Goal: Task Accomplishment & Management: Complete application form

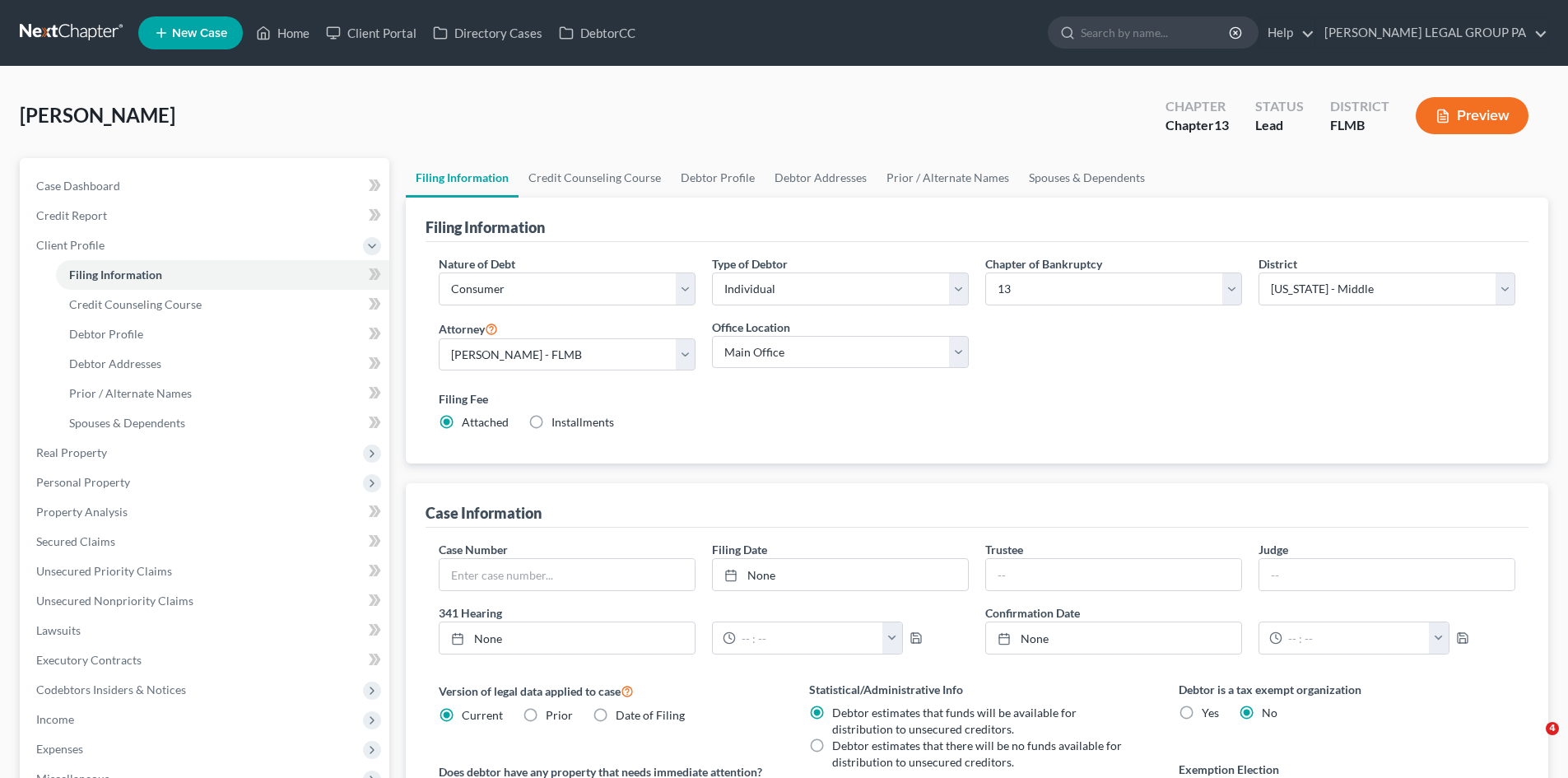
select select "1"
select select "0"
select select "3"
select select "15"
select select "0"
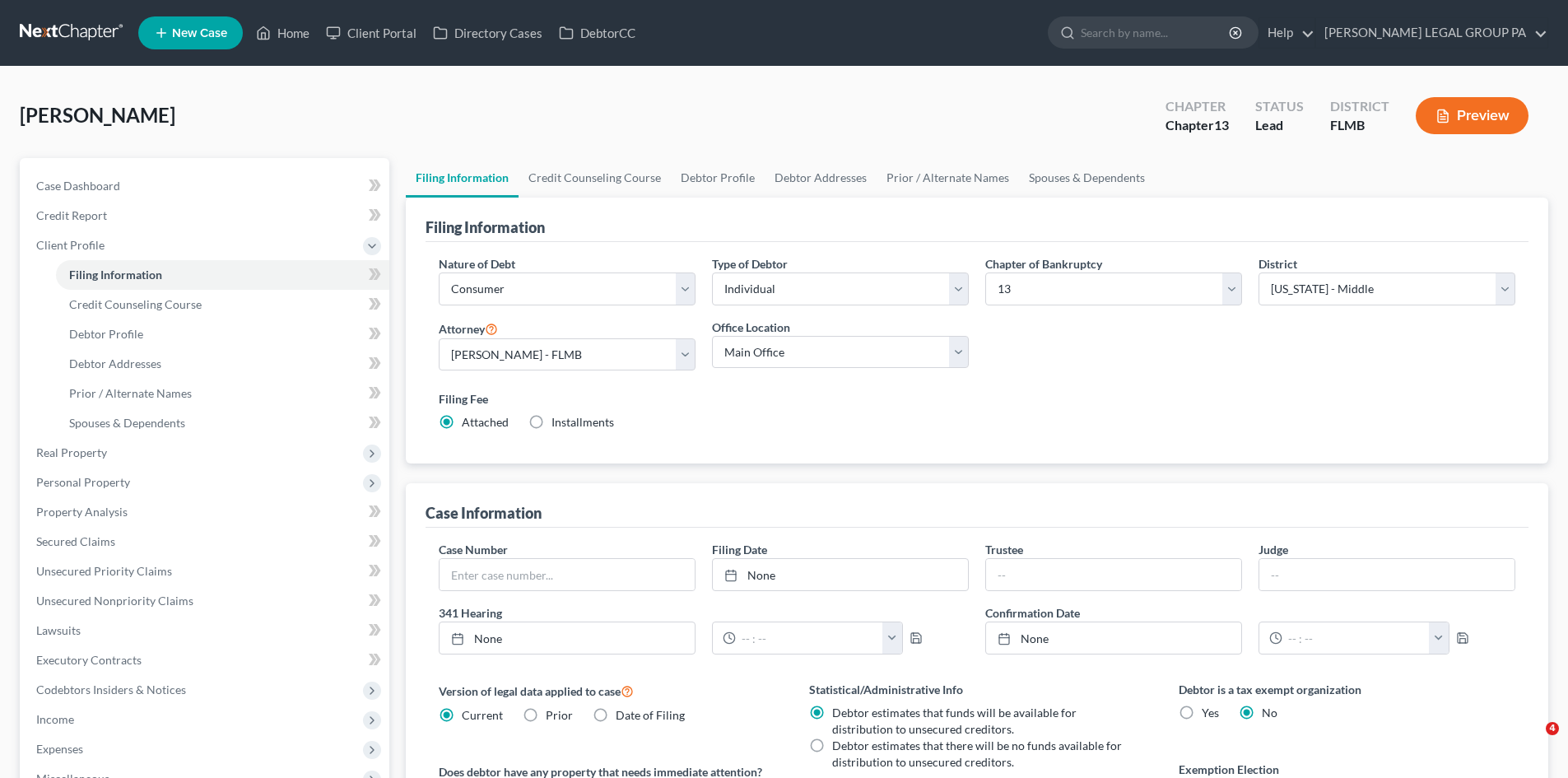
select select "9"
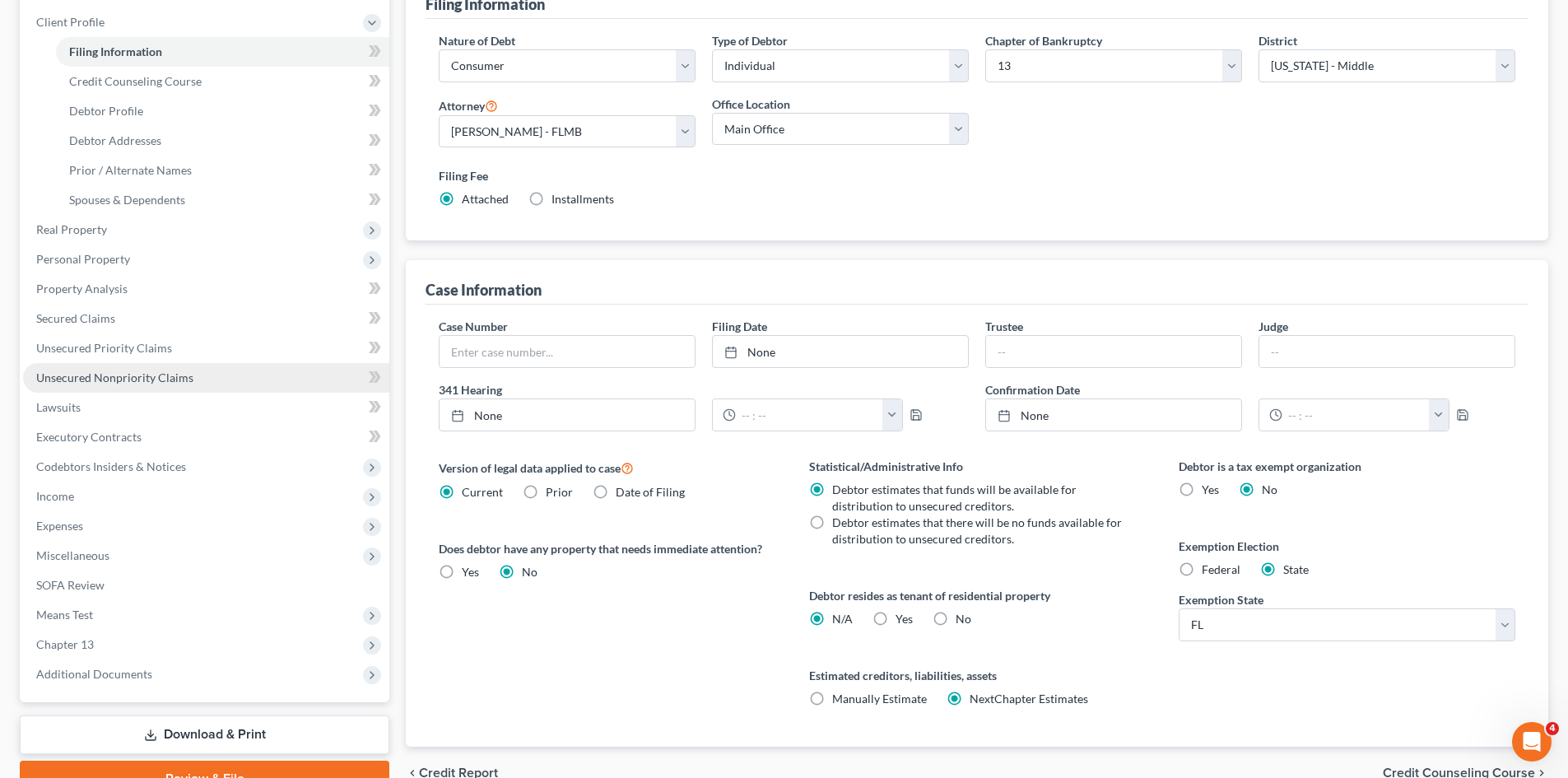
scroll to position [142, 0]
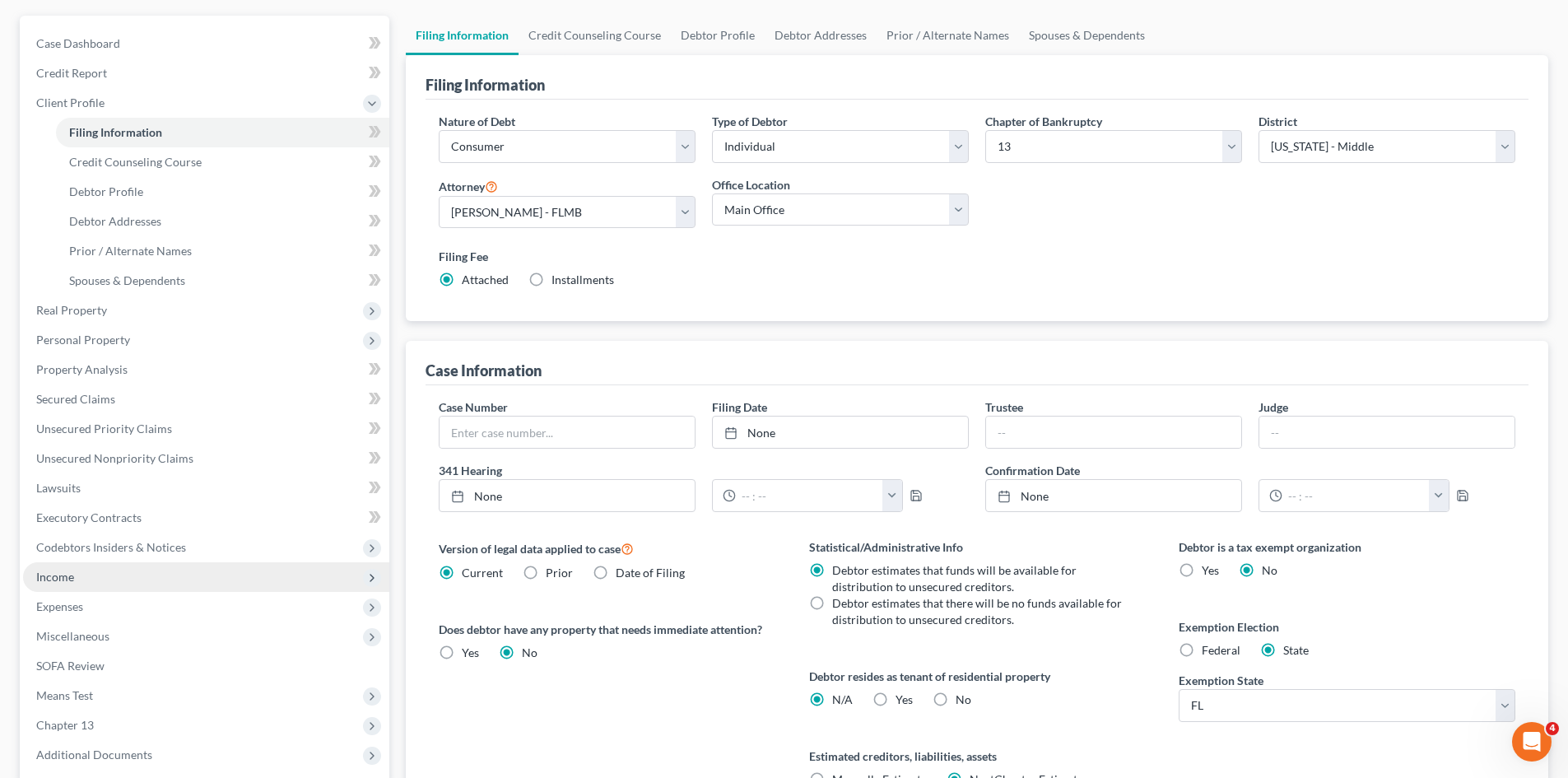
click at [94, 576] on span "Income" at bounding box center [206, 577] width 366 height 30
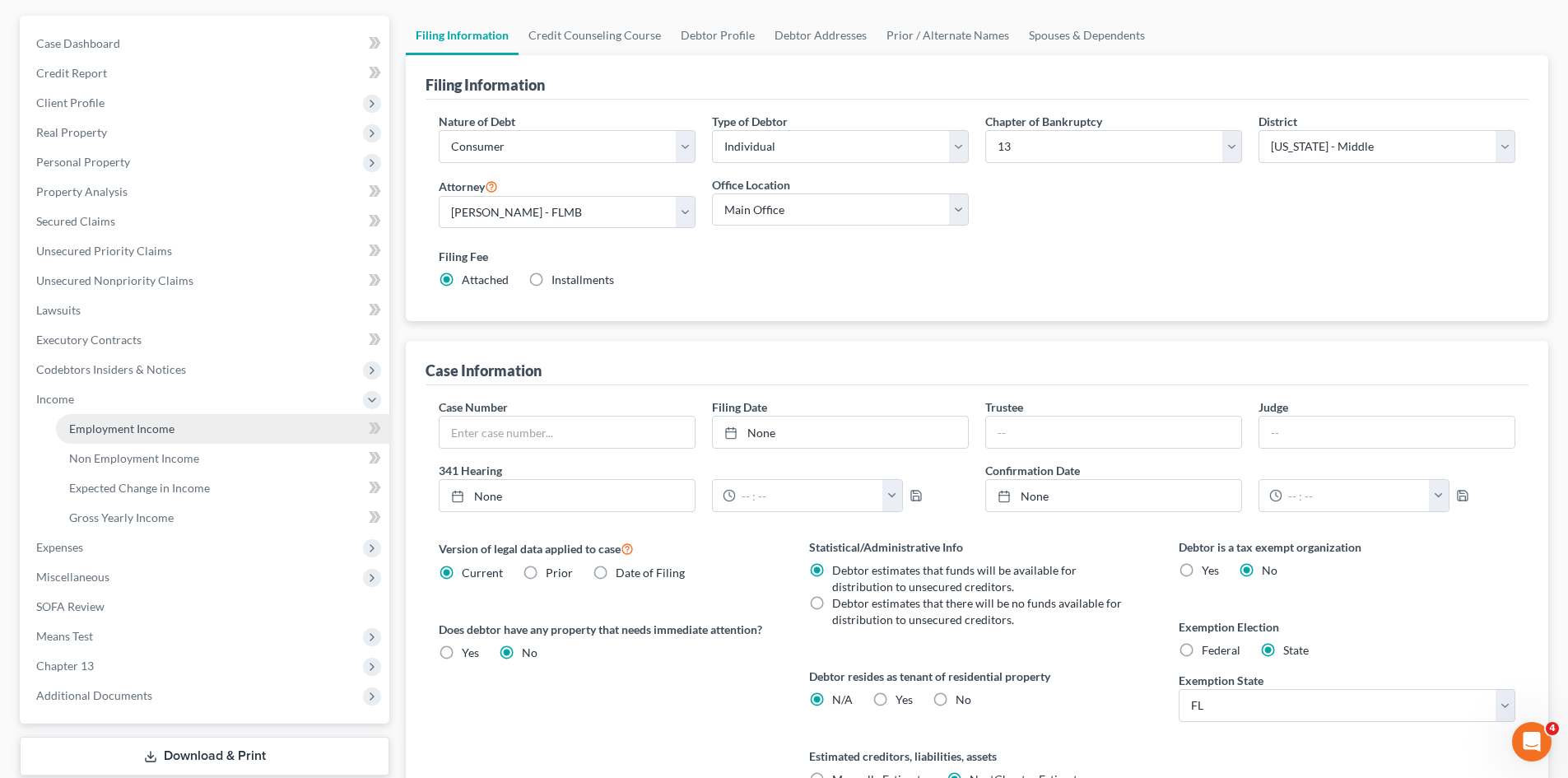
click at [166, 421] on span "Employment Income" at bounding box center [122, 428] width 105 height 14
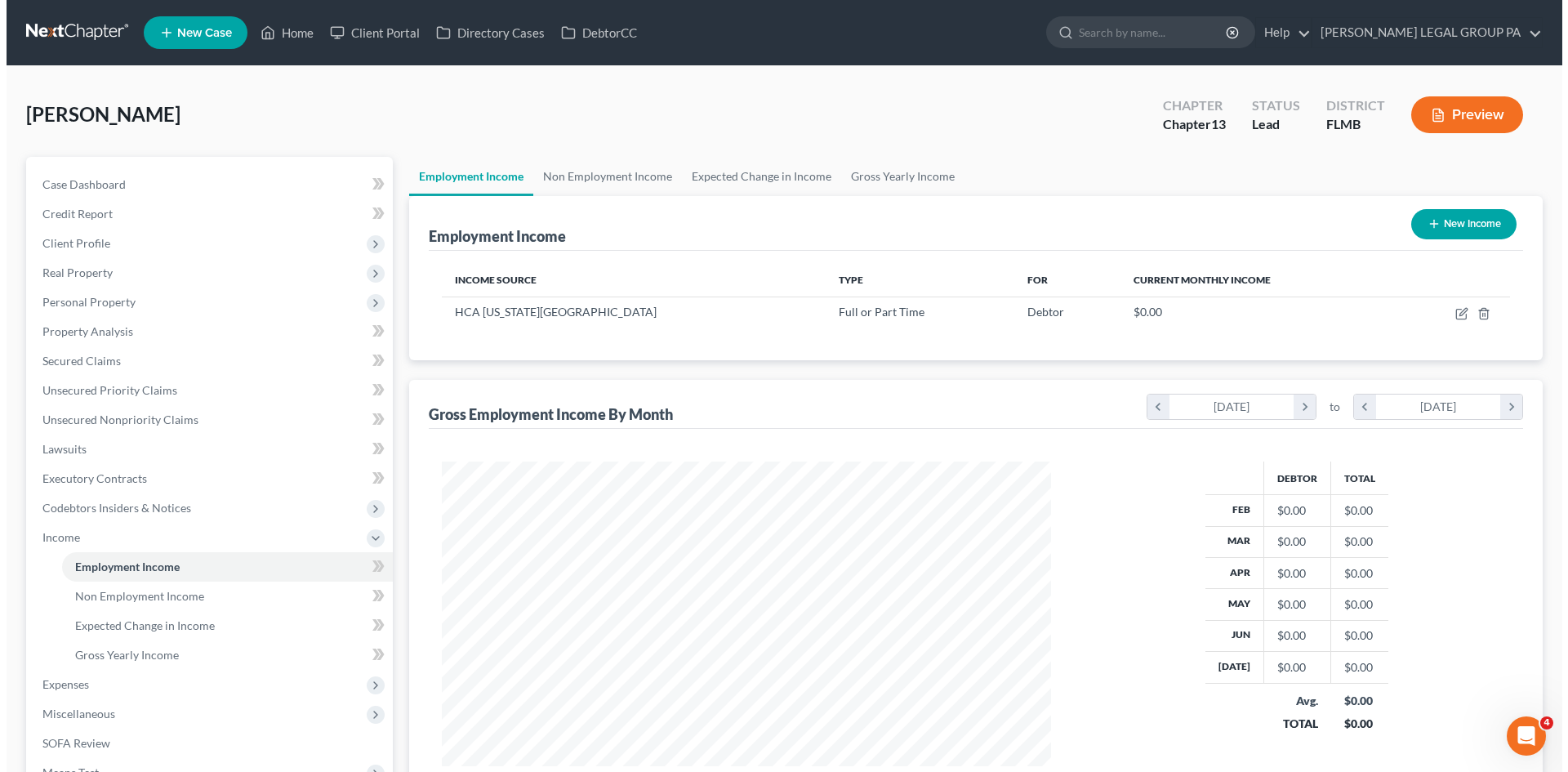
scroll to position [304, 642]
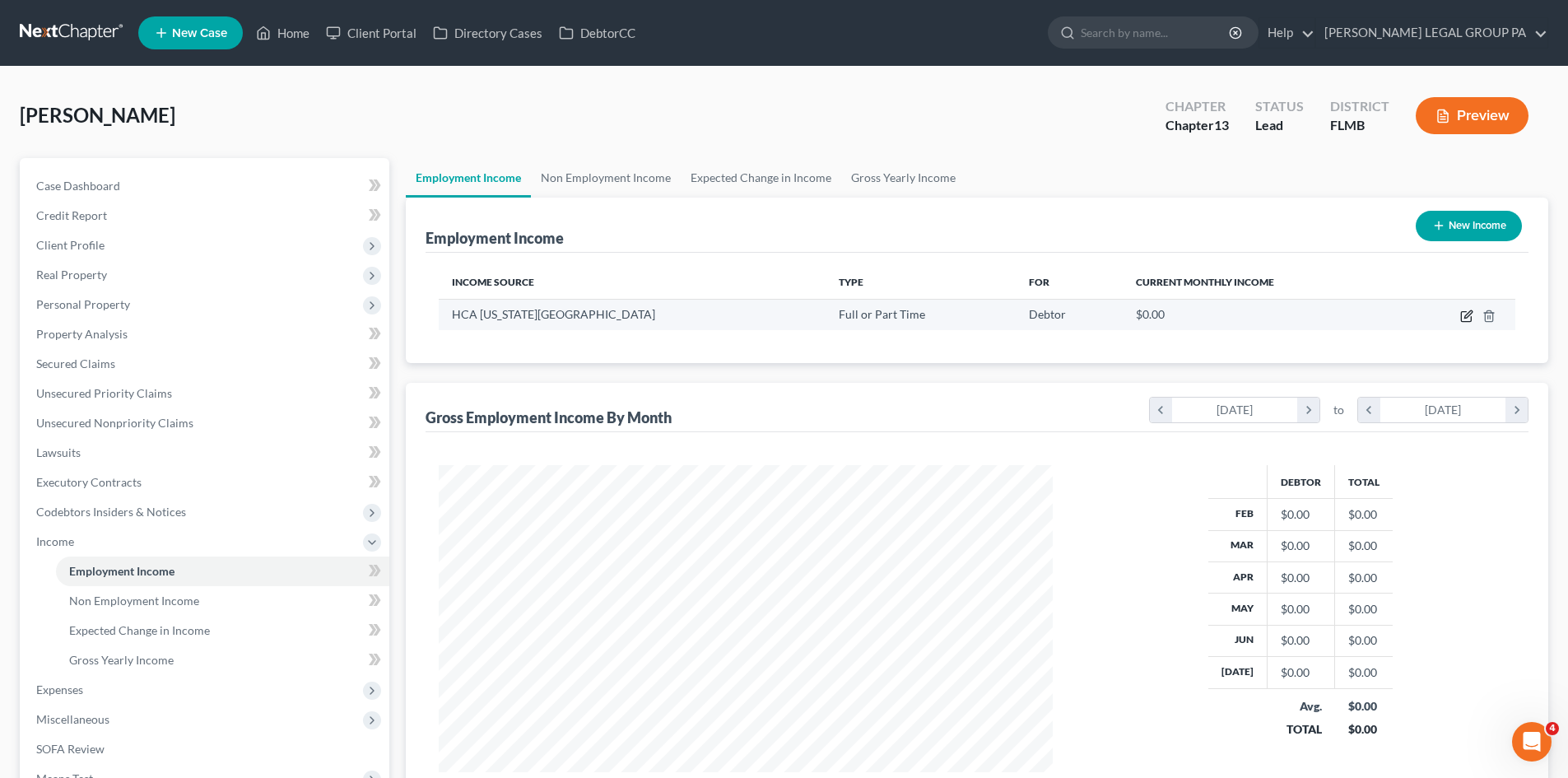
click at [1464, 315] on icon "button" at bounding box center [1466, 316] width 13 height 13
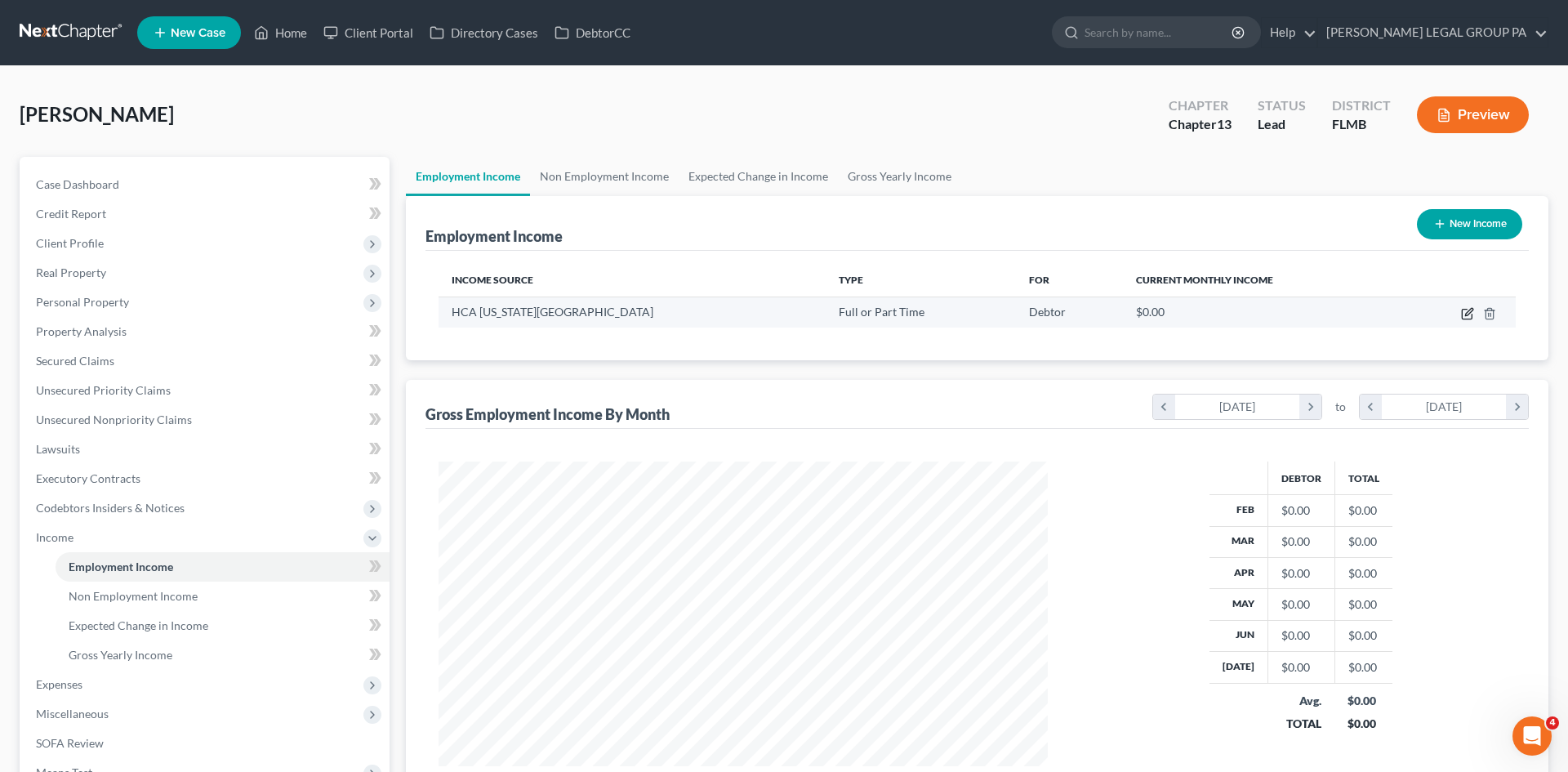
scroll to position [307, 647]
select select "0"
select select "9"
select select "0"
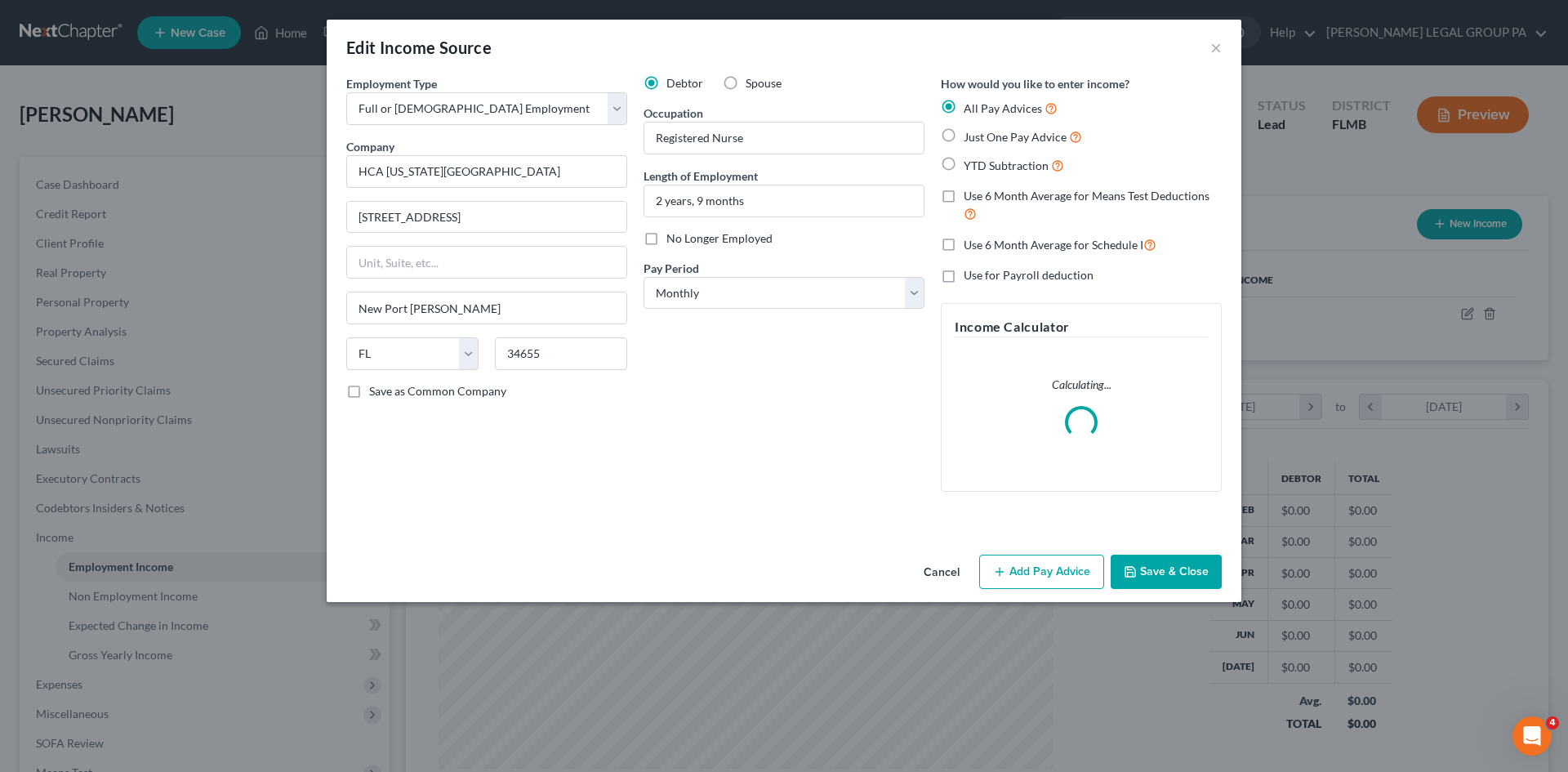
click at [1061, 585] on button "Add Pay Advice" at bounding box center [1042, 571] width 125 height 34
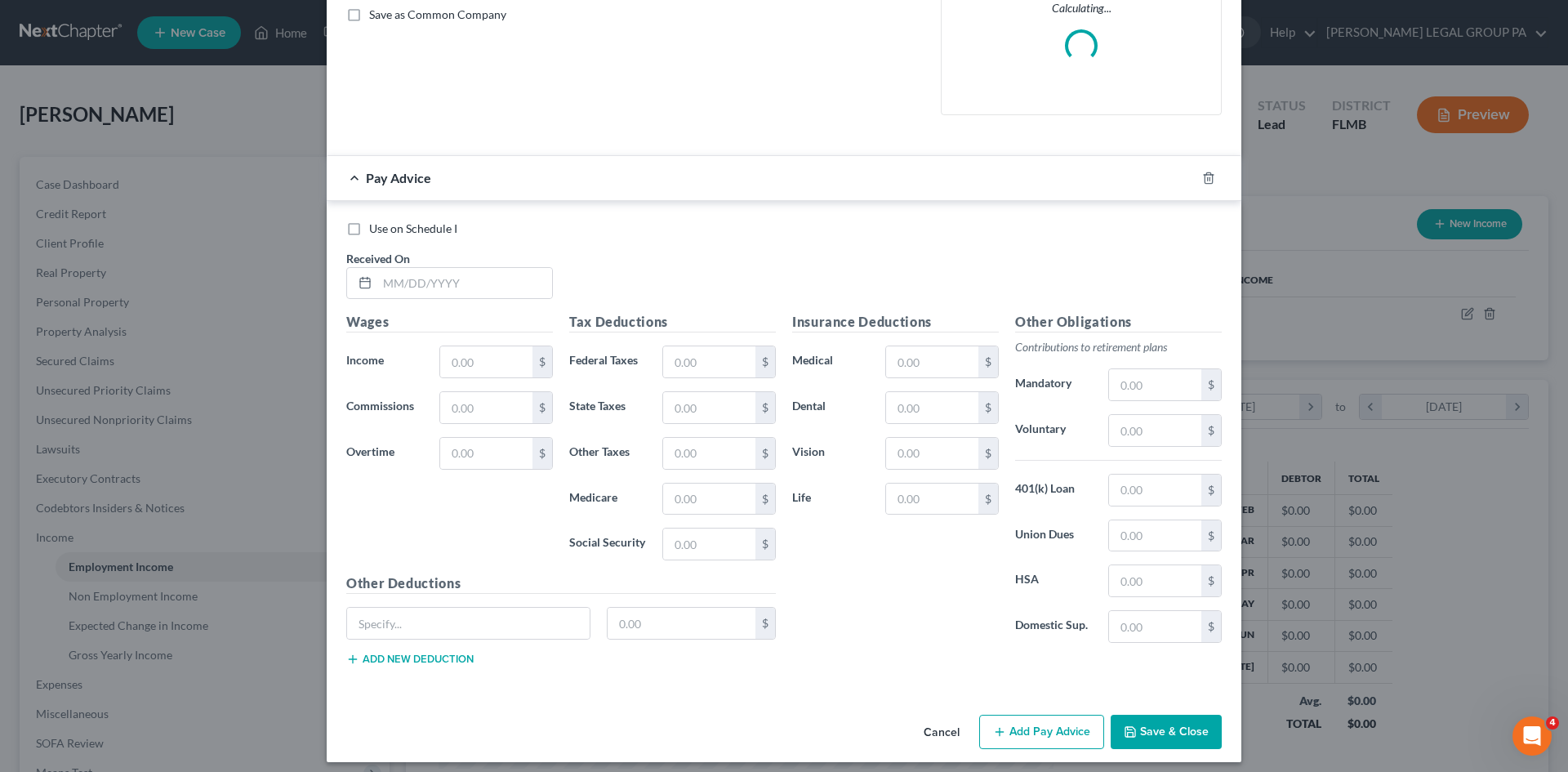
scroll to position [386, 0]
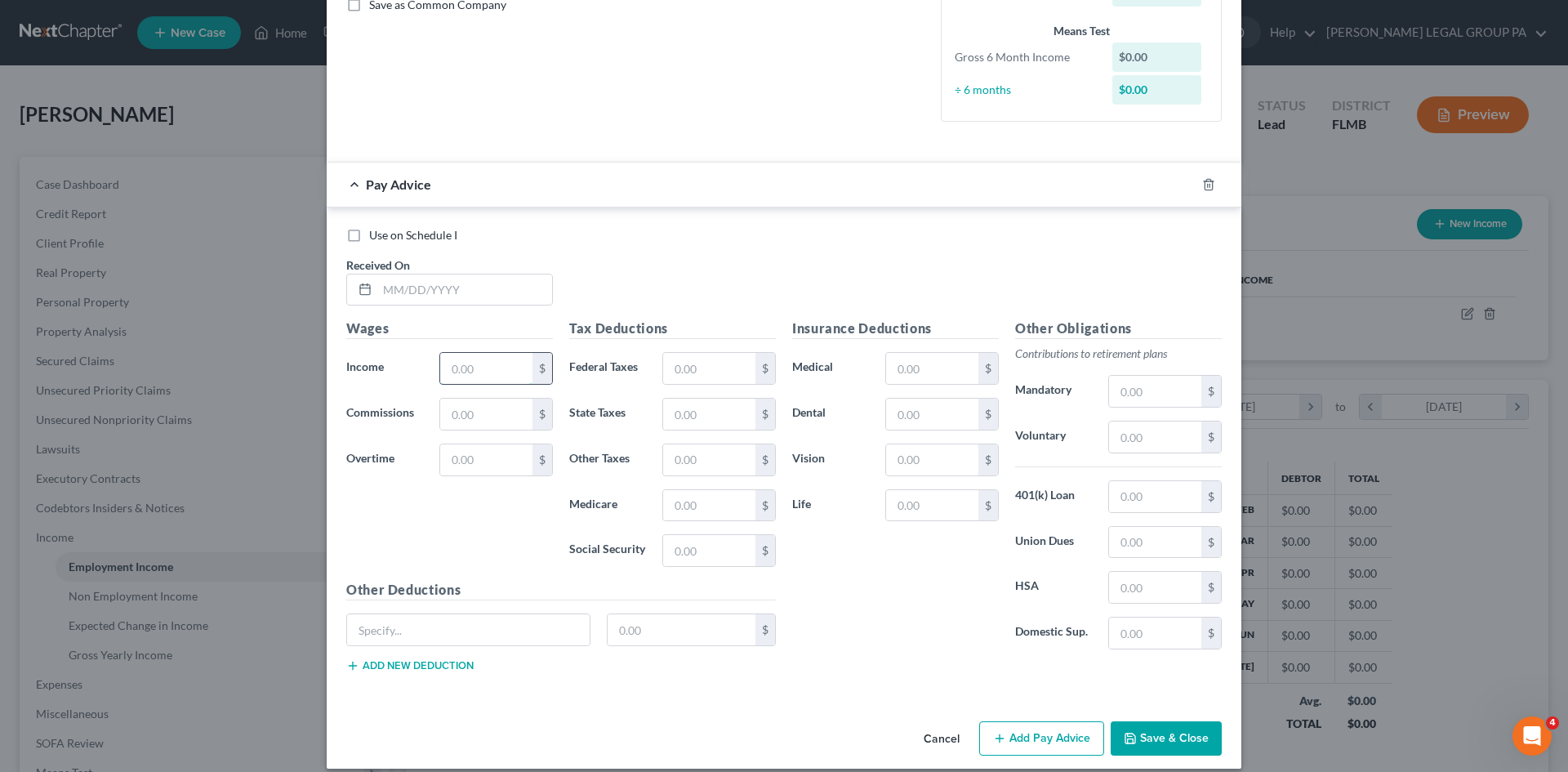
click at [481, 370] on input "text" at bounding box center [486, 369] width 93 height 31
type input "7,426.69"
click at [494, 463] on input "text" at bounding box center [486, 460] width 93 height 31
type input "115.38"
click at [535, 548] on div "Wages Income * 7,426.69 $ Commissions $ Overtime 115.38 $" at bounding box center [449, 448] width 223 height 261
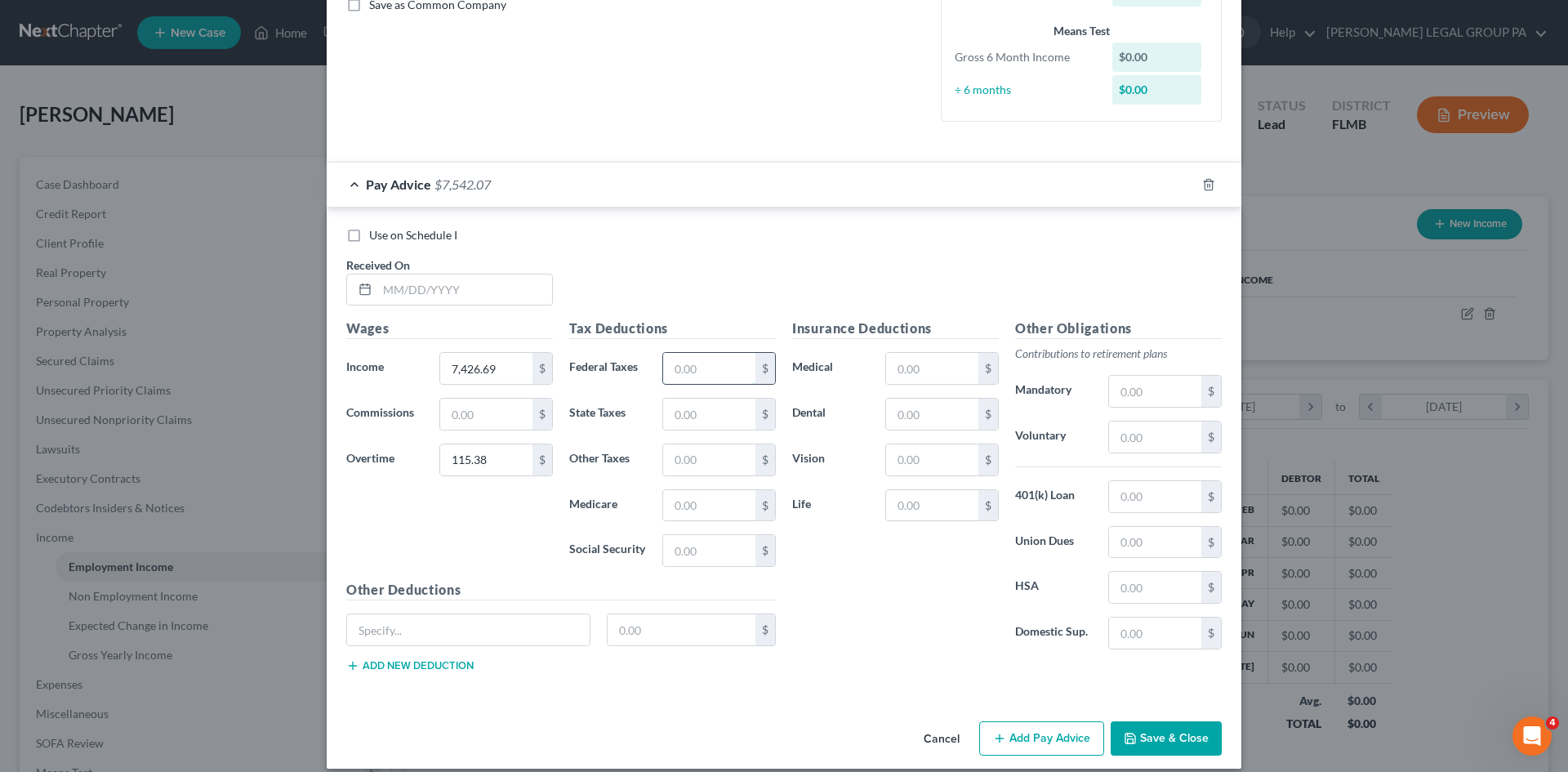
click at [708, 371] on input "text" at bounding box center [709, 369] width 93 height 31
type input "815.73"
click at [710, 504] on input "text" at bounding box center [709, 505] width 93 height 31
type input "105.17"
click at [684, 551] on input "text" at bounding box center [709, 550] width 93 height 31
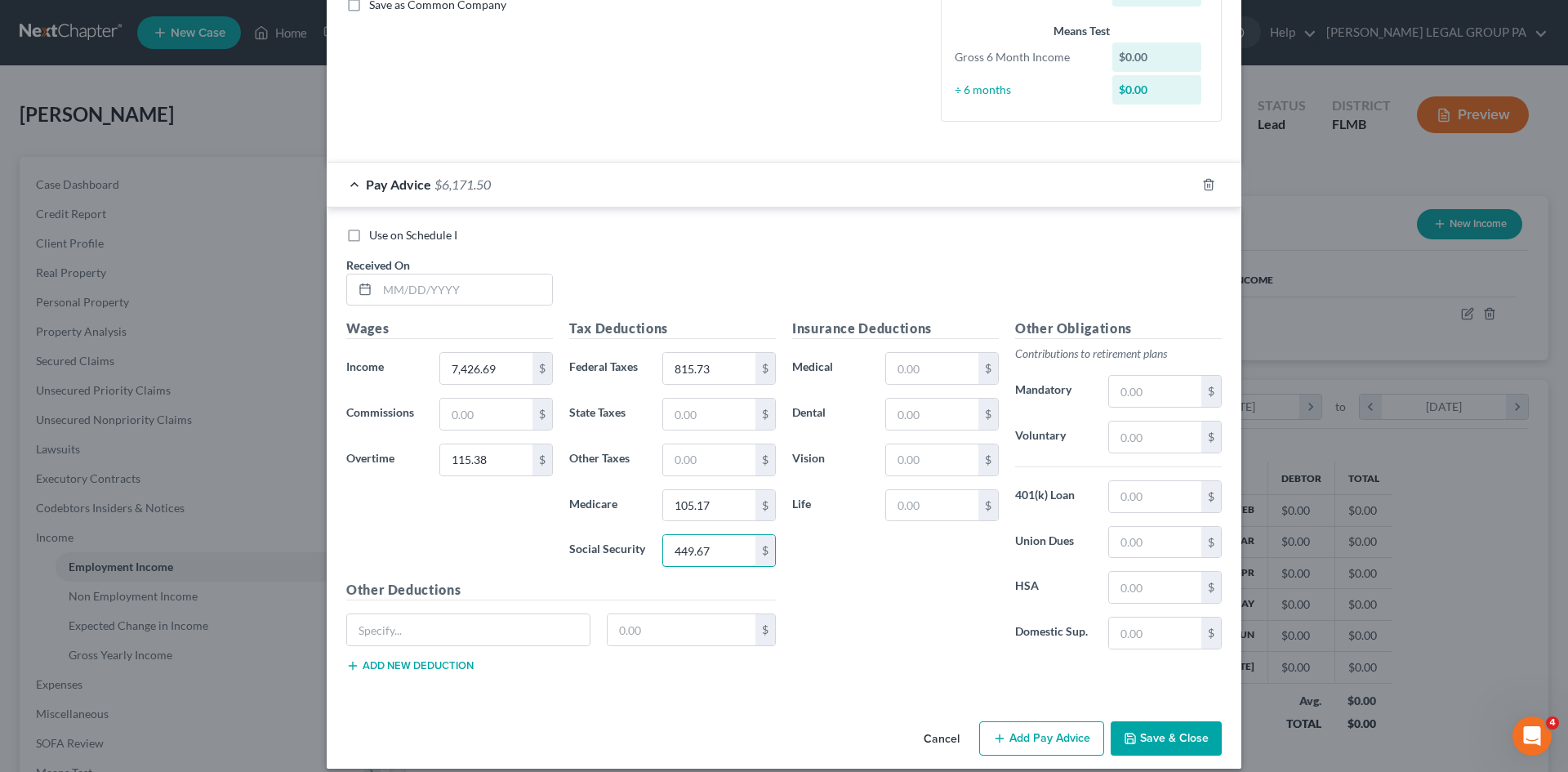
type input "449.67"
click at [925, 590] on div "Insurance Deductions Medical $ Dental $ Vision $ Life $" at bounding box center [895, 490] width 223 height 344
click at [928, 369] on input "text" at bounding box center [932, 369] width 93 height 31
type input "354.36"
click at [941, 421] on input "text" at bounding box center [932, 414] width 93 height 31
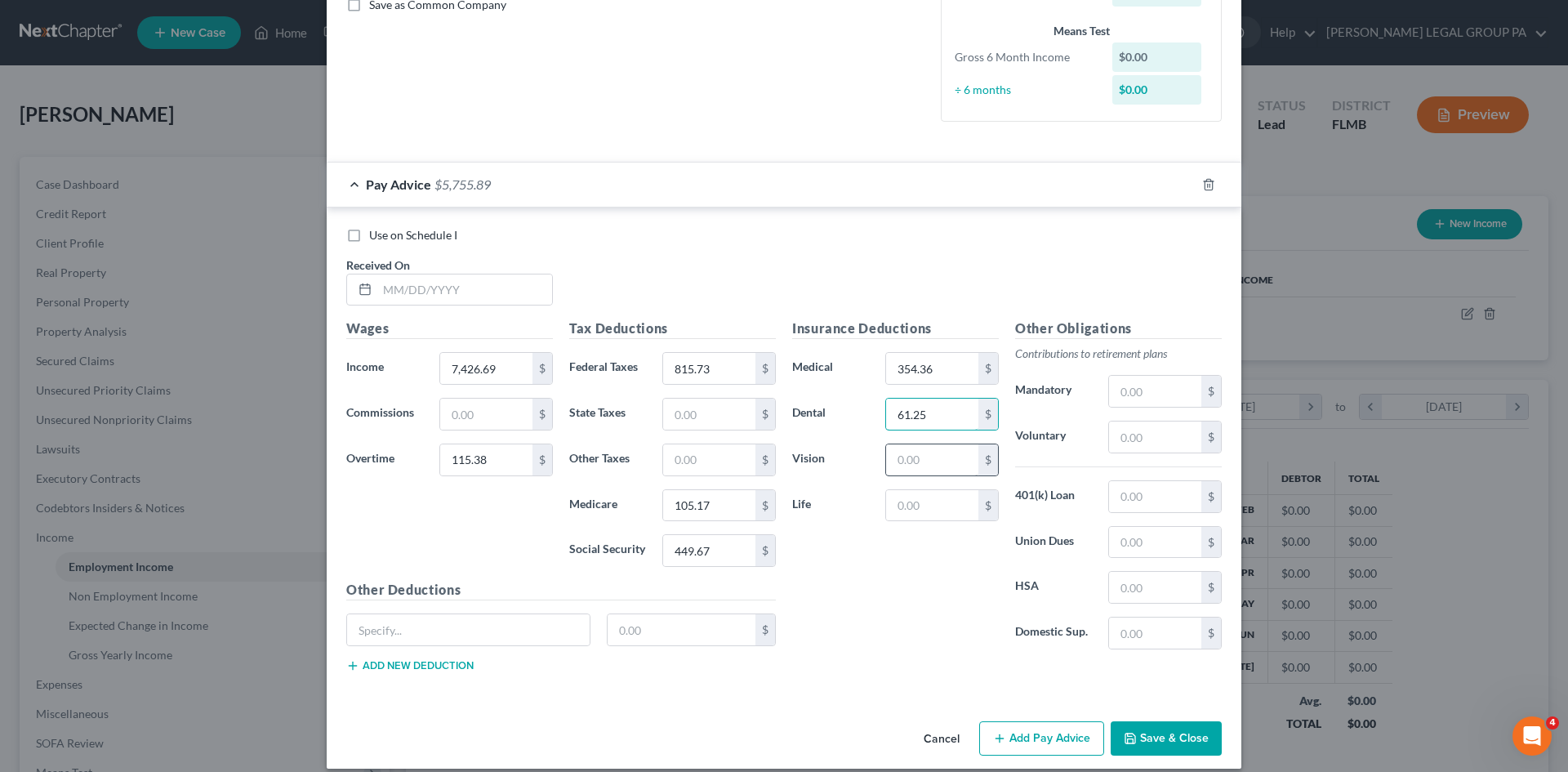
type input "61.25"
click at [938, 461] on input "text" at bounding box center [932, 460] width 93 height 31
type input "10.52"
click at [923, 510] on input "text" at bounding box center [932, 505] width 93 height 31
click at [916, 509] on input "text" at bounding box center [932, 505] width 93 height 31
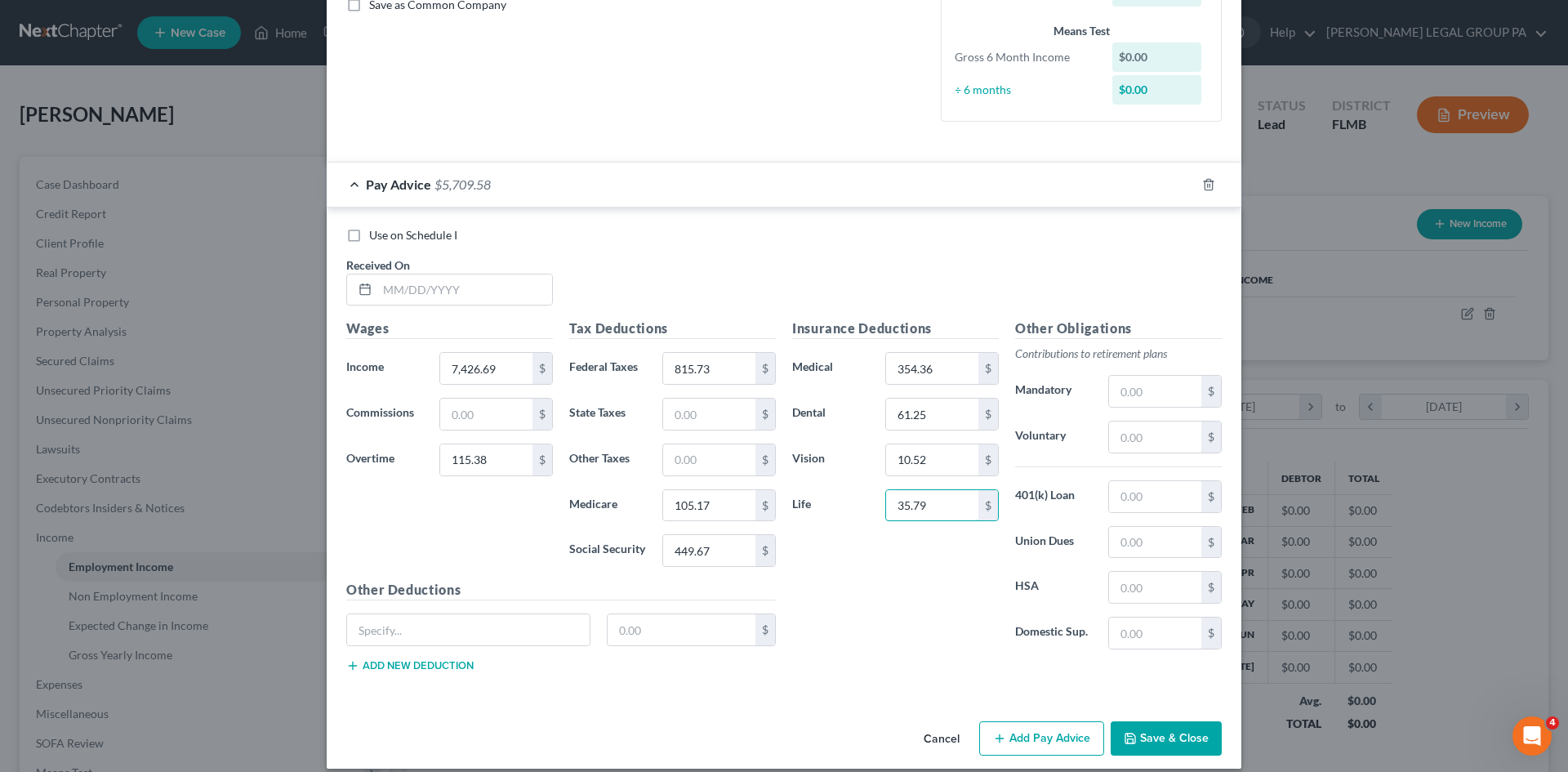
type input "35.79"
click at [824, 650] on div "Insurance Deductions Medical 354.36 $ Dental 61.25 $ Vision 10.52 $ Life 35.79 $" at bounding box center [895, 490] width 223 height 344
click at [410, 636] on input "text" at bounding box center [469, 630] width 243 height 31
click at [864, 601] on div "Insurance Deductions Medical 354.36 $ Dental 61.25 $ Vision 10.52 $ Life 35.79 $" at bounding box center [895, 490] width 223 height 344
click at [1147, 435] on input "text" at bounding box center [1155, 437] width 93 height 31
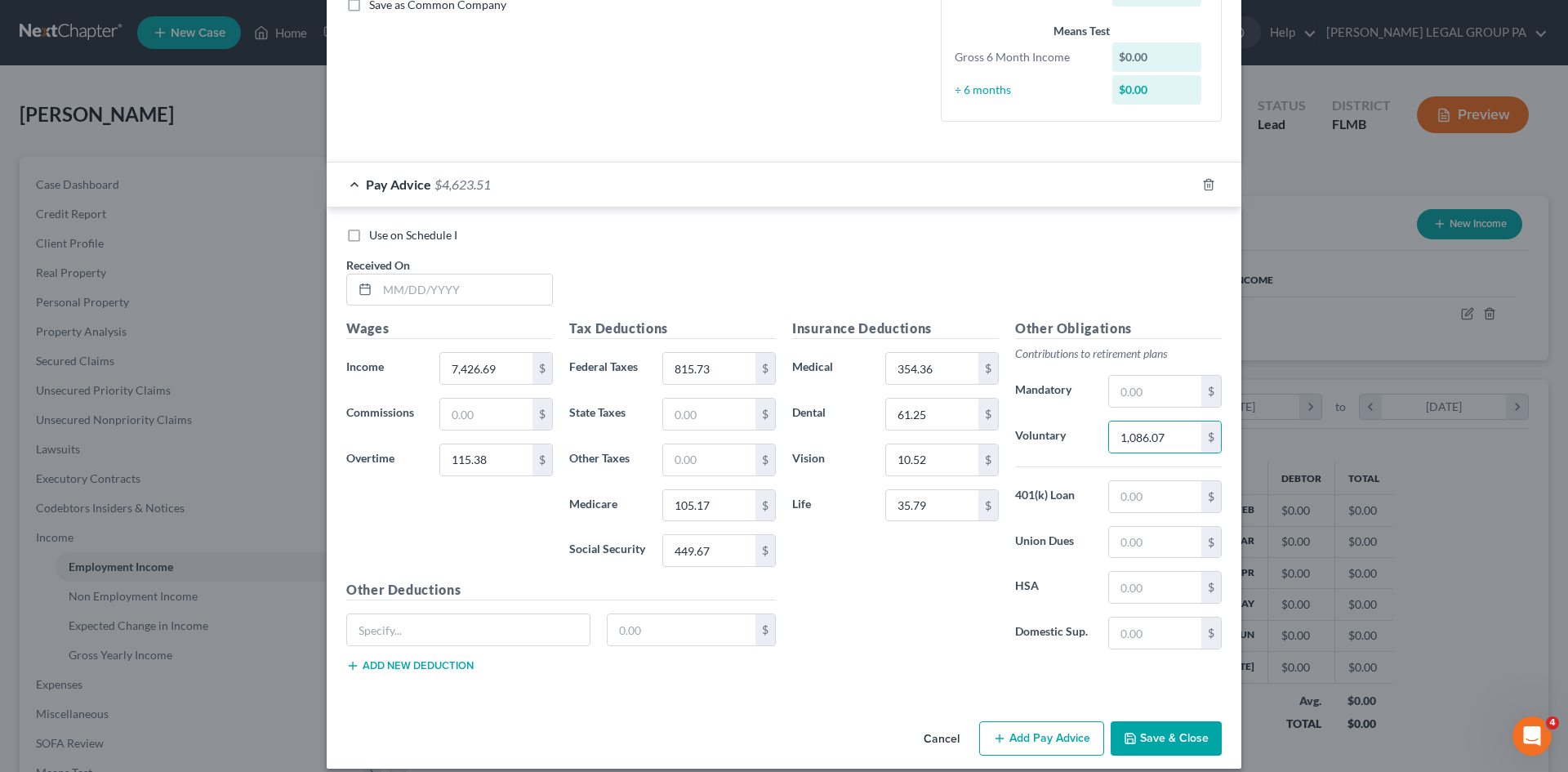
click at [938, 580] on div "Insurance Deductions Medical 354.36 $ Dental 61.25 $ Vision 10.52 $ Life 35.79 $" at bounding box center [895, 490] width 223 height 344
click at [1154, 429] on input "1,086.07" at bounding box center [1155, 437] width 93 height 31
type input "166.49"
click at [914, 605] on div "Insurance Deductions Medical 354.36 $ Dental 61.25 $ Vision 10.52 $ Life 35.79 $" at bounding box center [895, 490] width 223 height 344
click at [1169, 504] on input "text" at bounding box center [1155, 497] width 93 height 31
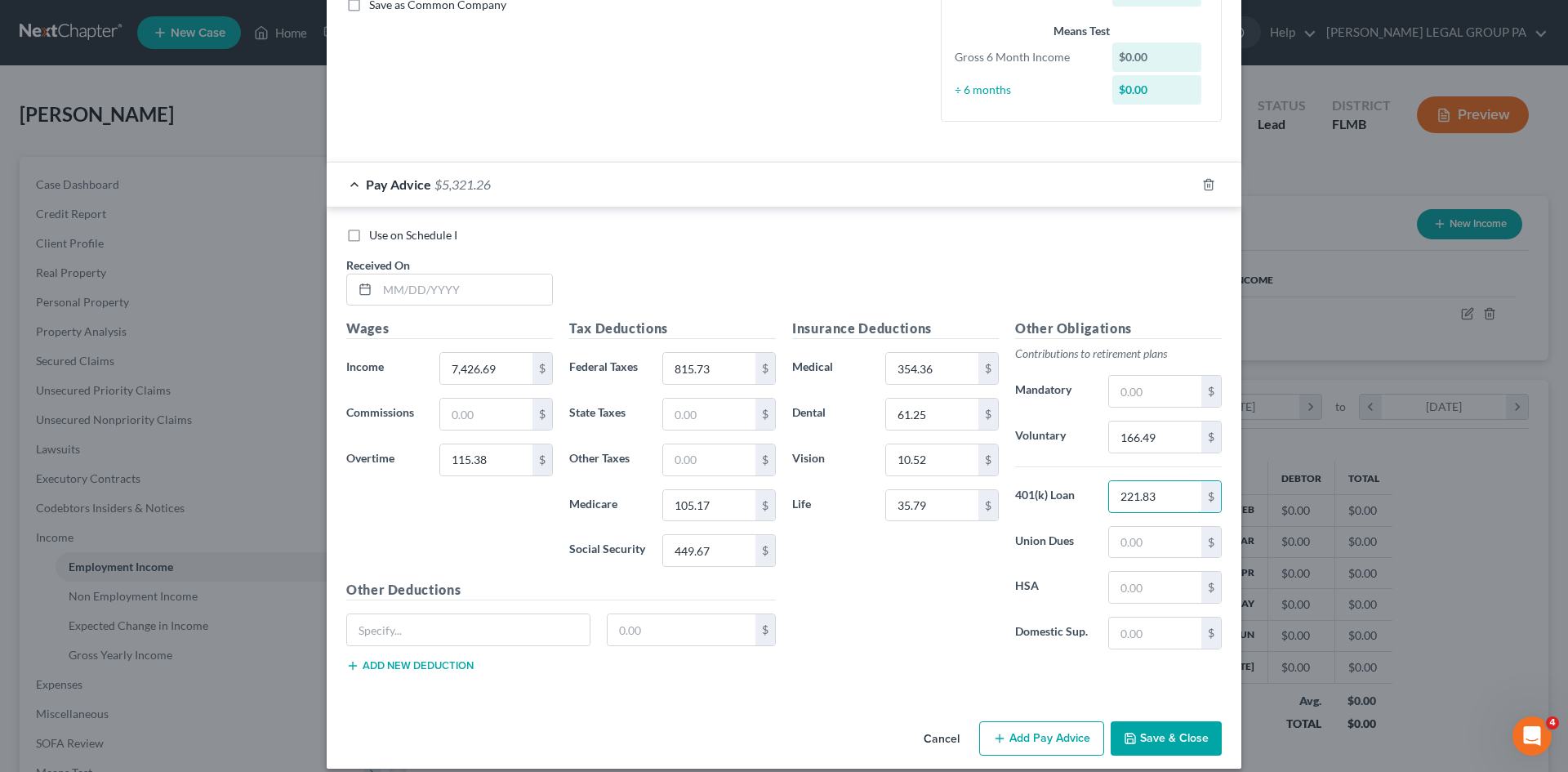
type input "221.83"
click at [920, 609] on div "Insurance Deductions Medical 354.36 $ Dental 61.25 $ Vision 10.52 $ Life 35.79 $" at bounding box center [895, 490] width 223 height 344
click at [447, 647] on div "$" at bounding box center [561, 636] width 446 height 46
click at [415, 636] on input "text" at bounding box center [469, 630] width 243 height 31
paste input "Crd/Grn %"
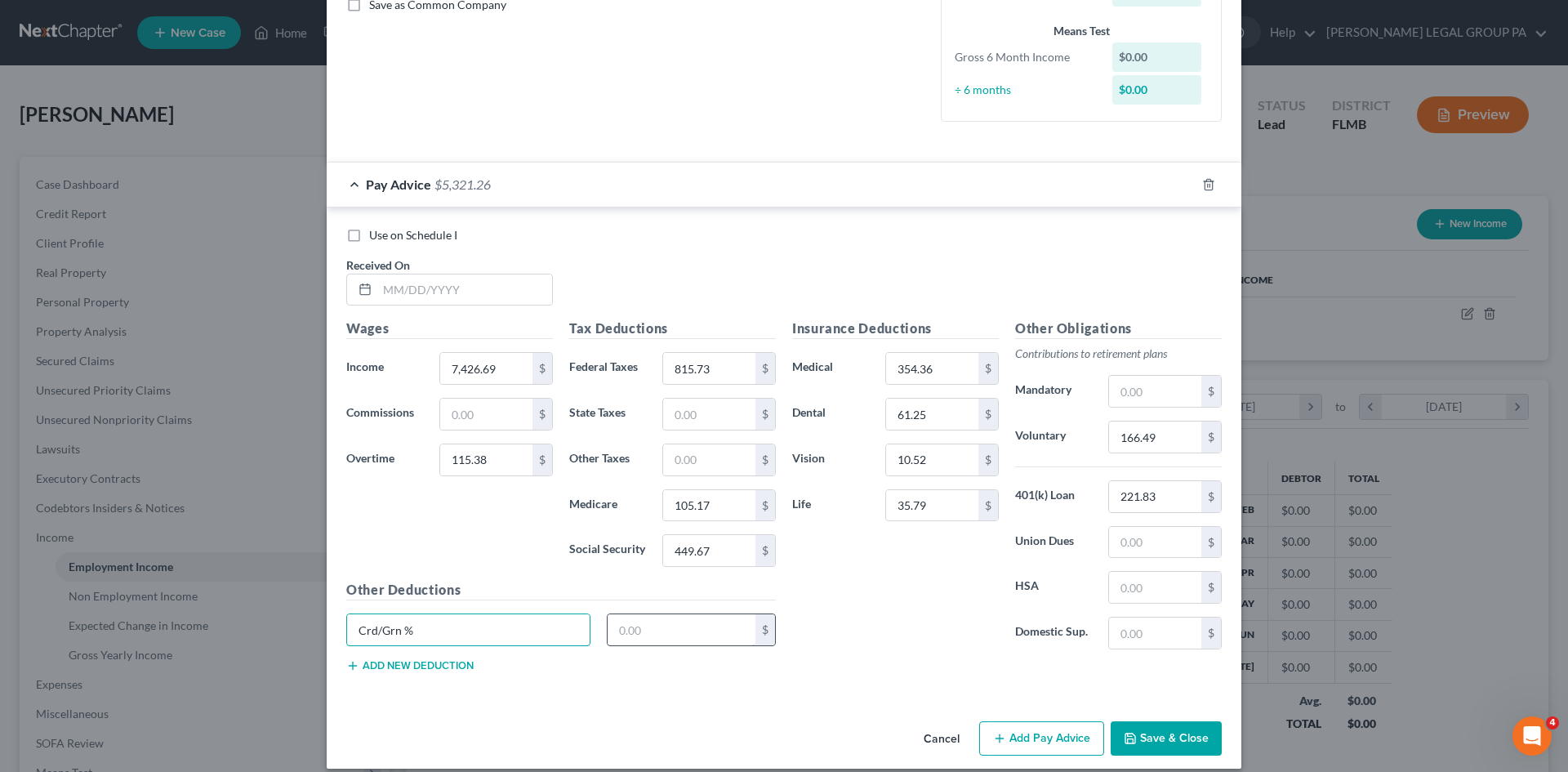
type input "Crd/Grn %"
click at [743, 635] on input "text" at bounding box center [682, 630] width 149 height 31
type input "776.70"
click at [408, 673] on div "Other Deductions Crd/Grn % 776.70 $ Add new deduction" at bounding box center [561, 632] width 446 height 105
click at [412, 662] on button "Add new deduction" at bounding box center [410, 666] width 127 height 13
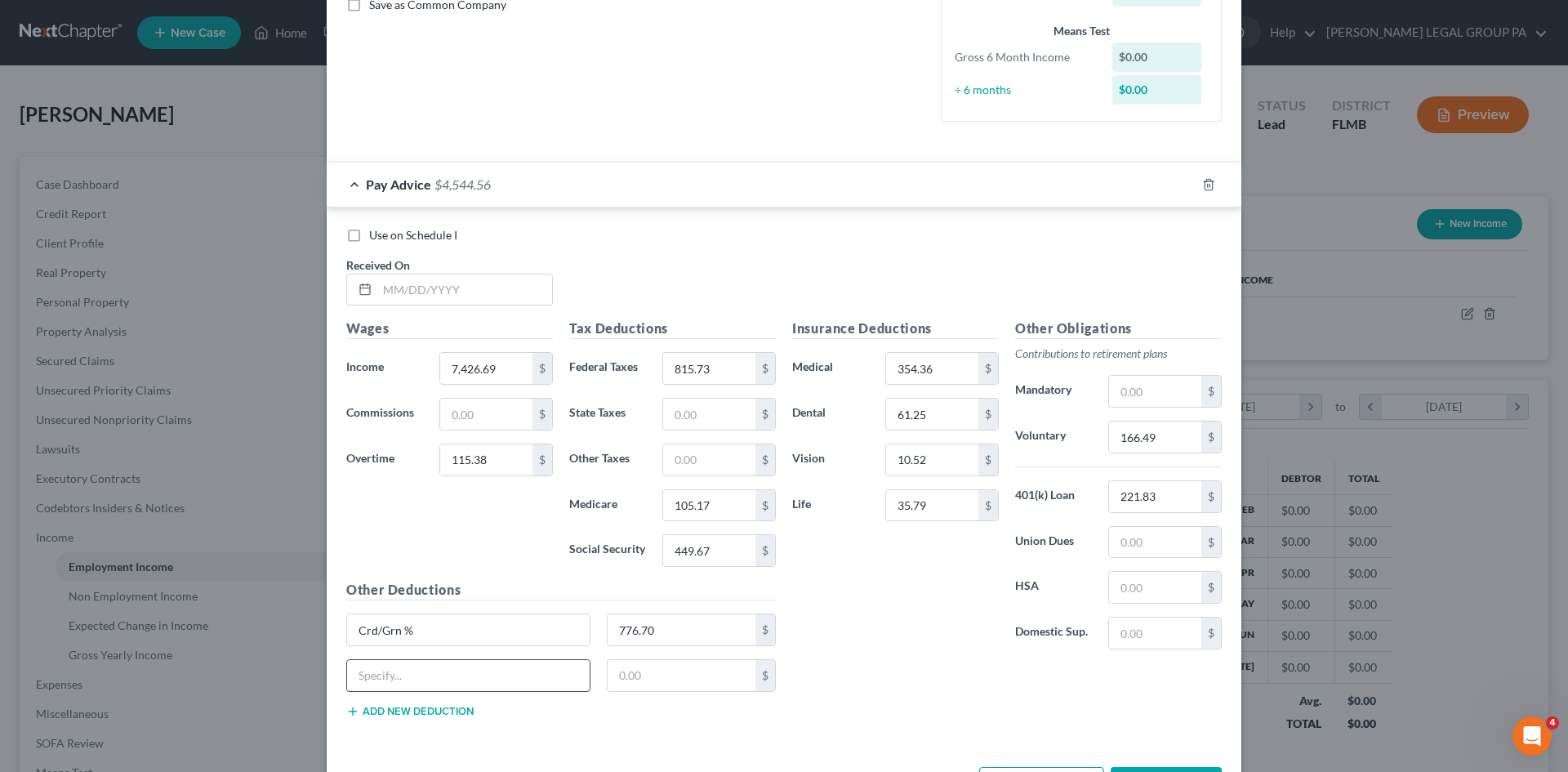
click at [448, 669] on input "text" at bounding box center [469, 676] width 243 height 31
paste input "CoCents"
type input "CoCents"
click at [674, 674] on input "text" at bounding box center [682, 676] width 149 height 31
type input "39.85"
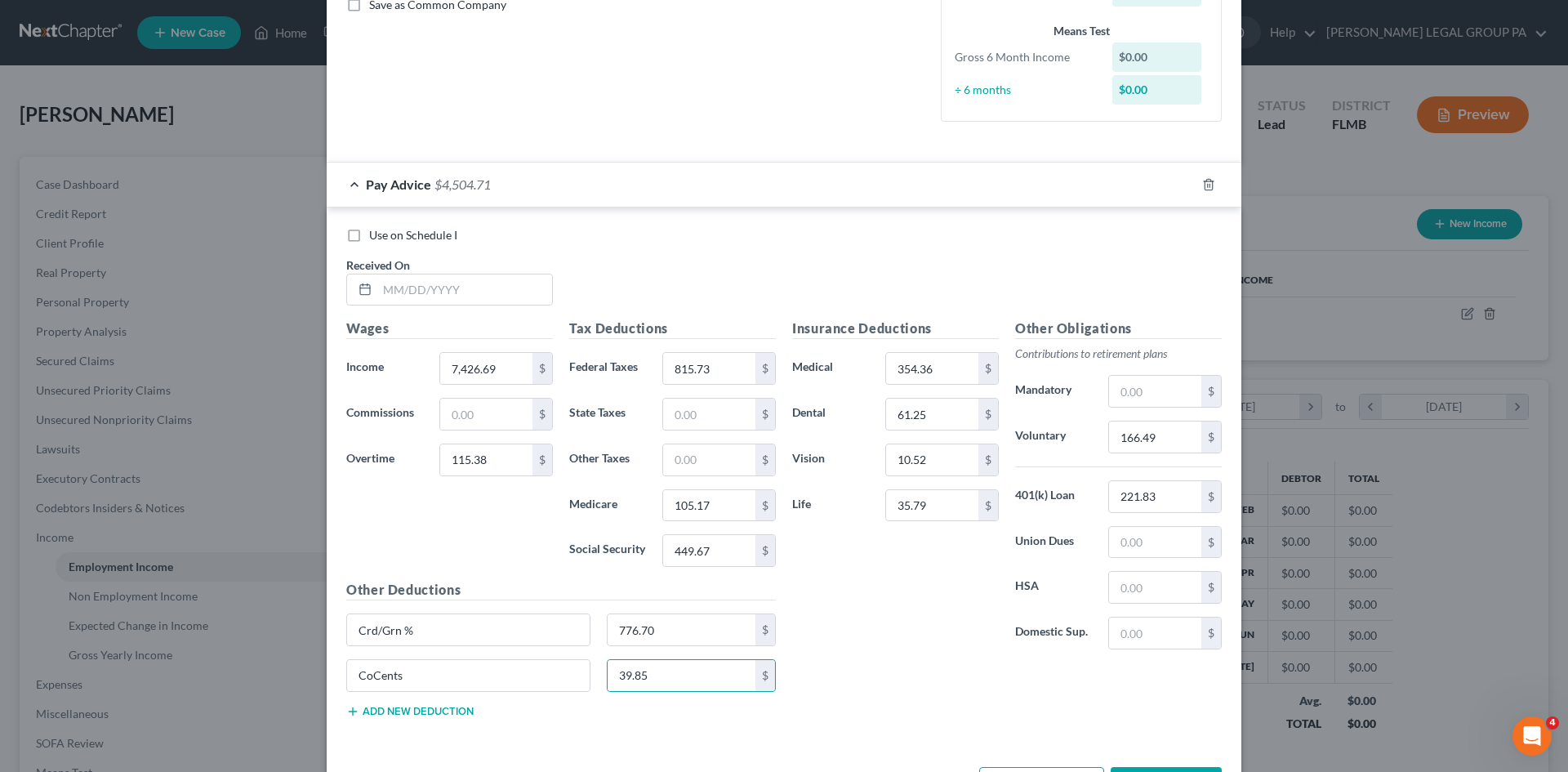
click at [379, 706] on button "Add new deduction" at bounding box center [410, 711] width 127 height 13
click at [423, 710] on input "text" at bounding box center [469, 722] width 243 height 31
paste input "Udue CAN"
type input "Udue CAN"
click at [699, 708] on input "text" at bounding box center [682, 722] width 149 height 31
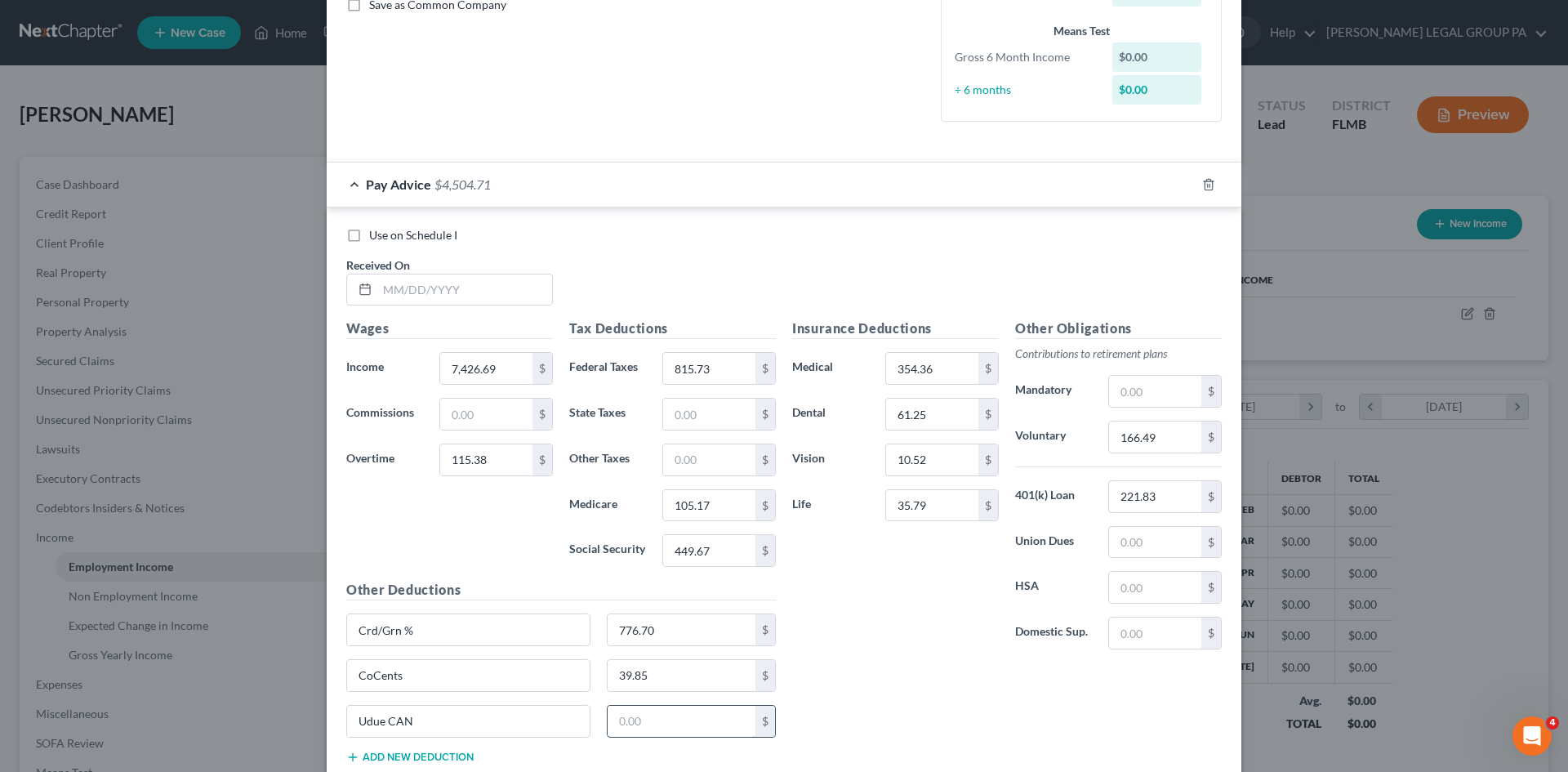
click at [697, 717] on input "text" at bounding box center [682, 722] width 149 height 31
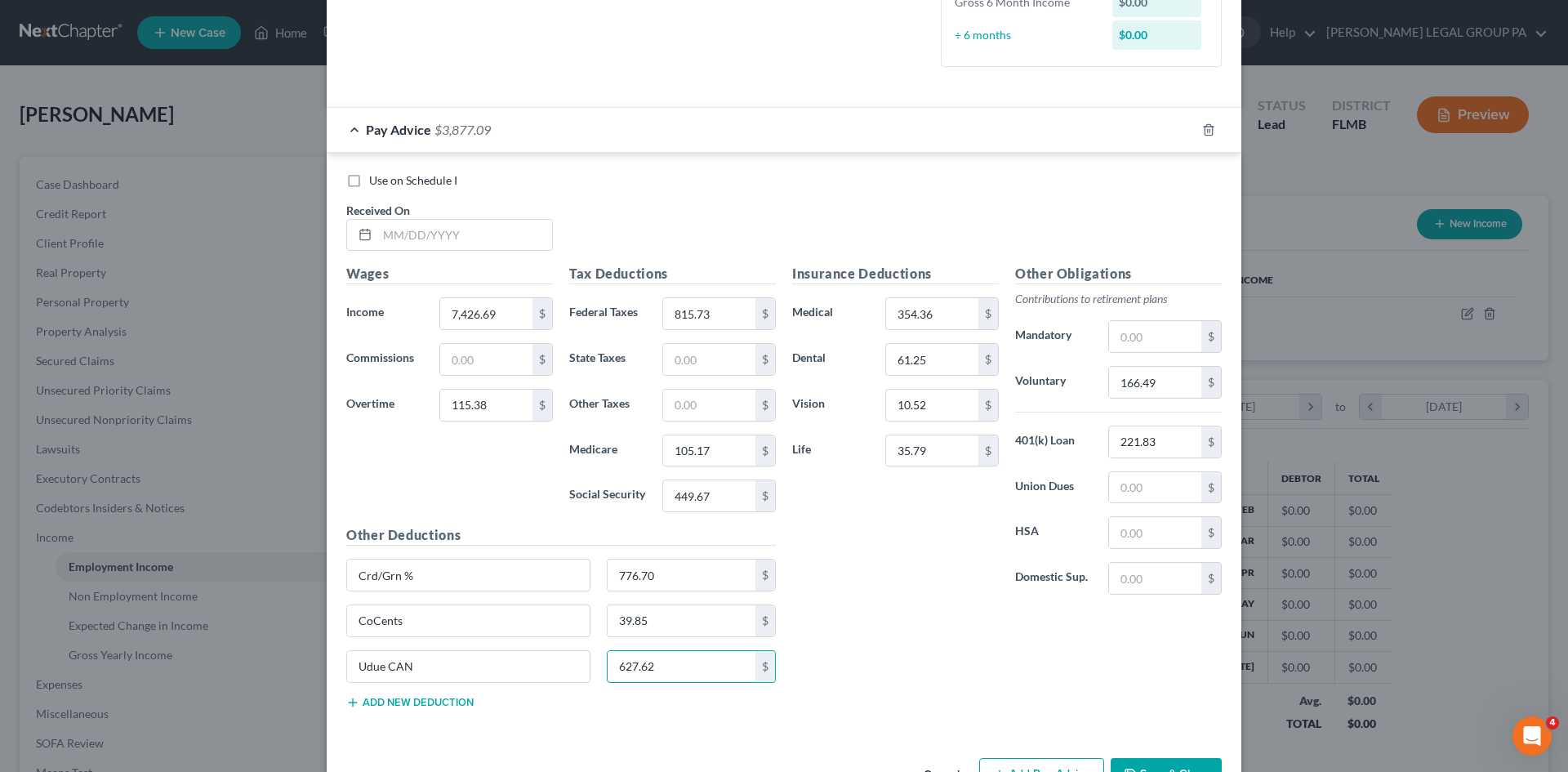
scroll to position [493, 0]
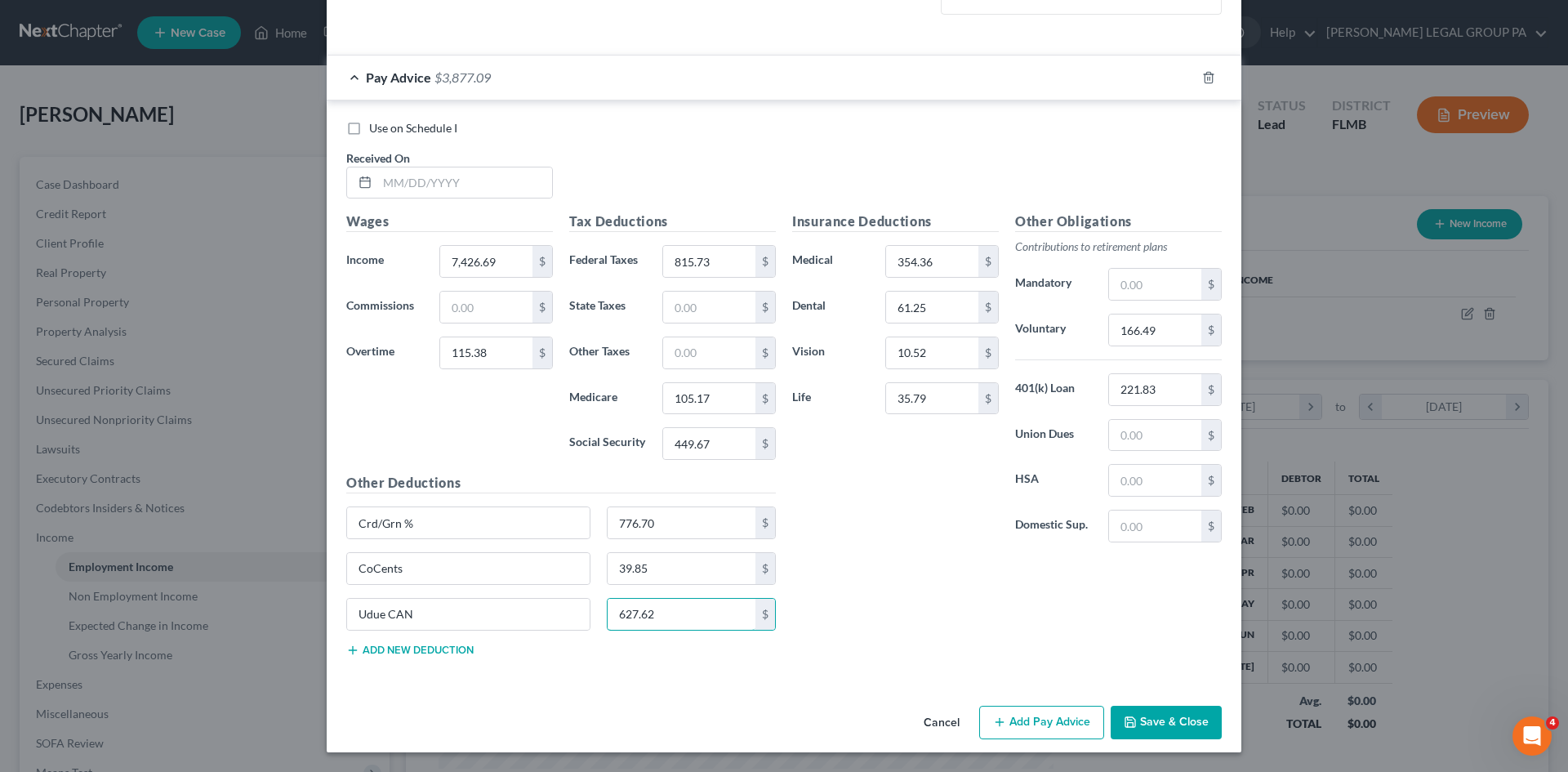
type input "627.62"
click at [432, 656] on button "Add new deduction" at bounding box center [410, 650] width 127 height 13
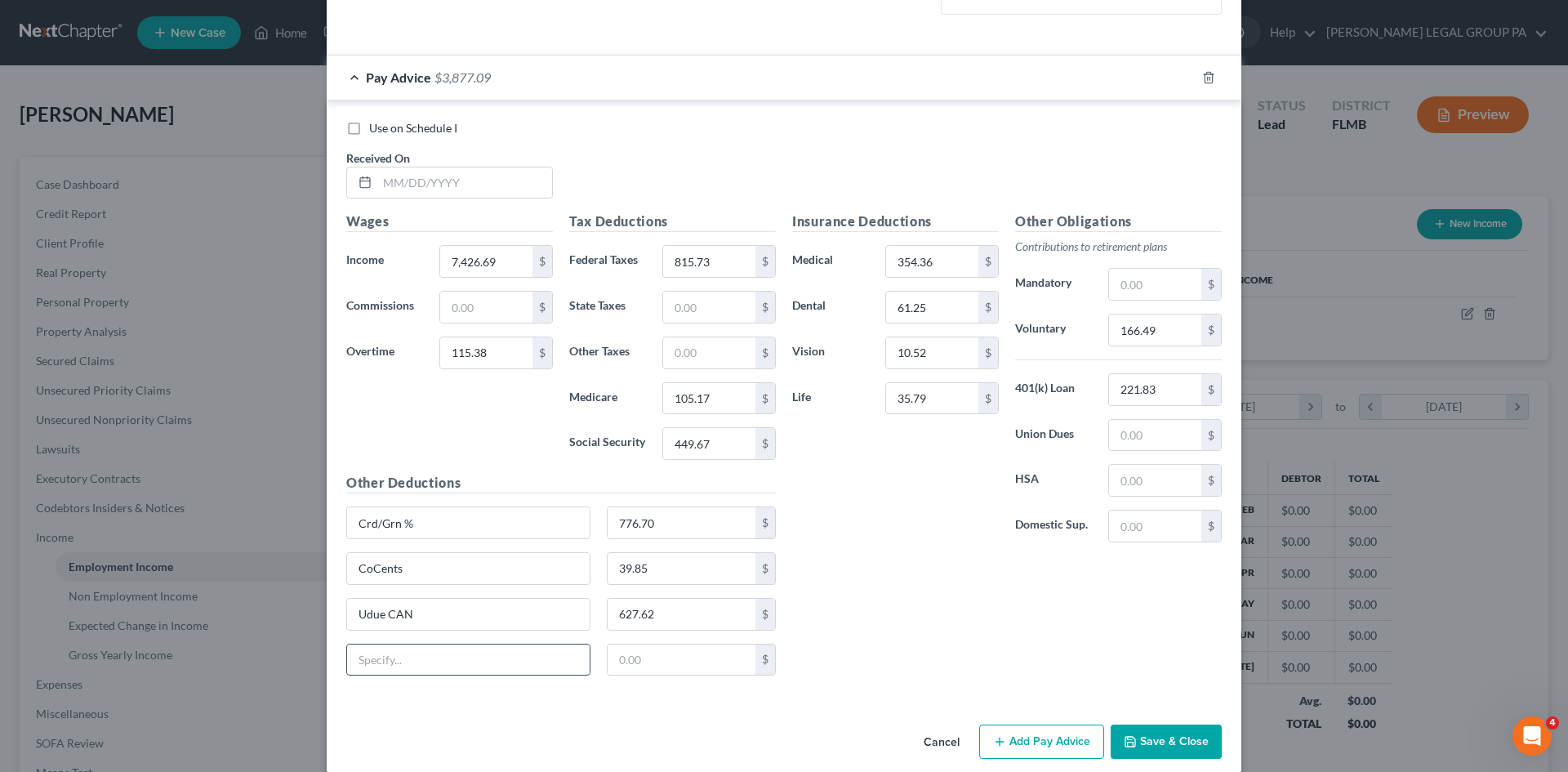
click at [355, 663] on input "text" at bounding box center [469, 660] width 243 height 31
type input "ESPP"
click at [686, 670] on input "text" at bounding box center [682, 660] width 149 height 31
type input "340.66"
click at [669, 619] on input "627.62" at bounding box center [682, 614] width 149 height 31
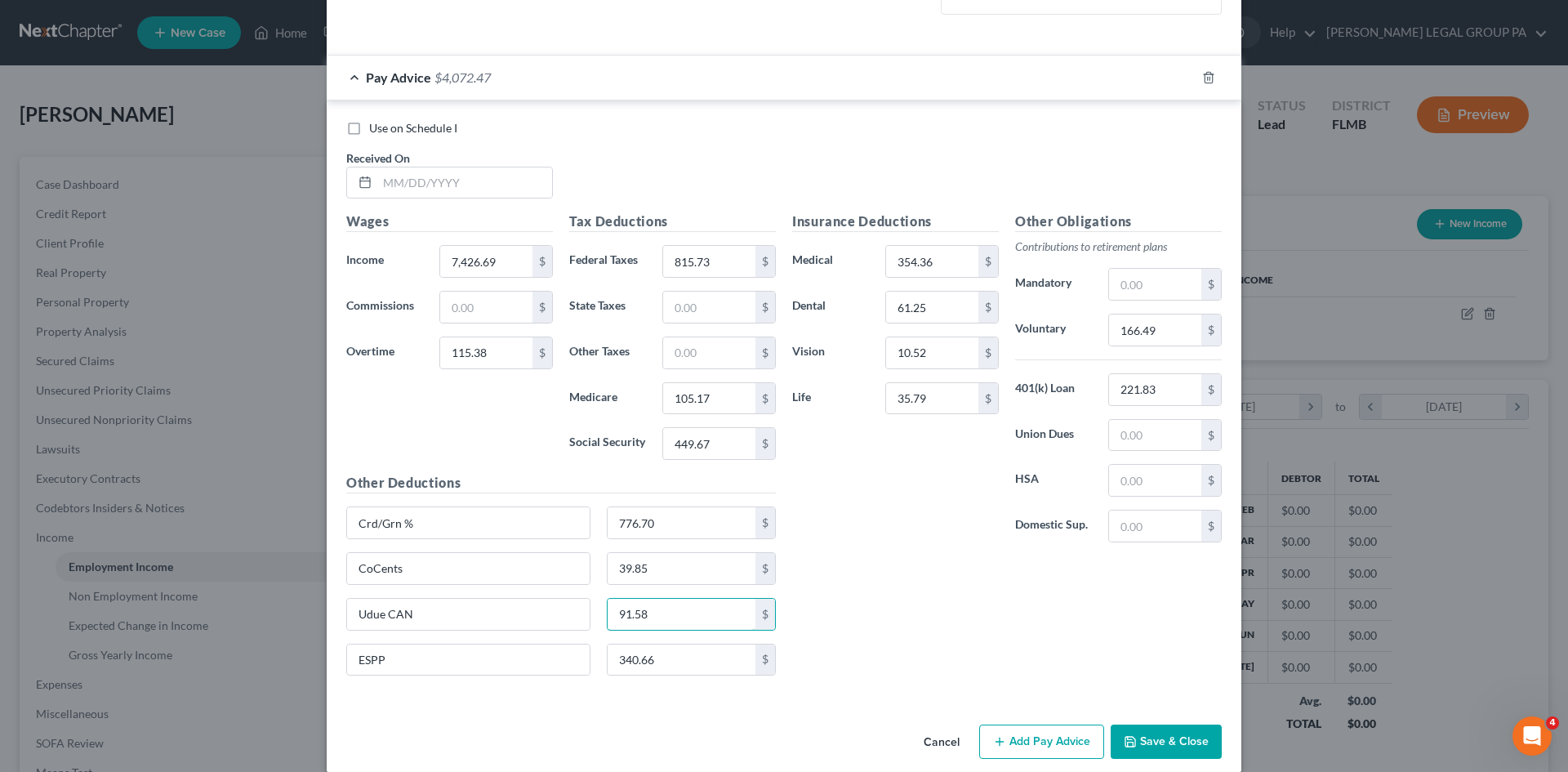
type input "91.58"
click at [1088, 530] on label "Domestic Sup." at bounding box center [1054, 526] width 94 height 33
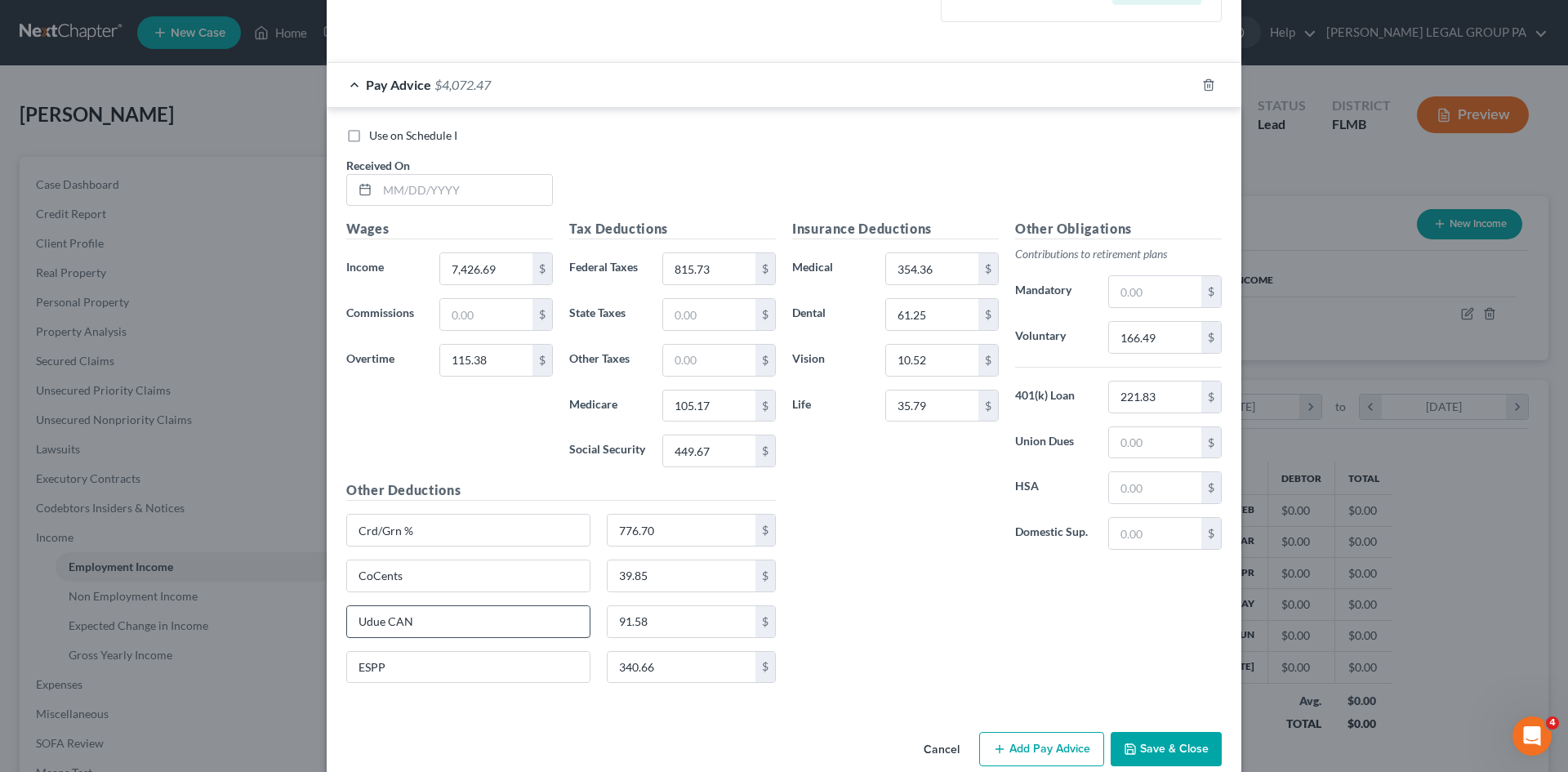
scroll to position [513, 0]
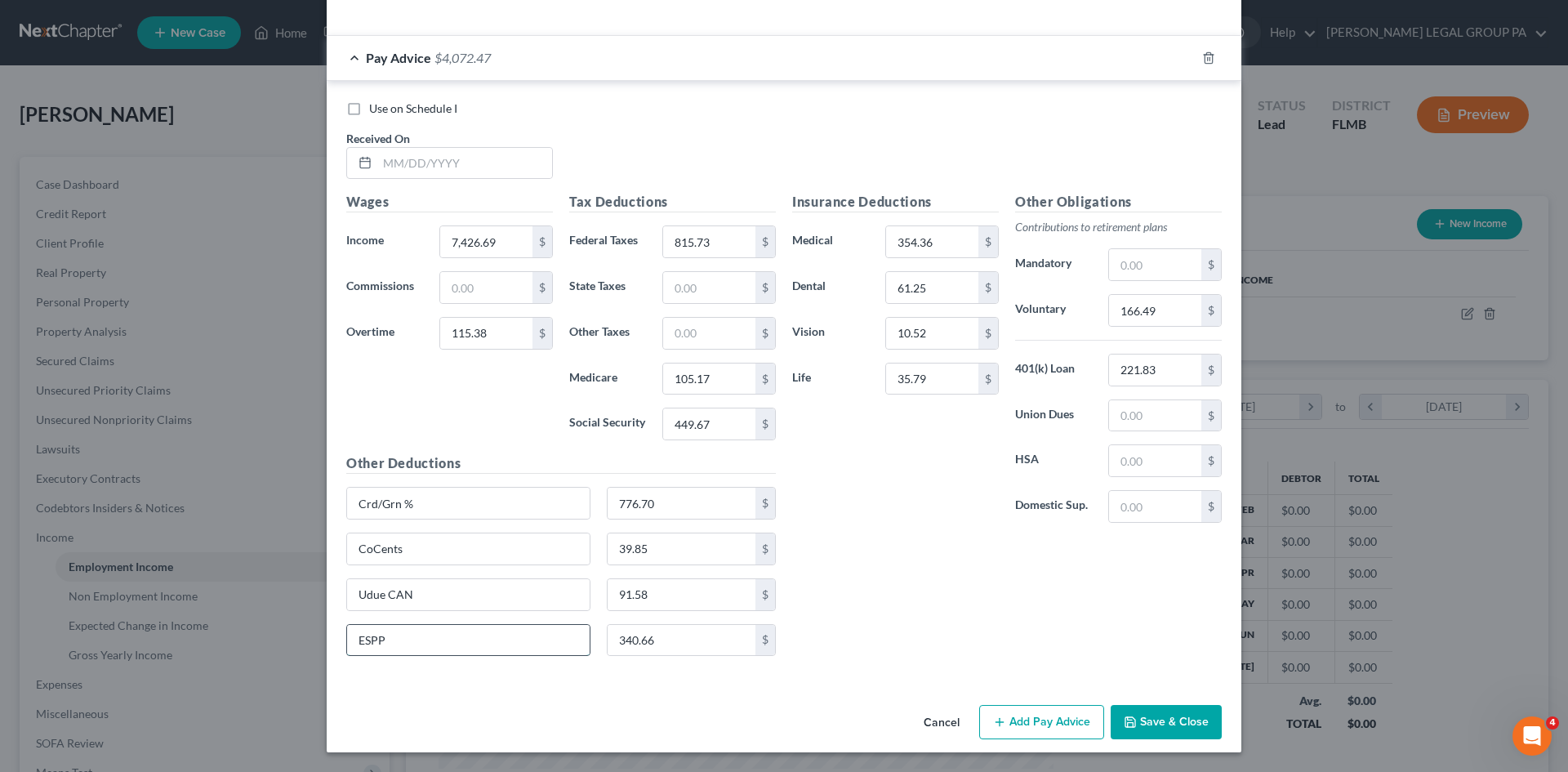
click at [449, 633] on input "ESPP" at bounding box center [469, 640] width 243 height 31
click at [487, 543] on input "CoCents" at bounding box center [469, 549] width 243 height 31
type input "CoCents & LTD"
click at [666, 550] on input "39.85" at bounding box center [682, 549] width 149 height 31
type input "77.74"
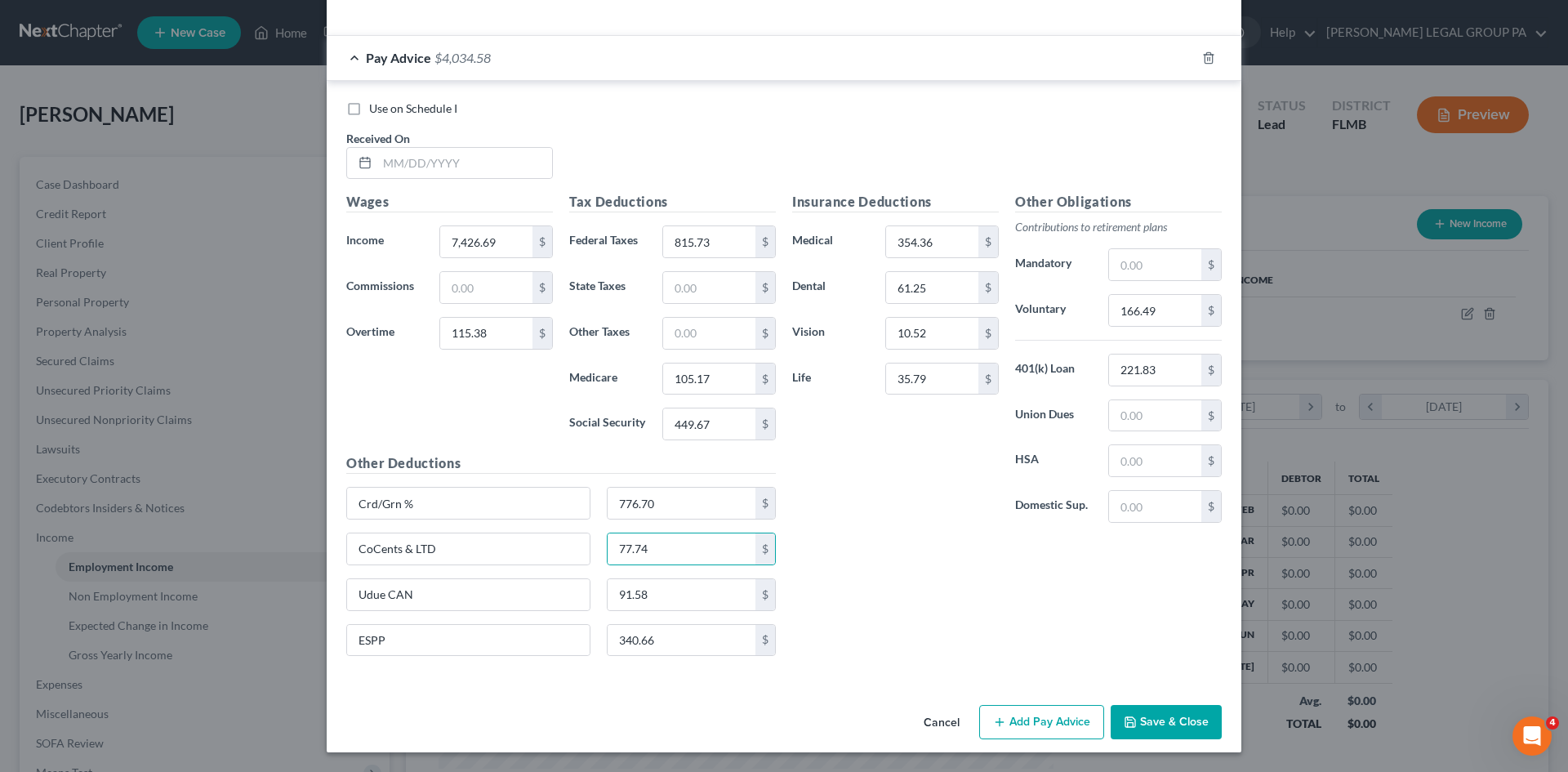
click at [953, 541] on div "Insurance Deductions Medical 354.36 $ Dental 61.25 $ Vision 10.52 $ Life 35.79 …" at bounding box center [1007, 430] width 446 height 477
click at [1176, 725] on button "Save & Close" at bounding box center [1165, 722] width 111 height 34
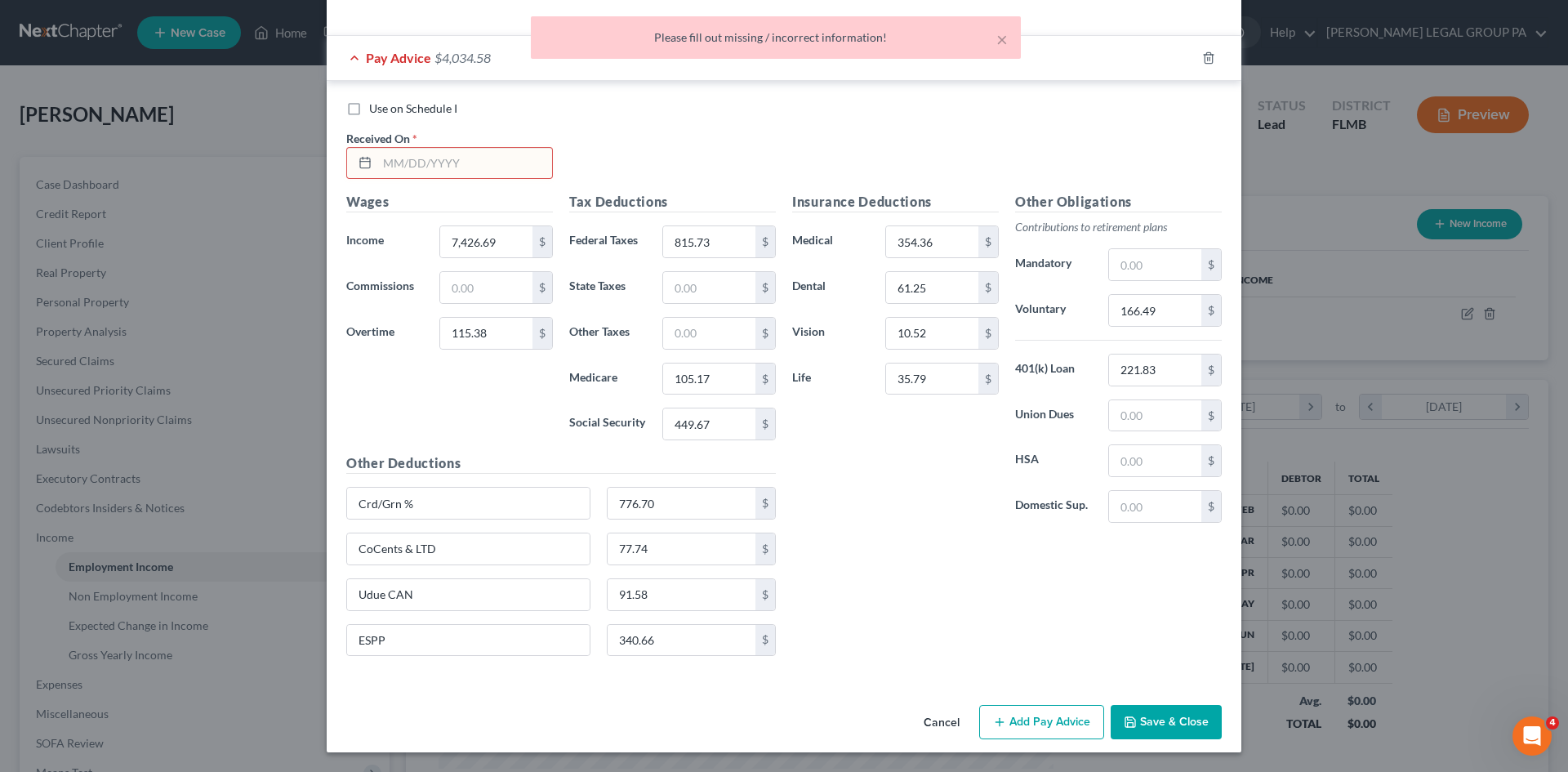
click at [409, 158] on input "text" at bounding box center [465, 163] width 175 height 31
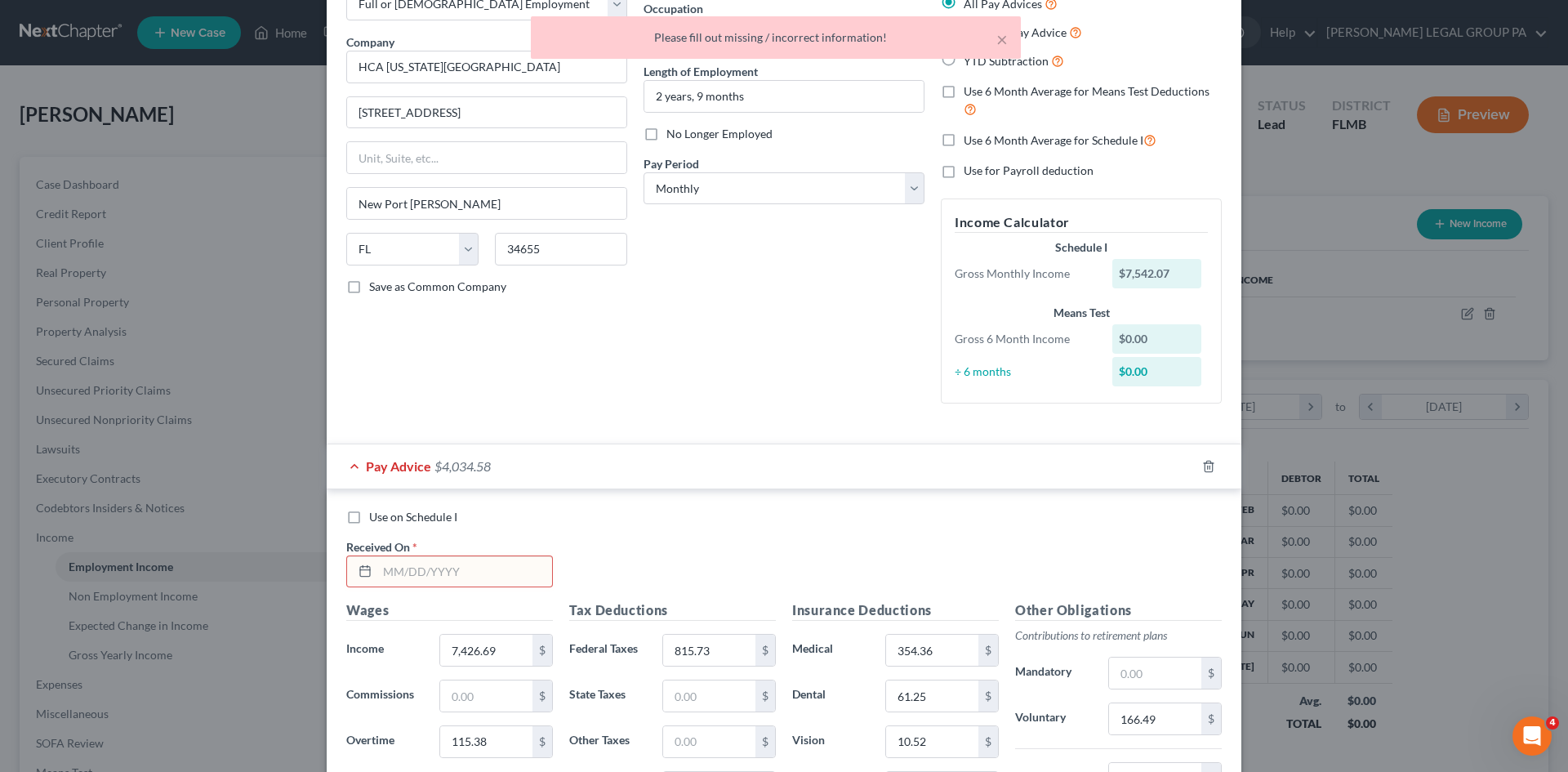
scroll to position [0, 0]
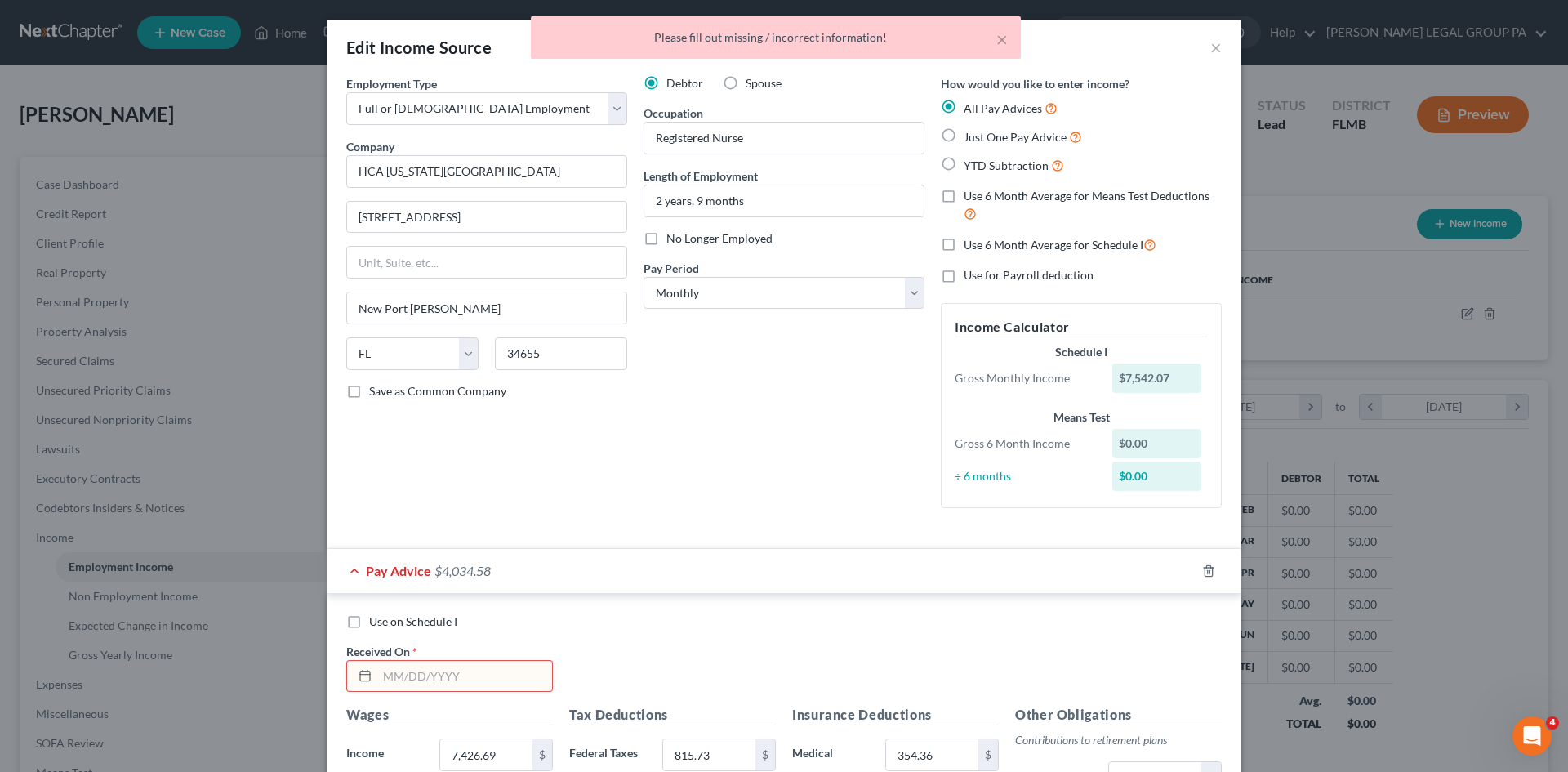
click at [964, 135] on label "Just One Pay Advice" at bounding box center [1022, 137] width 118 height 18
click at [970, 135] on input "Just One Pay Advice" at bounding box center [976, 133] width 11 height 11
radio input "true"
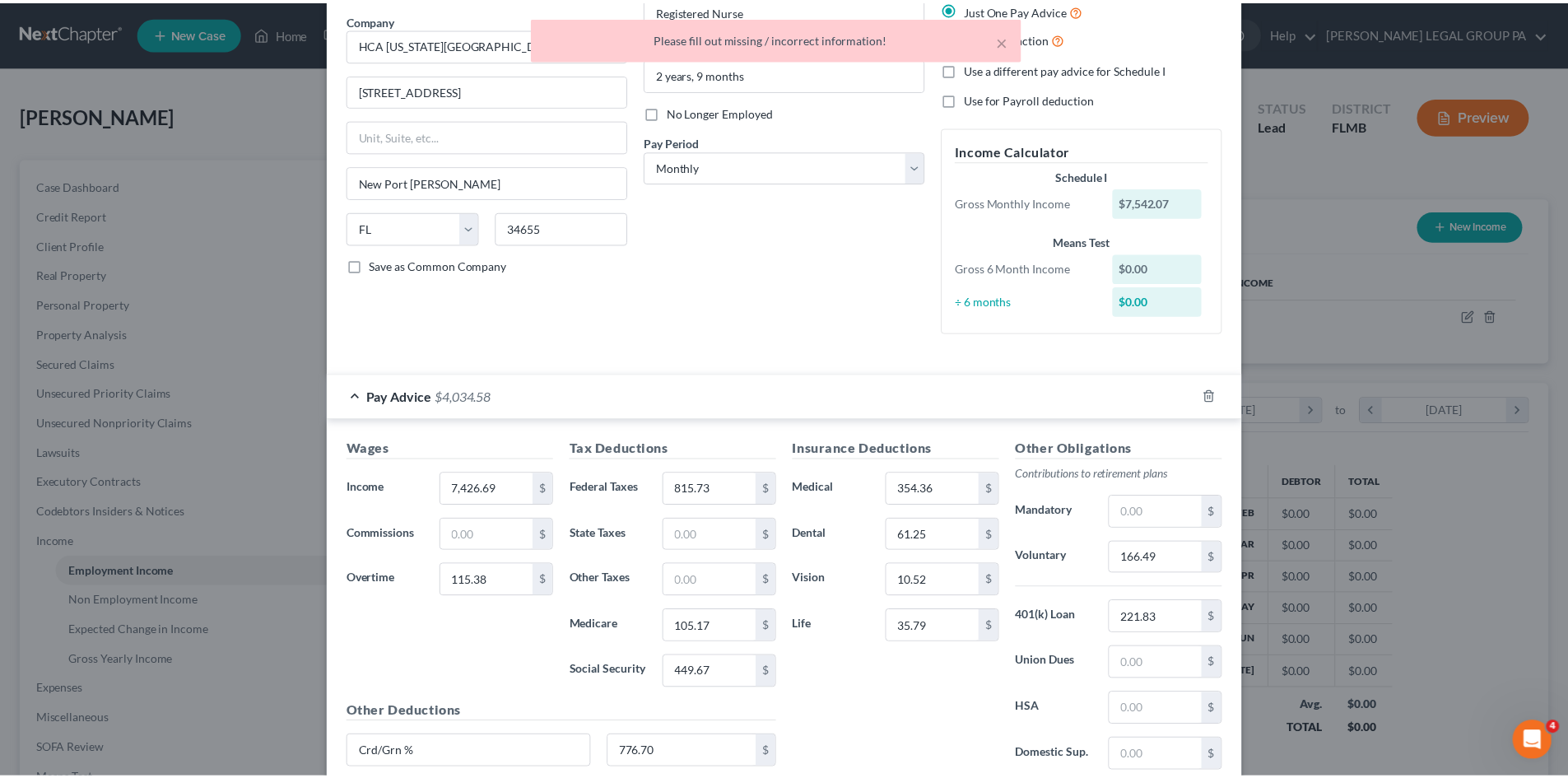
scroll to position [373, 0]
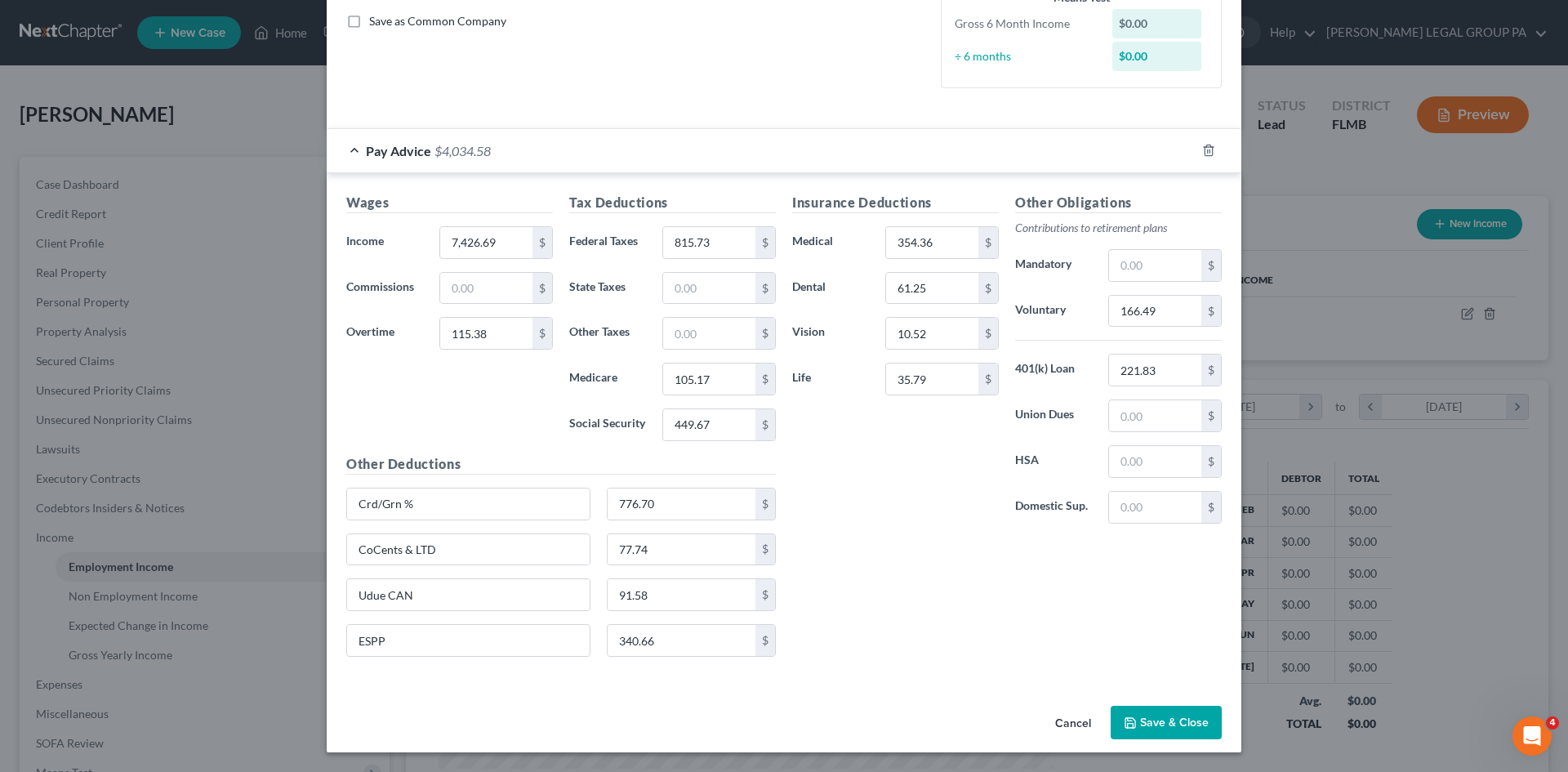
click at [1166, 722] on button "Save & Close" at bounding box center [1165, 722] width 111 height 34
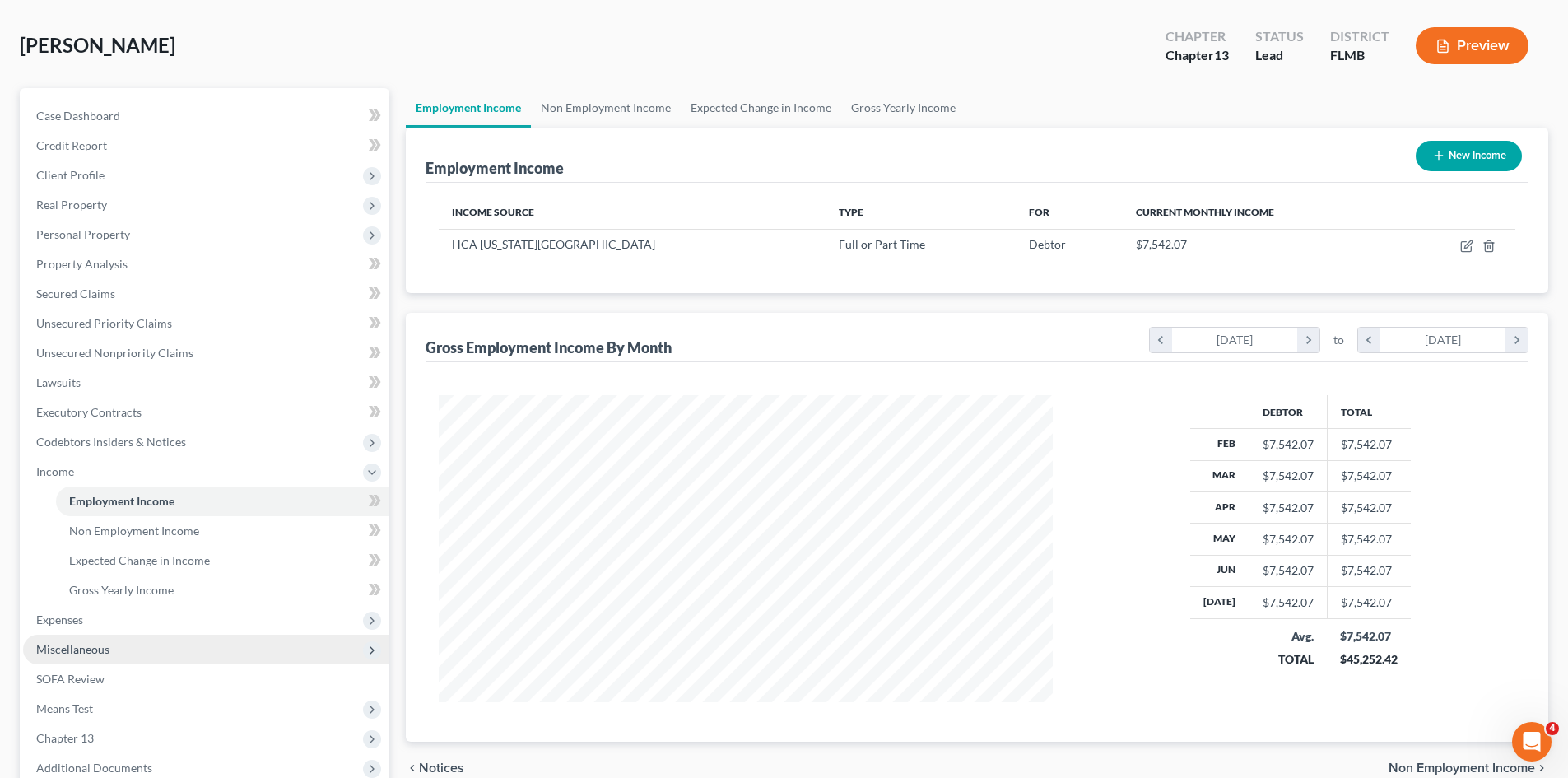
scroll to position [164, 0]
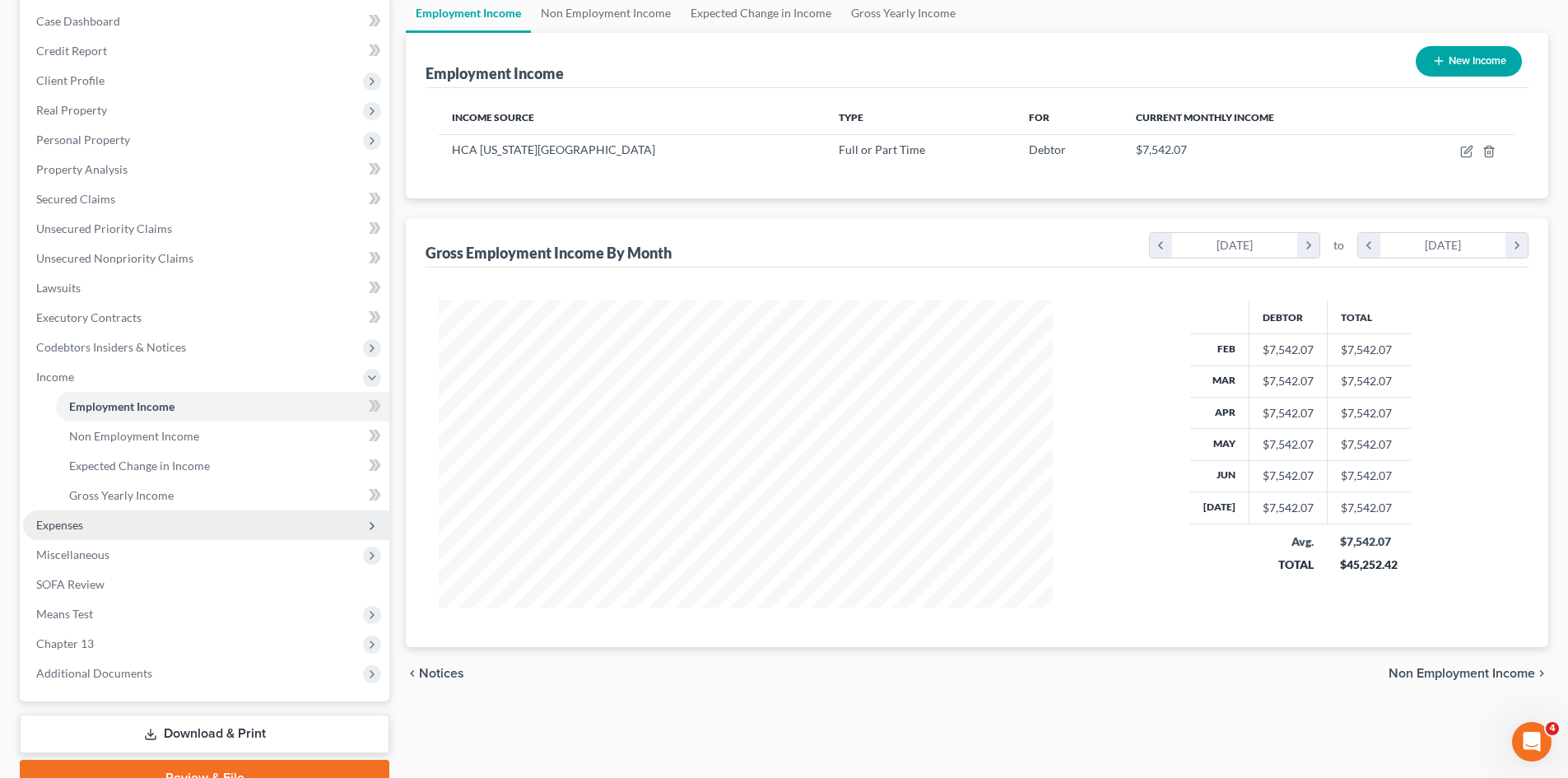
click at [120, 518] on span "Expenses" at bounding box center [206, 525] width 366 height 30
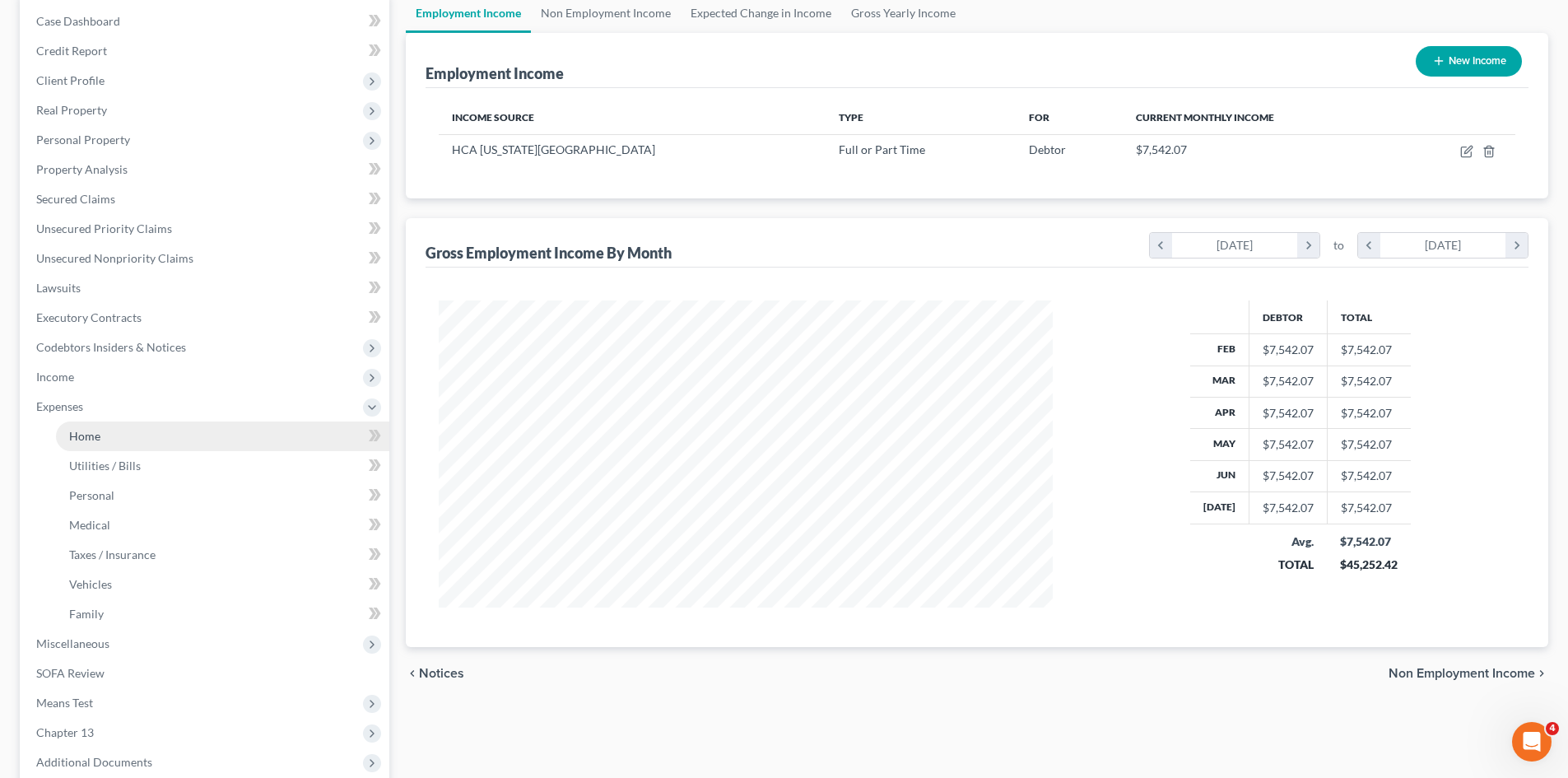
click at [134, 436] on link "Home" at bounding box center [223, 436] width 334 height 30
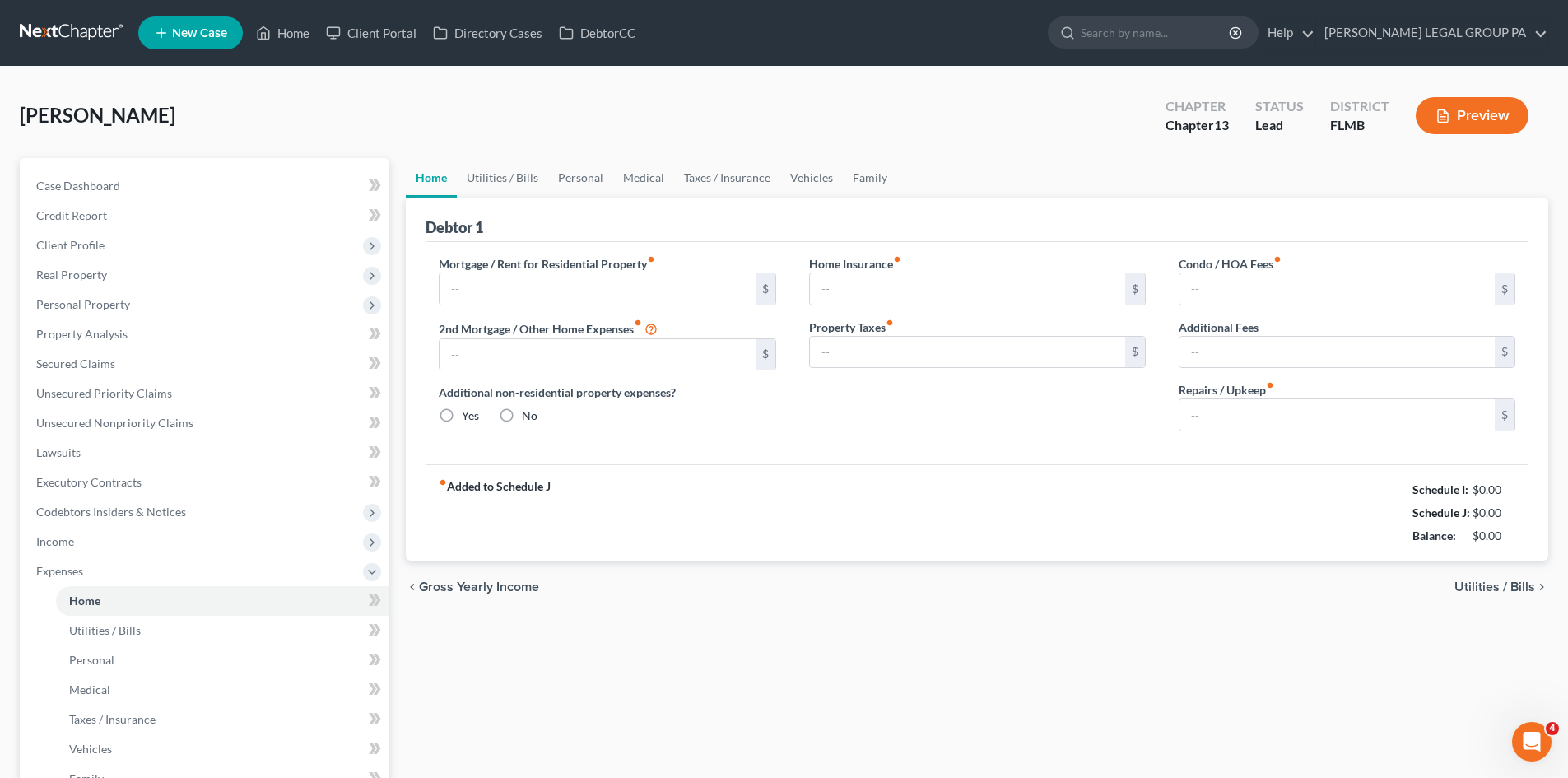
type input "1,081.00"
type input "0.00"
radio input "true"
type input "15.50"
type input "0.00"
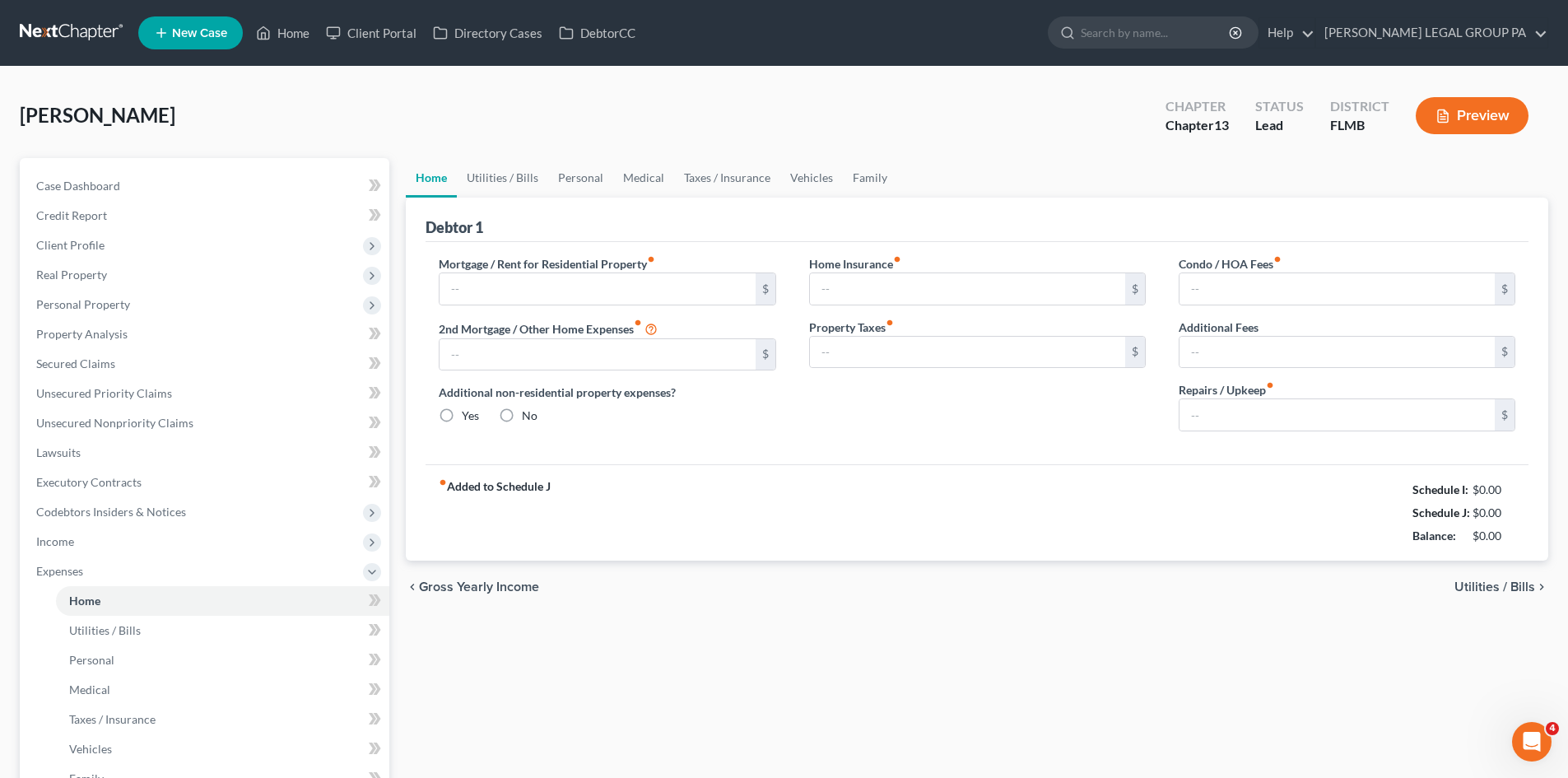
type input "0.00"
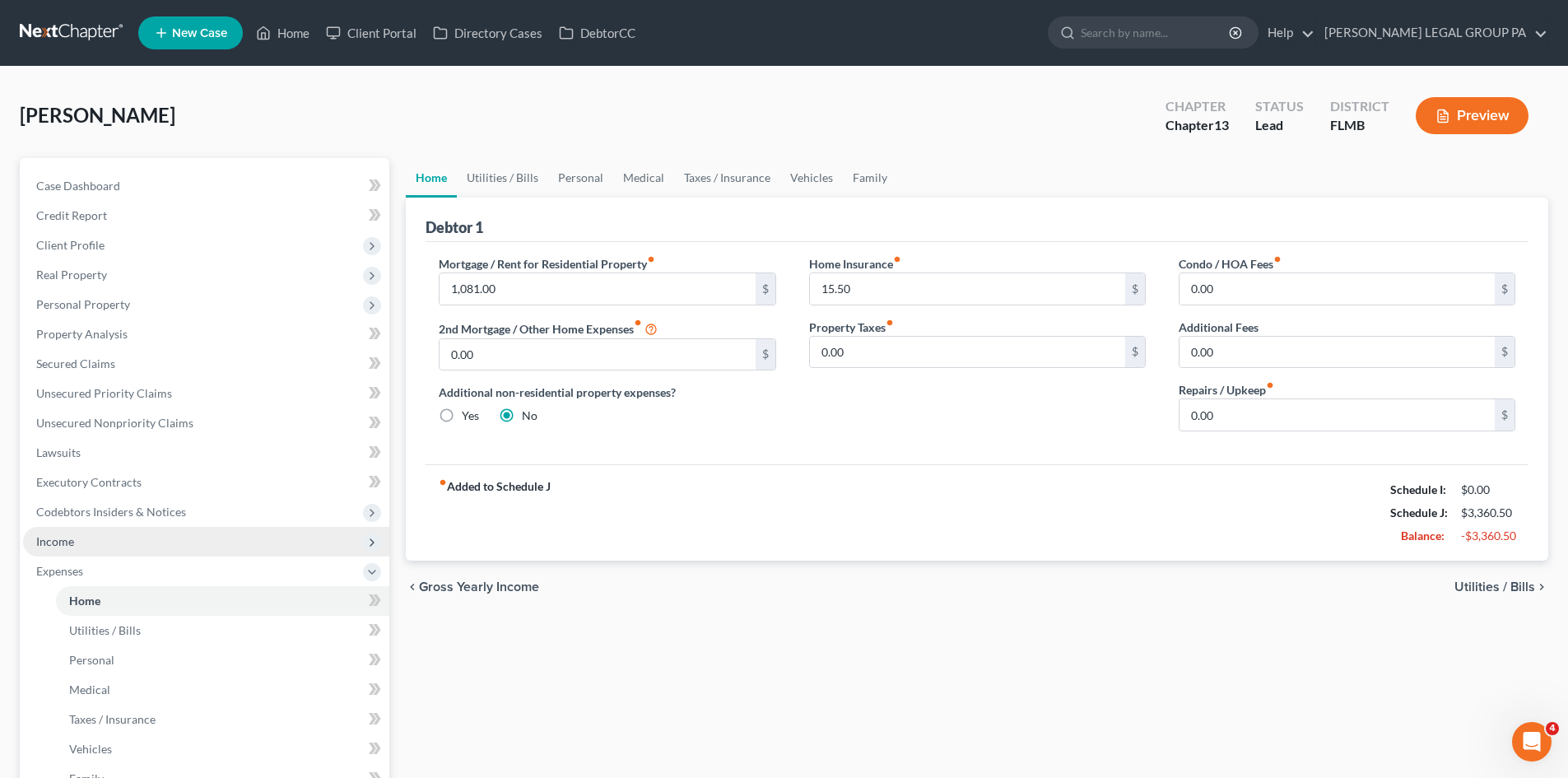
click at [116, 552] on span "Income" at bounding box center [206, 541] width 366 height 30
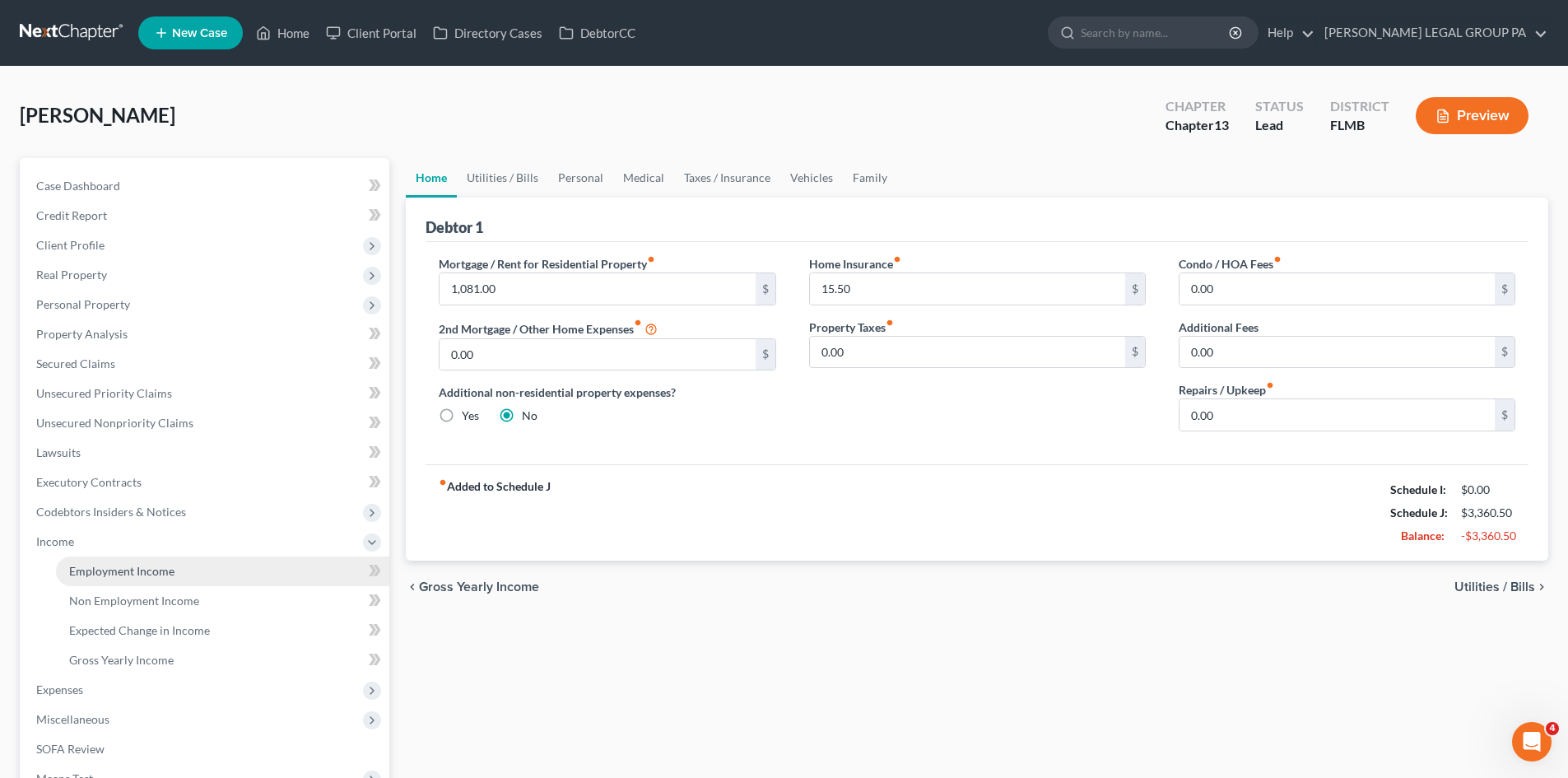
click at [123, 566] on span "Employment Income" at bounding box center [122, 570] width 105 height 14
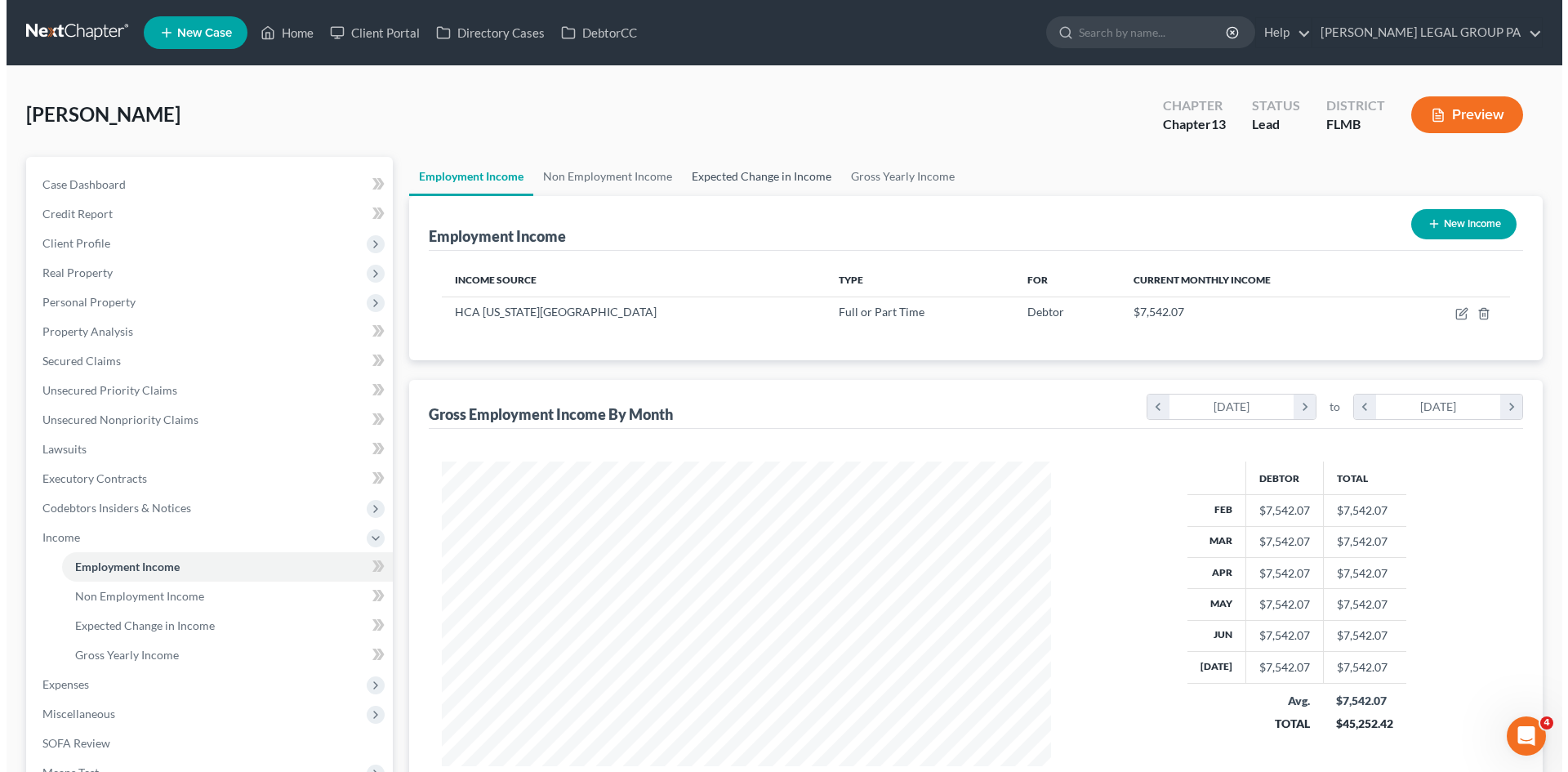
scroll to position [304, 642]
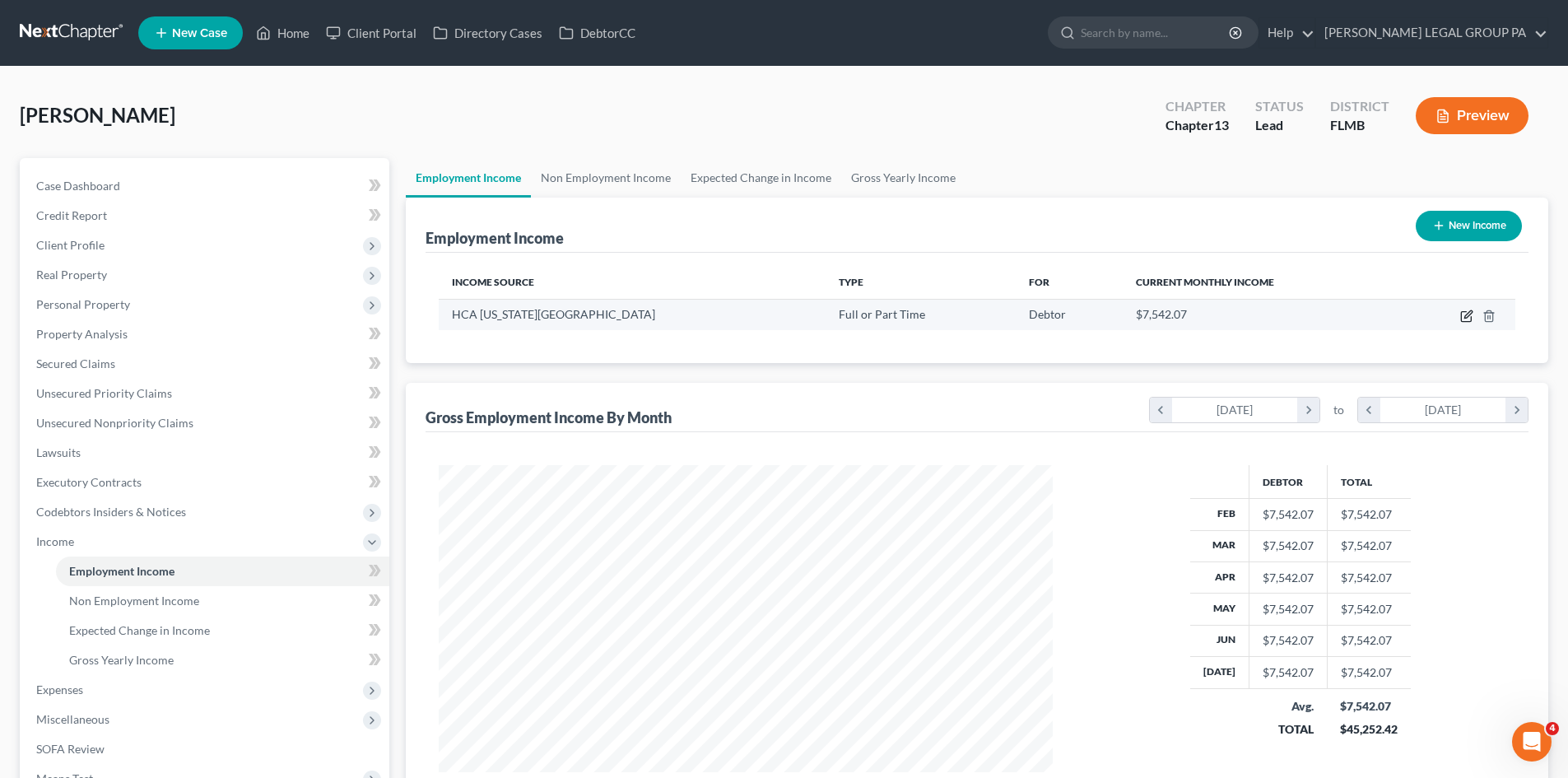
click at [1463, 317] on icon "button" at bounding box center [1466, 316] width 13 height 13
select select "0"
select select "9"
select select "0"
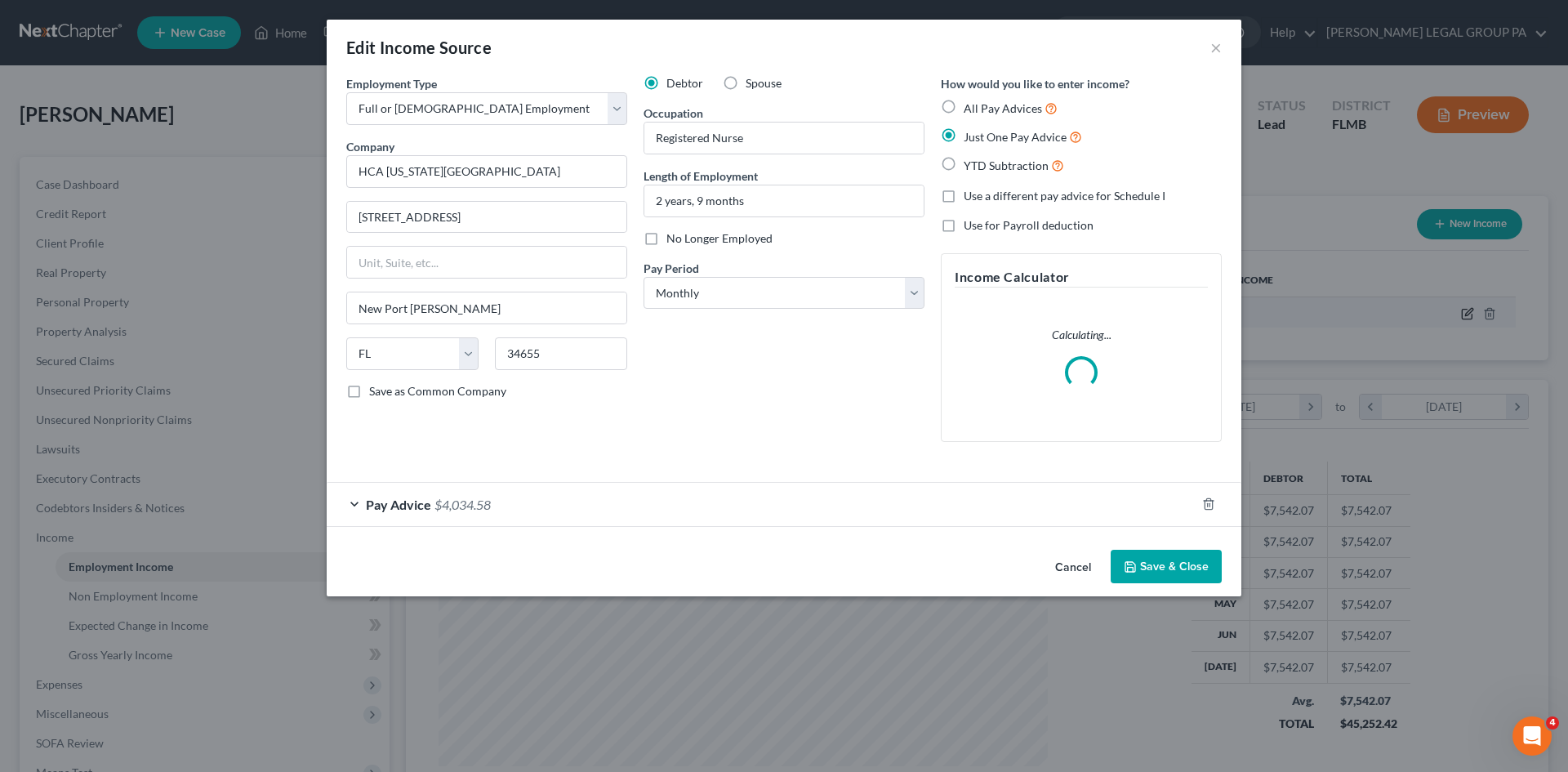
scroll to position [307, 647]
click at [442, 511] on span "$4,034.58" at bounding box center [462, 504] width 56 height 16
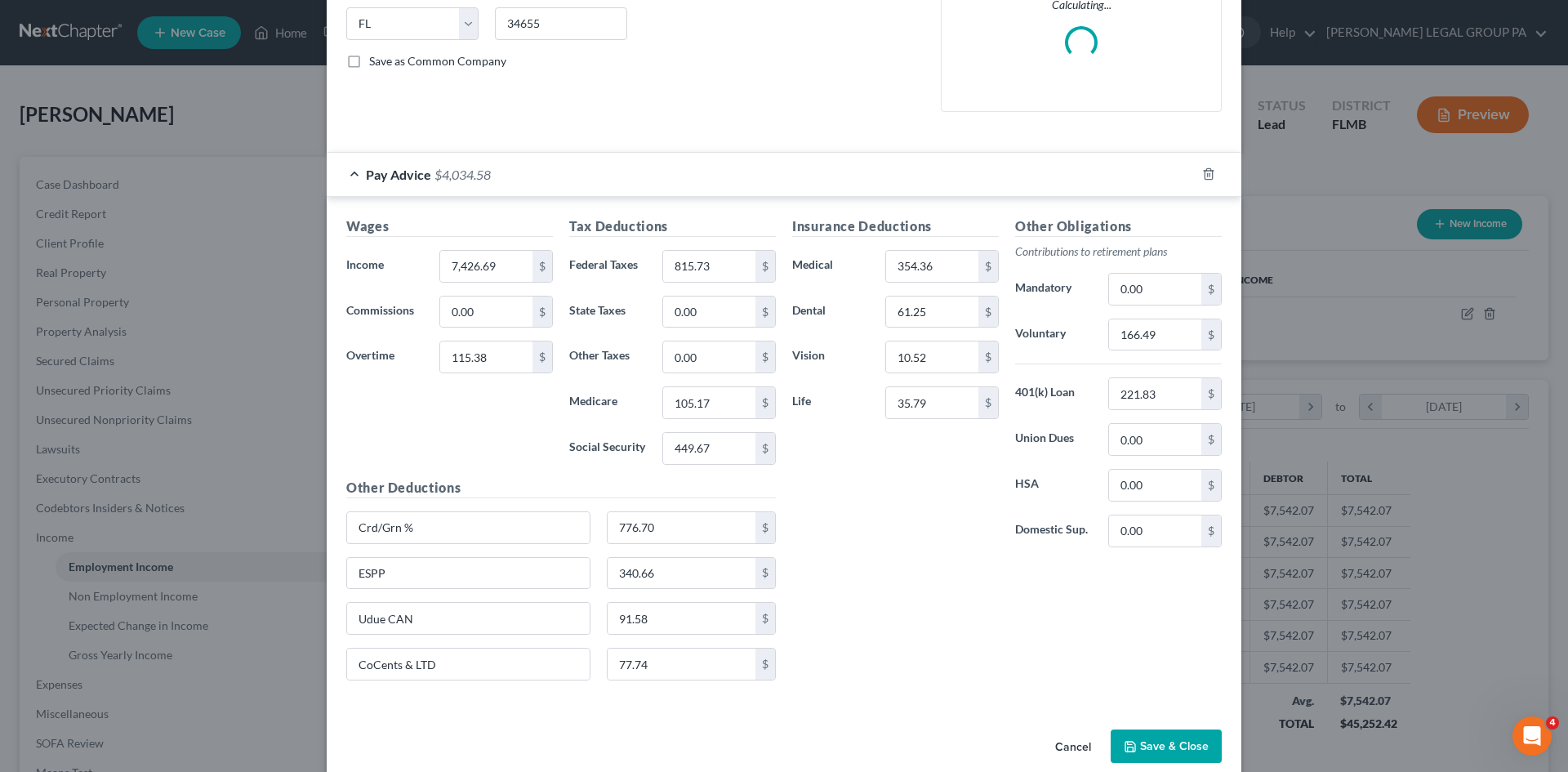
scroll to position [354, 0]
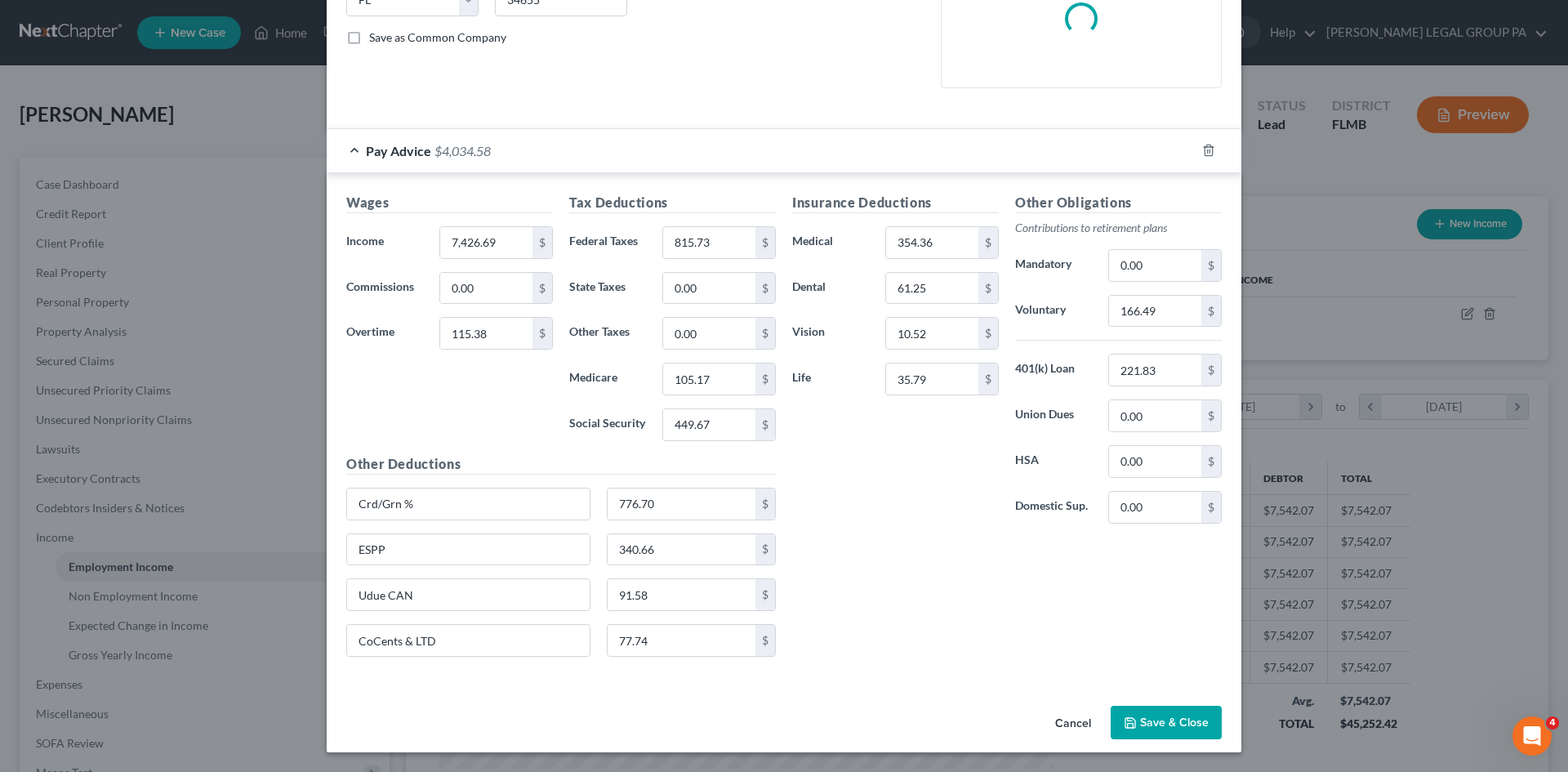
click at [1142, 711] on button "Save & Close" at bounding box center [1165, 722] width 111 height 34
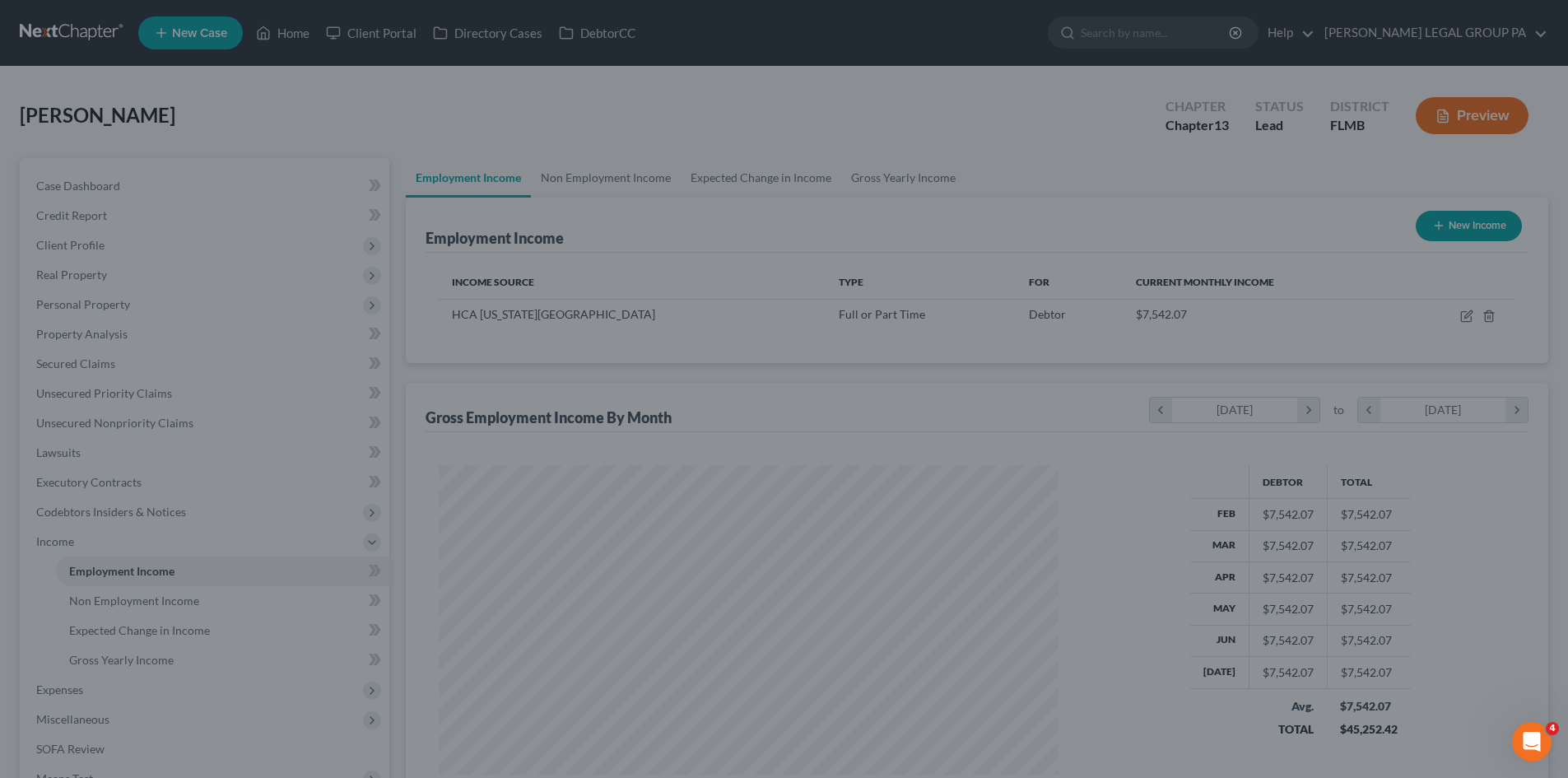
scroll to position [822724, 822378]
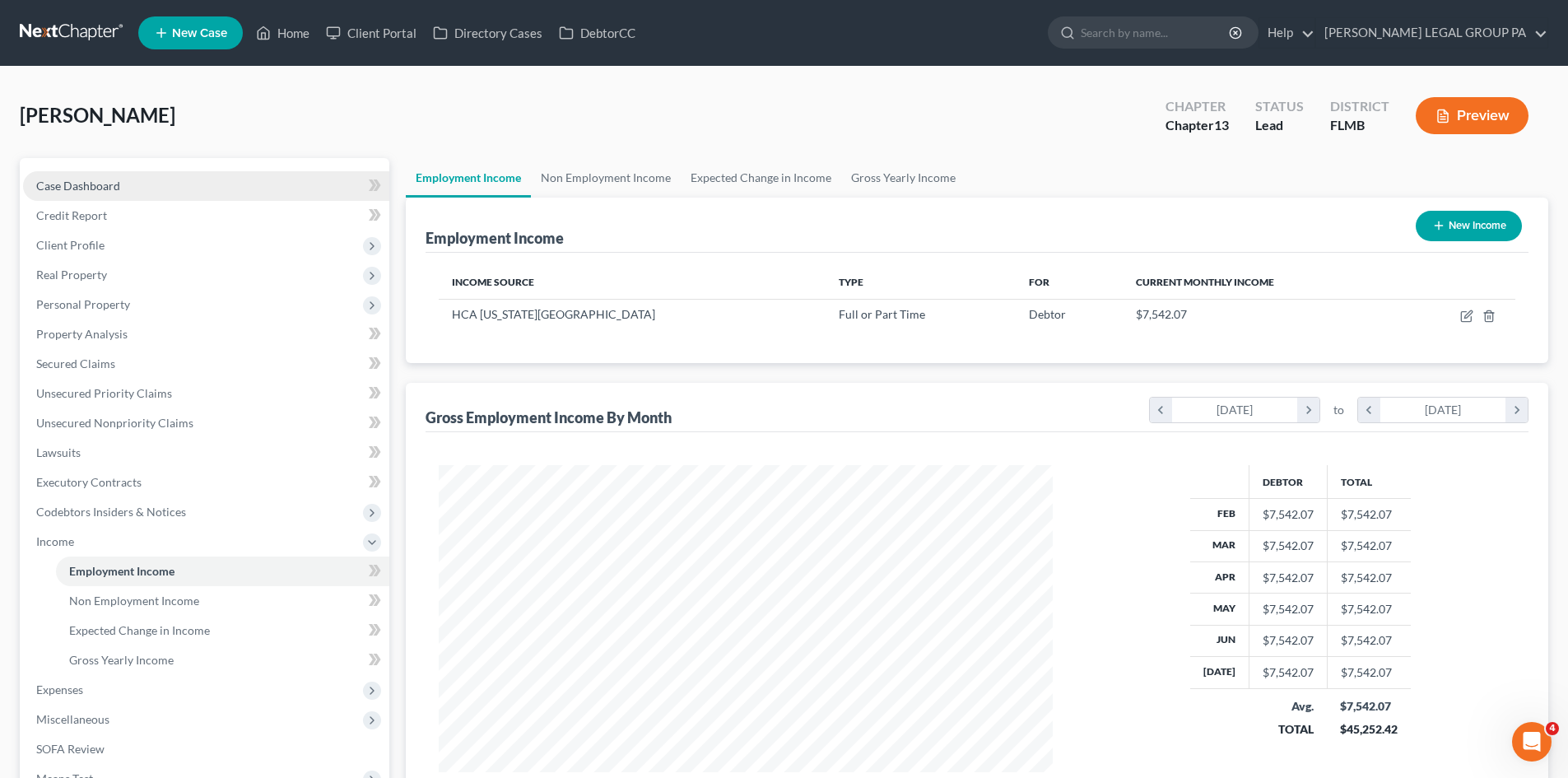
click at [110, 188] on span "Case Dashboard" at bounding box center [78, 185] width 84 height 14
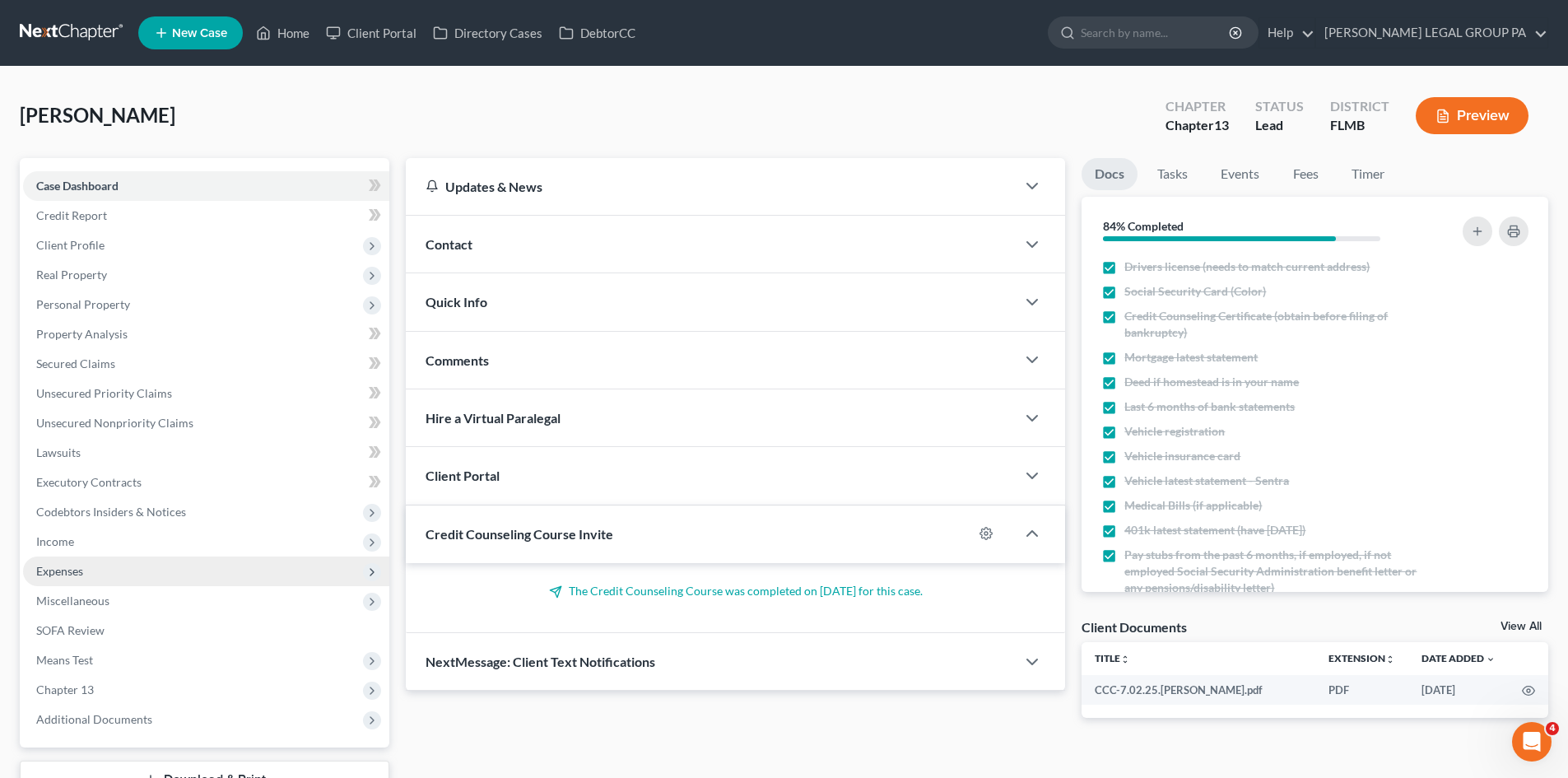
click at [106, 565] on span "Expenses" at bounding box center [206, 571] width 366 height 30
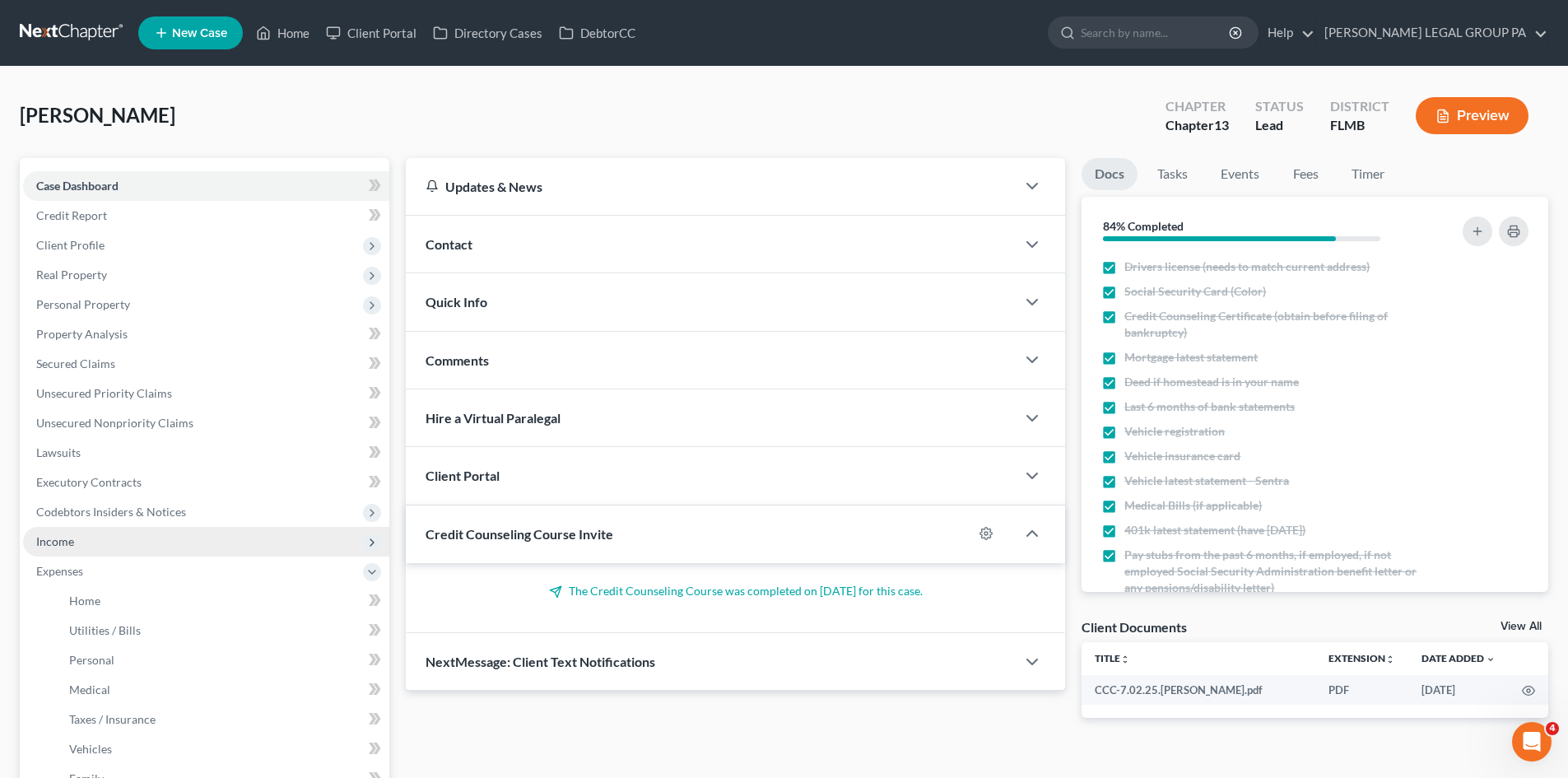
click at [74, 539] on span "Income" at bounding box center [206, 541] width 366 height 30
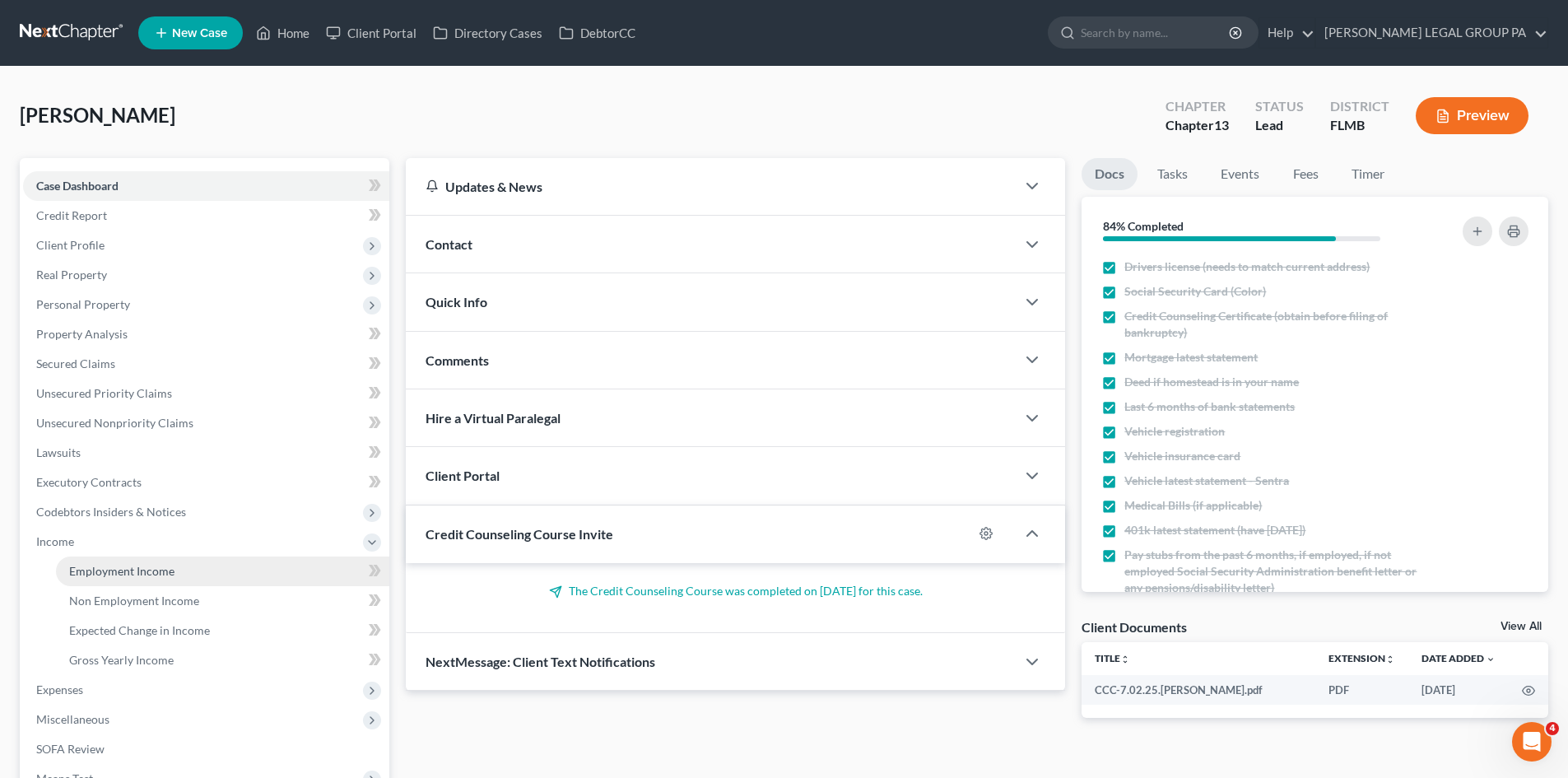
click at [92, 565] on span "Employment Income" at bounding box center [122, 570] width 105 height 14
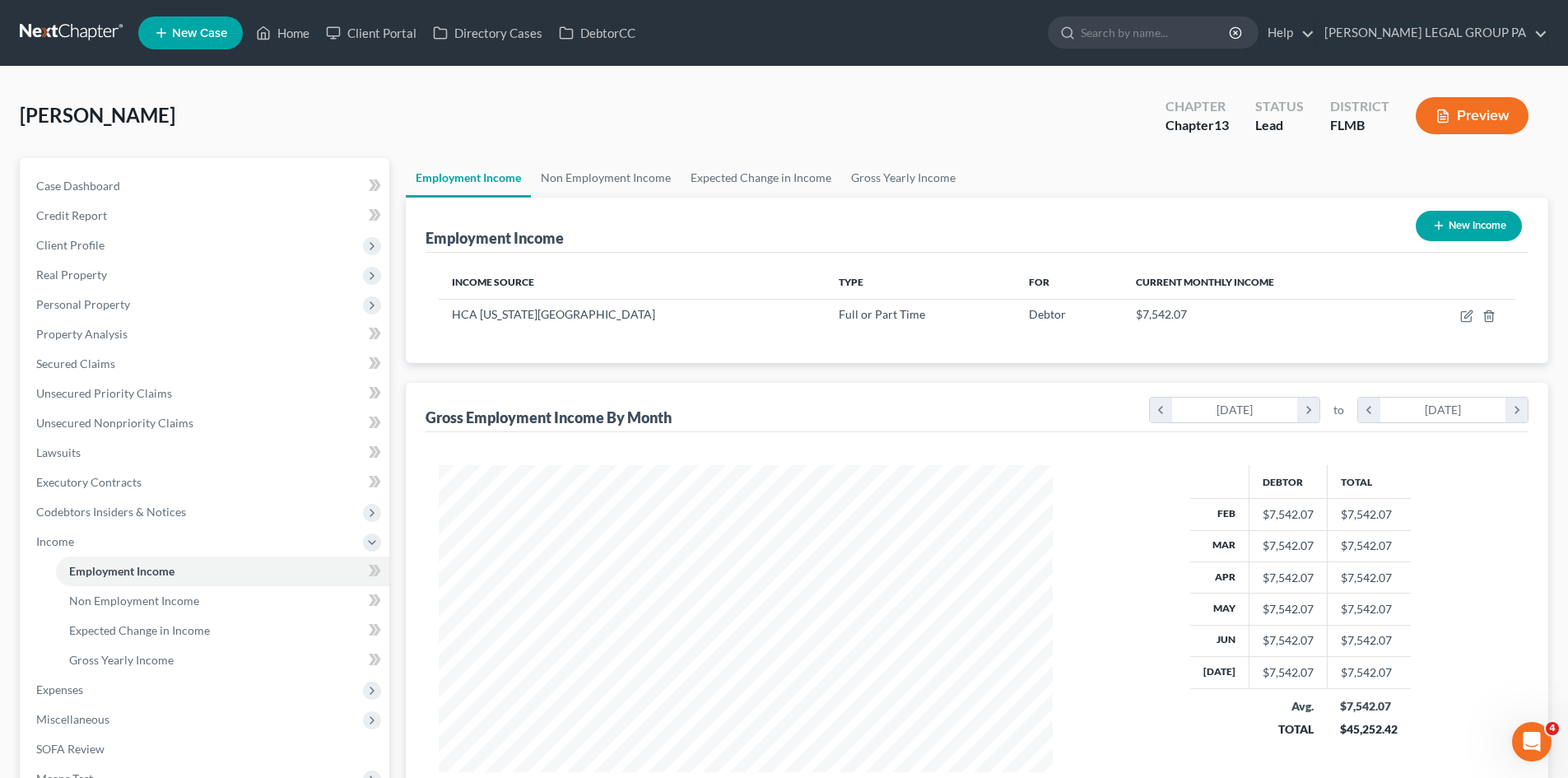
scroll to position [307, 647]
click at [114, 687] on span "Expenses" at bounding box center [206, 689] width 366 height 30
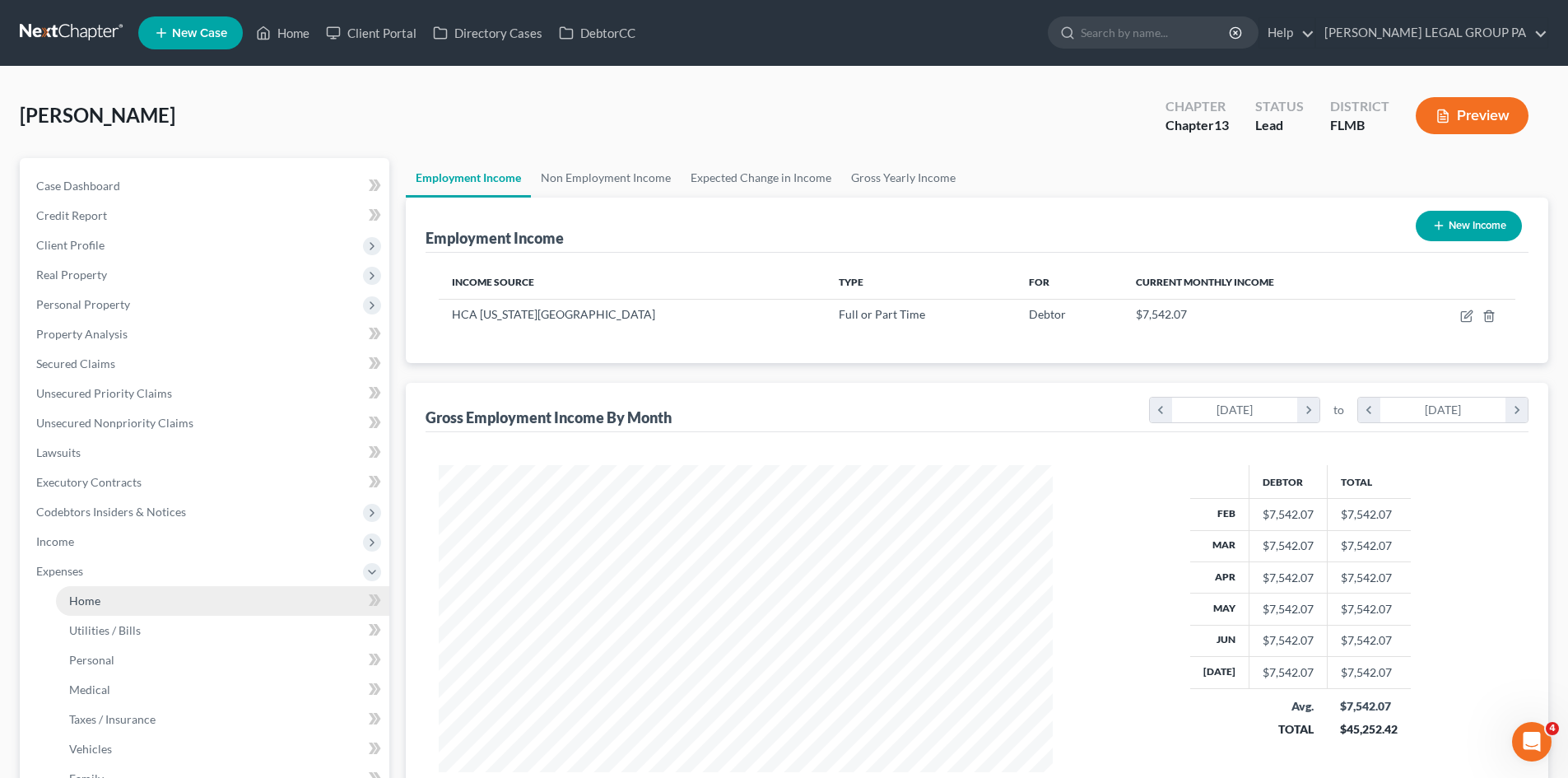
click at [120, 612] on link "Home" at bounding box center [223, 601] width 334 height 30
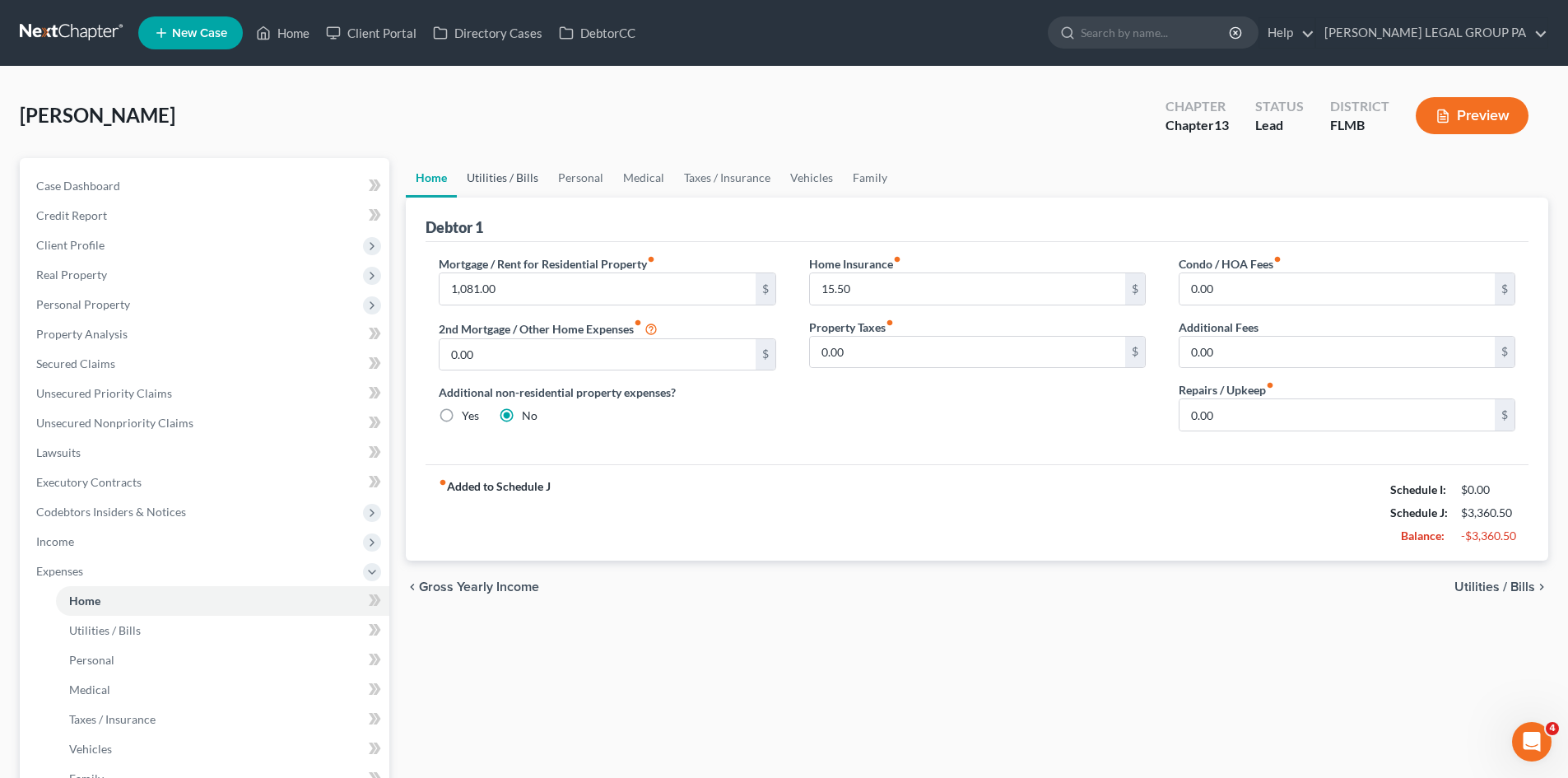
click at [533, 172] on link "Utilities / Bills" at bounding box center [502, 177] width 91 height 40
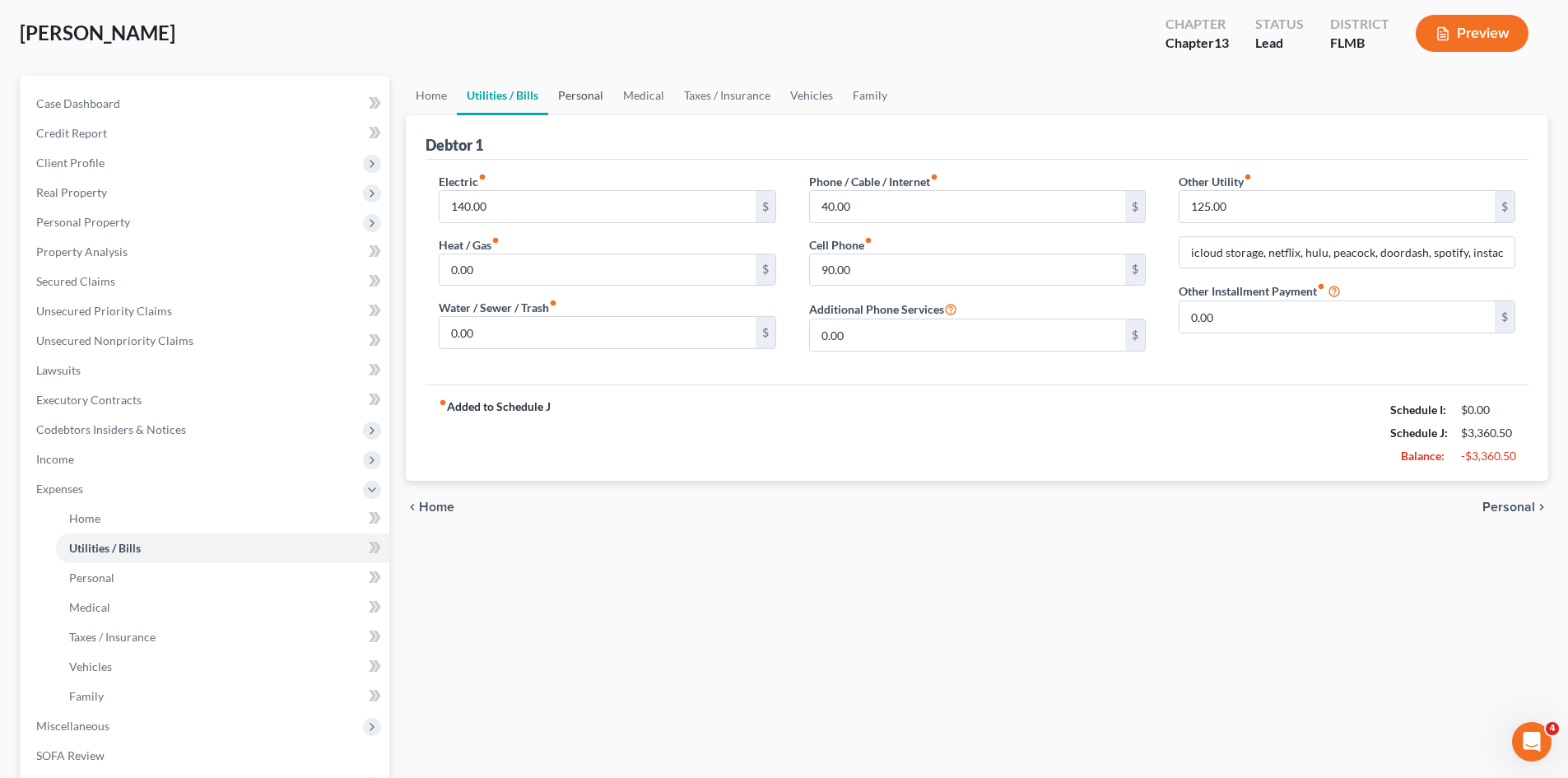
click at [563, 102] on link "Personal" at bounding box center [580, 95] width 65 height 40
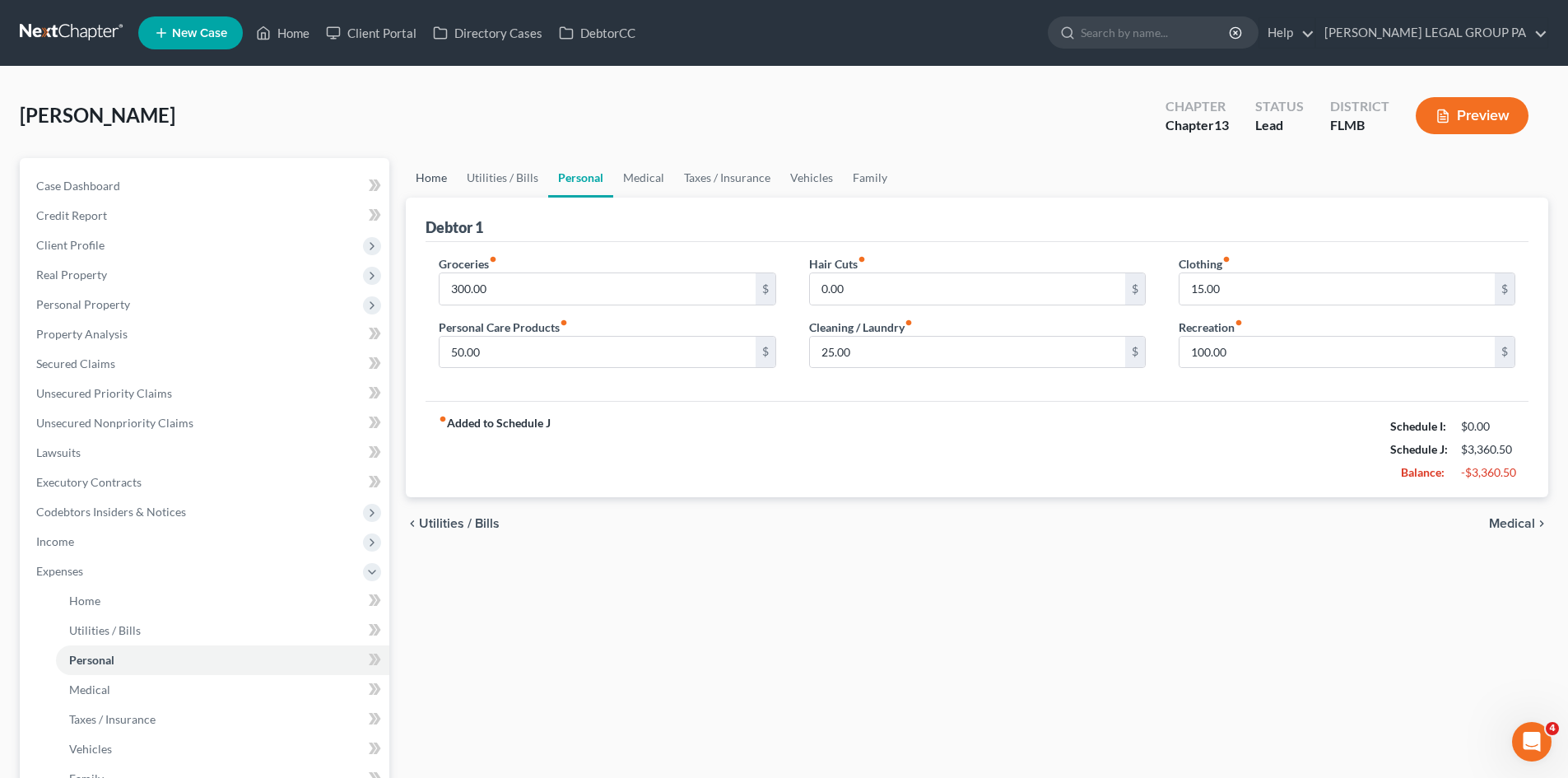
click at [447, 183] on link "Home" at bounding box center [431, 177] width 51 height 40
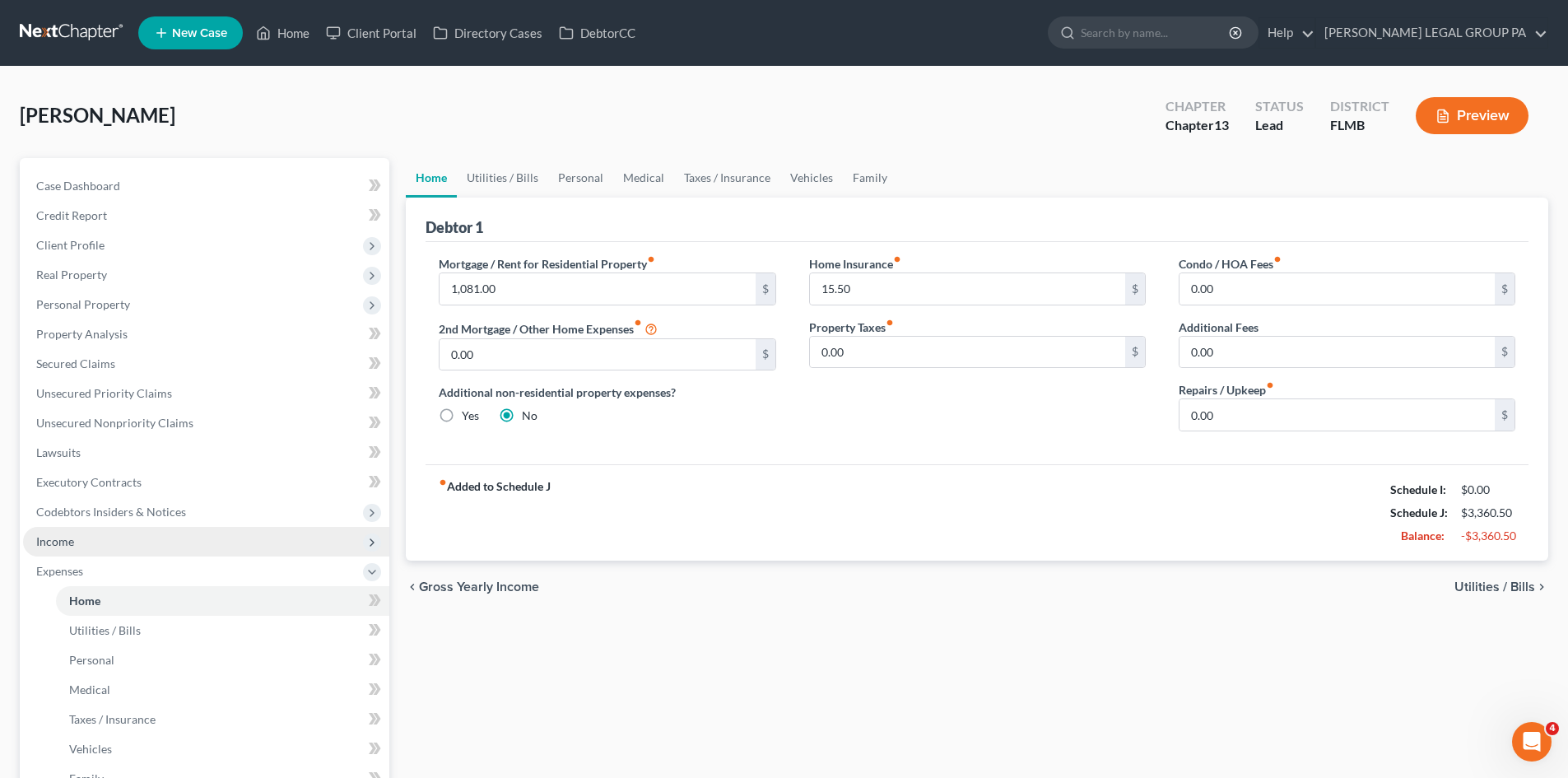
click at [147, 543] on span "Income" at bounding box center [206, 541] width 366 height 30
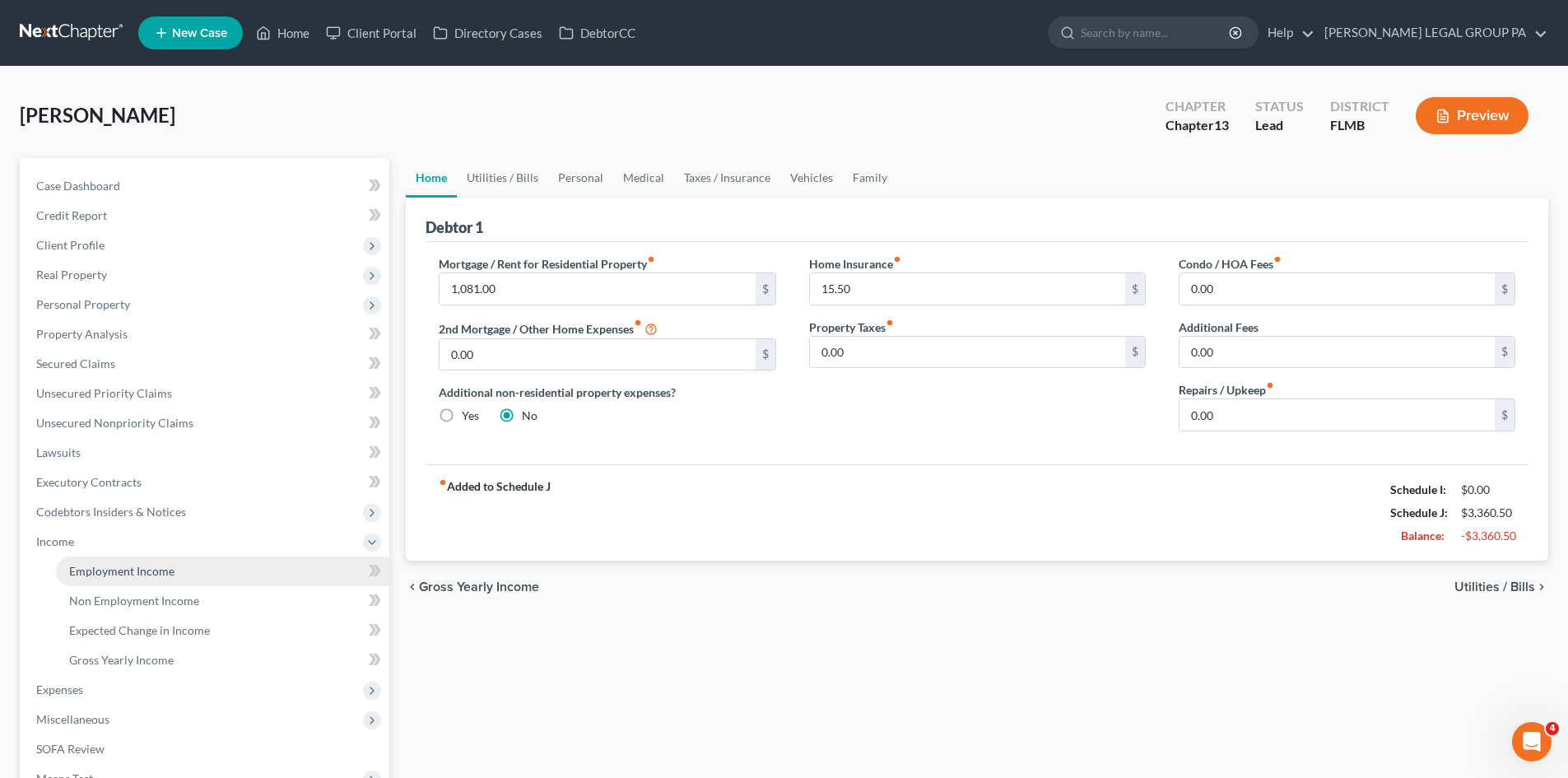
click at [147, 564] on span "Employment Income" at bounding box center [122, 570] width 105 height 14
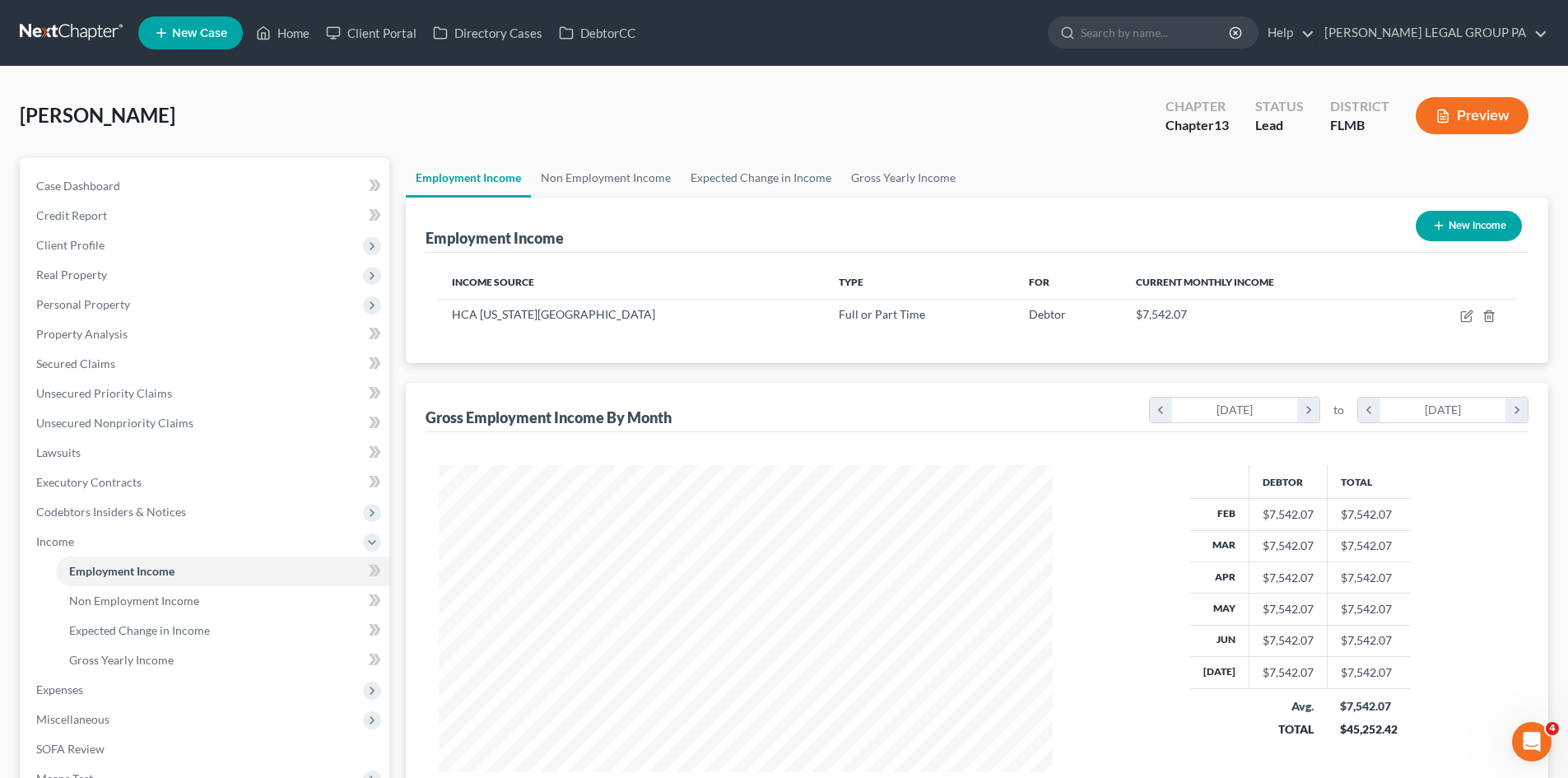
scroll to position [307, 647]
click at [606, 174] on link "Non Employment Income" at bounding box center [606, 177] width 150 height 40
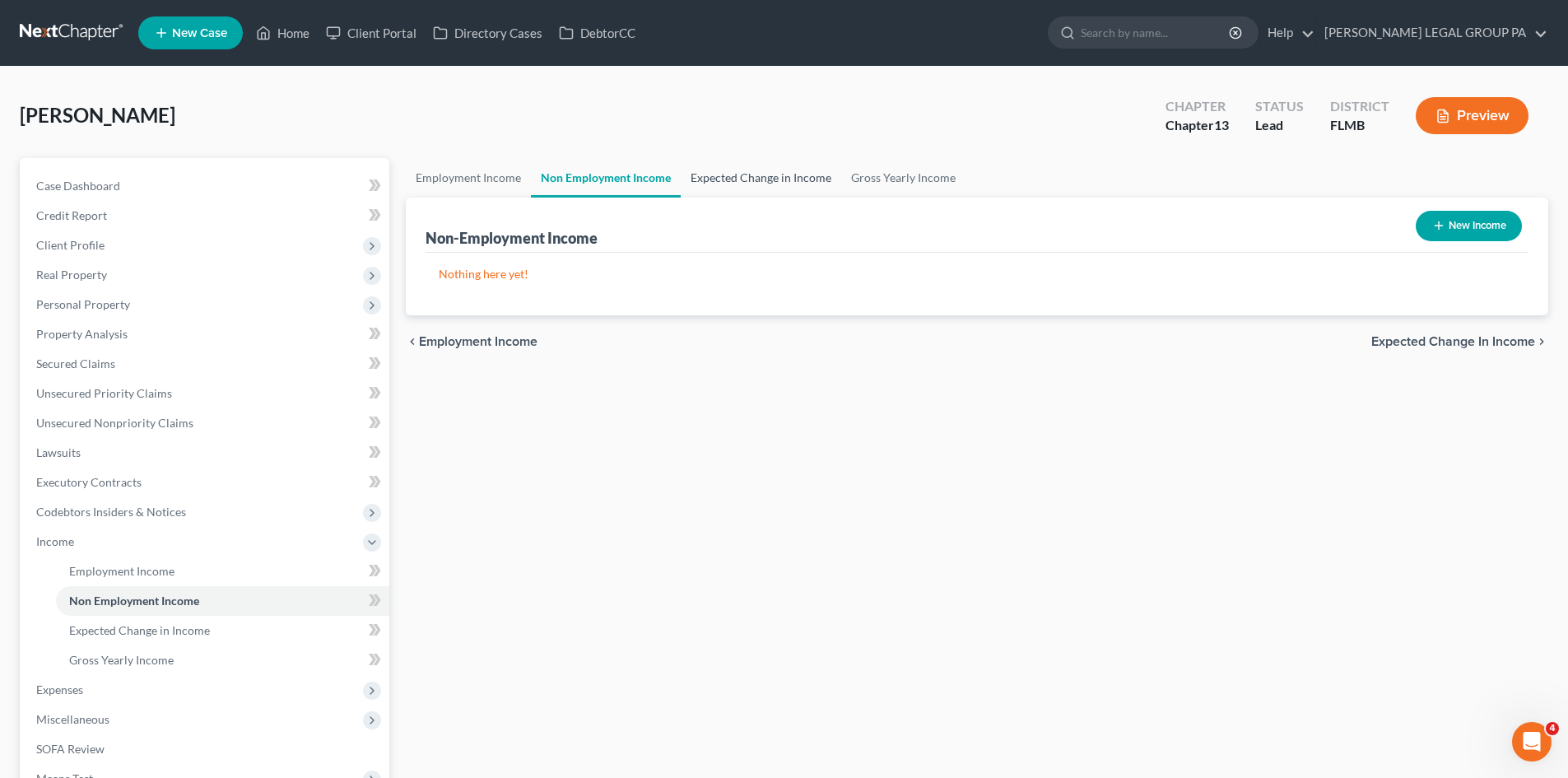
click at [718, 169] on link "Expected Change in Income" at bounding box center [761, 177] width 161 height 40
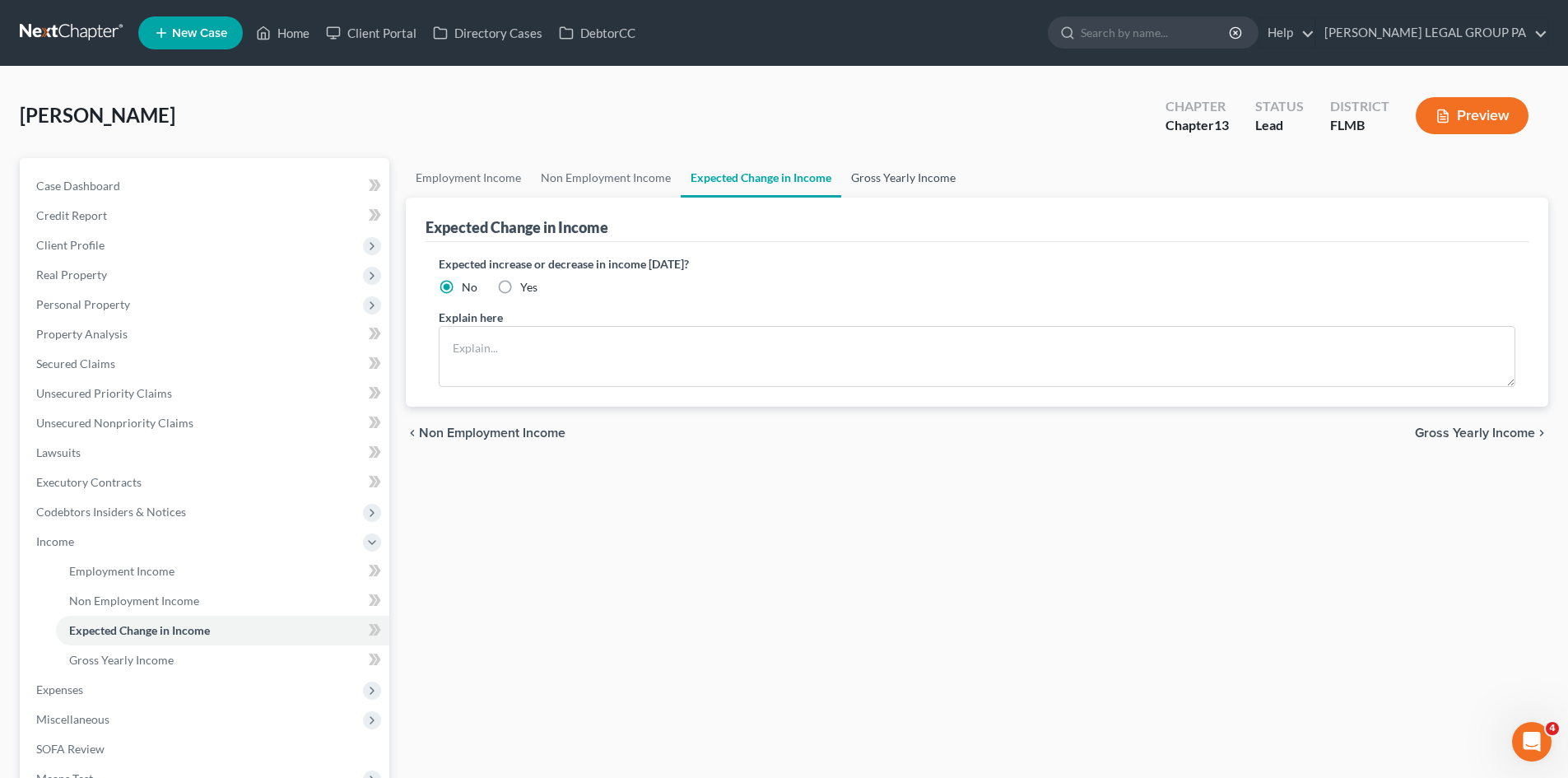
click at [905, 168] on link "Gross Yearly Income" at bounding box center [903, 177] width 125 height 40
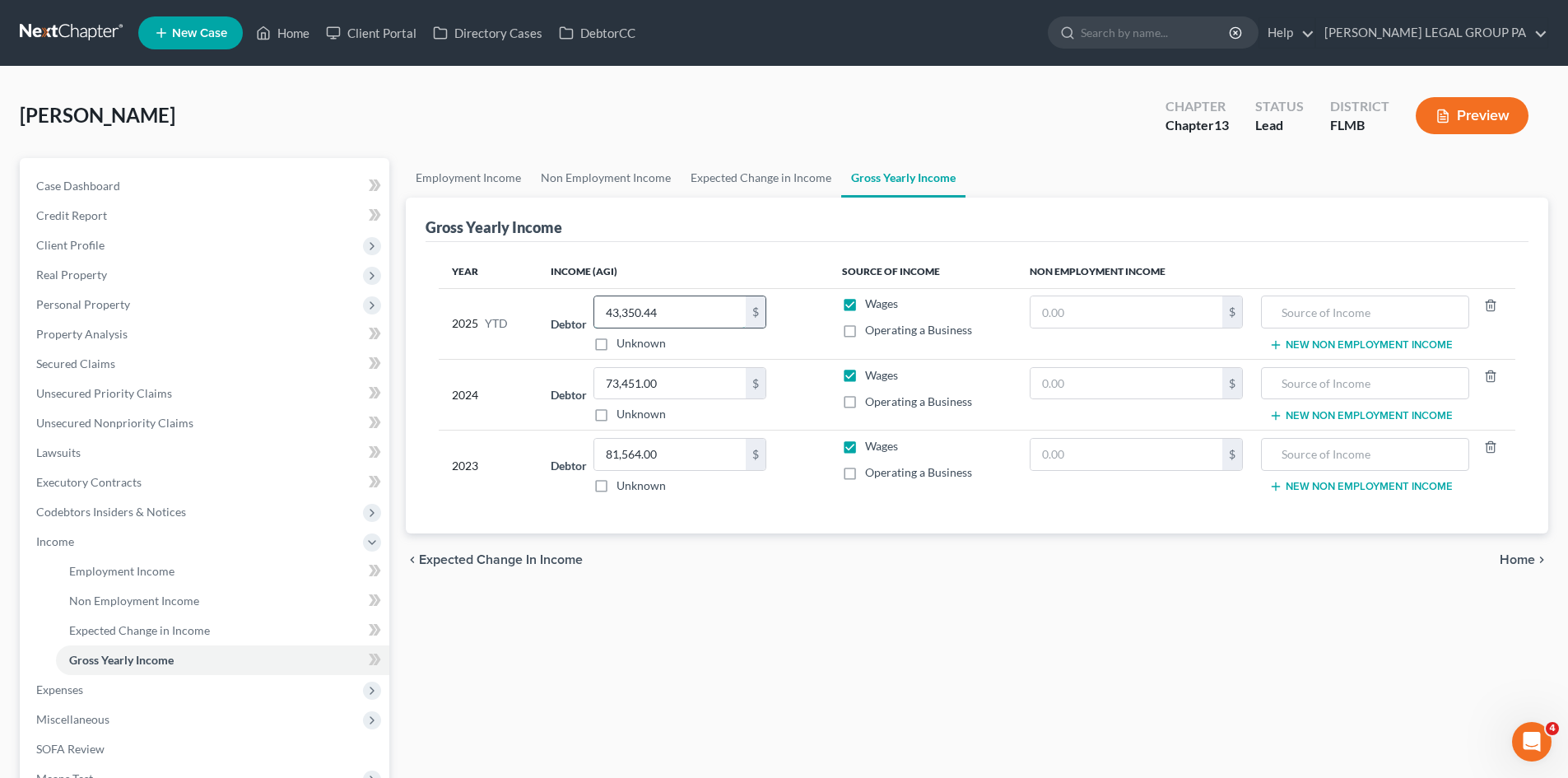
click at [729, 320] on input "43,350.44" at bounding box center [670, 312] width 152 height 31
type input "5"
type input "53,969.90"
click at [942, 640] on div "Employment Income Non Employment Income Expected Change in Income Gross Yearly …" at bounding box center [977, 559] width 1159 height 802
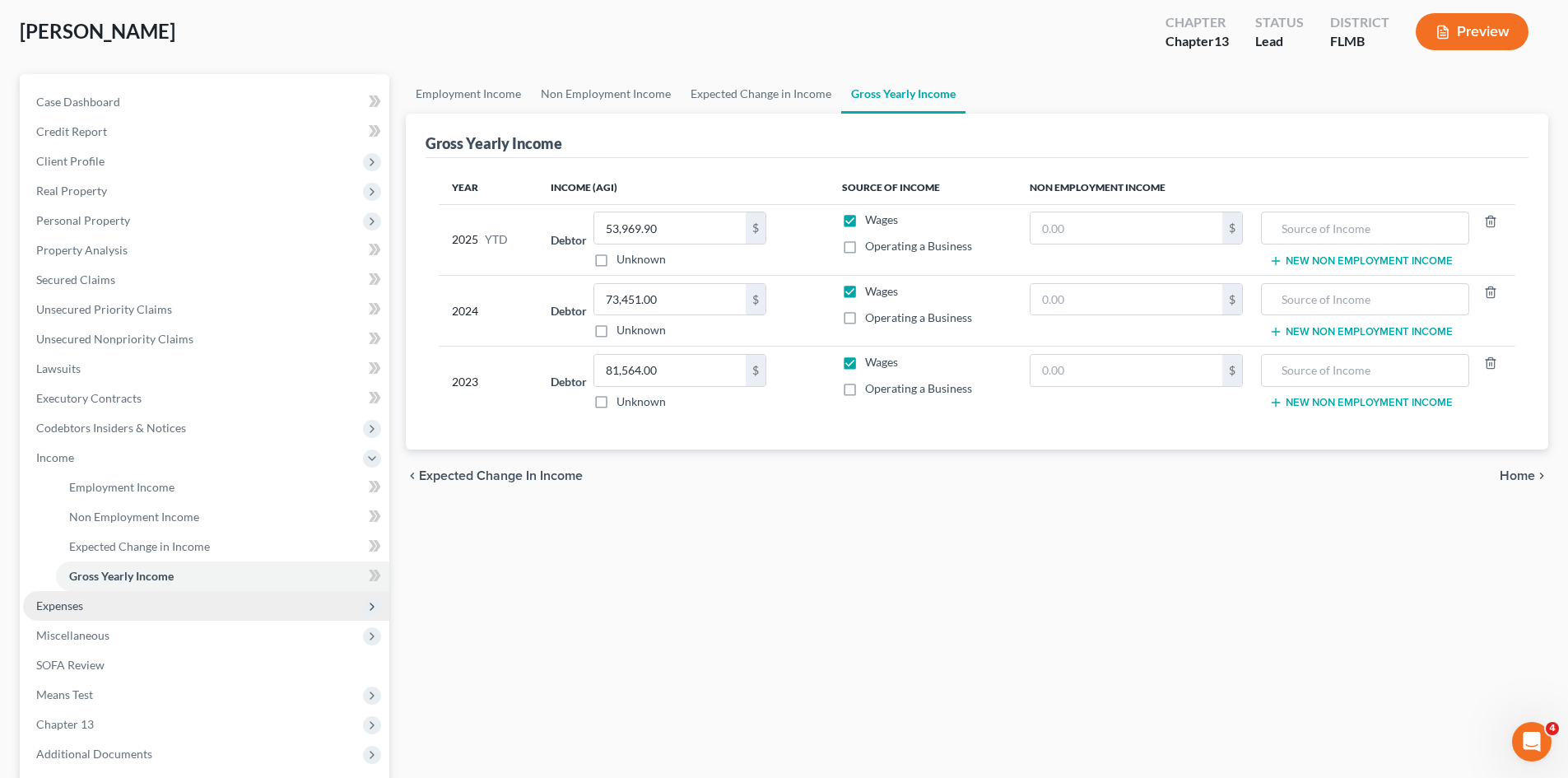
scroll to position [164, 0]
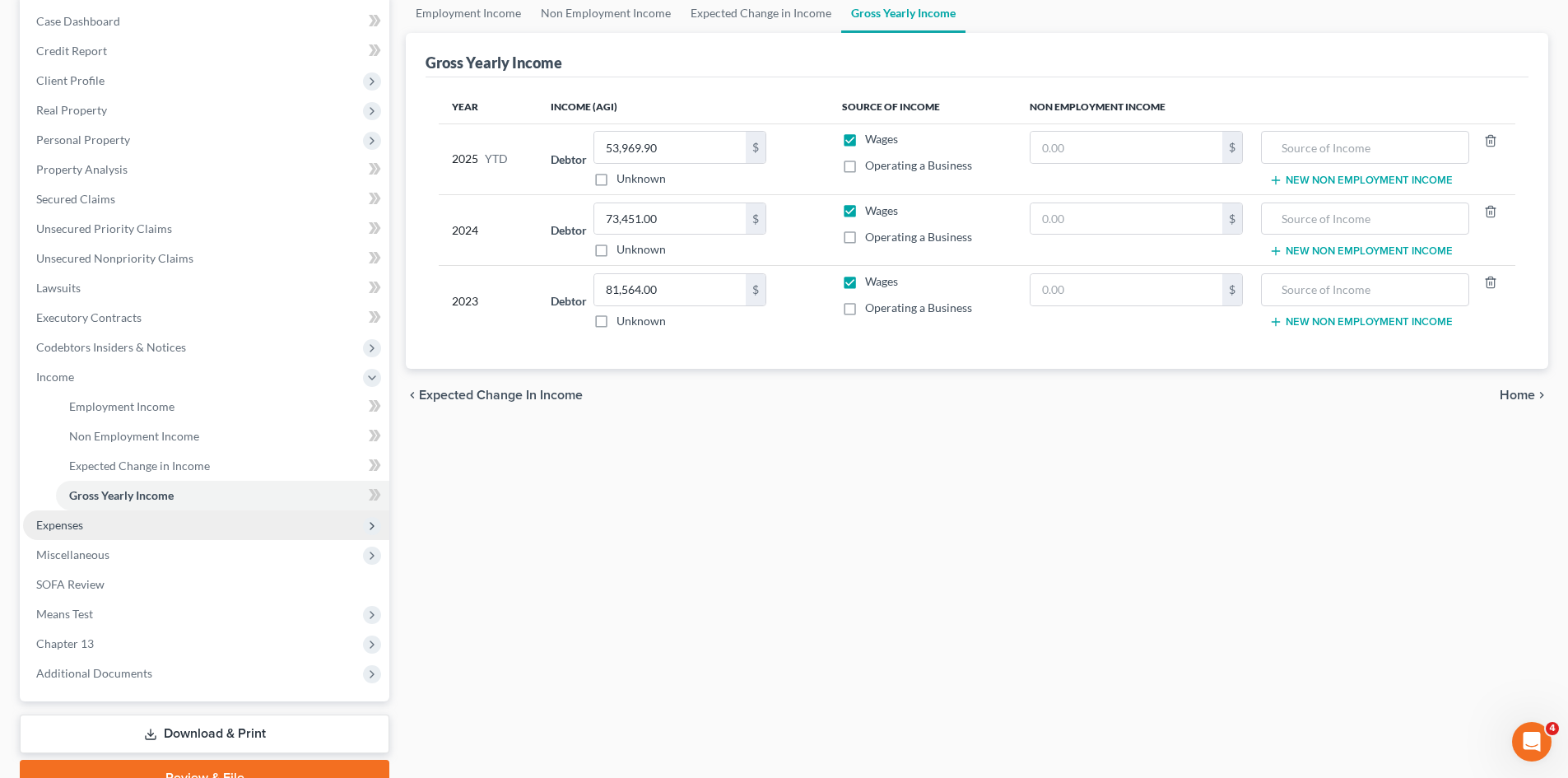
click at [161, 529] on span "Expenses" at bounding box center [206, 525] width 366 height 30
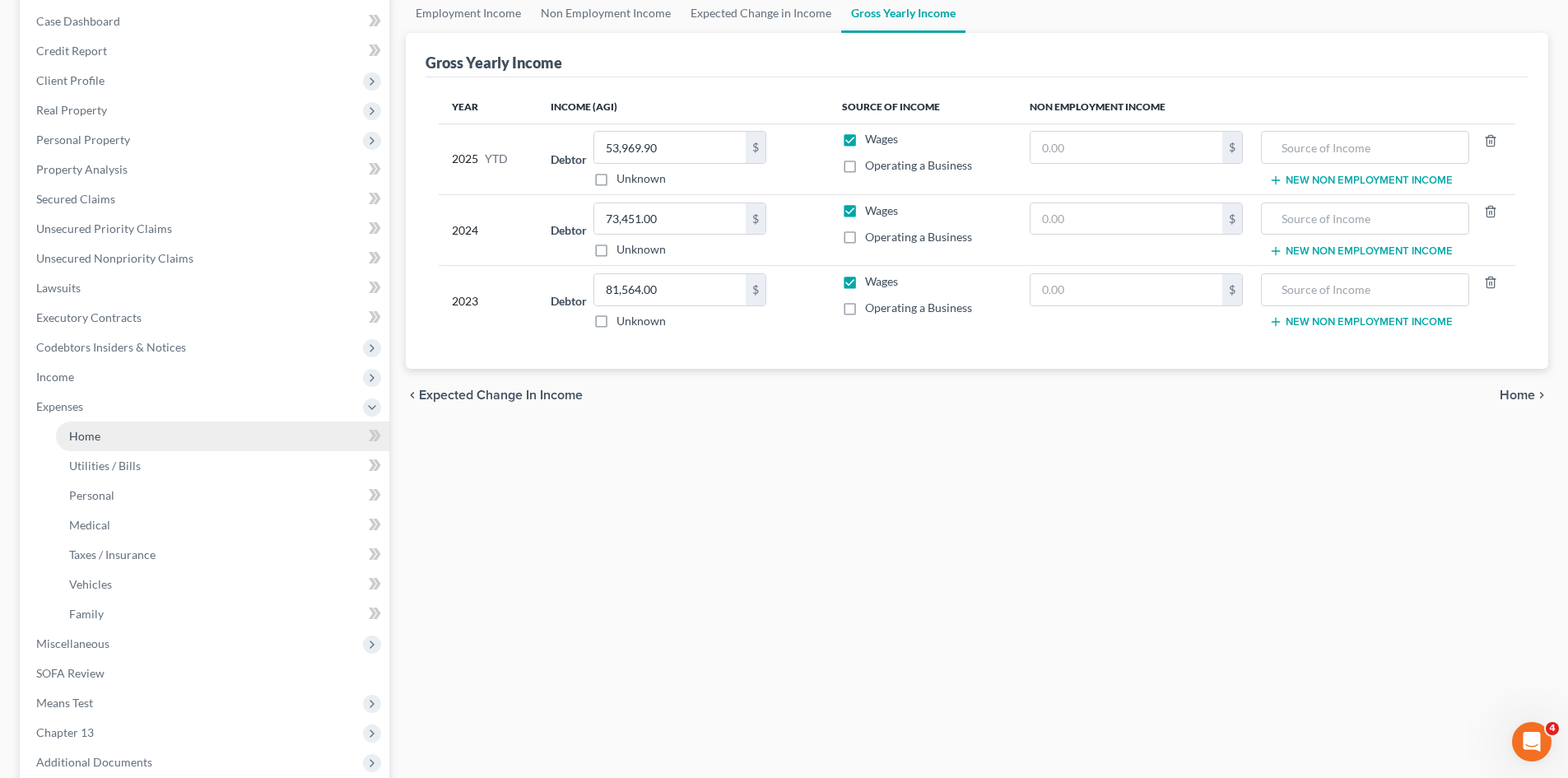
click at [197, 445] on link "Home" at bounding box center [223, 436] width 334 height 30
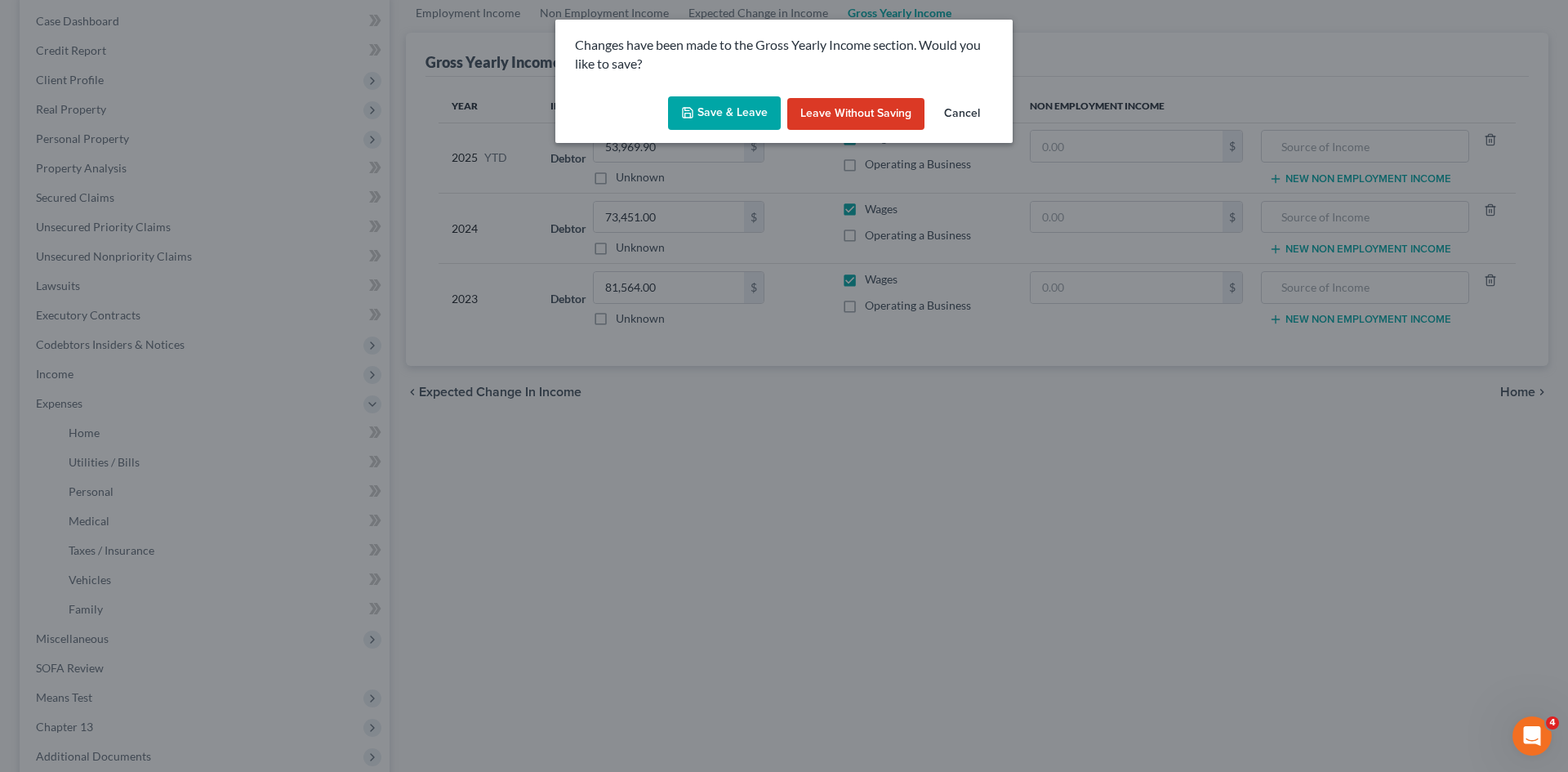
click at [692, 102] on button "Save & Leave" at bounding box center [724, 113] width 113 height 34
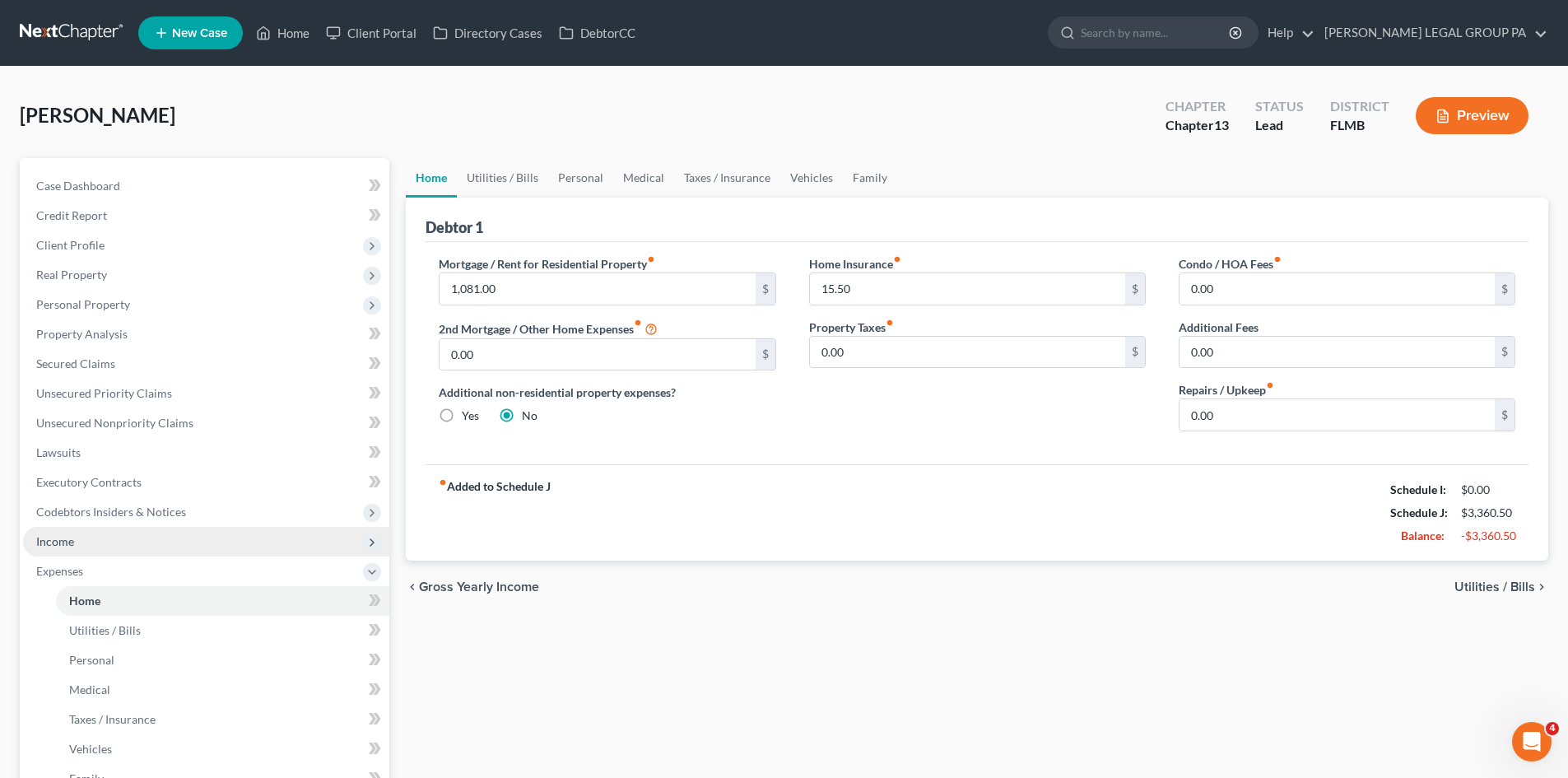
click at [85, 527] on span "Income" at bounding box center [206, 541] width 366 height 30
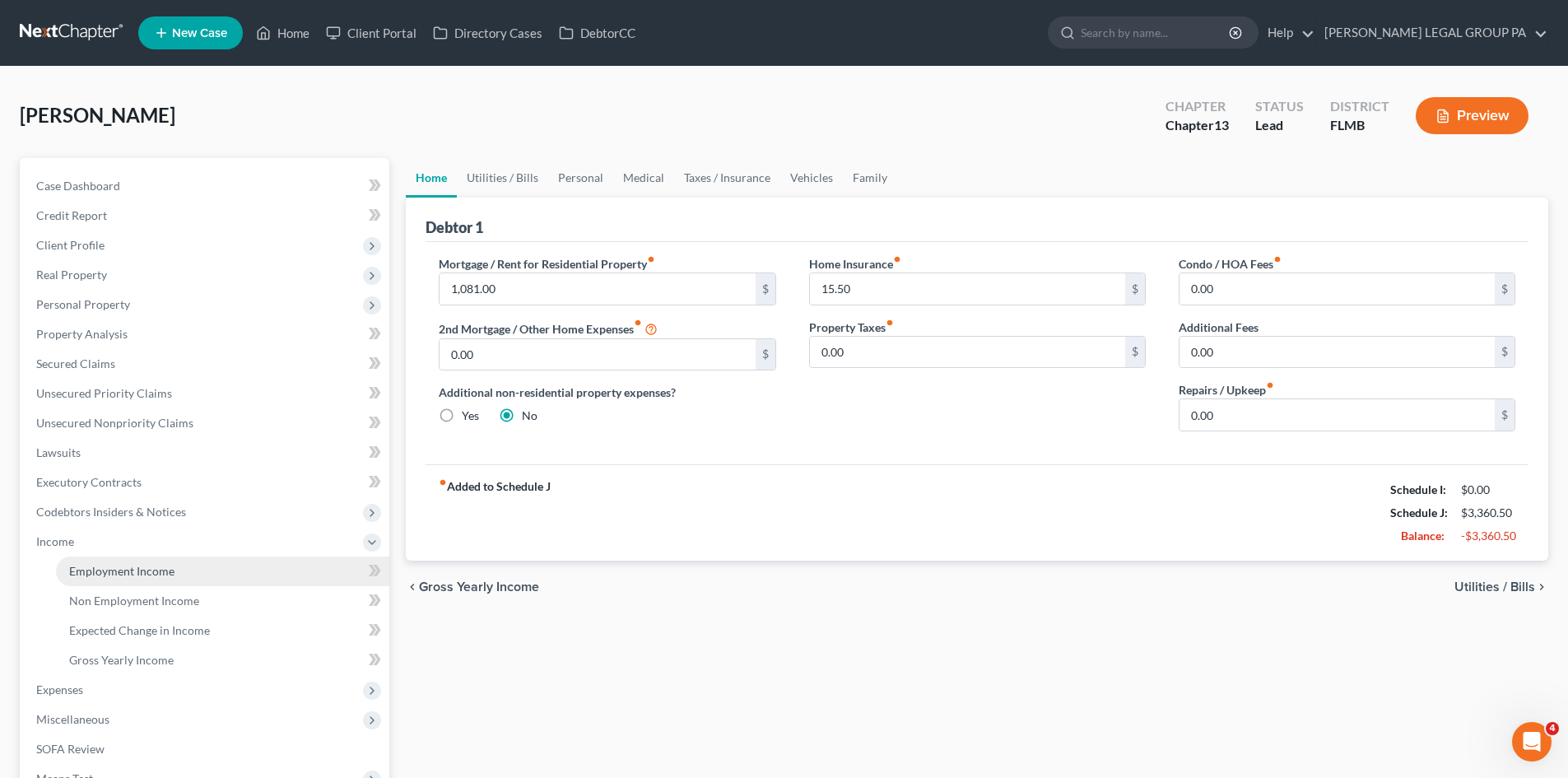
click at [96, 565] on span "Employment Income" at bounding box center [122, 570] width 105 height 14
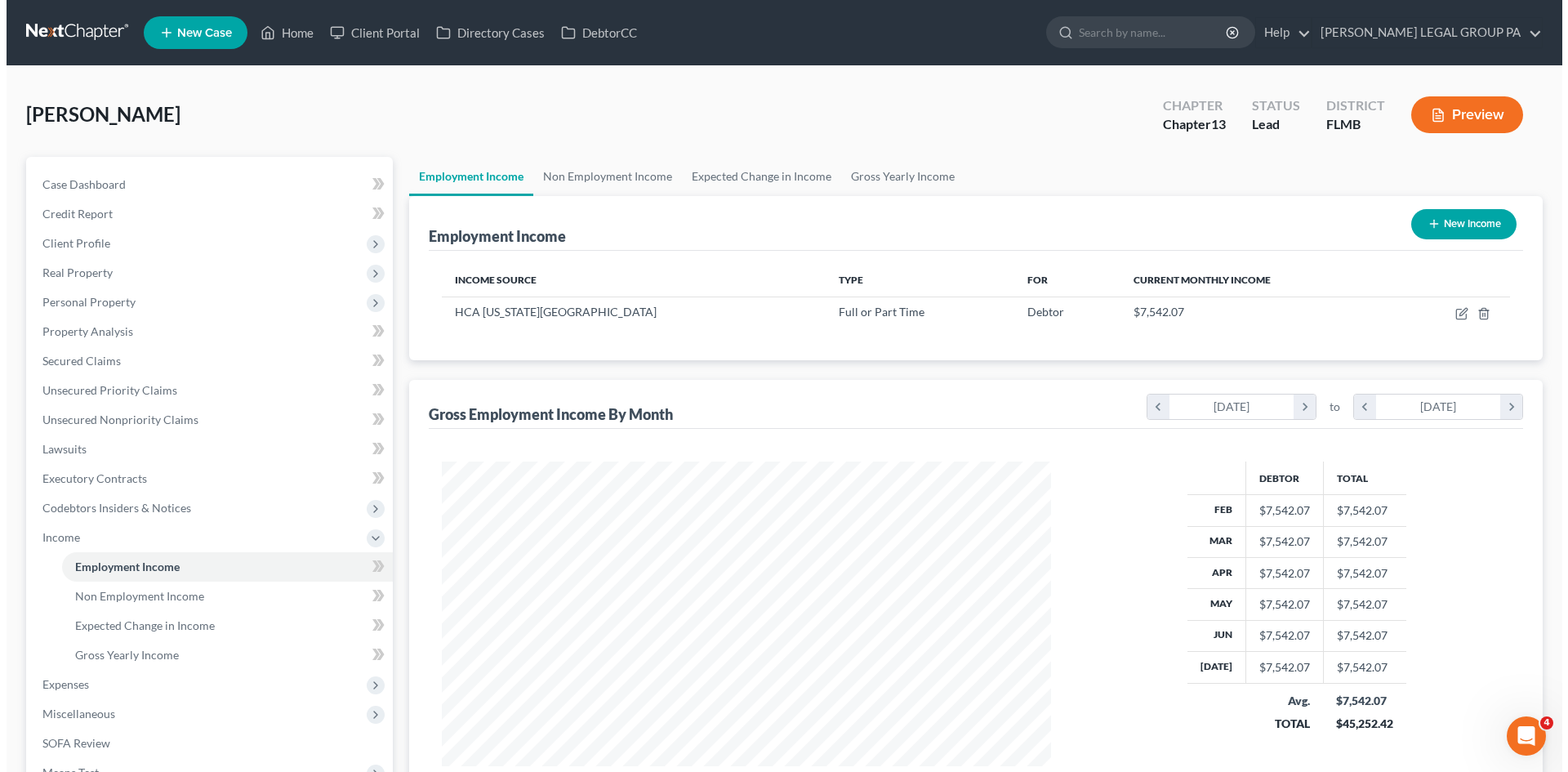
scroll to position [304, 642]
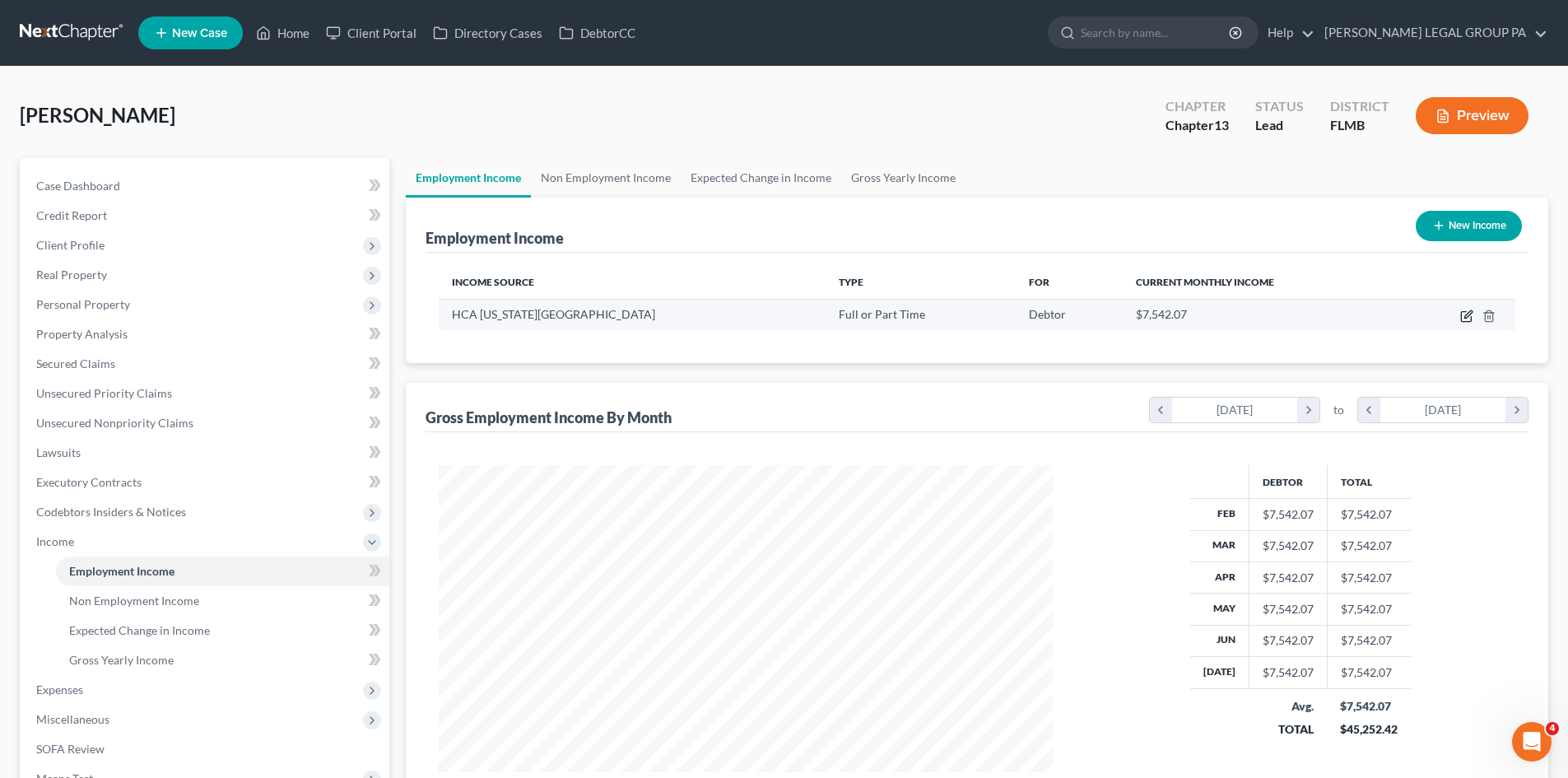
click at [1468, 320] on icon "button" at bounding box center [1466, 316] width 13 height 13
select select "0"
select select "9"
select select "0"
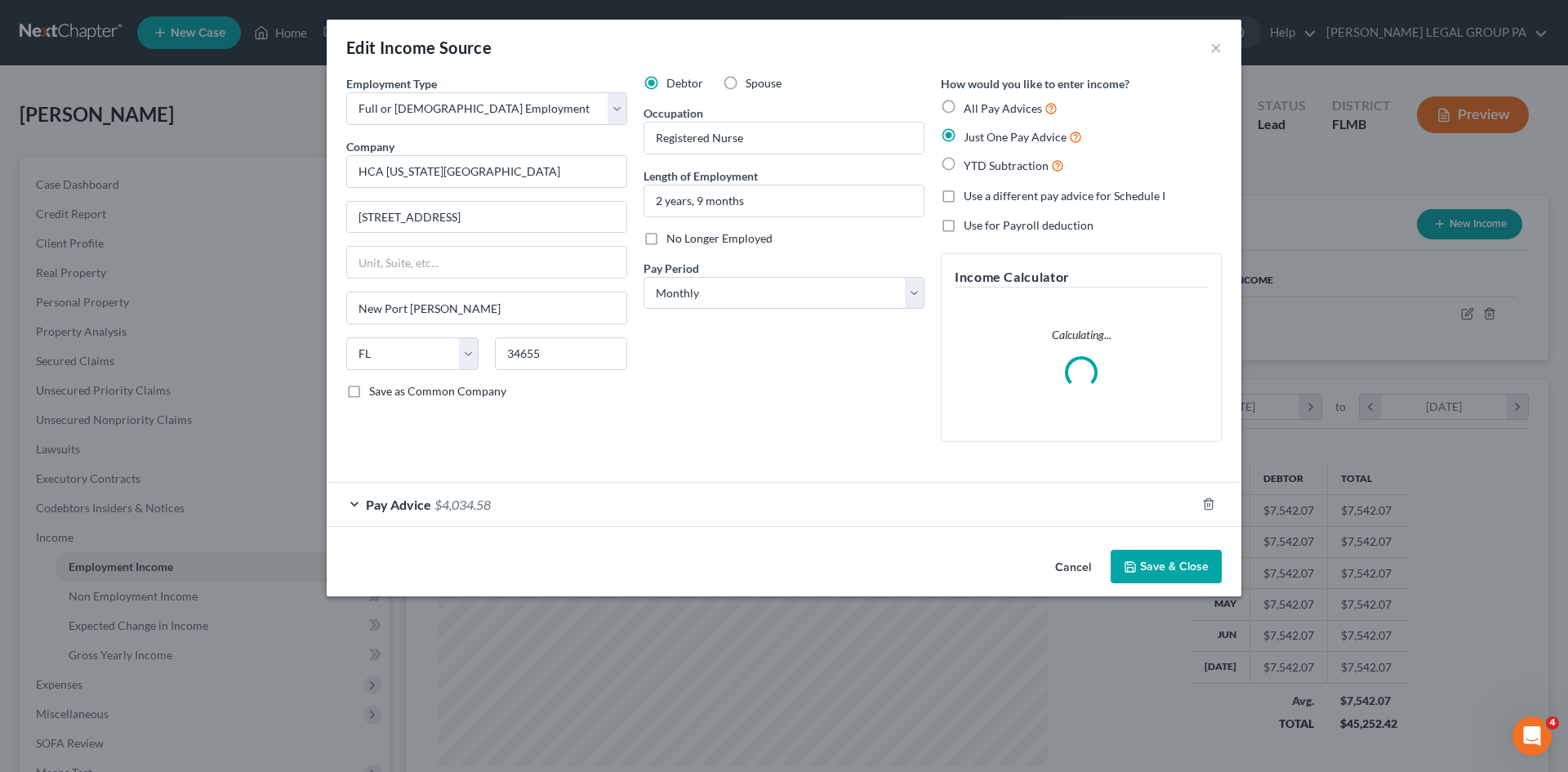
scroll to position [307, 647]
click at [441, 516] on div "Employment Type * Select Full or Part Time Employment Self Employment Company *…" at bounding box center [784, 309] width 915 height 468
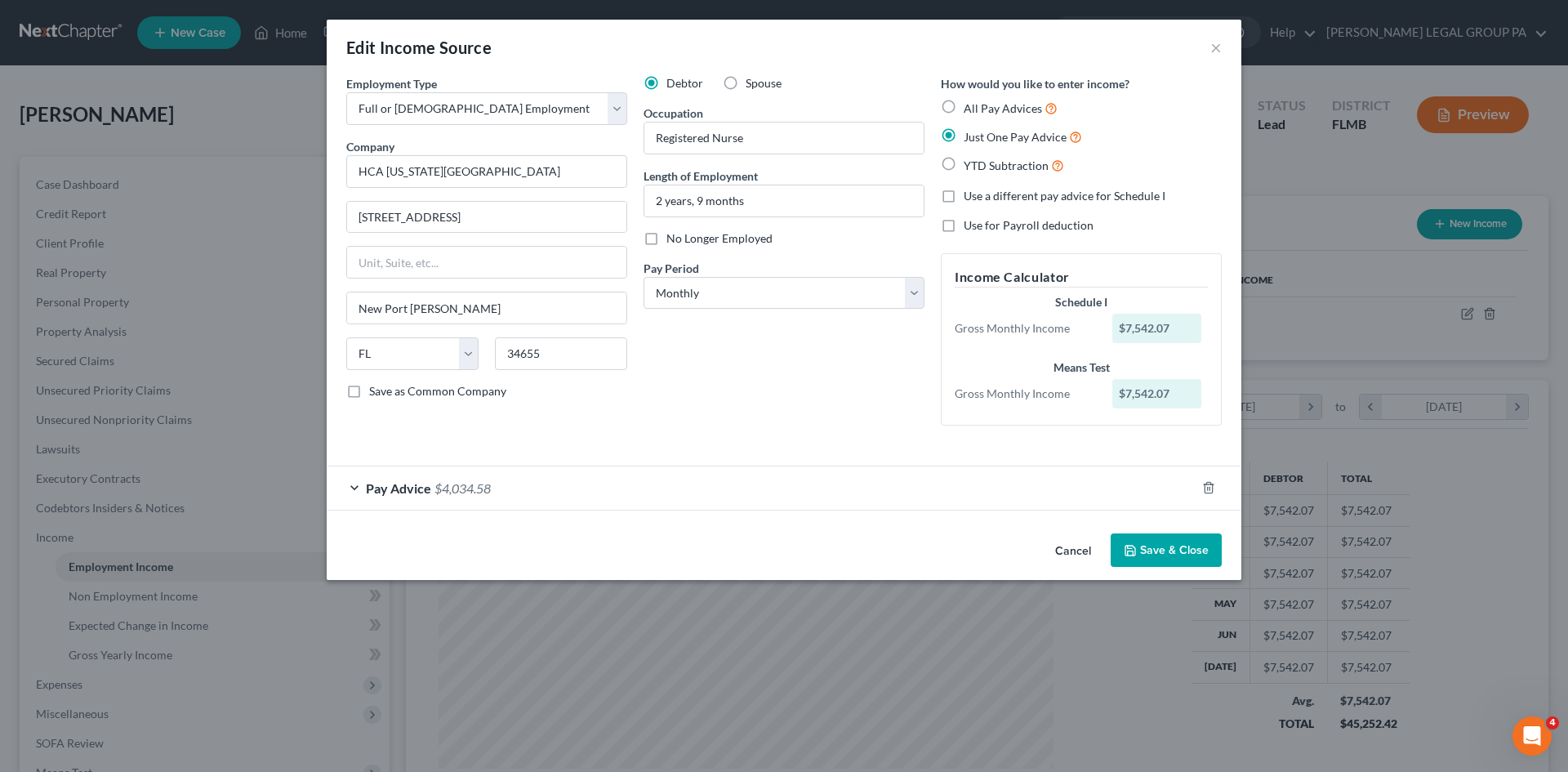
click at [415, 492] on span "Pay Advice" at bounding box center [398, 488] width 65 height 16
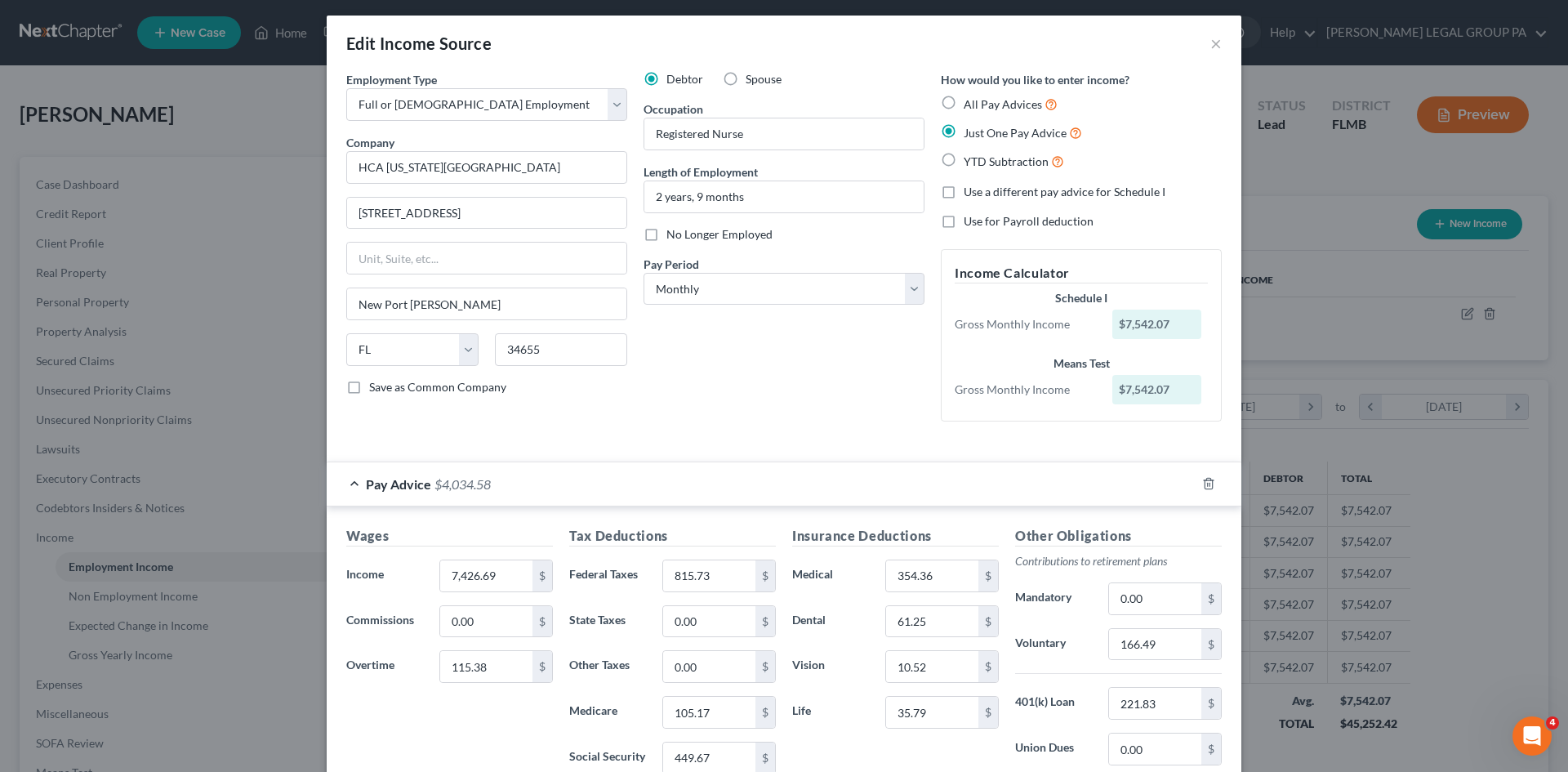
scroll to position [0, 0]
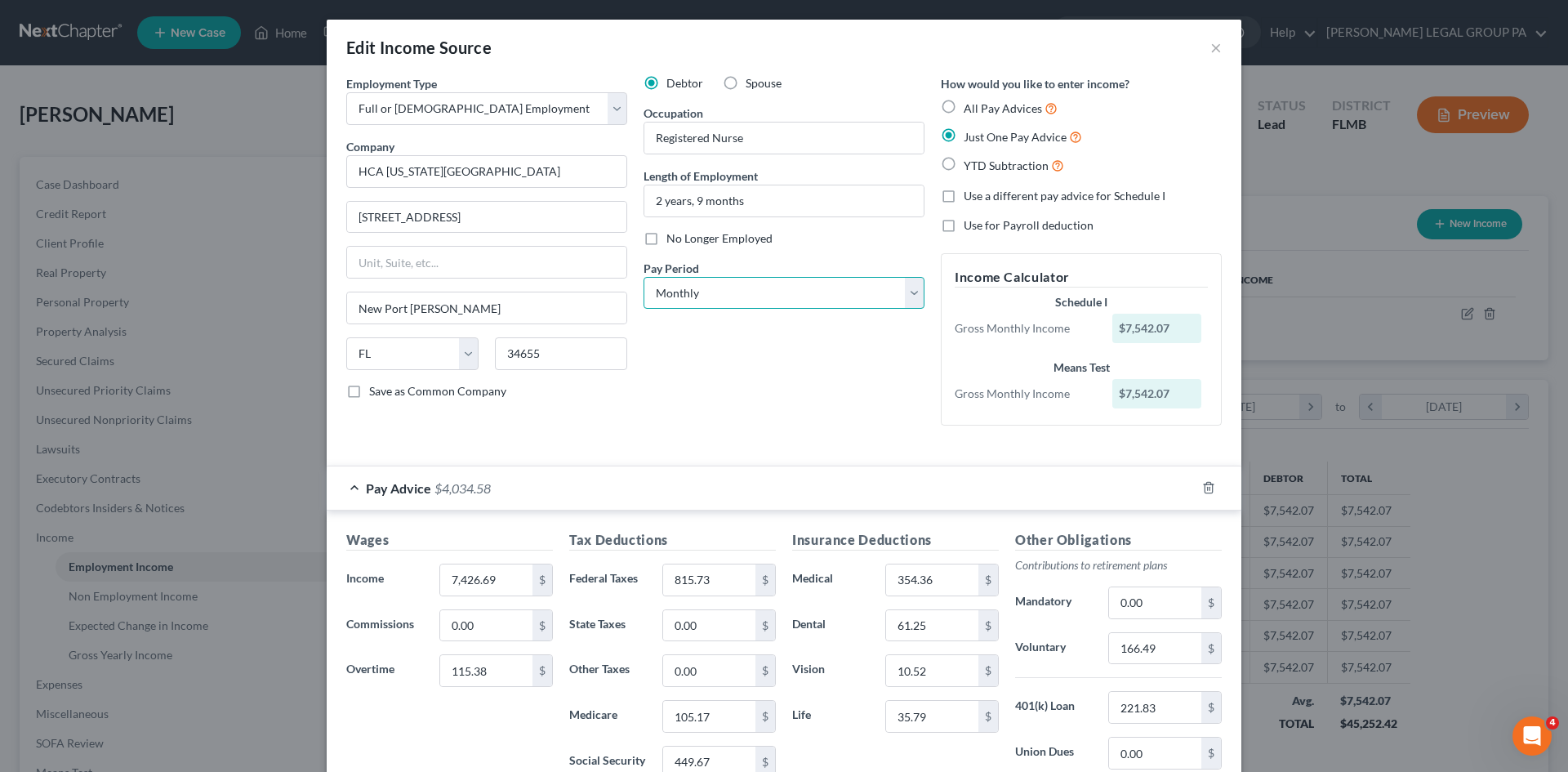
click at [781, 299] on select "Select Monthly Twice Monthly Every Other Week Weekly" at bounding box center [784, 293] width 281 height 33
click at [644, 277] on select "Select Monthly Twice Monthly Every Other Week Weekly" at bounding box center [784, 293] width 281 height 33
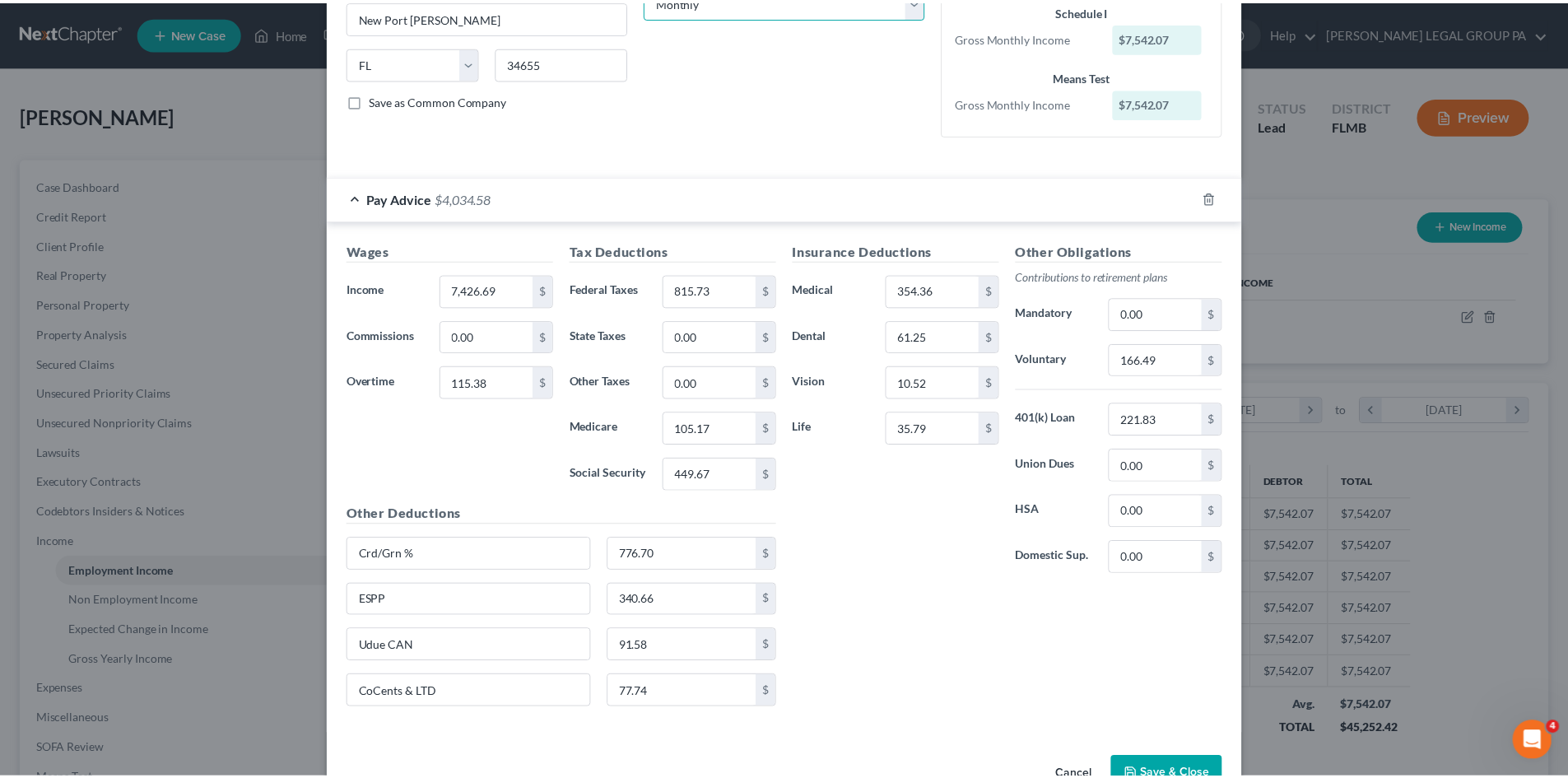
scroll to position [340, 0]
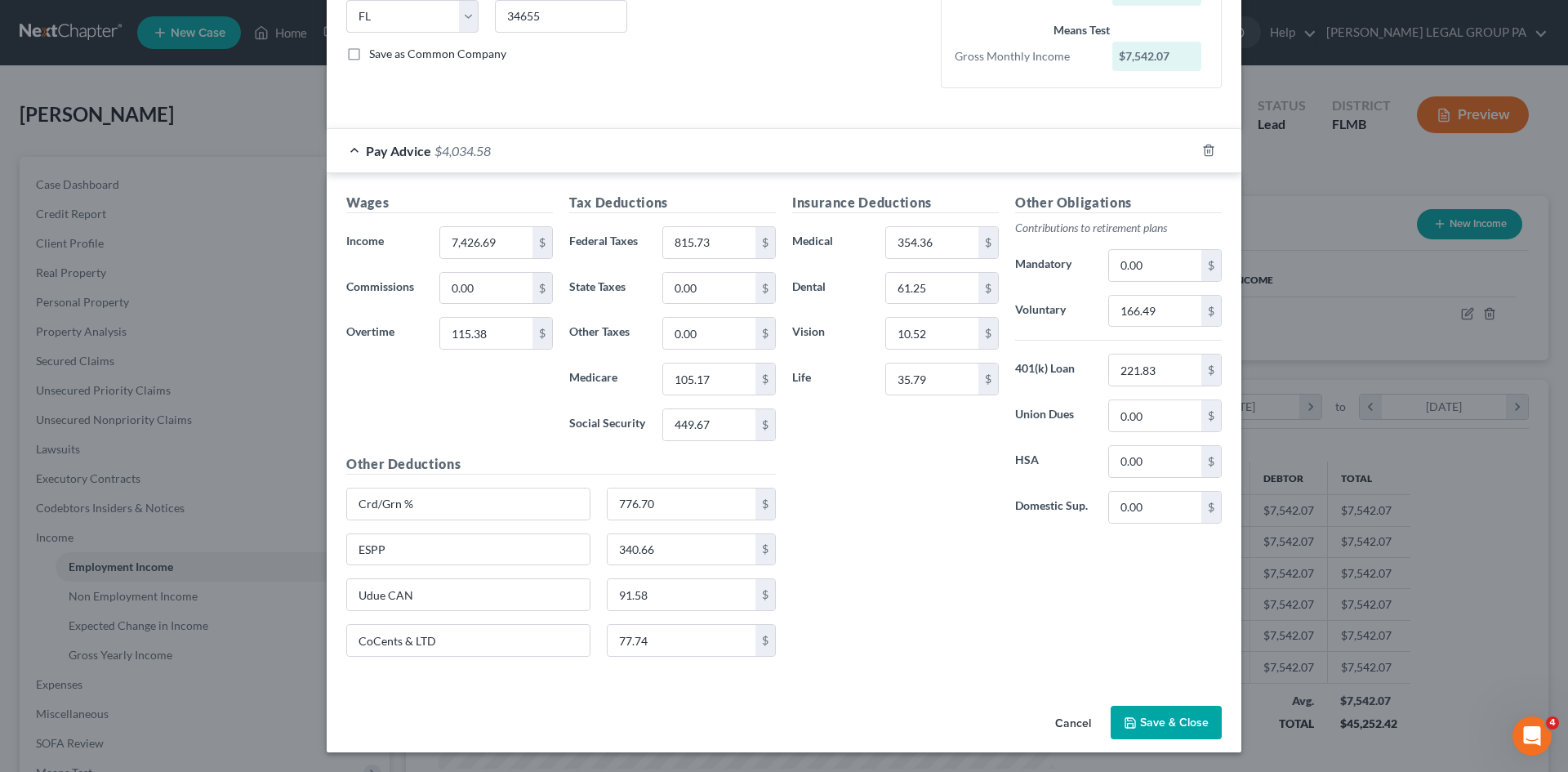
click at [1137, 714] on button "Save & Close" at bounding box center [1165, 722] width 111 height 34
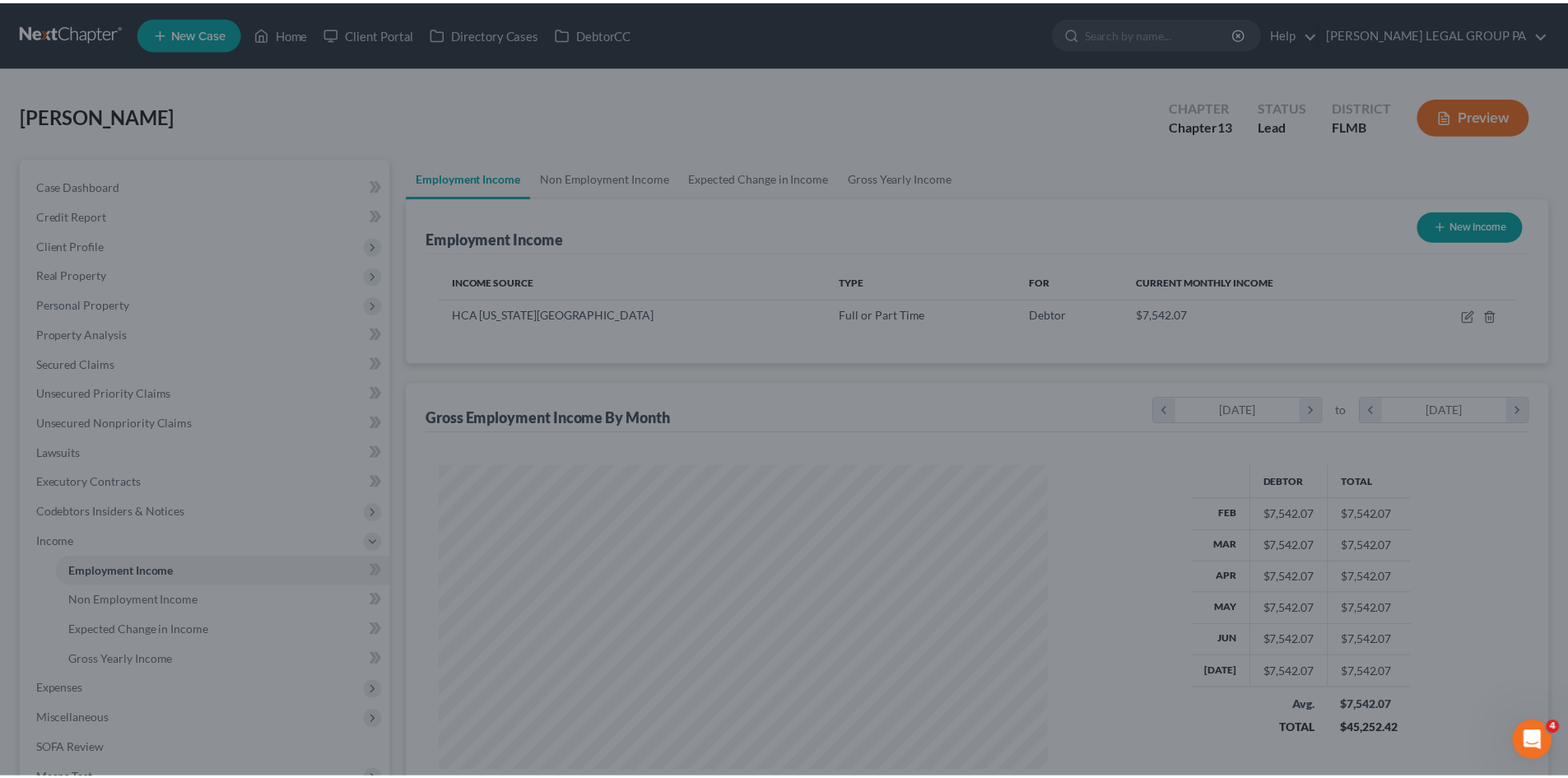
scroll to position [822724, 822378]
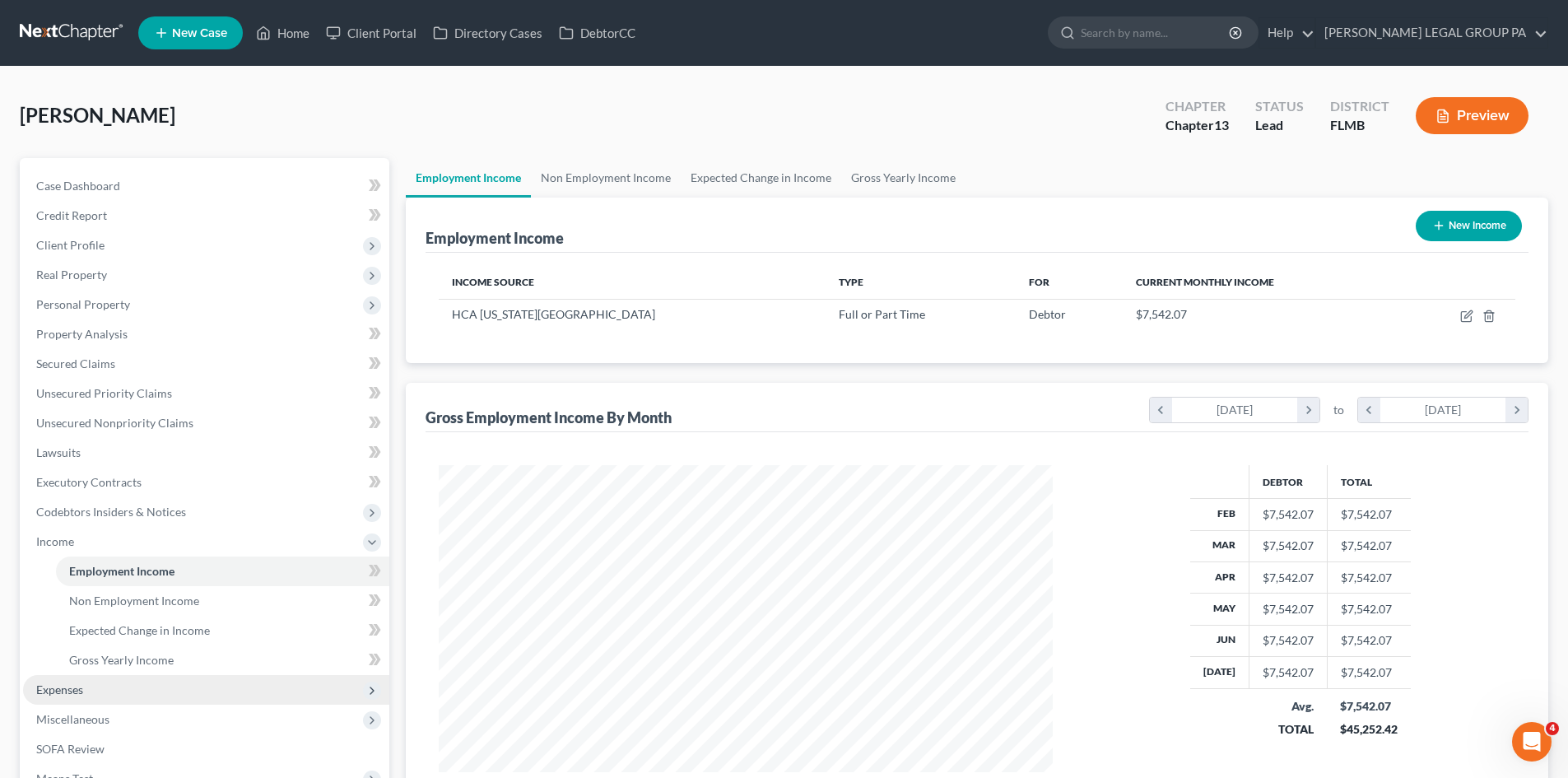
click at [71, 690] on span "Expenses" at bounding box center [59, 688] width 47 height 14
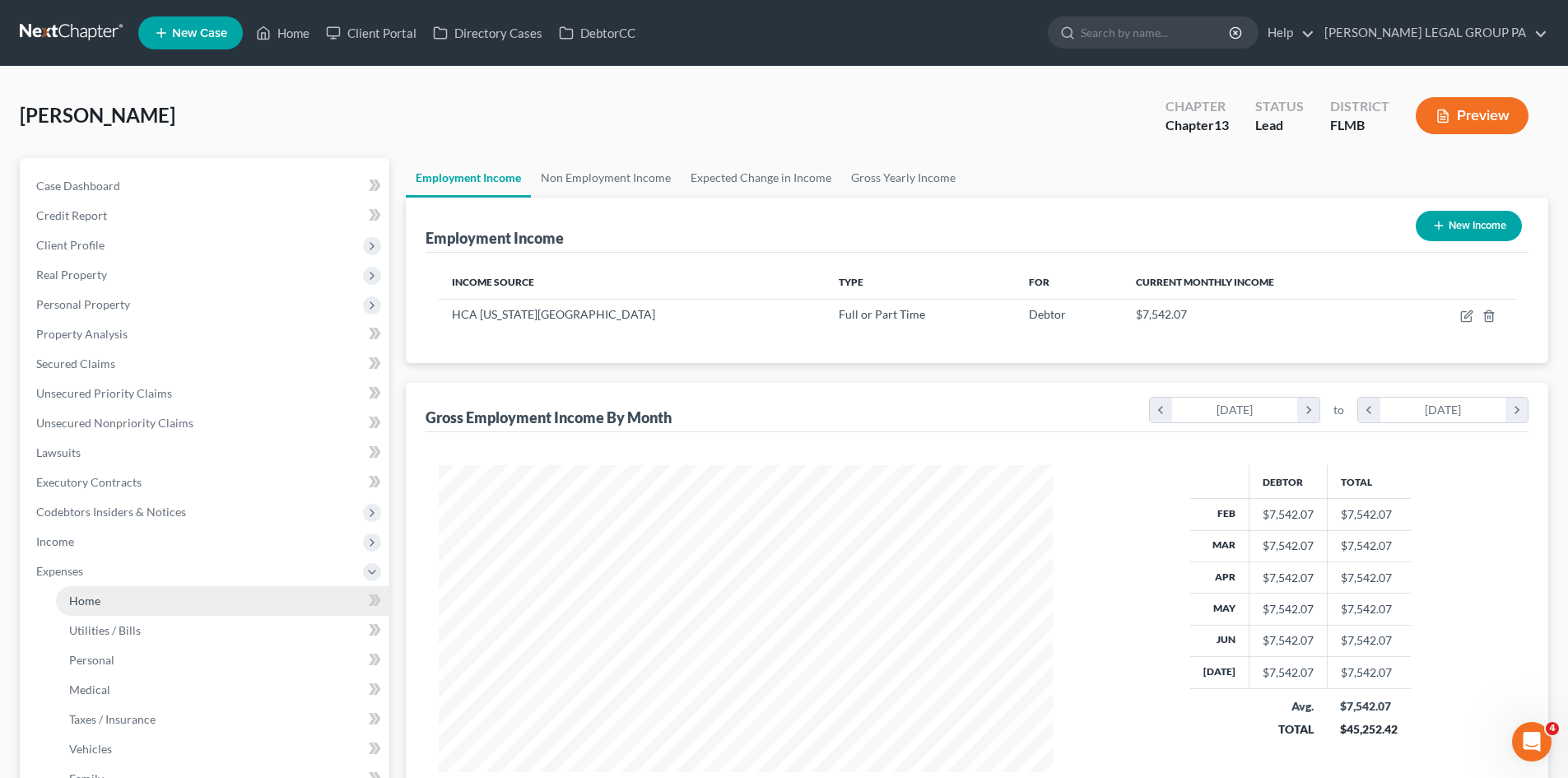
click at [134, 607] on link "Home" at bounding box center [223, 601] width 334 height 30
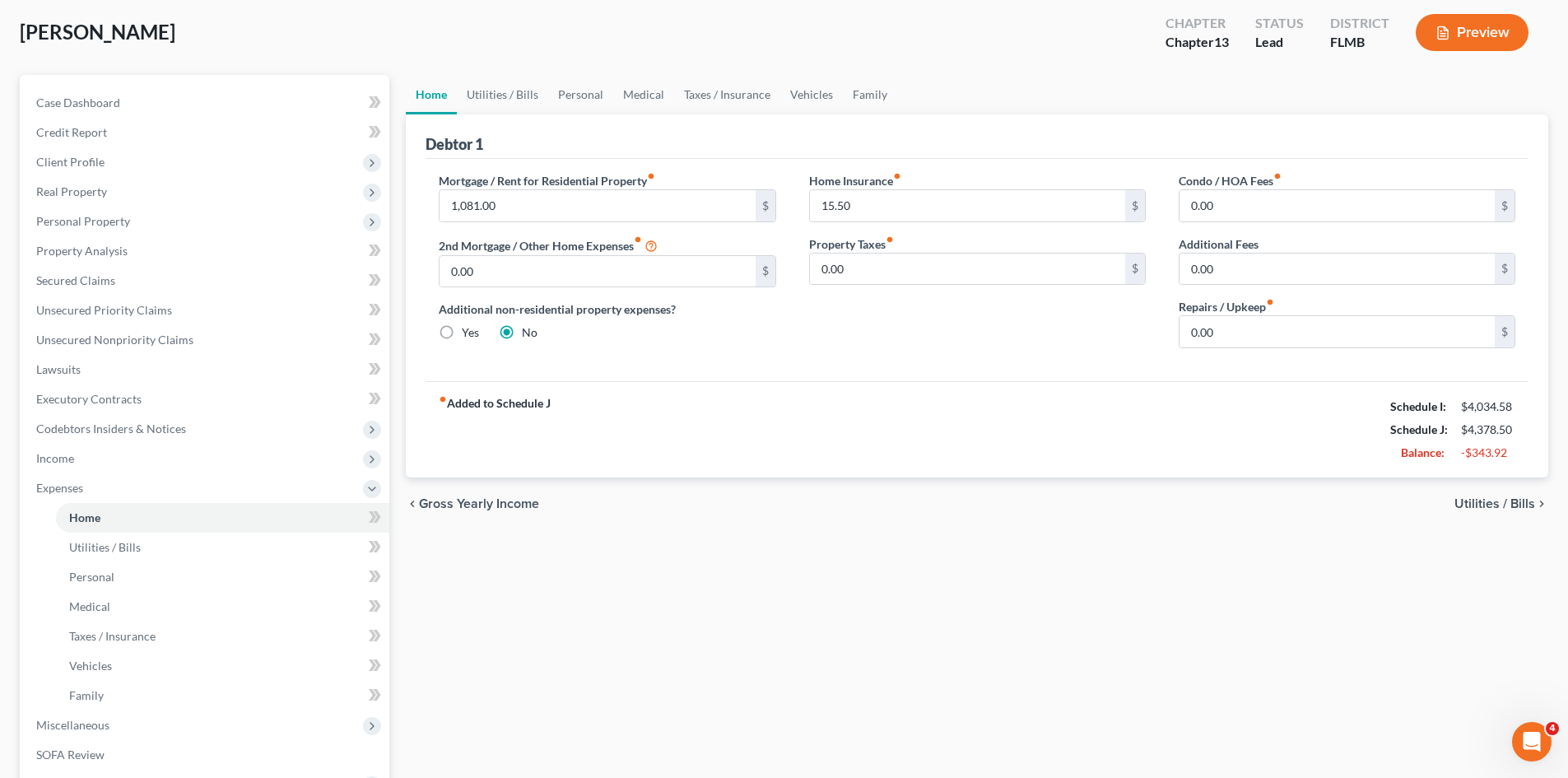
scroll to position [82, 0]
click at [507, 90] on link "Utilities / Bills" at bounding box center [502, 95] width 91 height 40
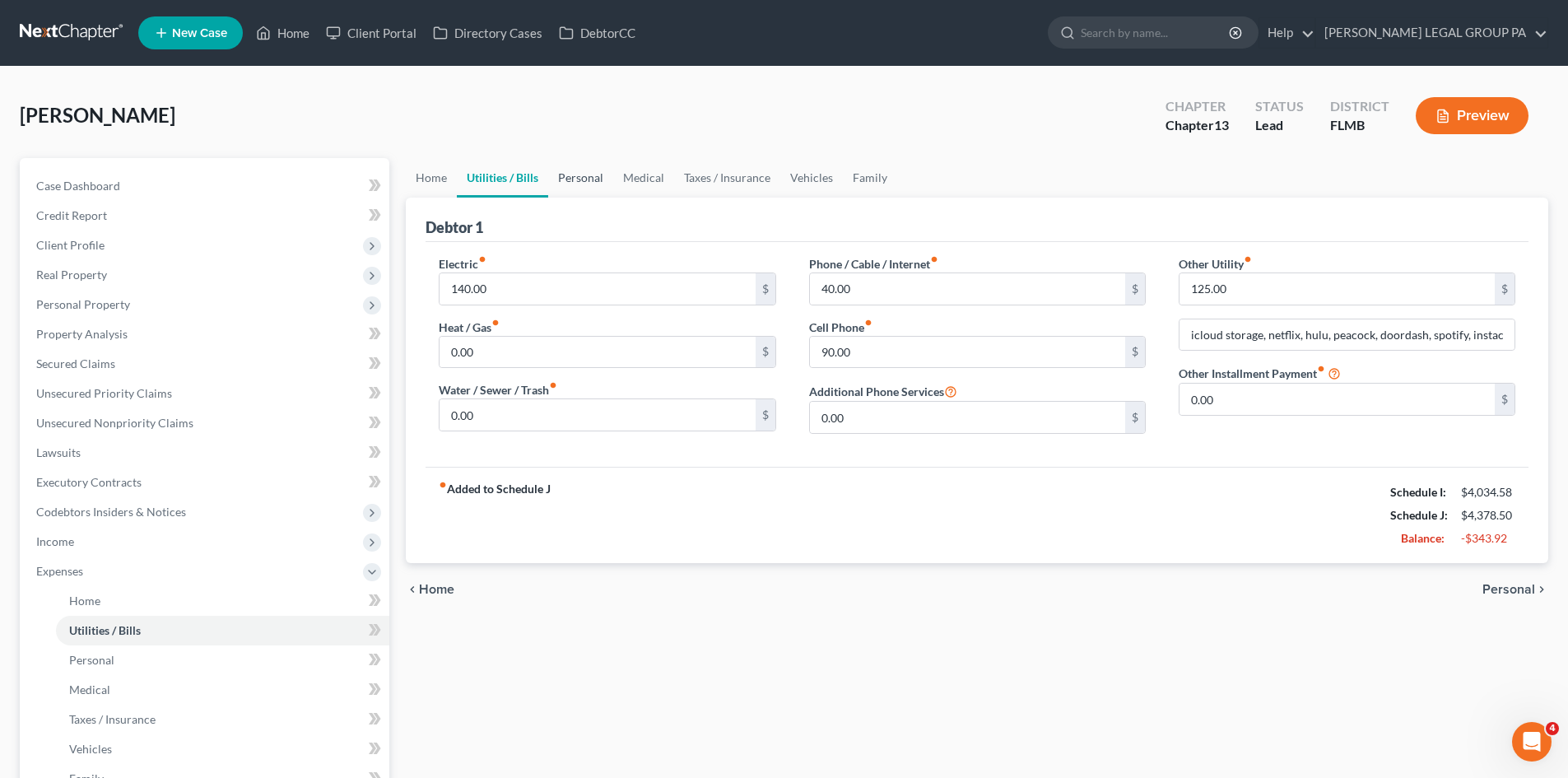
click at [590, 188] on link "Personal" at bounding box center [580, 177] width 65 height 40
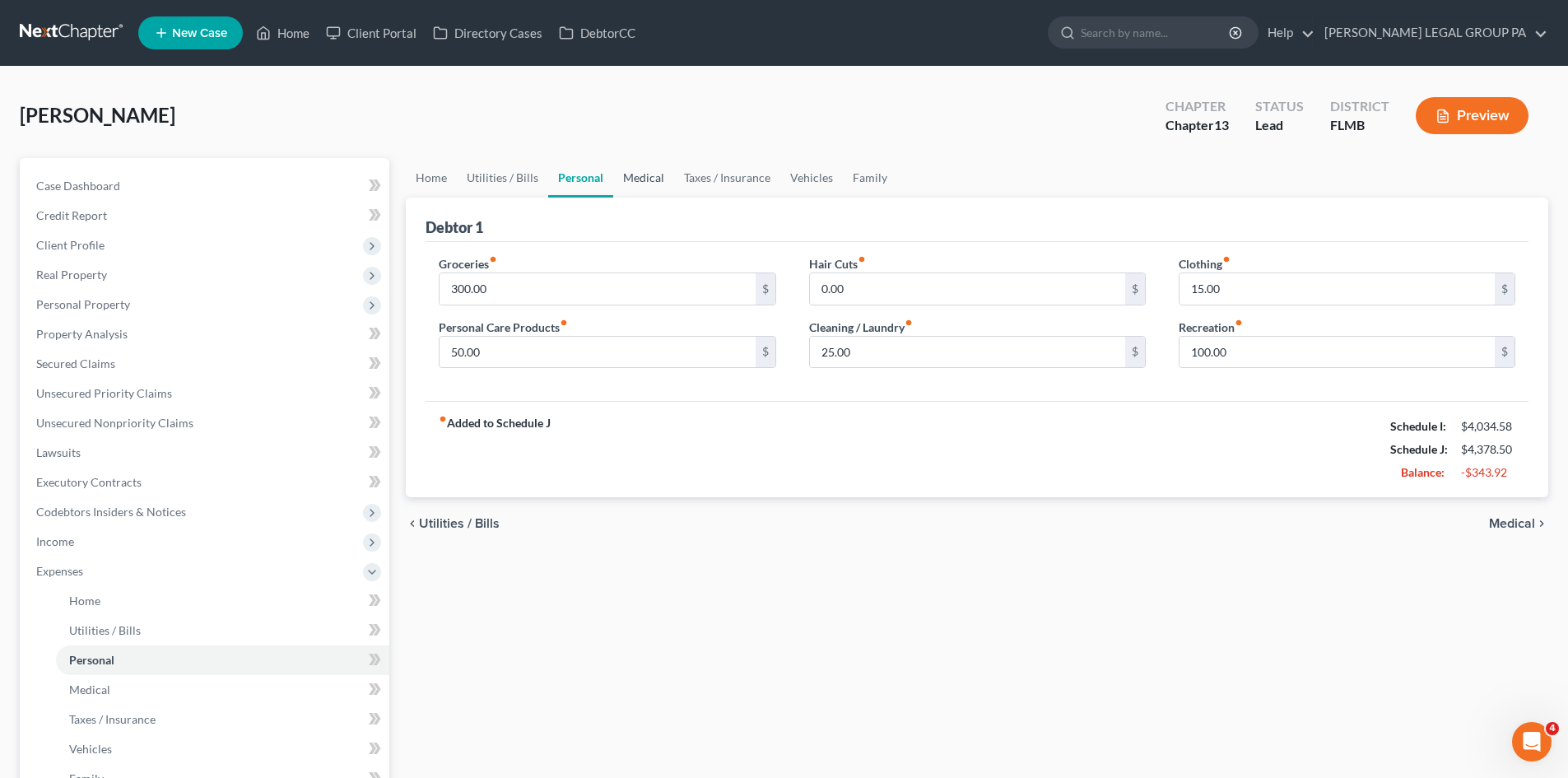
click at [637, 179] on link "Medical" at bounding box center [644, 177] width 61 height 40
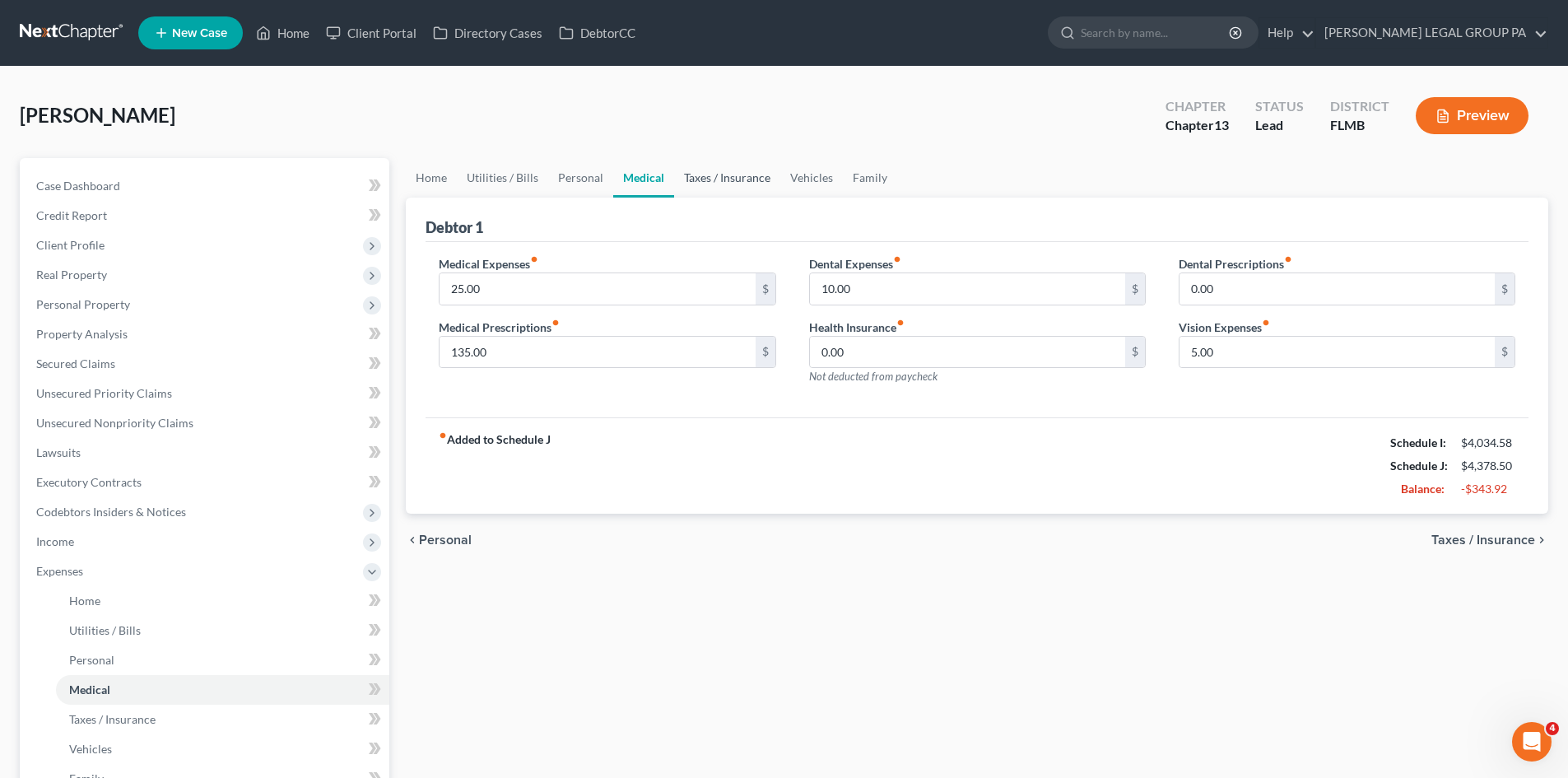
click at [685, 174] on link "Taxes / Insurance" at bounding box center [727, 177] width 106 height 40
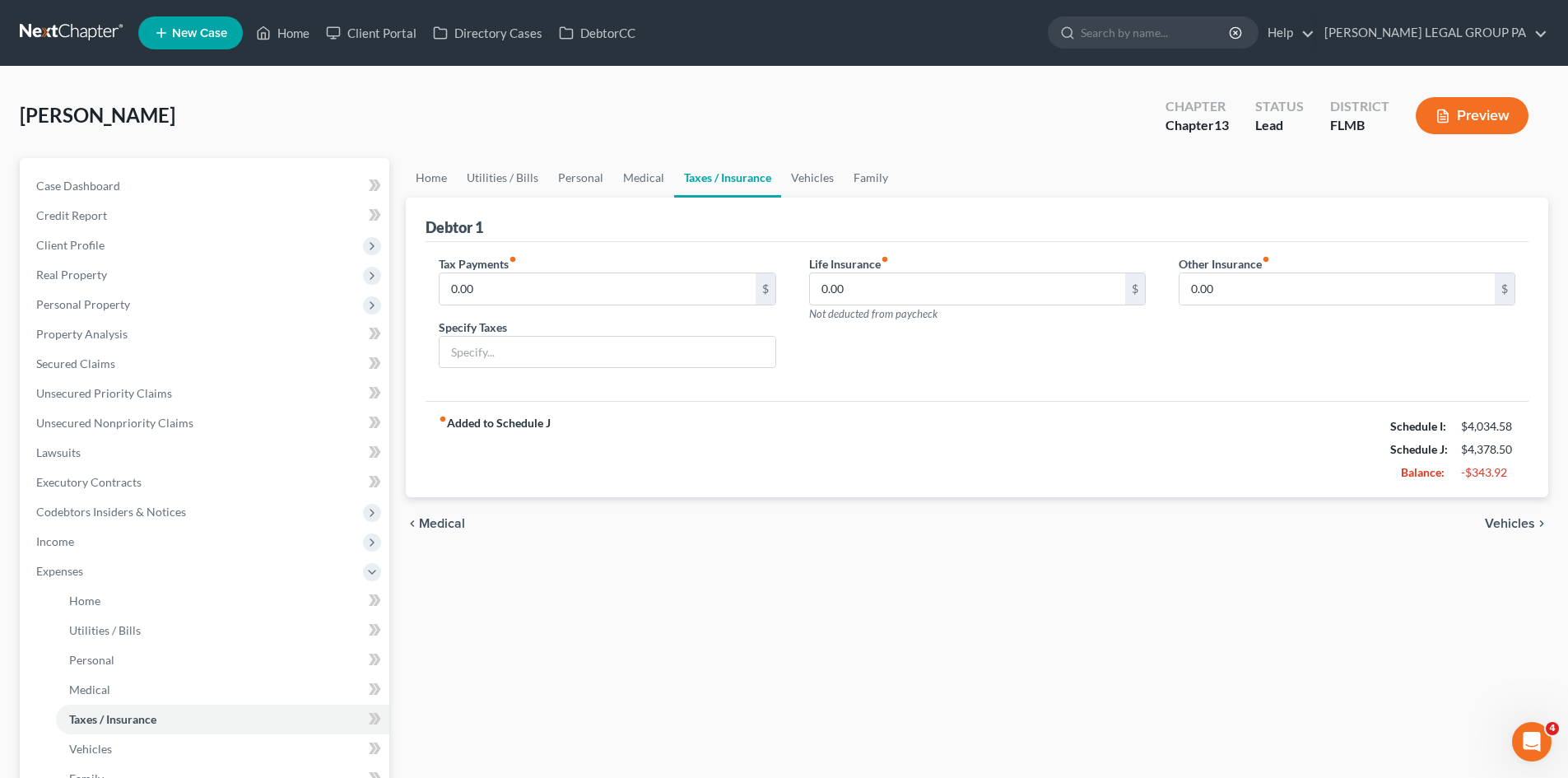
click at [758, 164] on link "Taxes / Insurance" at bounding box center [728, 177] width 107 height 40
click at [804, 167] on link "Vehicles" at bounding box center [812, 177] width 63 height 40
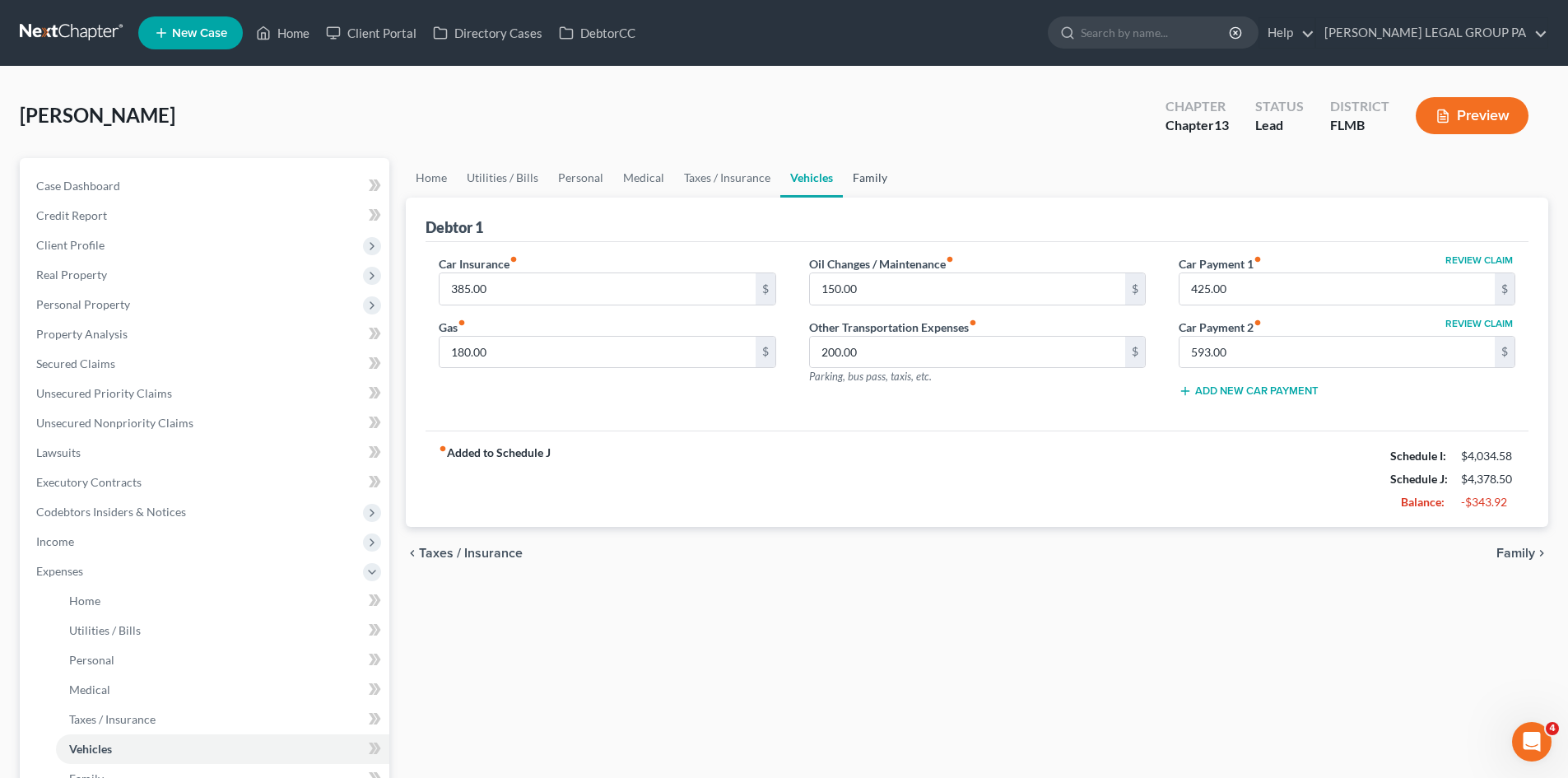
click at [874, 180] on link "Family" at bounding box center [869, 177] width 55 height 40
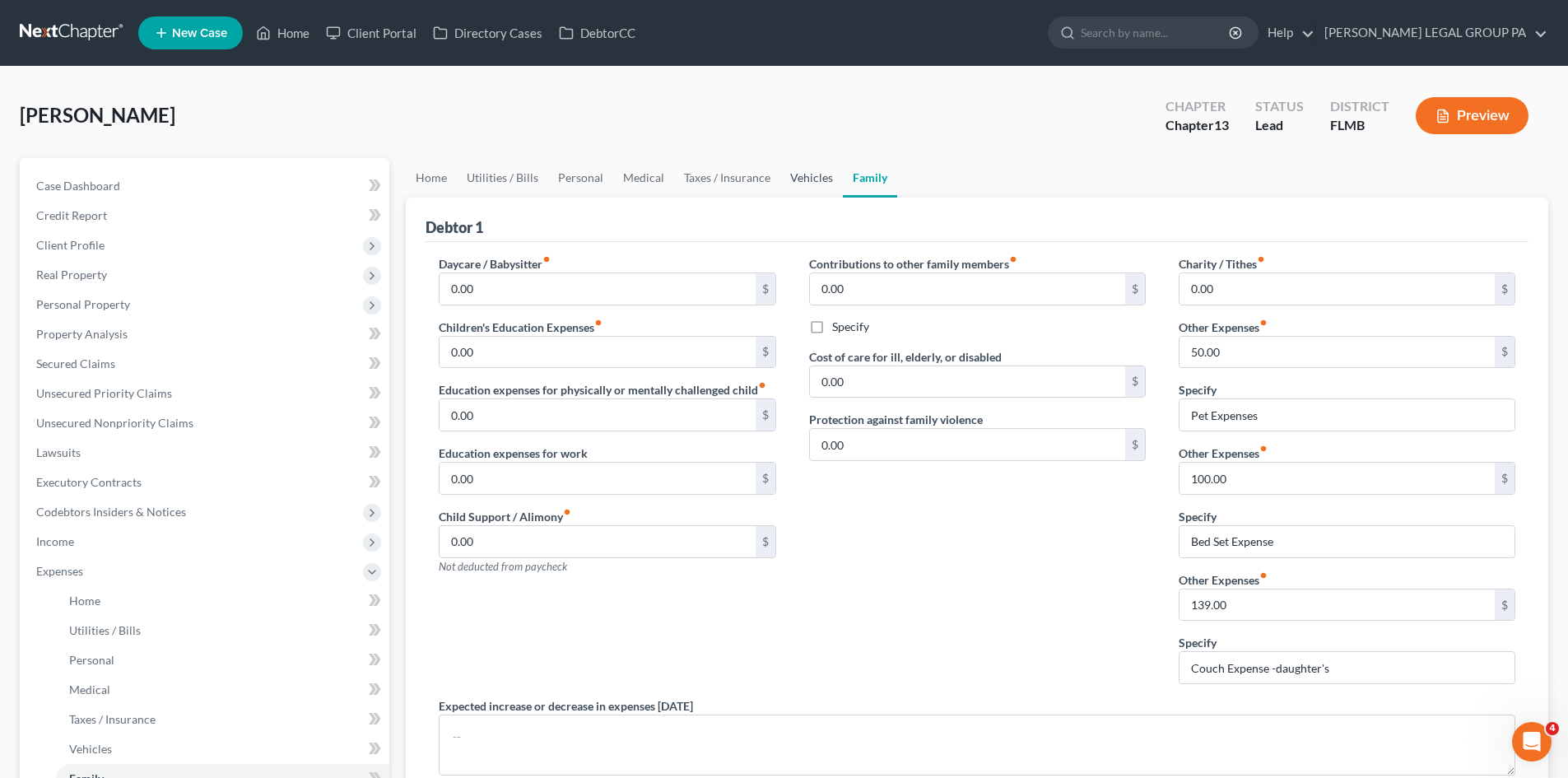
click at [789, 181] on link "Vehicles" at bounding box center [811, 177] width 63 height 40
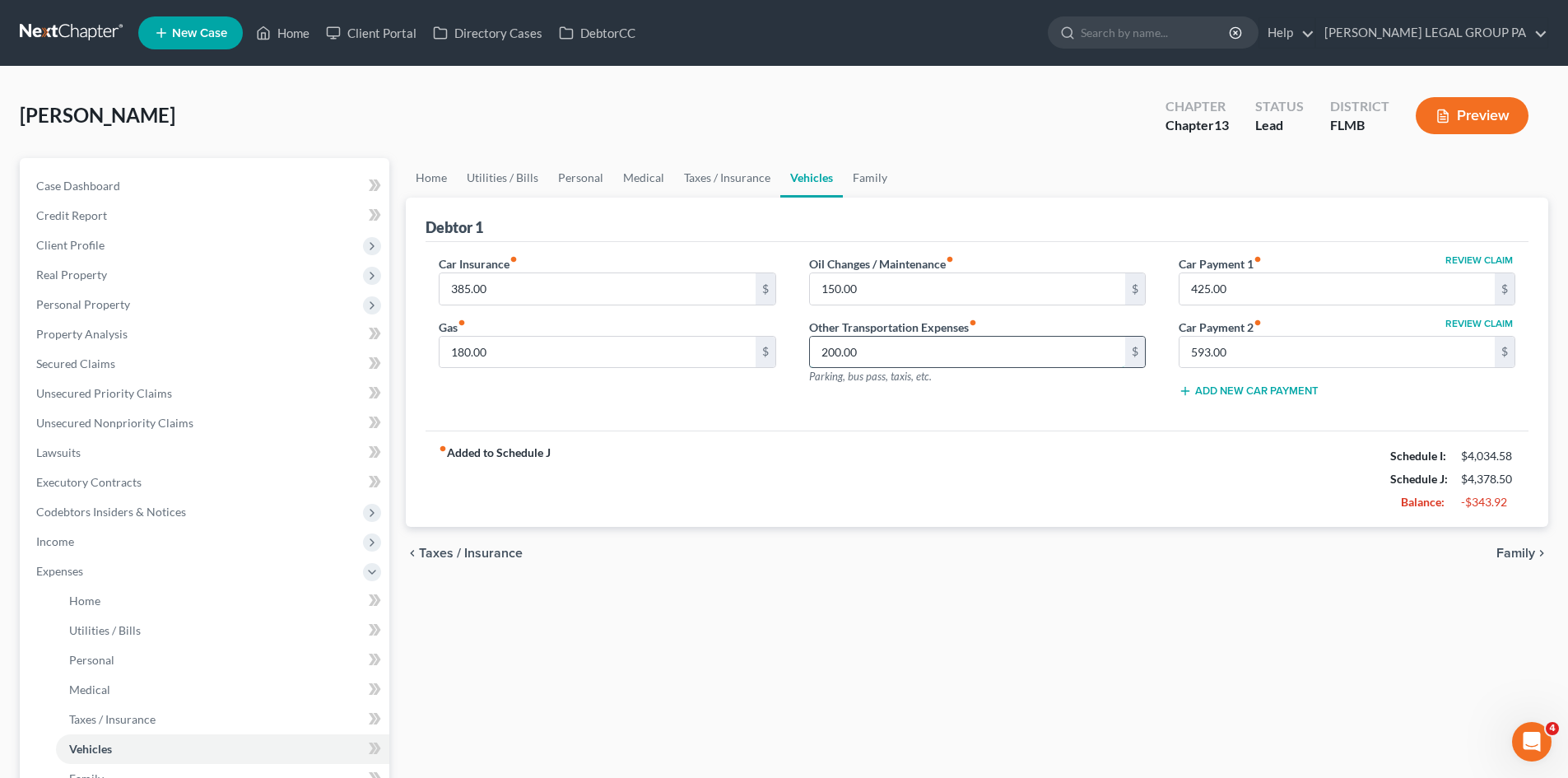
click at [911, 352] on input "200.00" at bounding box center [966, 352] width 315 height 31
type input "50.00"
drag, startPoint x: 1067, startPoint y: 531, endPoint x: 950, endPoint y: 318, distance: 243.0
click at [1065, 510] on ui-view "Home Utilities / Bills Personal Medical Taxes / Insurance Vehicles Family Debto…" at bounding box center [977, 369] width 1142 height 422
click at [948, 300] on input "150.00" at bounding box center [966, 289] width 315 height 31
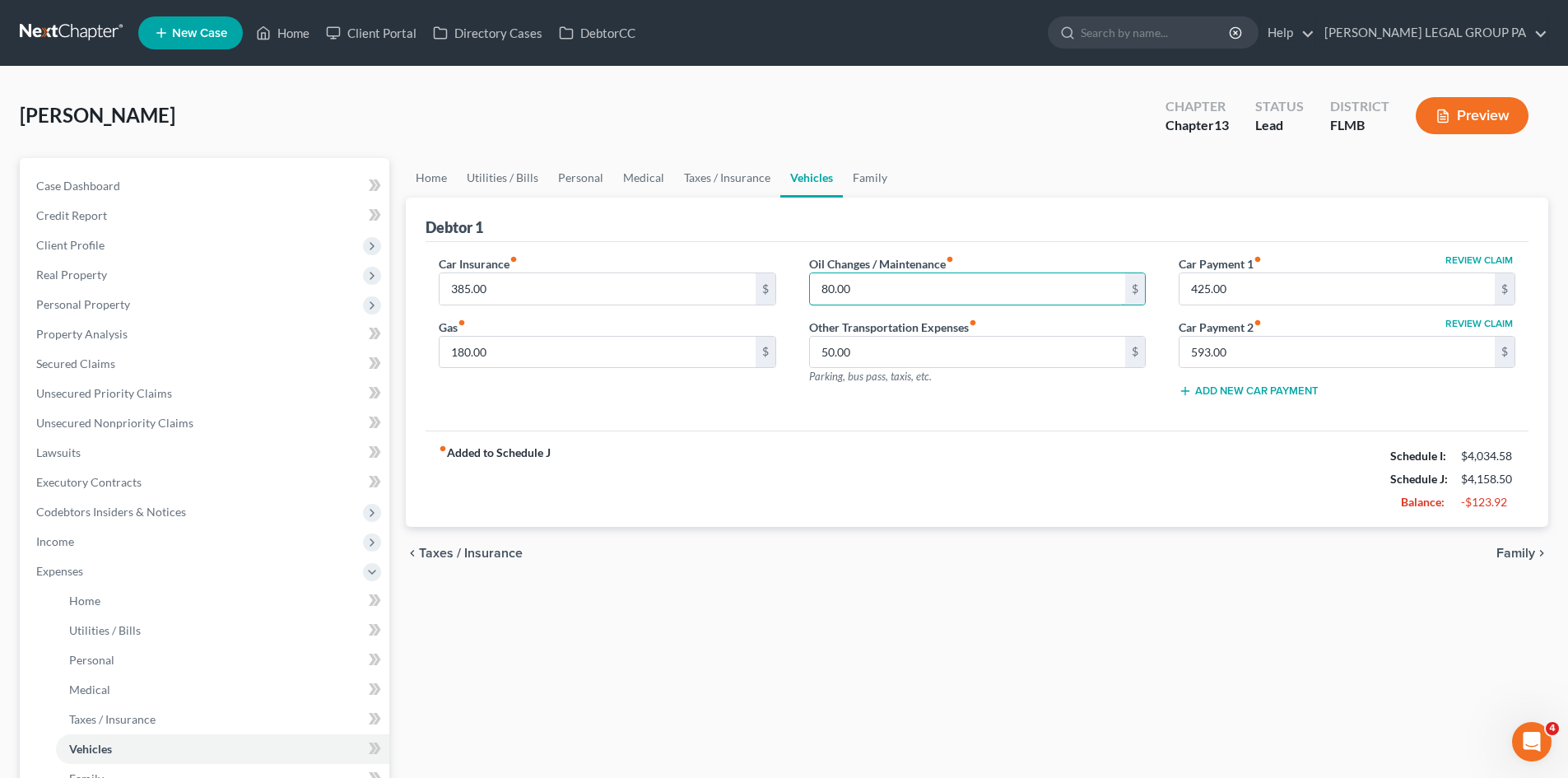
type input "80.00"
click at [1054, 632] on div "Home Utilities / Bills Personal Medical Taxes / Insurance Vehicles Family Debto…" at bounding box center [977, 603] width 1159 height 892
click at [725, 171] on link "Taxes / Insurance" at bounding box center [727, 177] width 106 height 40
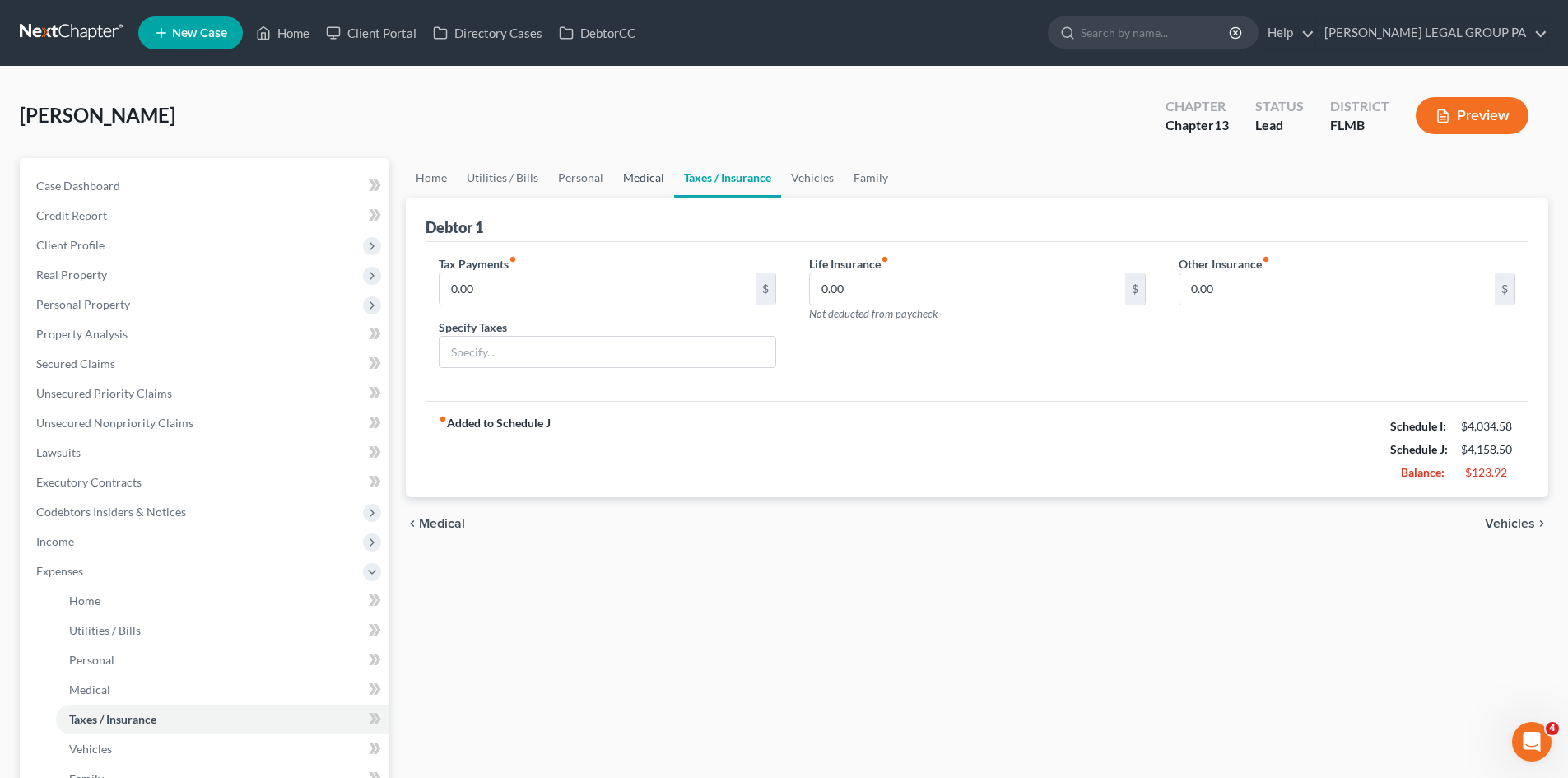
click at [614, 179] on link "Medical" at bounding box center [644, 177] width 61 height 40
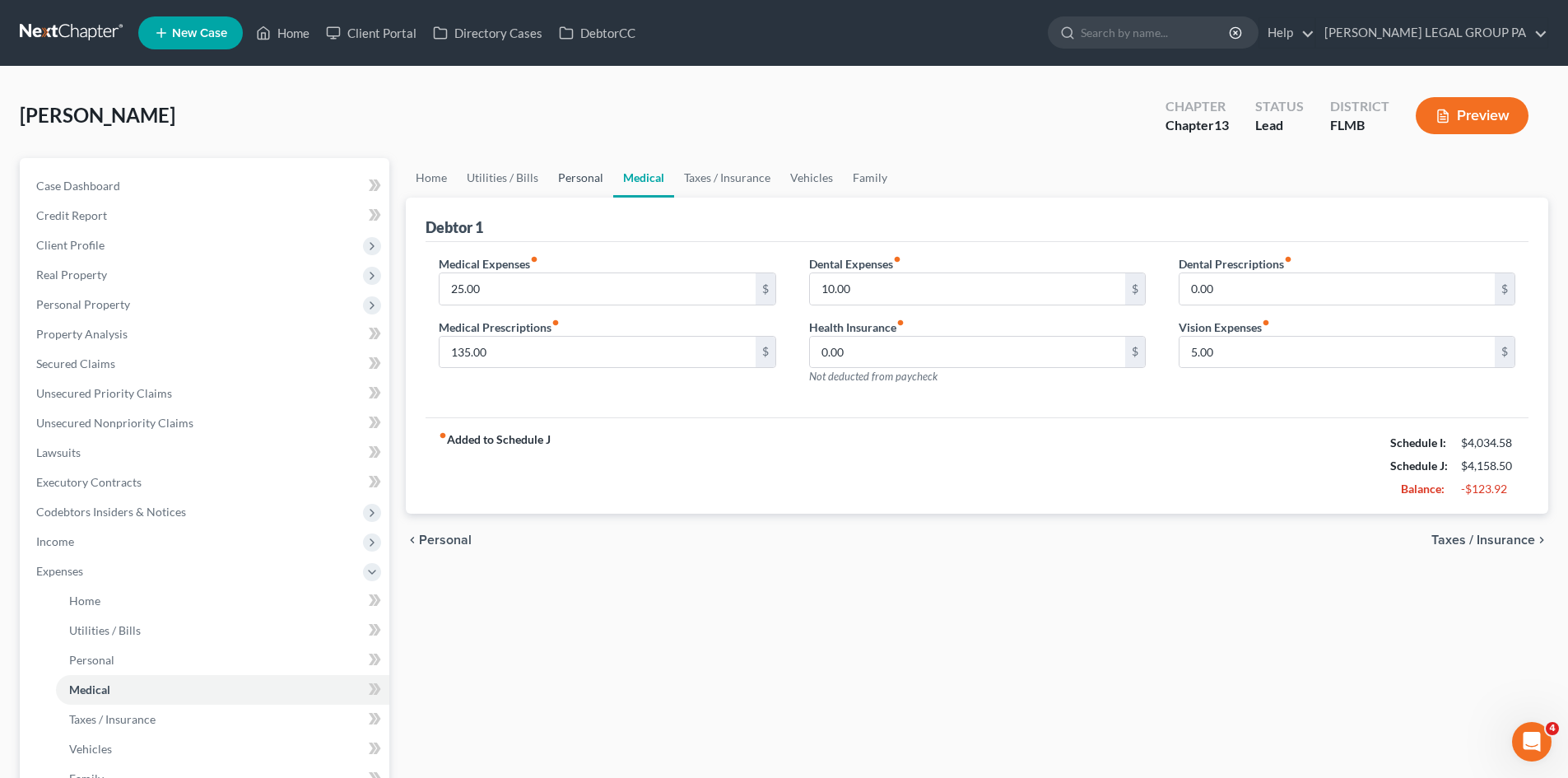
click at [577, 179] on link "Personal" at bounding box center [580, 177] width 65 height 40
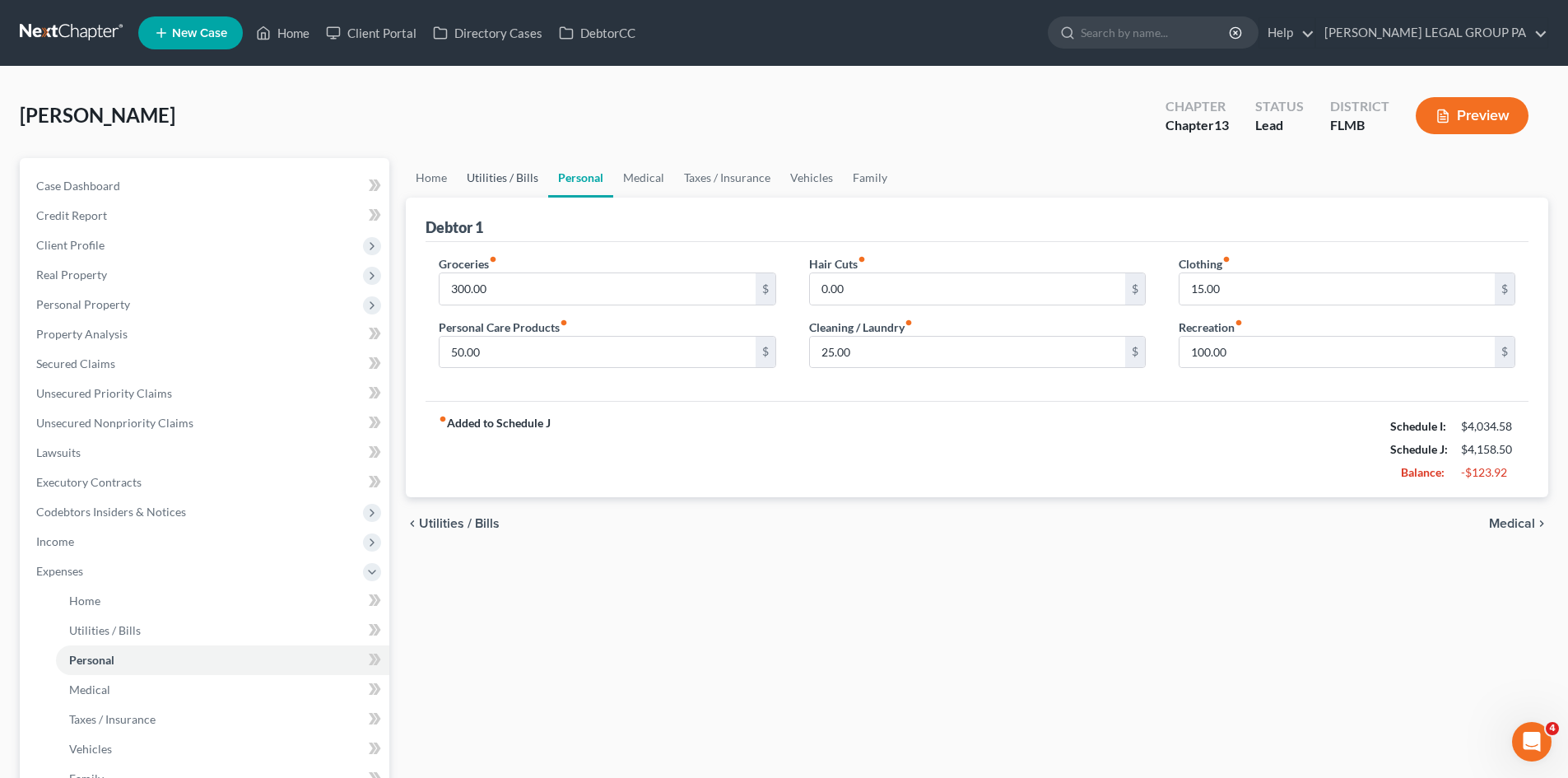
click at [498, 180] on link "Utilities / Bills" at bounding box center [502, 177] width 91 height 40
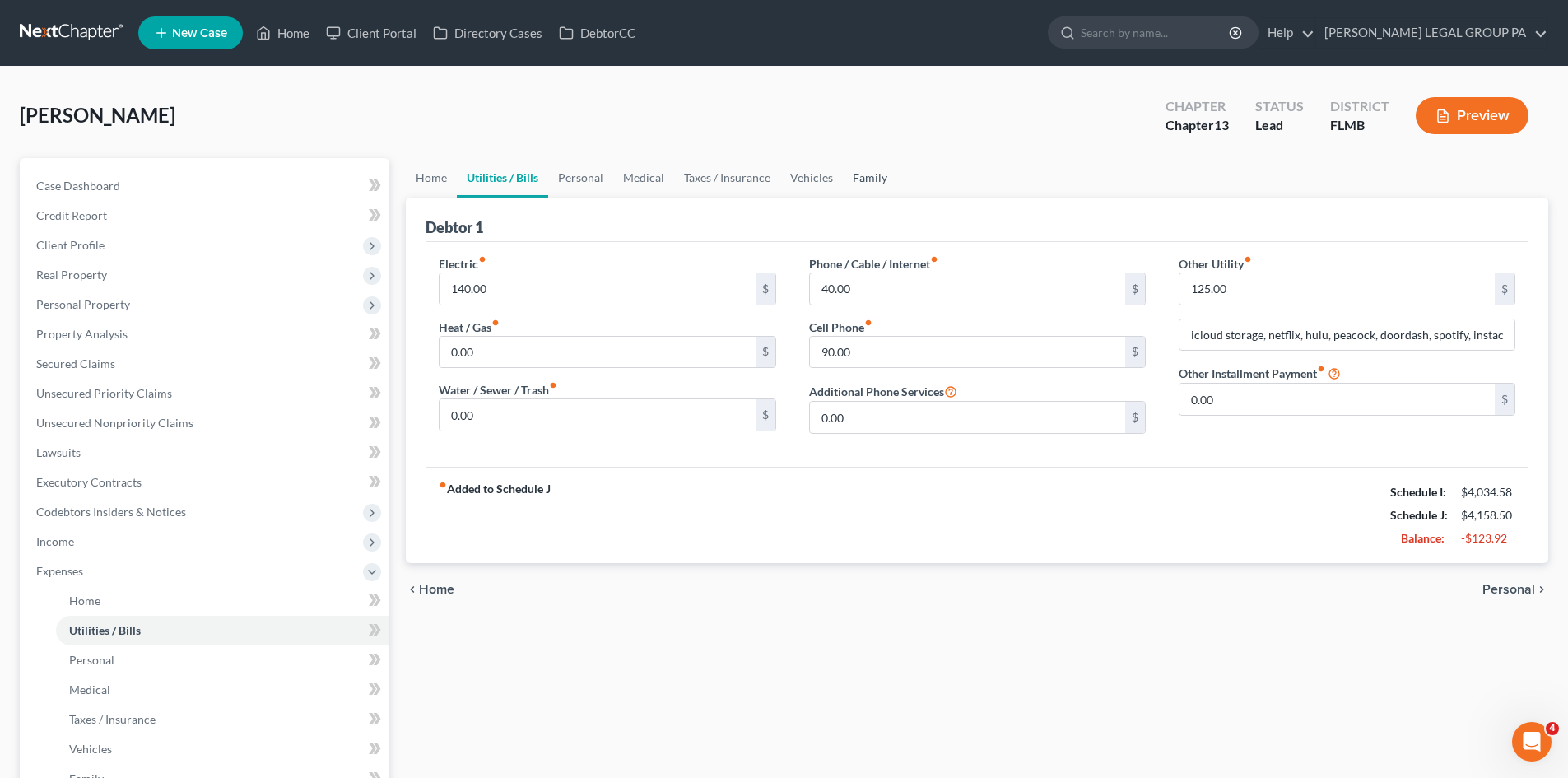
click at [862, 183] on link "Family" at bounding box center [869, 177] width 55 height 40
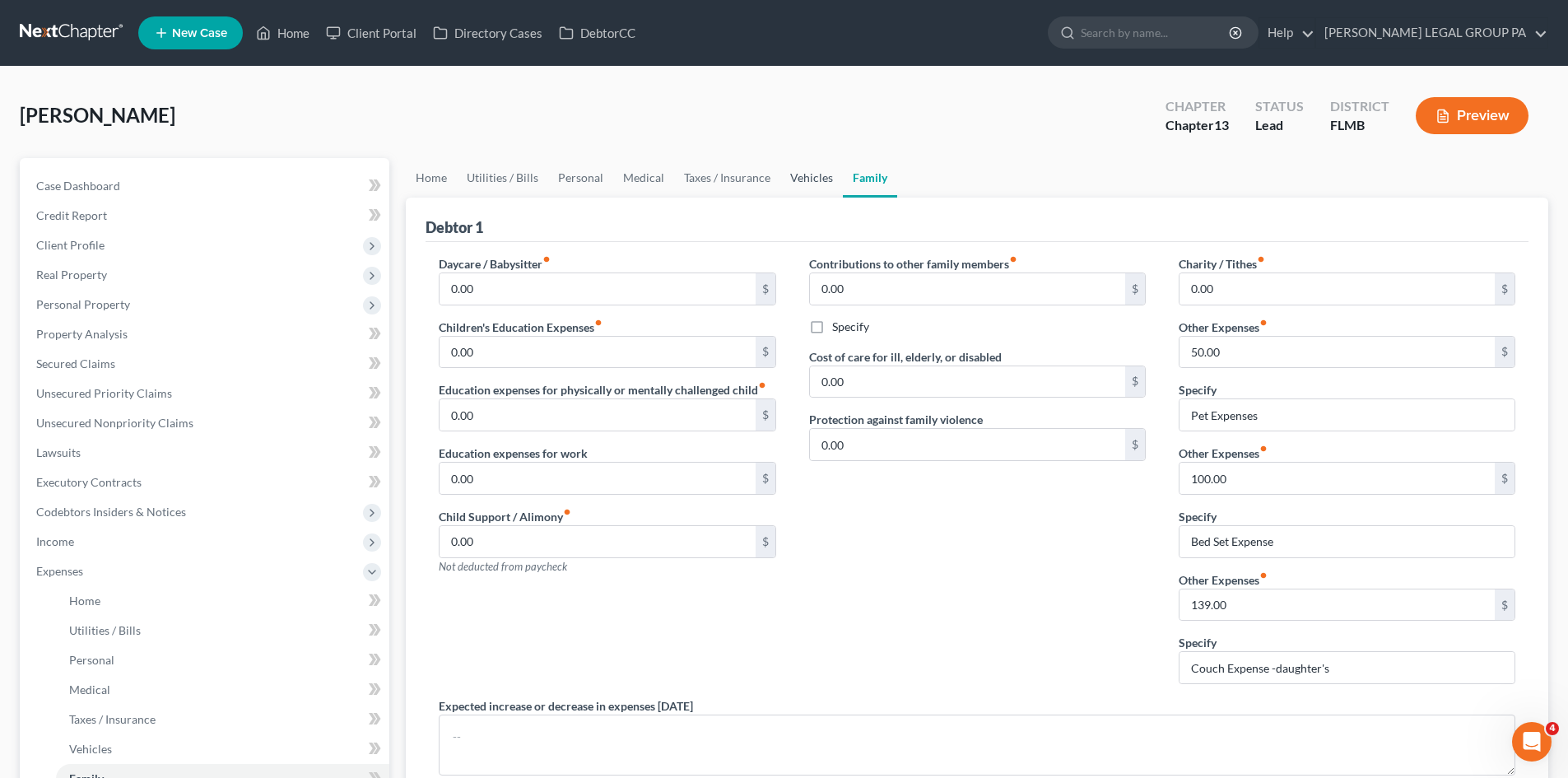
click at [818, 166] on link "Vehicles" at bounding box center [811, 177] width 63 height 40
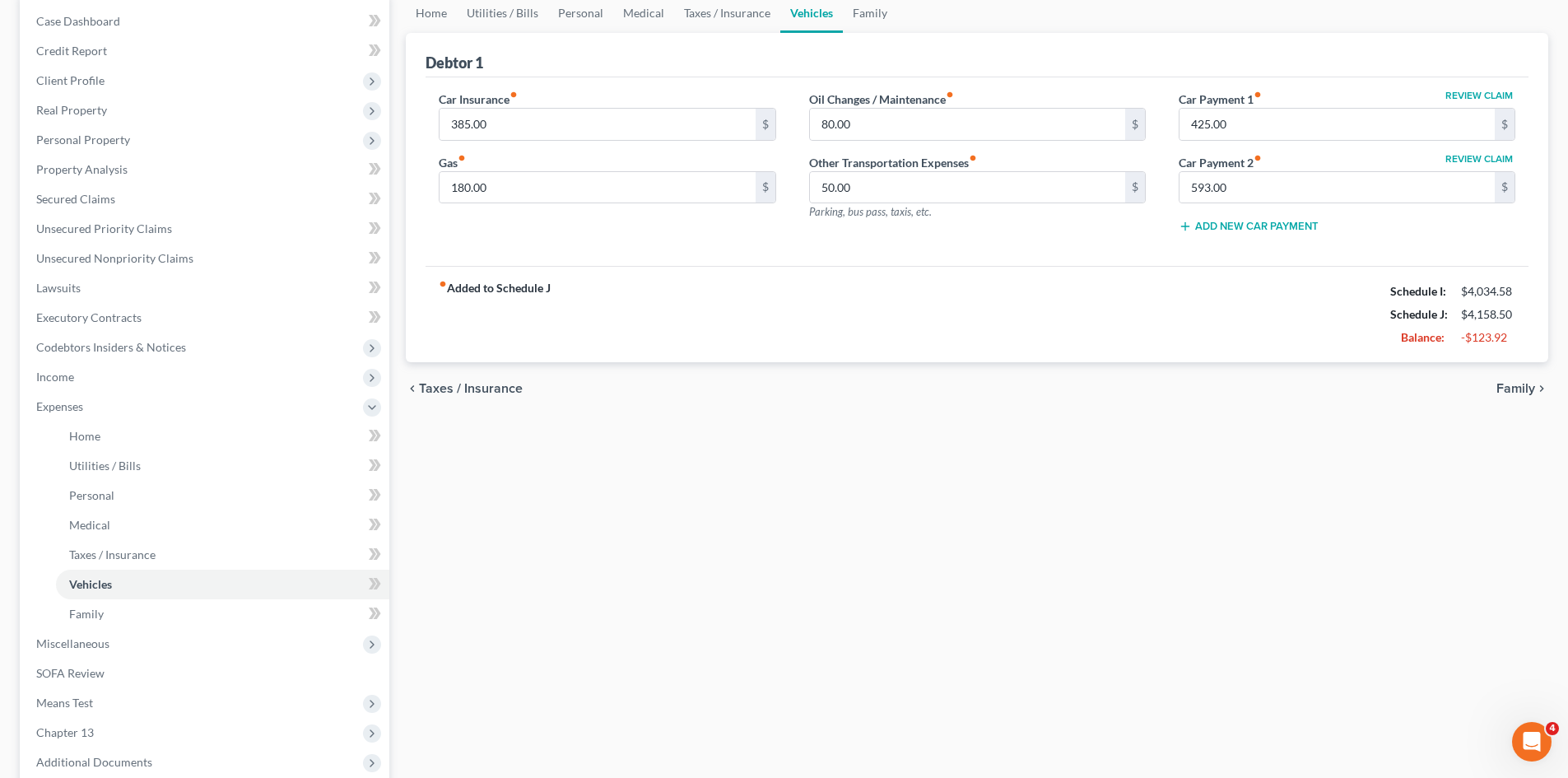
click at [681, 548] on div "Home Utilities / Bills Personal Medical Taxes / Insurance Vehicles Family Debto…" at bounding box center [977, 439] width 1159 height 892
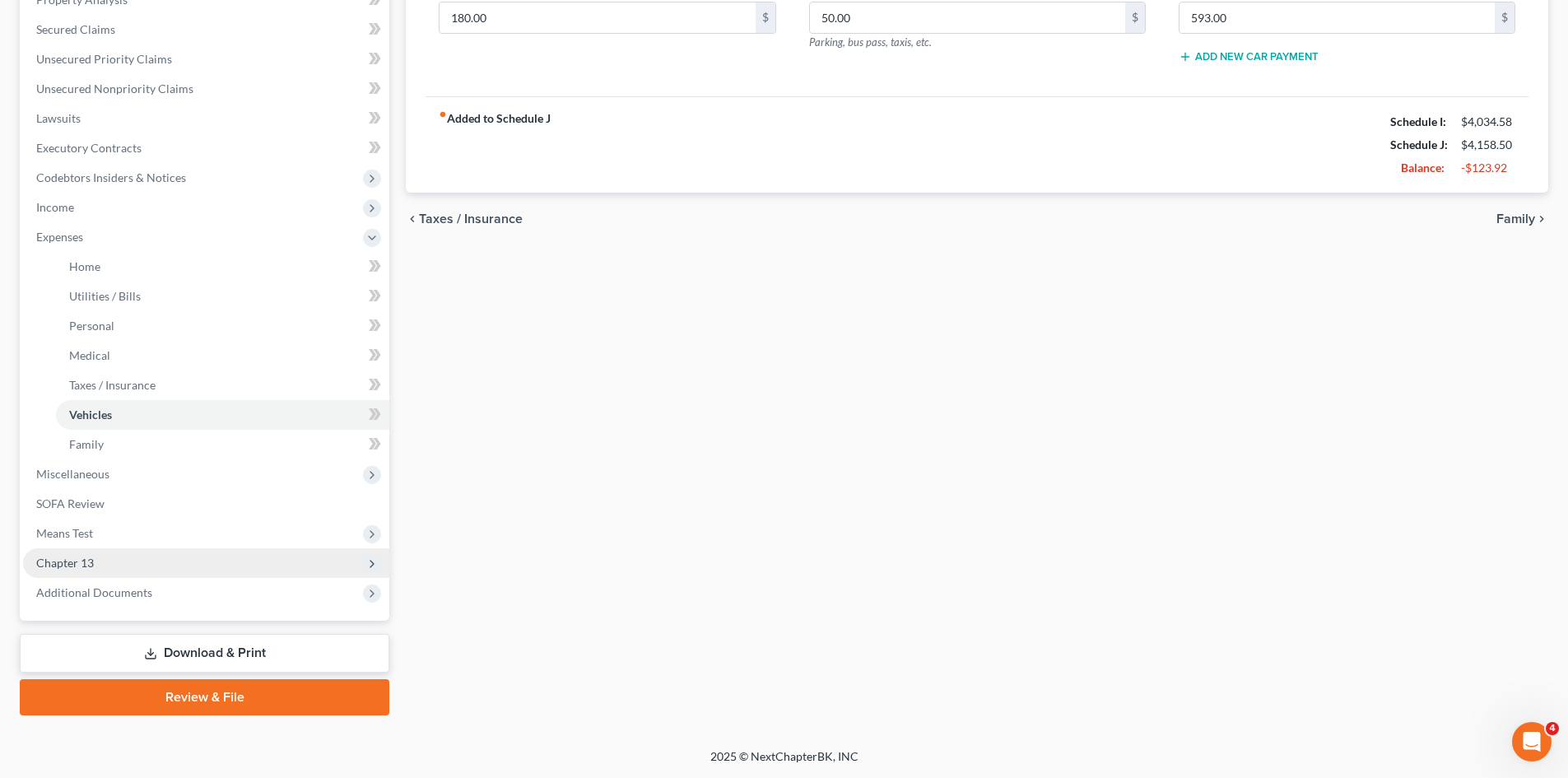
click at [115, 573] on span "Chapter 13" at bounding box center [206, 563] width 366 height 30
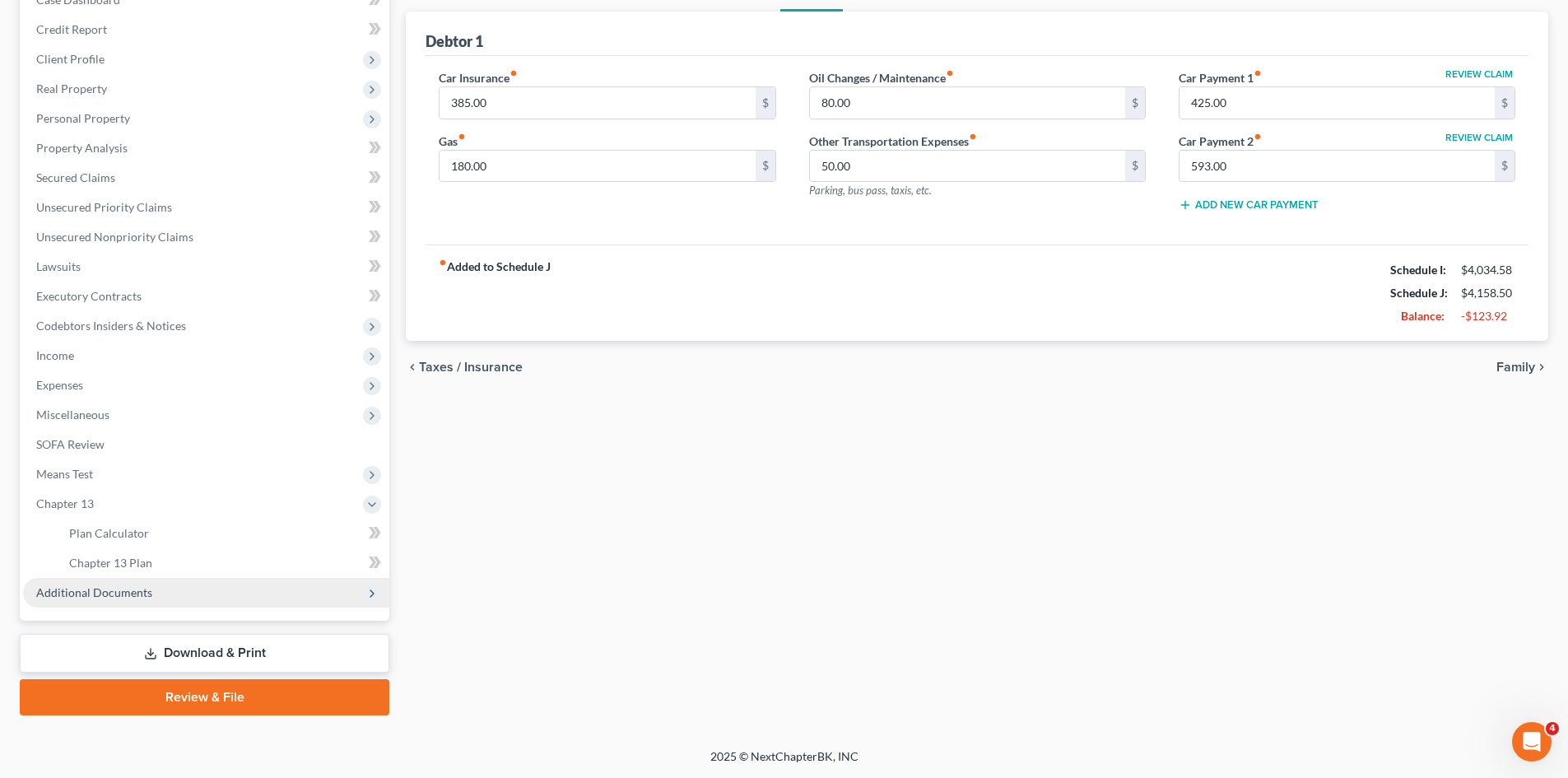
scroll to position [186, 0]
click at [127, 567] on span "Chapter 13 Plan" at bounding box center [111, 562] width 83 height 14
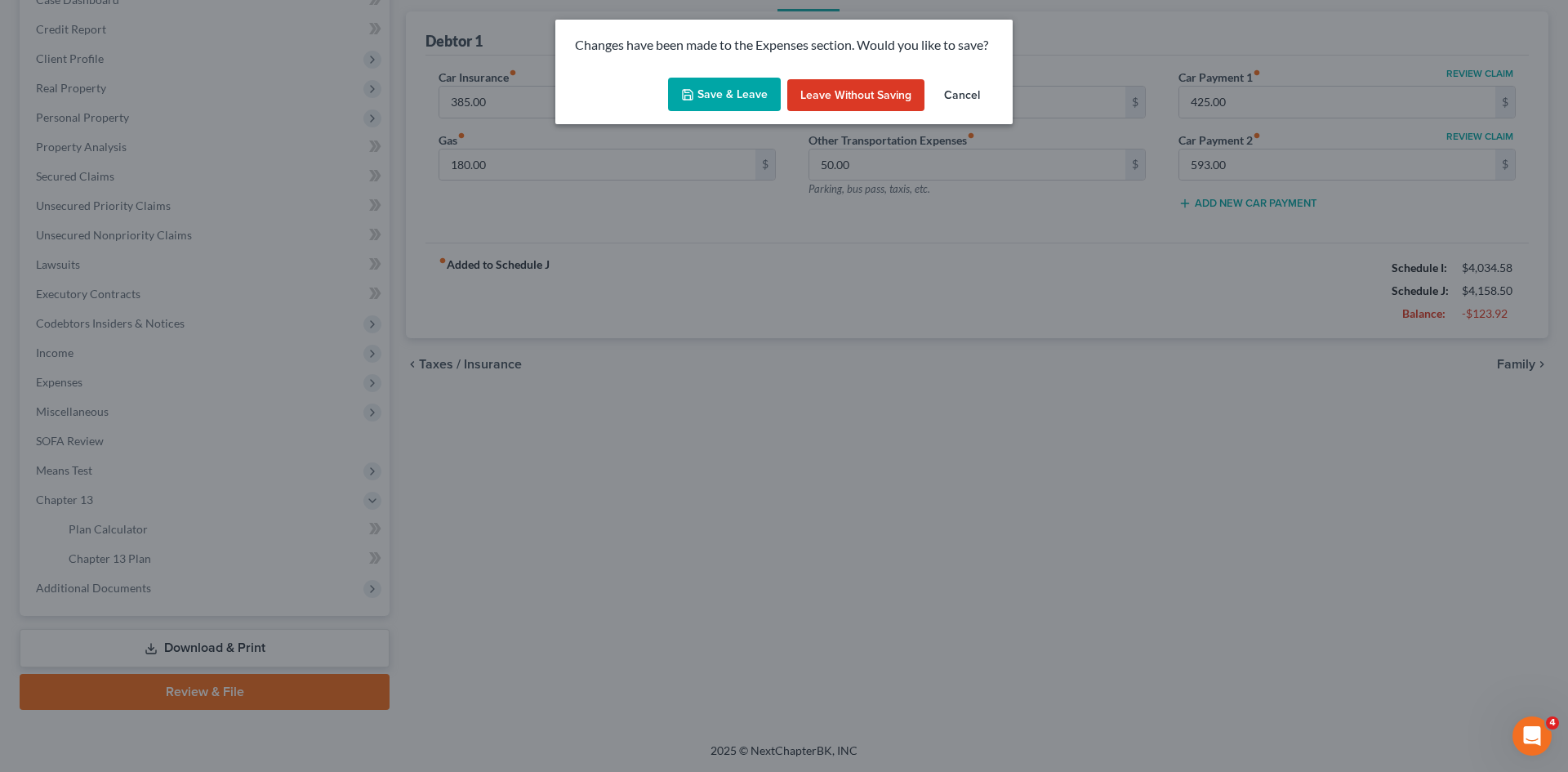
click at [727, 105] on button "Save & Leave" at bounding box center [724, 94] width 113 height 34
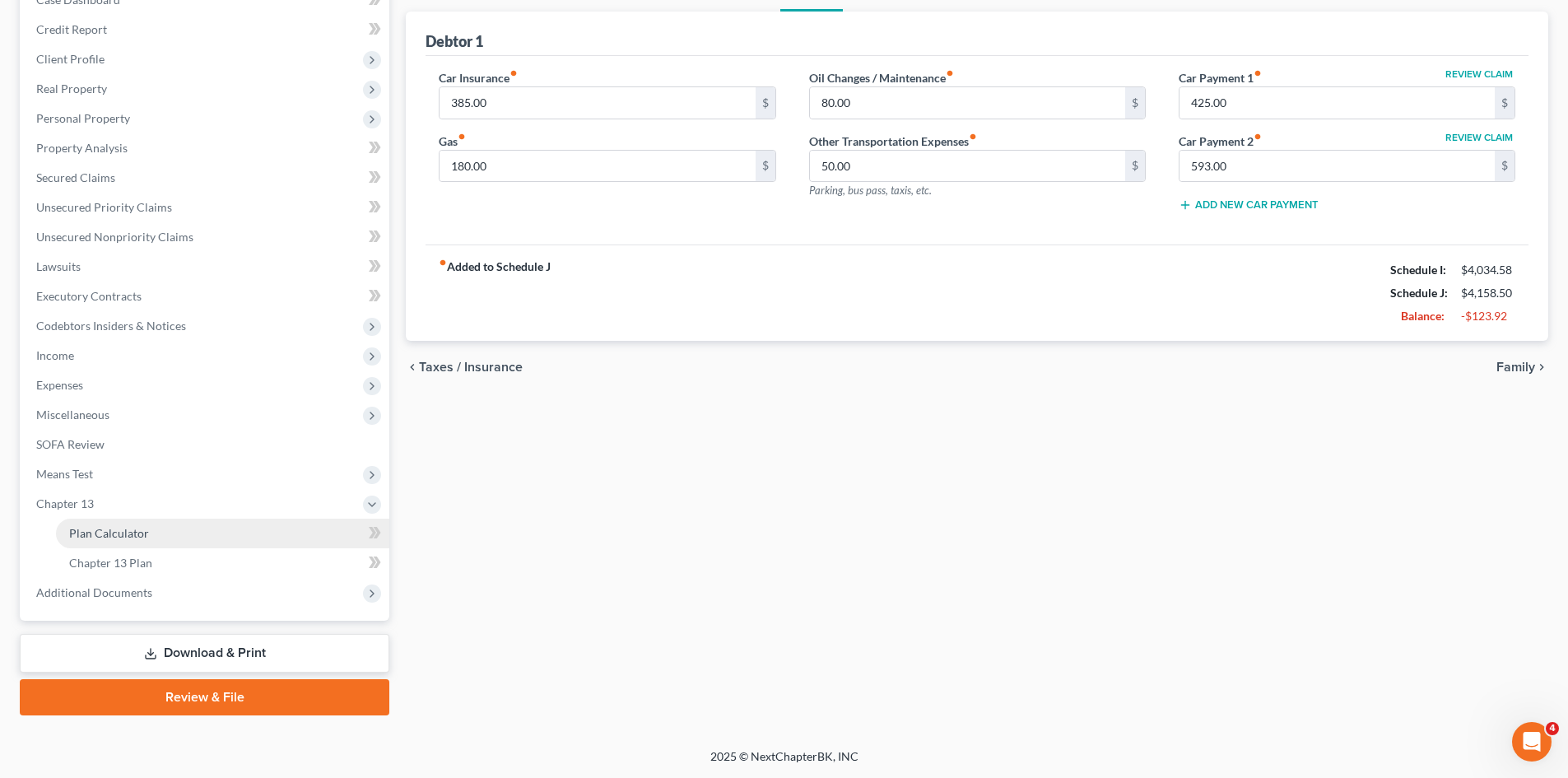
click at [126, 528] on span "Plan Calculator" at bounding box center [109, 532] width 79 height 14
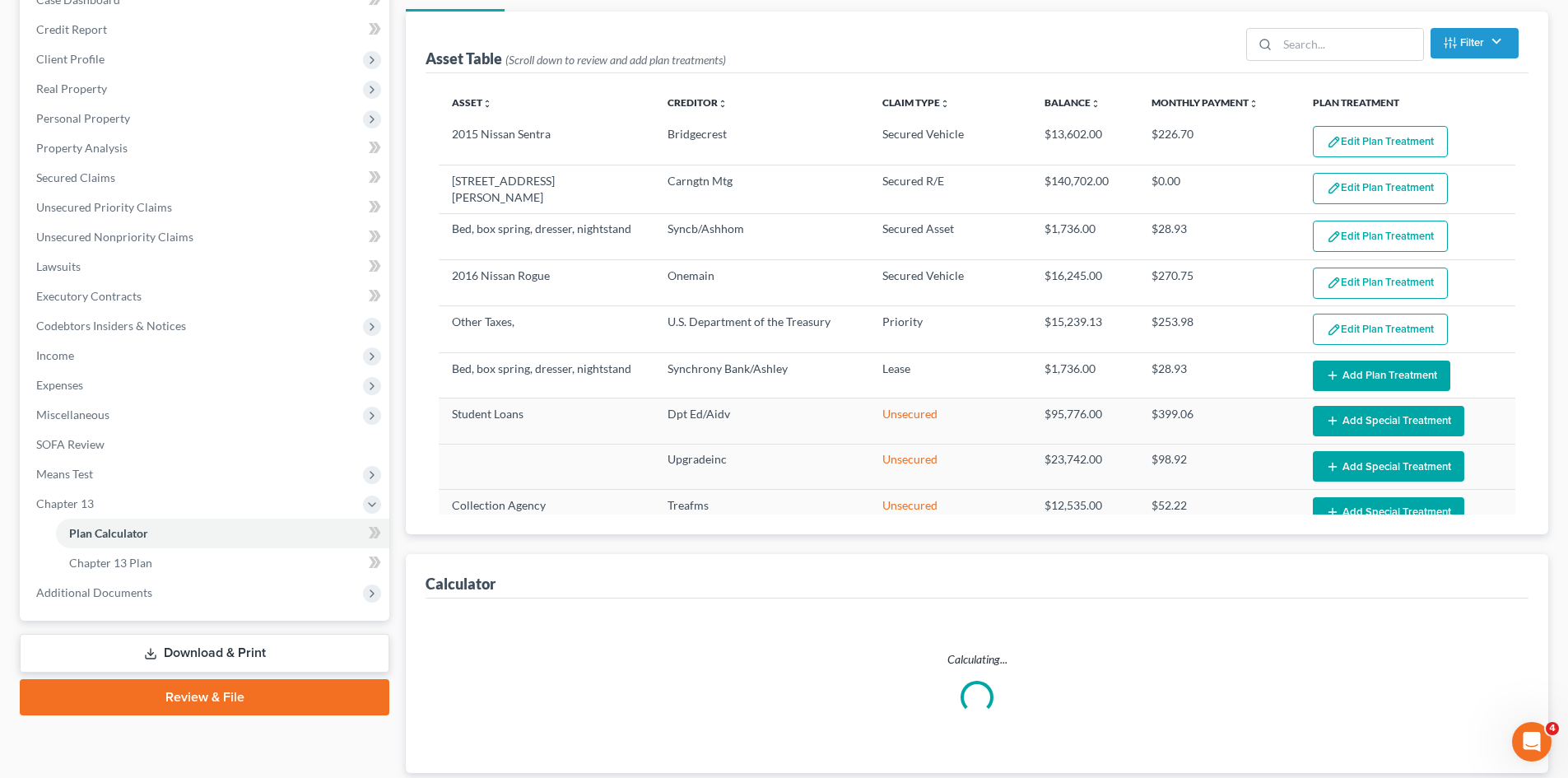
scroll to position [247, 0]
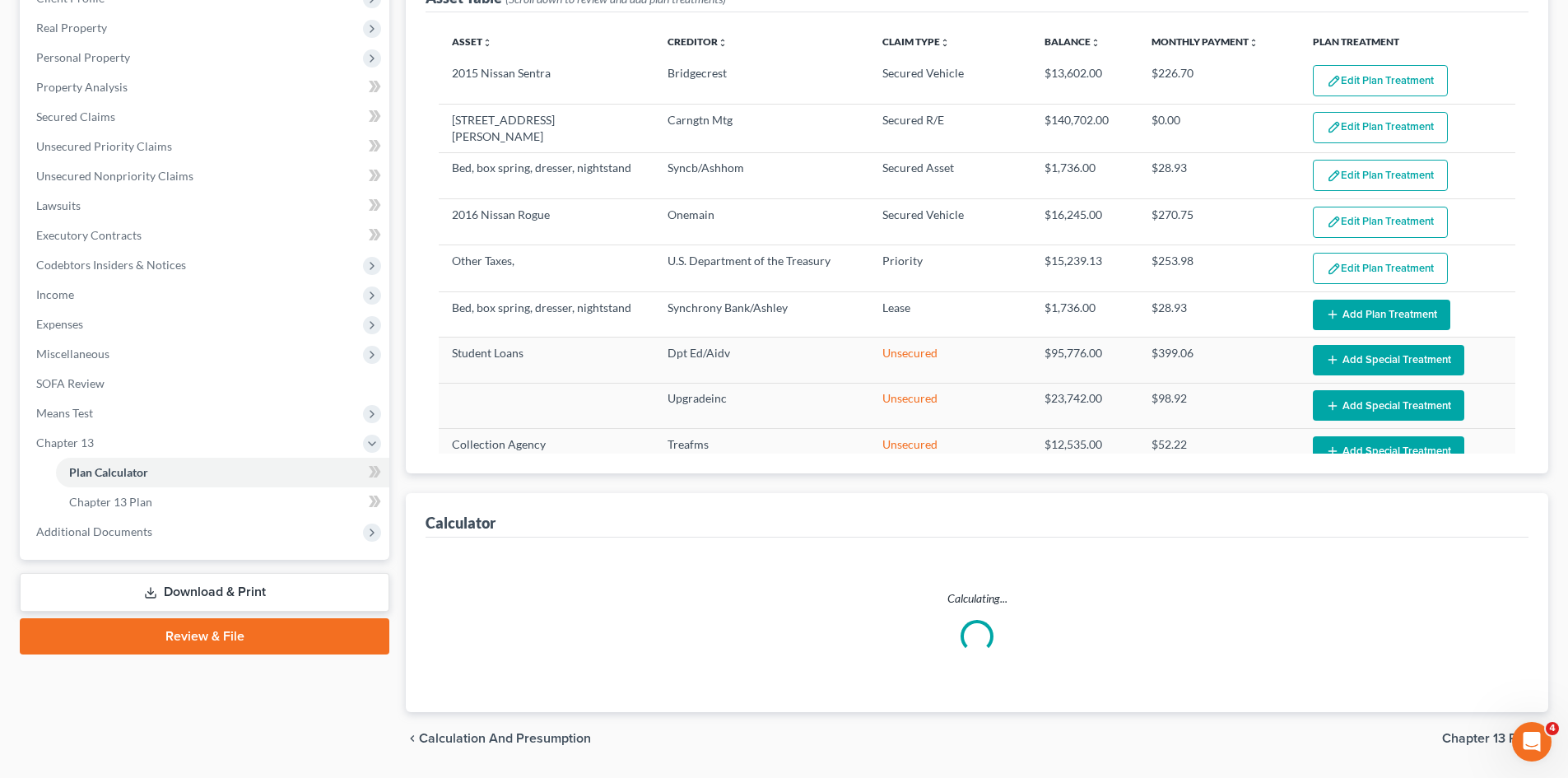
select select "59"
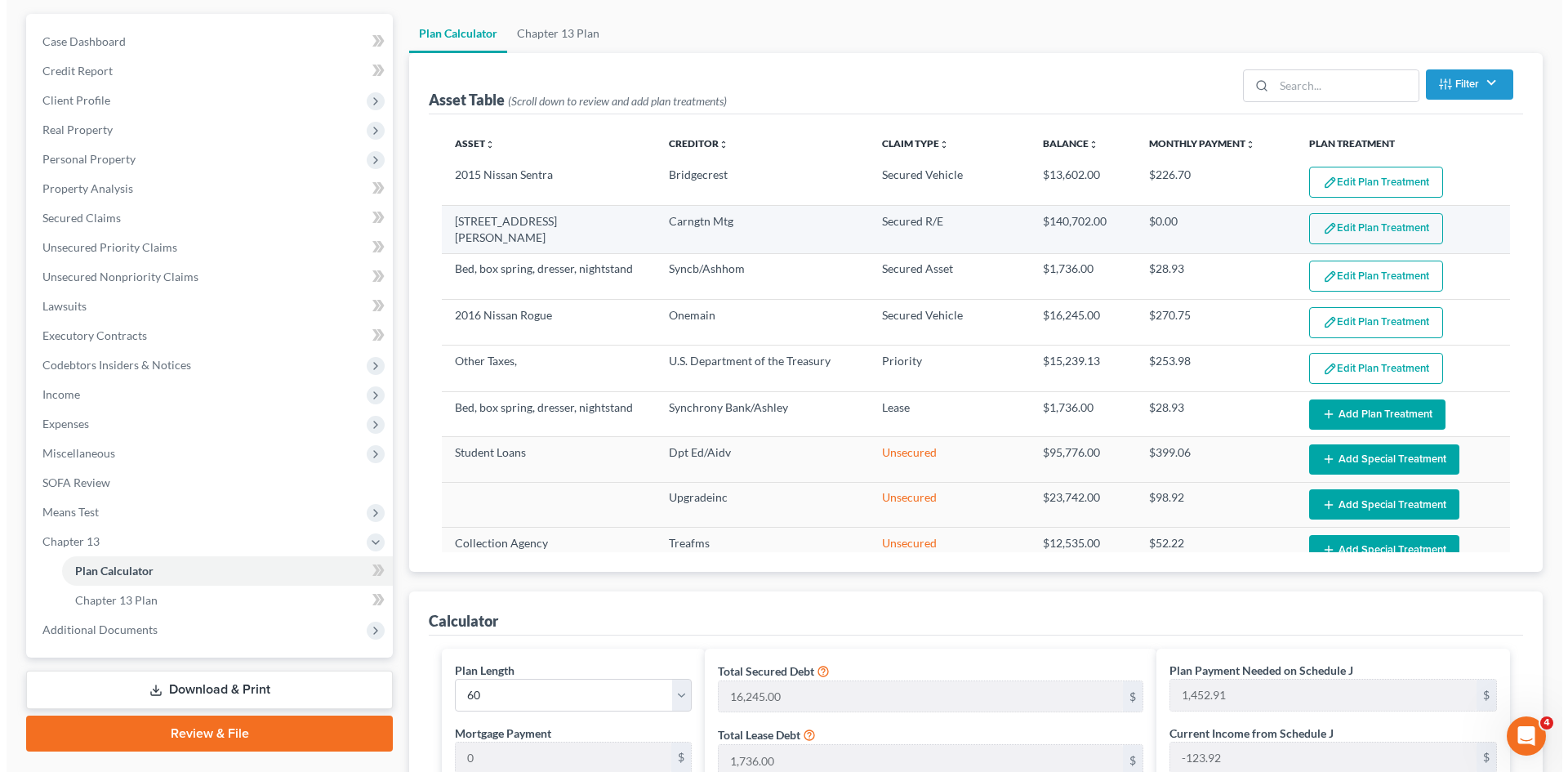
scroll to position [0, 0]
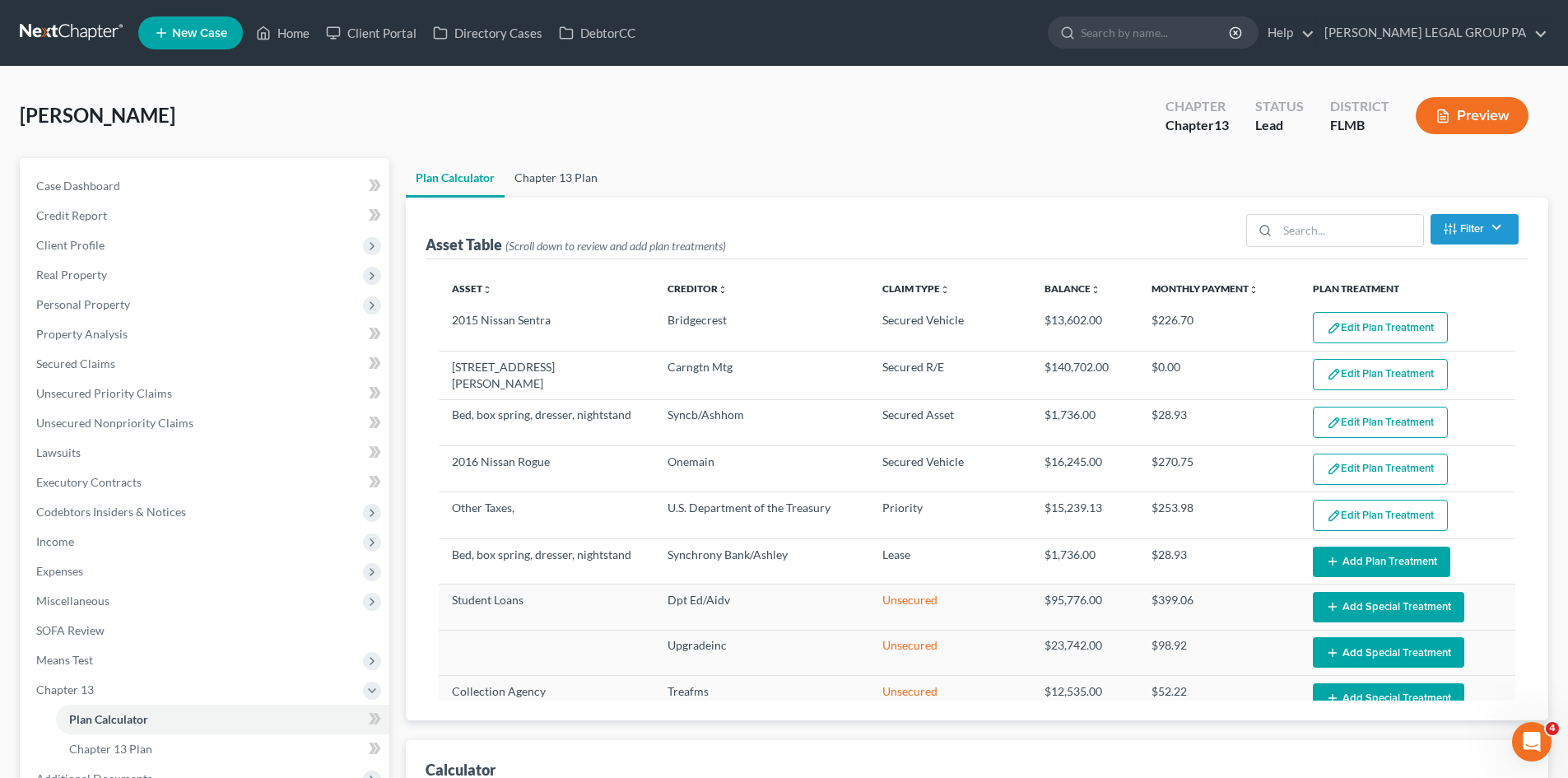
click at [574, 177] on link "Chapter 13 Plan" at bounding box center [555, 177] width 103 height 40
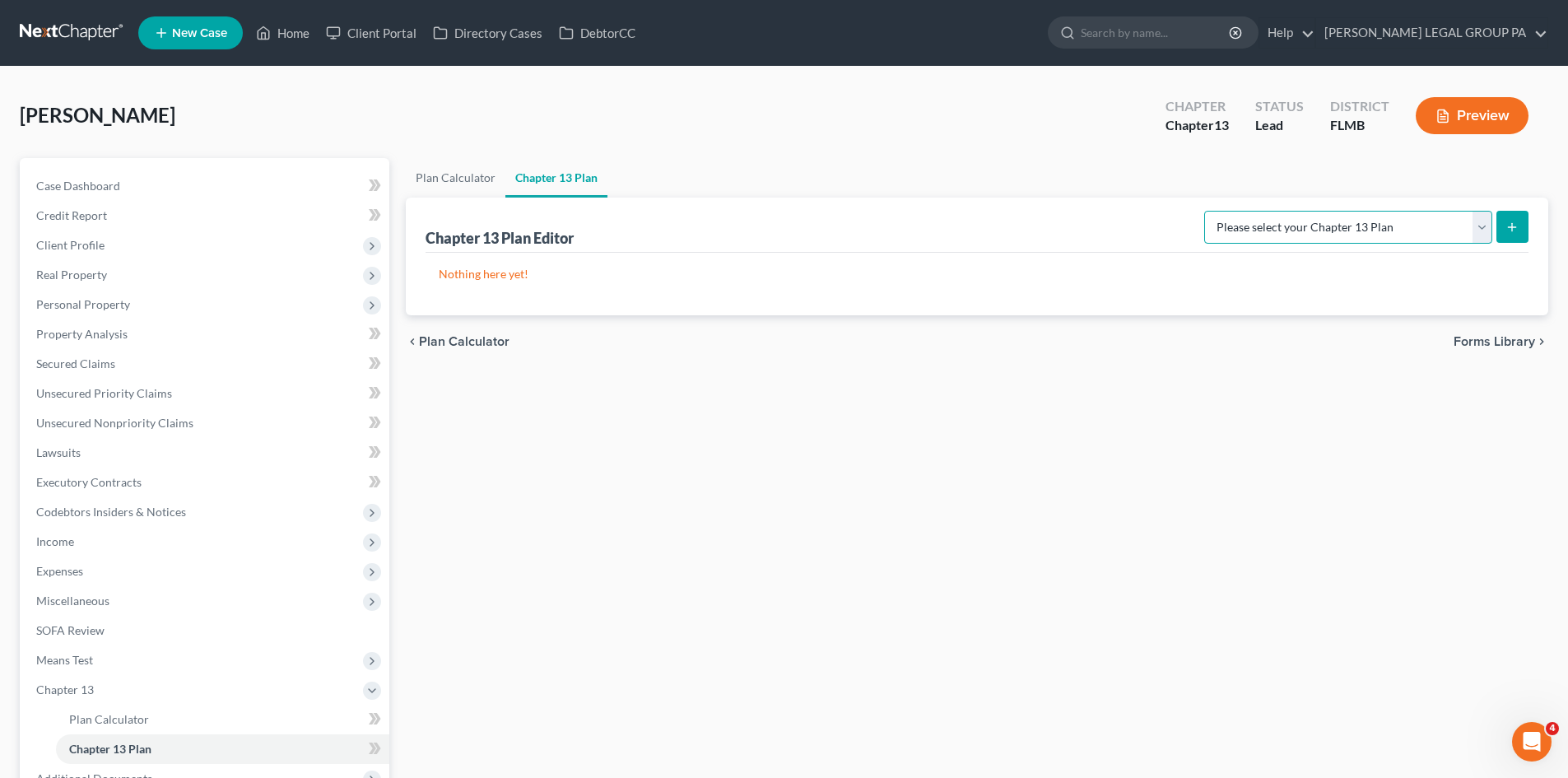
click at [1427, 220] on select "Please select your Chapter 13 Plan Middle District of Florida Middle District o…" at bounding box center [1348, 227] width 288 height 33
select select "2"
click at [1223, 211] on select "Please select your Chapter 13 Plan Middle District of Florida Middle District o…" at bounding box center [1348, 227] width 288 height 33
click at [1509, 228] on icon "submit" at bounding box center [1512, 227] width 13 height 13
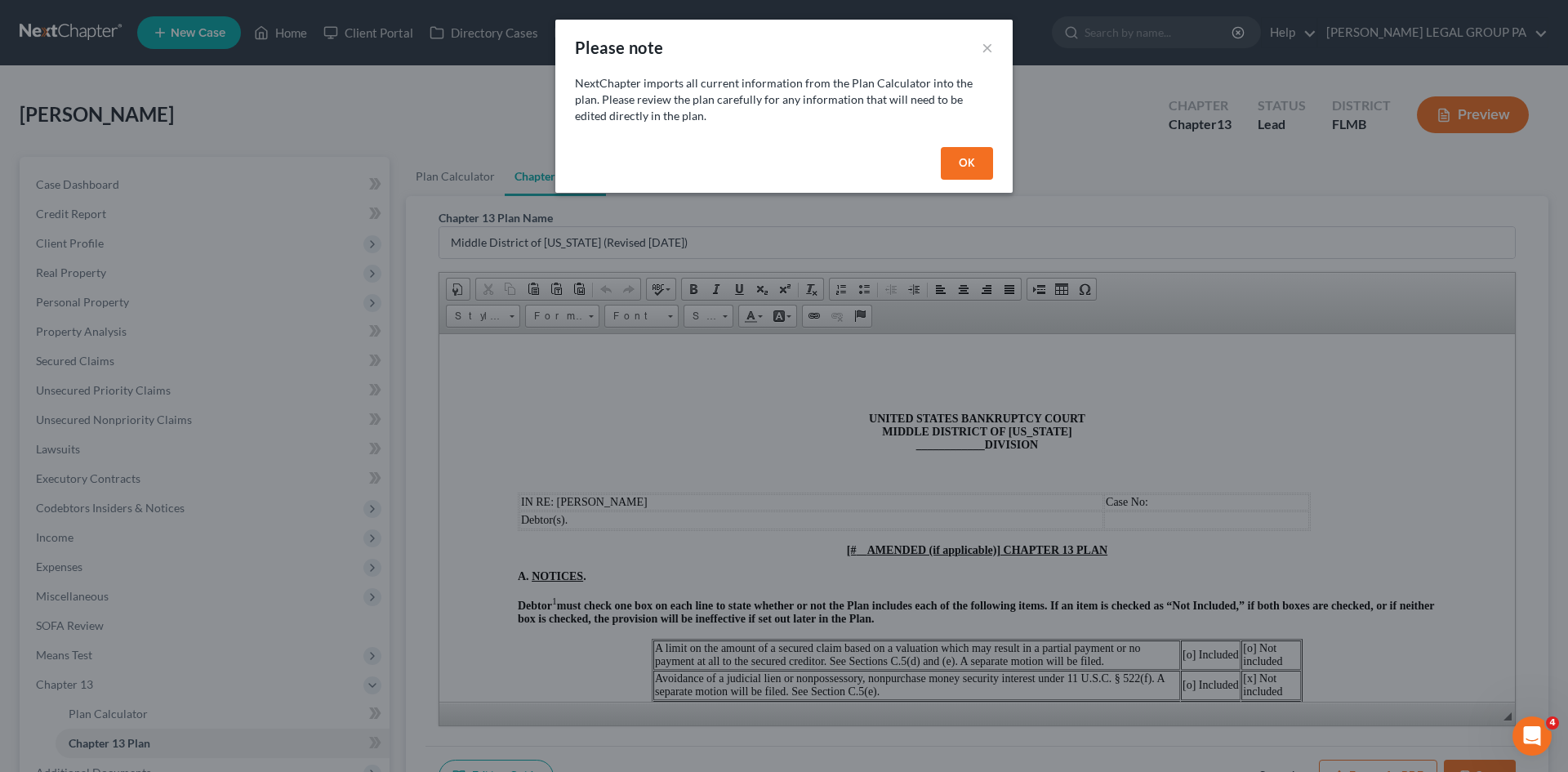
click at [977, 168] on button "OK" at bounding box center [966, 163] width 52 height 33
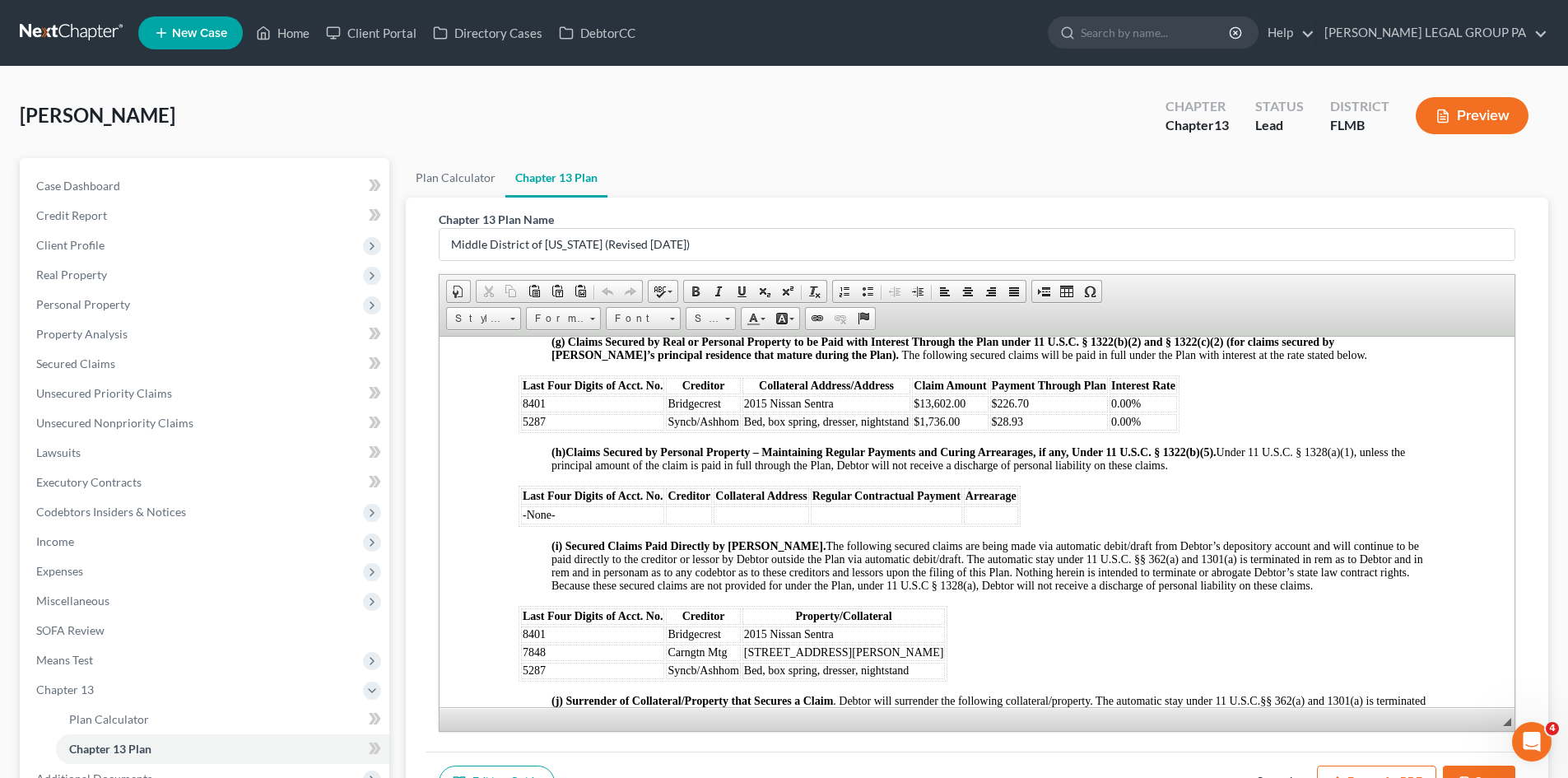
scroll to position [1646, 0]
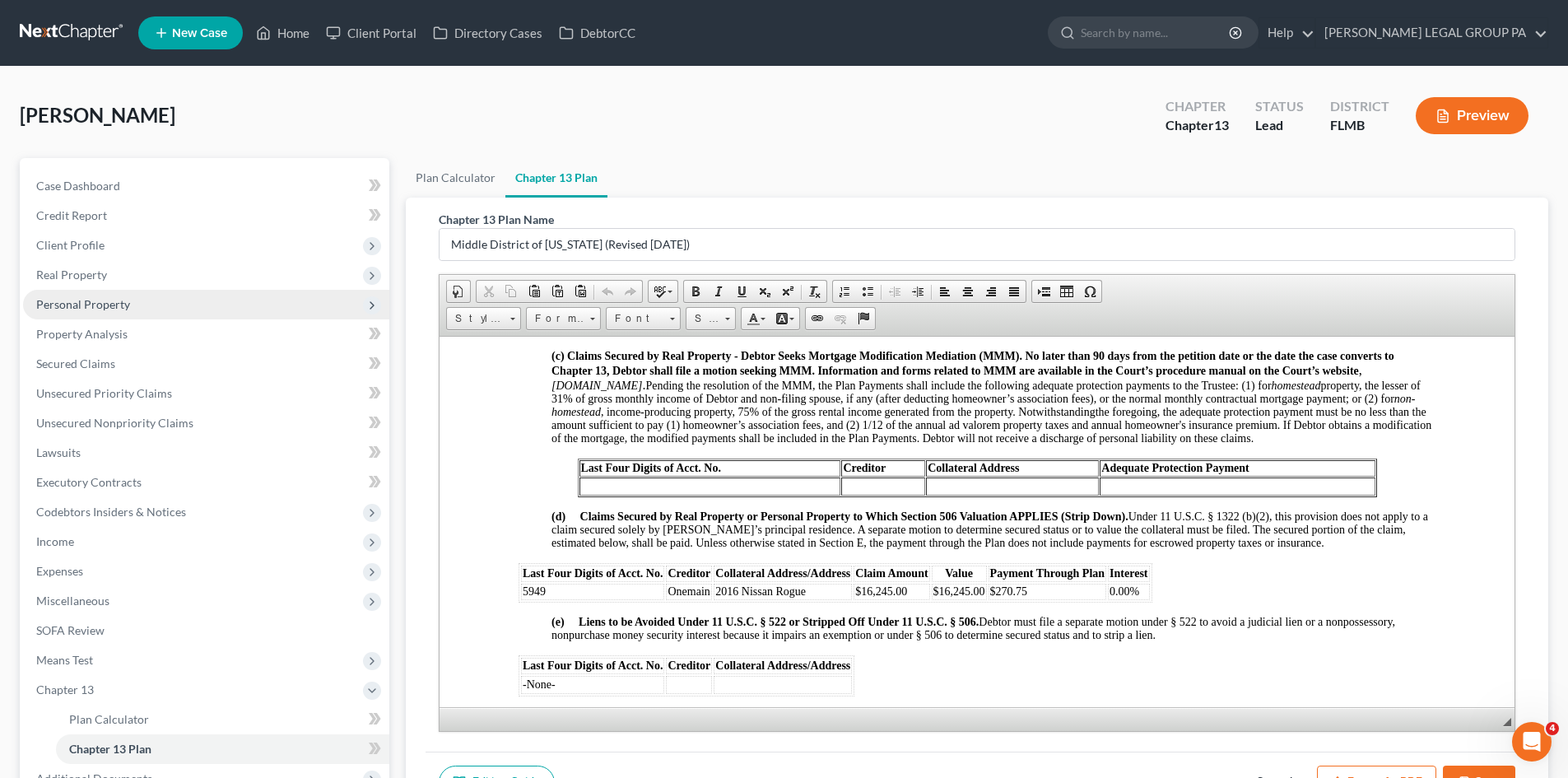
click at [122, 305] on span "Personal Property" at bounding box center [83, 304] width 94 height 14
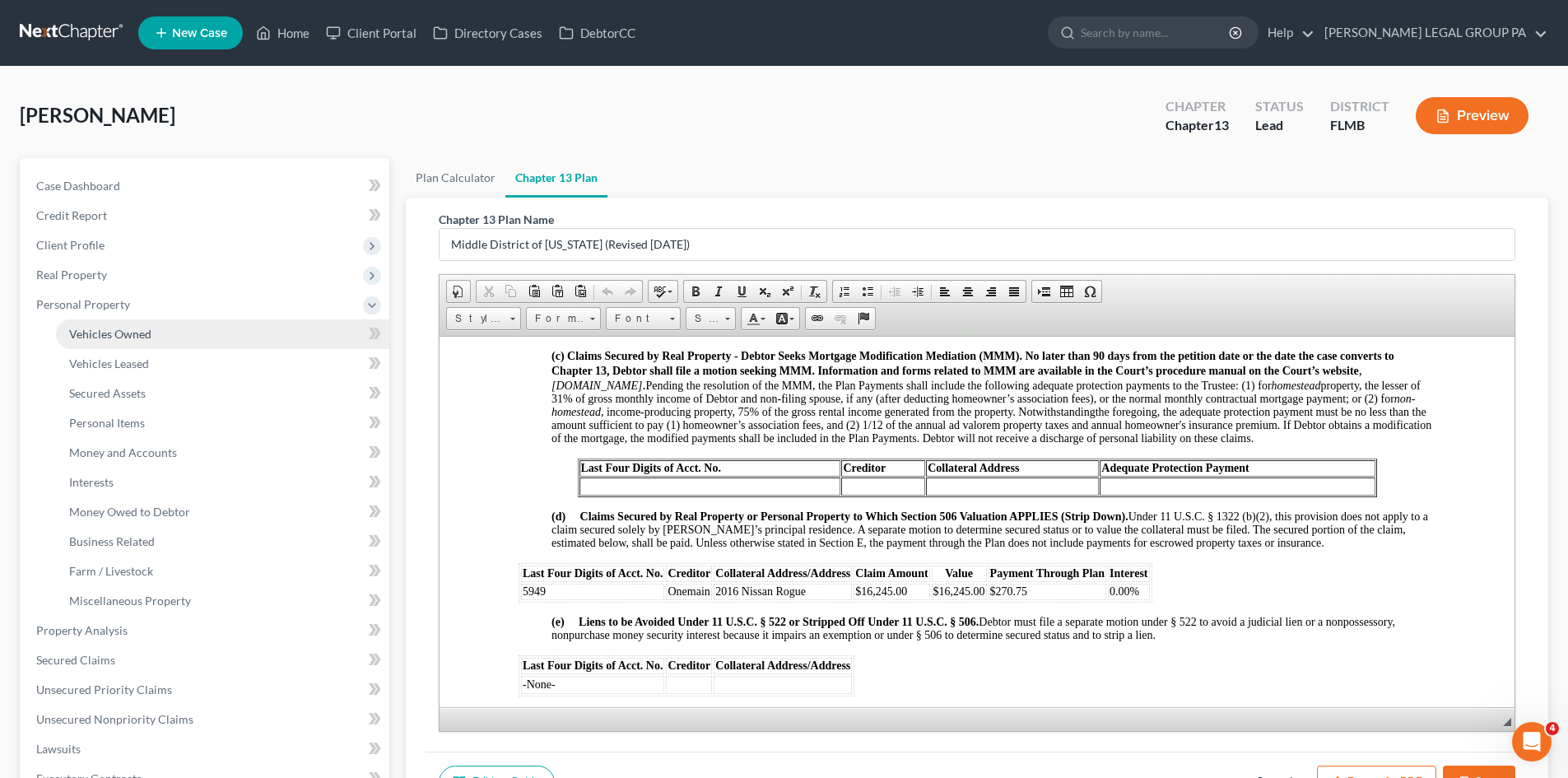
click at [114, 336] on span "Vehicles Owned" at bounding box center [110, 334] width 82 height 14
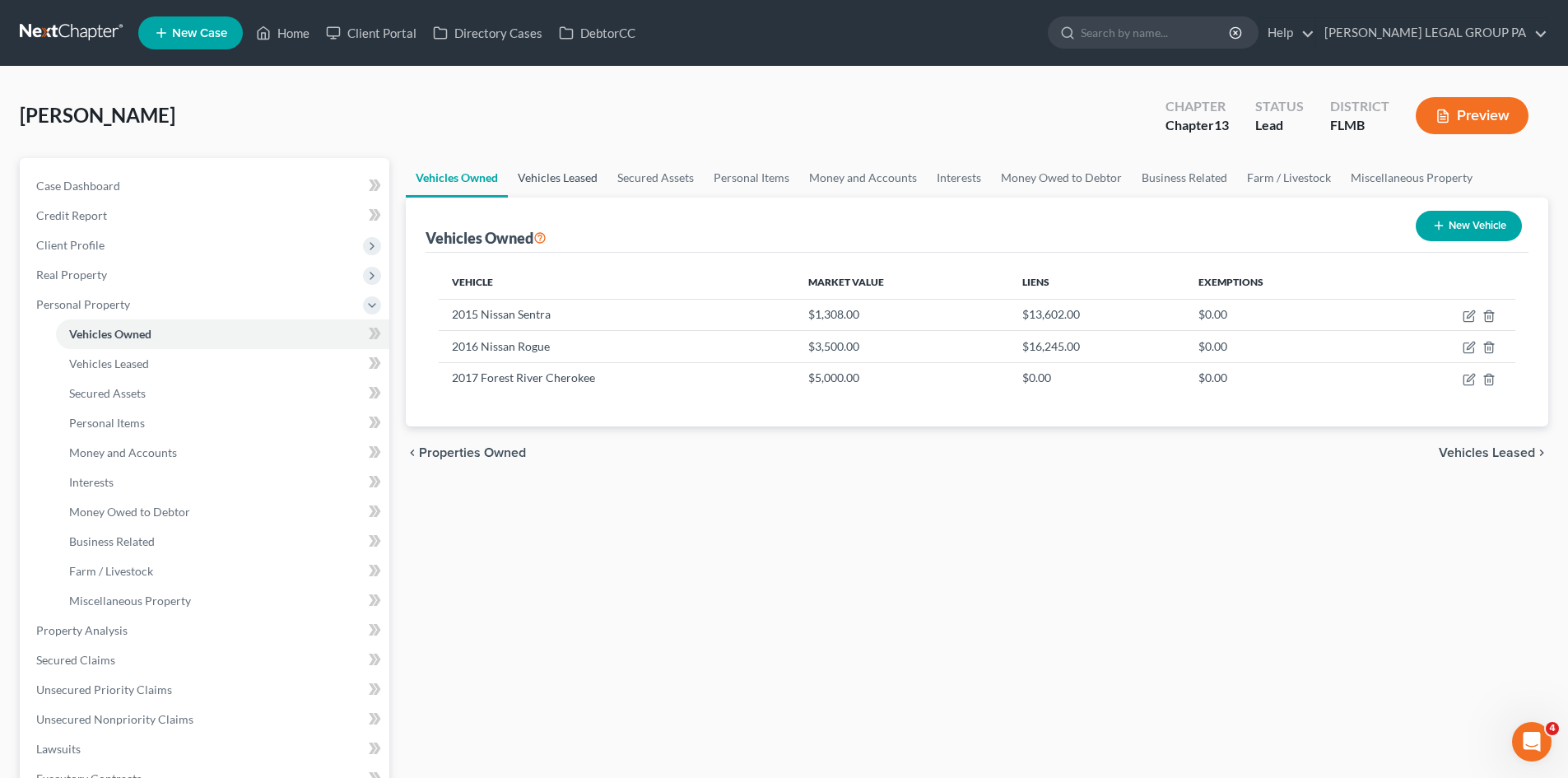
click at [591, 177] on link "Vehicles Leased" at bounding box center [558, 177] width 100 height 40
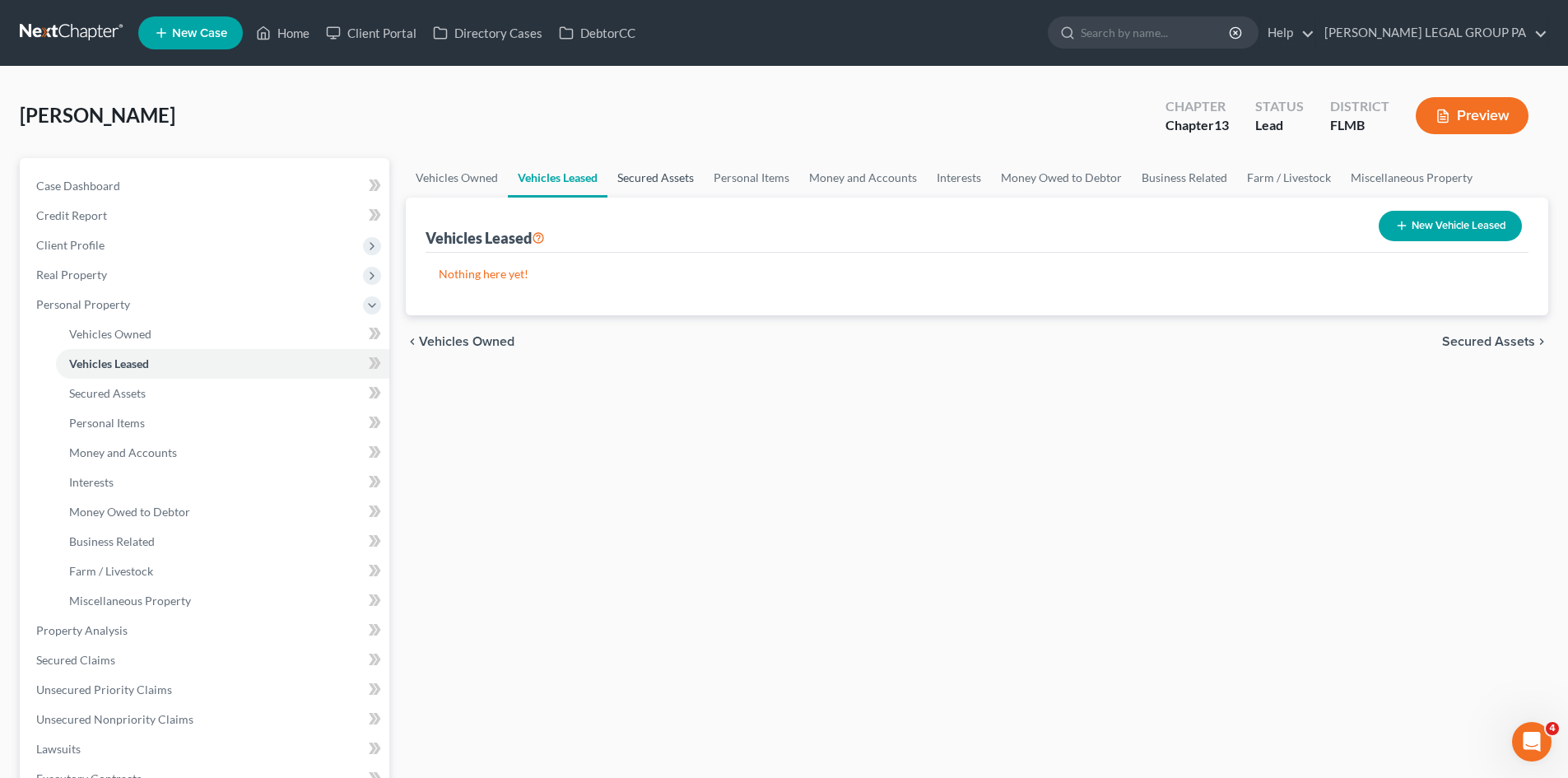
click at [668, 185] on link "Secured Assets" at bounding box center [655, 177] width 96 height 40
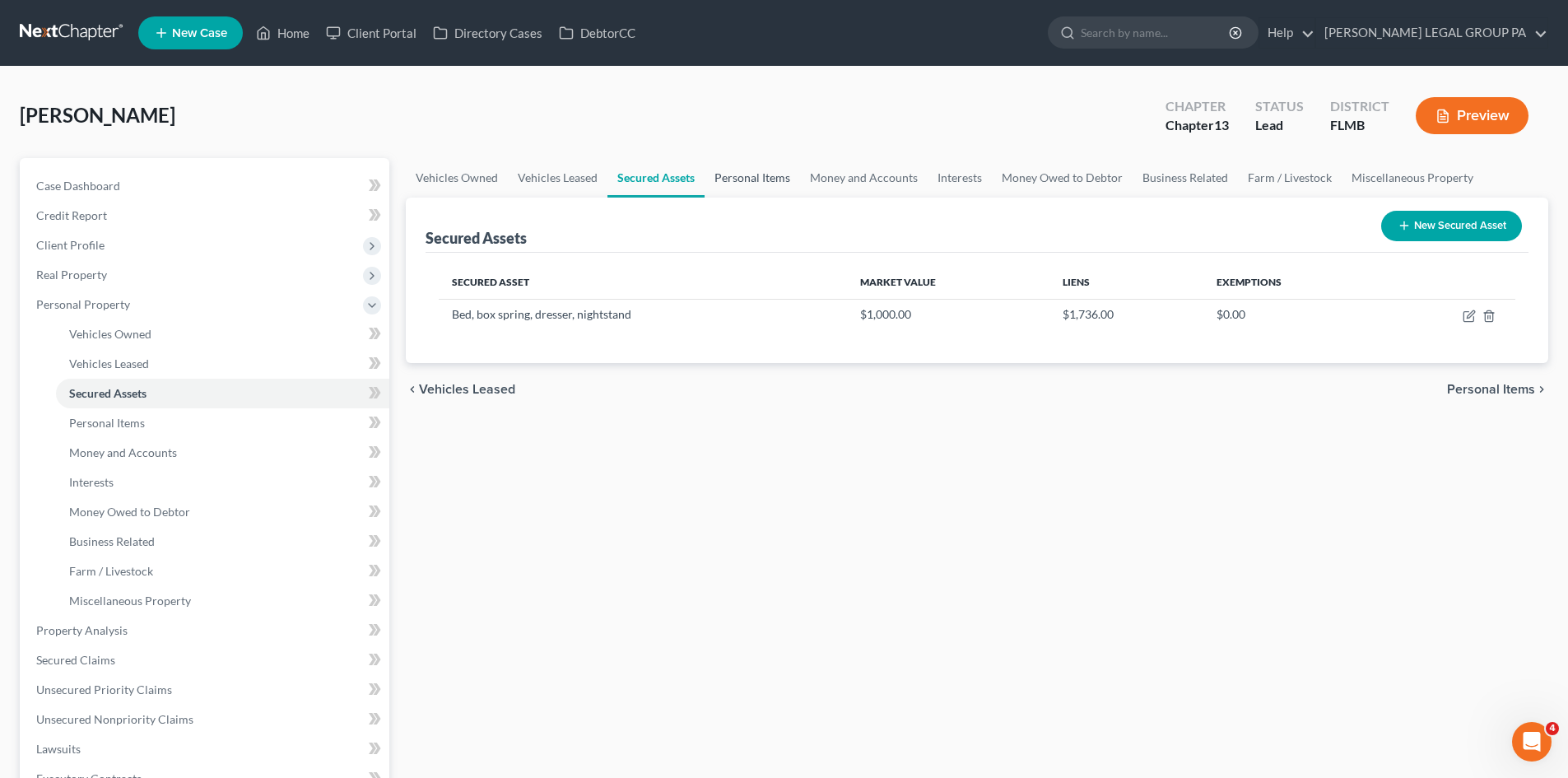
click at [769, 186] on link "Personal Items" at bounding box center [751, 177] width 95 height 40
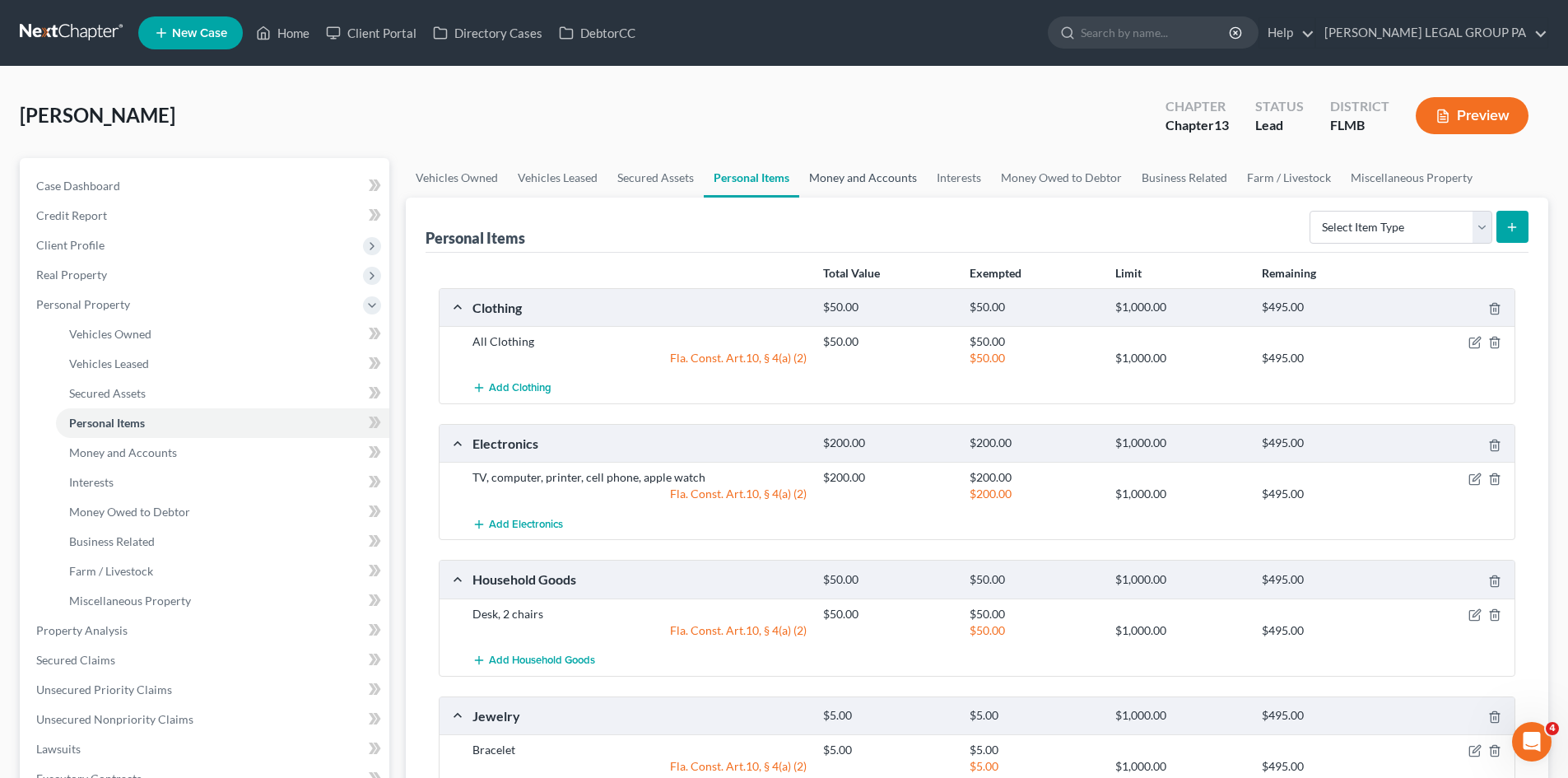
click at [869, 176] on link "Money and Accounts" at bounding box center [863, 177] width 128 height 40
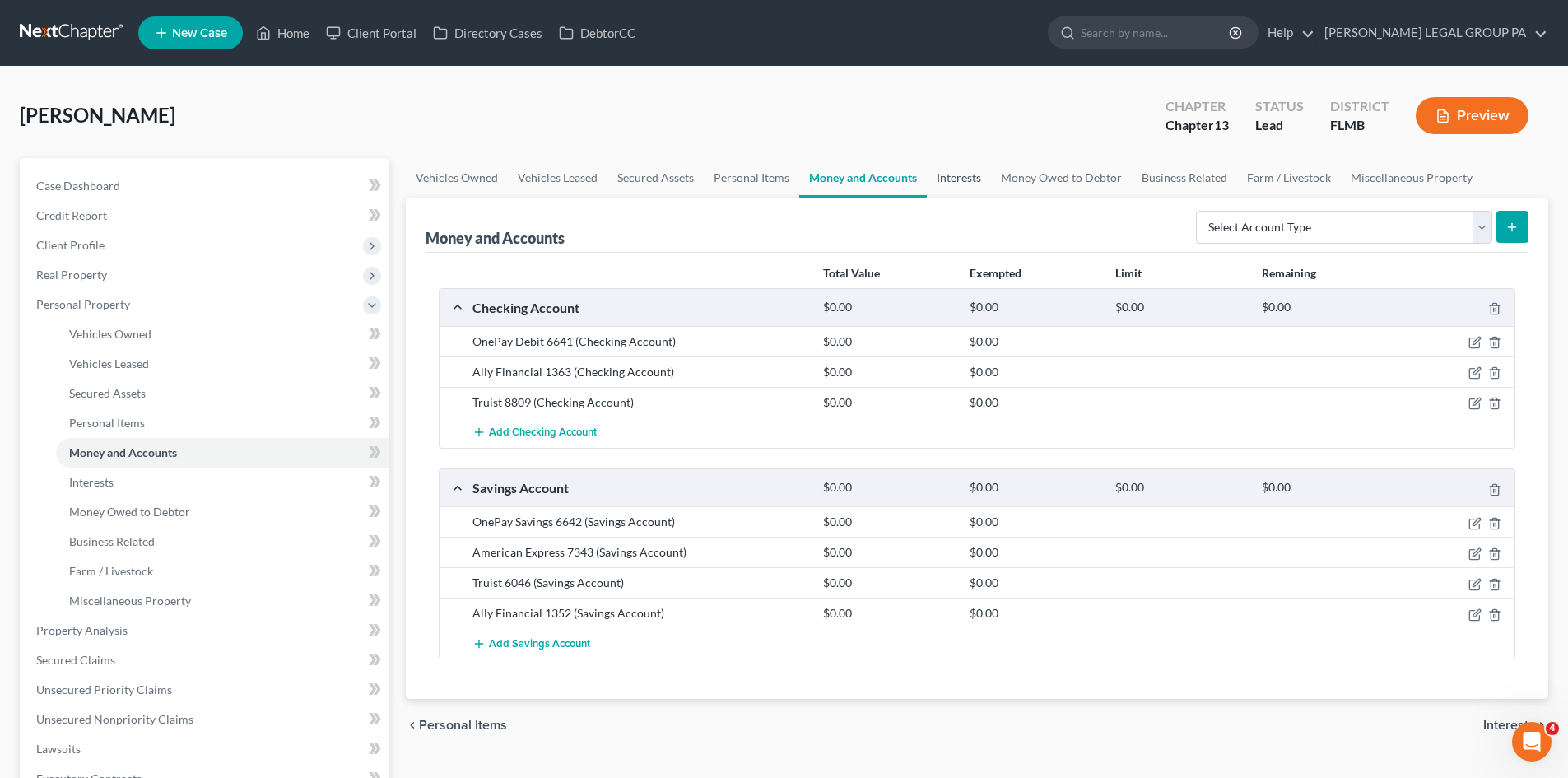
click at [977, 182] on link "Interests" at bounding box center [958, 177] width 64 height 40
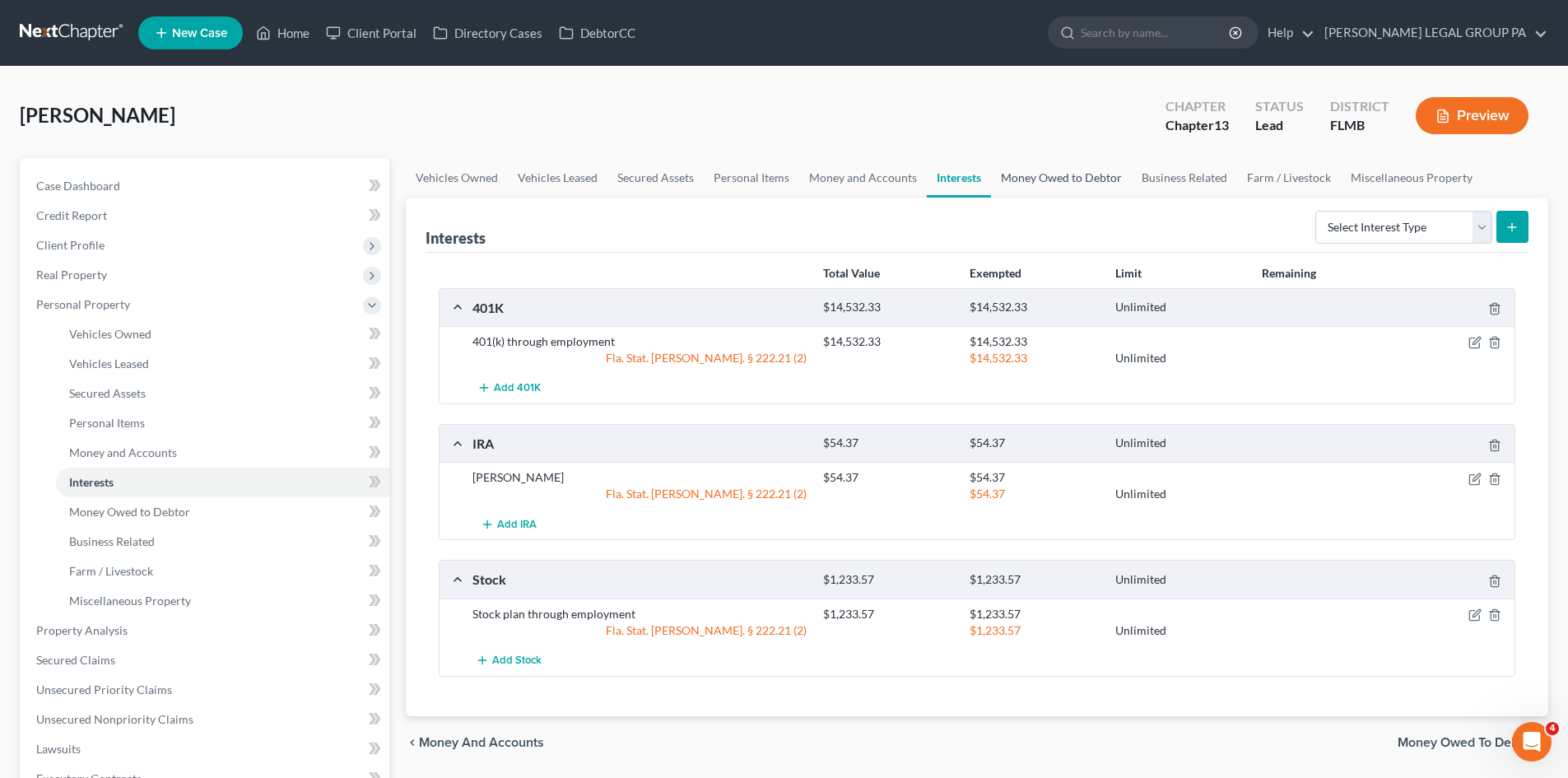
click at [1047, 186] on link "Money Owed to Debtor" at bounding box center [1061, 177] width 140 height 40
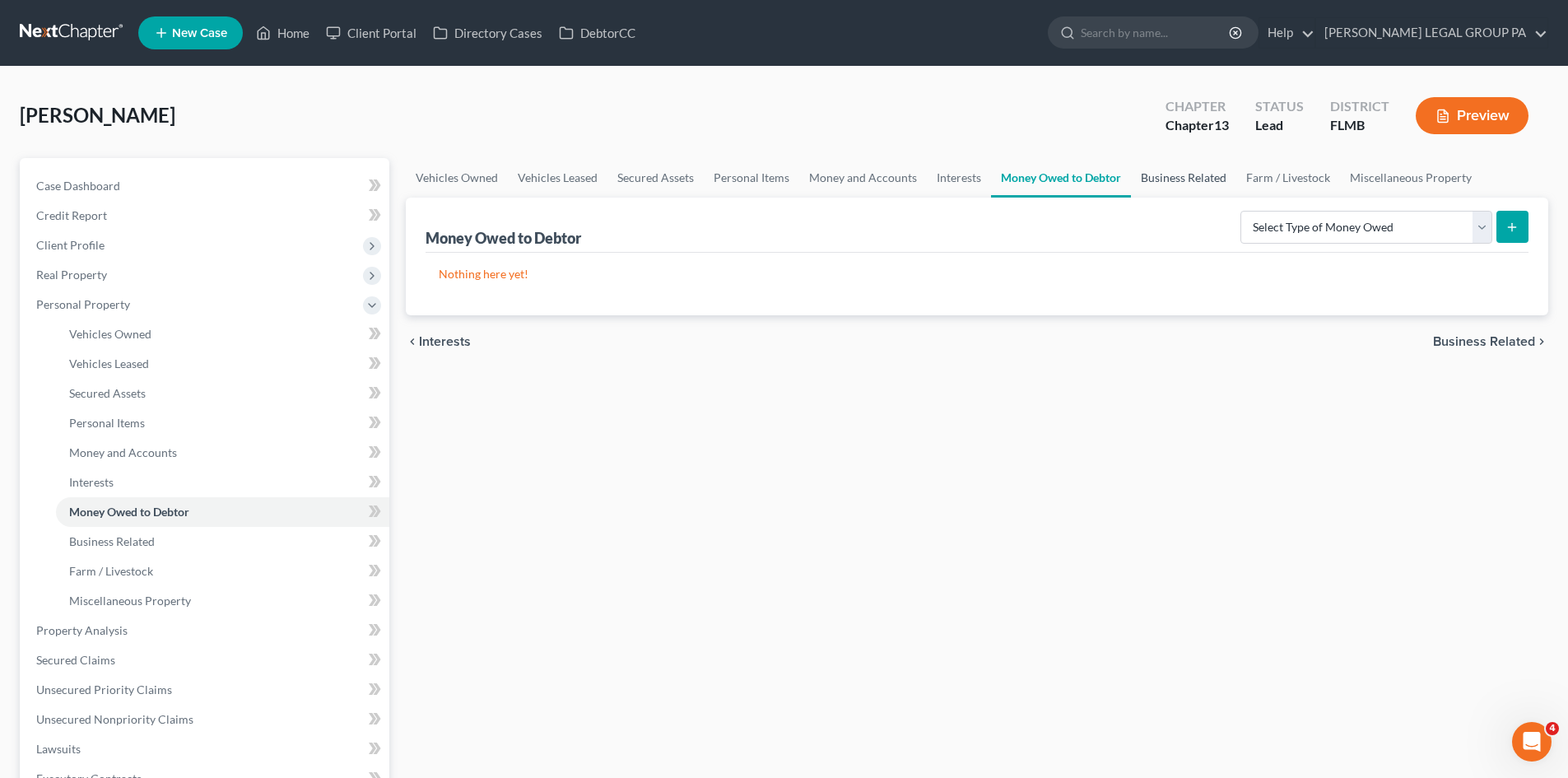
click at [1168, 186] on link "Business Related" at bounding box center [1184, 177] width 105 height 40
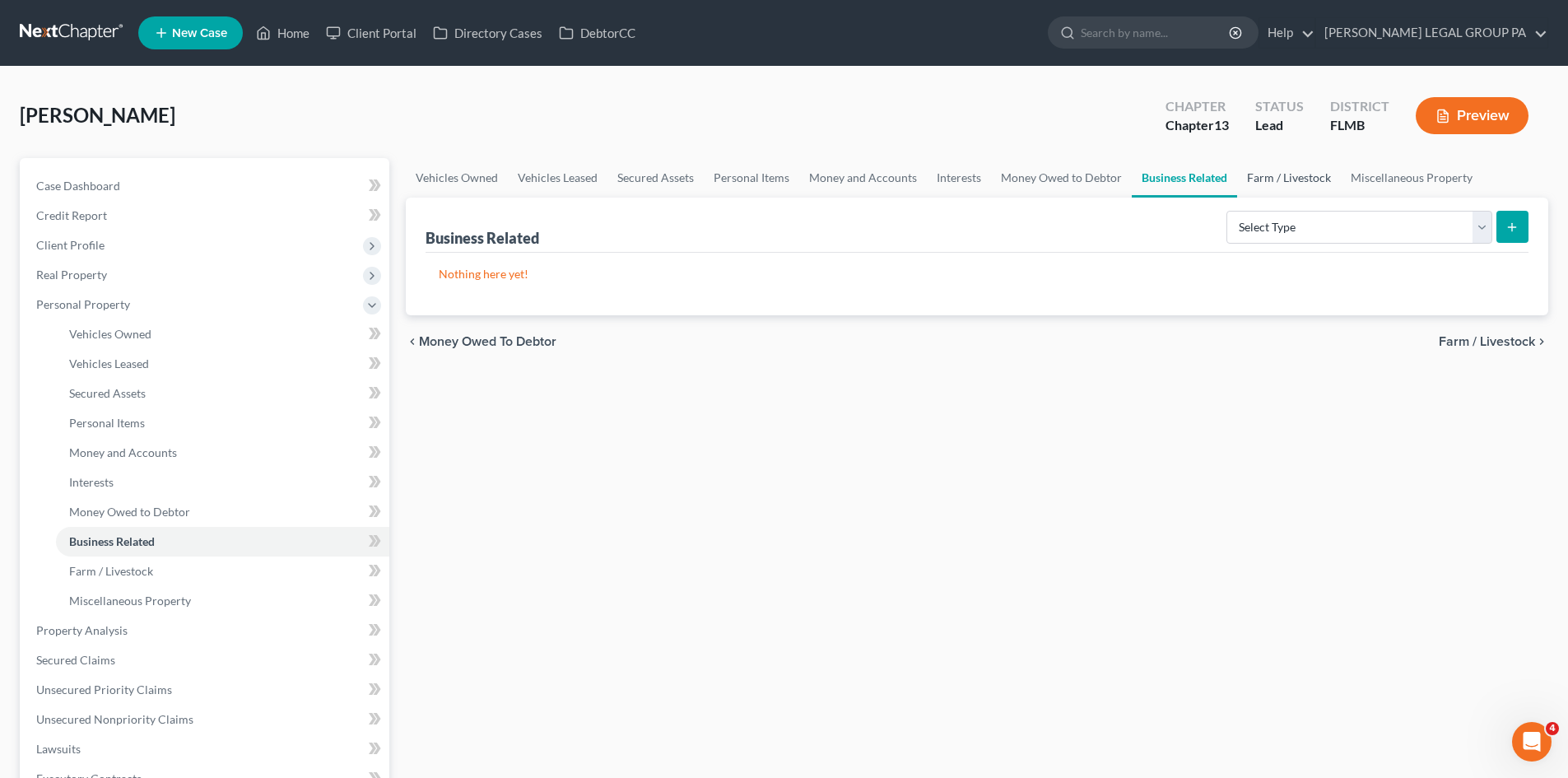
click at [1305, 182] on link "Farm / Livestock" at bounding box center [1289, 177] width 103 height 40
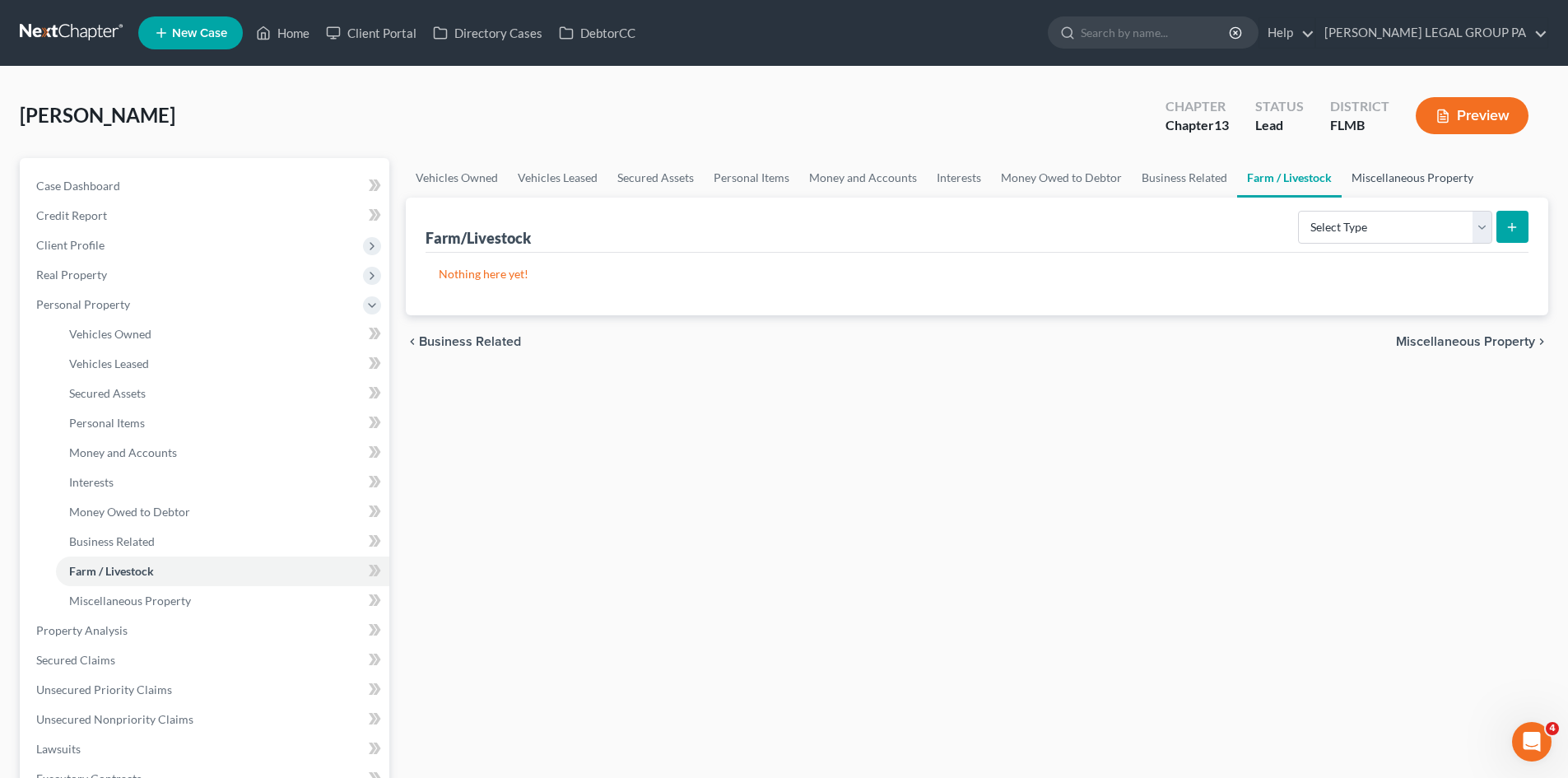
click at [1430, 188] on link "Miscellaneous Property" at bounding box center [1412, 177] width 141 height 40
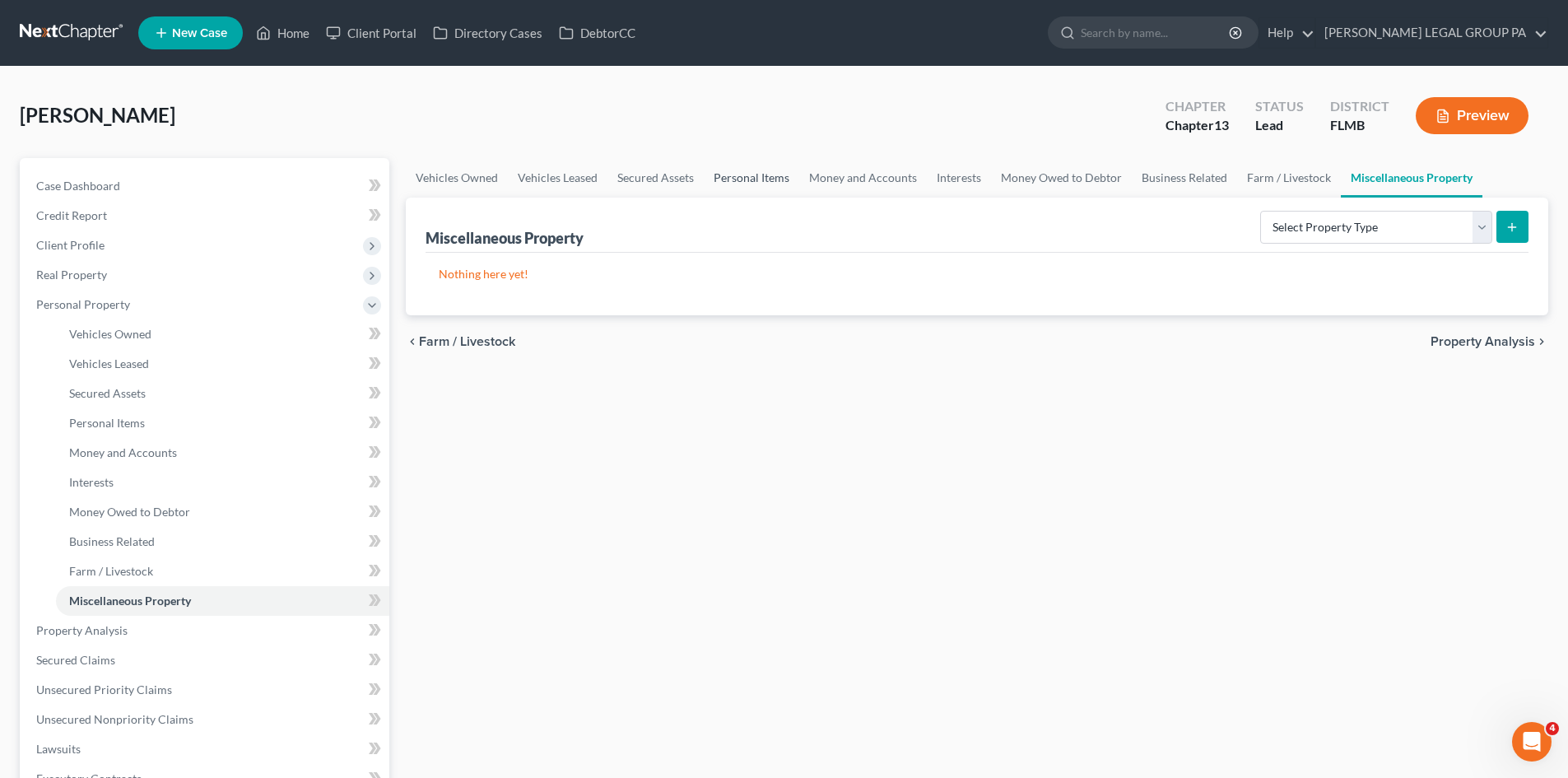
click at [747, 172] on link "Personal Items" at bounding box center [751, 177] width 95 height 40
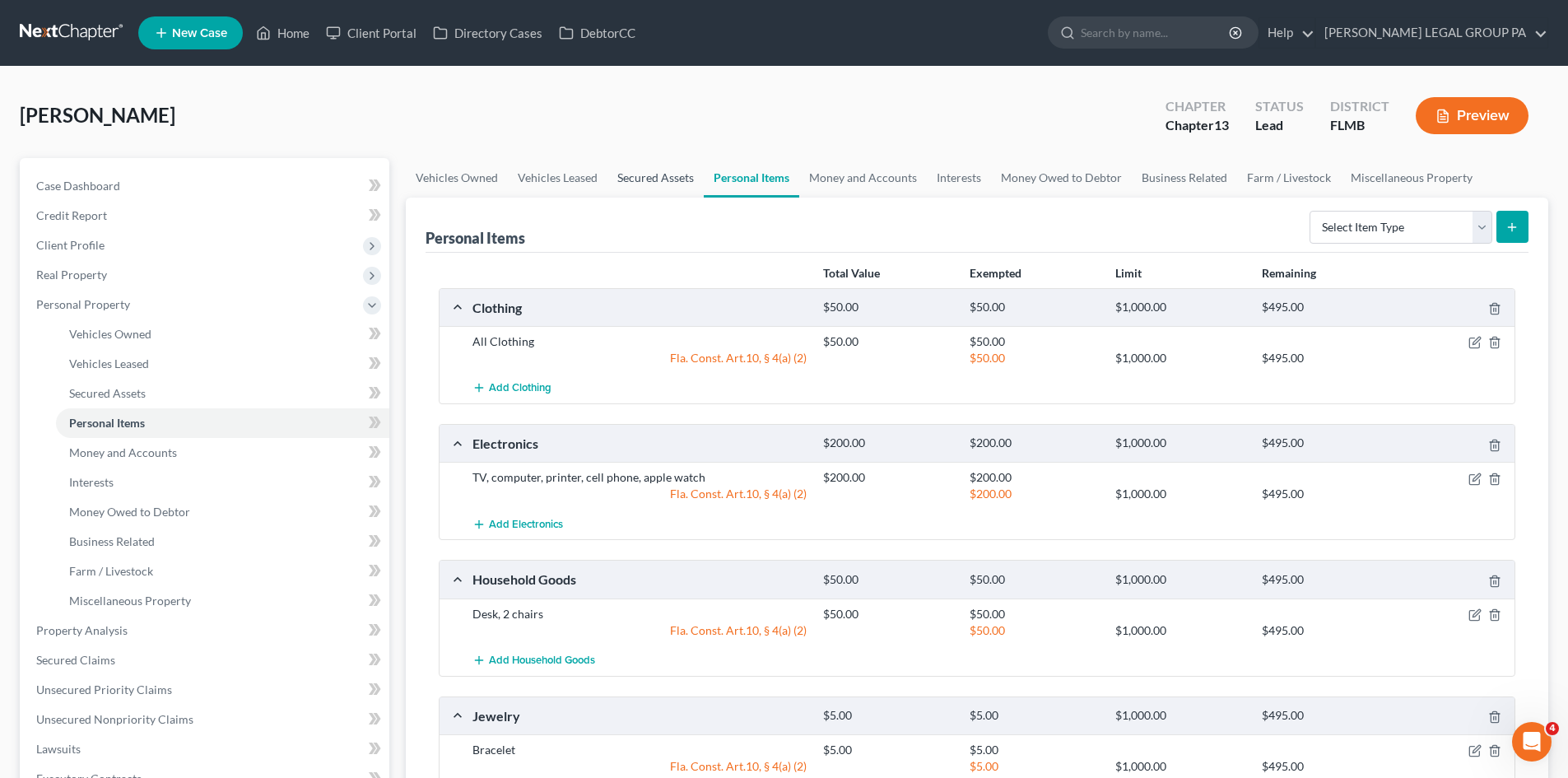
click at [659, 182] on link "Secured Assets" at bounding box center [655, 177] width 96 height 40
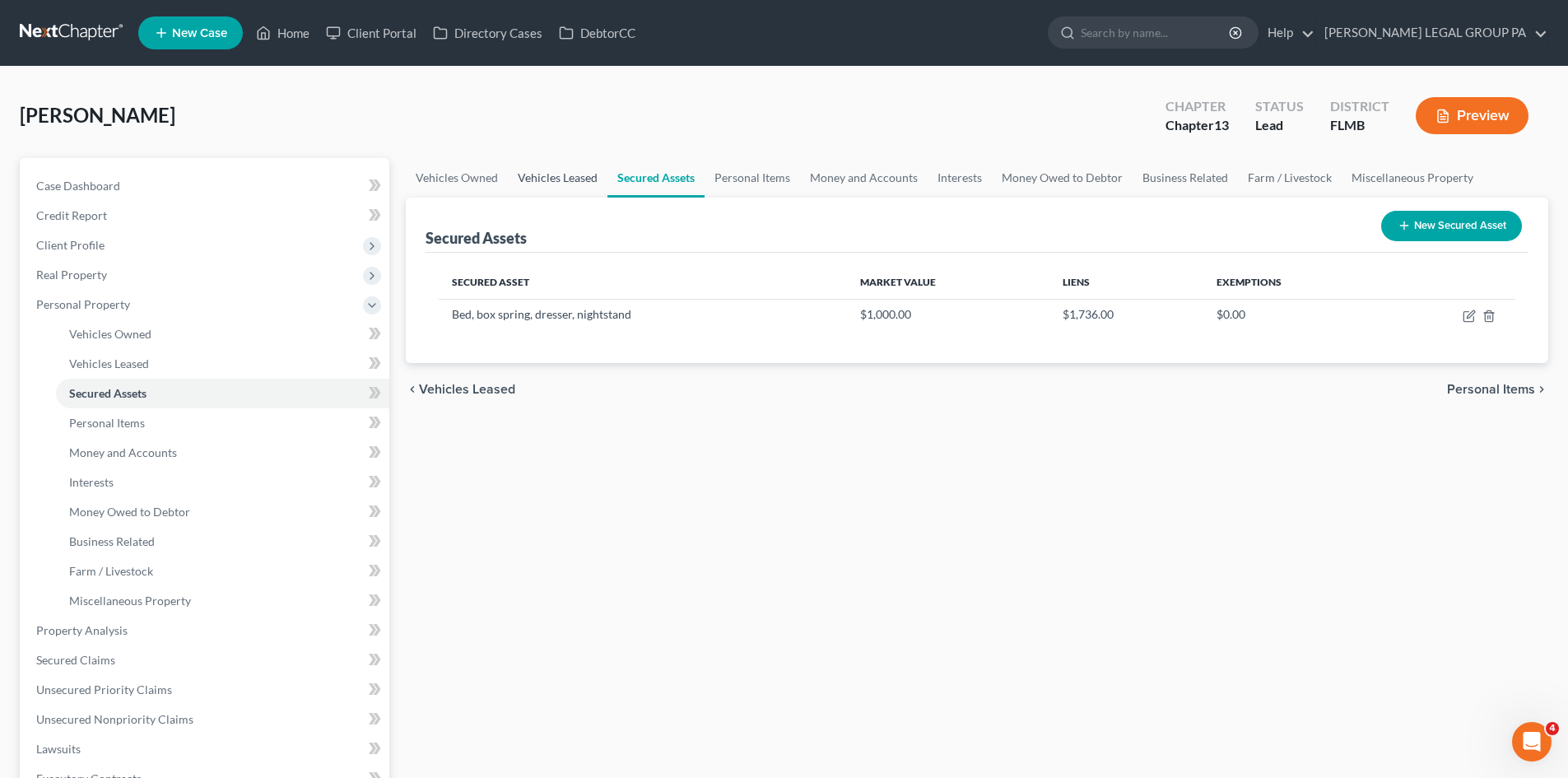
click at [522, 178] on link "Vehicles Leased" at bounding box center [558, 177] width 100 height 40
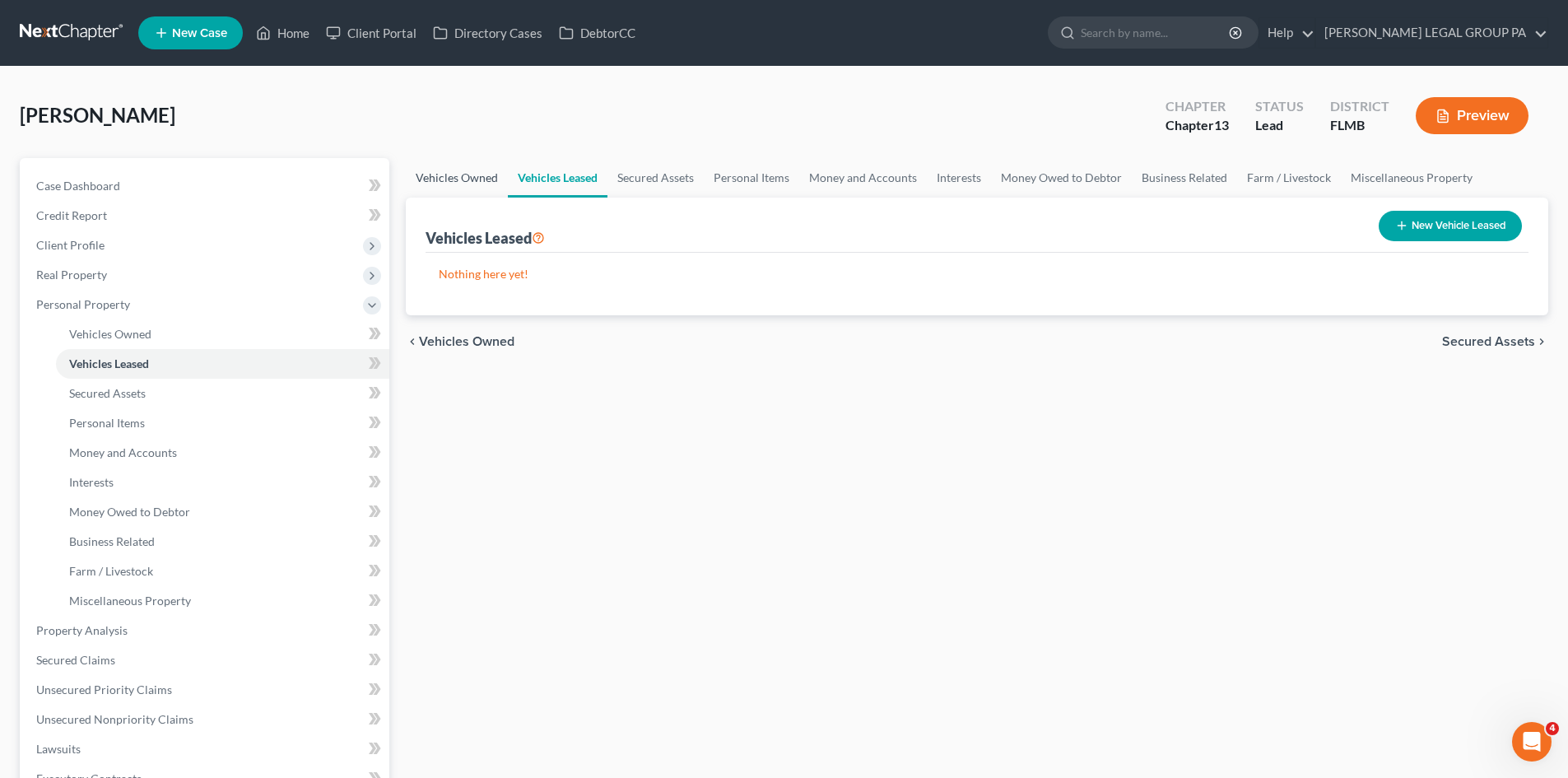
click at [459, 182] on link "Vehicles Owned" at bounding box center [456, 177] width 102 height 40
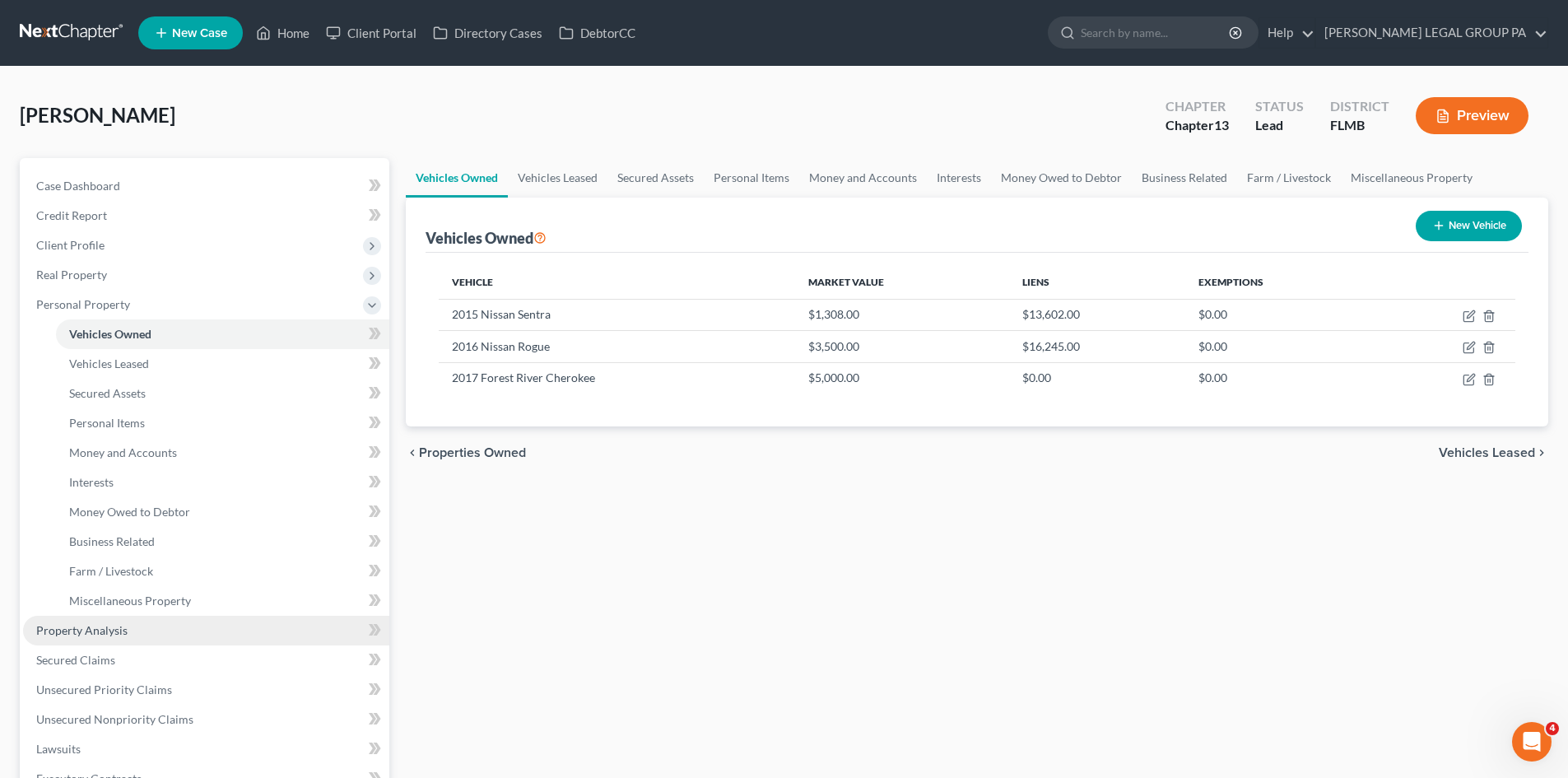
click at [87, 634] on span "Property Analysis" at bounding box center [81, 629] width 91 height 14
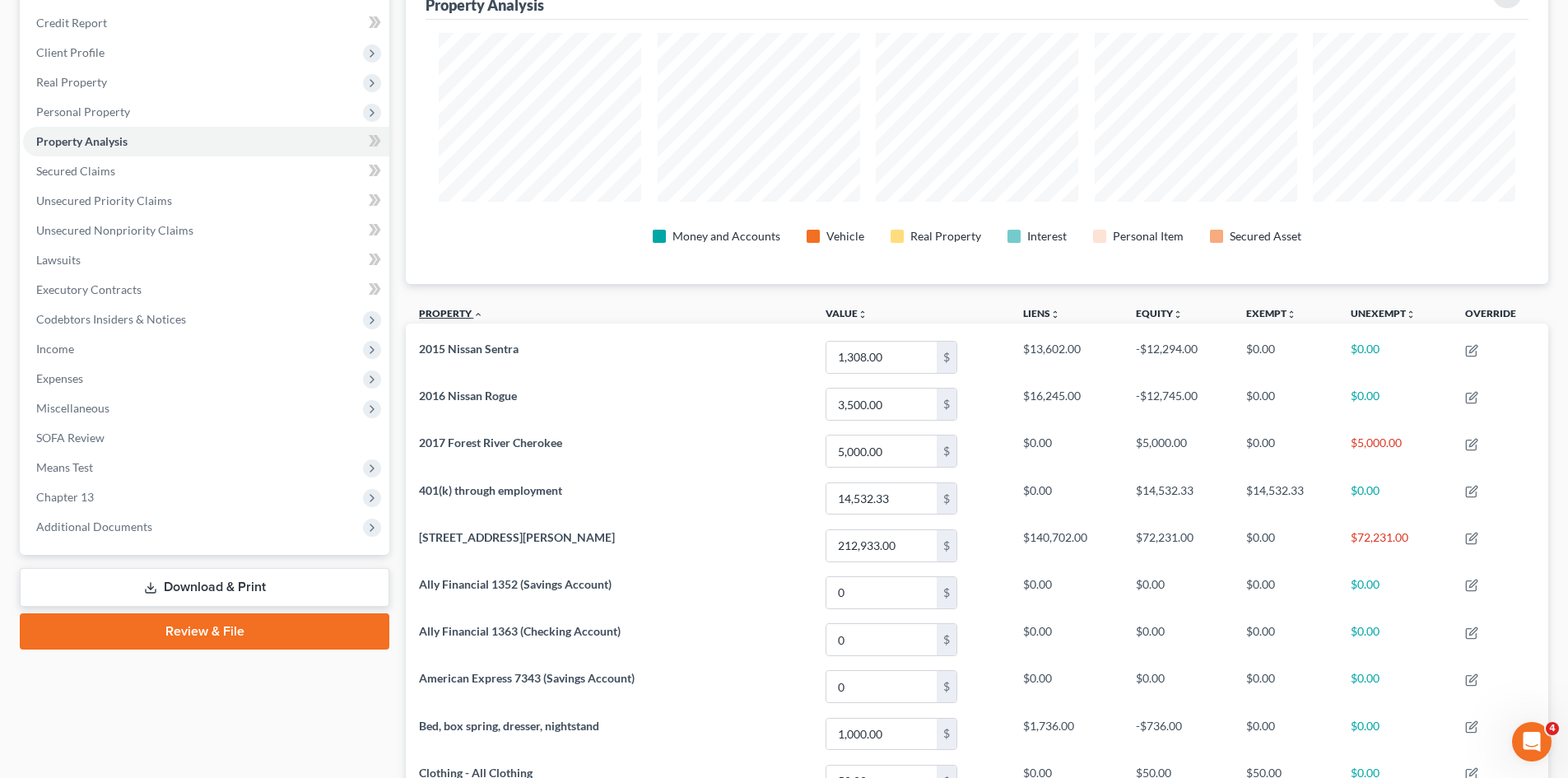
scroll to position [28, 0]
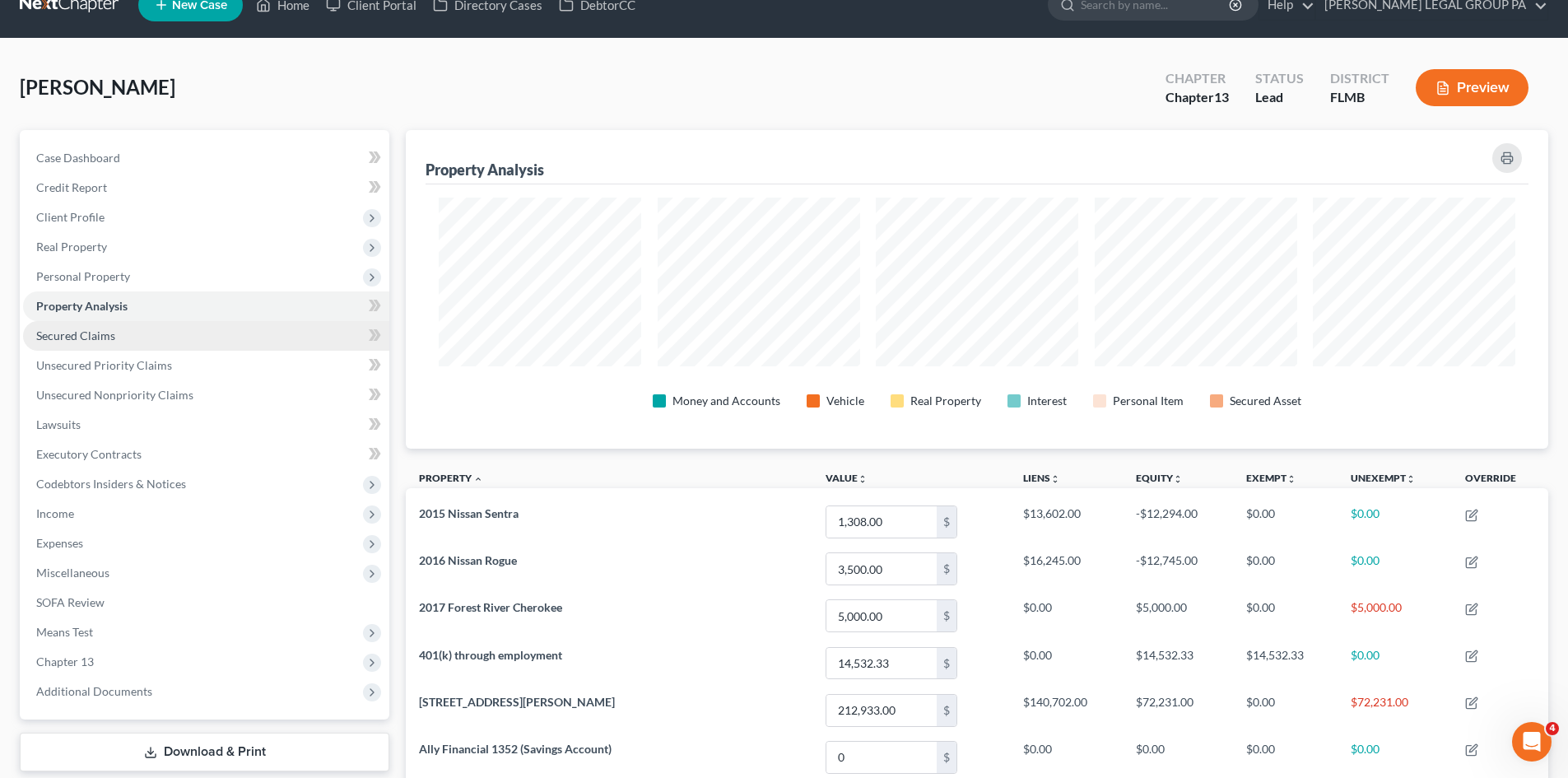
click at [97, 330] on span "Secured Claims" at bounding box center [76, 334] width 79 height 14
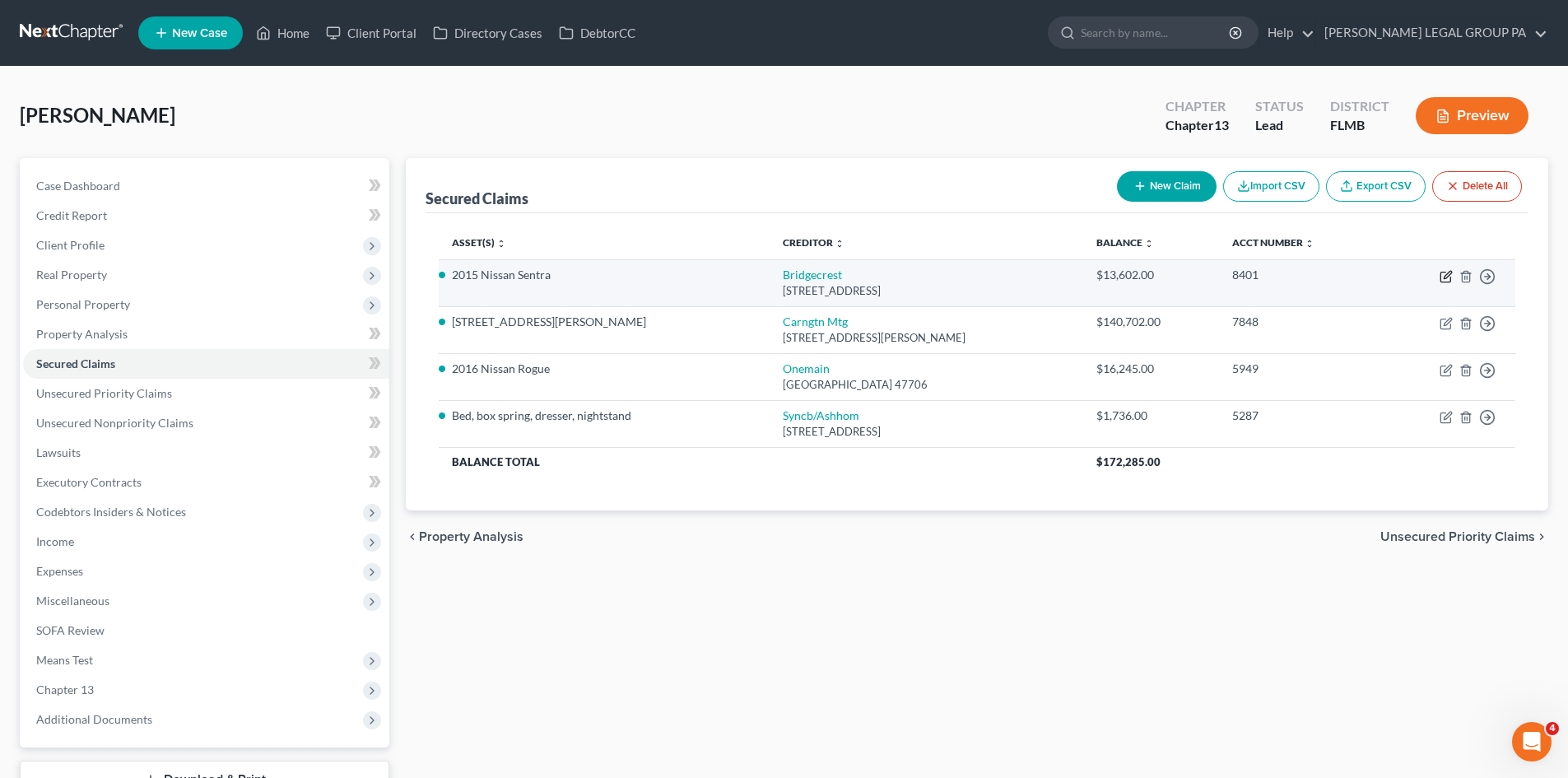
click at [1442, 275] on icon "button" at bounding box center [1446, 276] width 13 height 13
select select "3"
select select "2"
select select "0"
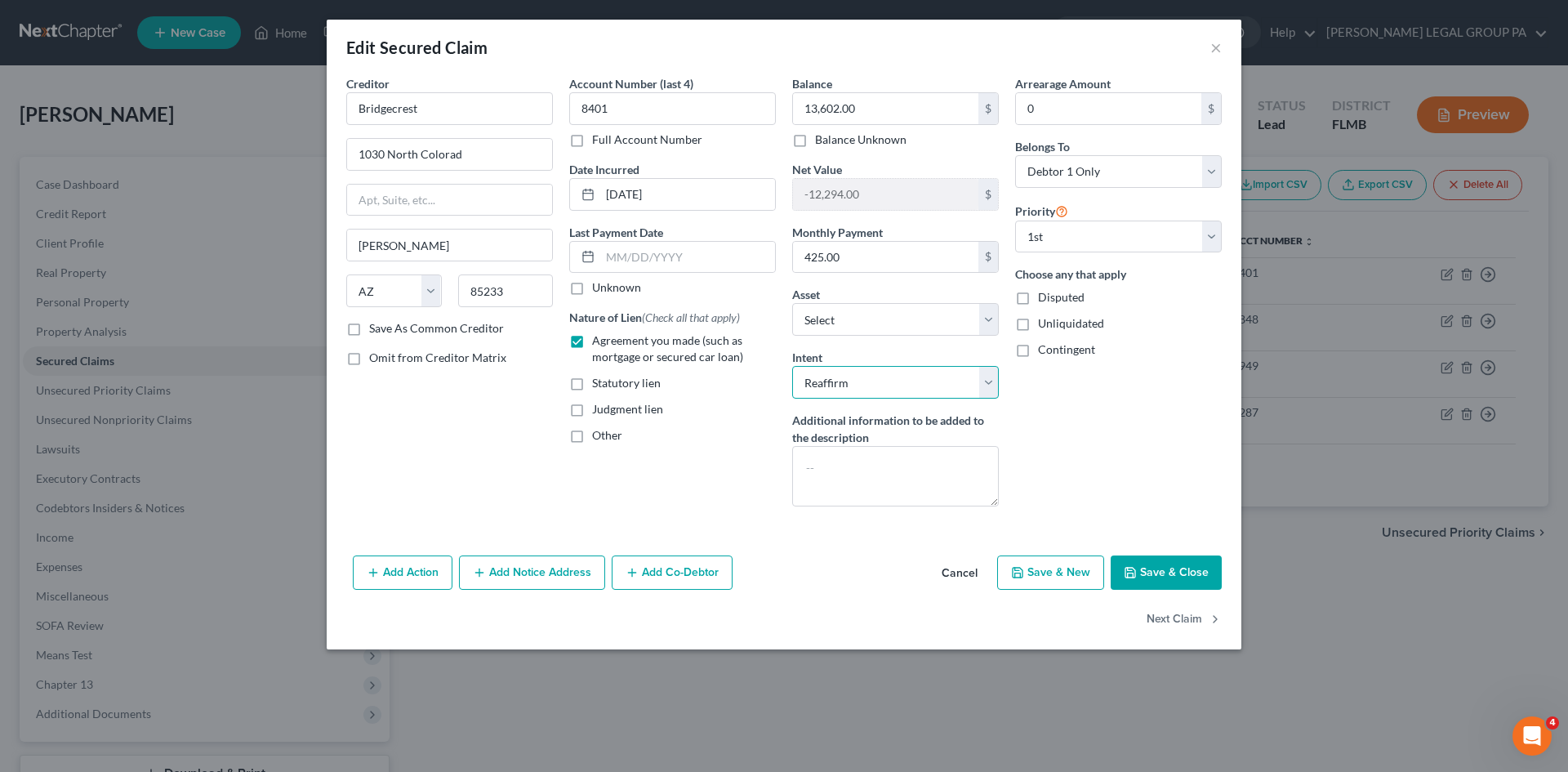
click at [966, 390] on select "Select Surrender Redeem Reaffirm Avoid Other" at bounding box center [895, 382] width 206 height 33
click at [792, 366] on select "Select Surrender Redeem Reaffirm Avoid Other" at bounding box center [895, 382] width 206 height 33
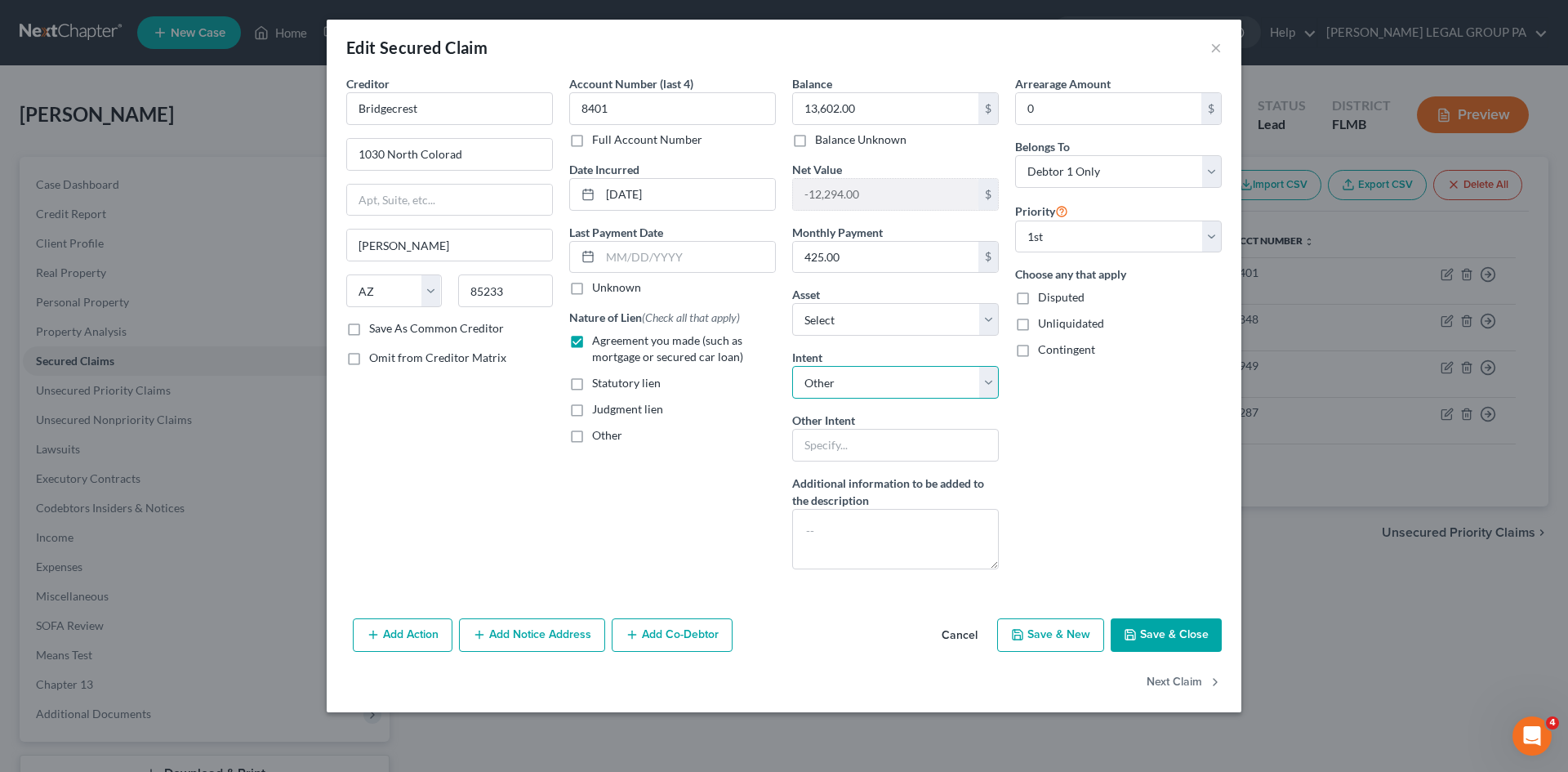
click at [931, 389] on select "Select Surrender Redeem Reaffirm Avoid Other" at bounding box center [895, 382] width 206 height 33
select select "2"
click at [792, 366] on select "Select Surrender Redeem Reaffirm Avoid Other" at bounding box center [895, 382] width 206 height 33
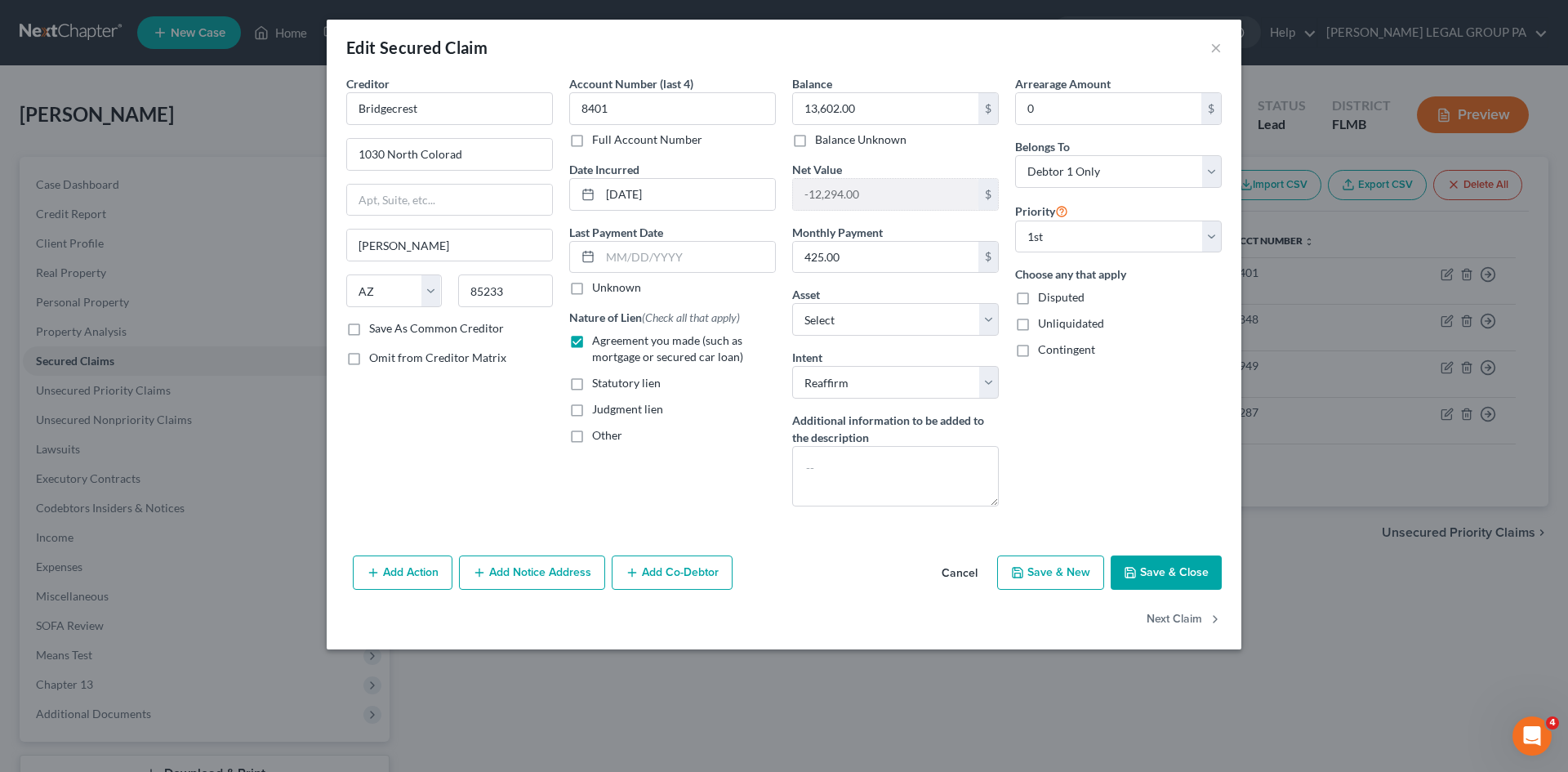
click at [1206, 45] on div "Edit Secured Claim ×" at bounding box center [784, 47] width 915 height 56
click at [1214, 52] on button "×" at bounding box center [1216, 47] width 11 height 19
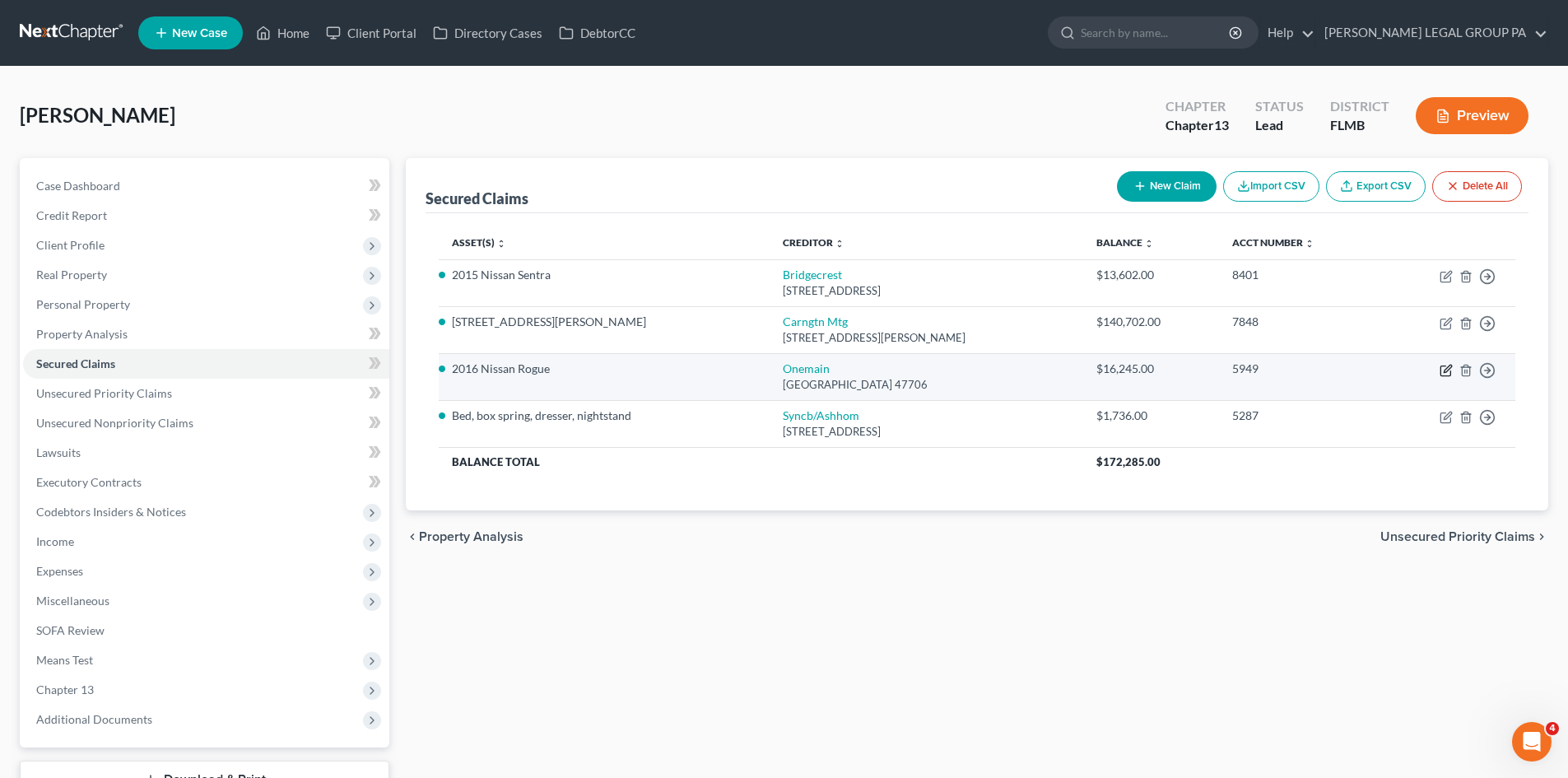
click at [1445, 373] on icon "button" at bounding box center [1446, 371] width 13 height 13
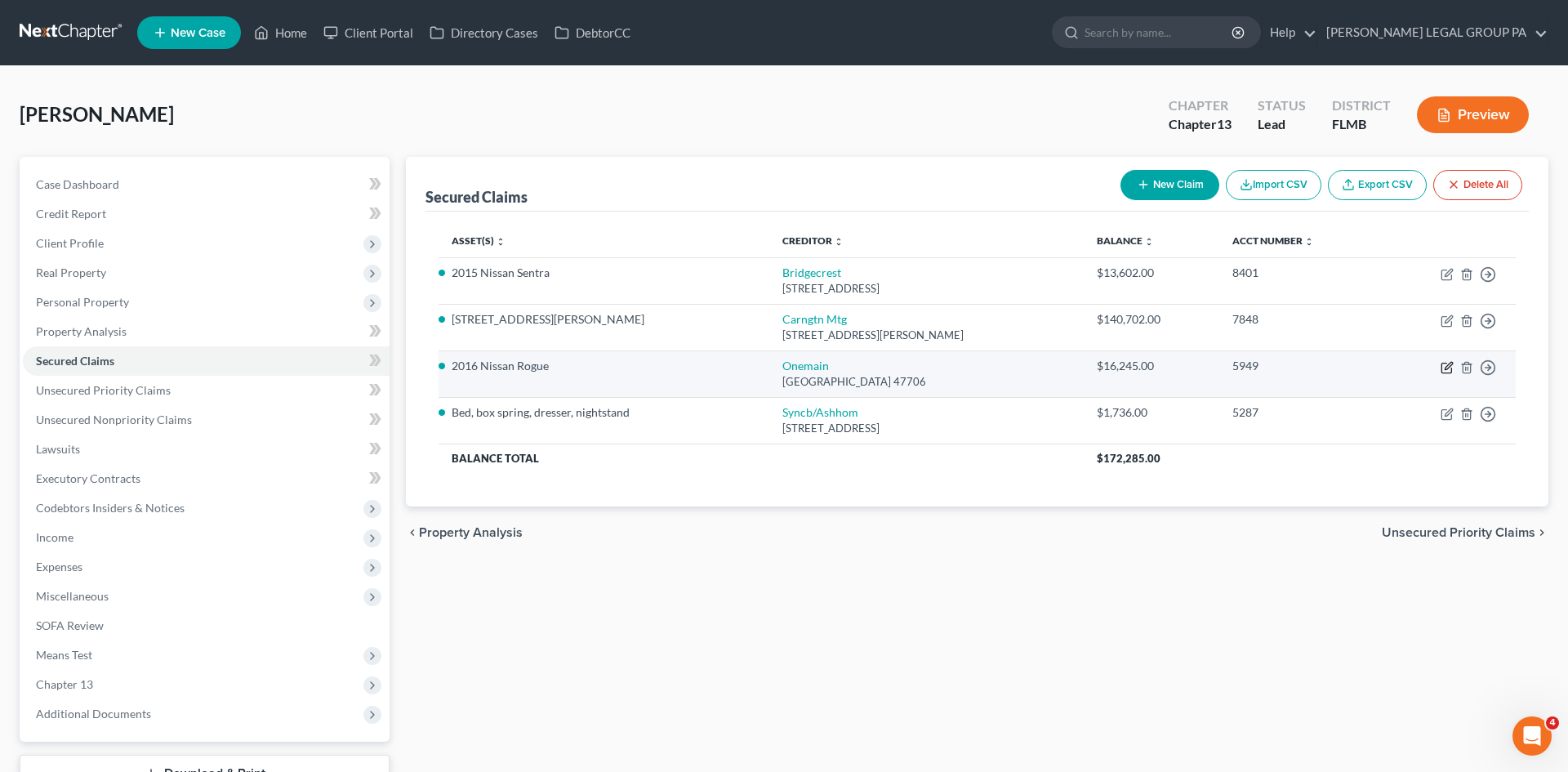
select select "15"
select select "20"
select select "2"
select select "0"
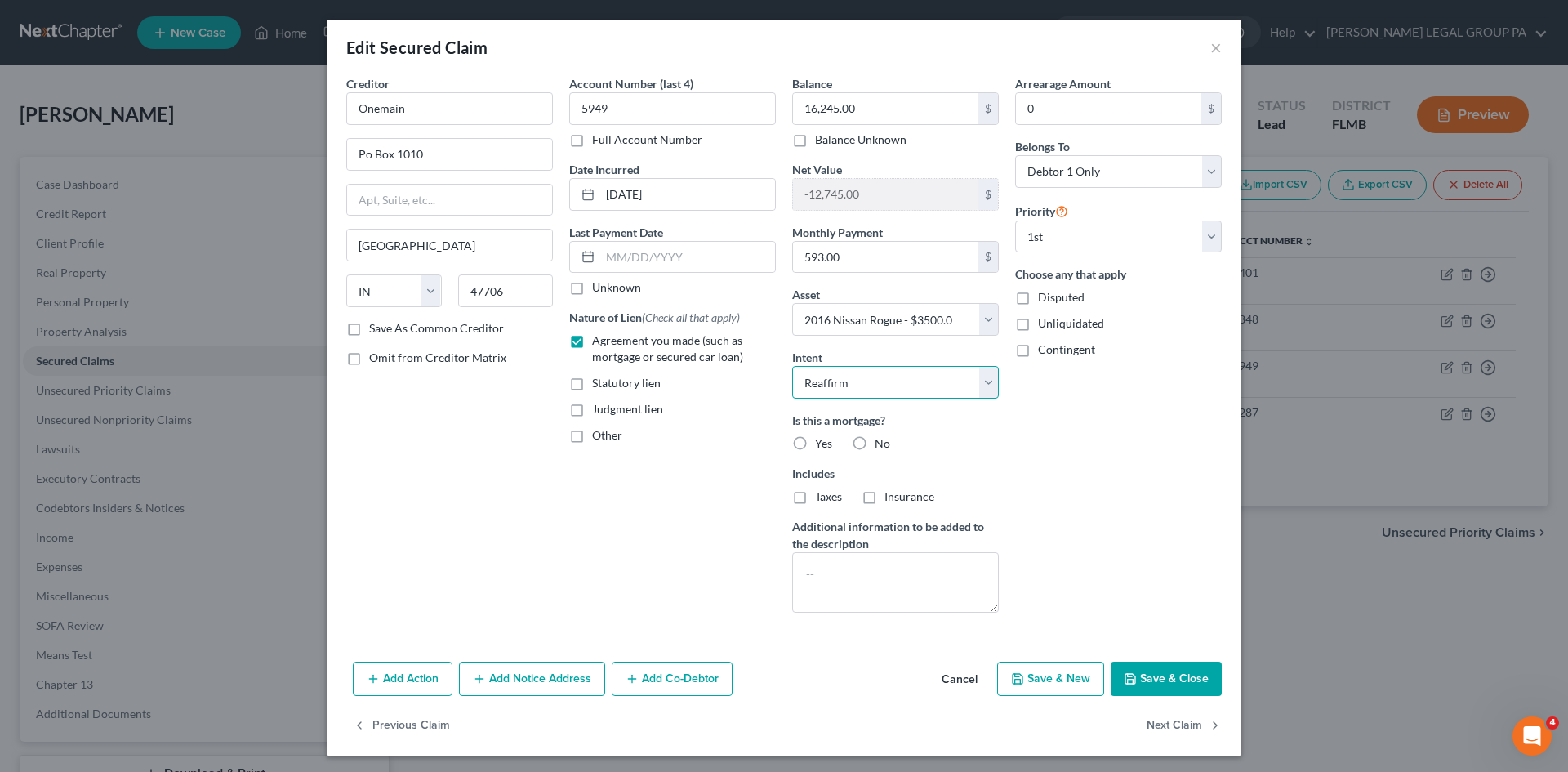
click at [938, 381] on select "Select Surrender Redeem Reaffirm Avoid Other" at bounding box center [895, 382] width 206 height 33
select select "4"
click at [792, 366] on select "Select Surrender Redeem Reaffirm Avoid Other" at bounding box center [895, 382] width 206 height 33
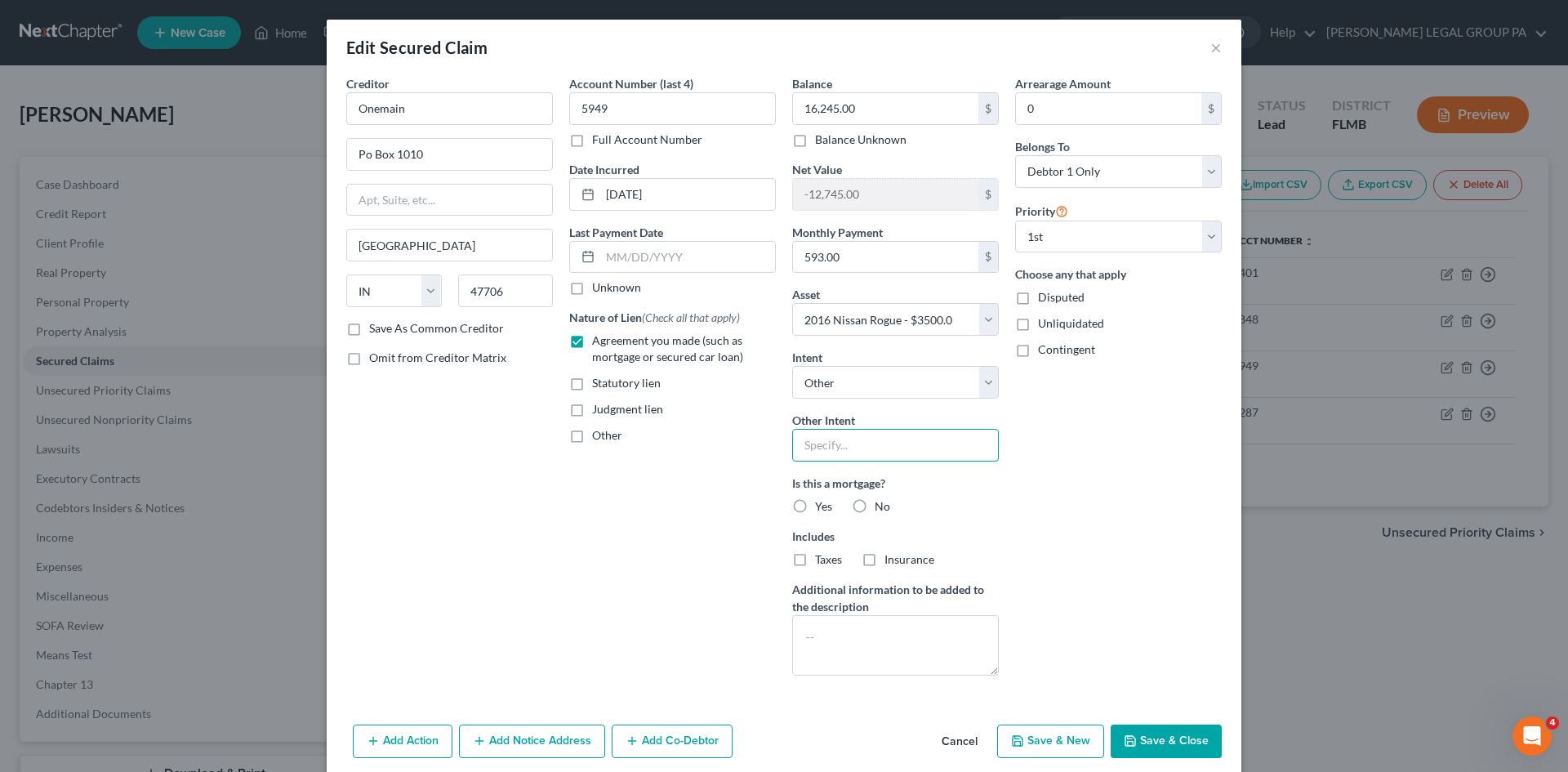
click at [901, 441] on input "text" at bounding box center [895, 446] width 206 height 33
type input "Cram Down"
click at [875, 511] on label "No" at bounding box center [882, 506] width 16 height 17
click at [881, 509] on input "No" at bounding box center [887, 503] width 11 height 11
radio input "true"
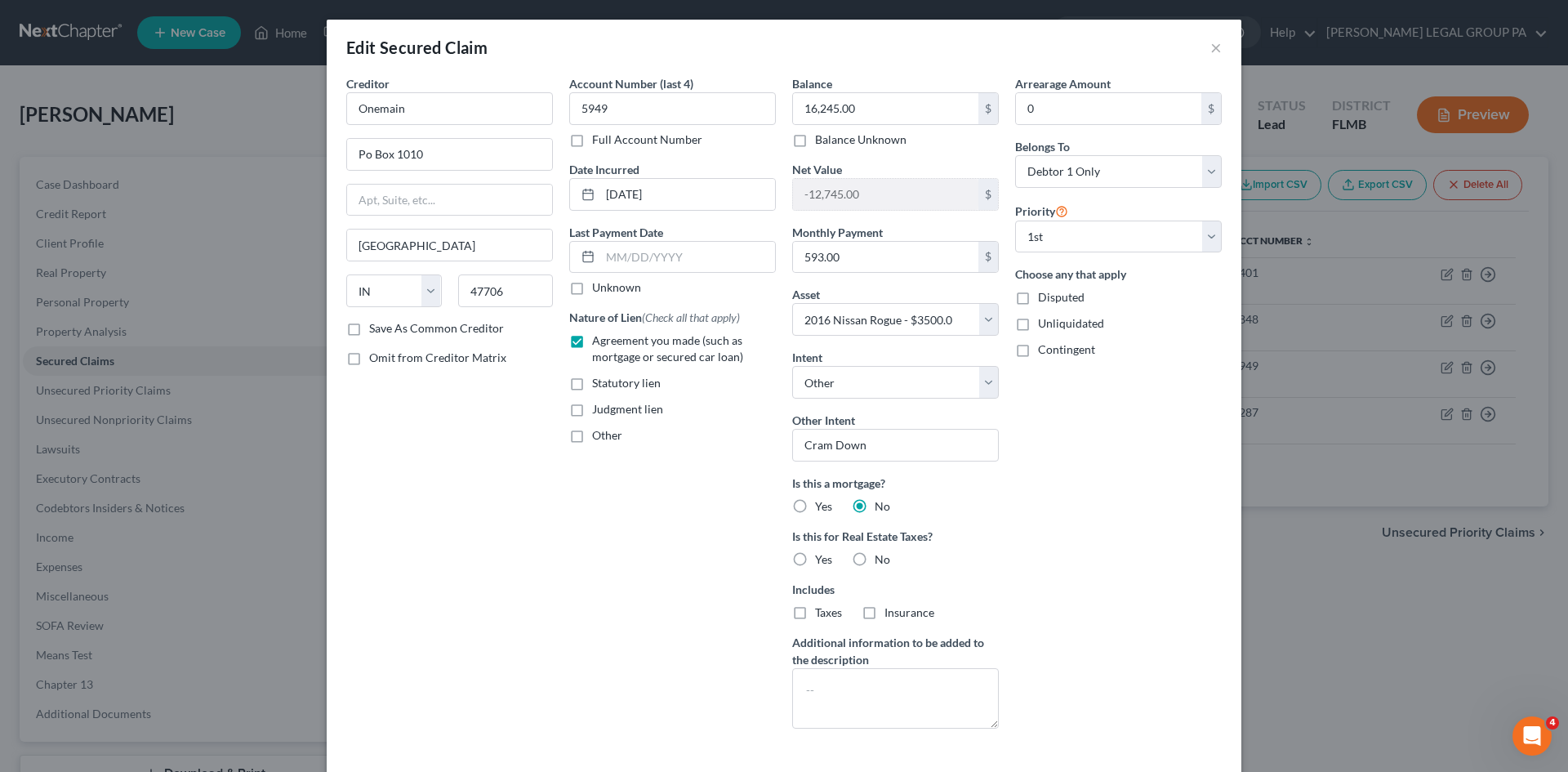
click at [875, 565] on label "No" at bounding box center [882, 559] width 16 height 17
click at [881, 562] on input "No" at bounding box center [887, 557] width 11 height 11
radio input "true"
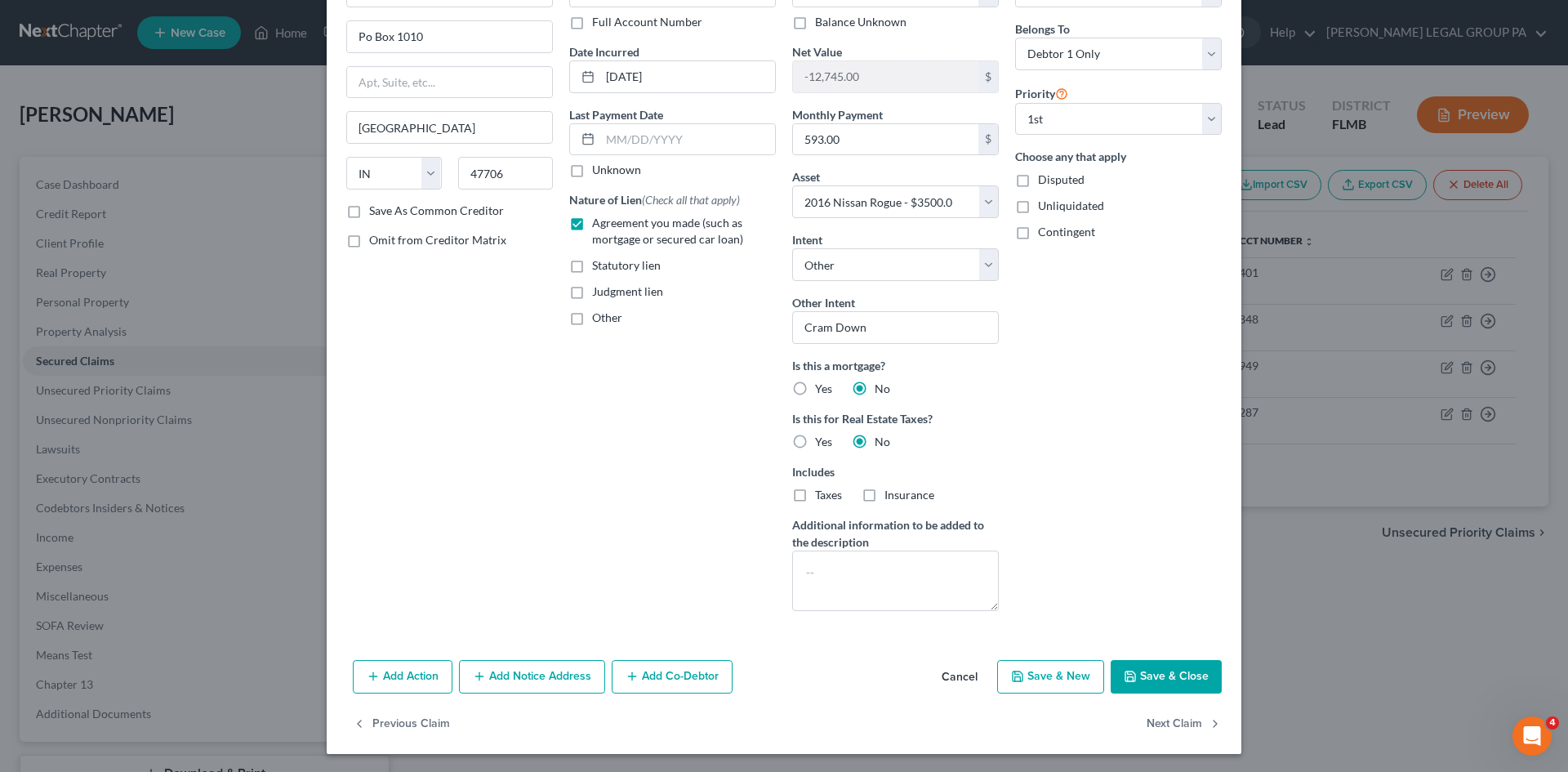
scroll to position [119, 0]
click at [1154, 672] on button "Save & Close" at bounding box center [1165, 675] width 111 height 34
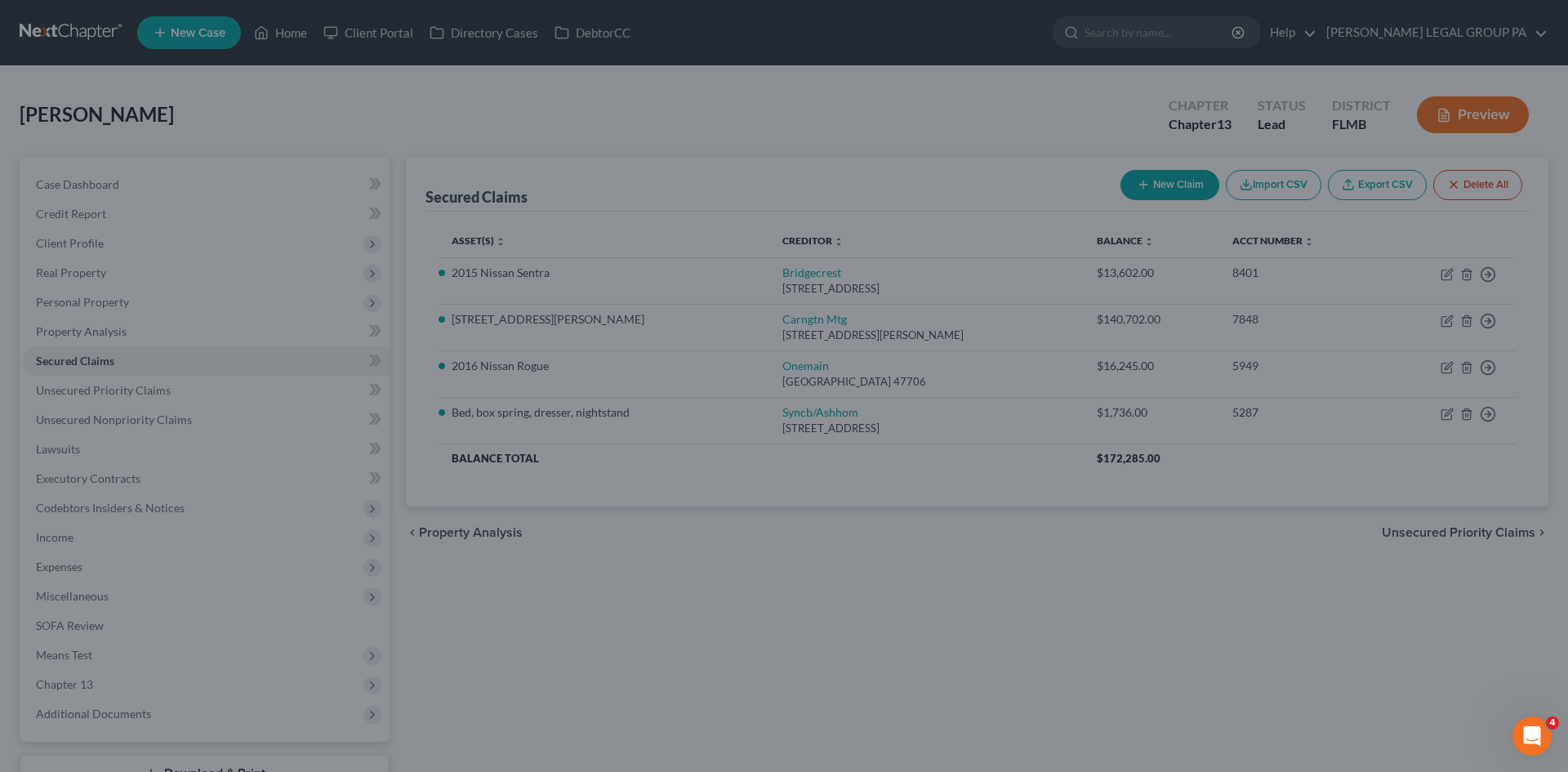
select select "20"
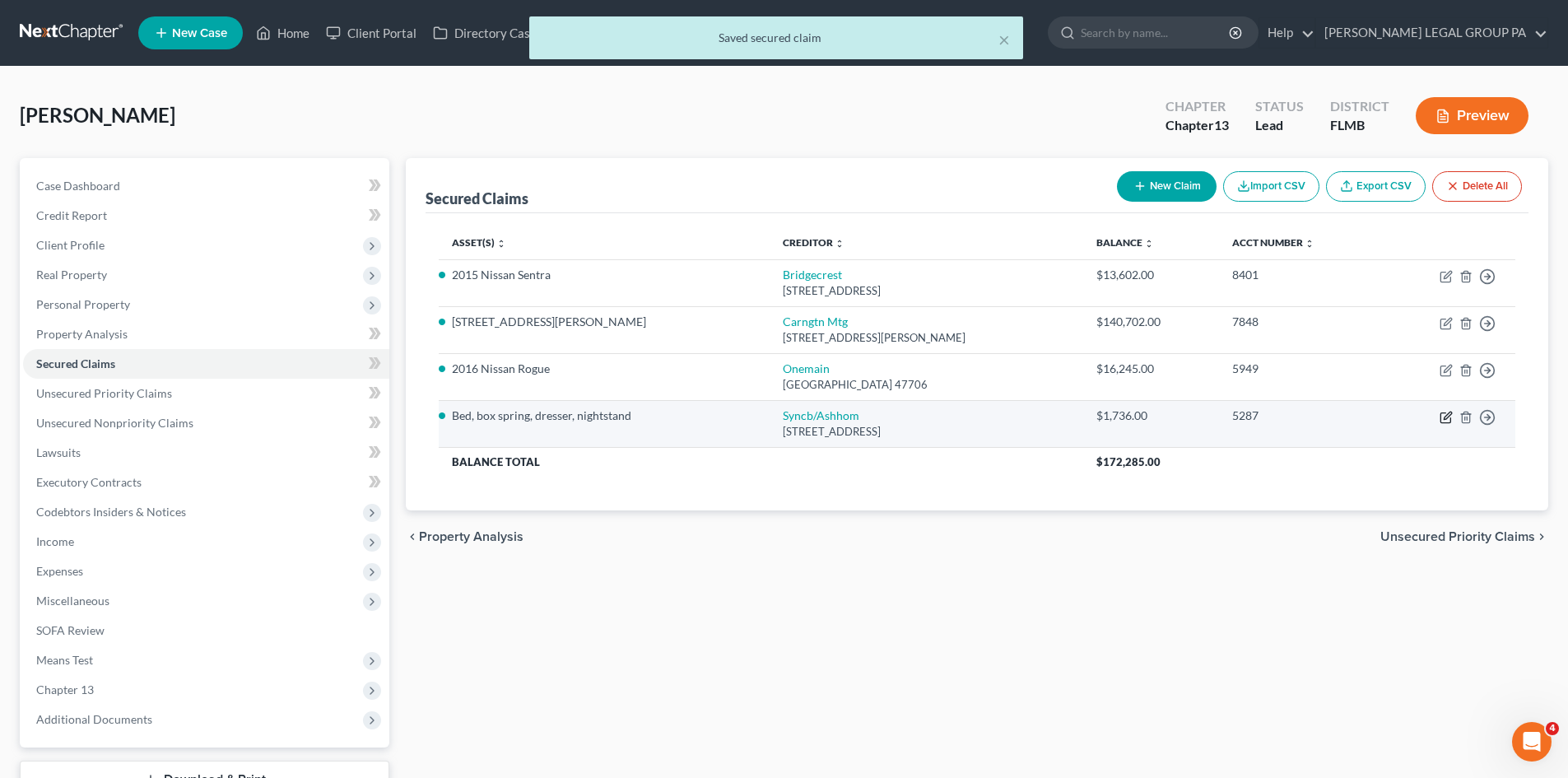
click at [1440, 420] on icon "button" at bounding box center [1446, 417] width 13 height 13
select select "45"
select select "2"
select select "0"
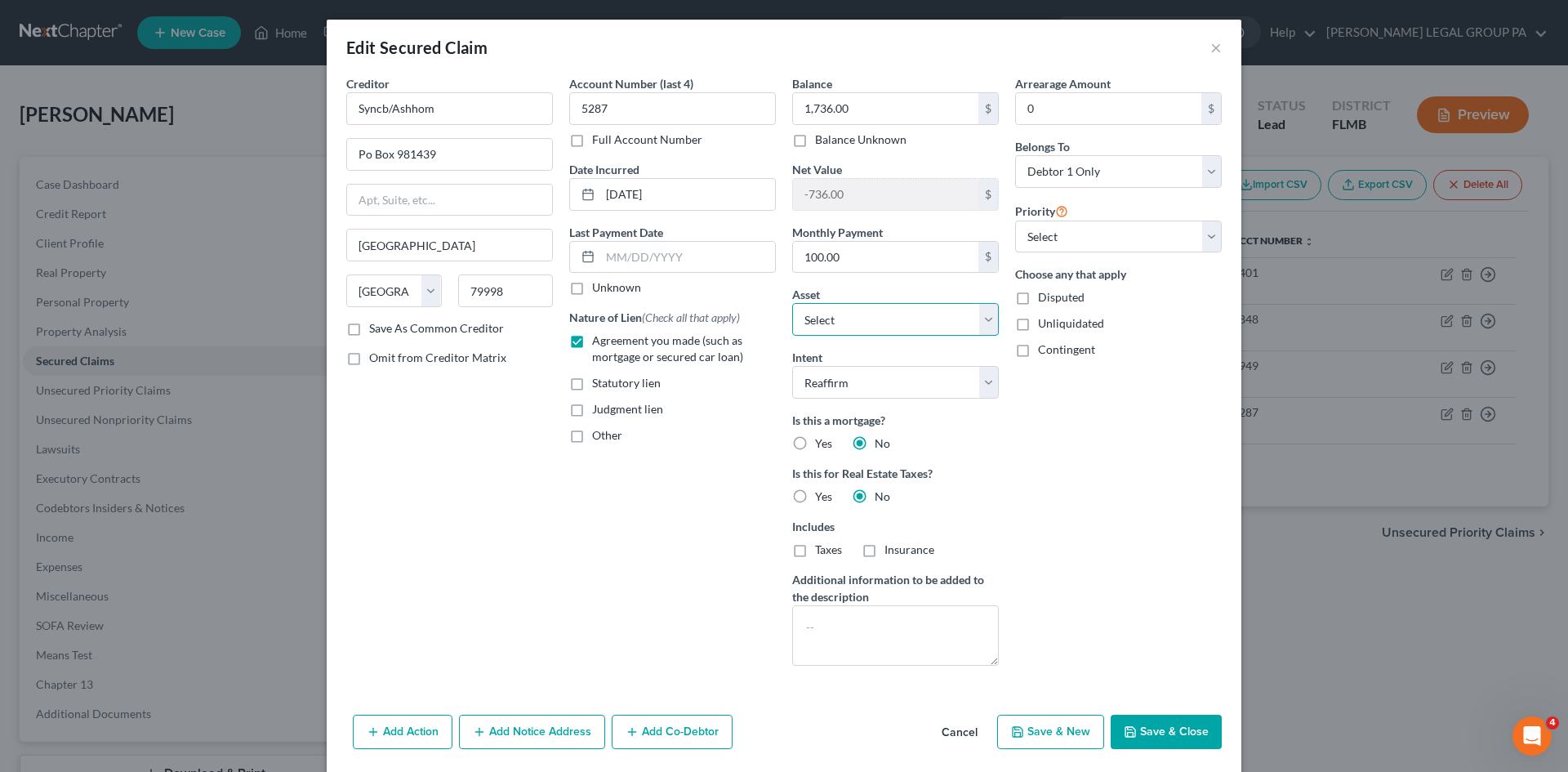
click at [968, 316] on select "Select Other Multiple Assets OnePay Savings 6642 (Savings Account) - $0.0 OnePa…" at bounding box center [895, 319] width 206 height 33
click at [608, 477] on div "Account Number (last 4) 5287 Full Account Number Date Incurred 06-25-2024 Last …" at bounding box center [672, 377] width 223 height 603
click at [1095, 259] on div "Arrearage Amount 0 $ Belongs To * Select Debtor 1 Only Debtor 2 Only Debtor 1 A…" at bounding box center [1118, 377] width 223 height 603
click at [1099, 247] on select "Select 1st 2nd 3rd 4th 5th 6th 7th 8th 9th 10th 11th 12th 13th 14th 15th 16th 1…" at bounding box center [1118, 237] width 206 height 33
select select "0"
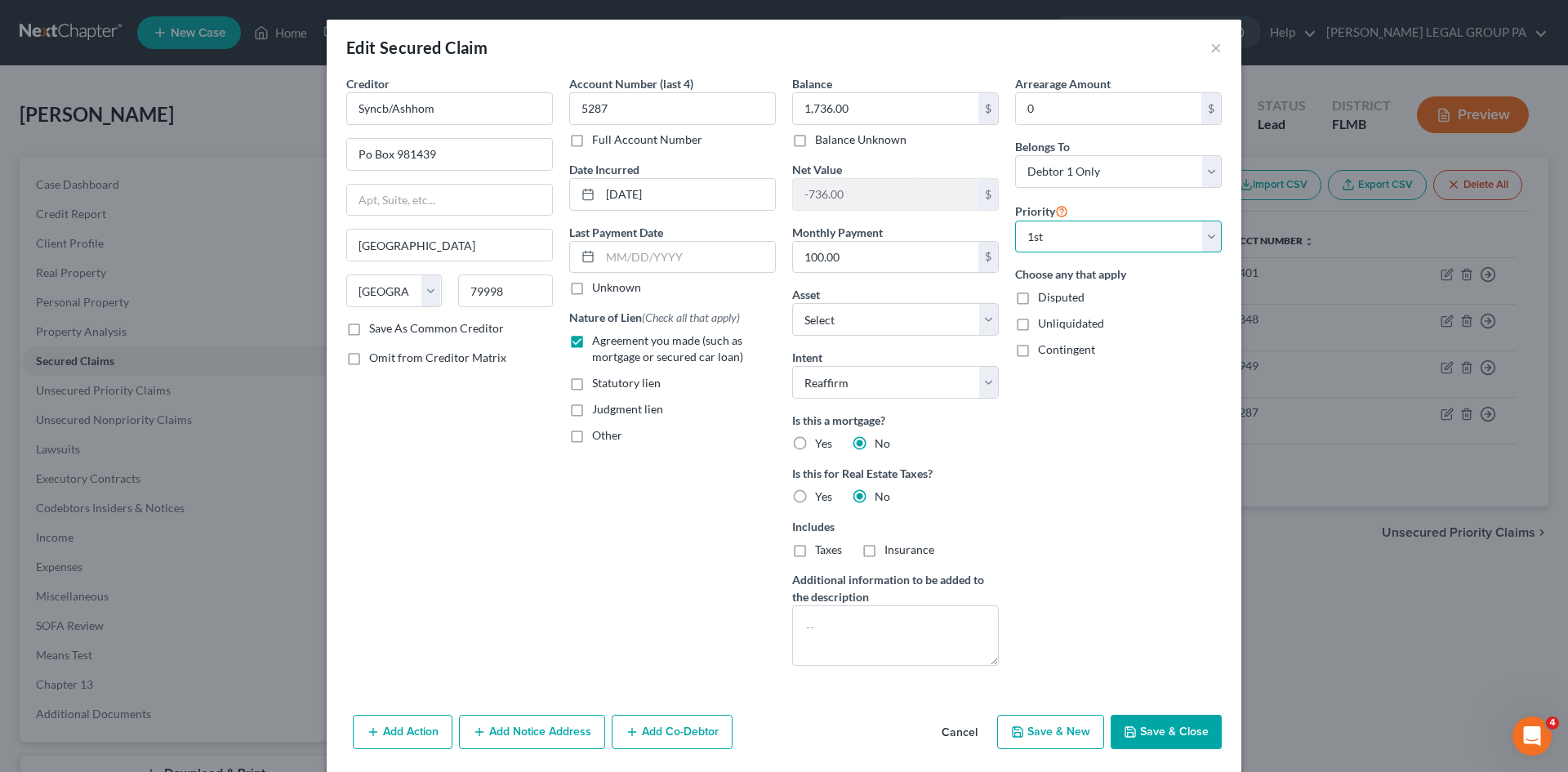
click at [1015, 220] on select "Select 1st 2nd 3rd 4th 5th 6th 7th 8th 9th 10th 11th 12th 13th 14th 15th 16th 1…" at bounding box center [1118, 237] width 206 height 33
click at [1174, 724] on button "Save & Close" at bounding box center [1165, 731] width 111 height 34
select select "17"
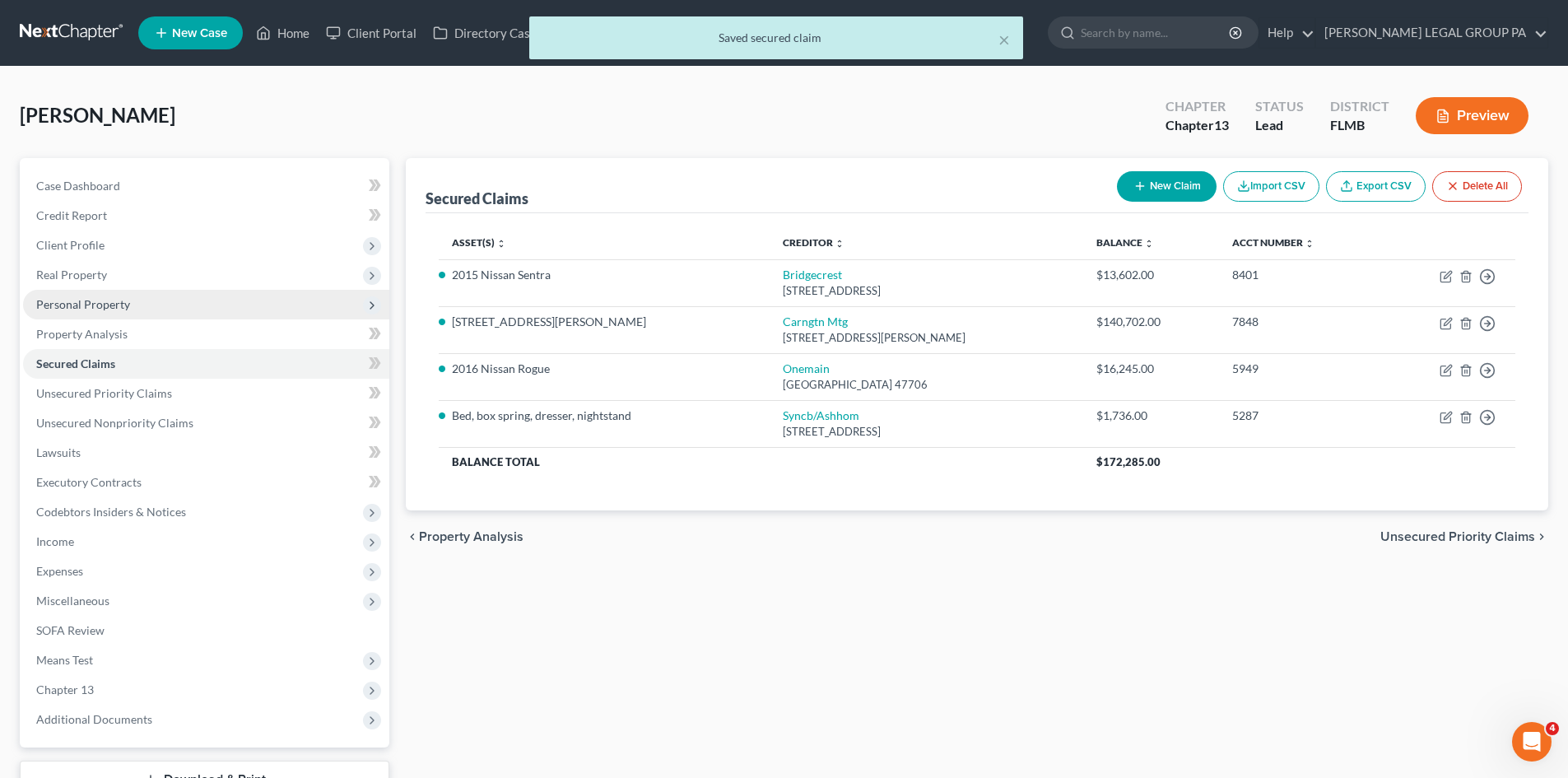
click at [90, 311] on span "Personal Property" at bounding box center [206, 305] width 366 height 30
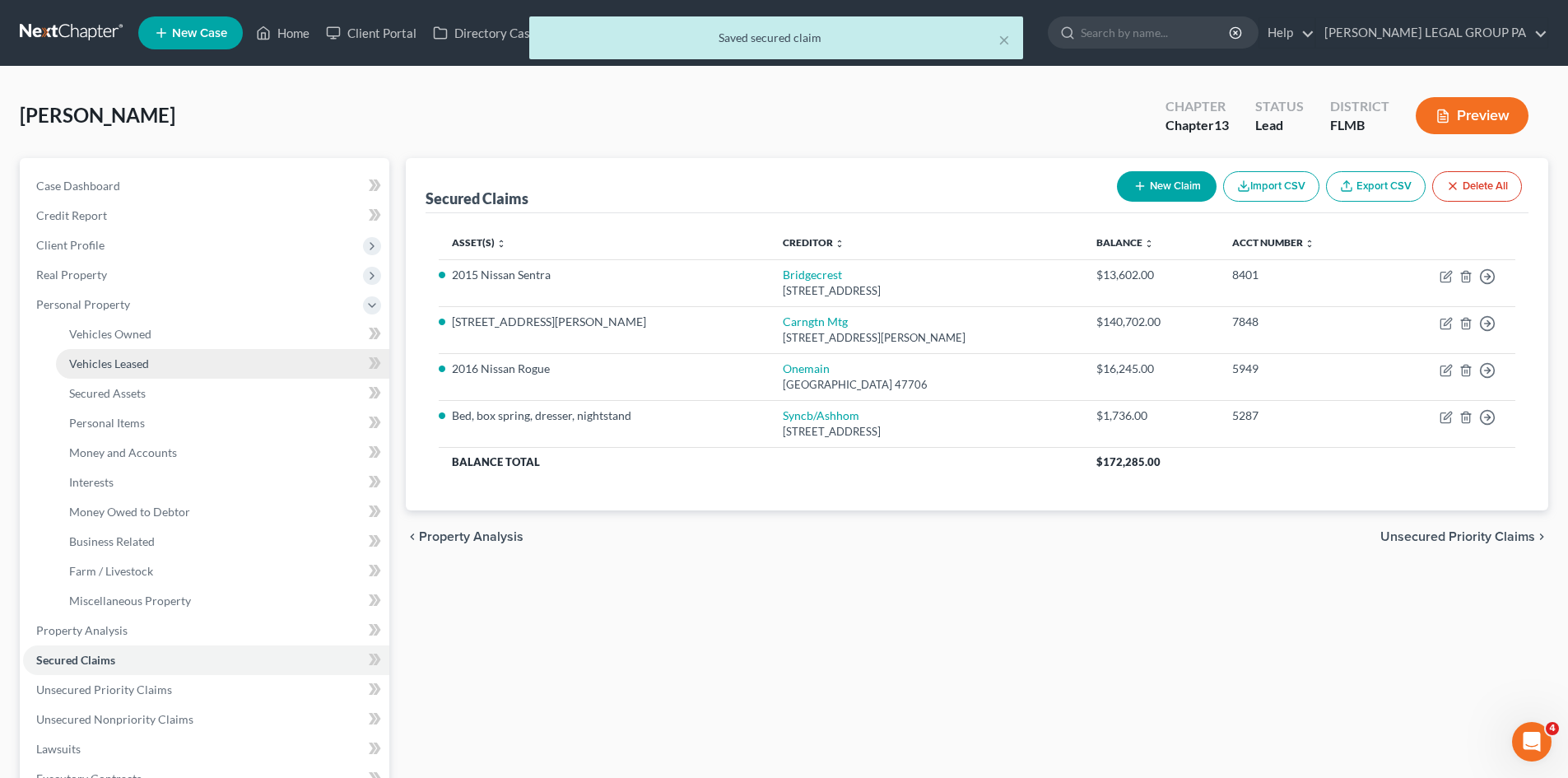
click at [121, 352] on link "Vehicles Leased" at bounding box center [223, 364] width 334 height 30
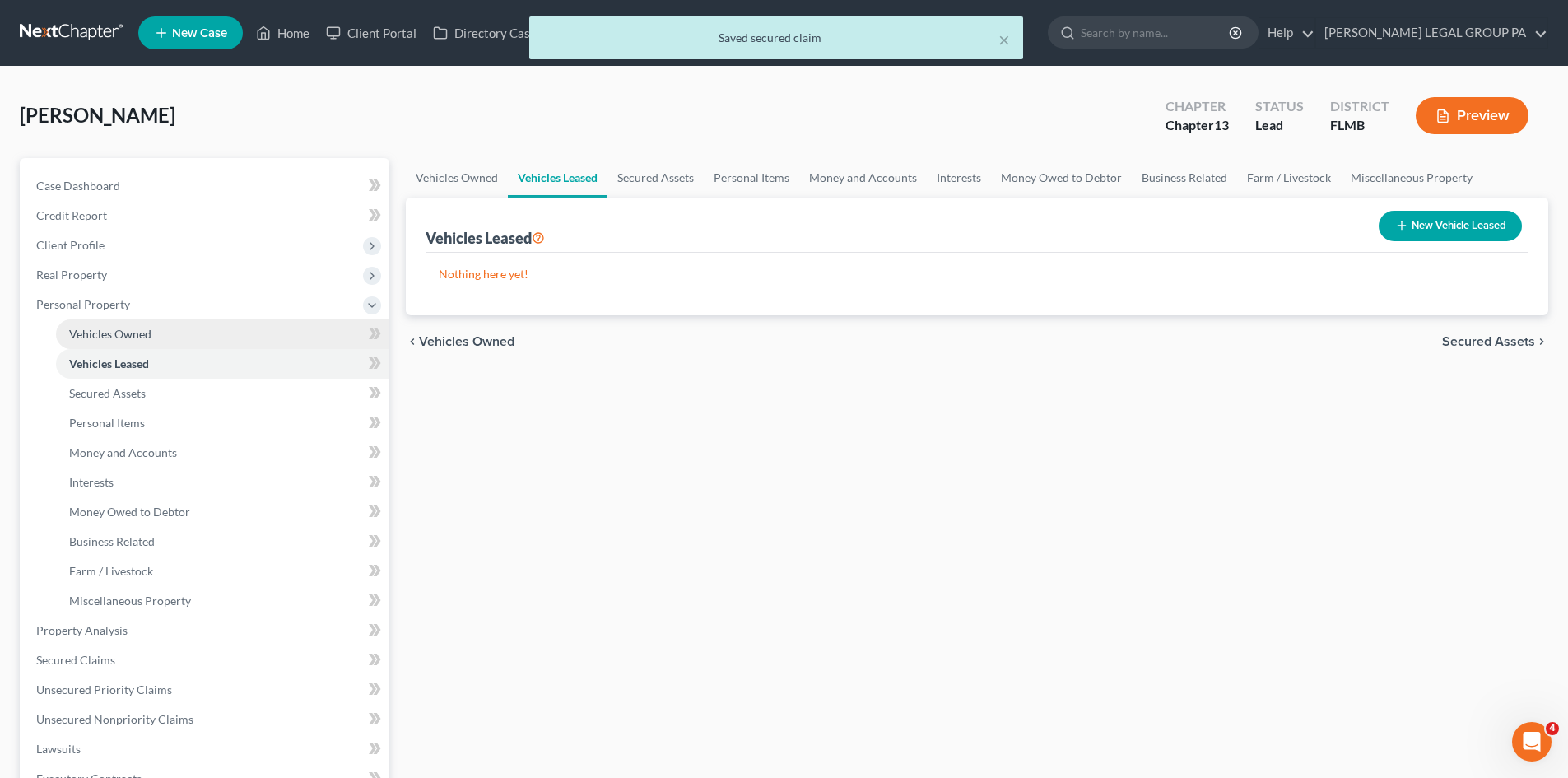
click at [122, 340] on span "Vehicles Owned" at bounding box center [110, 334] width 82 height 14
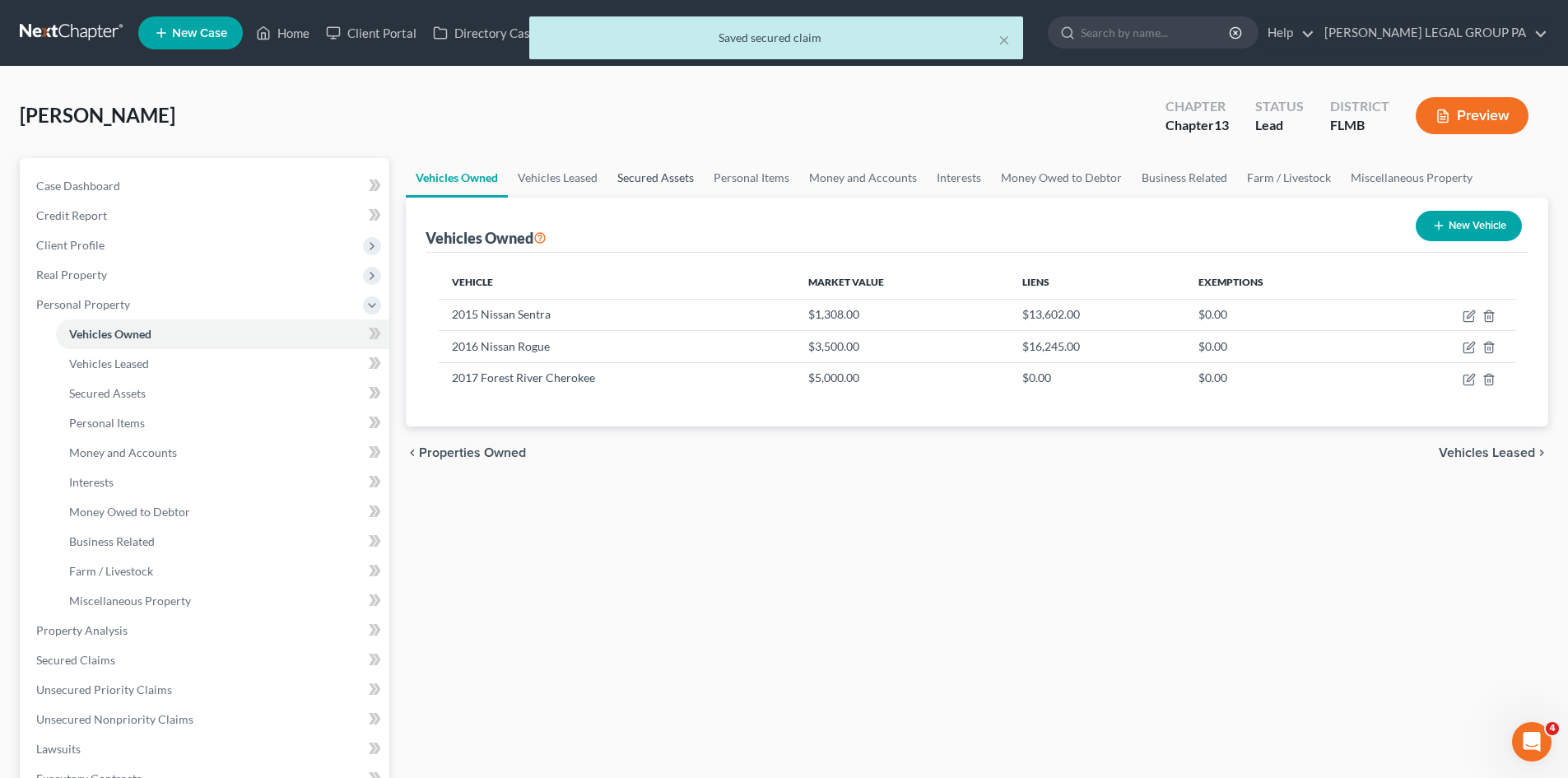
click at [658, 174] on link "Secured Assets" at bounding box center [655, 177] width 96 height 40
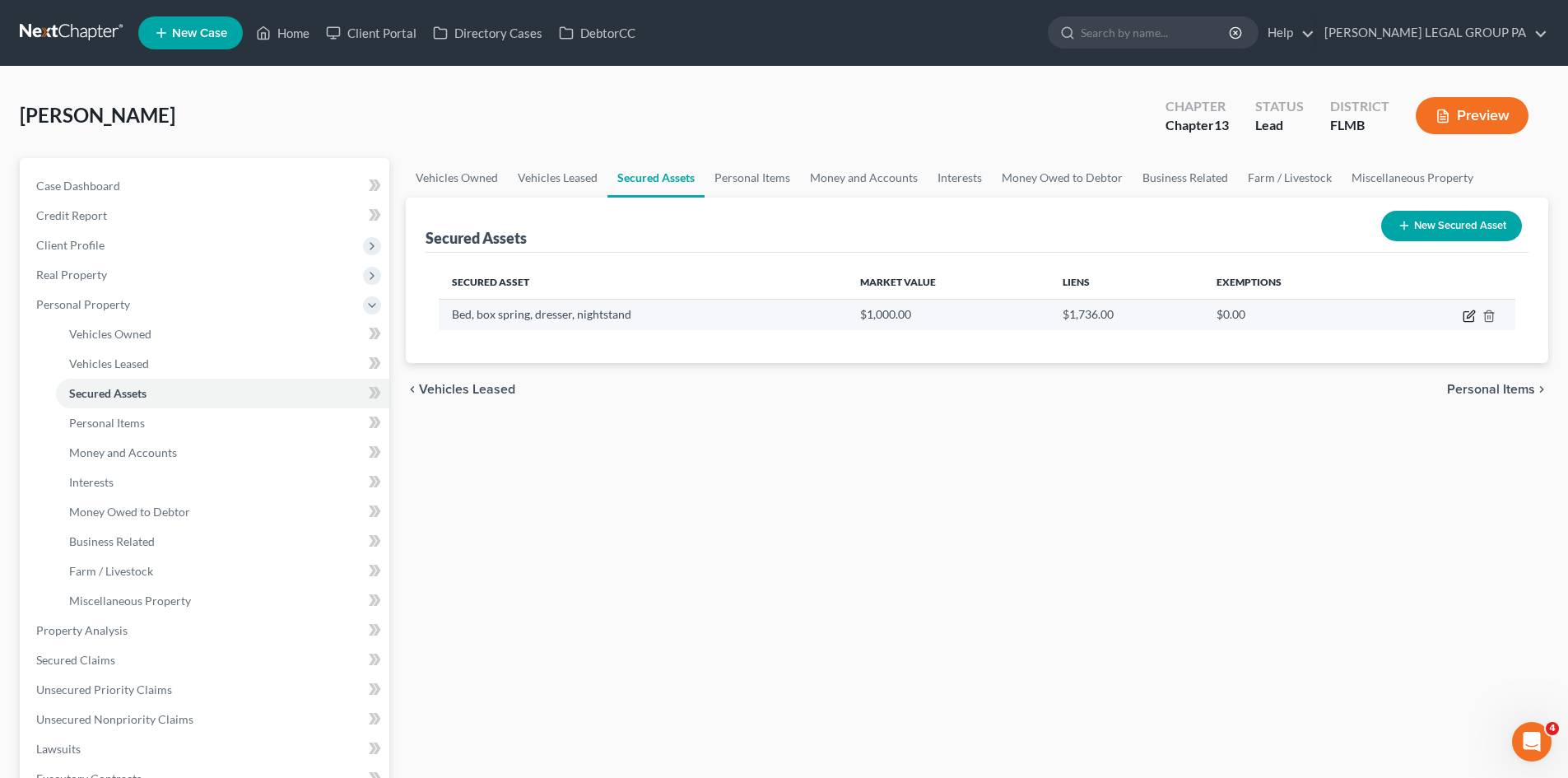
click at [1468, 317] on icon "button" at bounding box center [1469, 316] width 13 height 13
select select "household_goods"
select select "1"
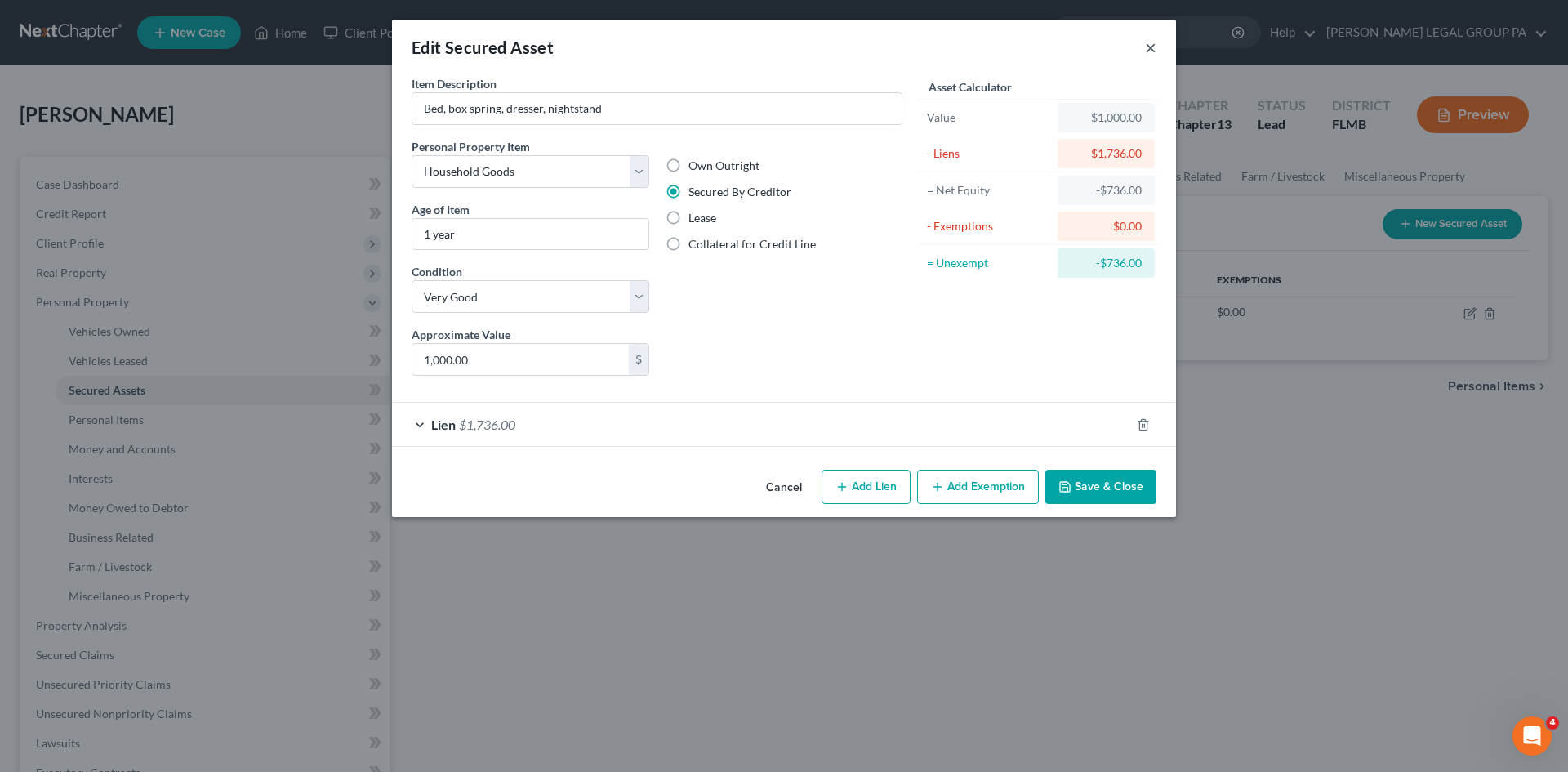
click at [1147, 50] on button "×" at bounding box center [1151, 47] width 11 height 19
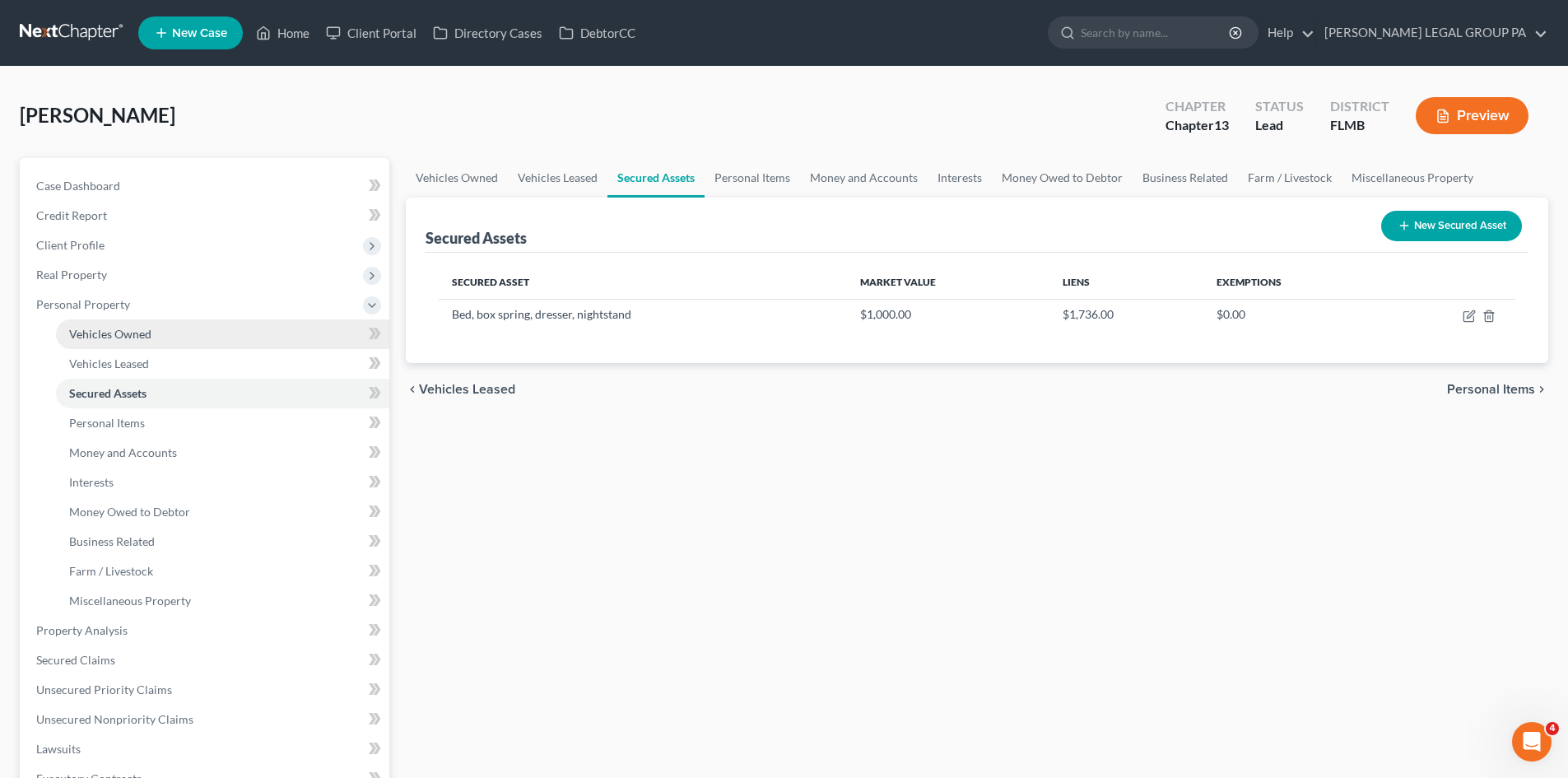
click at [113, 324] on link "Vehicles Owned" at bounding box center [223, 334] width 334 height 30
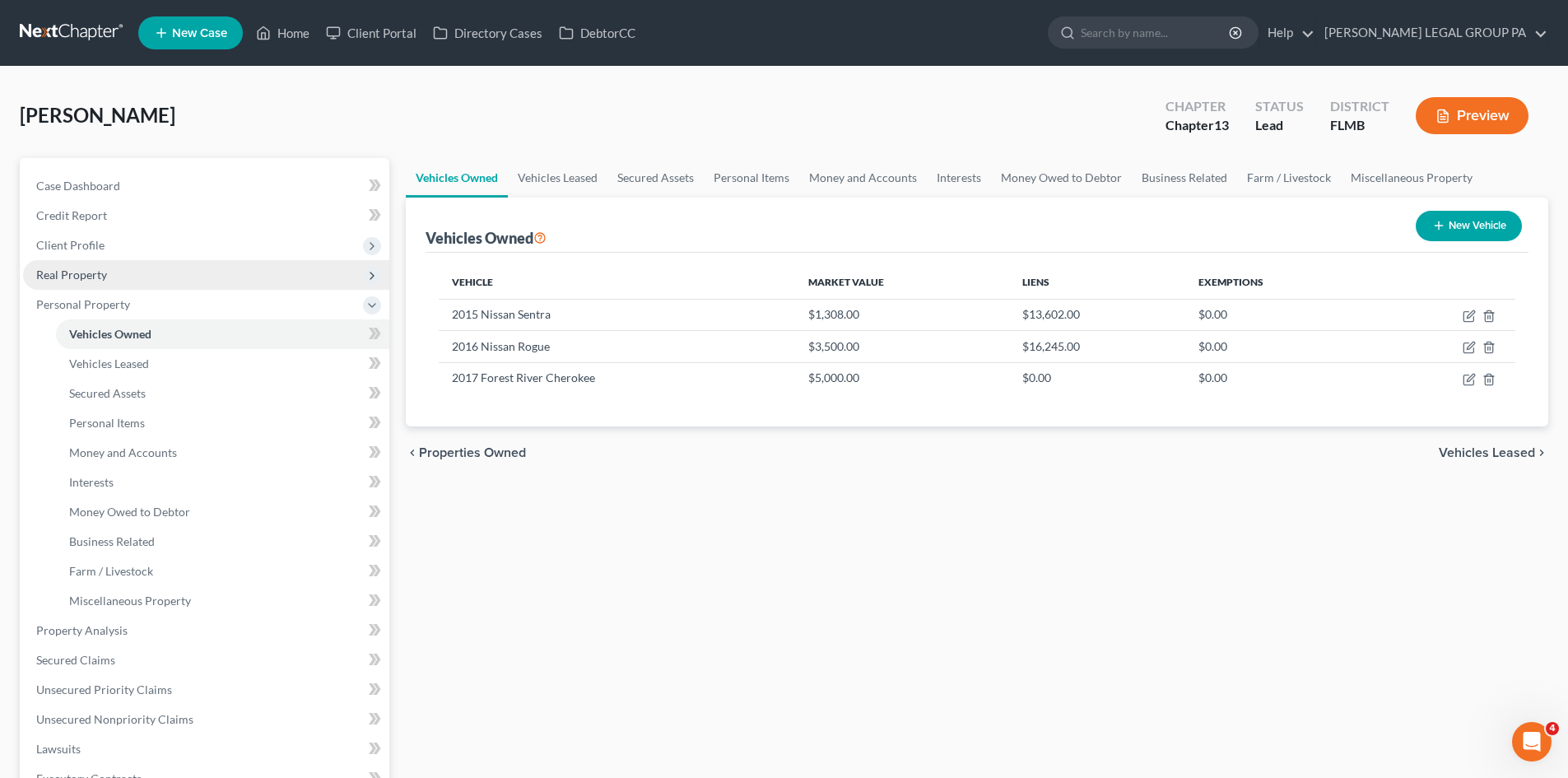
click at [114, 275] on span "Real Property" at bounding box center [206, 274] width 366 height 30
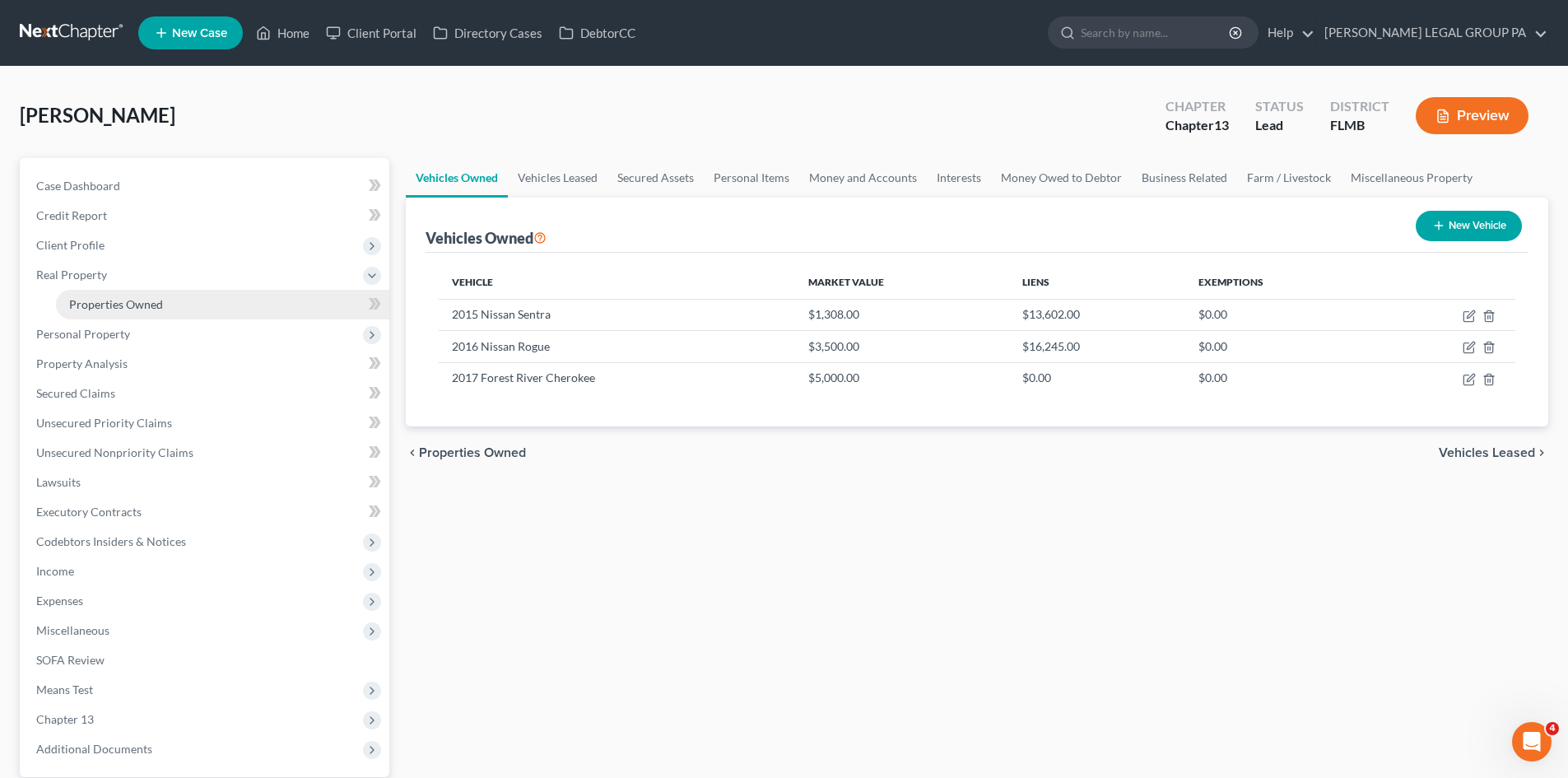
click at [102, 299] on span "Properties Owned" at bounding box center [116, 304] width 94 height 14
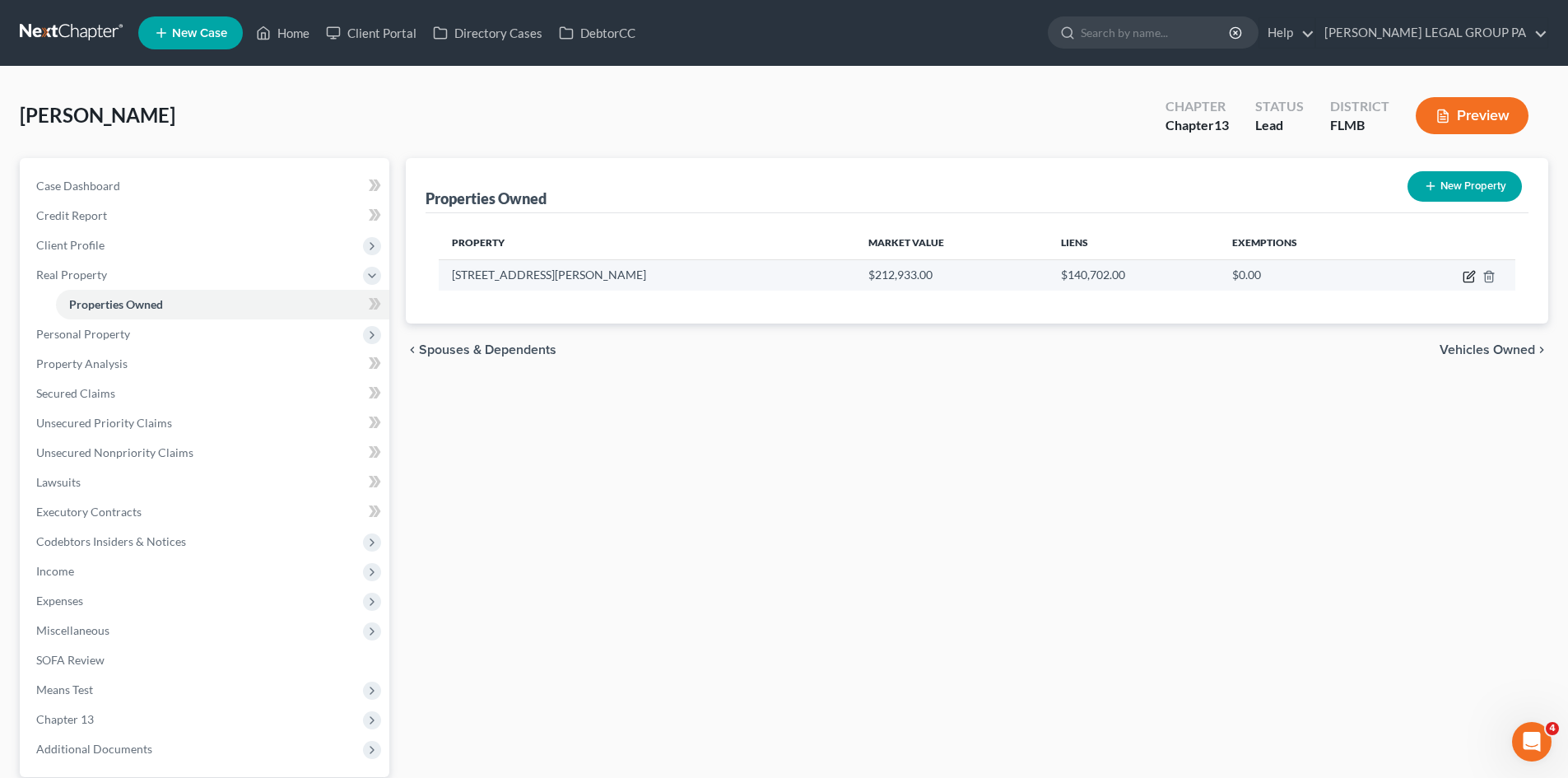
click at [1468, 279] on icon "button" at bounding box center [1469, 276] width 13 height 13
select select "9"
select select "3"
select select "1"
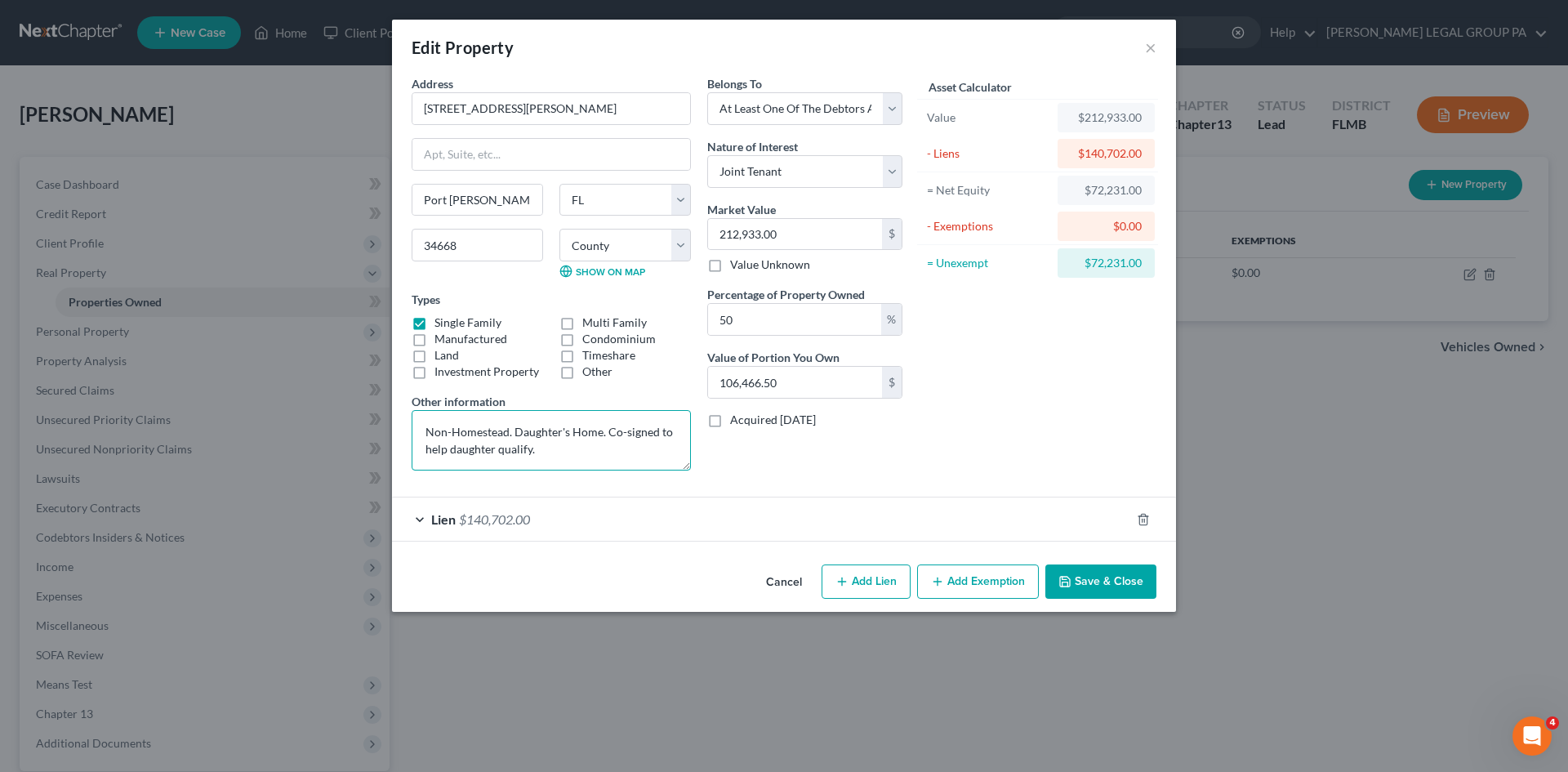
click at [600, 447] on textarea "Non-Homestead. Daughter's Home. Co-signed to help daughter qualify." at bounding box center [551, 440] width 280 height 61
click at [426, 431] on textarea "Non-Homestead. Daughter's Home. Co-signed to help daughter qualify." at bounding box center [551, 440] width 280 height 61
drag, startPoint x: 595, startPoint y: 434, endPoint x: 510, endPoint y: 438, distance: 85.1
click at [510, 438] on textarea "Bare Legal Title. Non-Homestead. Daughter's Home. Co-signed to help daughter qu…" at bounding box center [551, 440] width 280 height 61
type textarea "Bare Legal Title. Daughter's Home. Co-signed to help daughter qualify."
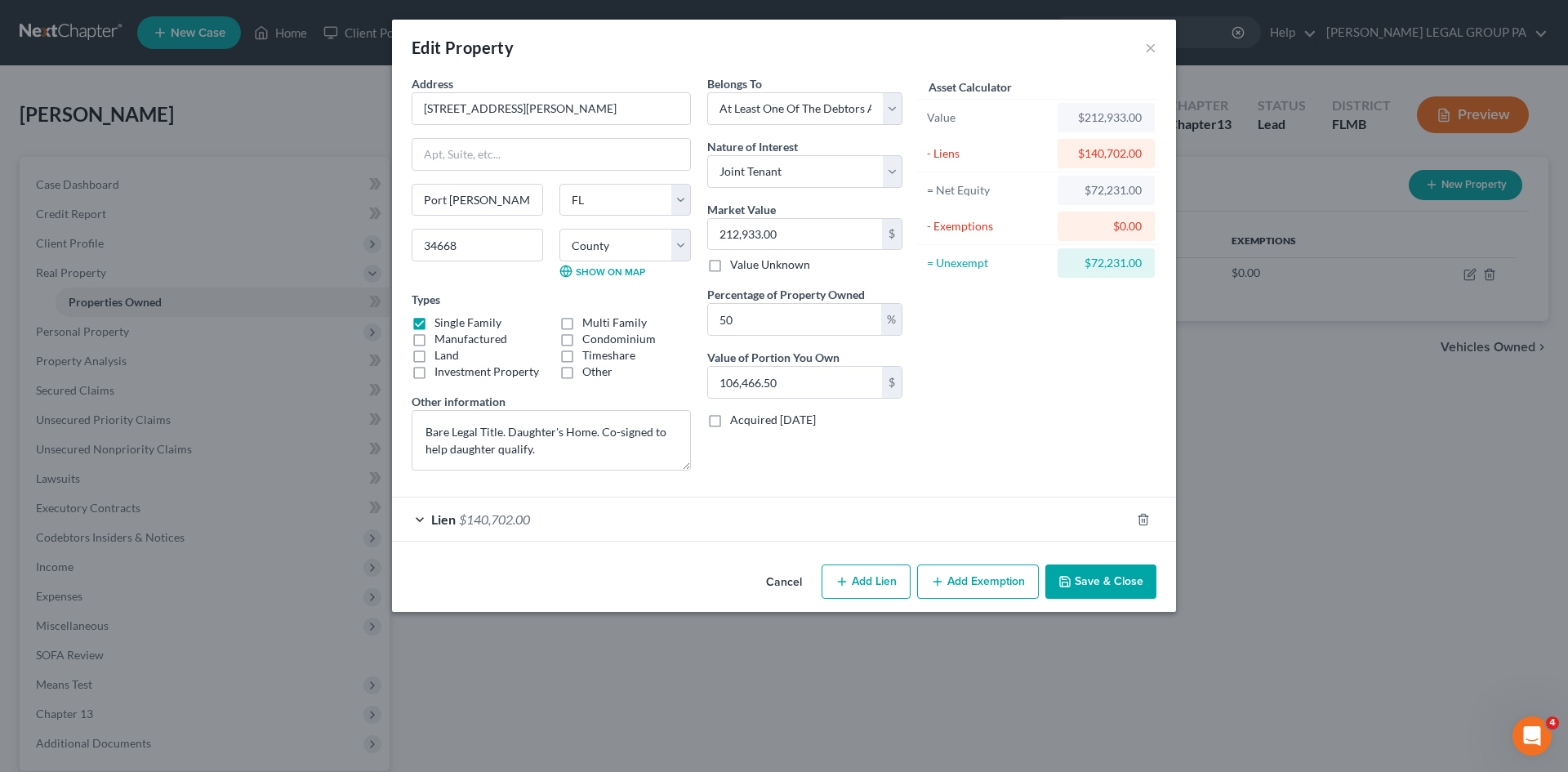
click at [613, 535] on div "Lien $140,702.00" at bounding box center [761, 518] width 738 height 43
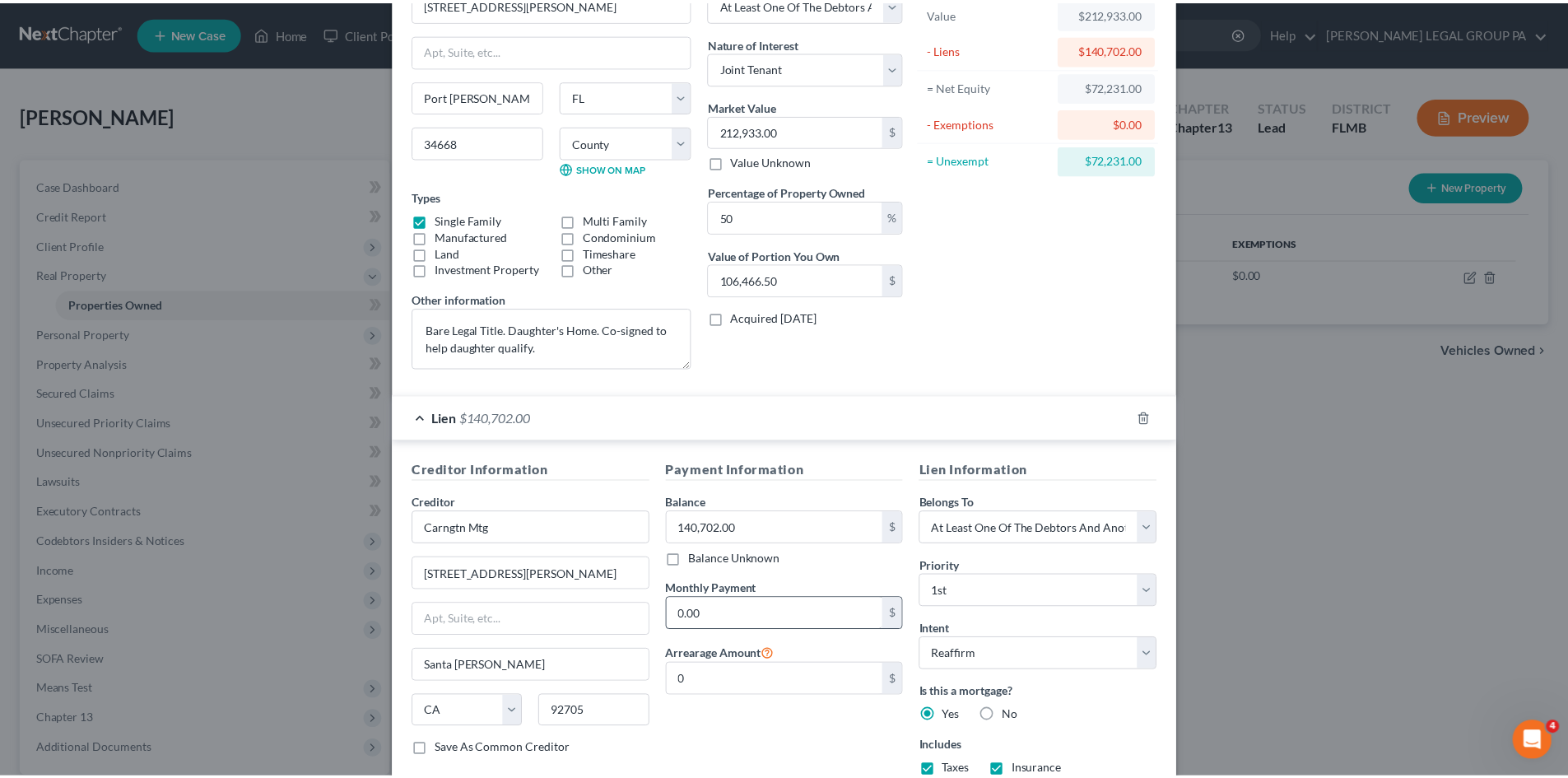
scroll to position [222, 0]
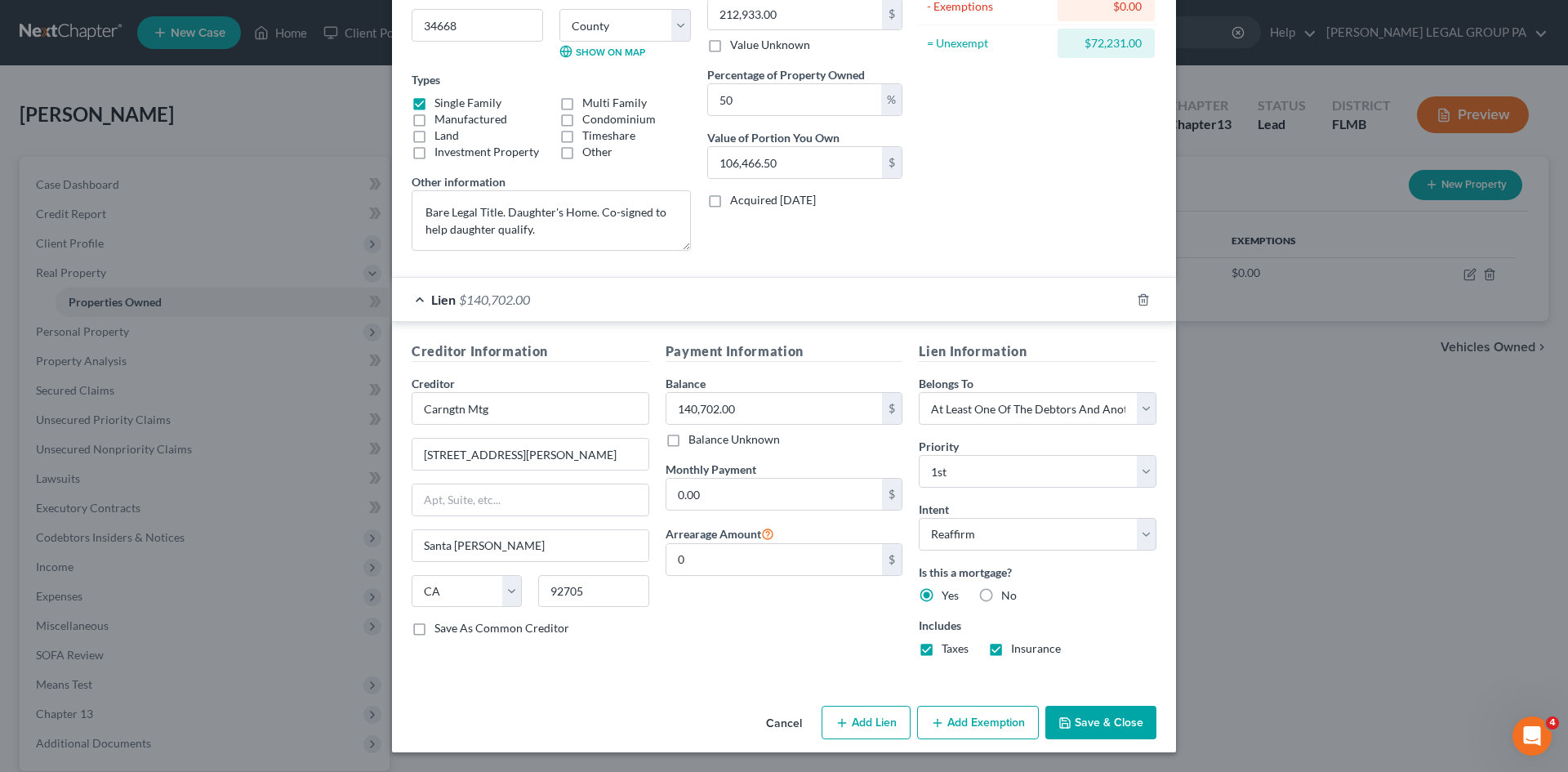
click at [1118, 719] on button "Save & Close" at bounding box center [1100, 722] width 111 height 34
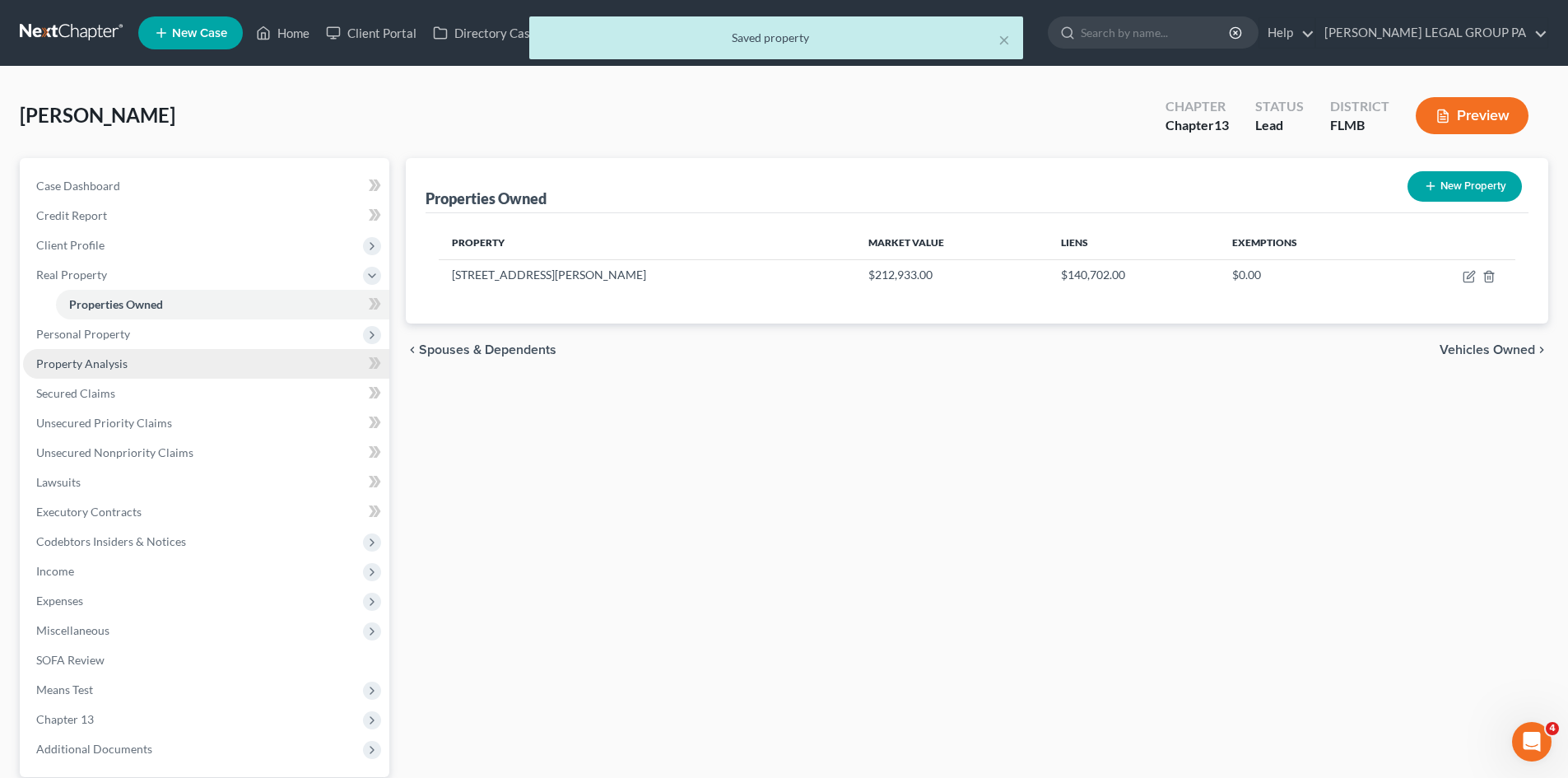
click at [114, 366] on span "Property Analysis" at bounding box center [81, 363] width 91 height 14
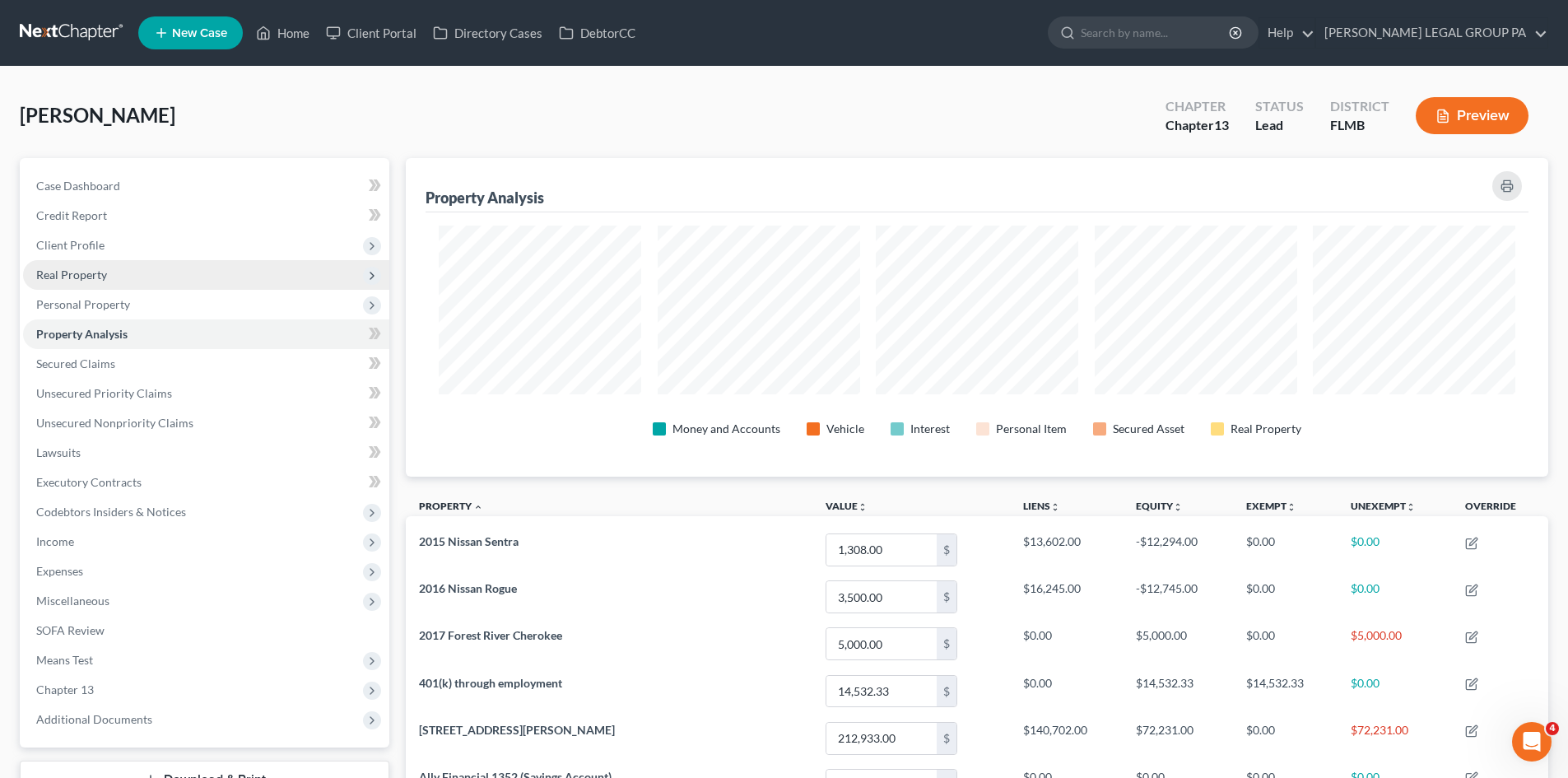
click at [114, 286] on span "Real Property" at bounding box center [206, 274] width 366 height 30
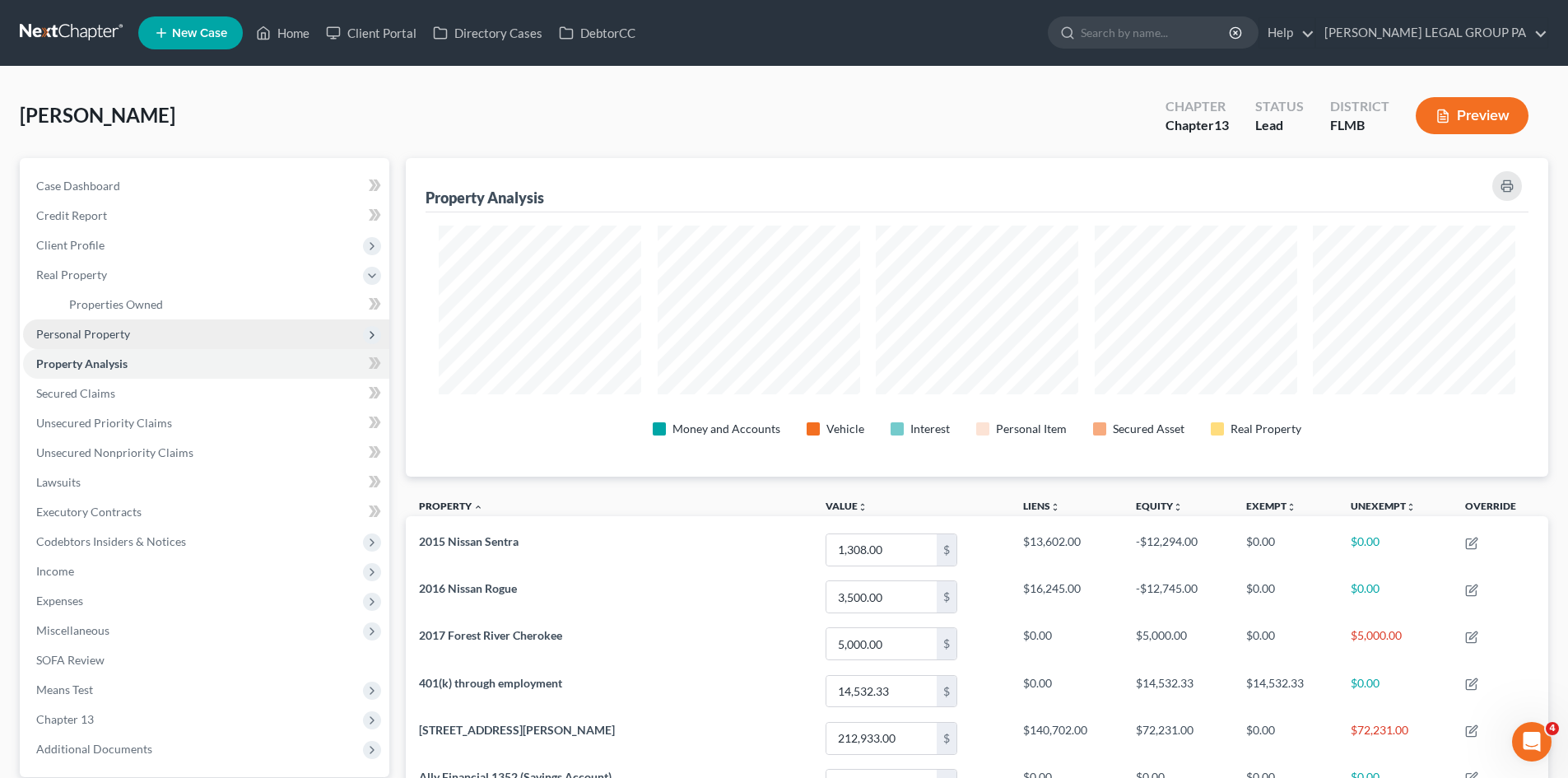
click at [114, 334] on span "Personal Property" at bounding box center [83, 334] width 94 height 14
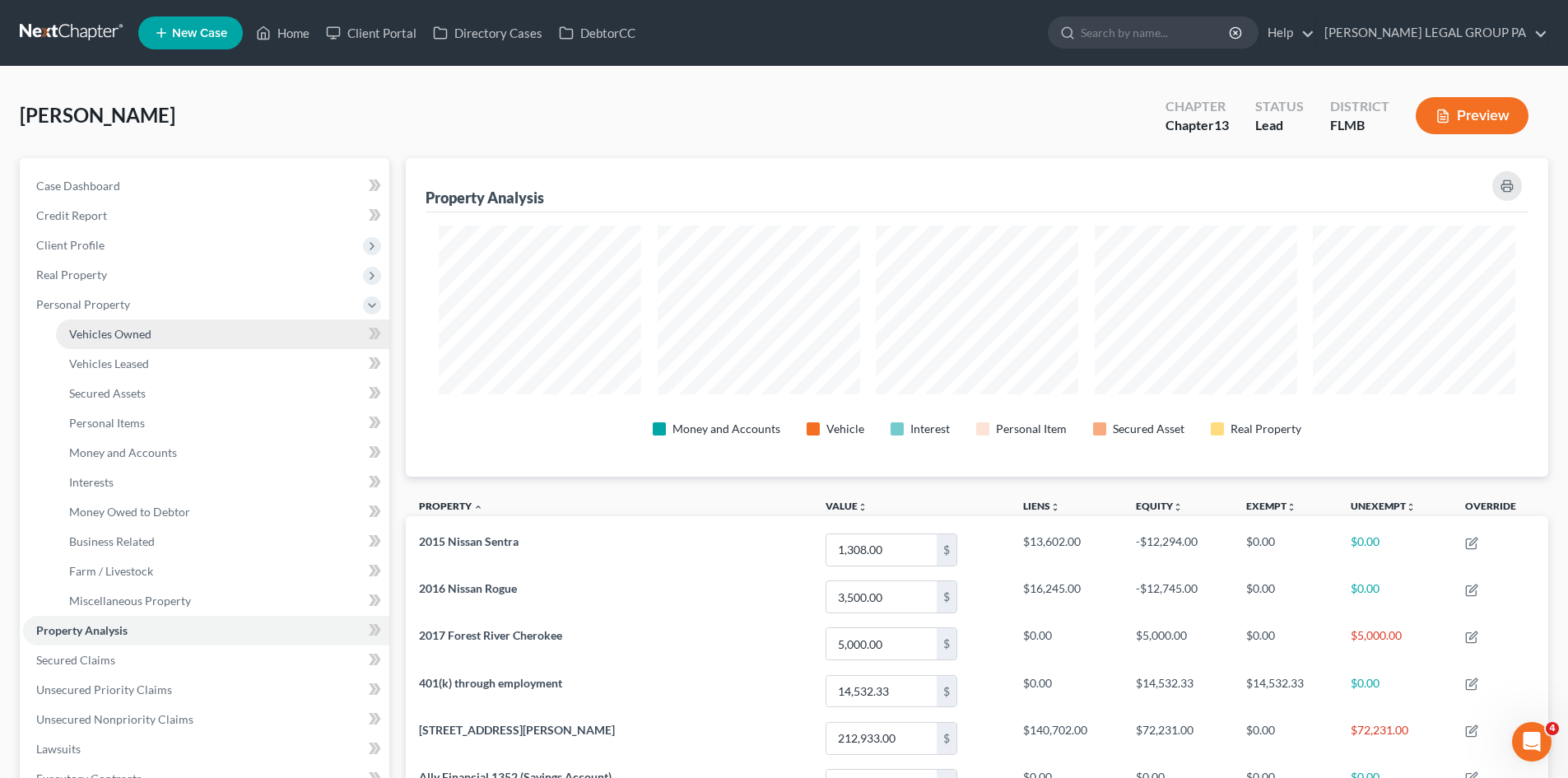
click at [128, 321] on link "Vehicles Owned" at bounding box center [223, 334] width 334 height 30
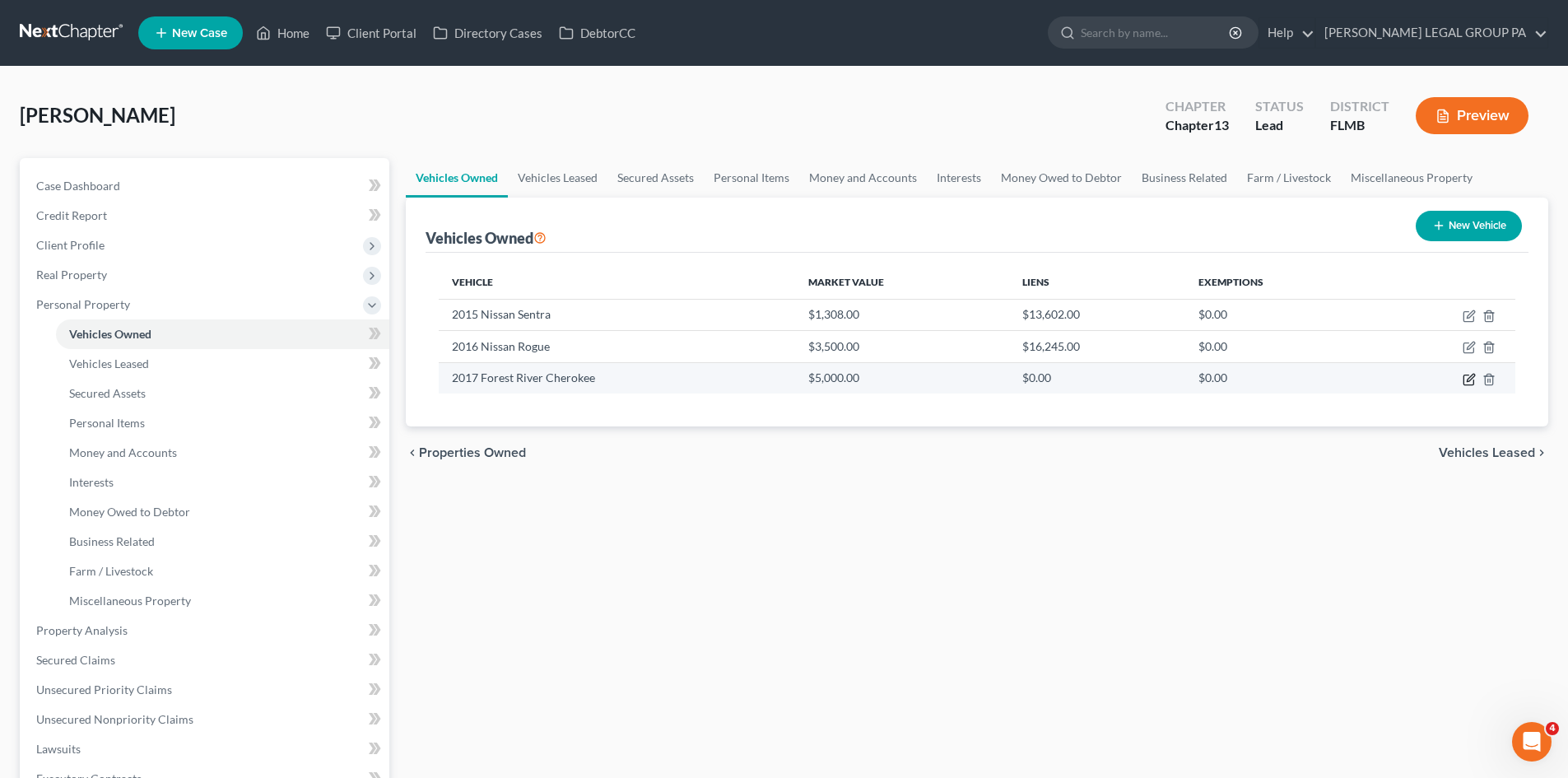
click at [1467, 381] on icon "button" at bounding box center [1470, 377] width 7 height 7
select select "7"
select select "9"
select select "2"
select select "0"
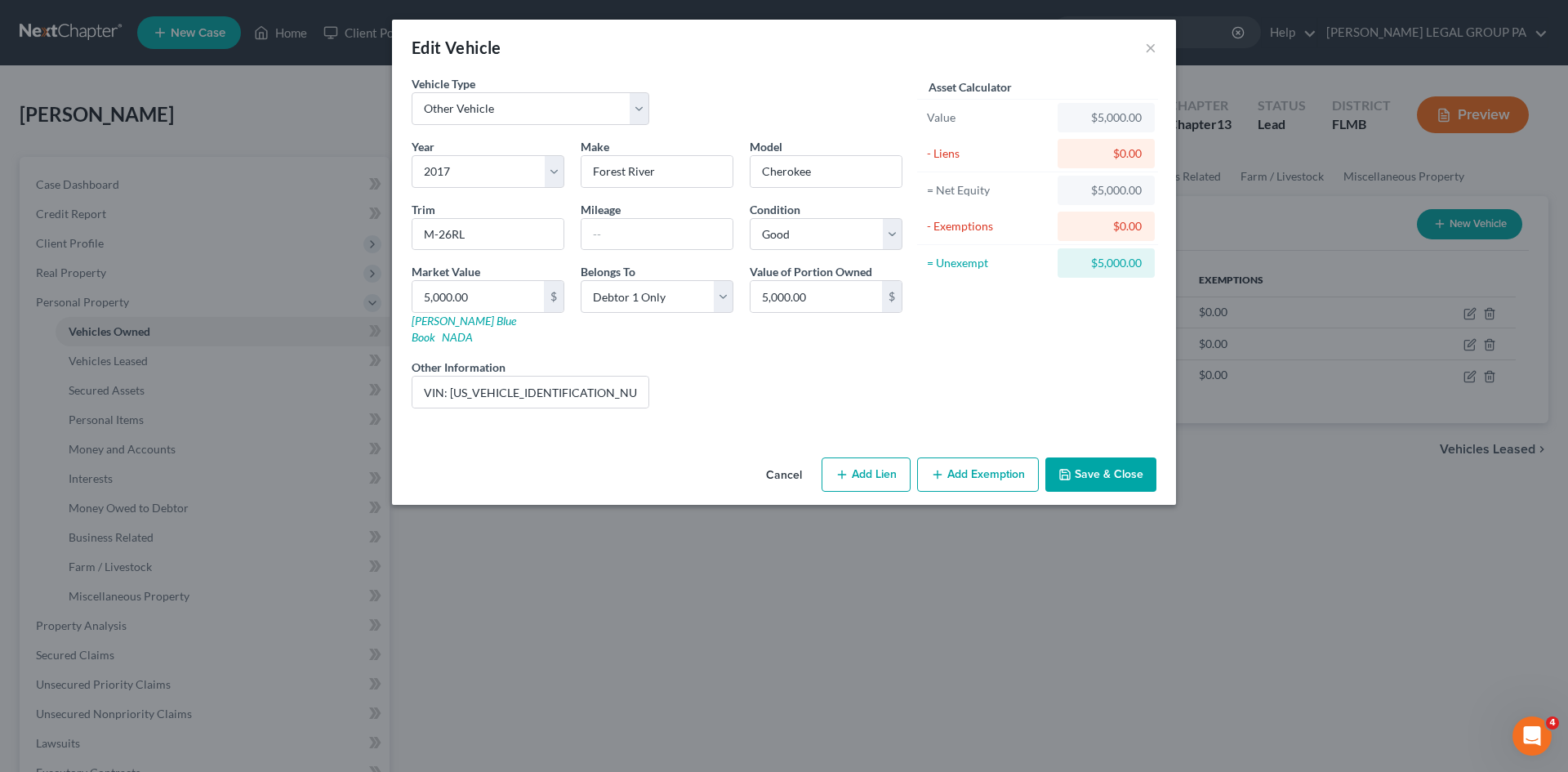
click at [1005, 458] on button "Add Exemption" at bounding box center [977, 474] width 122 height 34
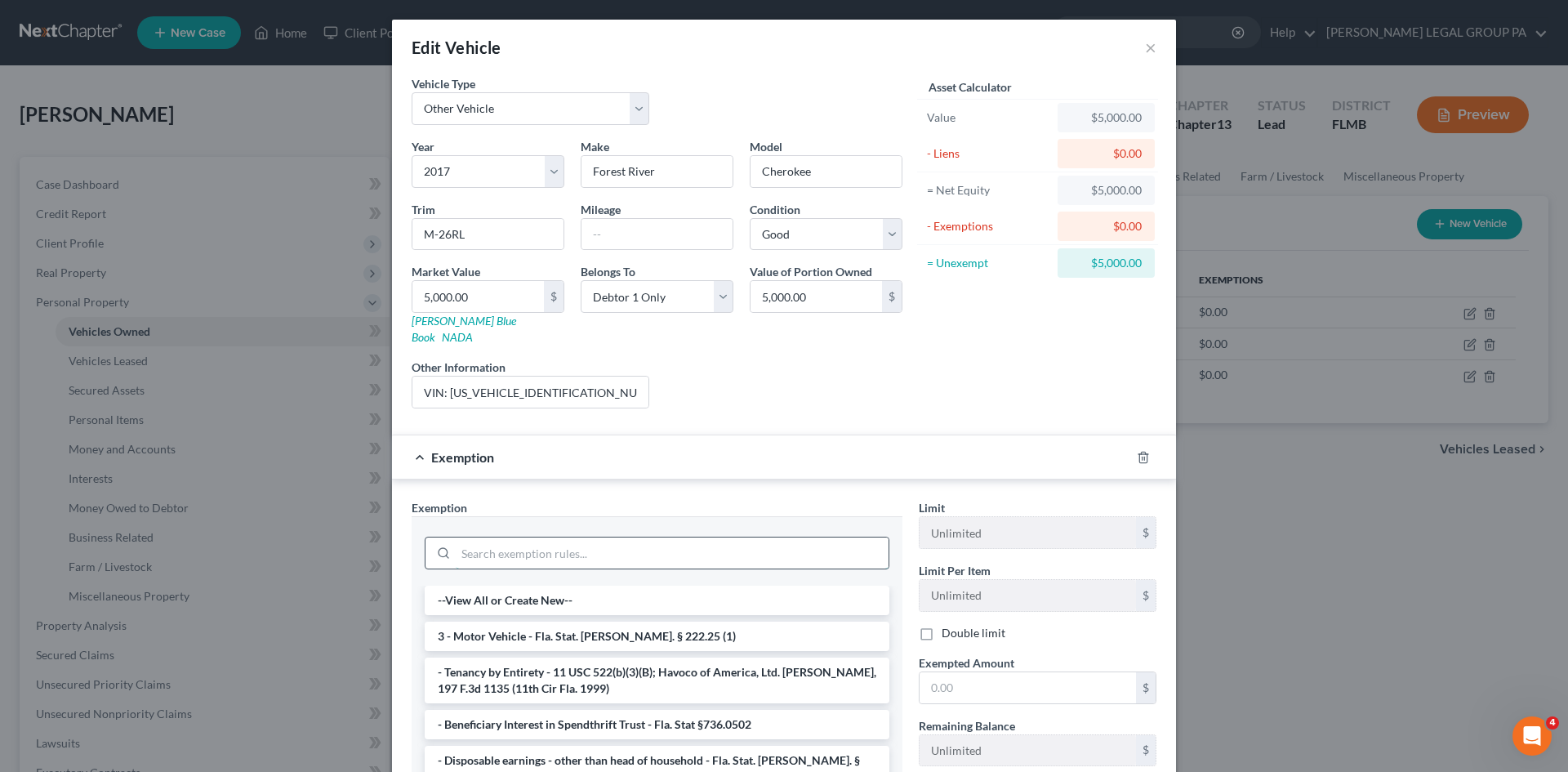
click at [565, 537] on input "search" at bounding box center [672, 553] width 433 height 31
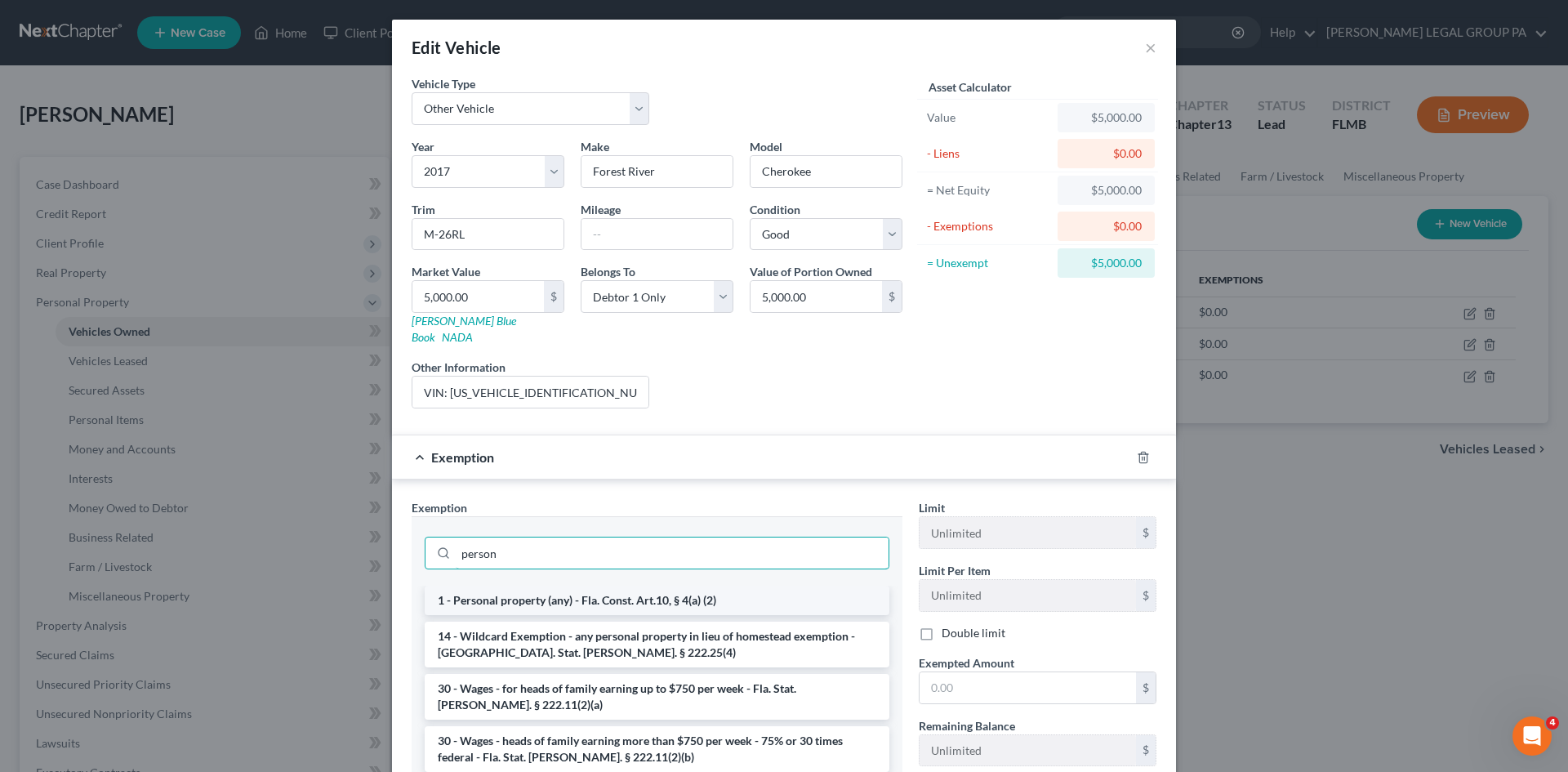
type input "person"
click at [575, 594] on li "1 - Personal property (any) - Fla. Const. Art.10, § 4(a) (2)" at bounding box center [657, 601] width 465 height 29
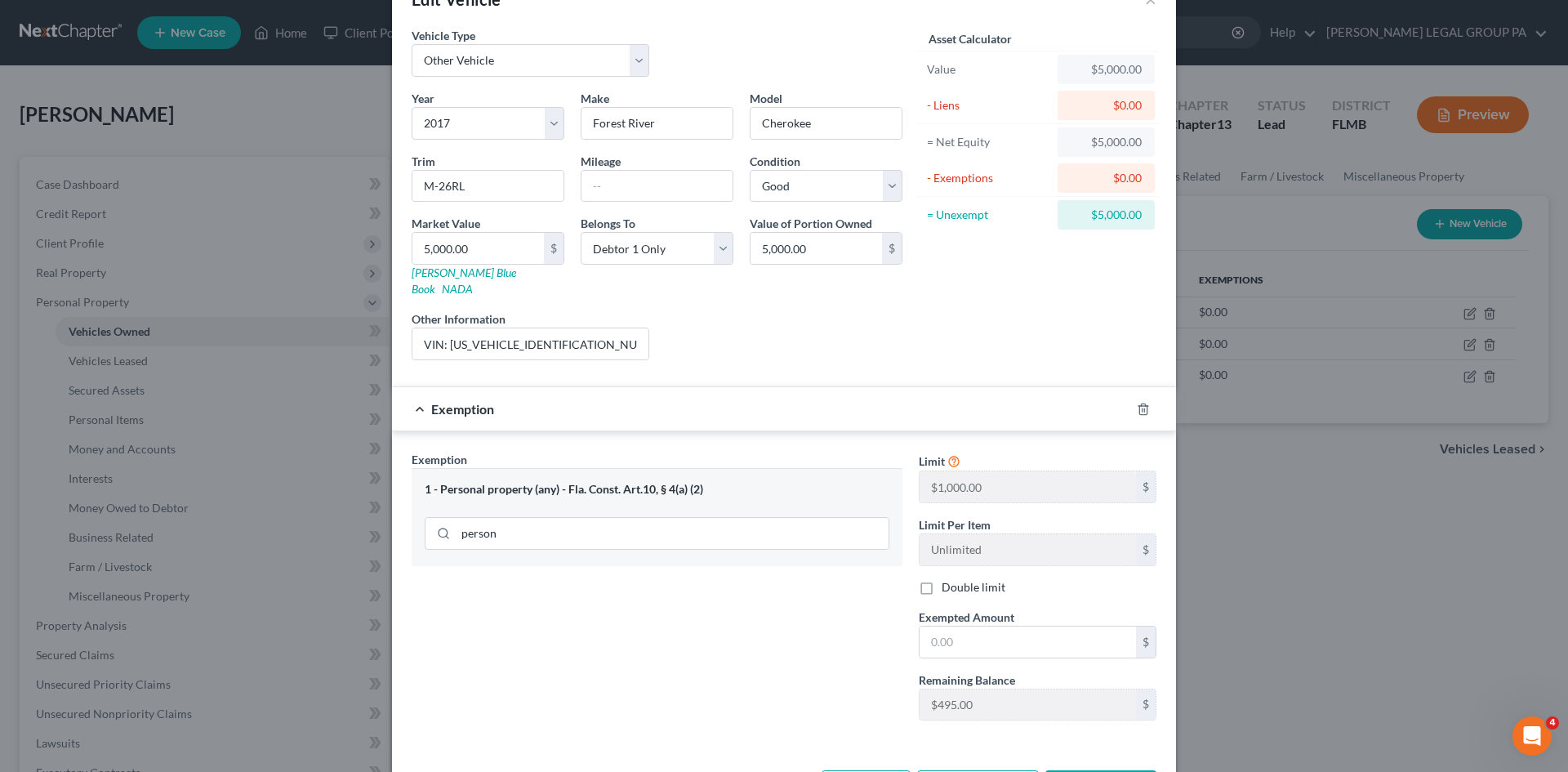
scroll to position [97, 0]
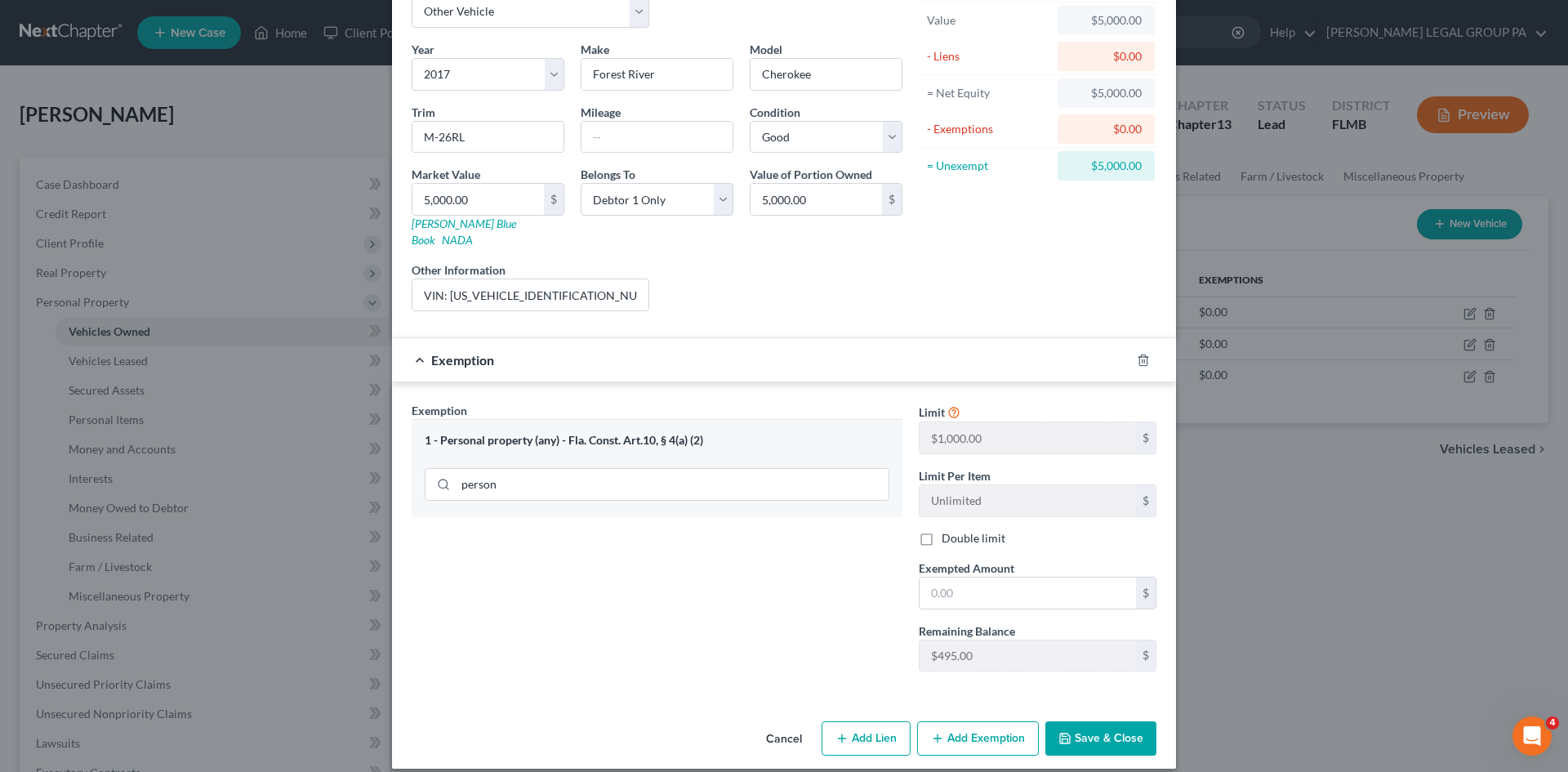
click at [1137, 347] on div at bounding box center [1154, 360] width 46 height 27
click at [1140, 354] on icon "button" at bounding box center [1143, 360] width 13 height 13
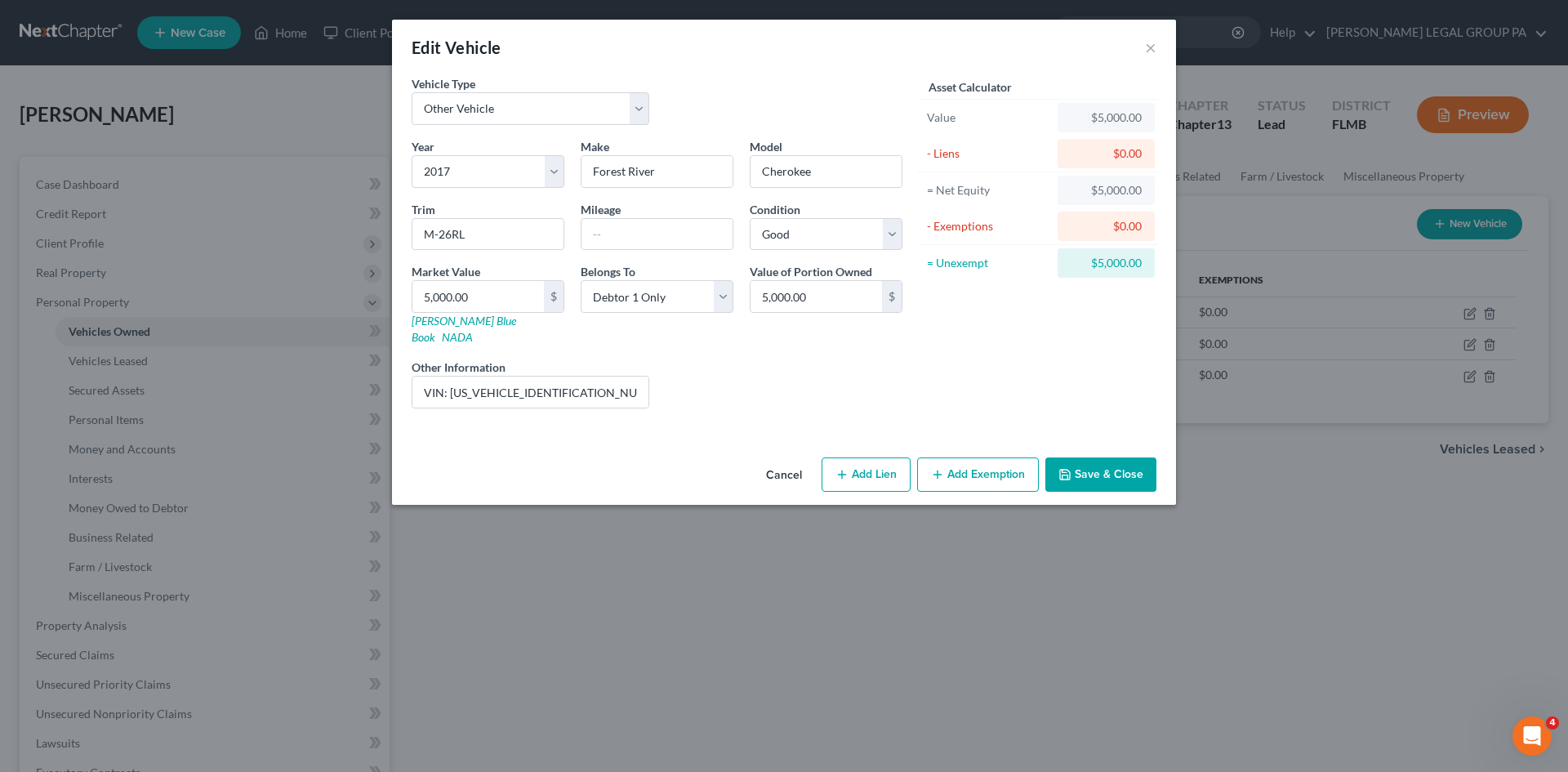
click at [964, 458] on button "Add Exemption" at bounding box center [977, 474] width 122 height 34
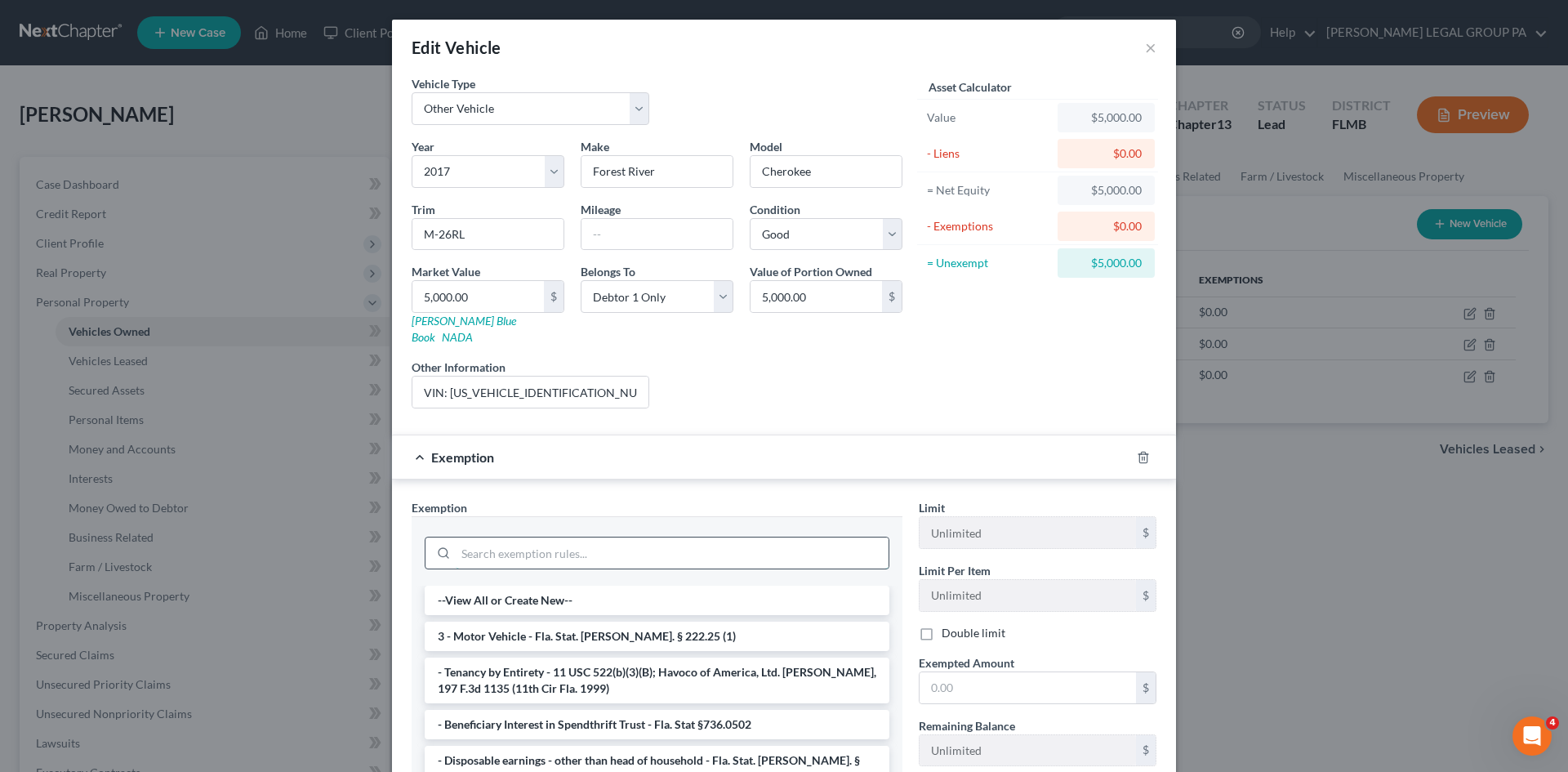
click at [548, 544] on input "search" at bounding box center [672, 553] width 433 height 31
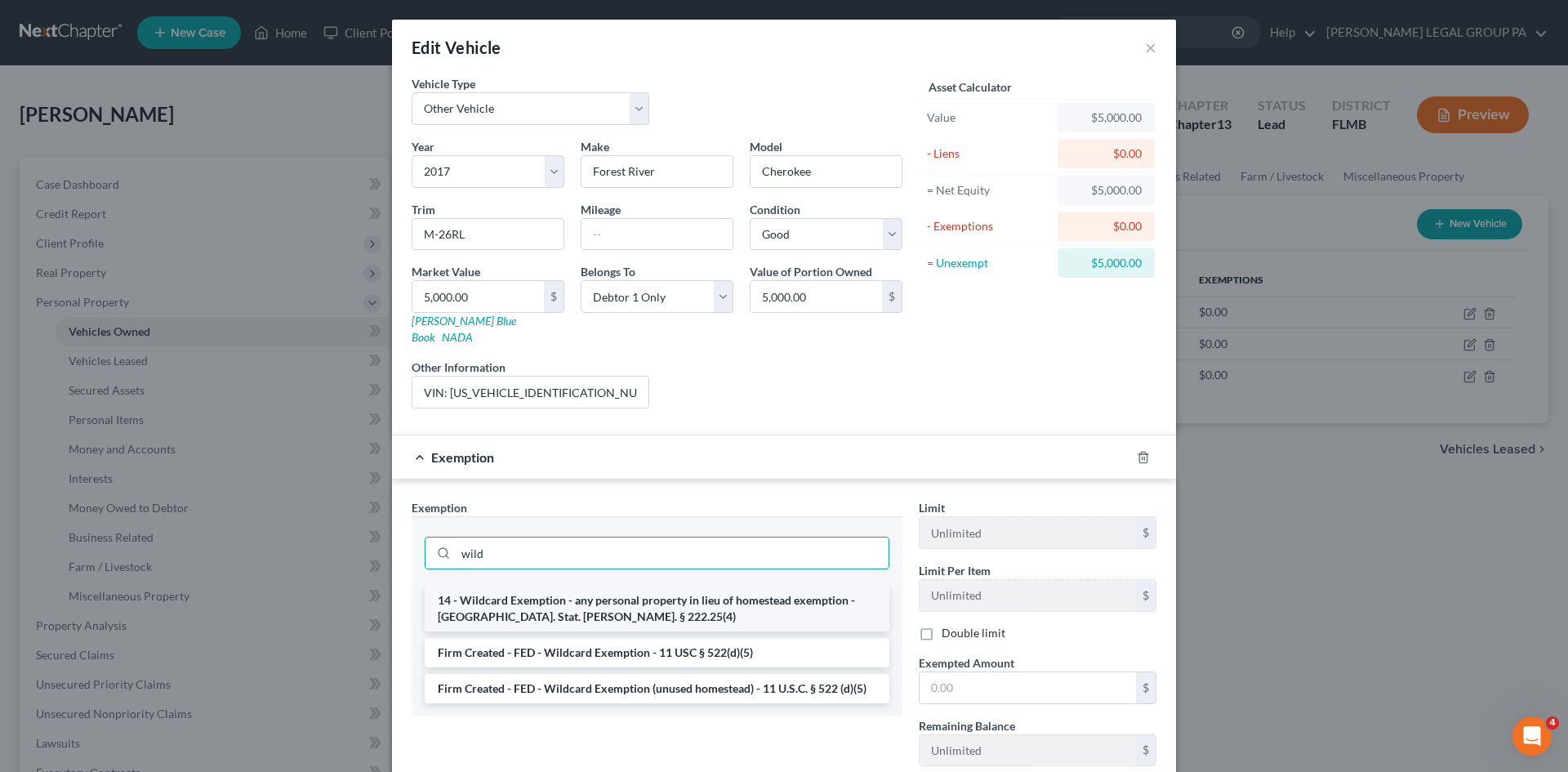
type input "wild"
click at [593, 586] on li "14 - Wildcard Exemption - any personal property in lieu of homestead exemption …" at bounding box center [657, 609] width 465 height 46
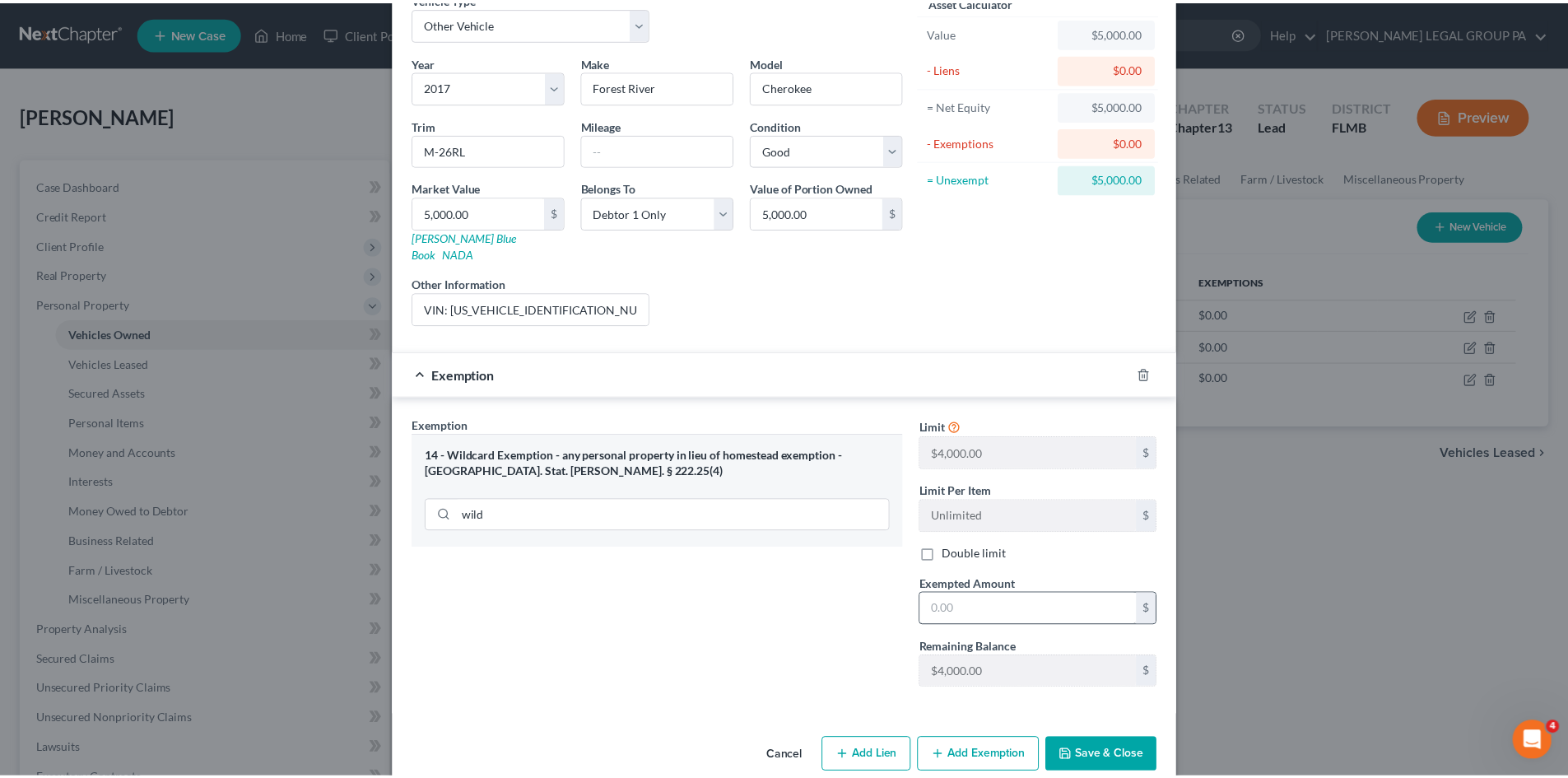
scroll to position [98, 0]
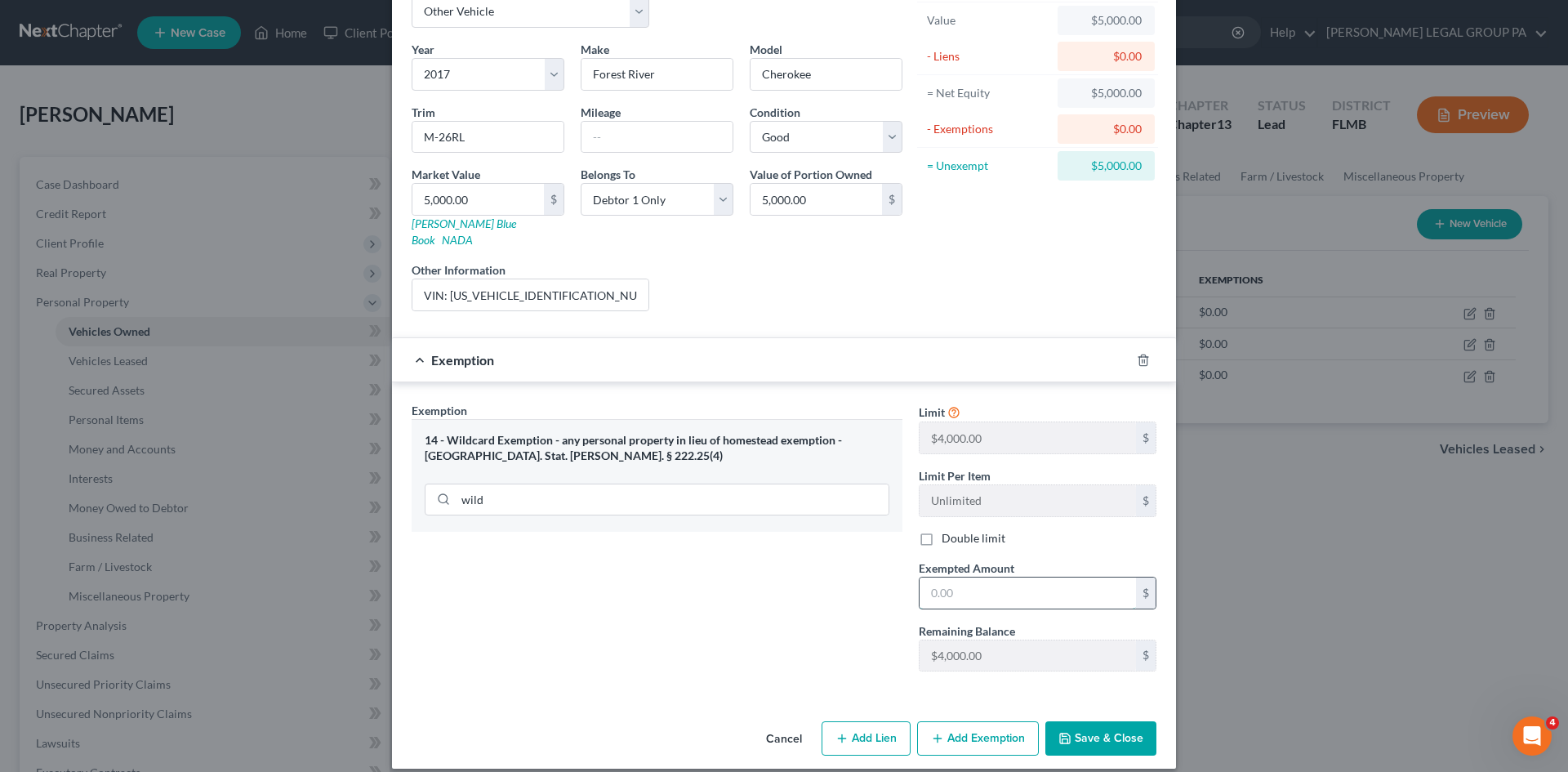
click at [994, 588] on input "text" at bounding box center [1028, 593] width 216 height 31
type input "4,000.00"
click at [1085, 724] on button "Save & Close" at bounding box center [1100, 738] width 111 height 34
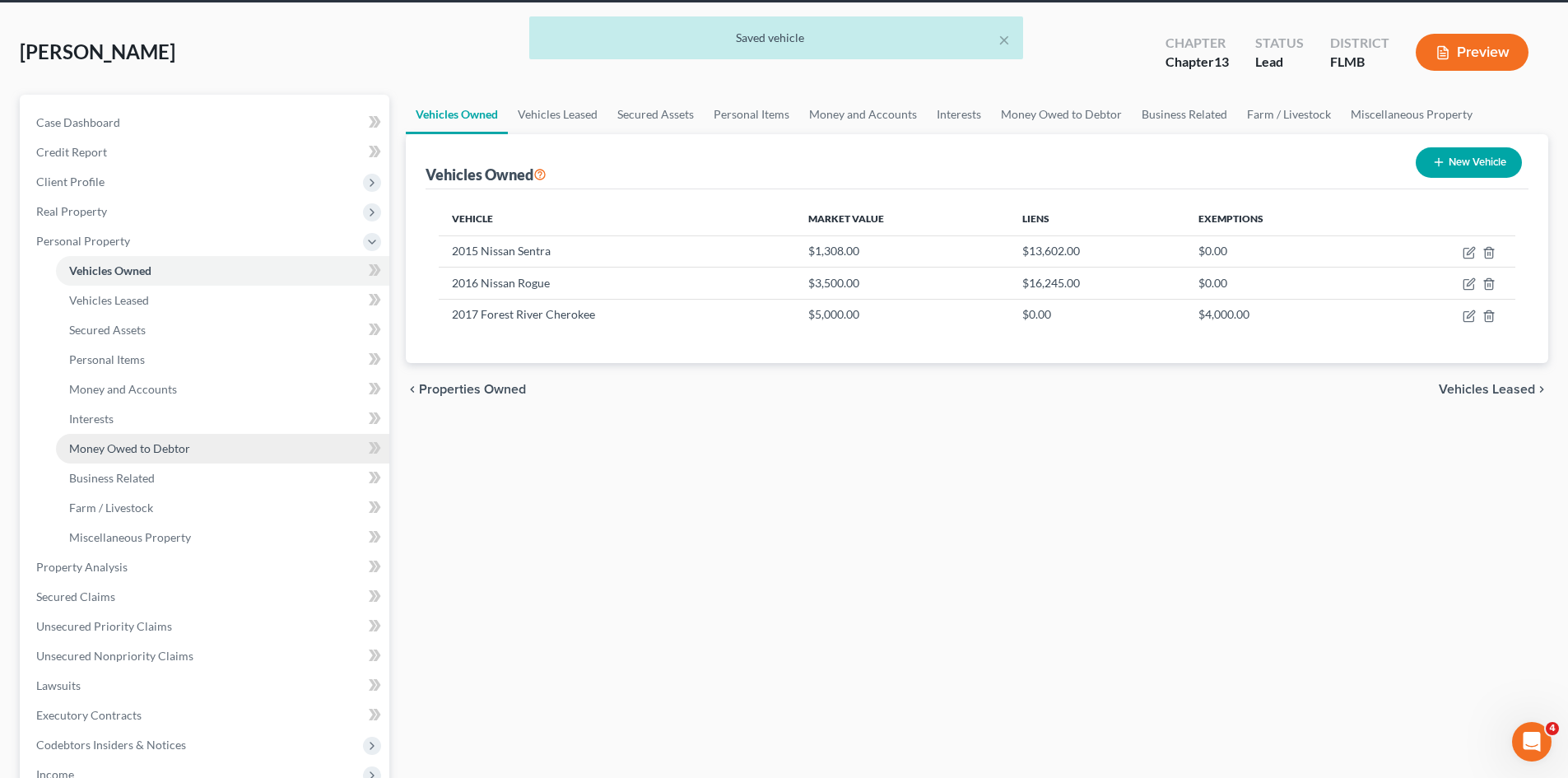
scroll to position [82, 0]
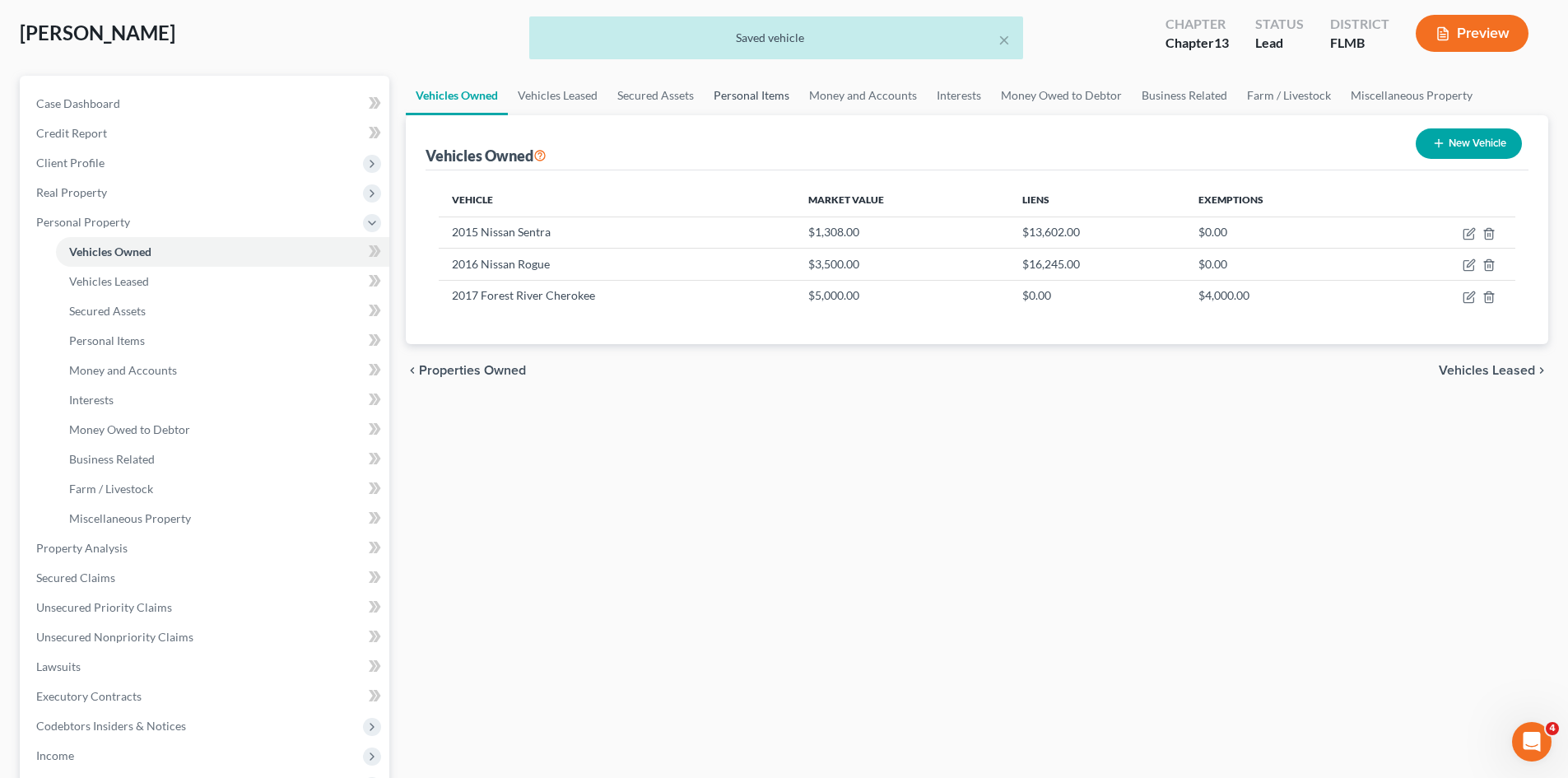
click at [768, 90] on link "Personal Items" at bounding box center [751, 95] width 95 height 40
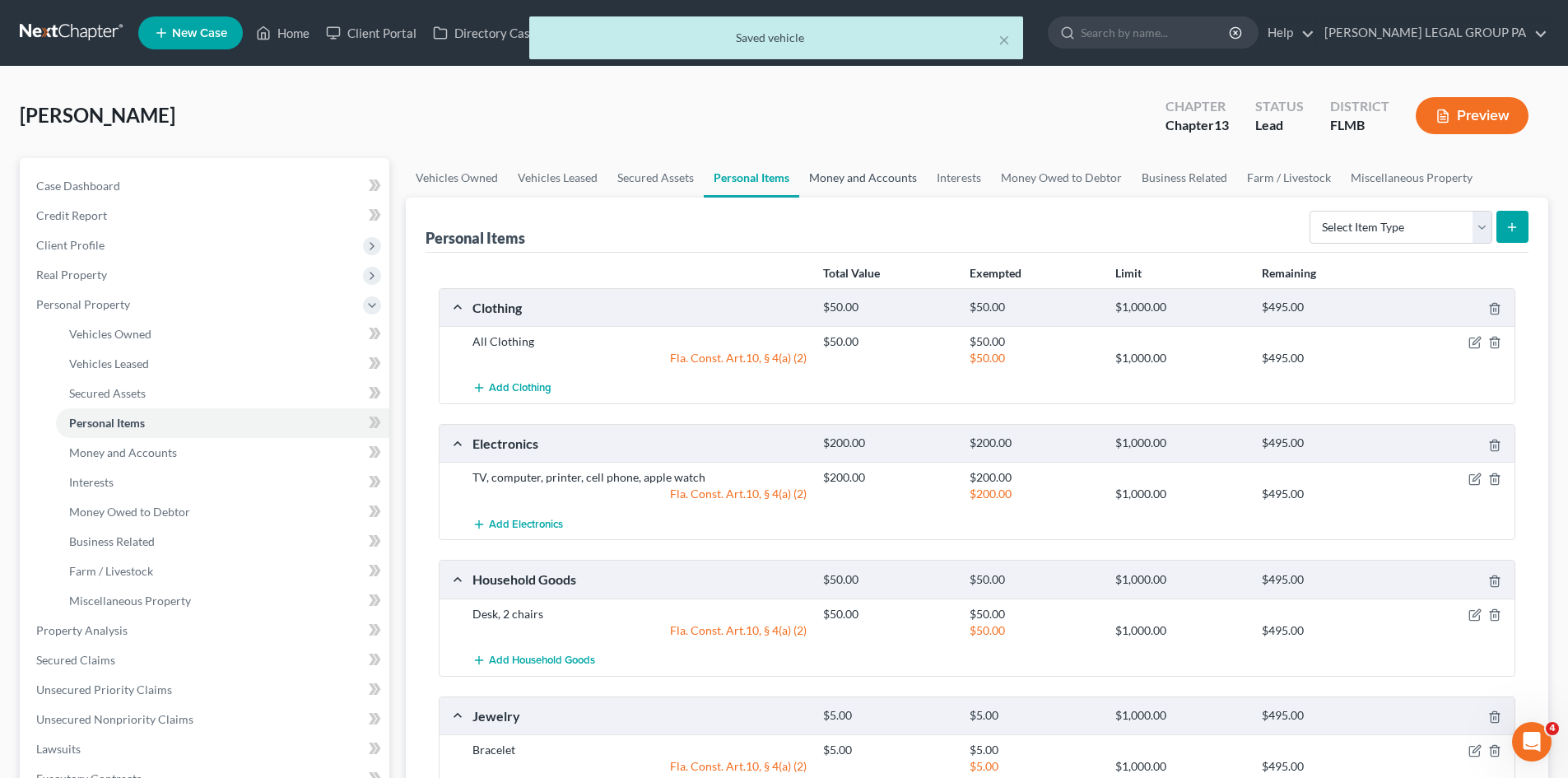
click at [857, 173] on link "Money and Accounts" at bounding box center [863, 177] width 128 height 40
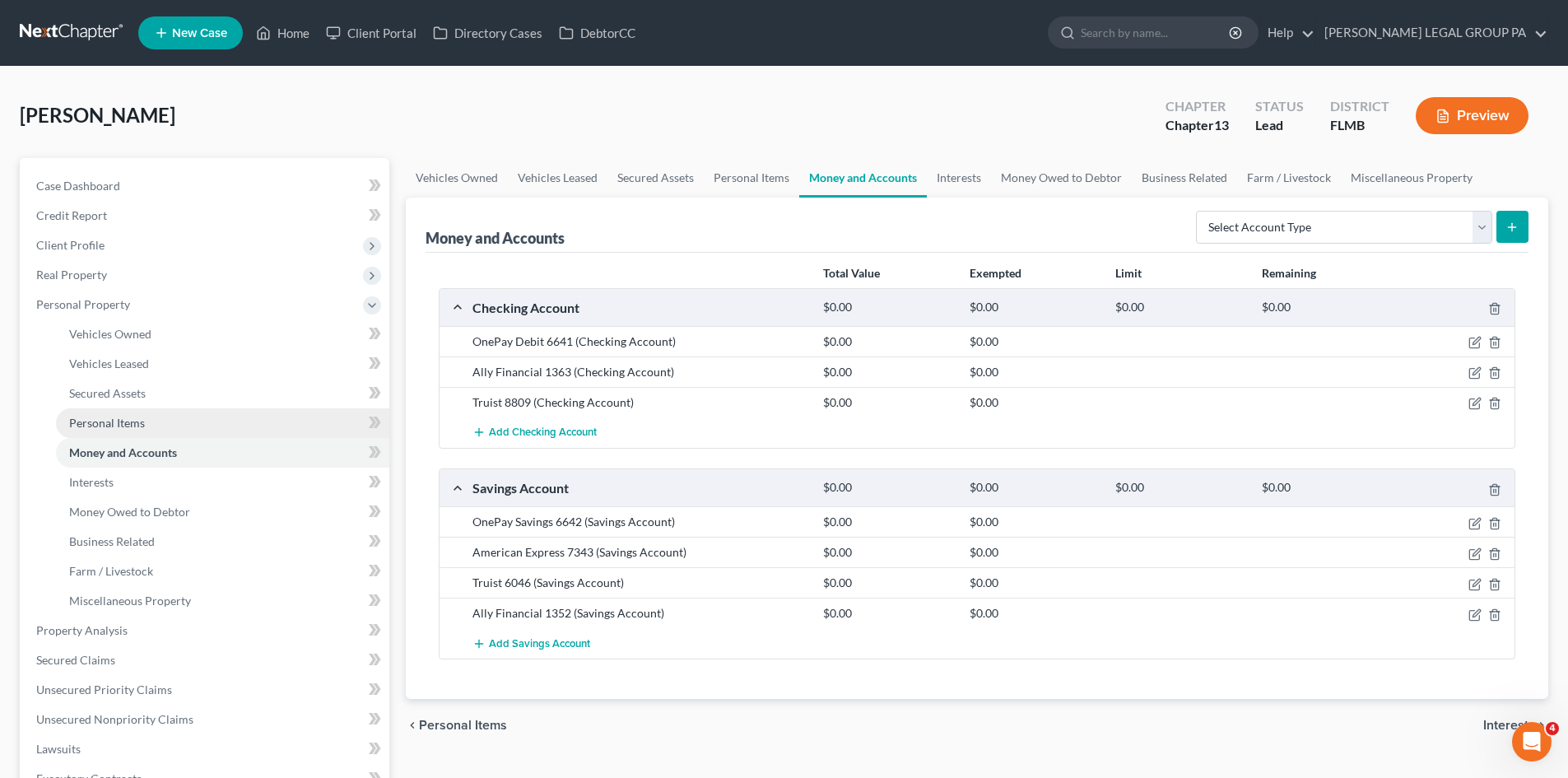
click at [137, 432] on link "Personal Items" at bounding box center [223, 423] width 334 height 30
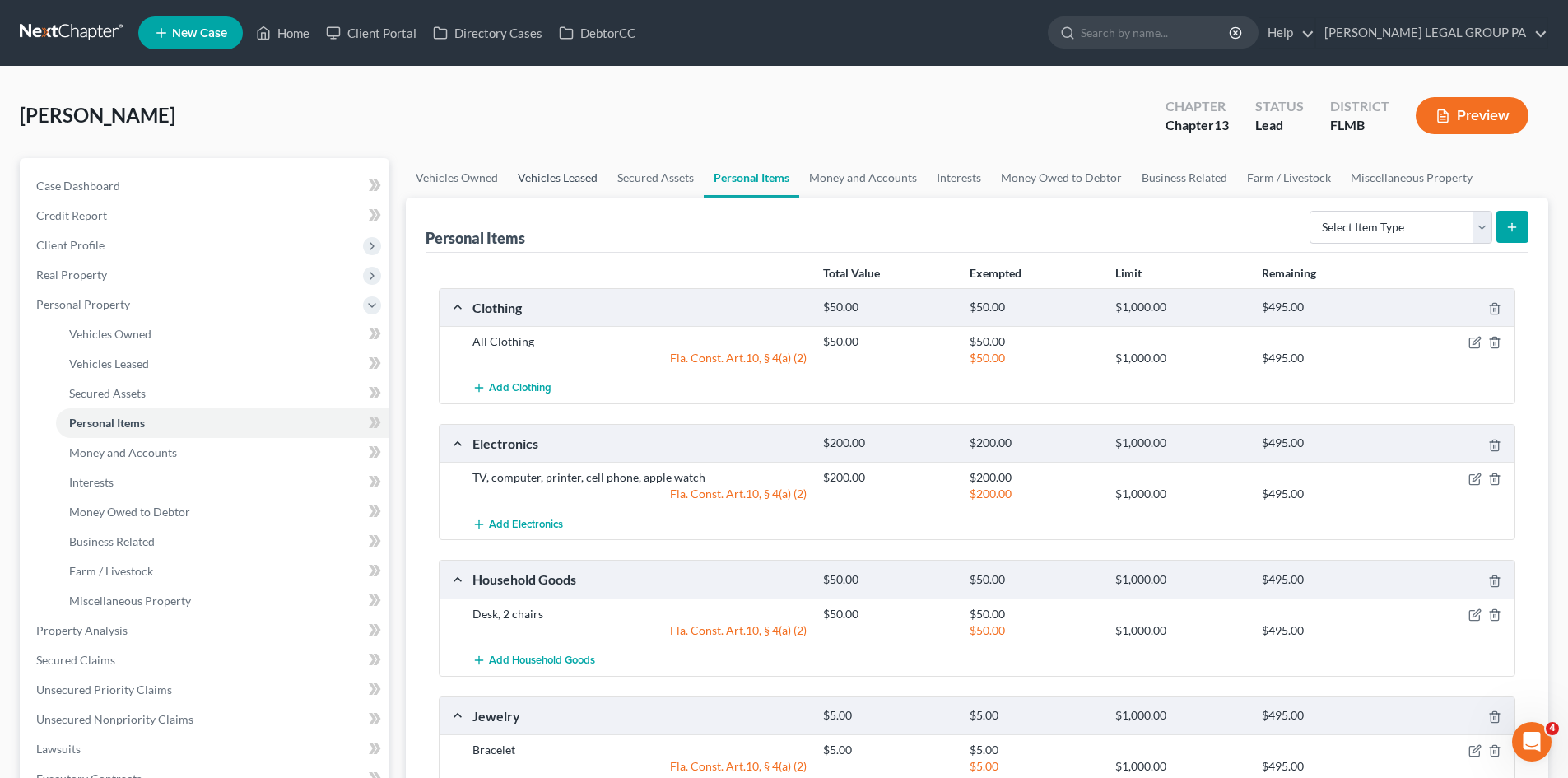
click at [541, 174] on link "Vehicles Leased" at bounding box center [558, 177] width 100 height 40
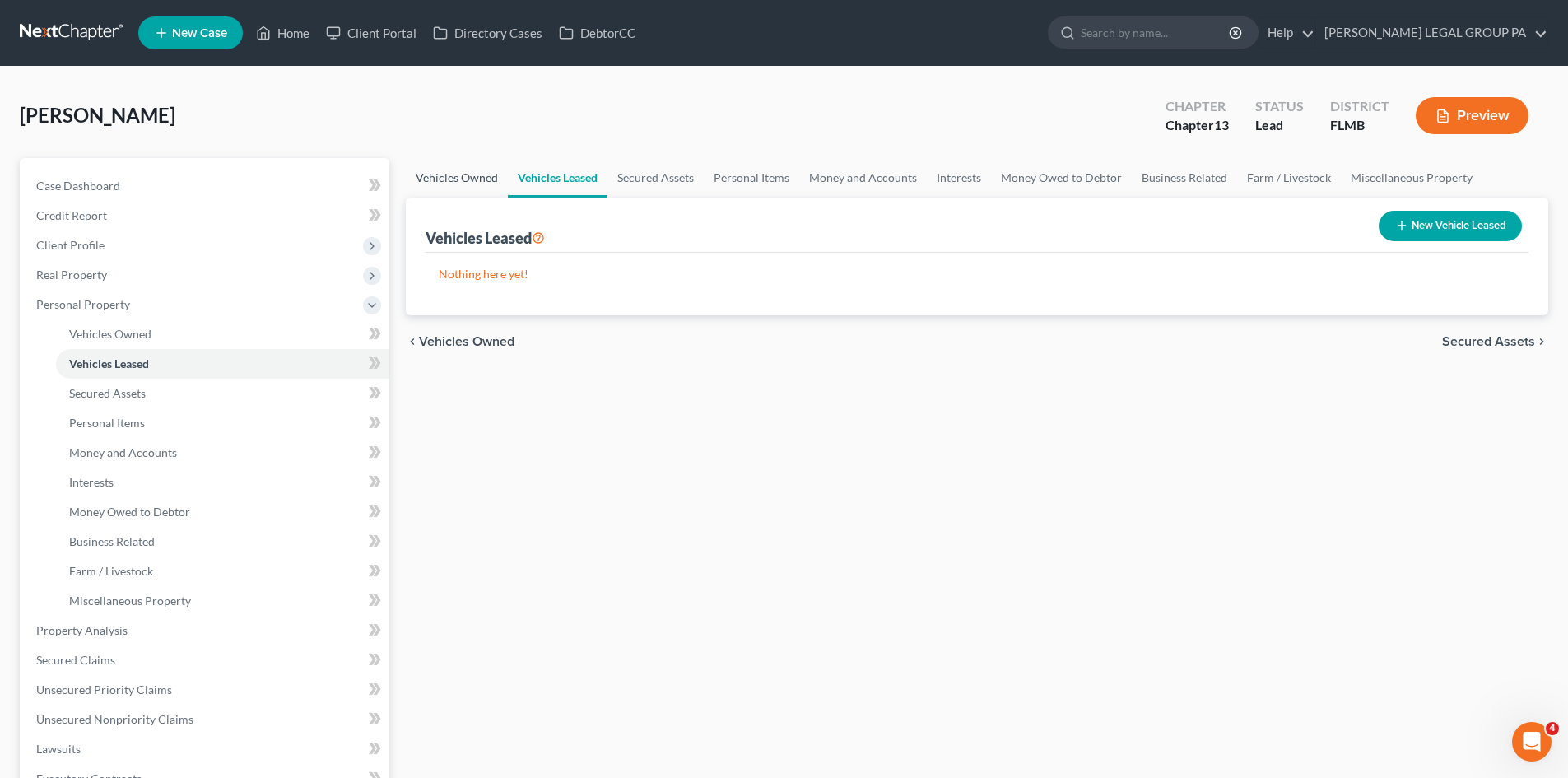
click at [457, 172] on link "Vehicles Owned" at bounding box center [456, 177] width 102 height 40
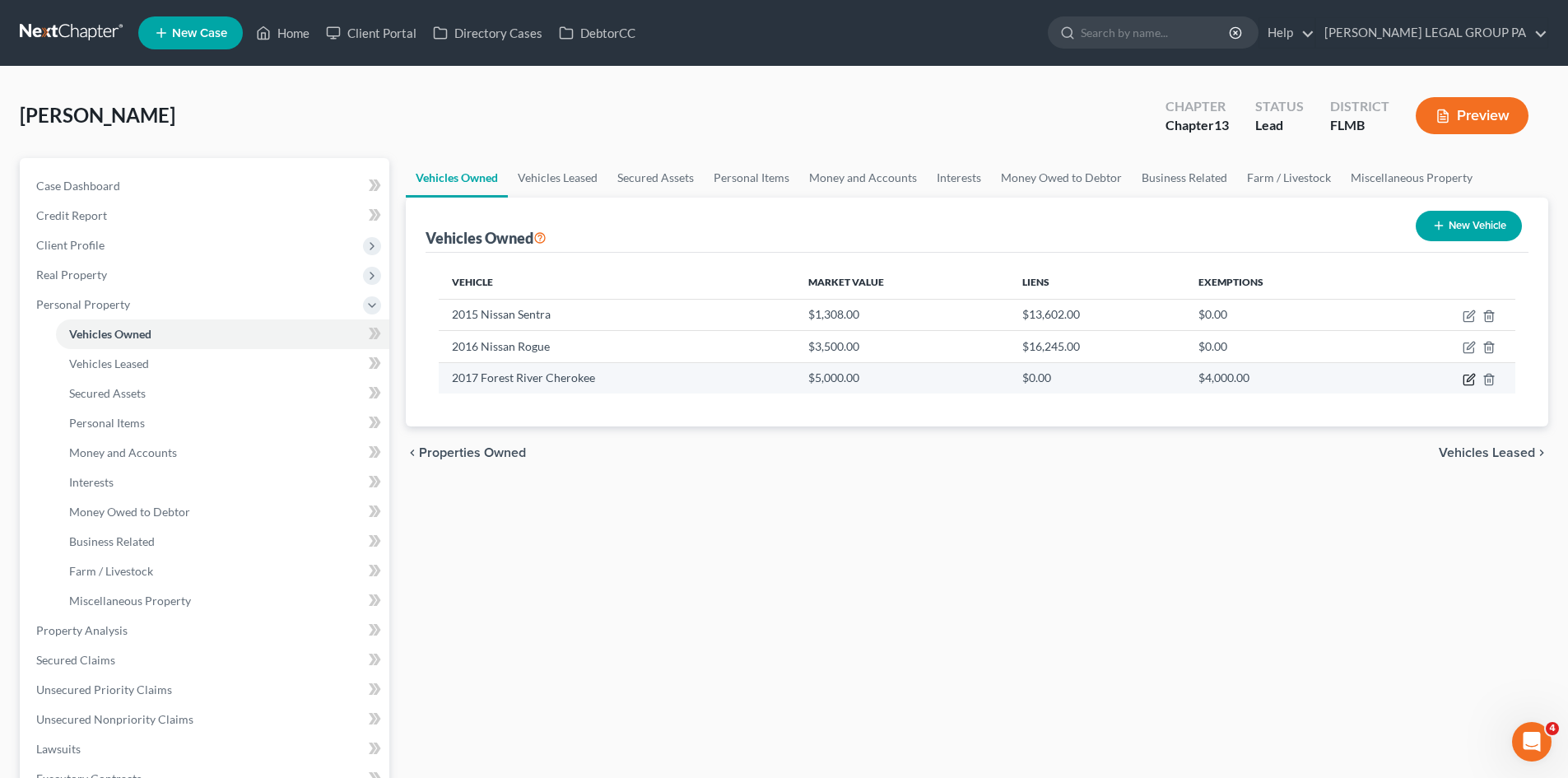
click at [1465, 381] on icon "button" at bounding box center [1469, 380] width 13 height 13
select select "7"
select select "9"
select select "2"
select select "0"
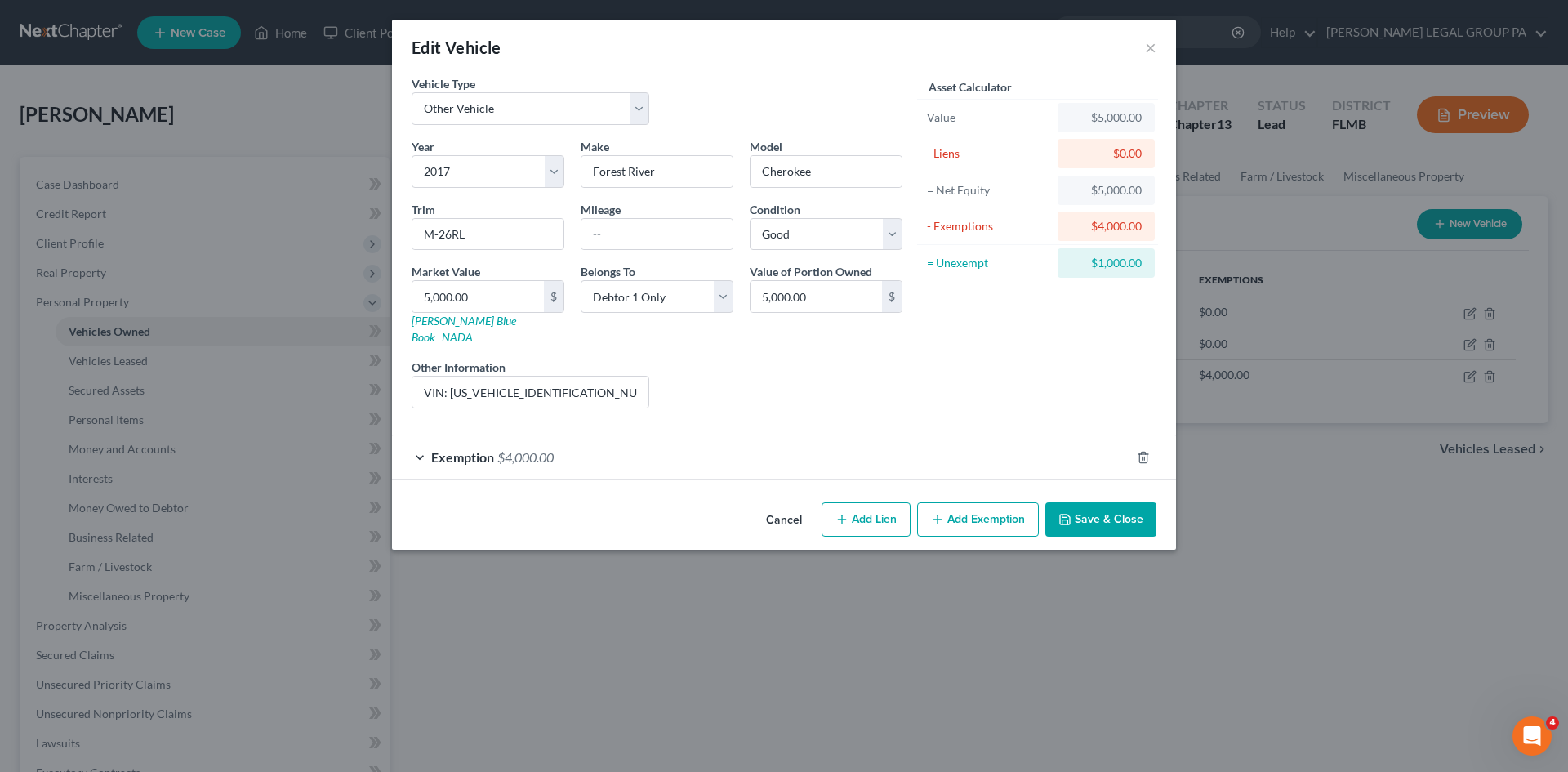
click at [992, 502] on button "Add Exemption" at bounding box center [977, 519] width 122 height 34
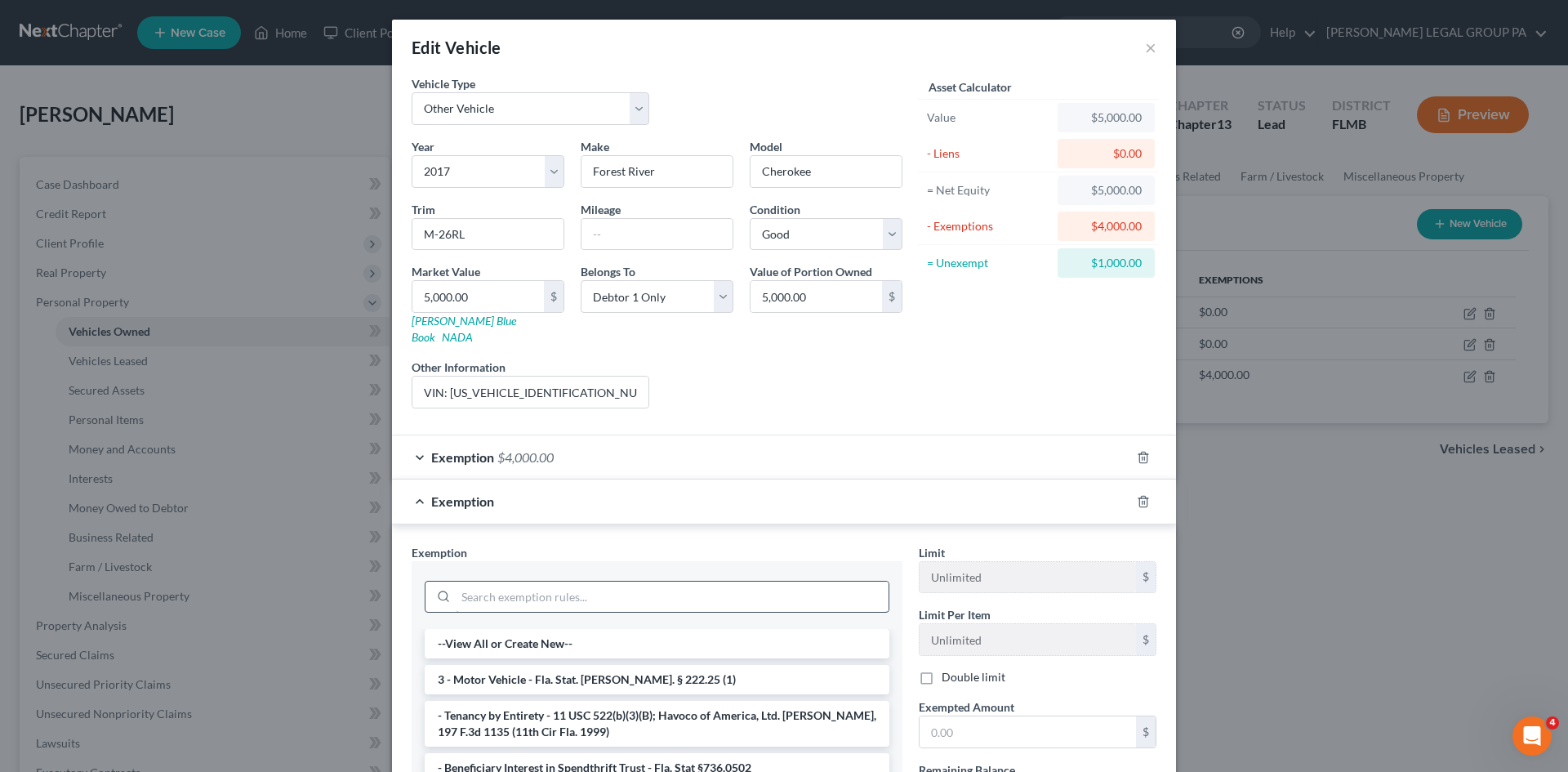
click at [537, 591] on input "search" at bounding box center [672, 597] width 433 height 31
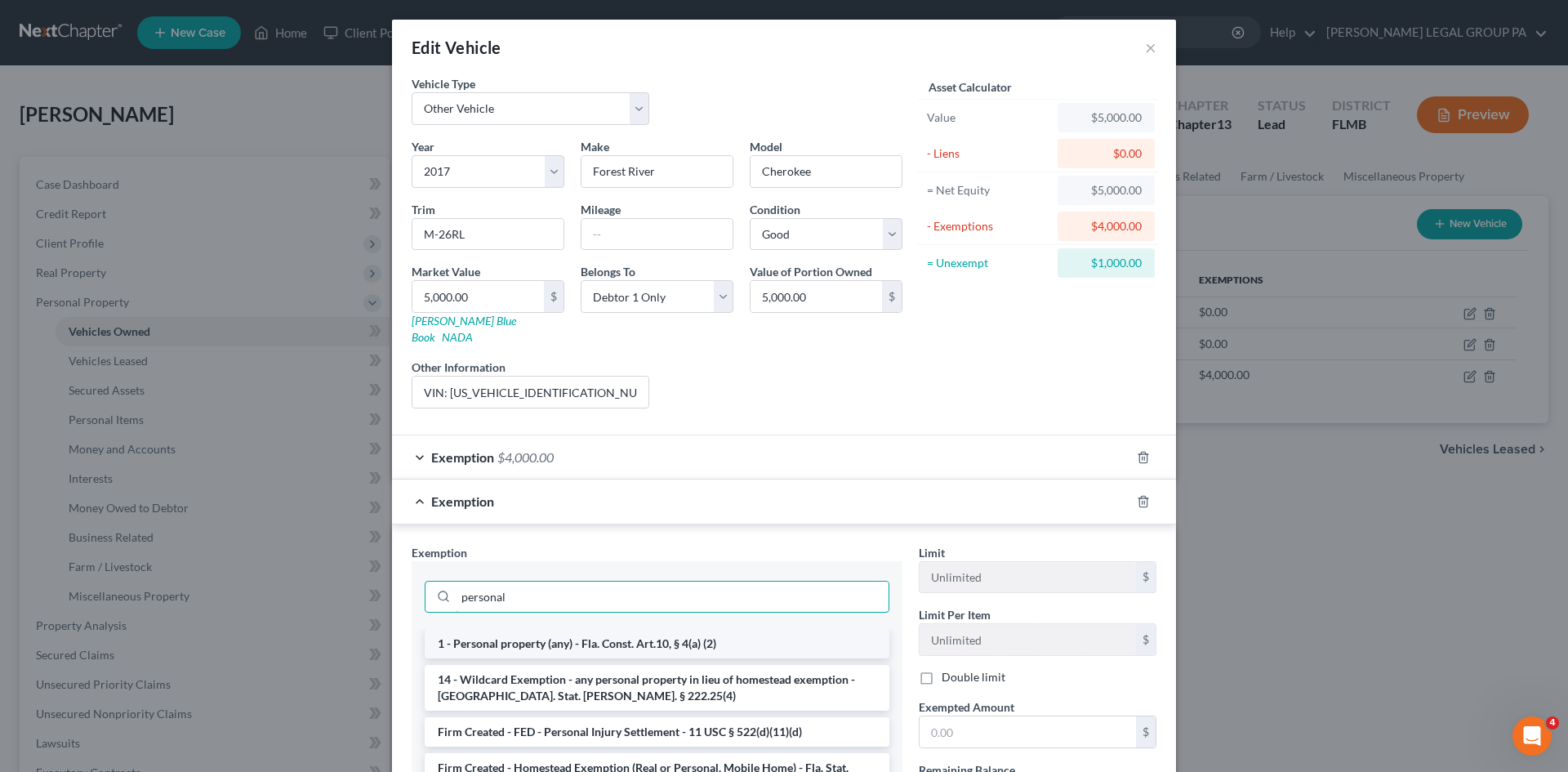
type input "personal"
drag, startPoint x: 571, startPoint y: 628, endPoint x: 672, endPoint y: 617, distance: 101.6
click at [571, 629] on li "1 - Personal property (any) - Fla. Const. Art.10, § 4(a) (2)" at bounding box center [657, 644] width 465 height 29
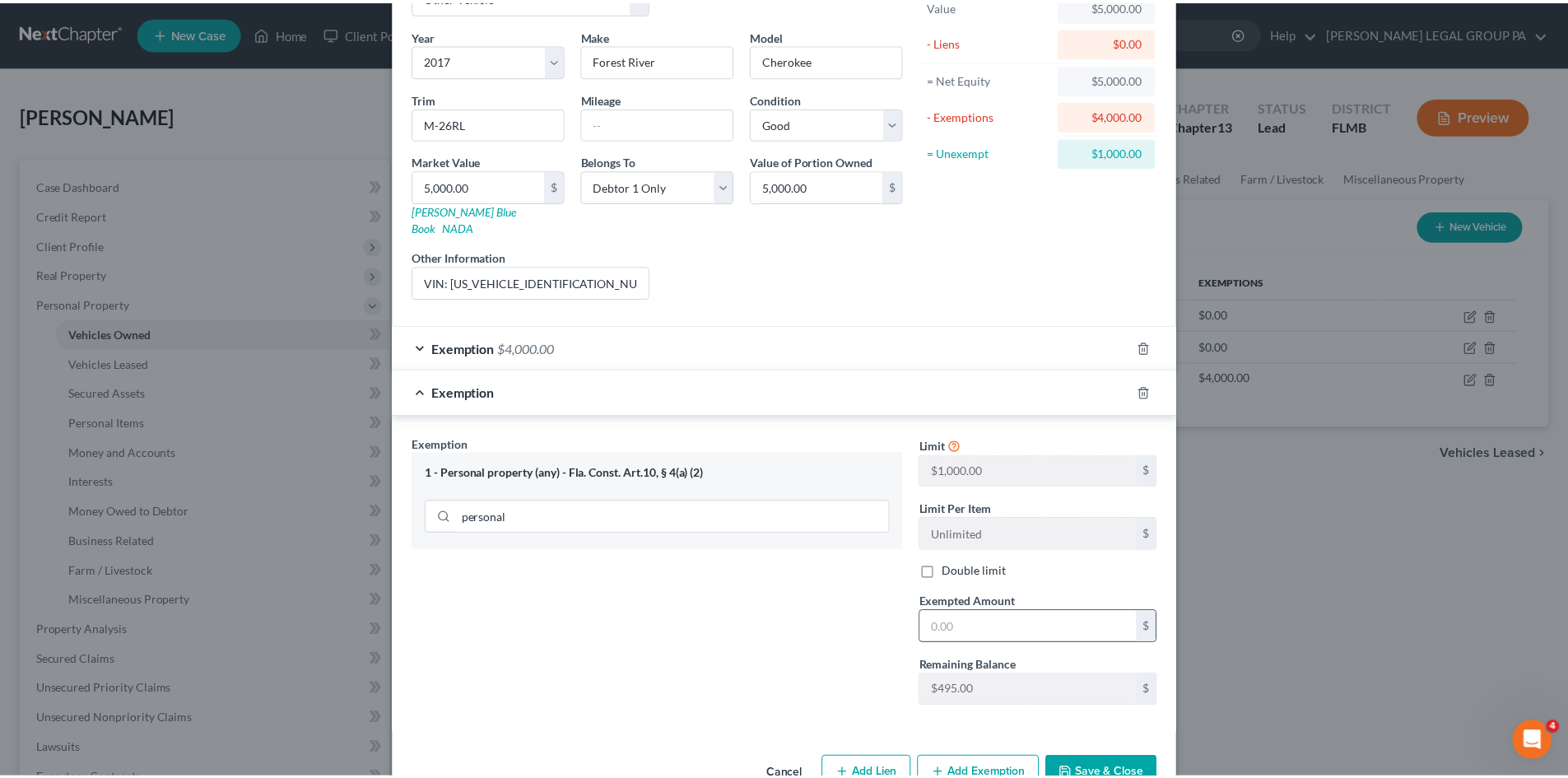
scroll to position [142, 0]
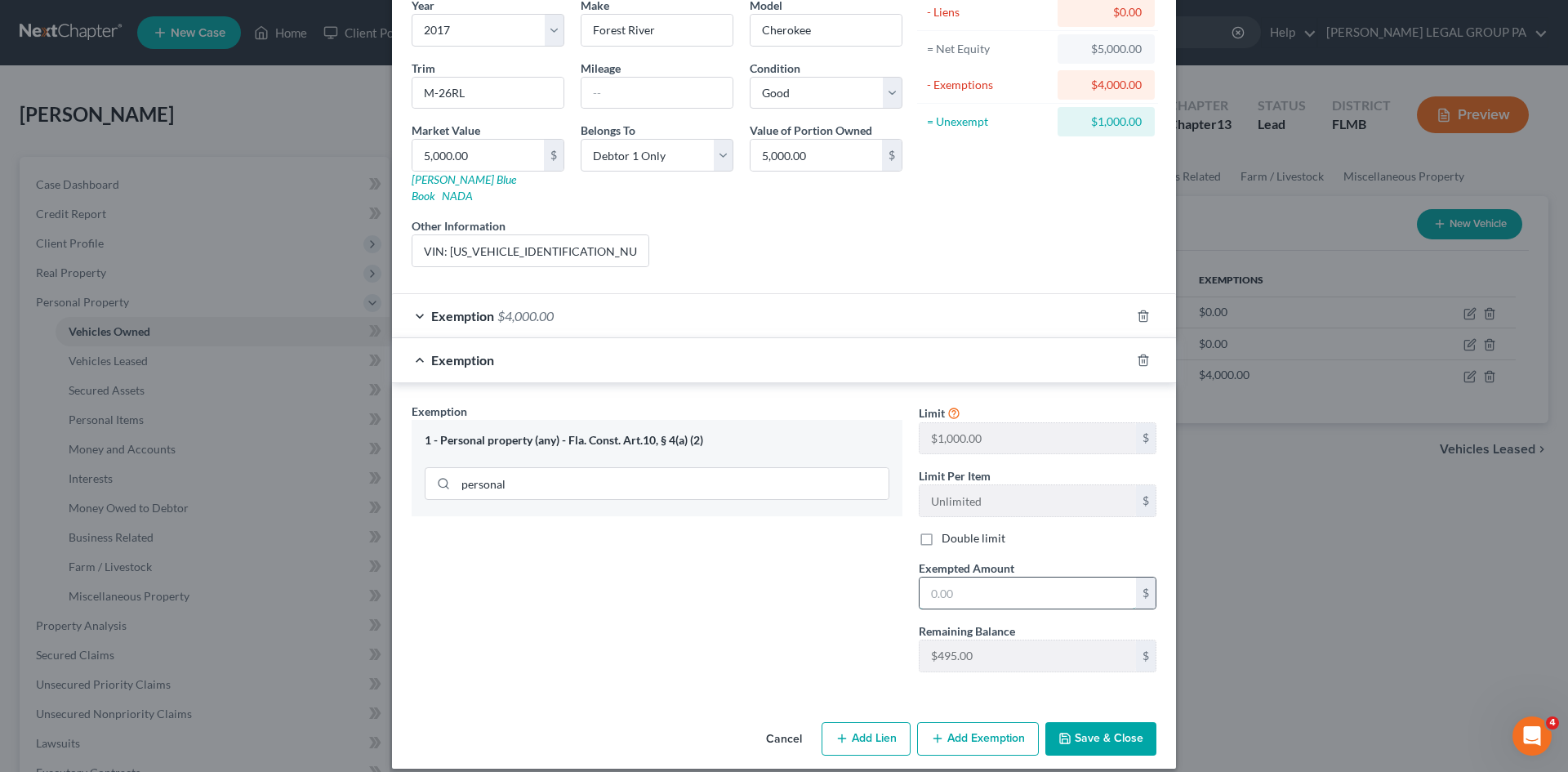
click at [1004, 578] on input "text" at bounding box center [1028, 593] width 216 height 31
type input "495.00"
click at [1086, 722] on button "Save & Close" at bounding box center [1100, 738] width 111 height 34
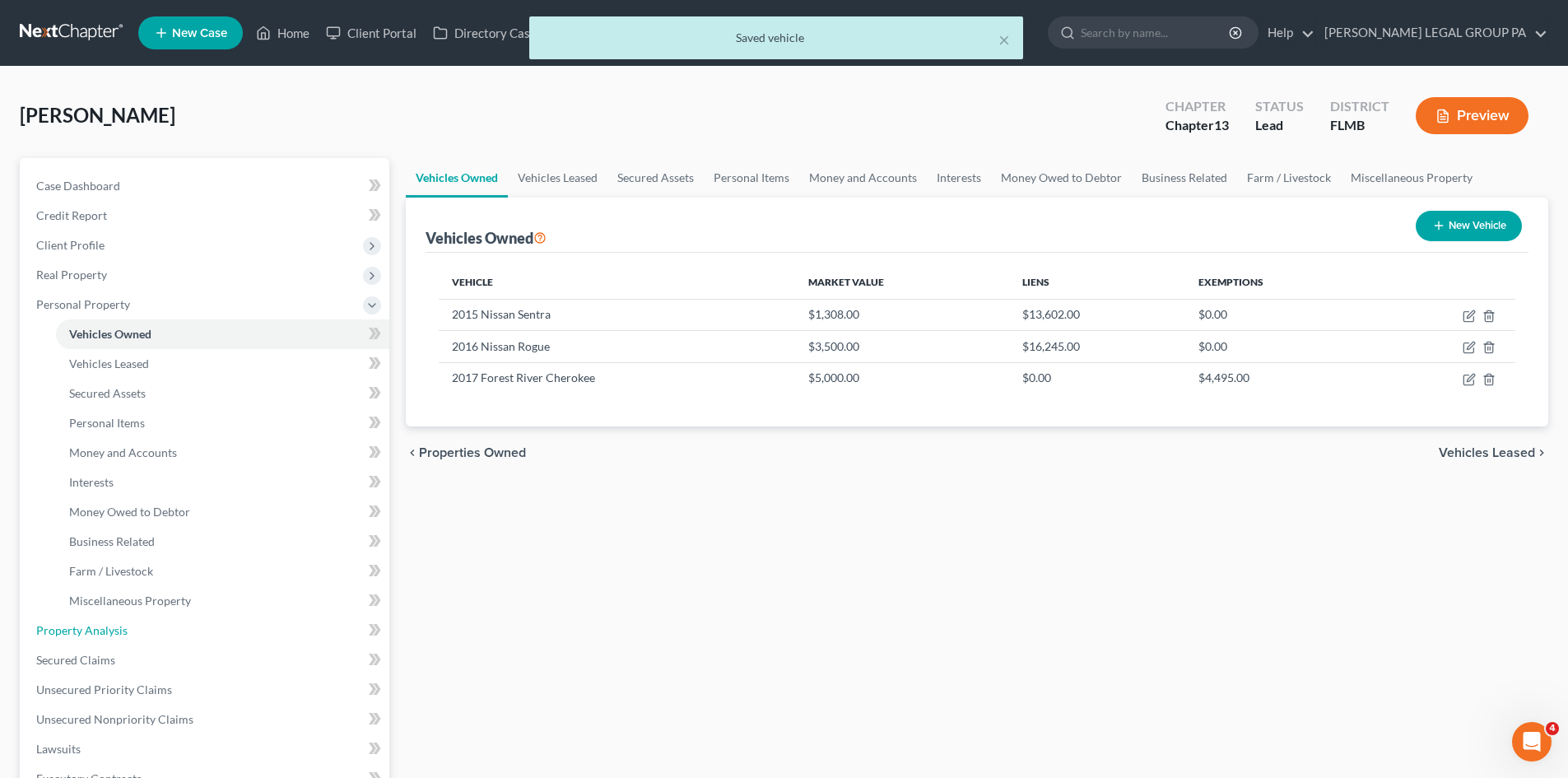
drag, startPoint x: 136, startPoint y: 629, endPoint x: 509, endPoint y: 541, distance: 383.2
click at [136, 629] on link "Property Analysis" at bounding box center [206, 630] width 366 height 30
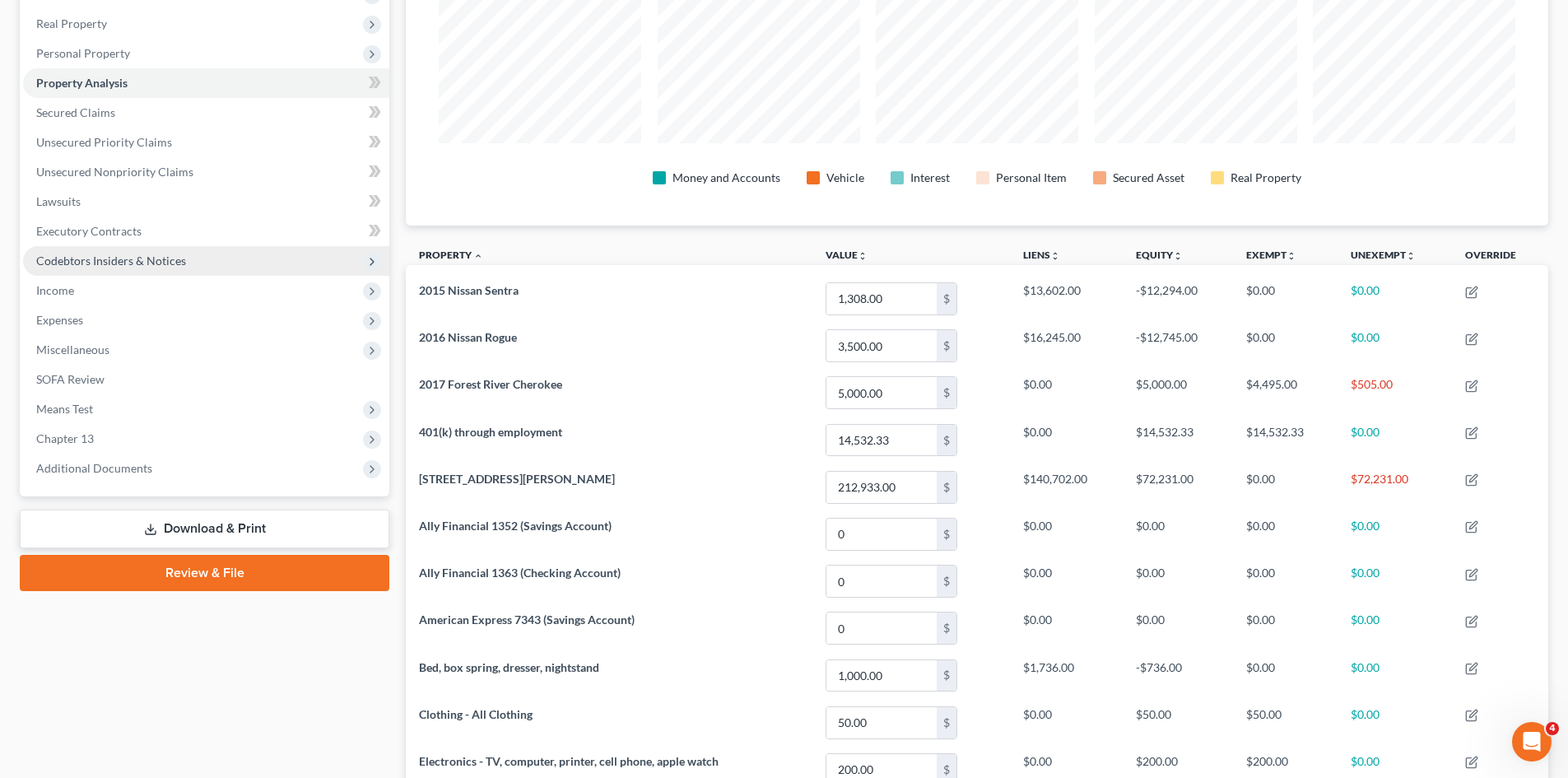
scroll to position [110, 0]
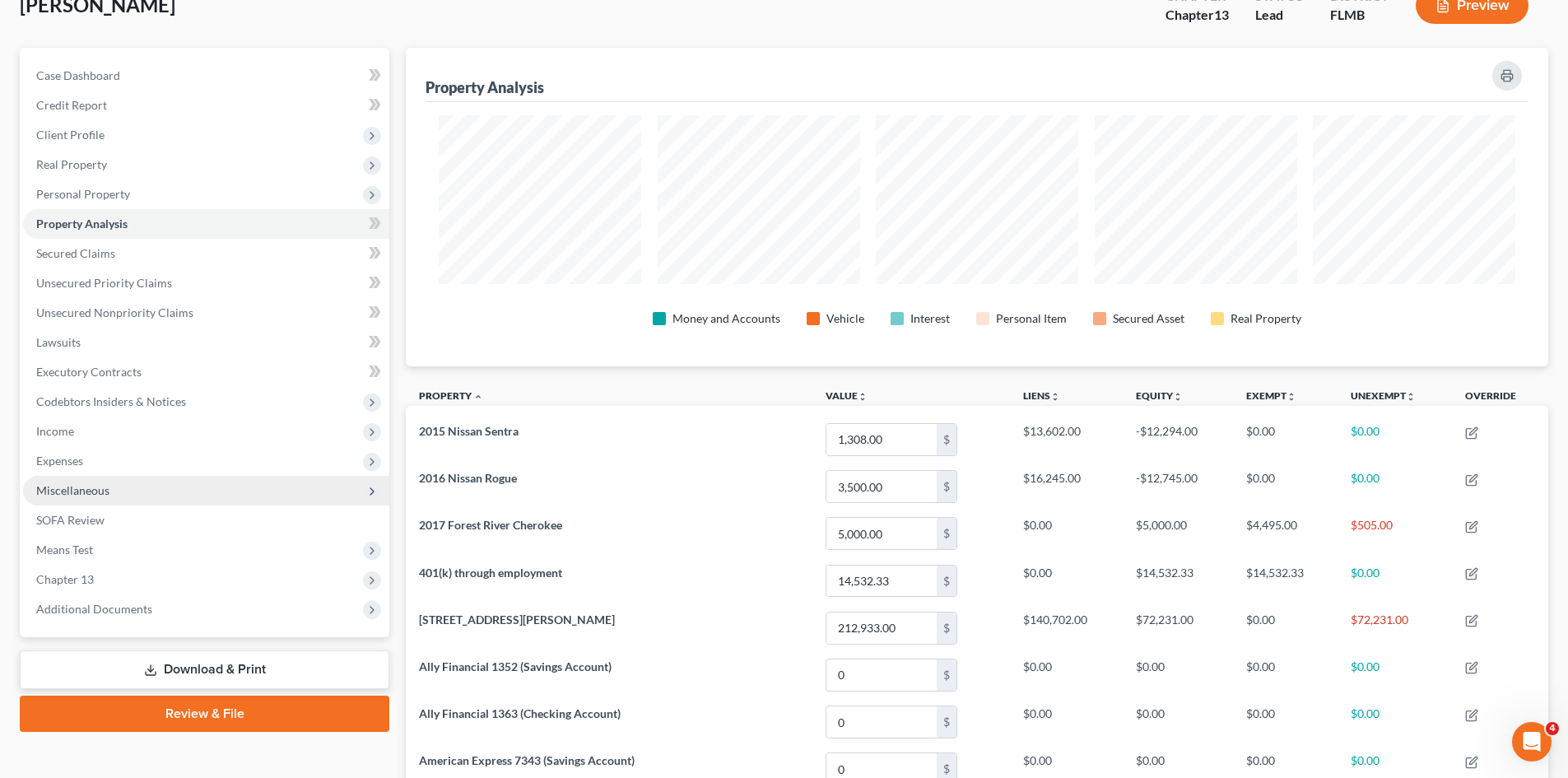
drag, startPoint x: 108, startPoint y: 488, endPoint x: 112, endPoint y: 499, distance: 11.7
click at [108, 488] on span "Miscellaneous" at bounding box center [72, 490] width 73 height 14
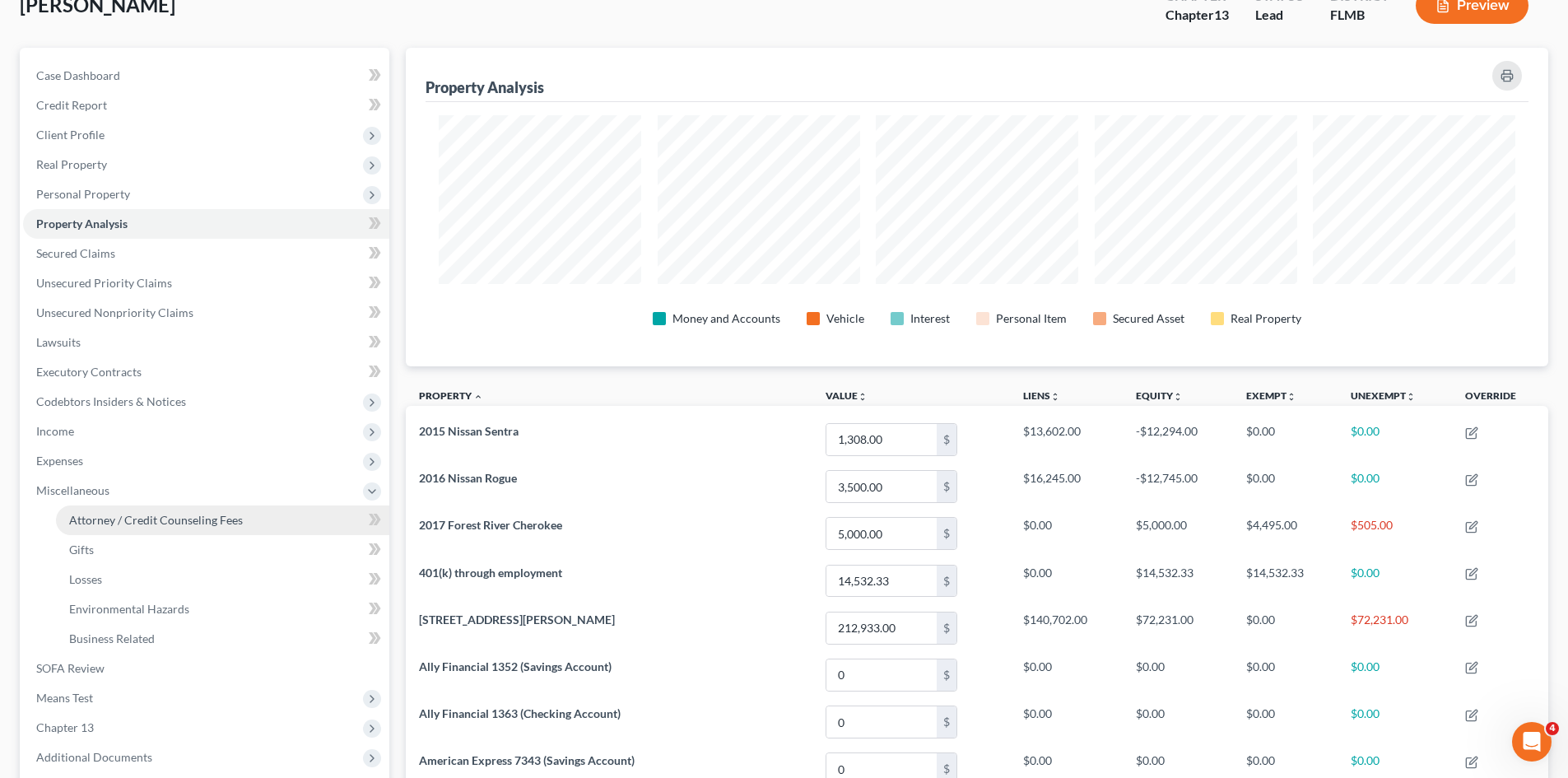
click at [125, 519] on span "Attorney / Credit Counseling Fees" at bounding box center [156, 519] width 174 height 14
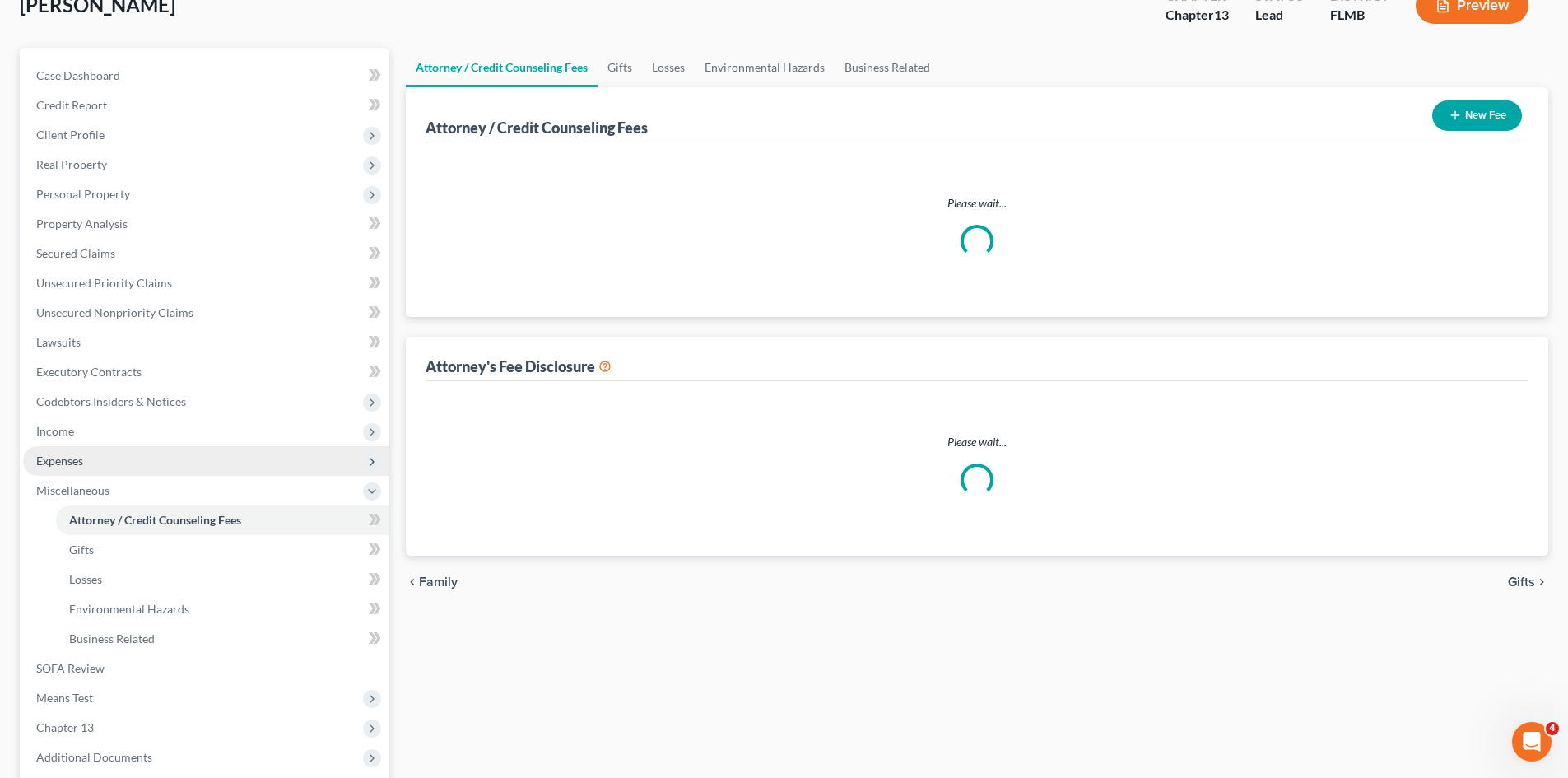
scroll to position [35, 0]
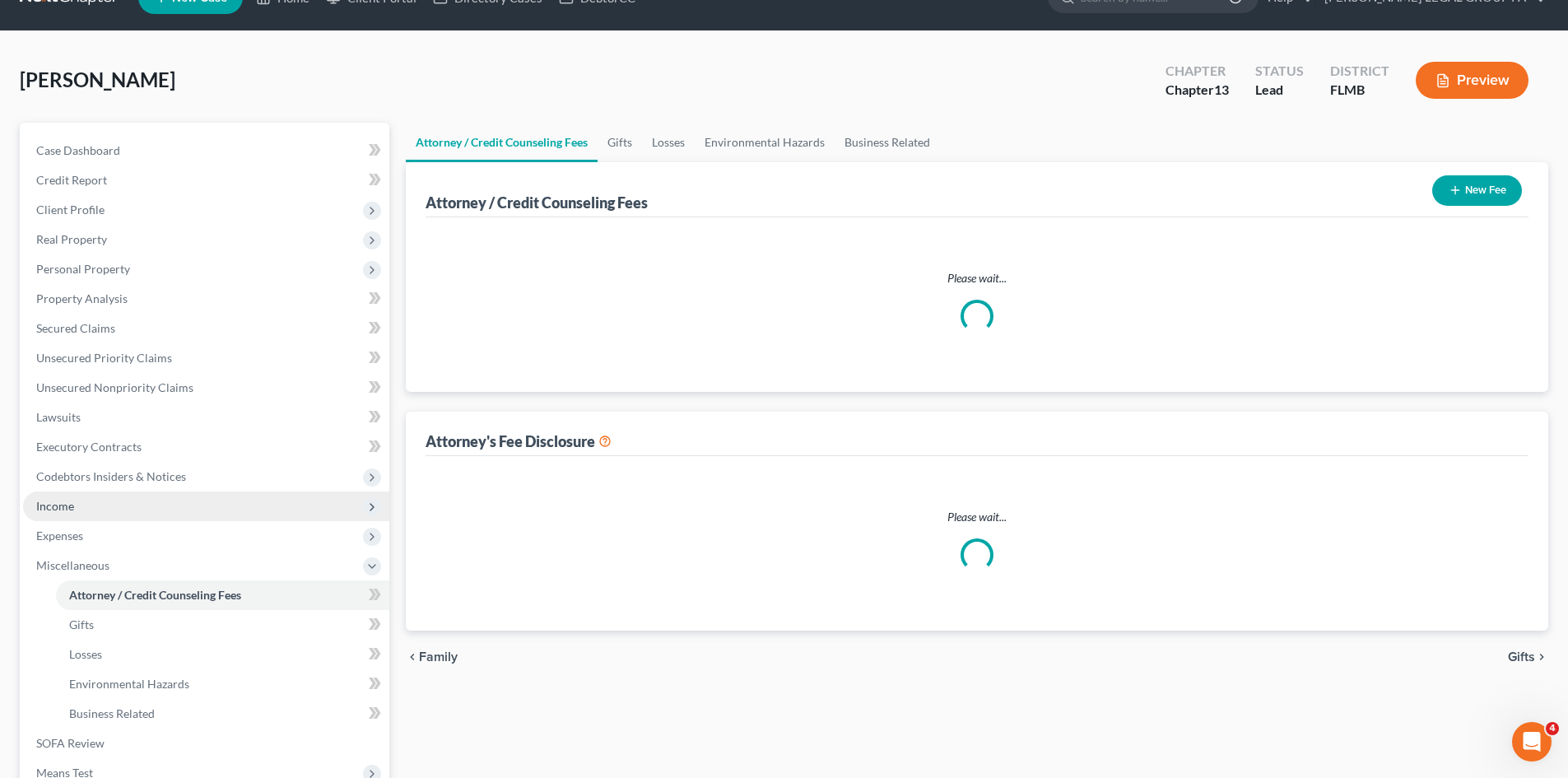
select select "0"
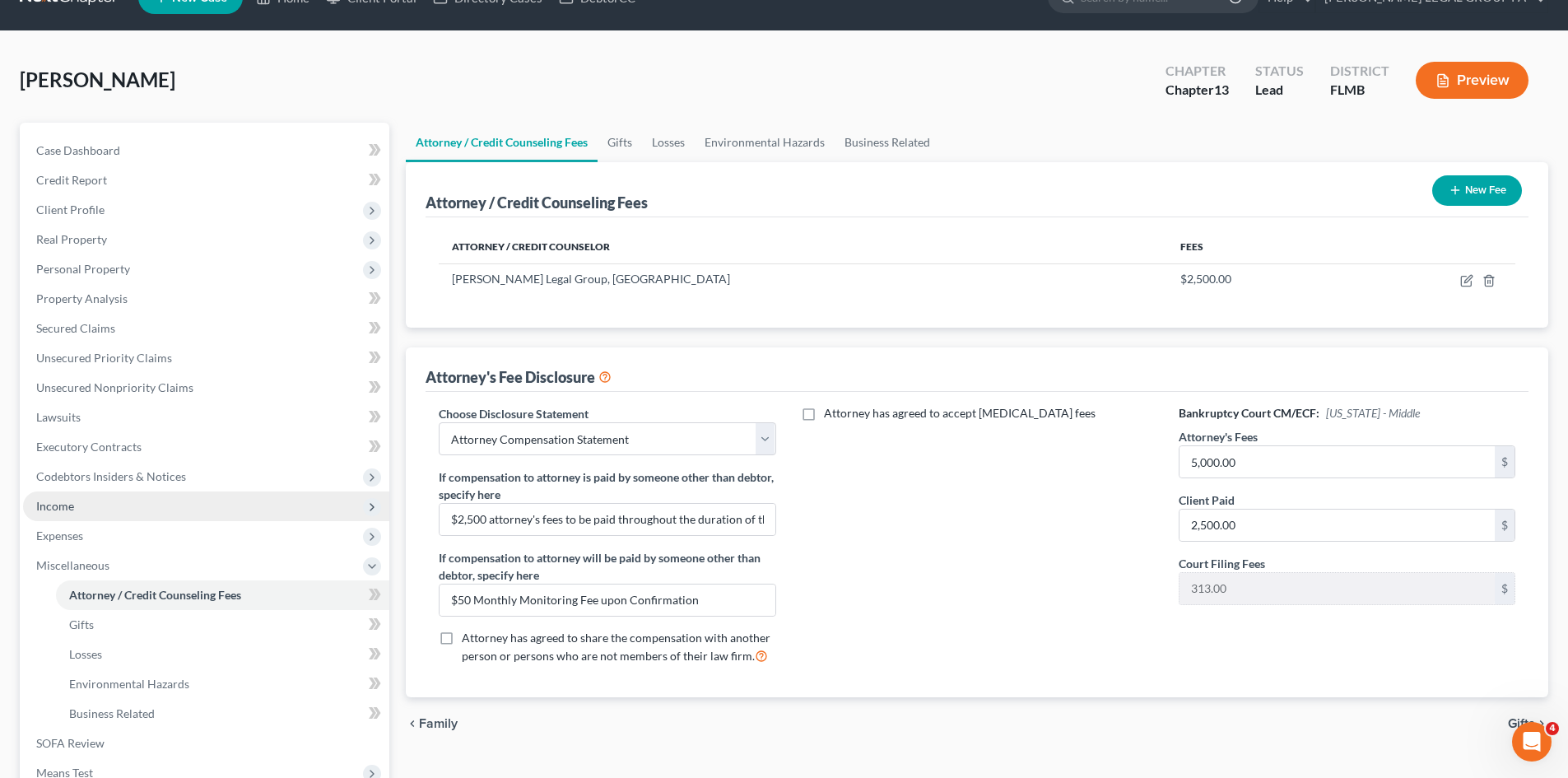
scroll to position [0, 0]
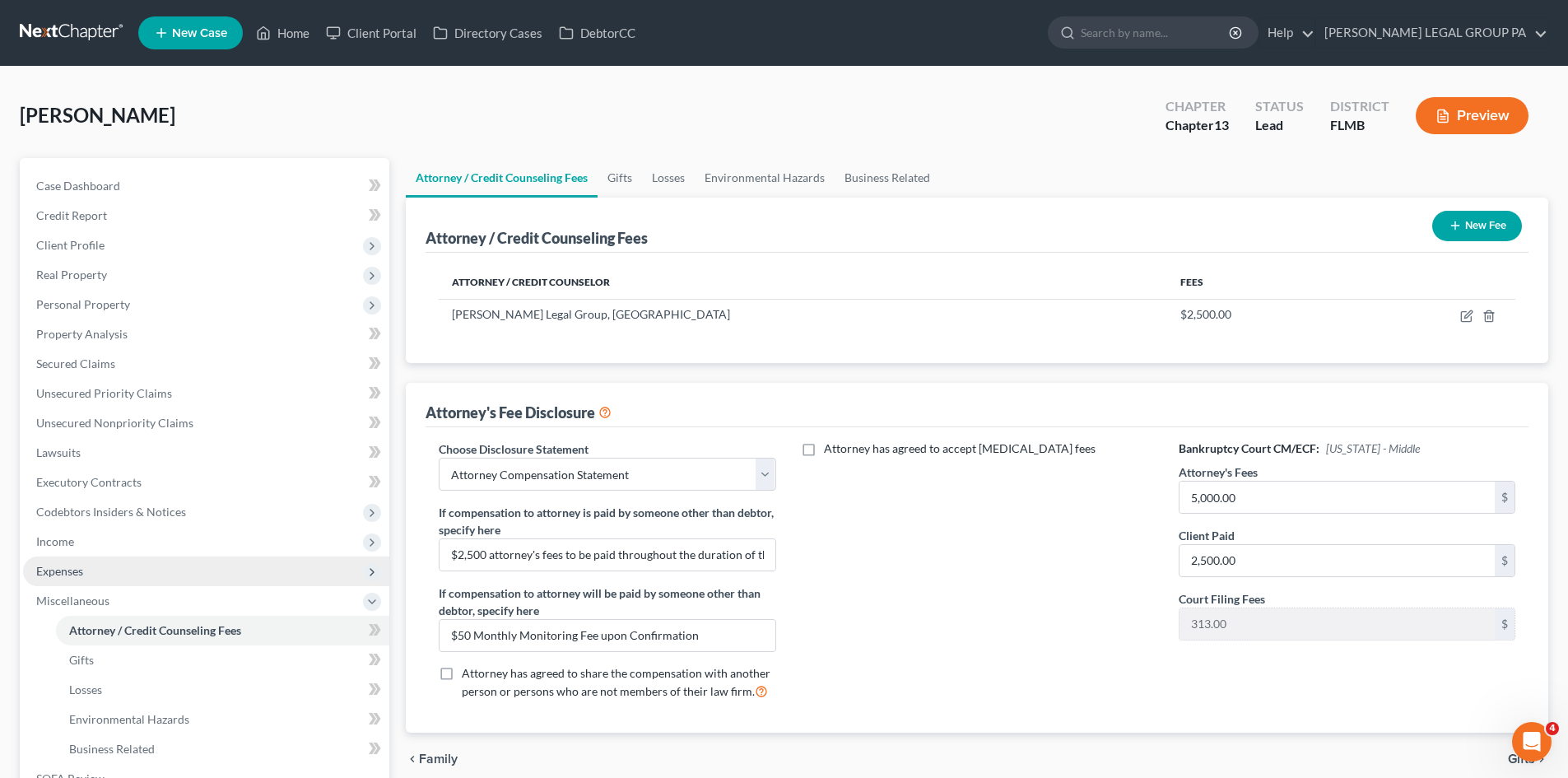
click at [115, 581] on span "Expenses" at bounding box center [206, 571] width 366 height 30
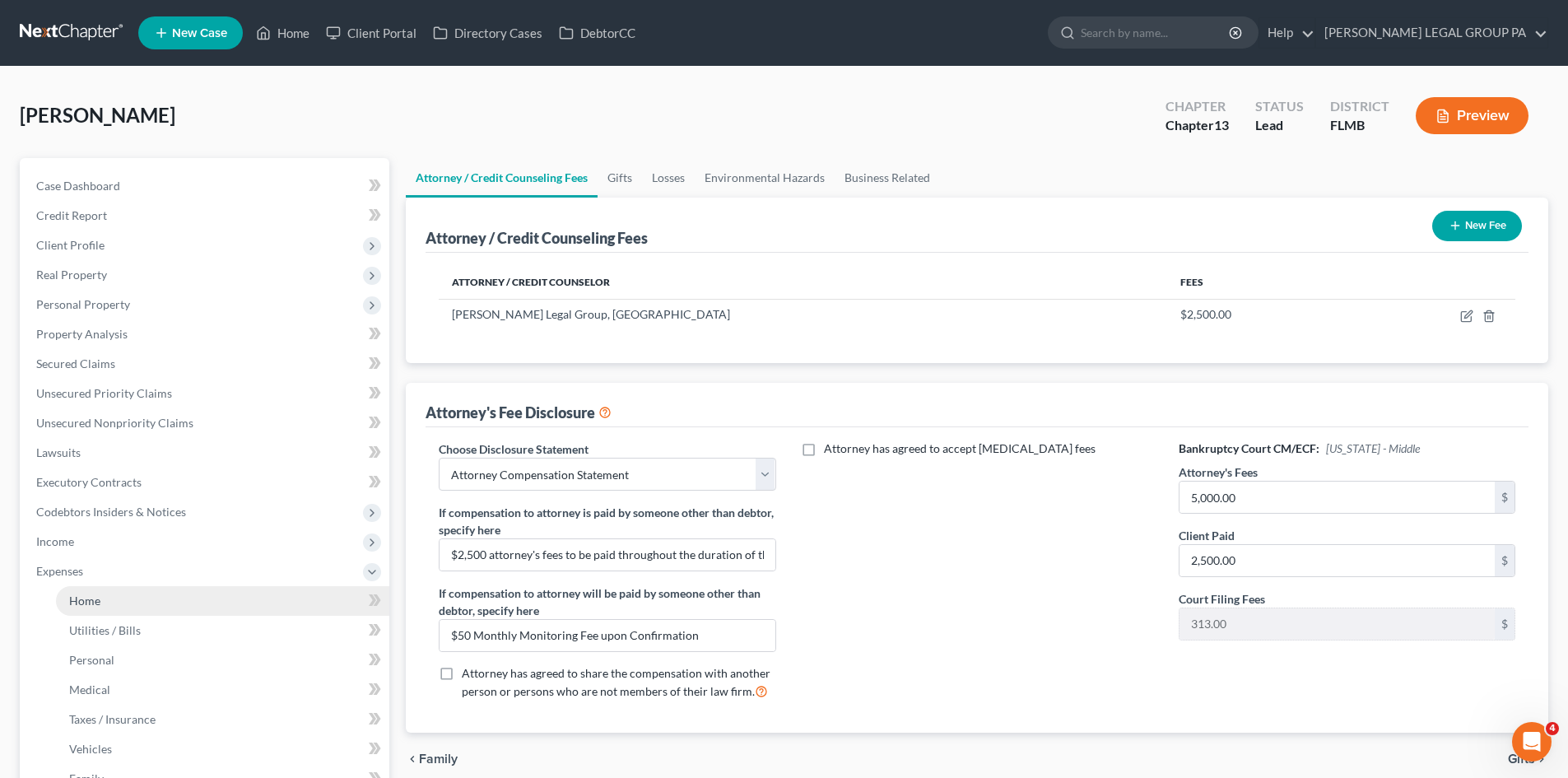
click at [122, 594] on link "Home" at bounding box center [223, 601] width 334 height 30
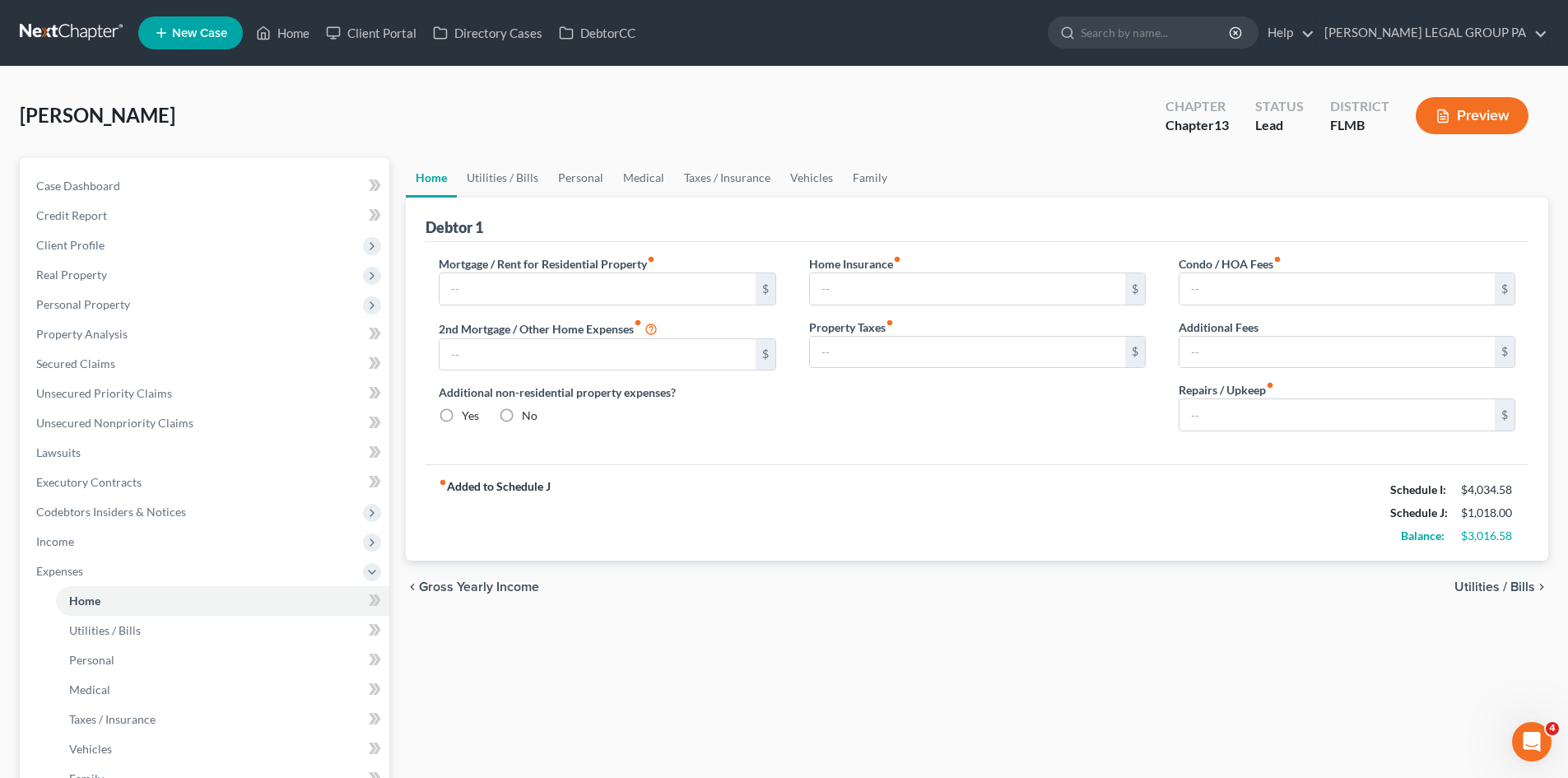
type input "1,081.00"
type input "0.00"
radio input "true"
type input "15.50"
type input "0.00"
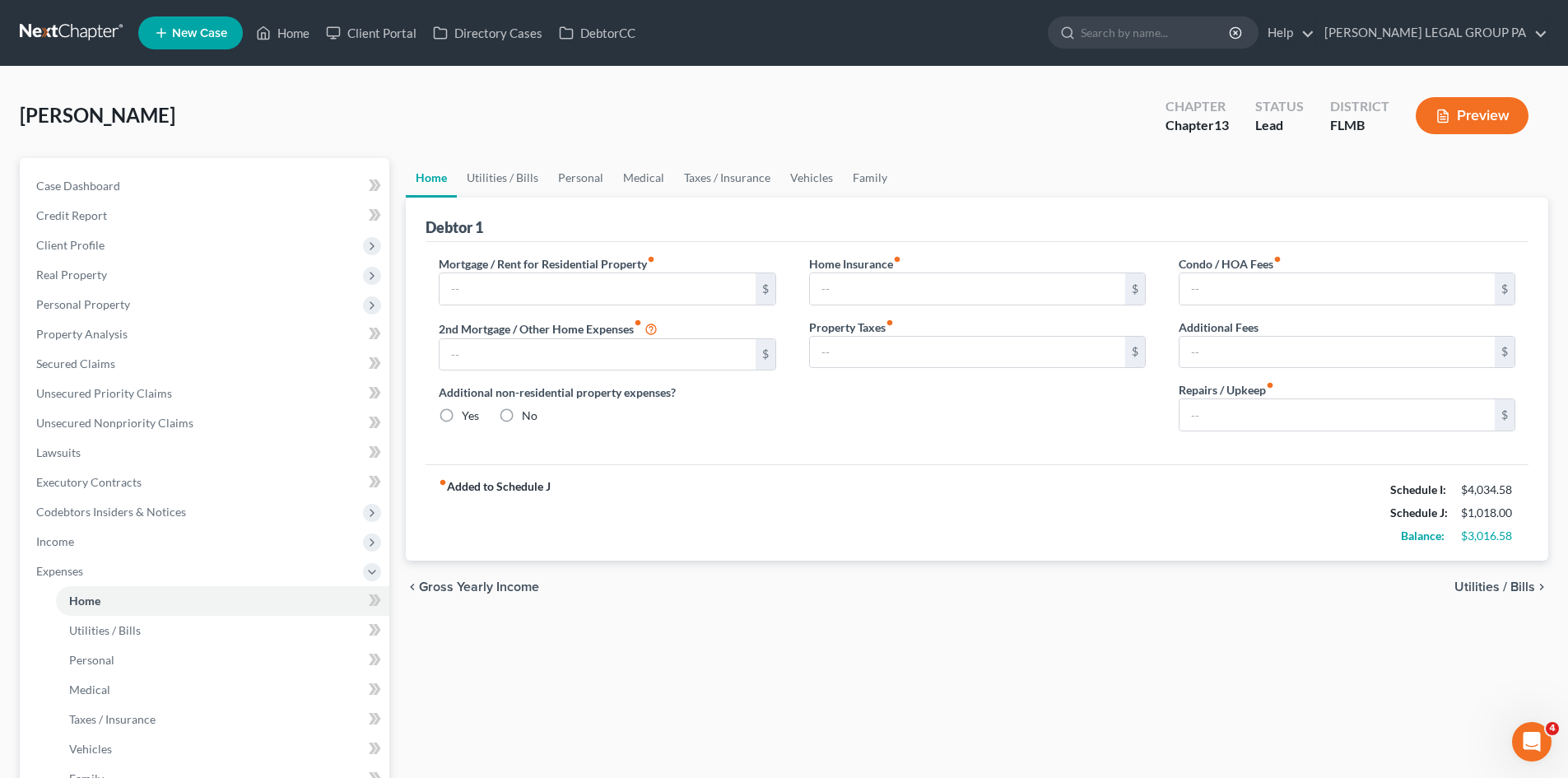
type input "0.00"
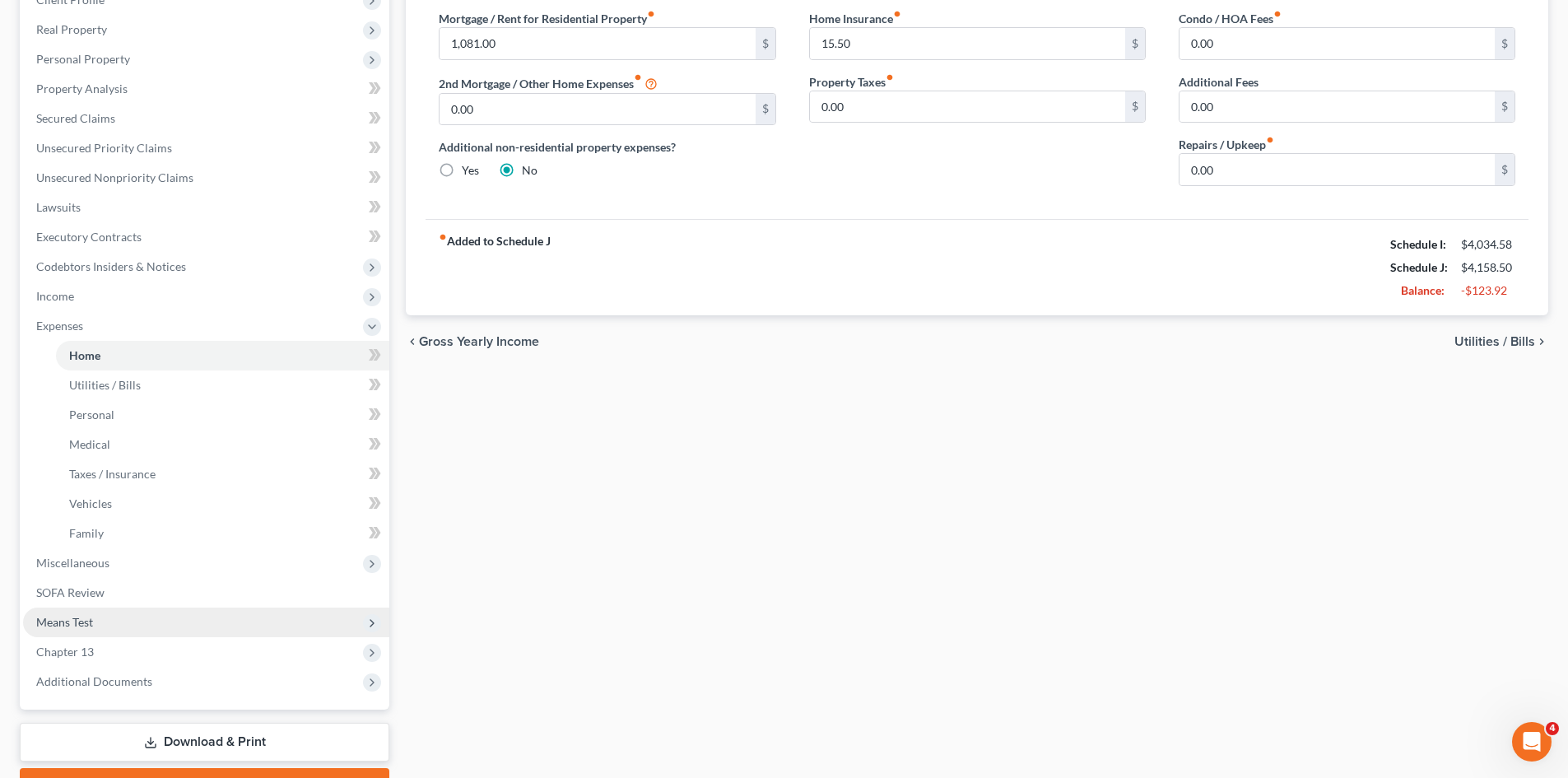
scroll to position [247, 0]
click at [152, 583] on link "SOFA Review" at bounding box center [206, 591] width 366 height 30
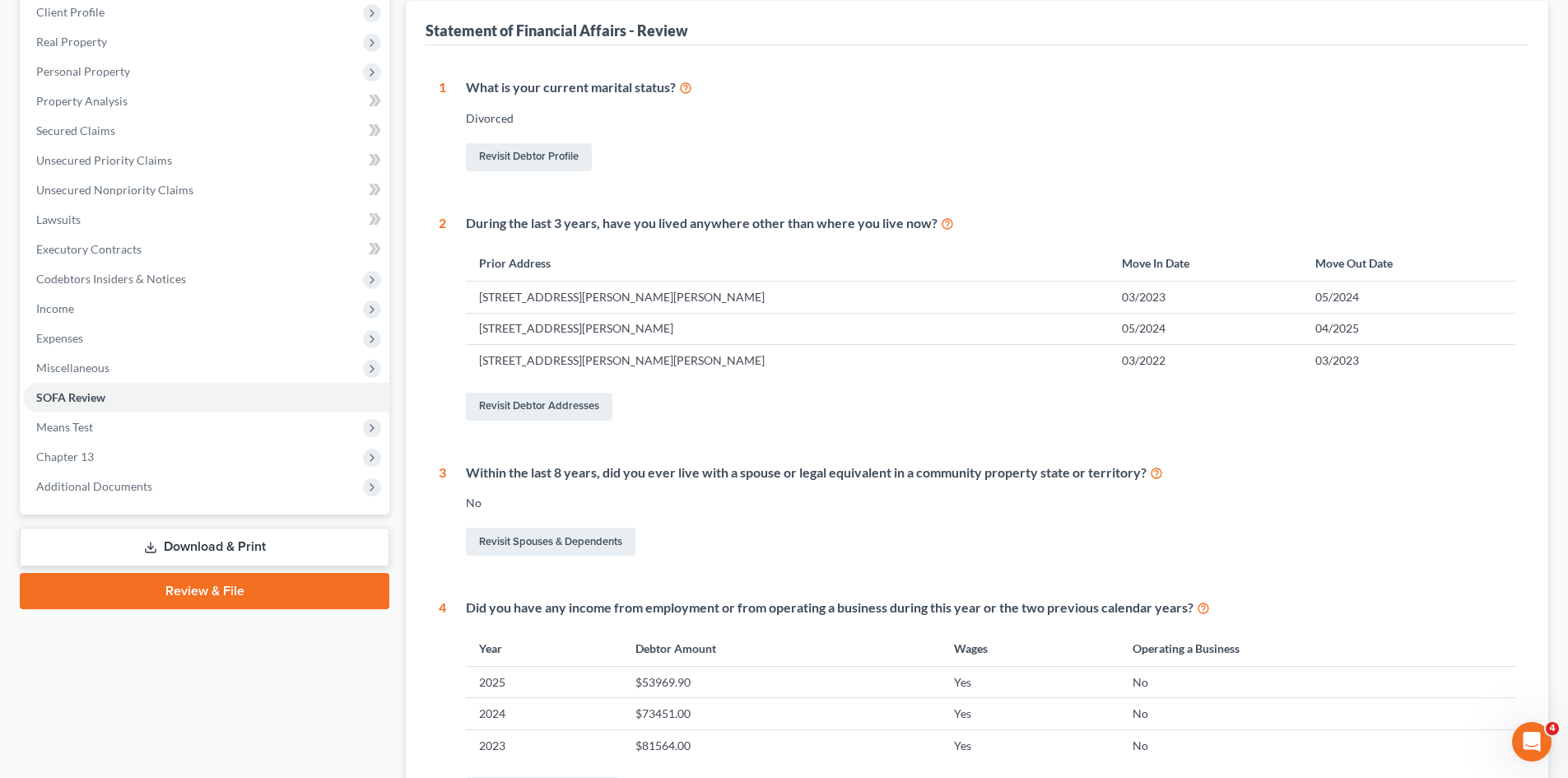
scroll to position [247, 0]
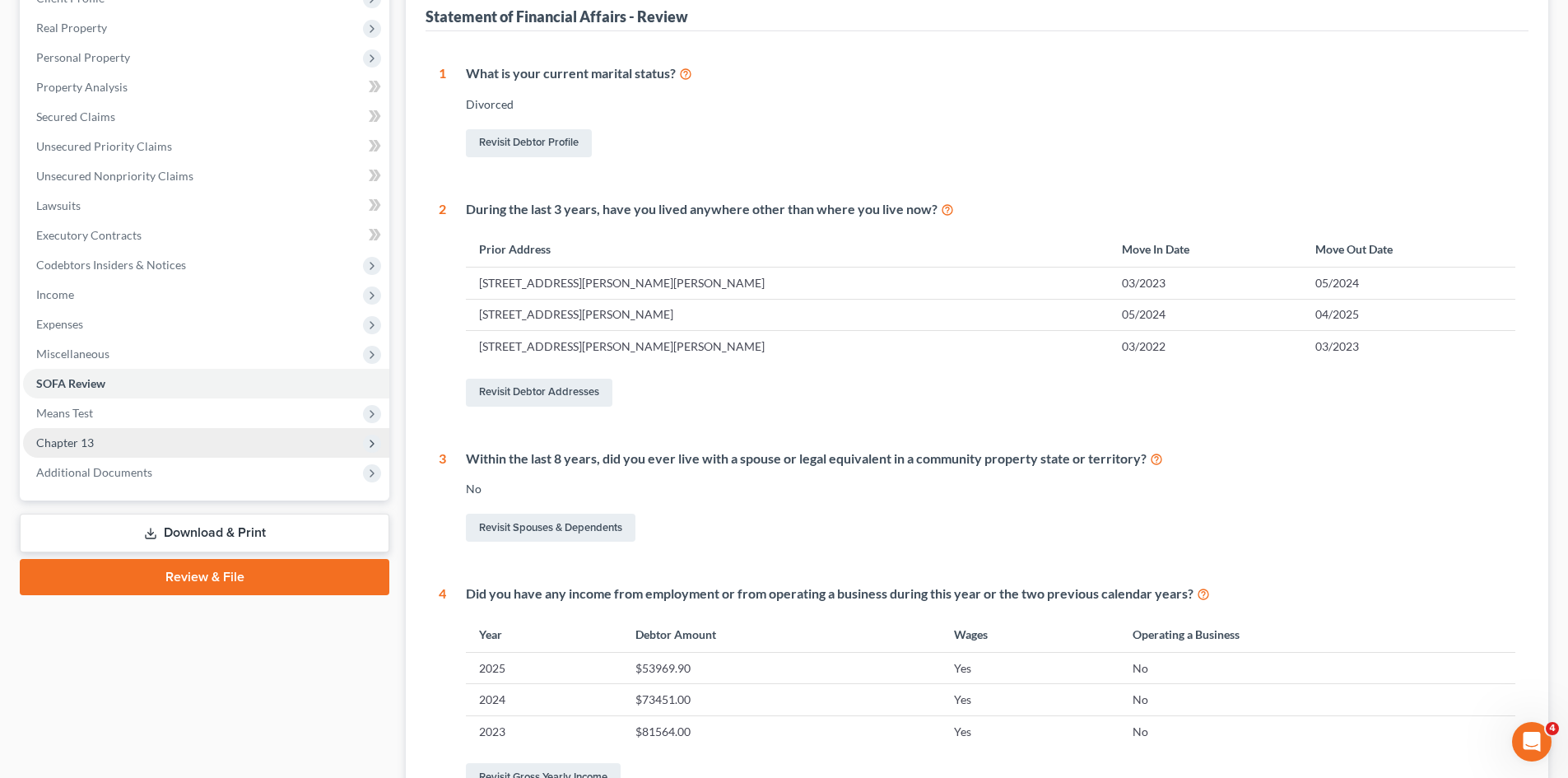
click at [127, 448] on span "Chapter 13" at bounding box center [206, 443] width 366 height 30
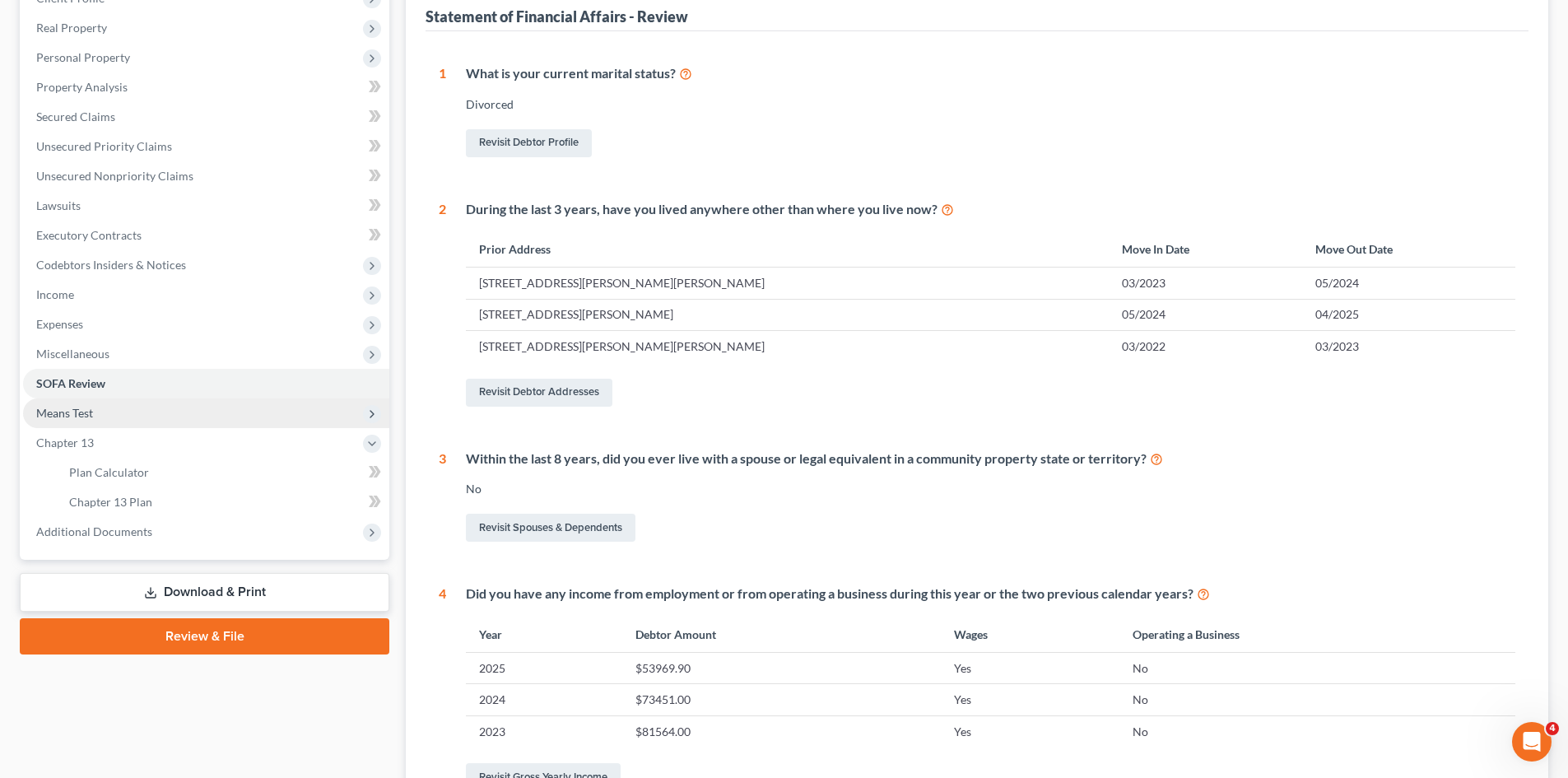
click at [125, 416] on span "Means Test" at bounding box center [206, 413] width 366 height 30
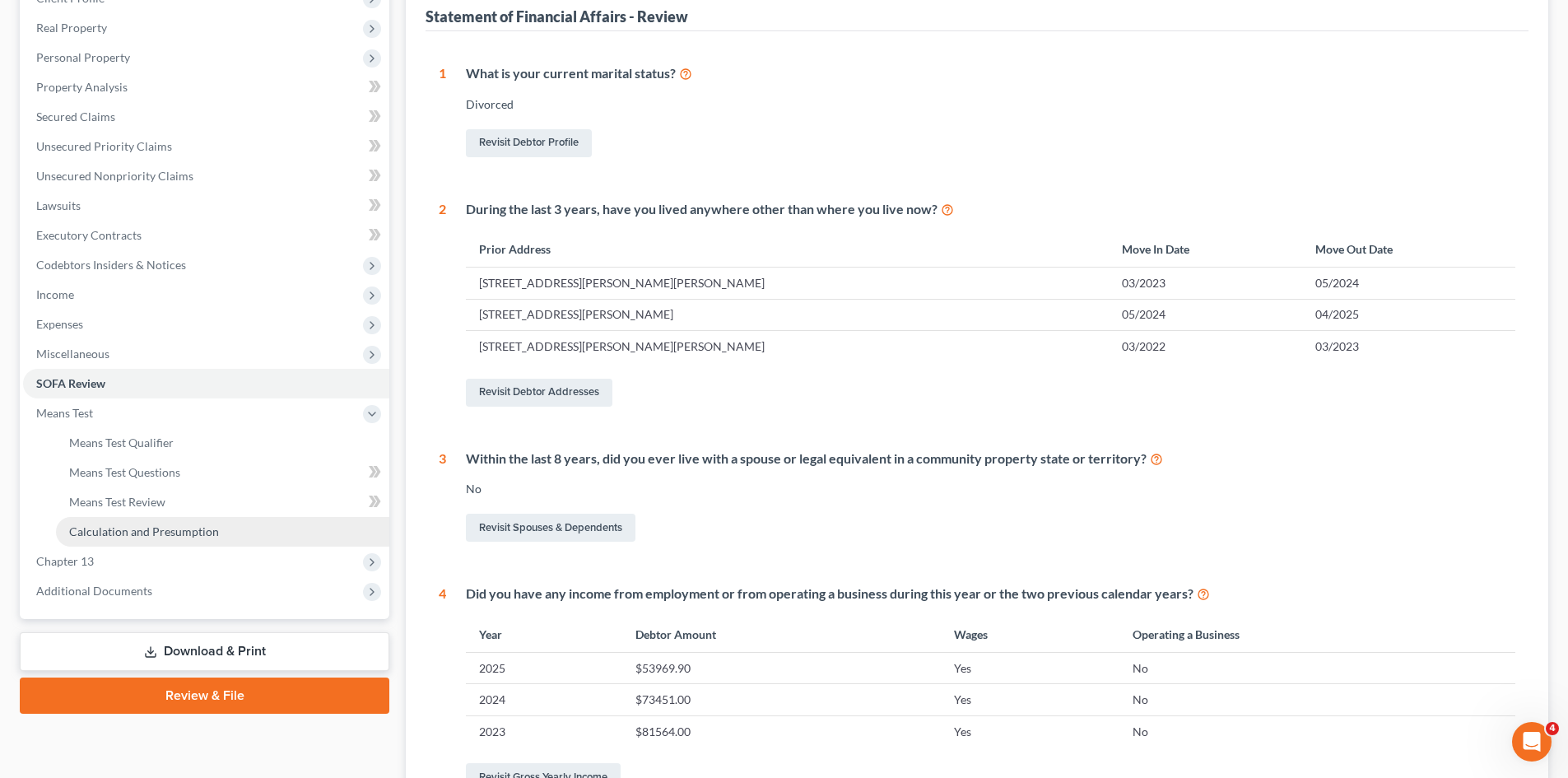
click at [148, 531] on span "Calculation and Presumption" at bounding box center [144, 530] width 150 height 14
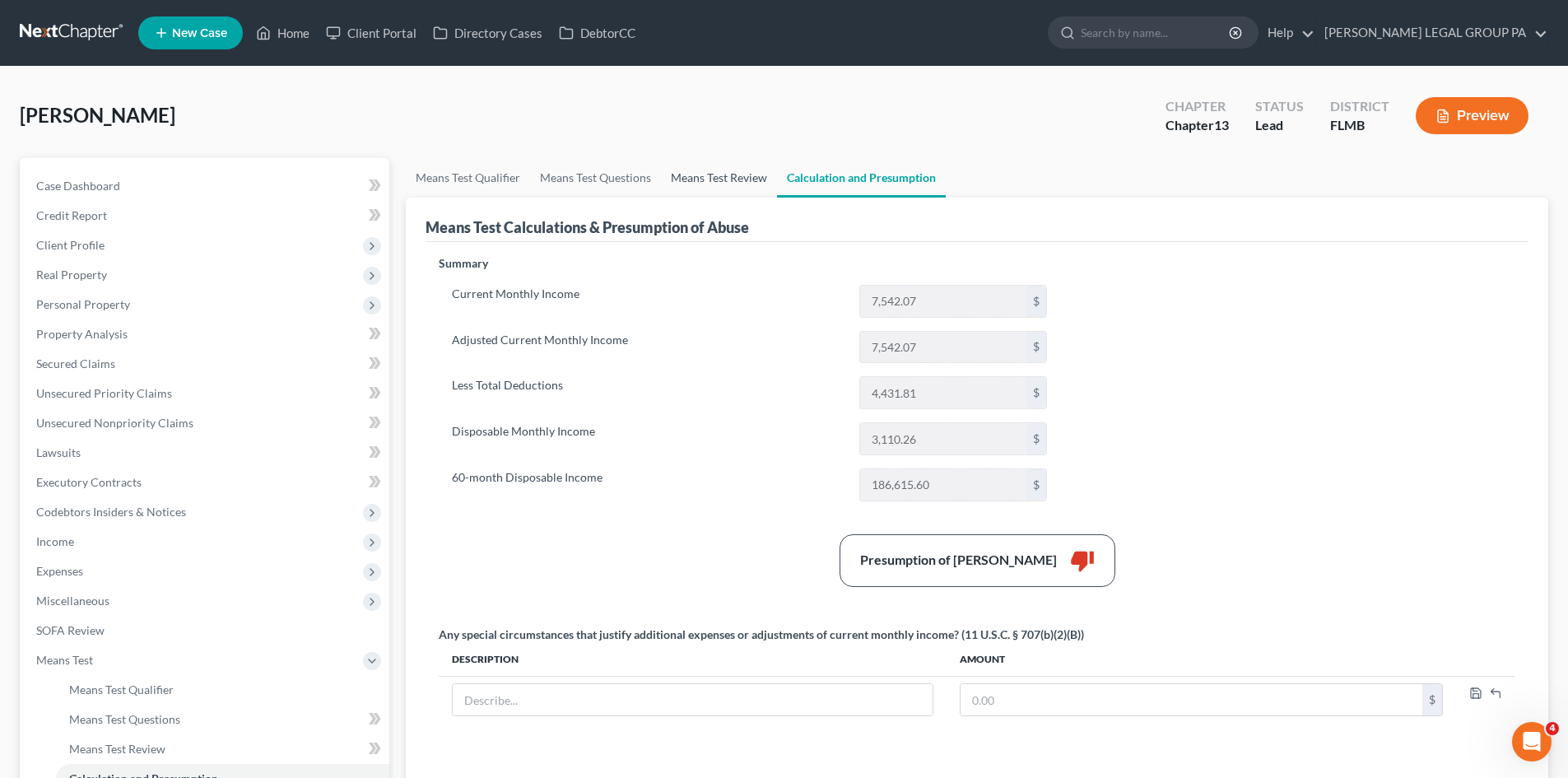
click at [677, 183] on link "Means Test Review" at bounding box center [719, 177] width 116 height 40
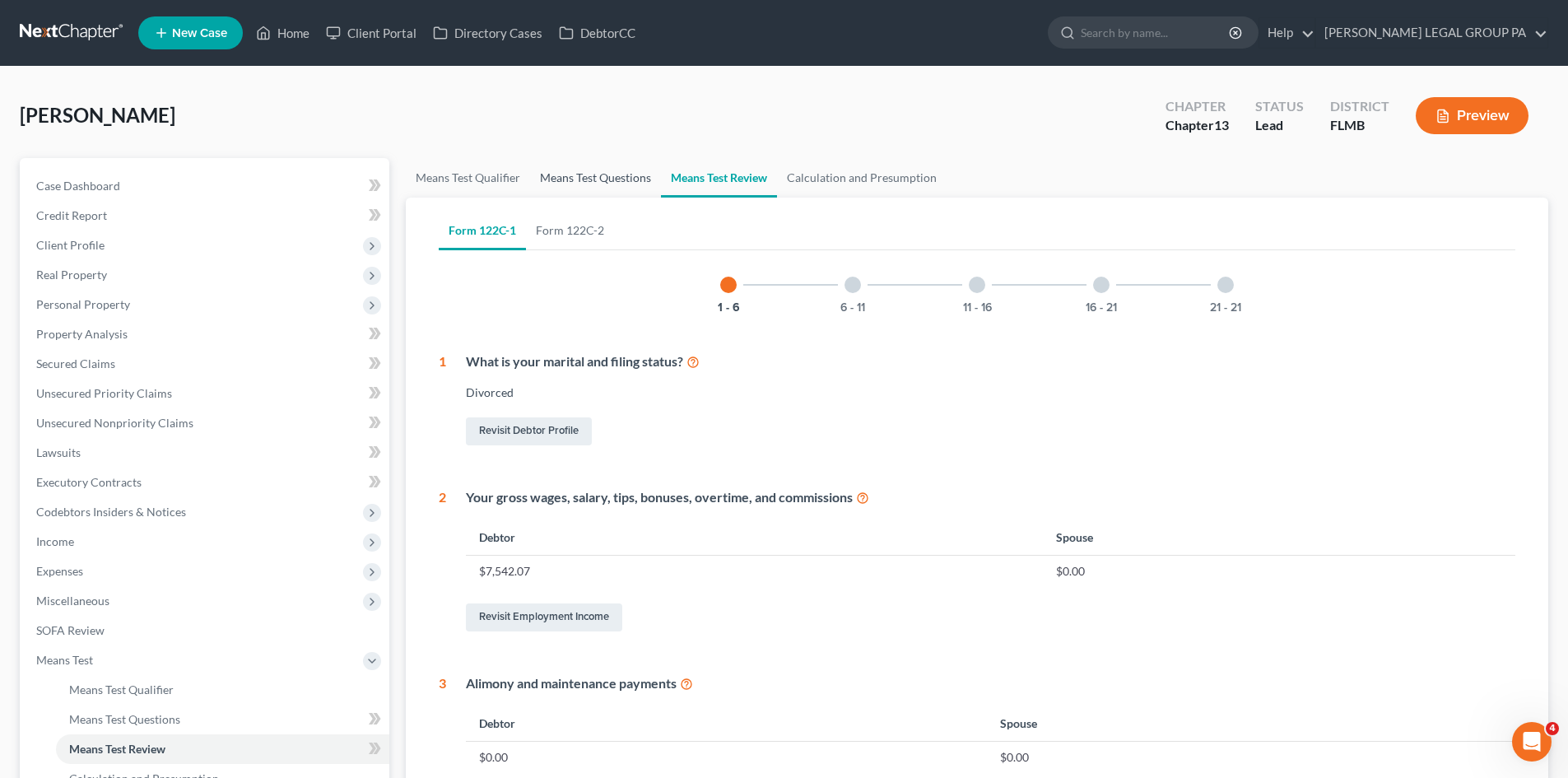
click at [615, 182] on link "Means Test Questions" at bounding box center [596, 177] width 131 height 40
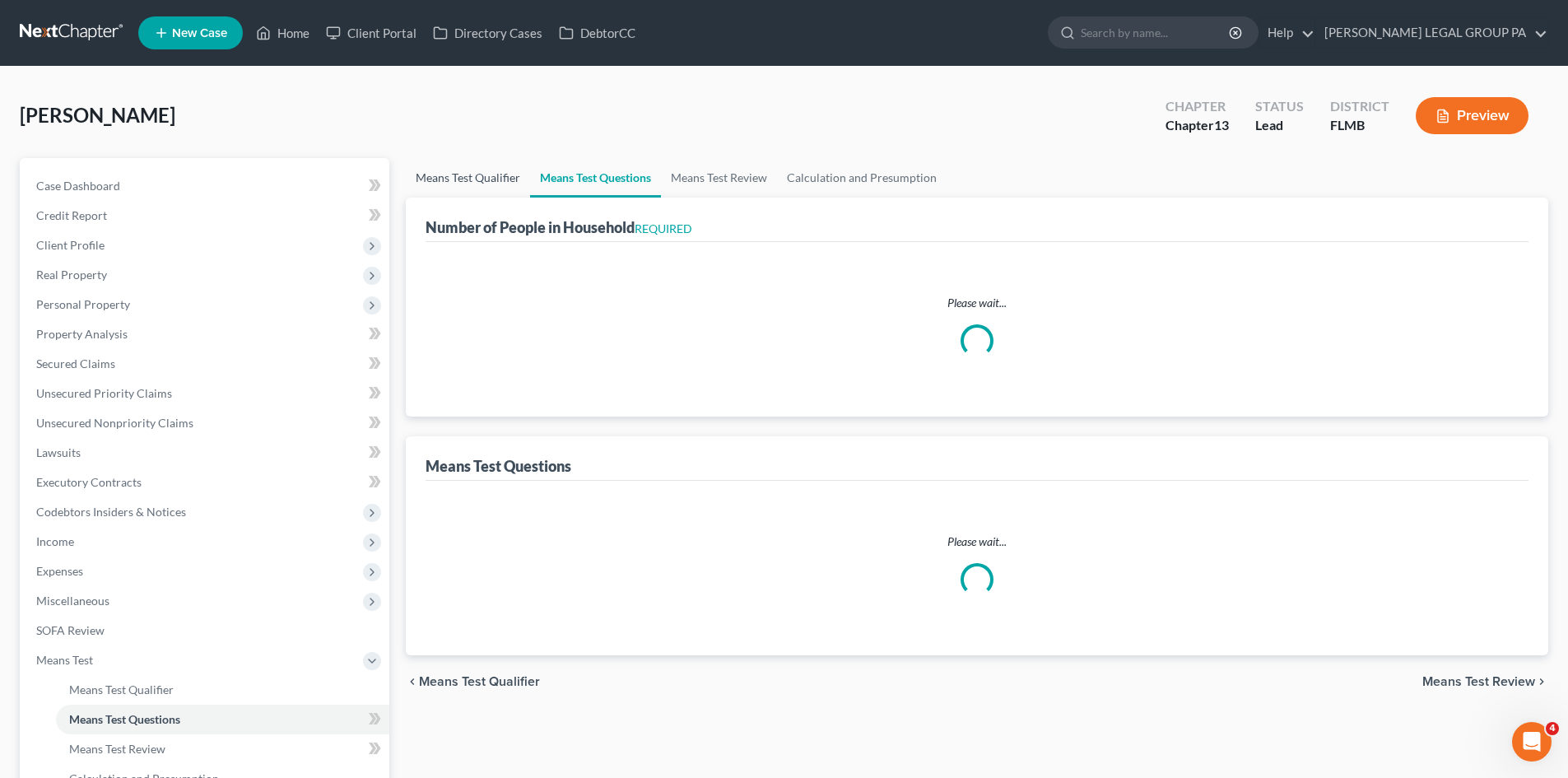
select select "0"
select select "60"
select select "1"
select select "60"
select select "1"
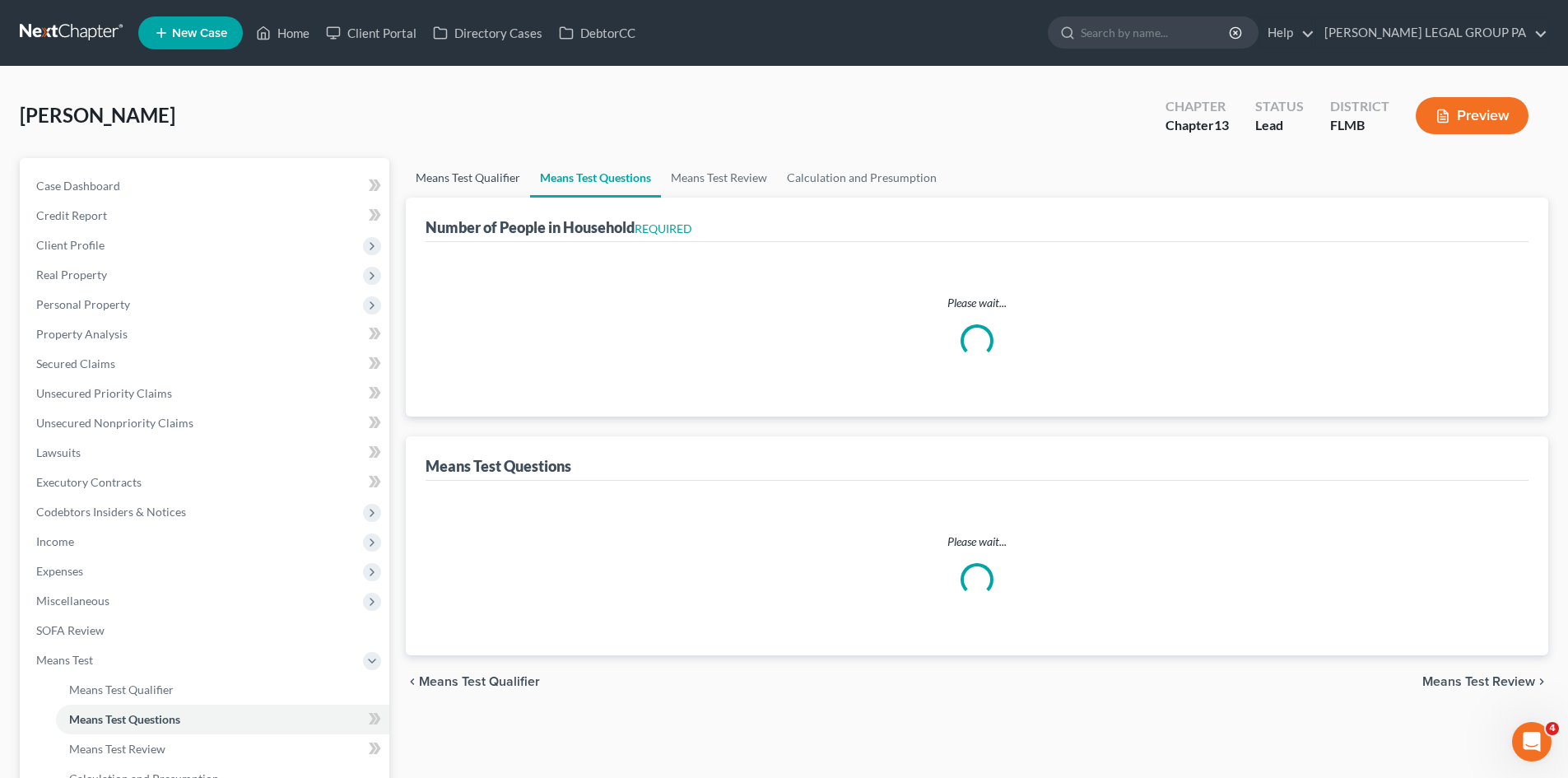
select select "60"
select select "3"
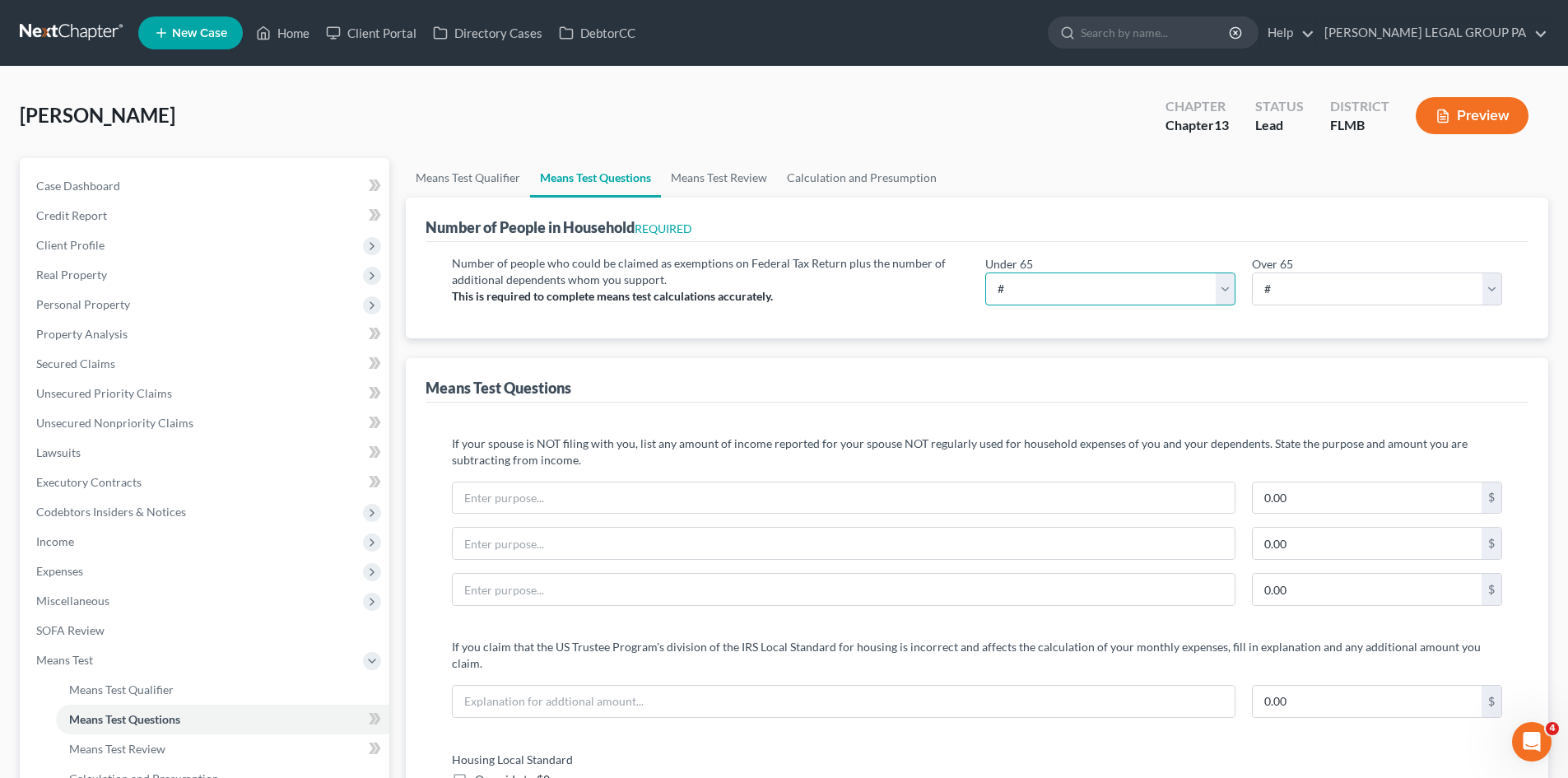
click at [1112, 298] on select "# 0 1 2 3 4 5 6 7 8 9 10" at bounding box center [1110, 289] width 250 height 33
select select "1"
click at [985, 273] on select "# 0 1 2 3 4 5 6 7 8 9 10" at bounding box center [1110, 289] width 250 height 33
click at [814, 327] on div "Number of people who could be claimed as exemptions on Federal Tax Return plus …" at bounding box center [978, 290] width 1103 height 96
drag, startPoint x: 91, startPoint y: 245, endPoint x: 161, endPoint y: 251, distance: 70.3
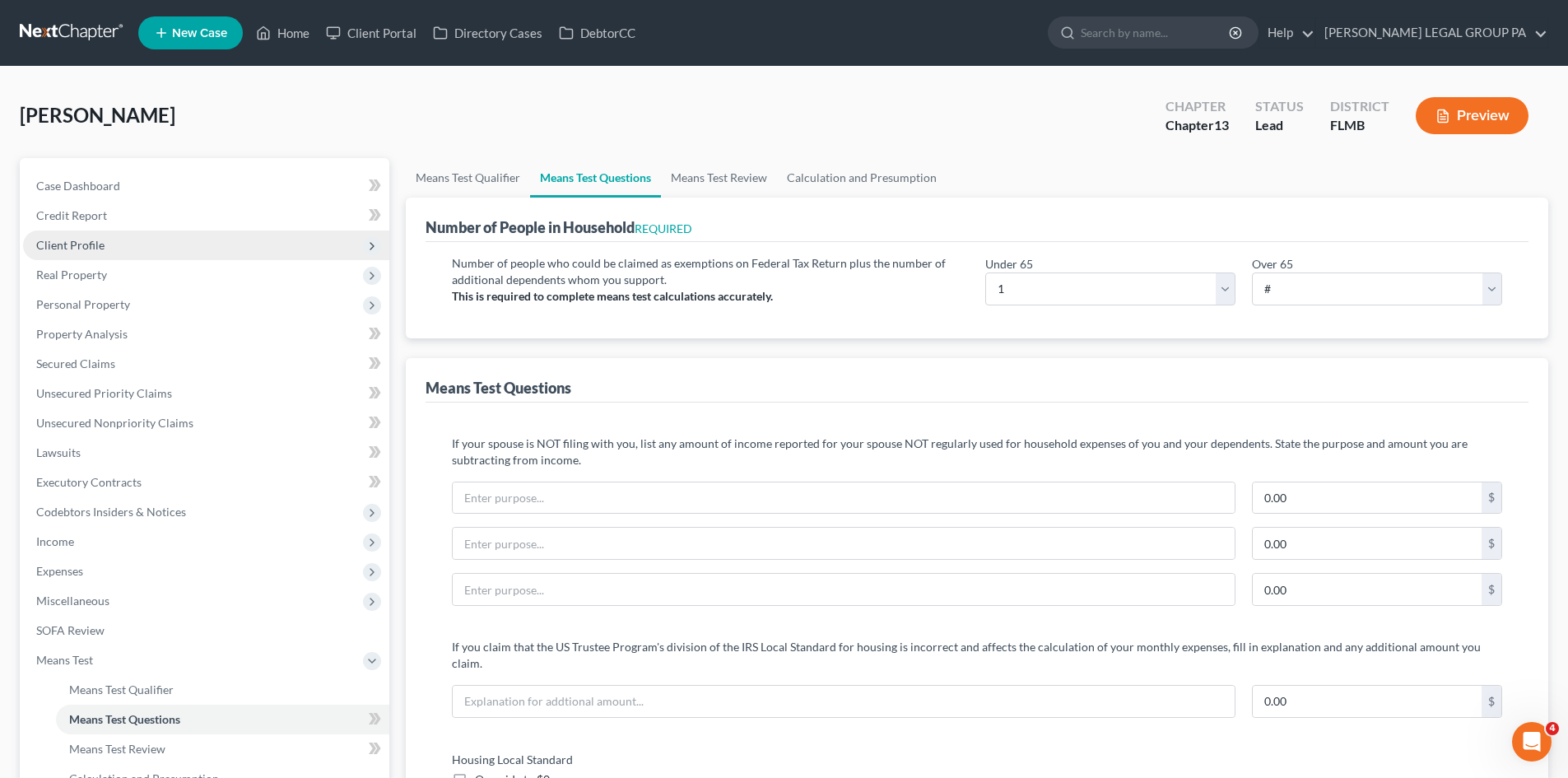
click at [91, 245] on span "Client Profile" at bounding box center [70, 244] width 68 height 14
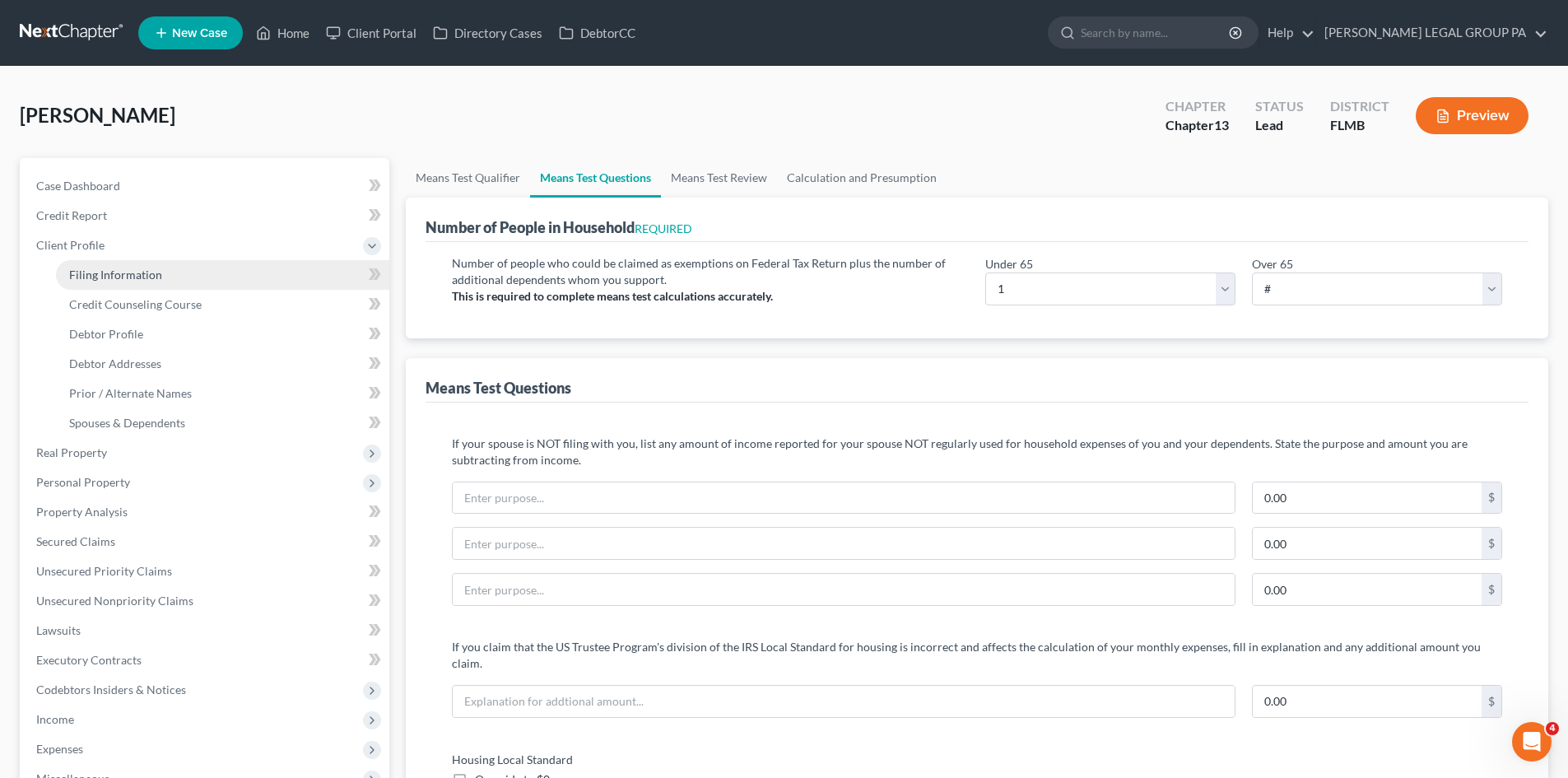
click at [264, 283] on link "Filing Information" at bounding box center [223, 274] width 334 height 30
select select "1"
select select "0"
select select "3"
select select "15"
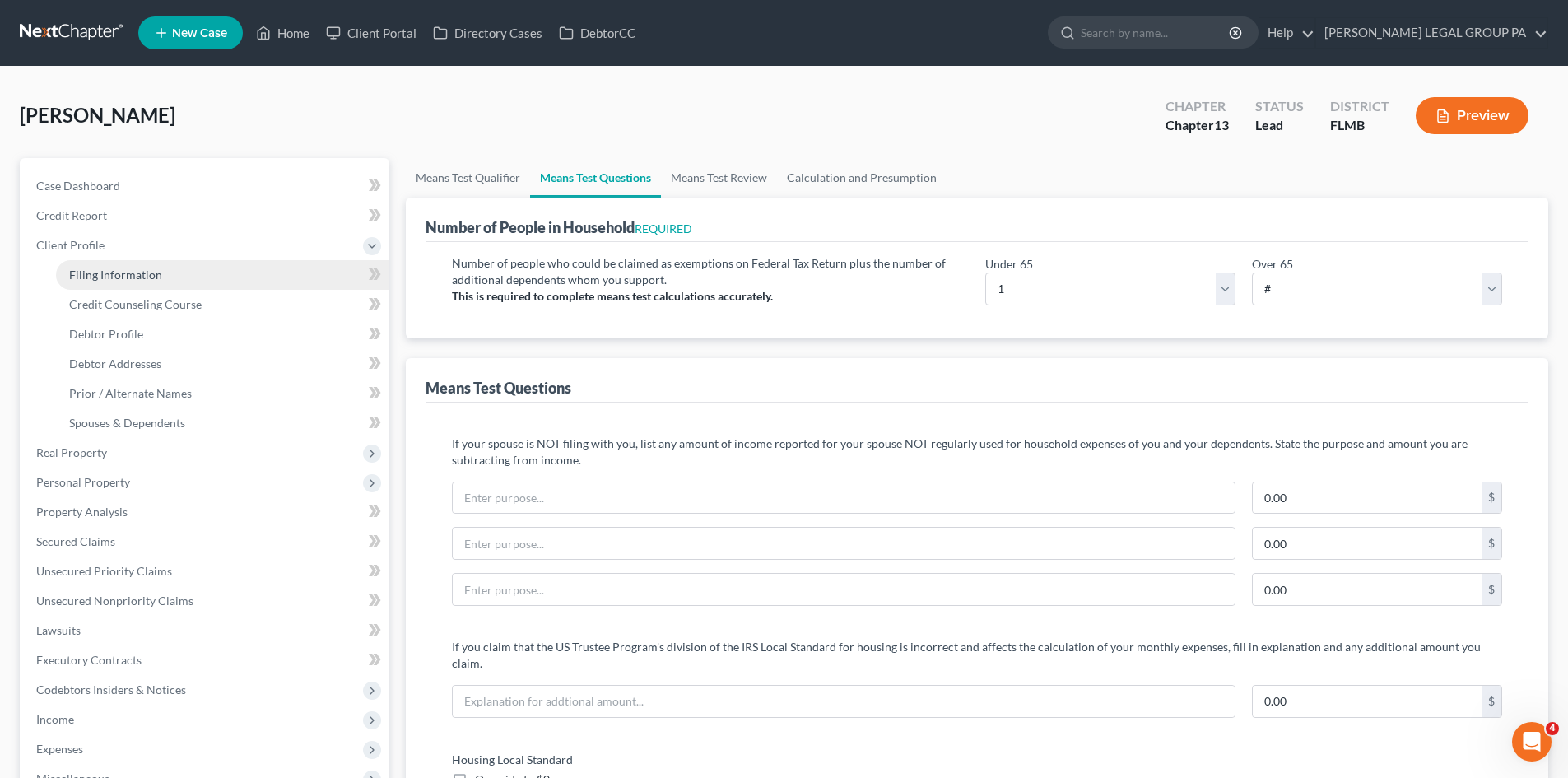
select select "0"
select select "9"
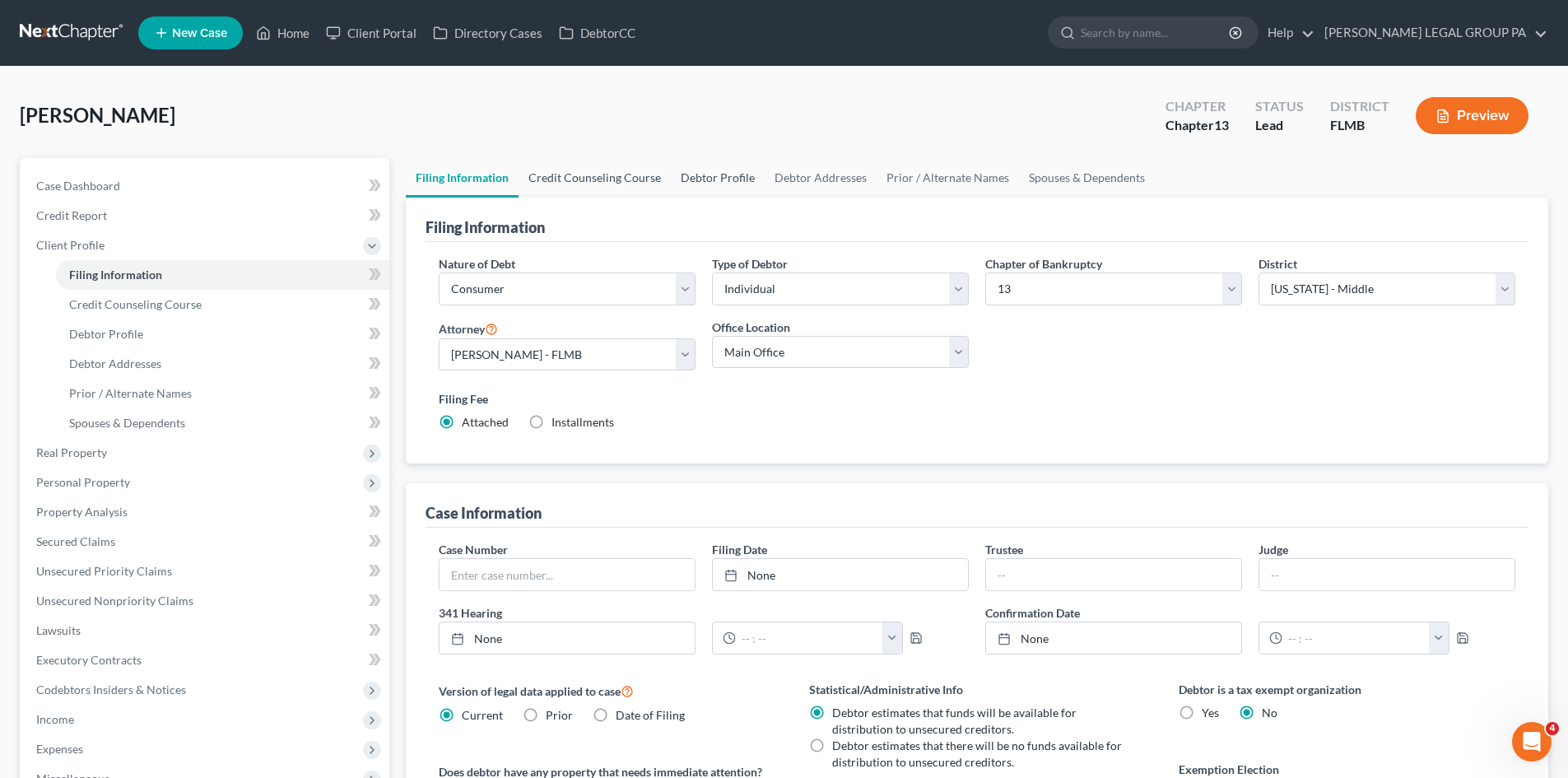
drag, startPoint x: 580, startPoint y: 173, endPoint x: 670, endPoint y: 169, distance: 90.1
click at [580, 173] on link "Credit Counseling Course" at bounding box center [594, 177] width 152 height 40
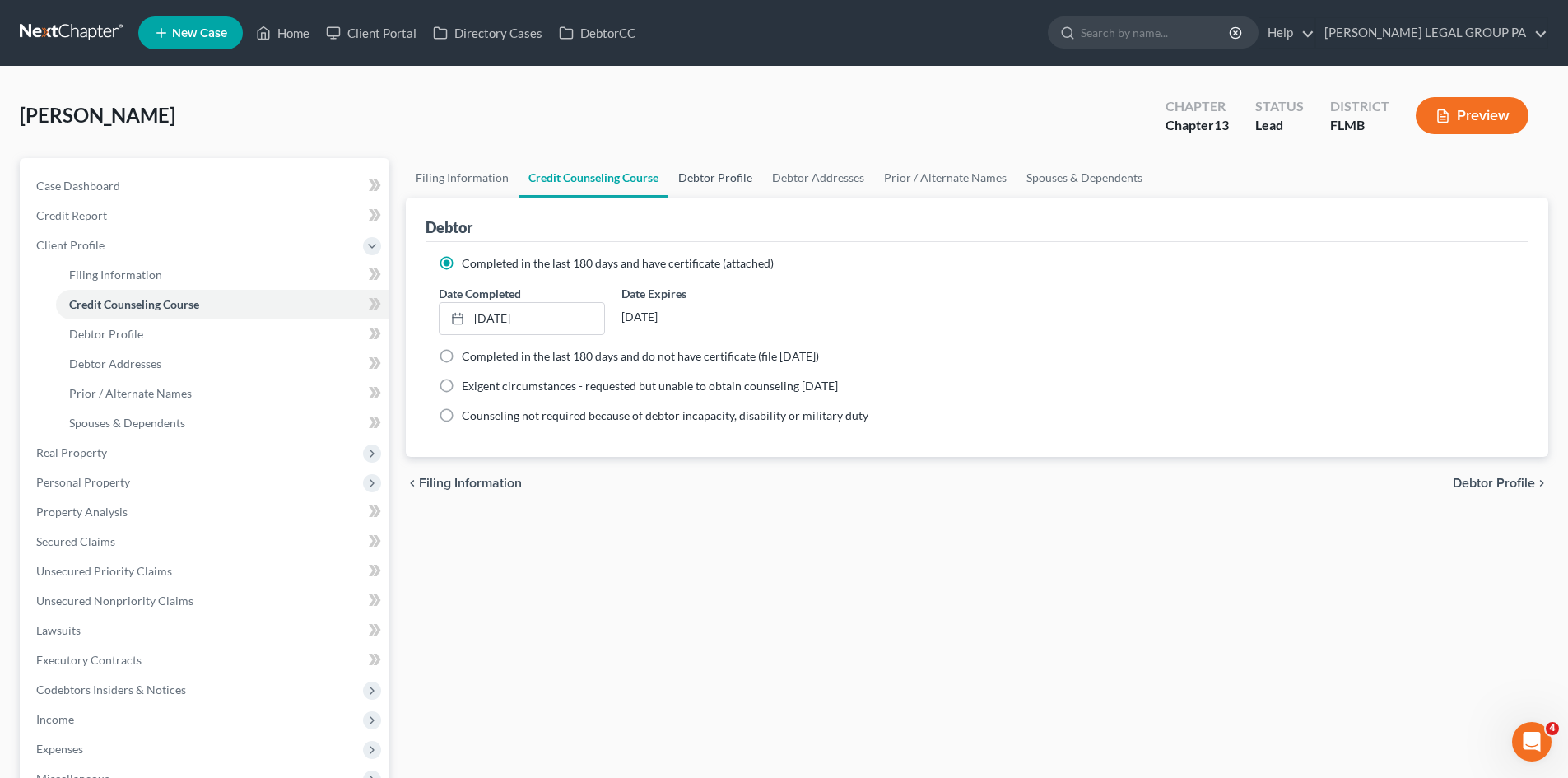
click at [715, 178] on link "Debtor Profile" at bounding box center [715, 177] width 94 height 40
select select "3"
select select "0"
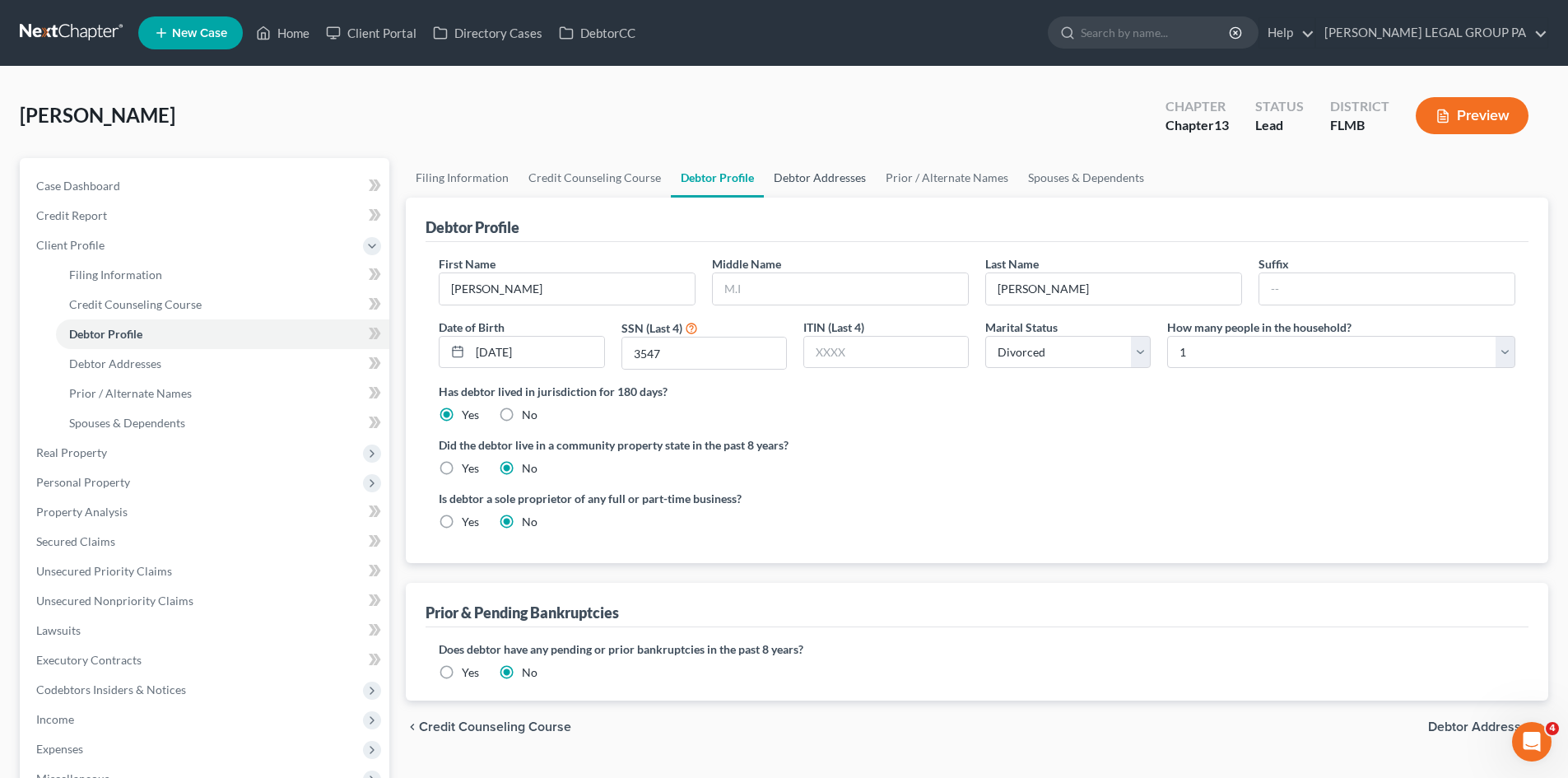
radio input "true"
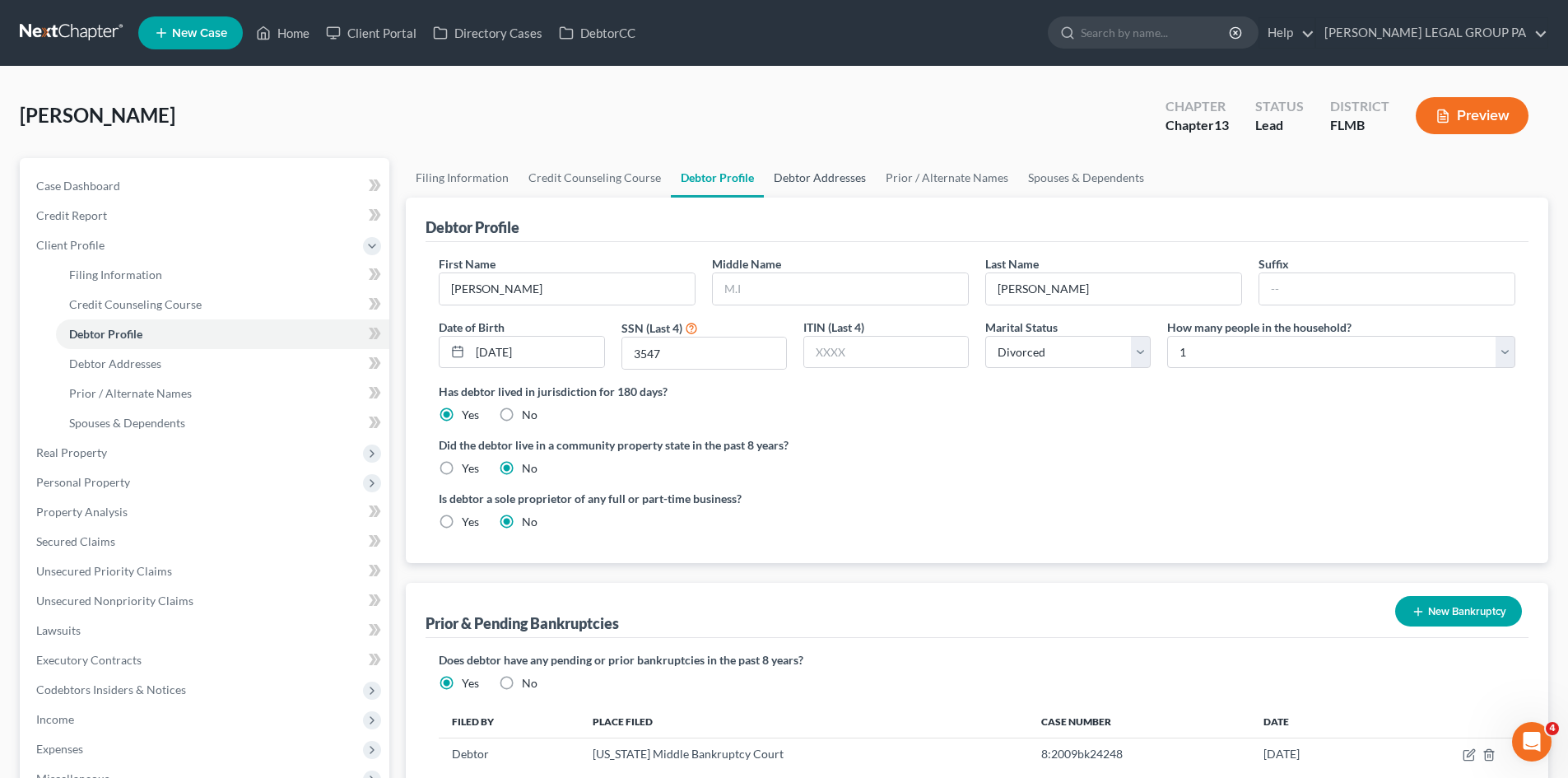
click at [831, 176] on link "Debtor Addresses" at bounding box center [820, 177] width 112 height 40
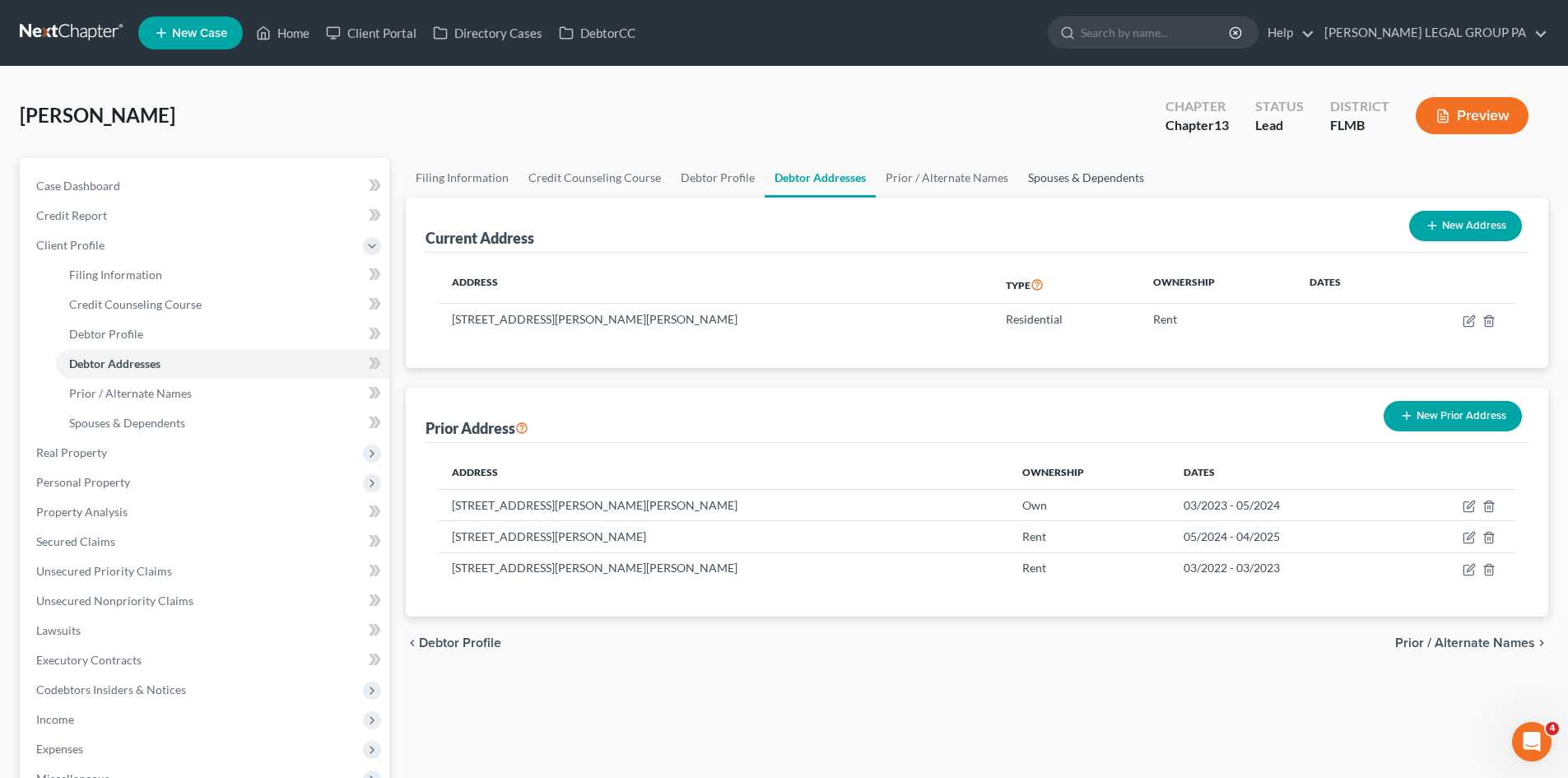
click at [1066, 180] on link "Spouses & Dependents" at bounding box center [1086, 177] width 136 height 40
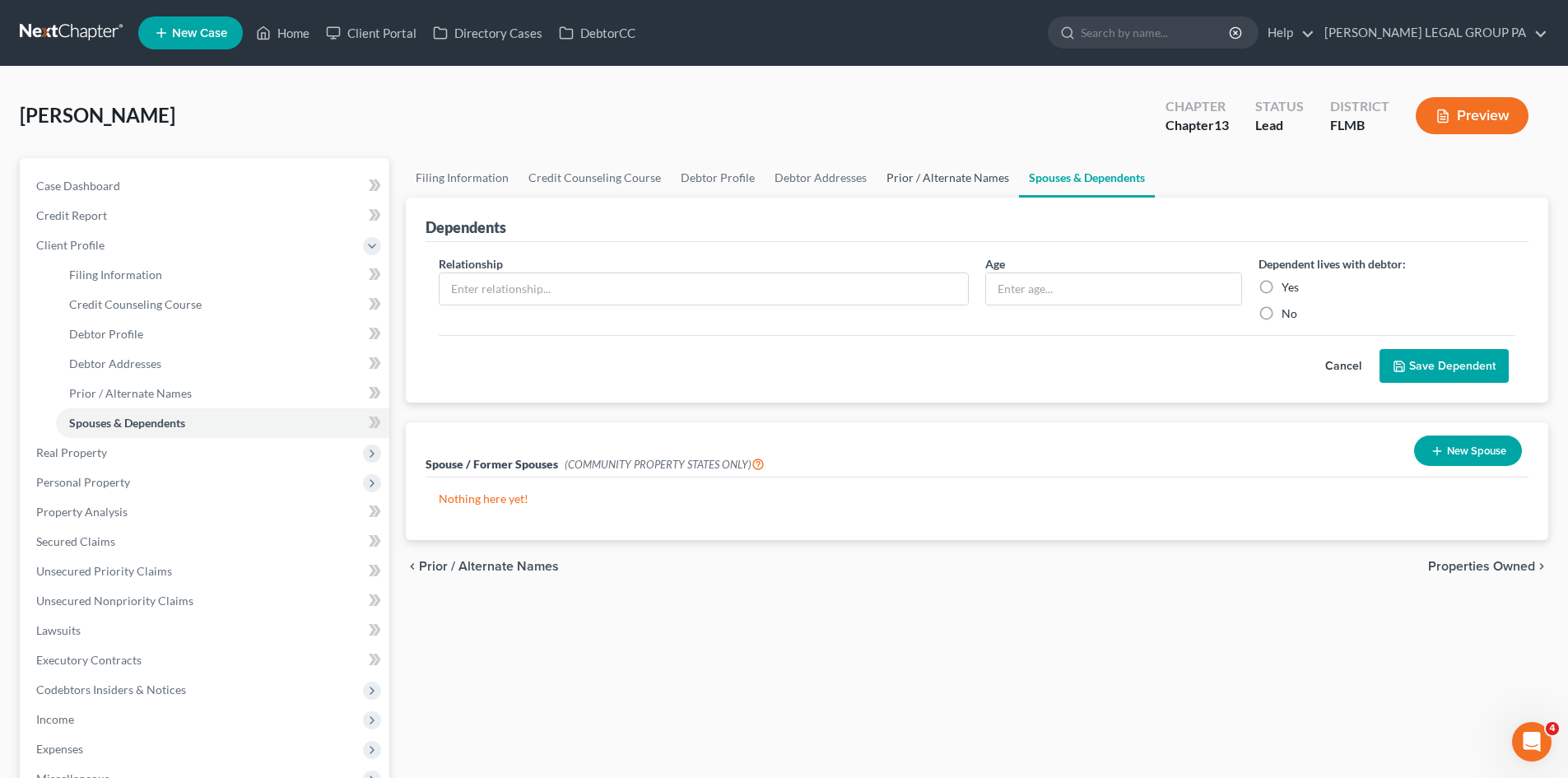
click at [959, 185] on link "Prior / Alternate Names" at bounding box center [948, 177] width 142 height 40
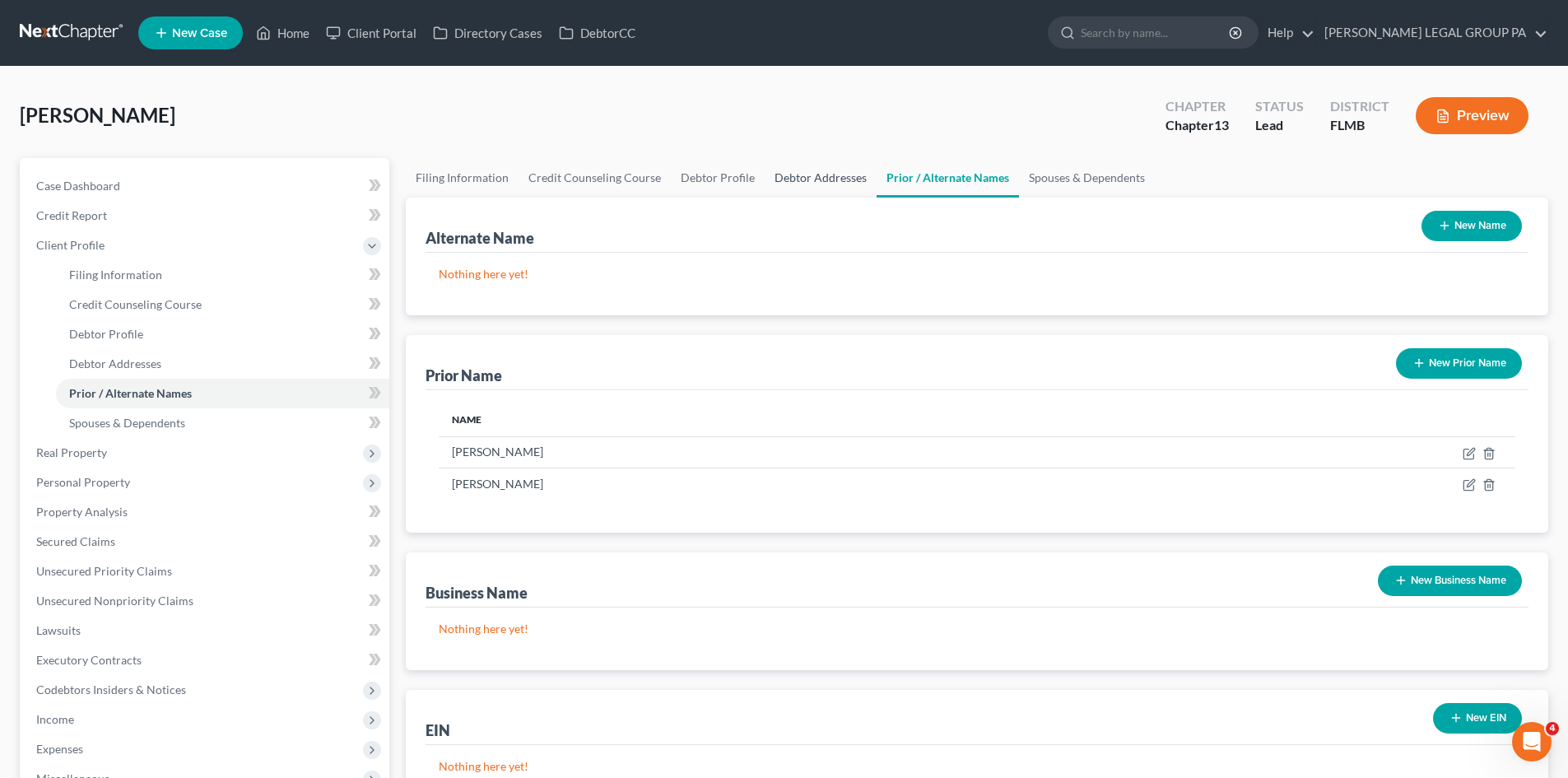
click at [802, 181] on link "Debtor Addresses" at bounding box center [820, 177] width 112 height 40
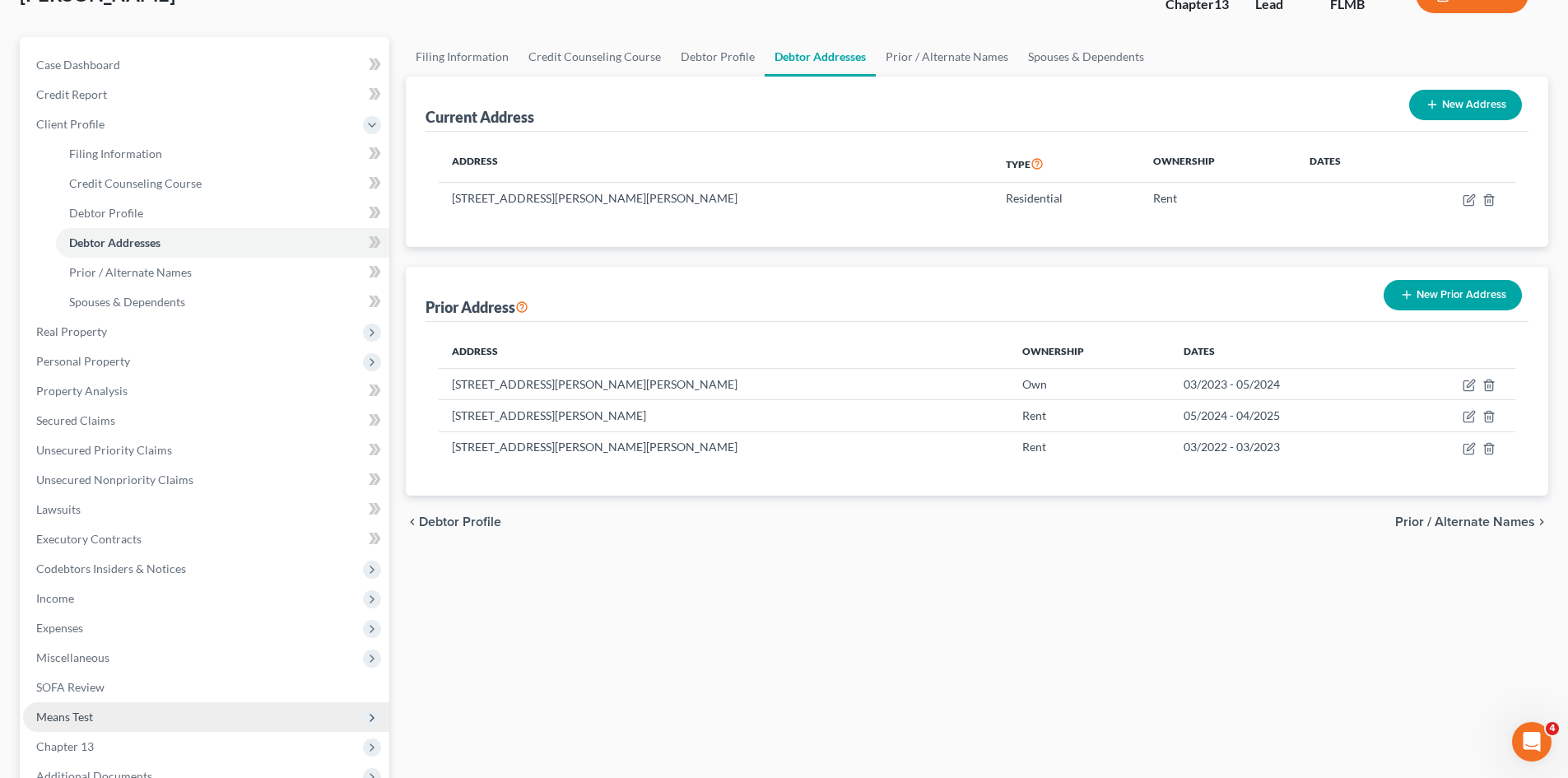
scroll to position [305, 0]
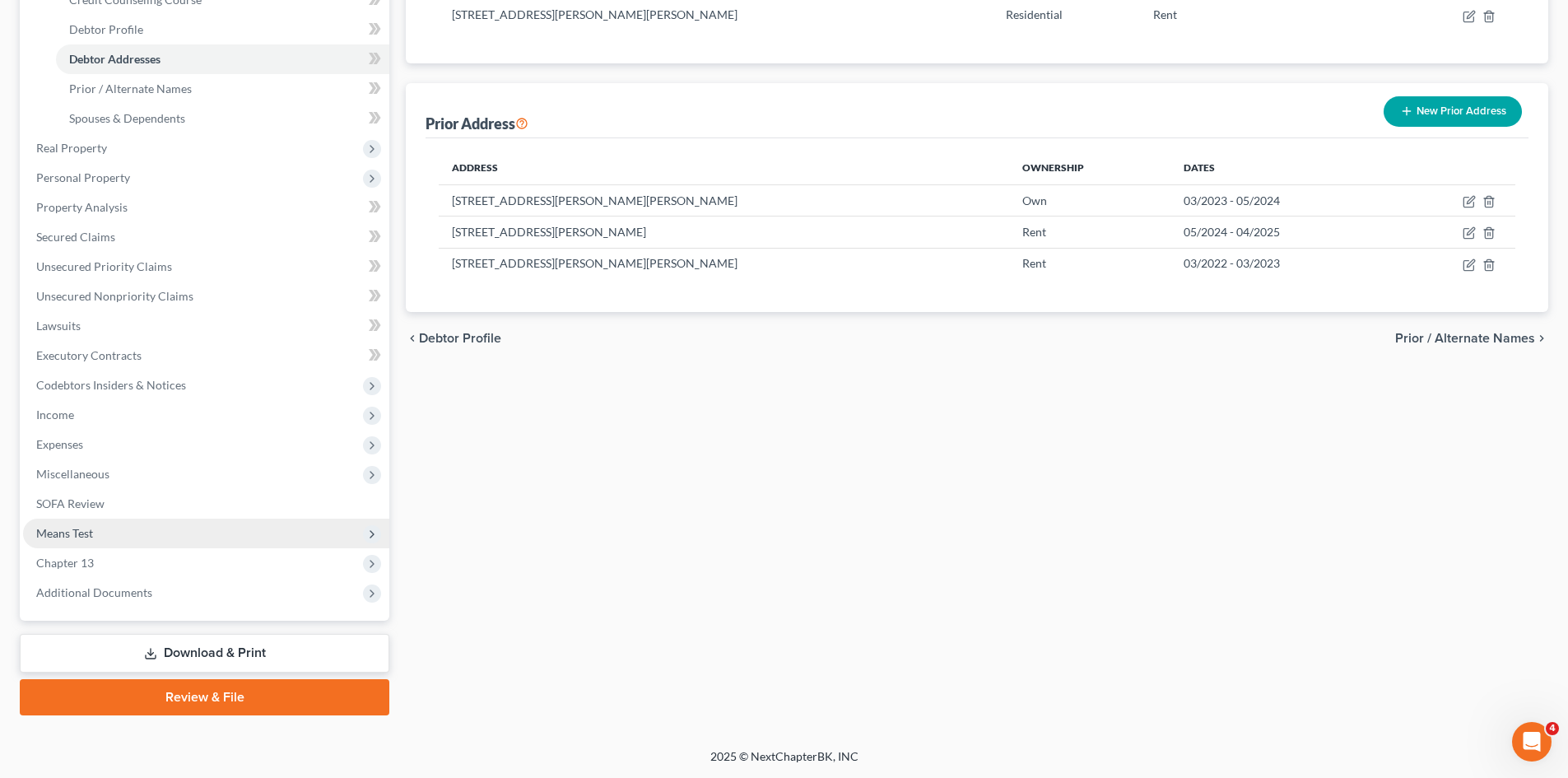
click at [110, 531] on span "Means Test" at bounding box center [206, 533] width 366 height 30
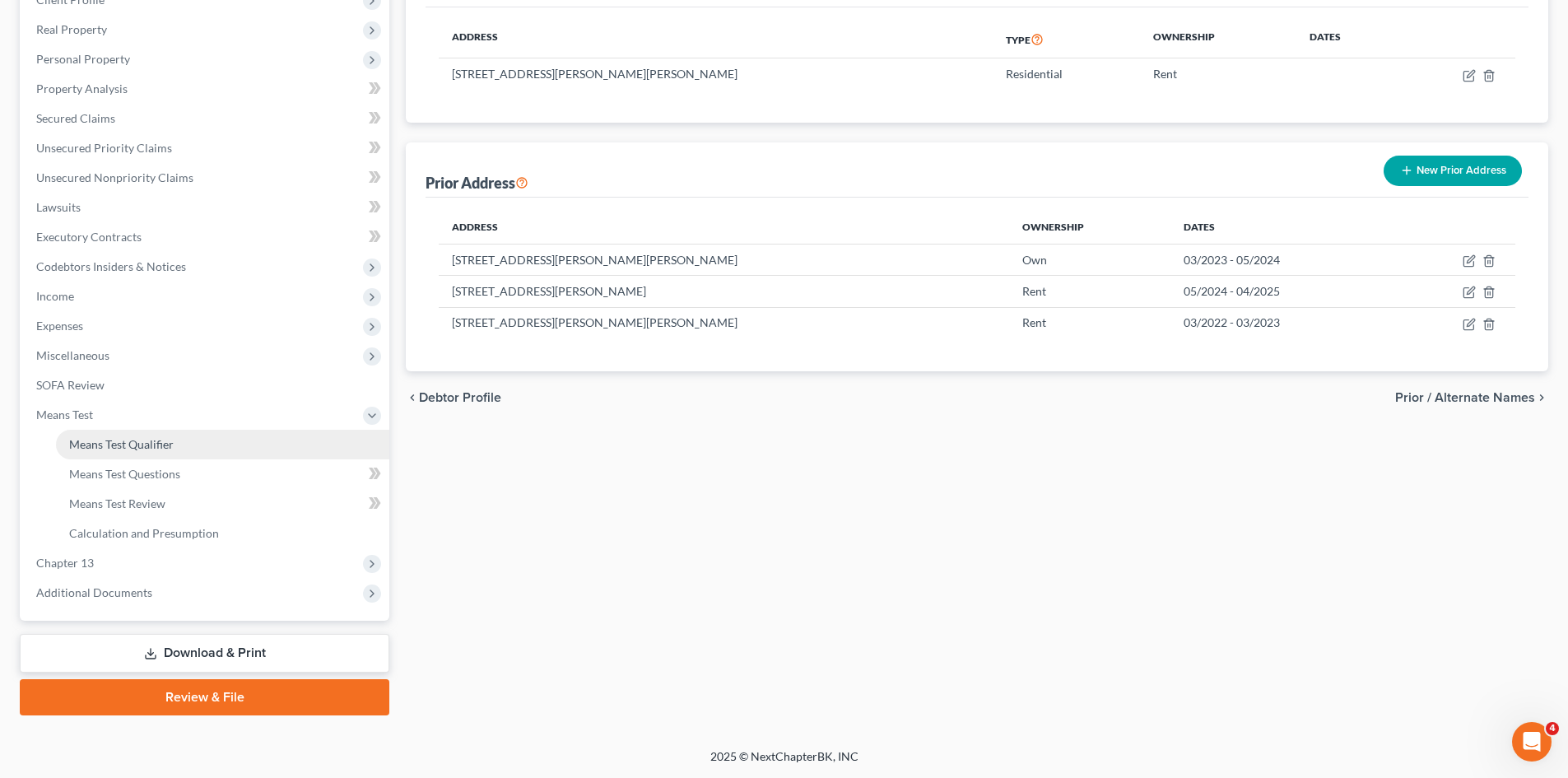
click at [161, 434] on link "Means Test Qualifier" at bounding box center [223, 444] width 334 height 30
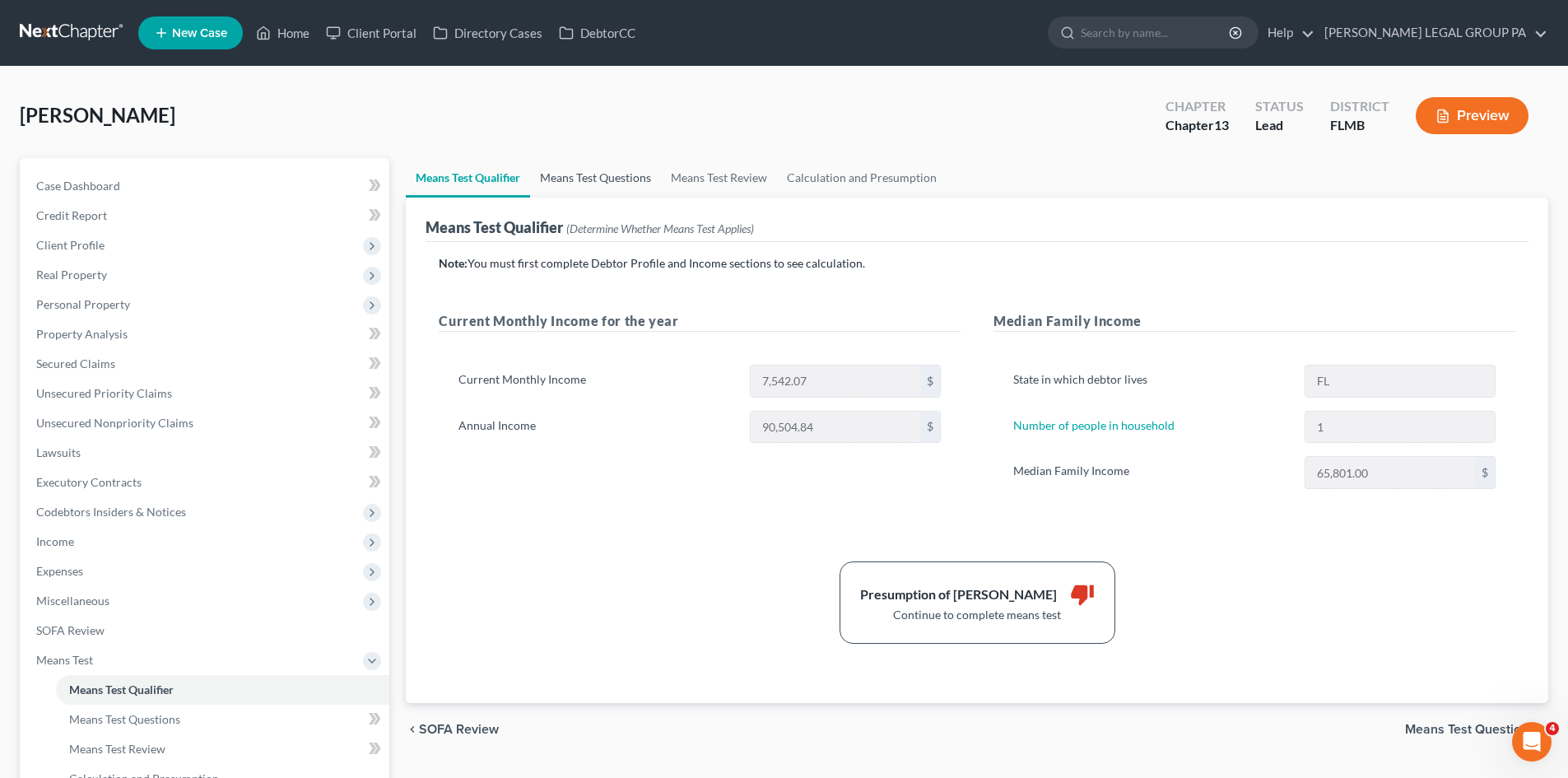
click at [630, 188] on link "Means Test Questions" at bounding box center [596, 177] width 131 height 40
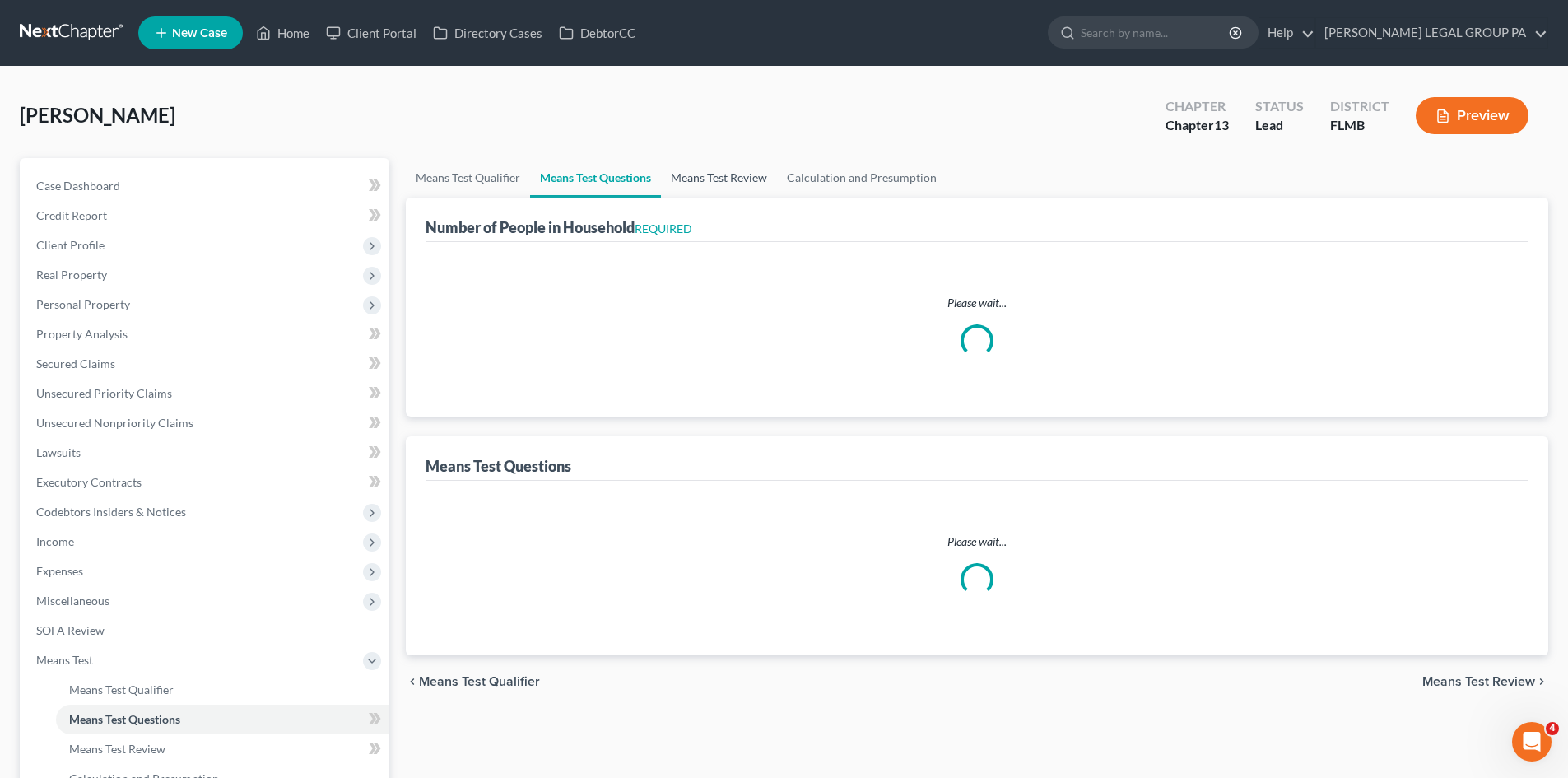
select select "0"
select select "60"
select select "1"
select select "60"
select select "1"
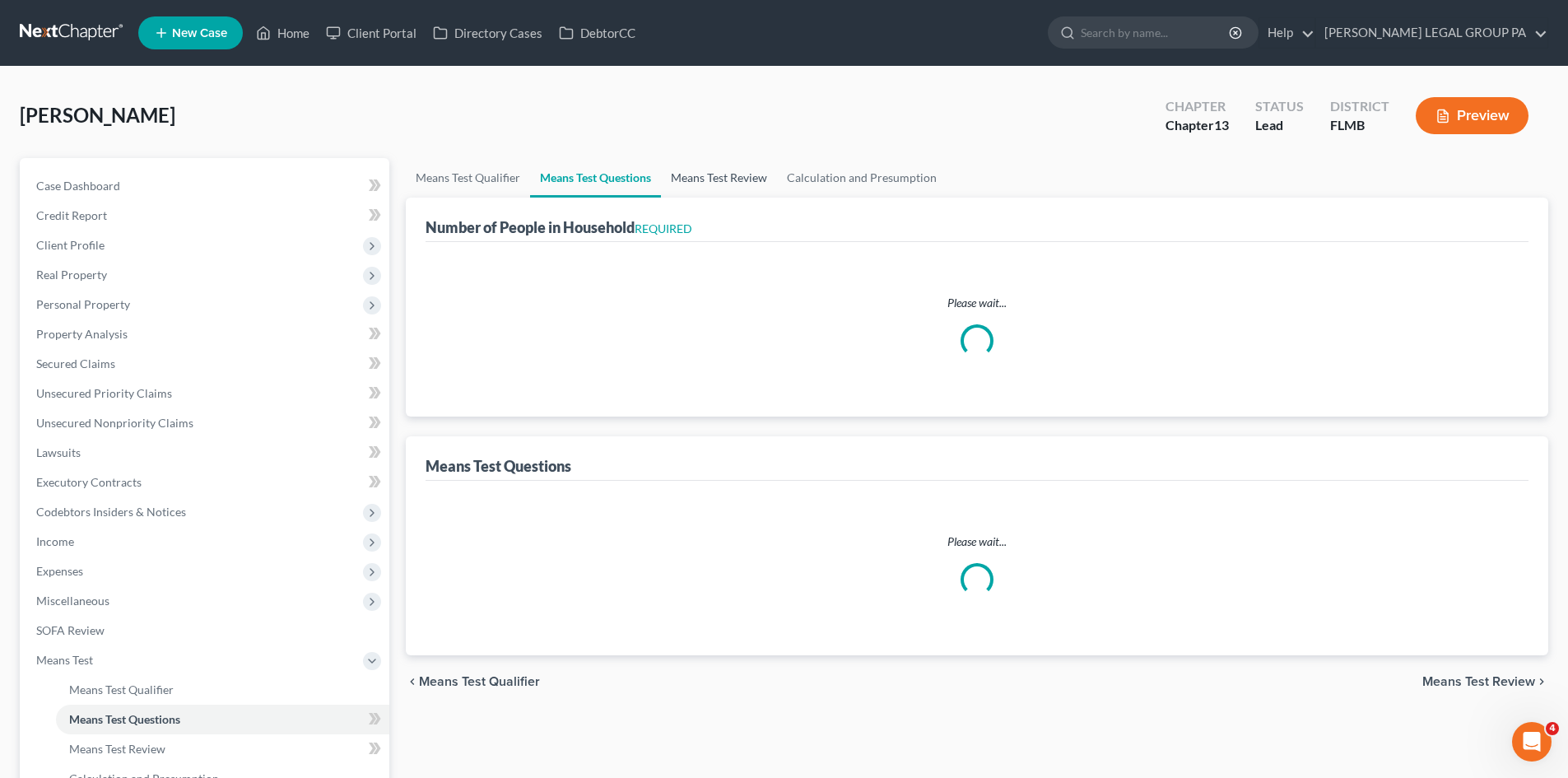
select select "60"
select select "1"
select select "3"
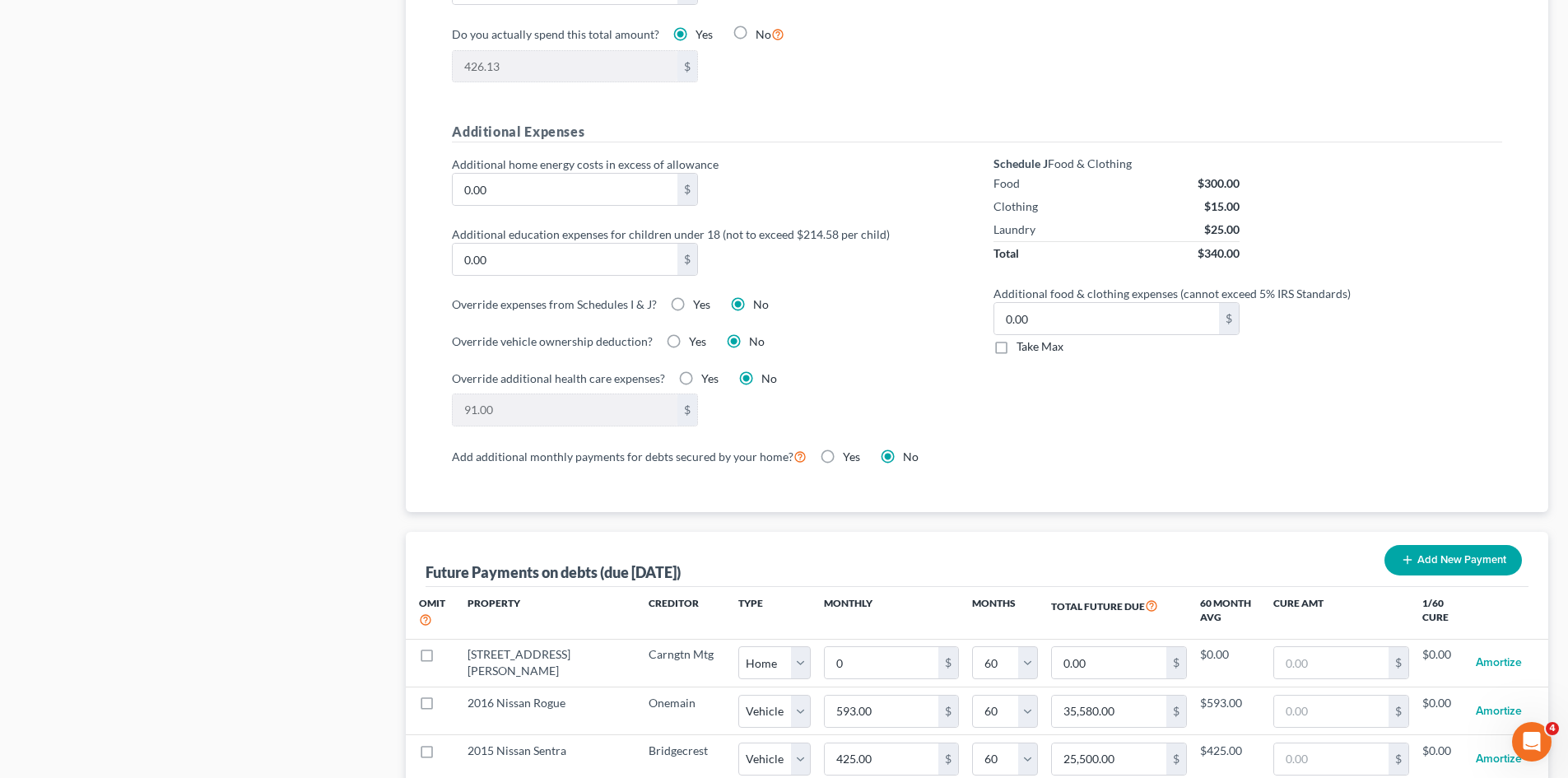
scroll to position [1152, 0]
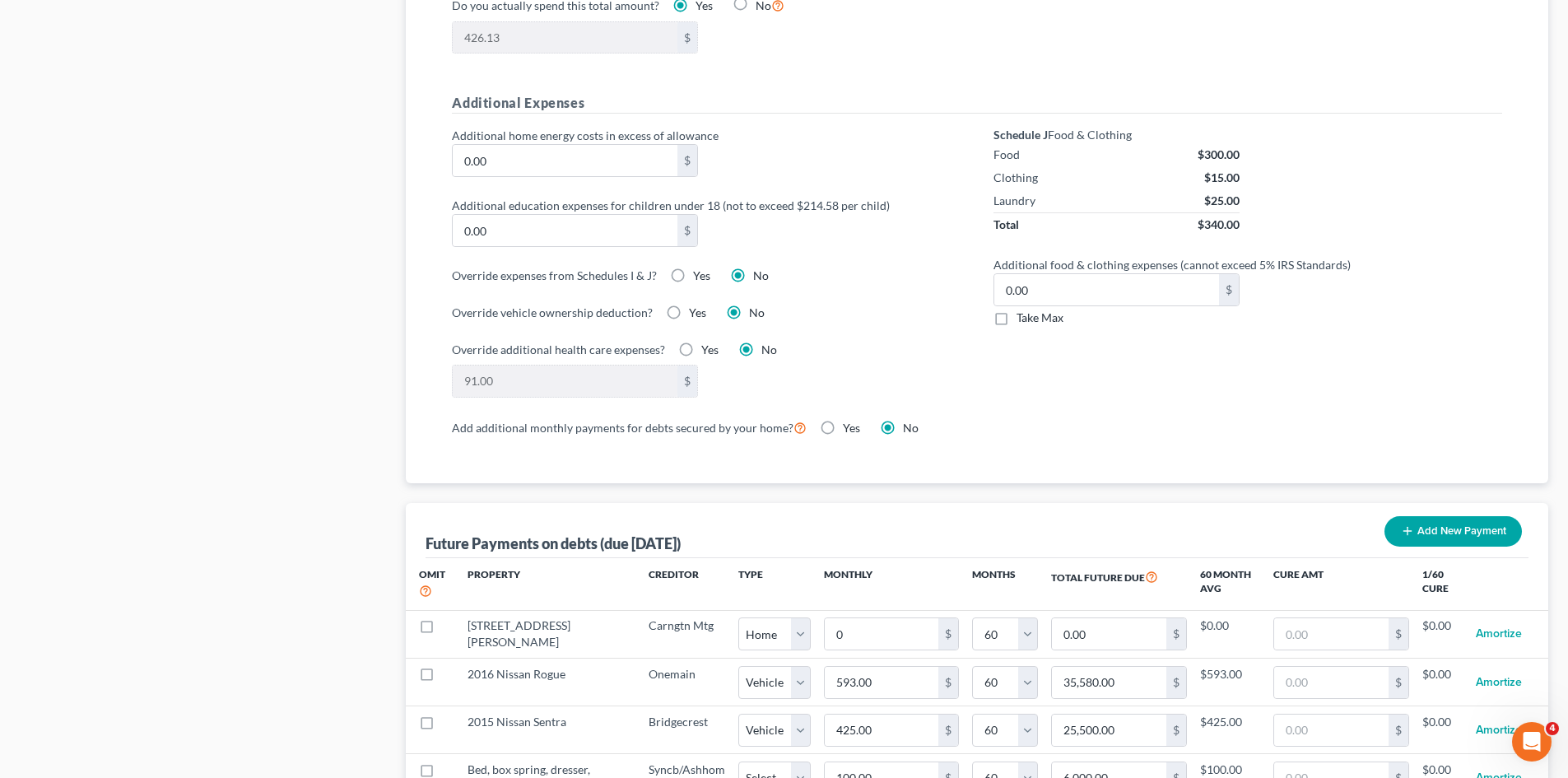
click at [1016, 310] on label "Take Max" at bounding box center [1039, 318] width 47 height 17
click at [1023, 310] on input "Take Max" at bounding box center [1028, 315] width 11 height 11
checkbox input "true"
type input "30.00"
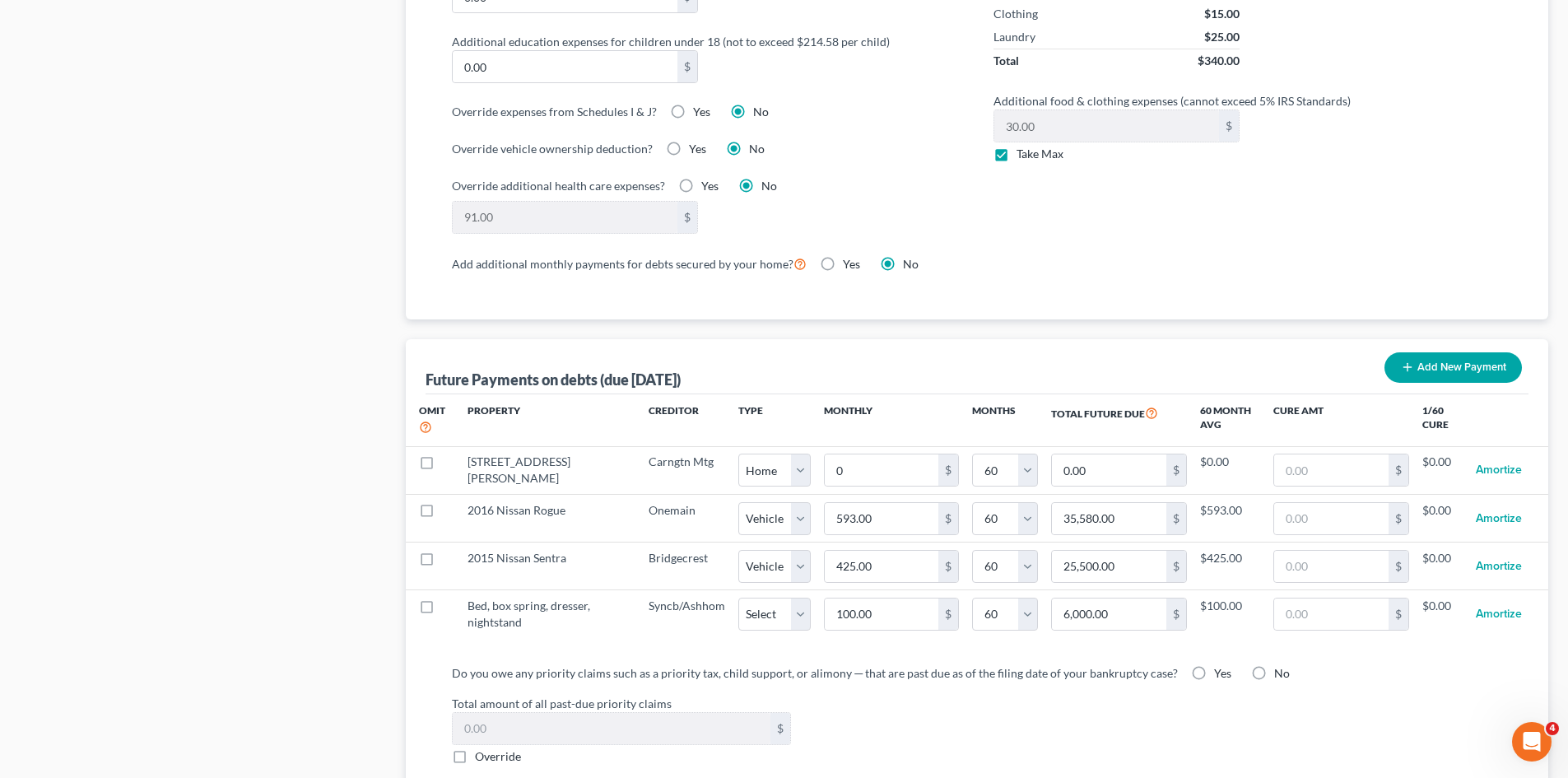
scroll to position [1317, 0]
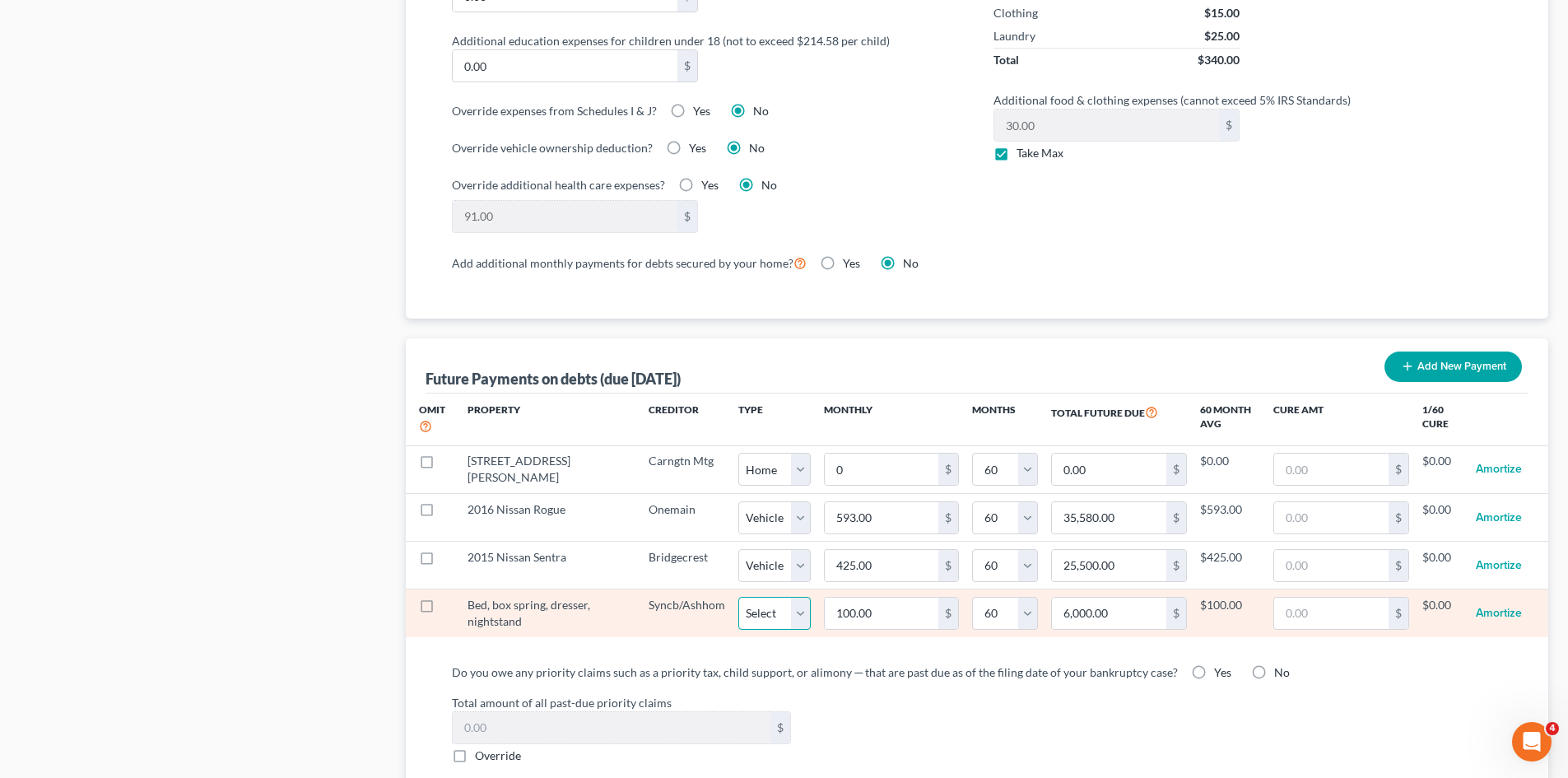
click at [772, 601] on select "Select Home Vehicle Other" at bounding box center [774, 614] width 72 height 33
select select "2"
click at [738, 597] on select "Select Home Vehicle Other" at bounding box center [774, 614] width 72 height 33
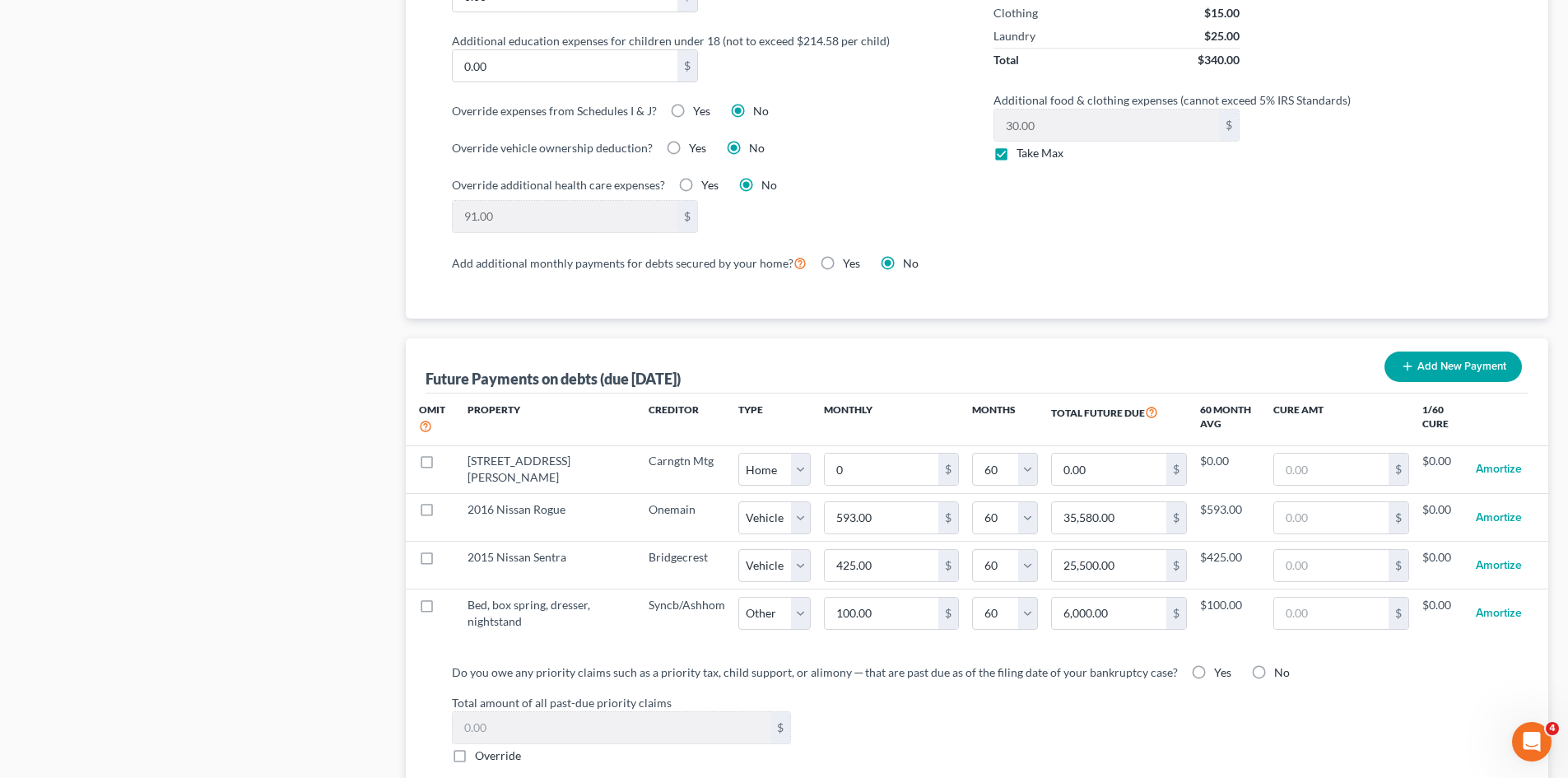
select select "2"
select select "60"
click at [979, 694] on label "Total amount of all past-due priority claims" at bounding box center [977, 702] width 1066 height 18
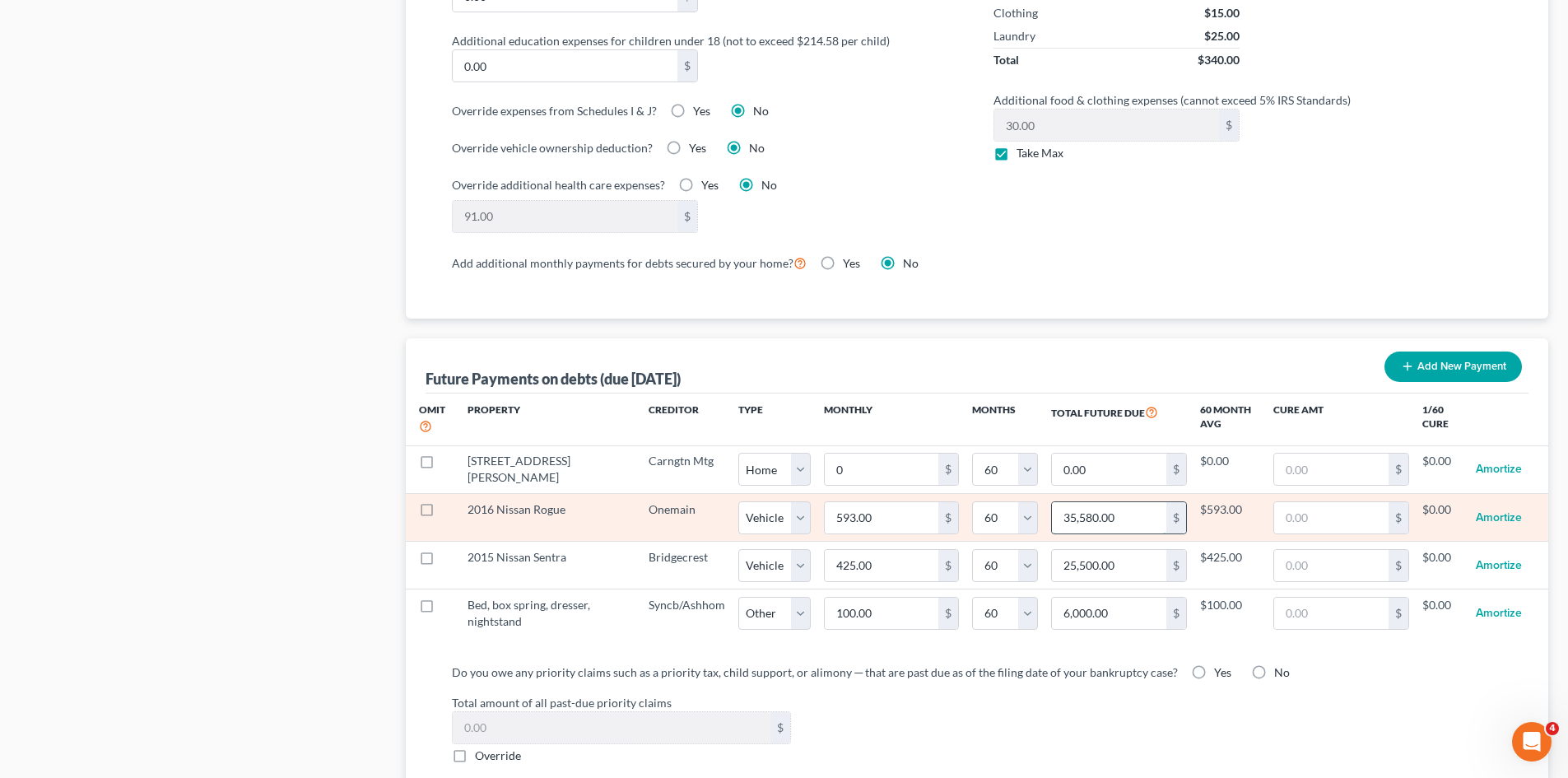
click at [1111, 502] on input "35,580.00" at bounding box center [1109, 517] width 115 height 31
type input "3,500."
select select "1"
select select "60"
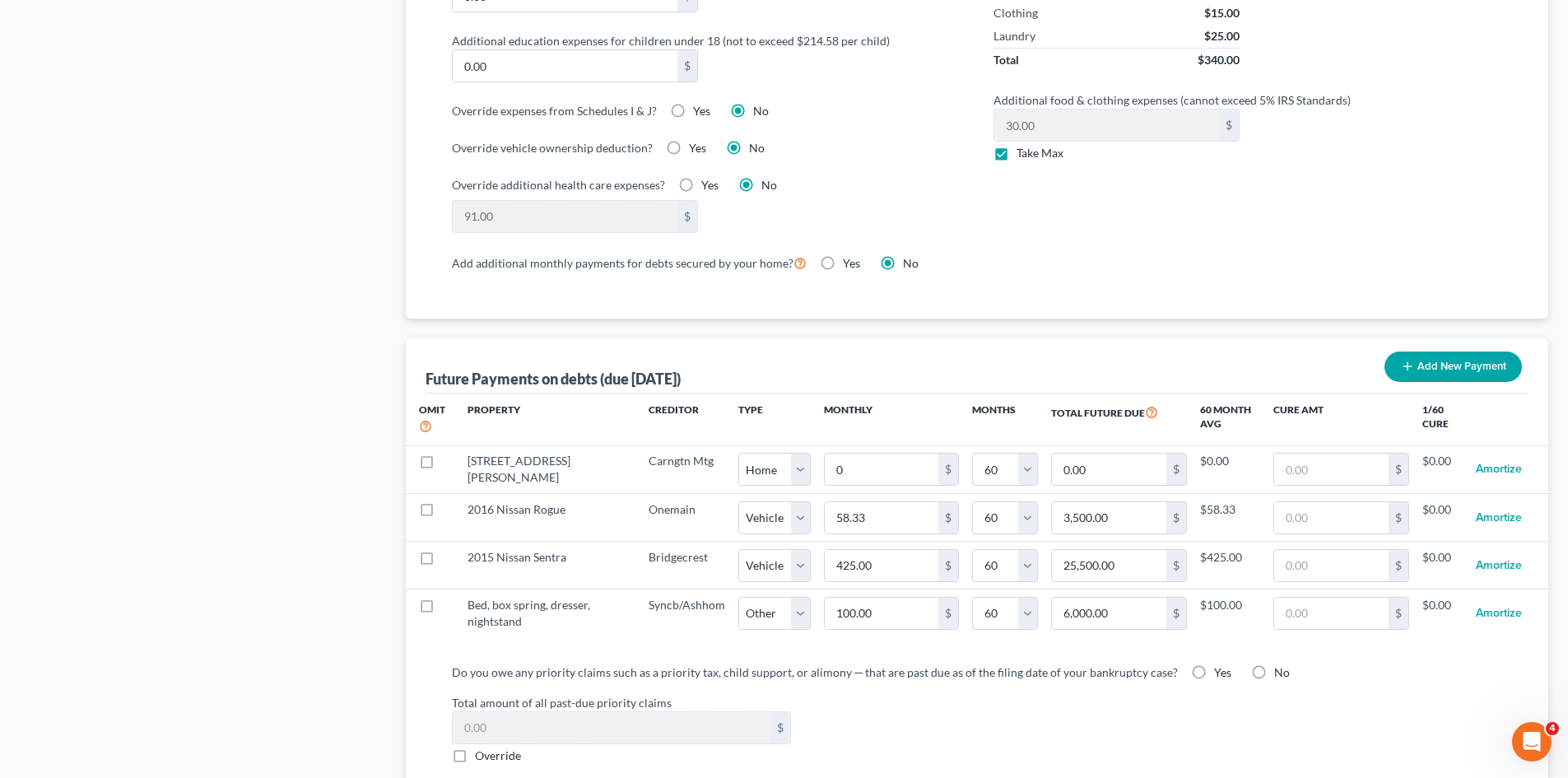
select select "1"
select select "60"
select select "1"
select select "60"
select select "1"
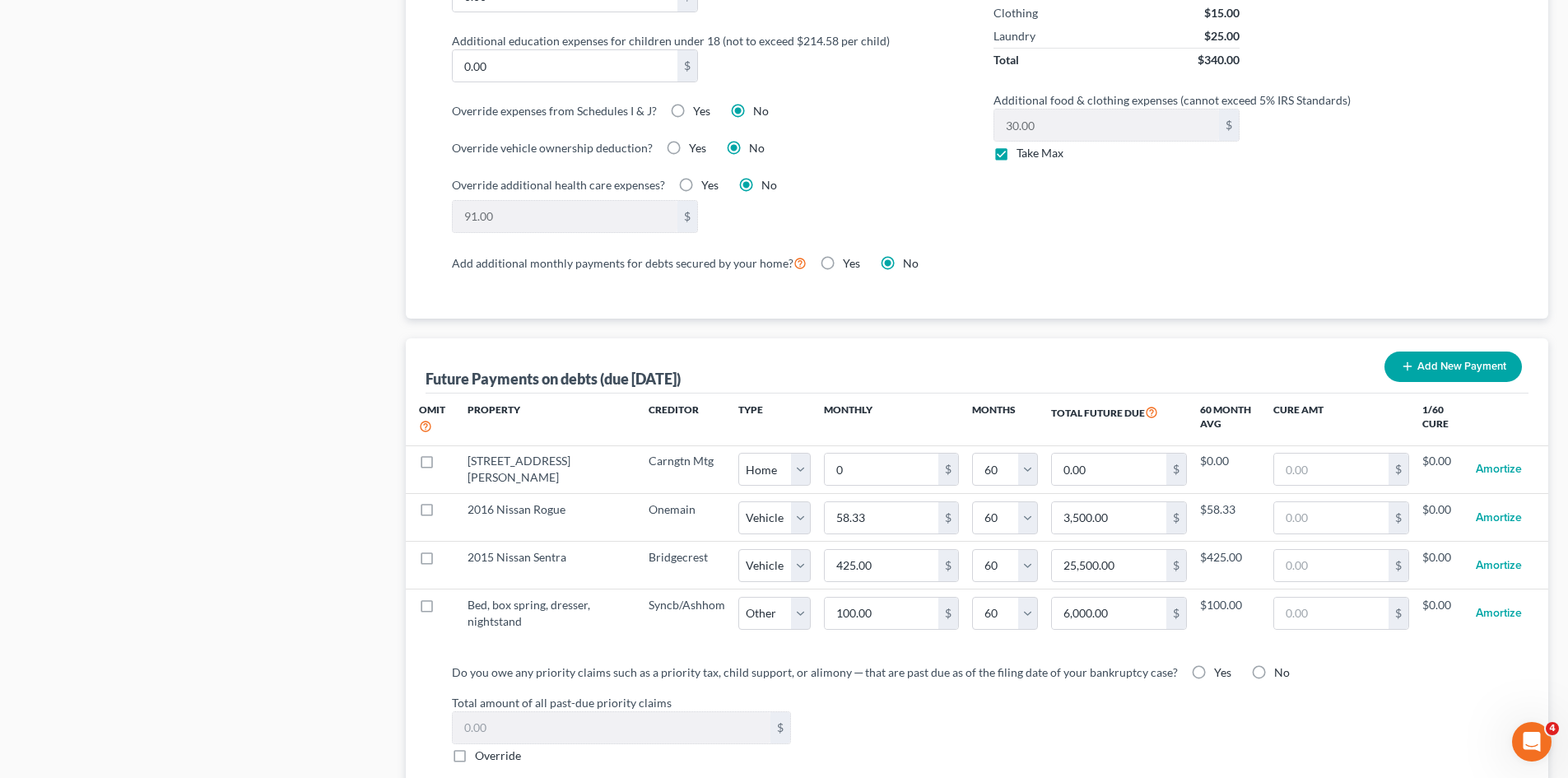
select select "60"
click at [1071, 722] on div "Total amount of all past-due priority claims $ Override" at bounding box center [977, 729] width 1066 height 70
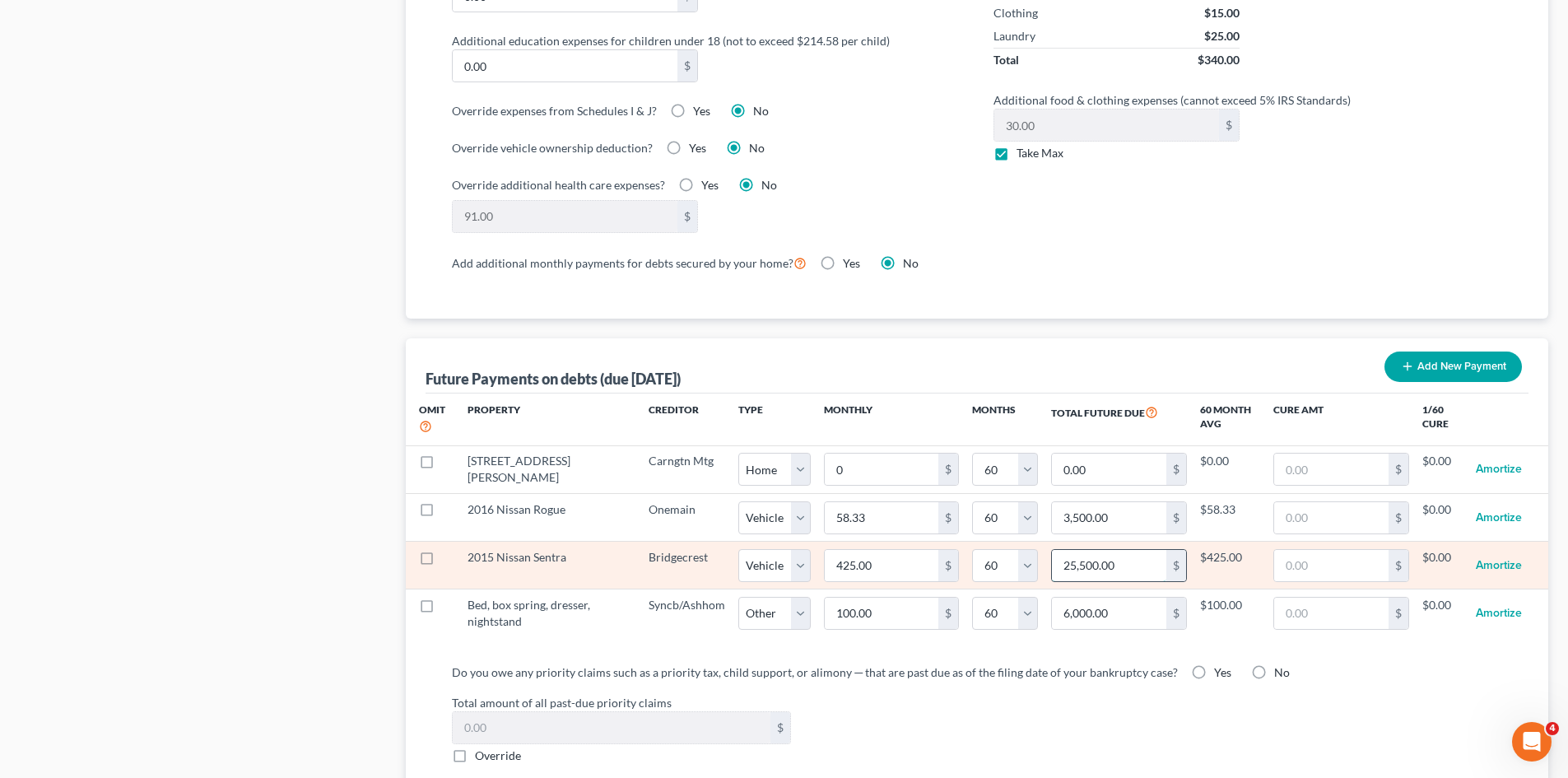
click at [1097, 550] on input "25,500.00" at bounding box center [1109, 565] width 115 height 31
type input "0.00"
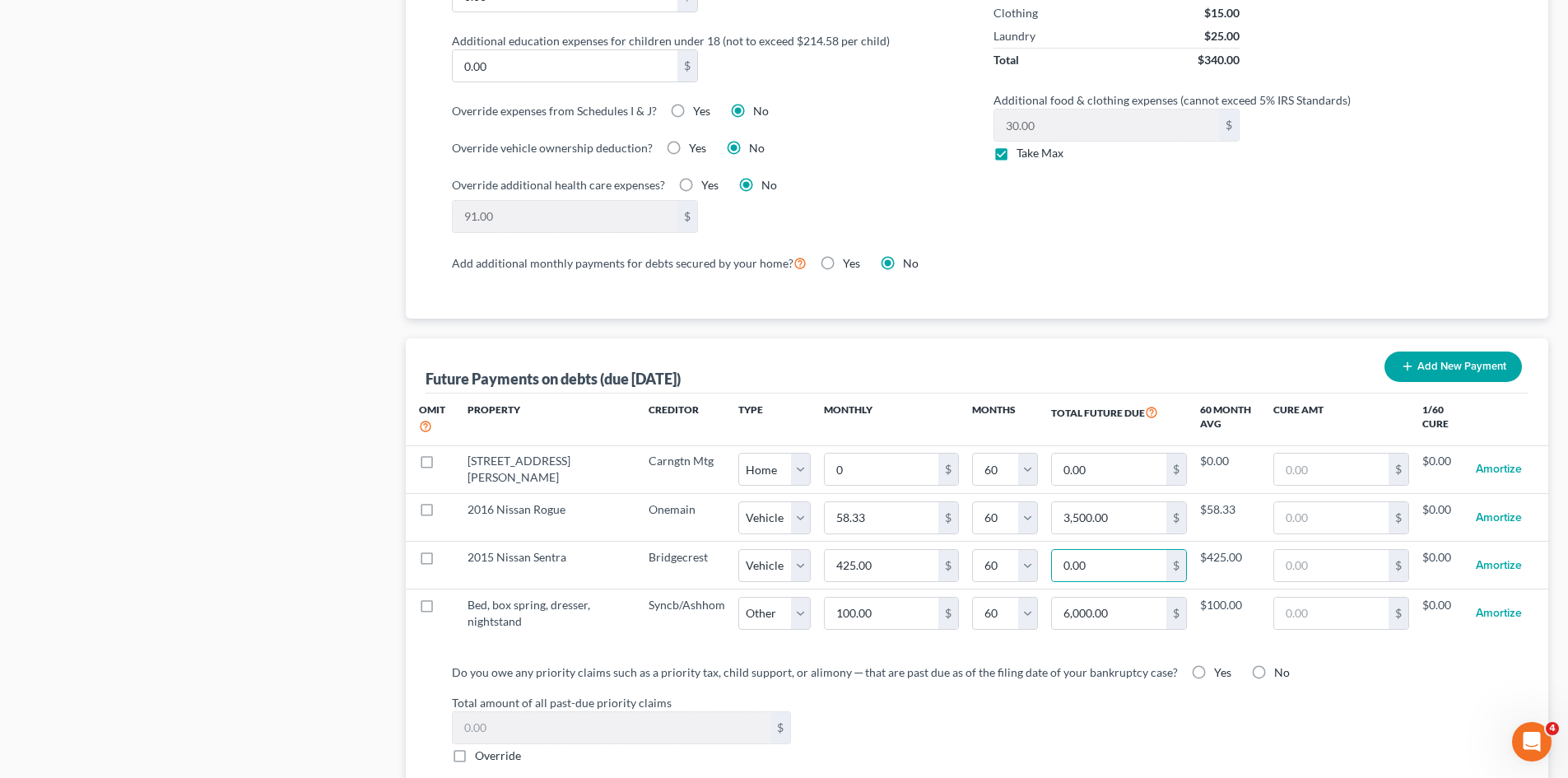
select select "1"
select select "60"
click at [1078, 694] on label "Total amount of all past-due priority claims" at bounding box center [977, 702] width 1066 height 18
select select "1"
select select "60"
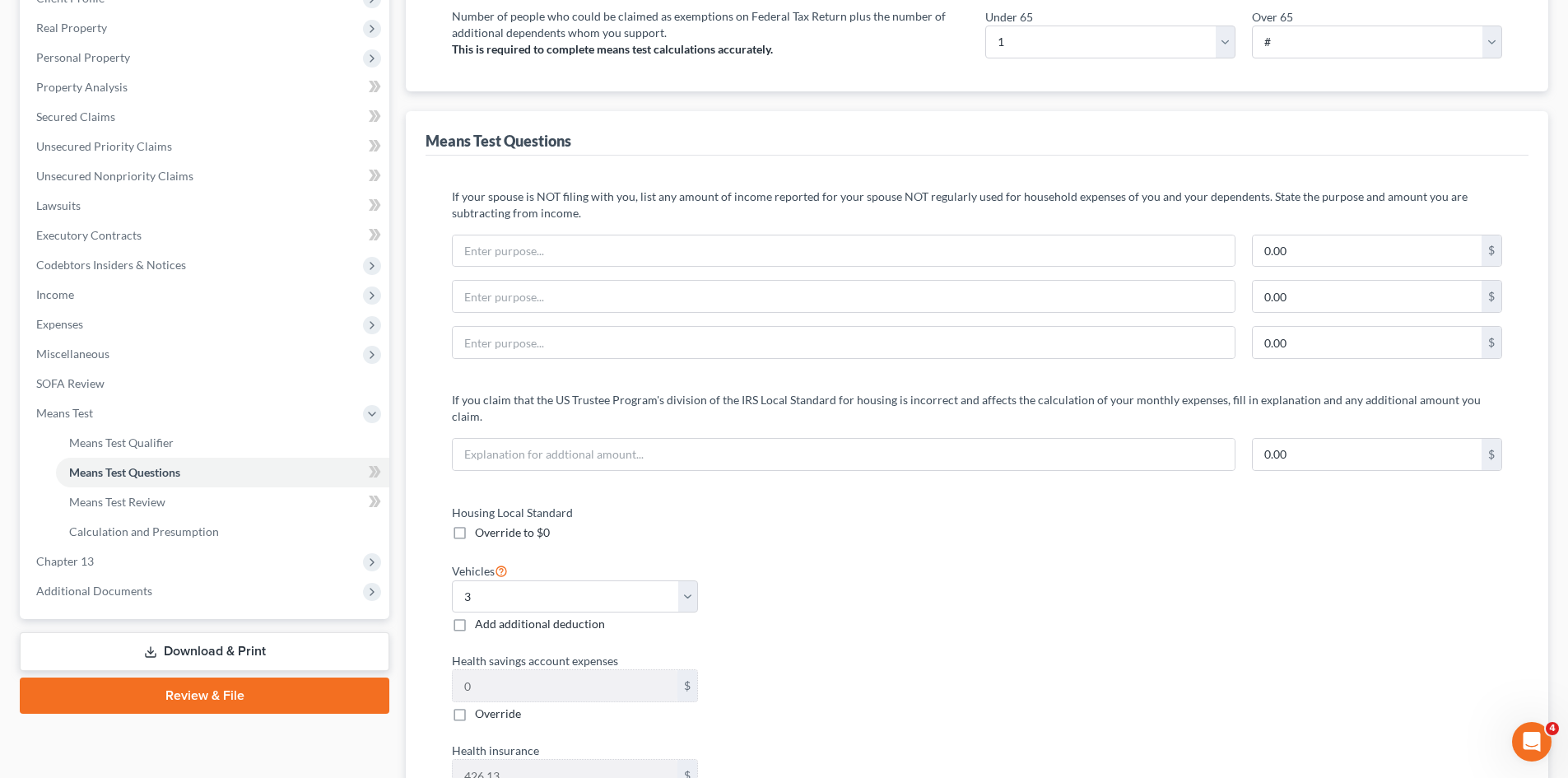
scroll to position [0, 0]
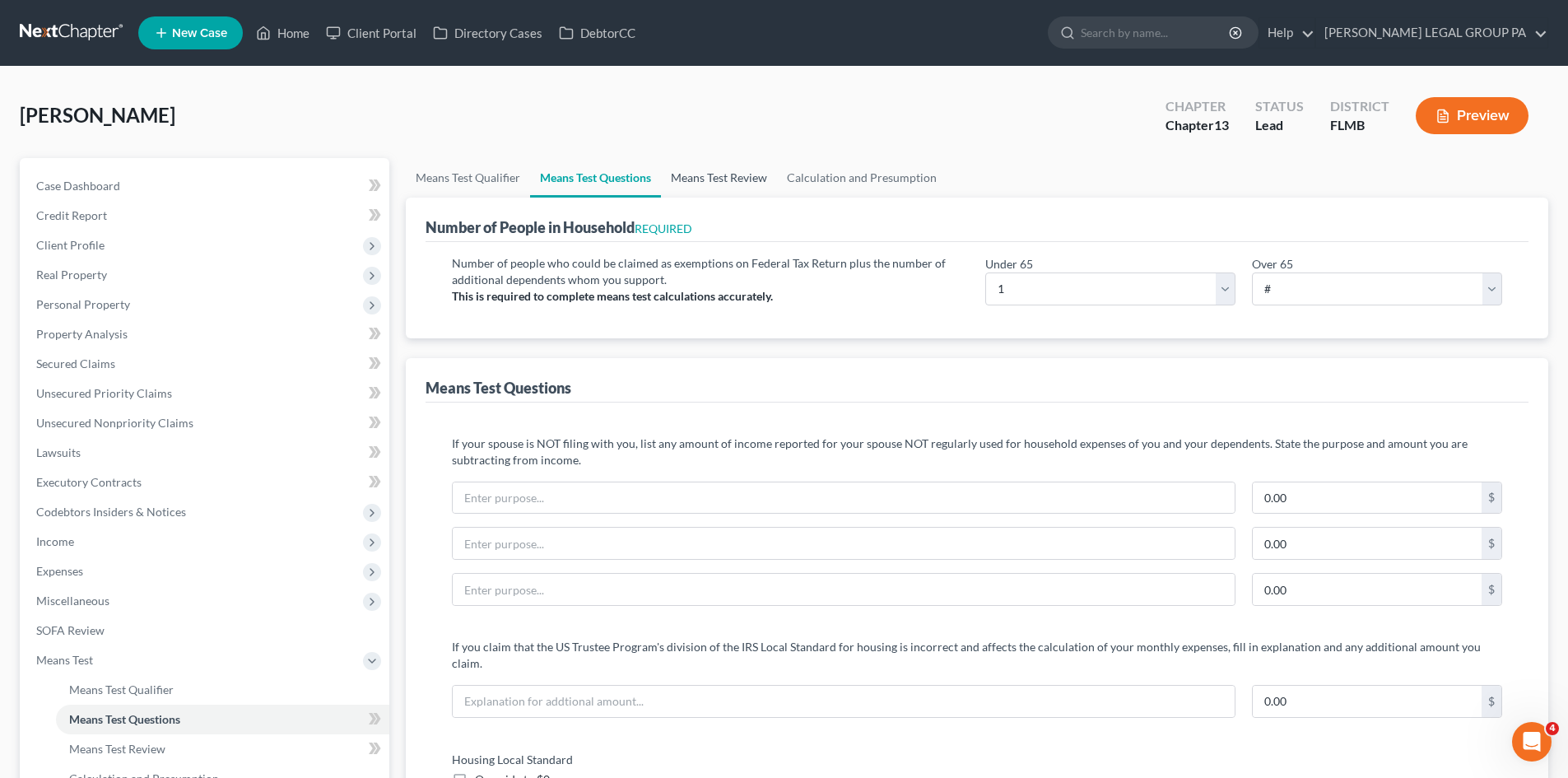
click at [742, 164] on link "Means Test Review" at bounding box center [719, 177] width 116 height 40
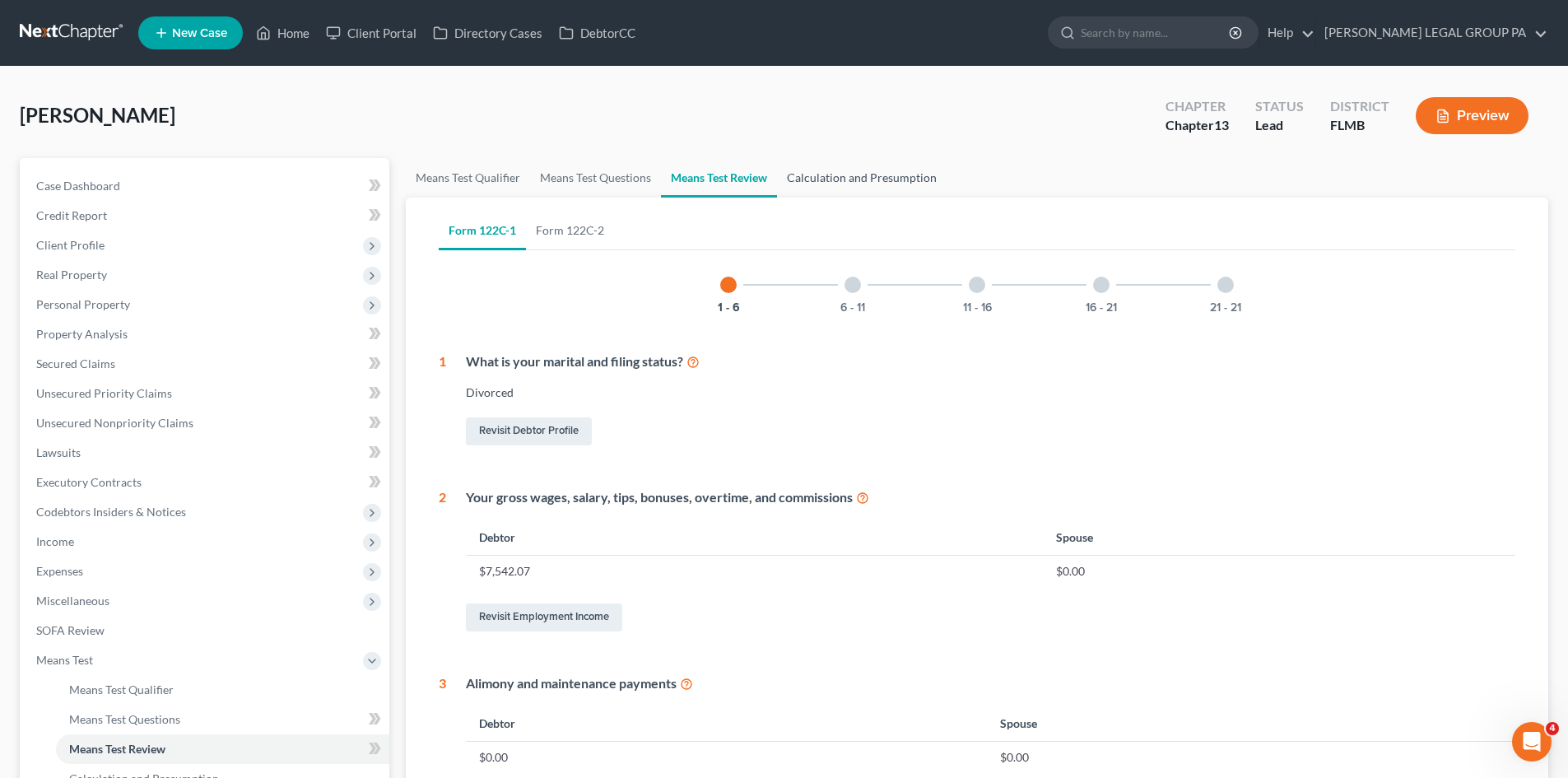
click at [907, 179] on link "Calculation and Presumption" at bounding box center [861, 177] width 169 height 40
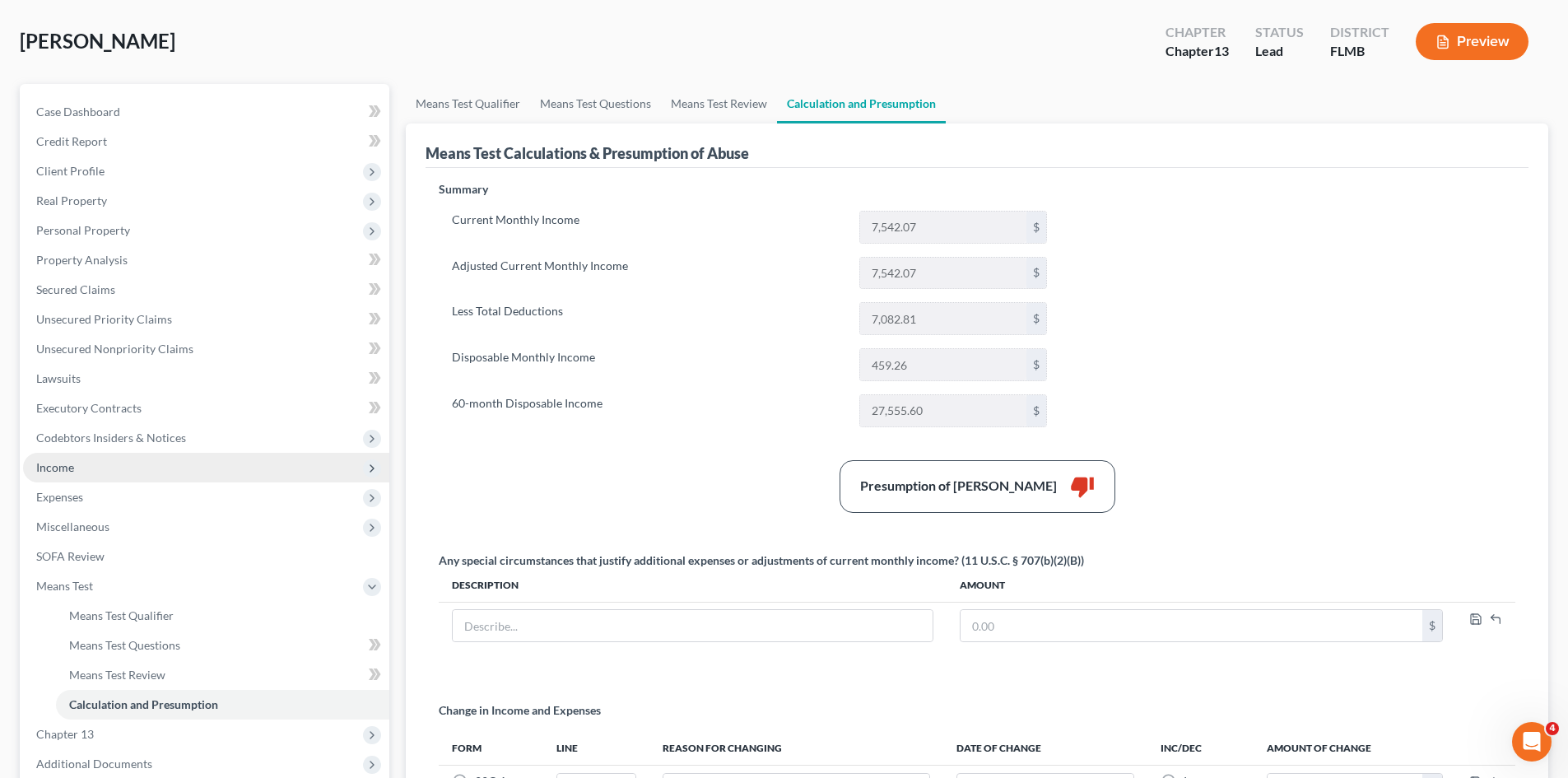
scroll to position [164, 0]
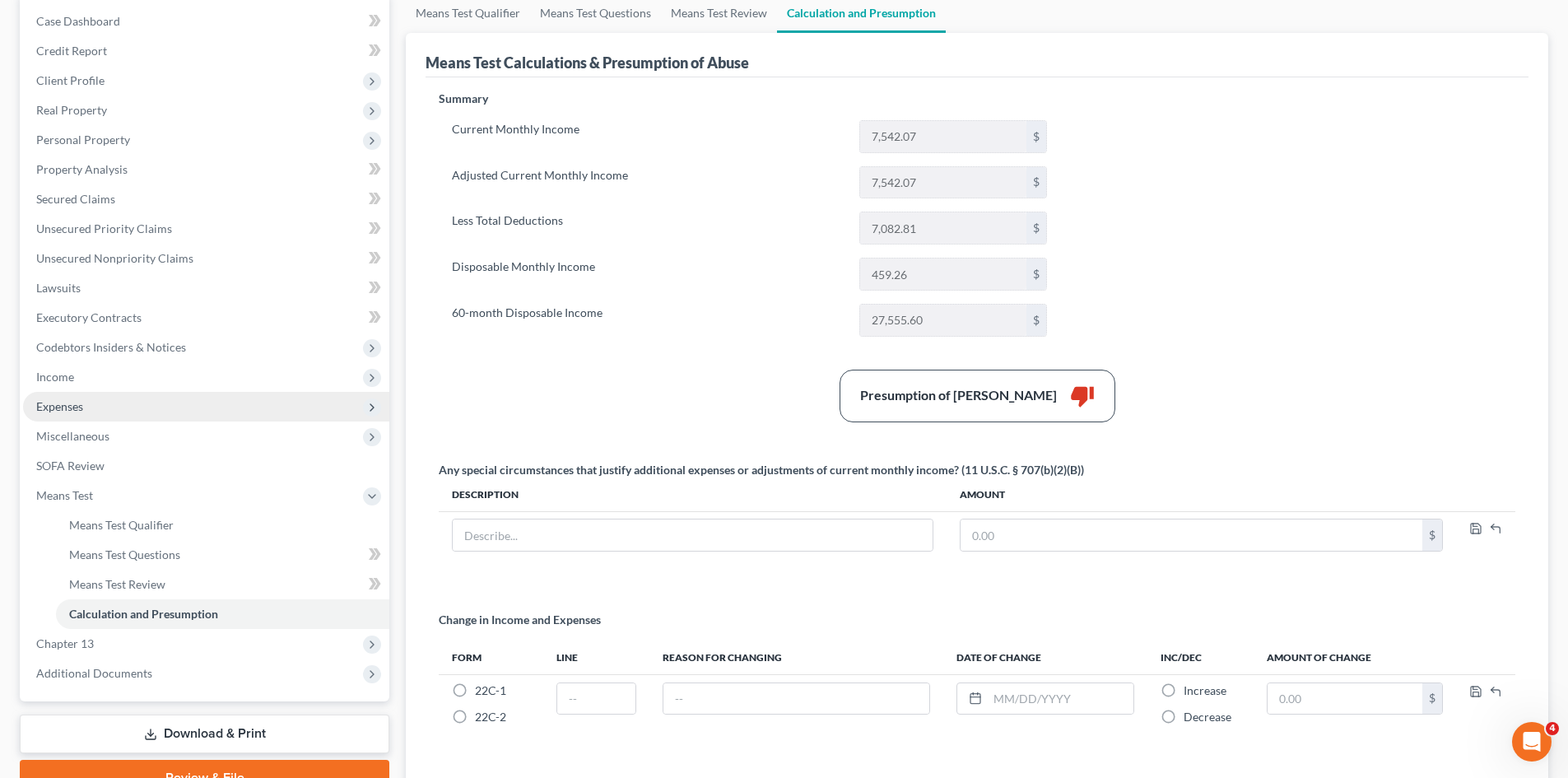
click at [110, 416] on span "Expenses" at bounding box center [206, 407] width 366 height 30
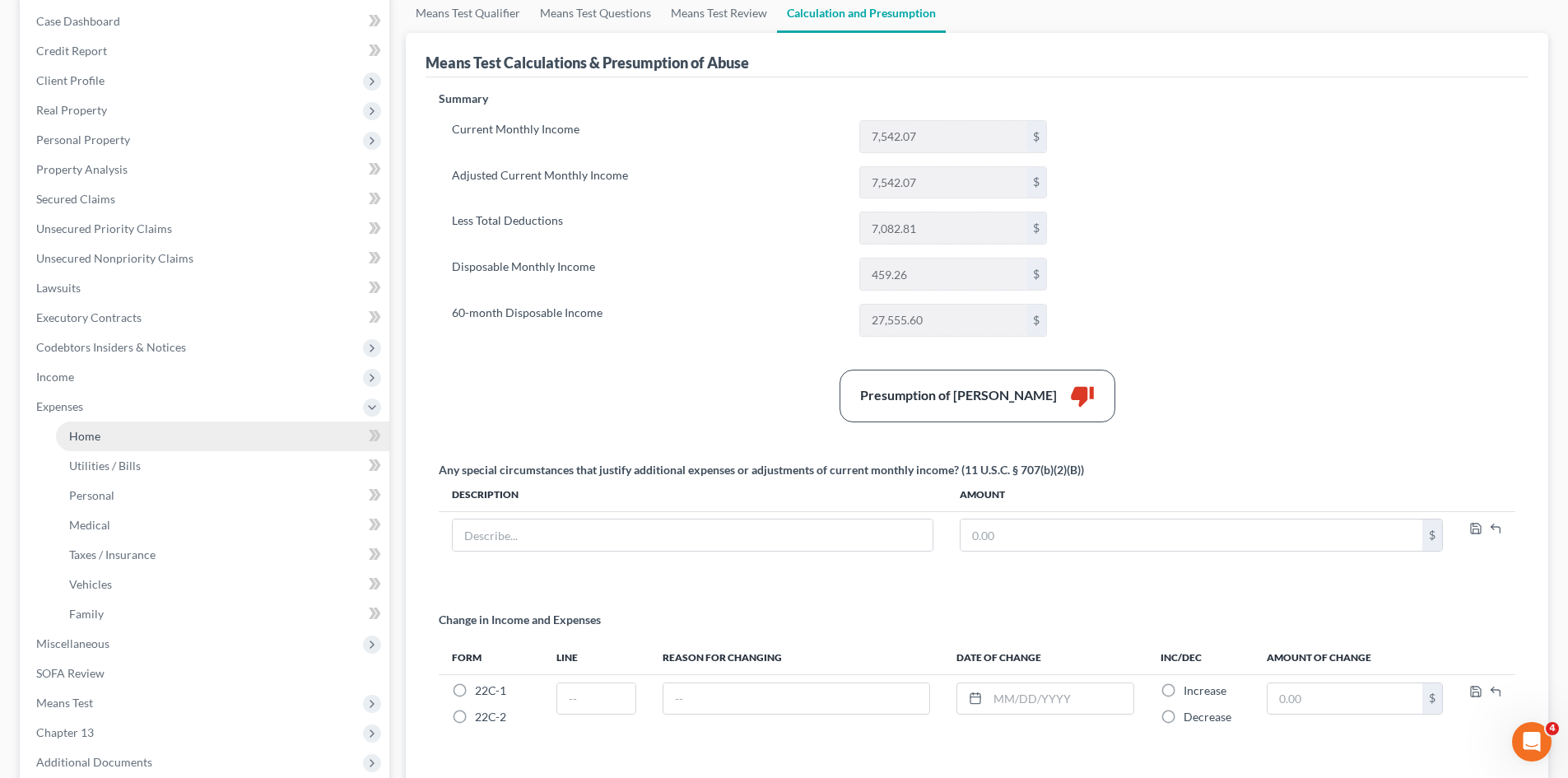
click at [114, 425] on link "Home" at bounding box center [223, 436] width 334 height 30
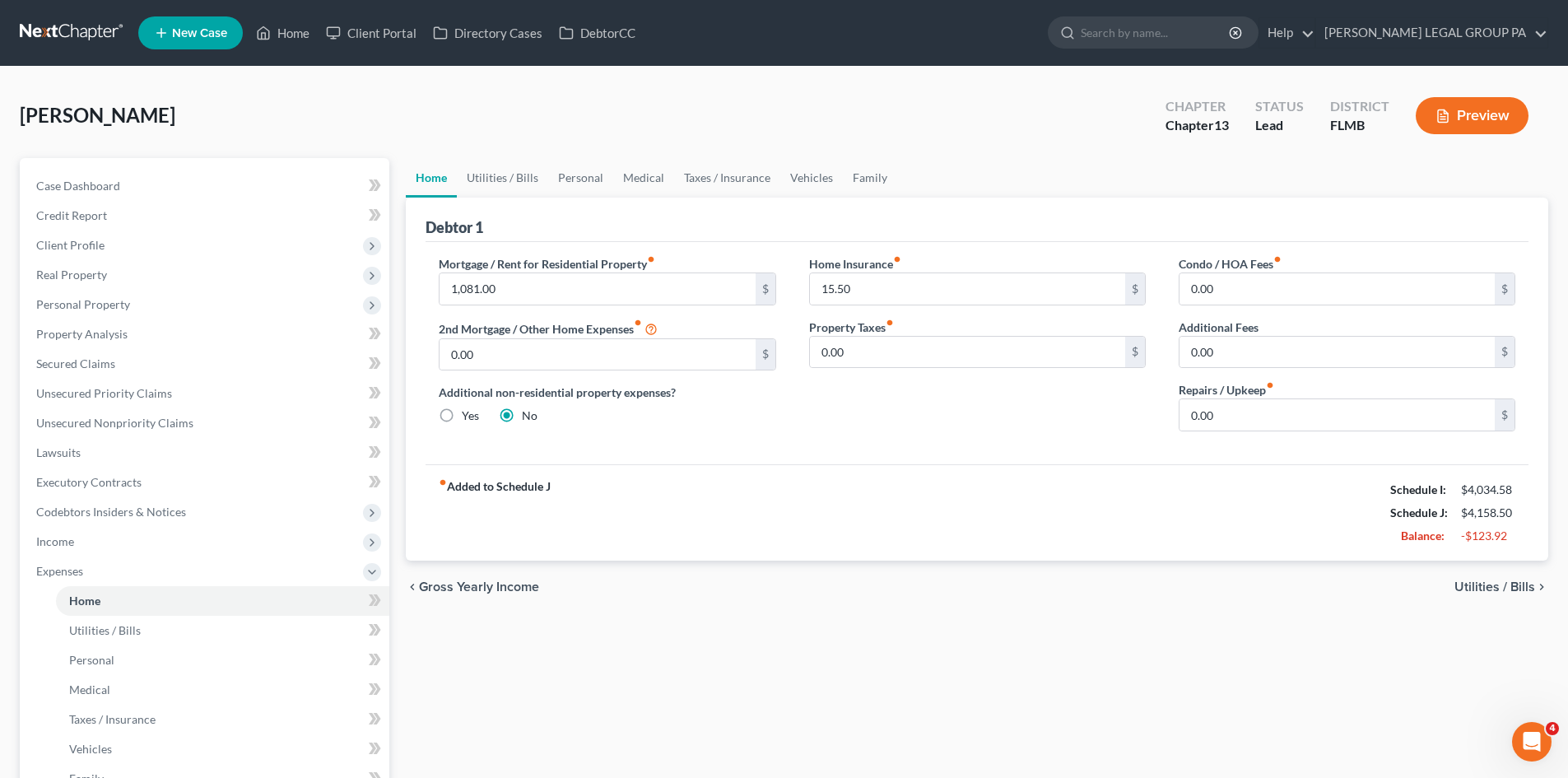
click at [899, 170] on ul "Home Utilities / Bills Personal Medical Taxes / Insurance Vehicles Family" at bounding box center [977, 177] width 1142 height 40
click at [852, 176] on link "Family" at bounding box center [869, 177] width 55 height 40
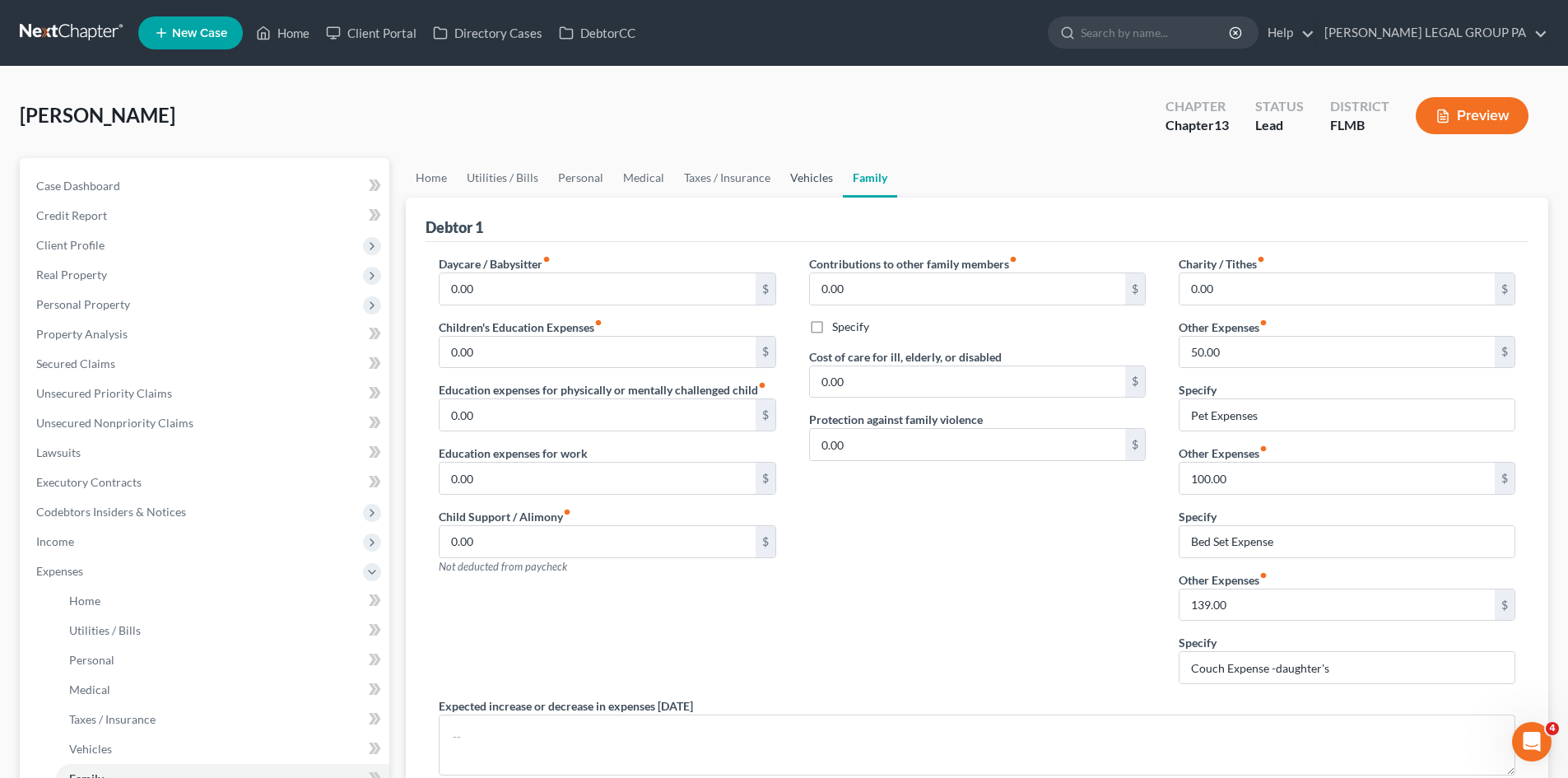
click at [796, 169] on link "Vehicles" at bounding box center [811, 177] width 63 height 40
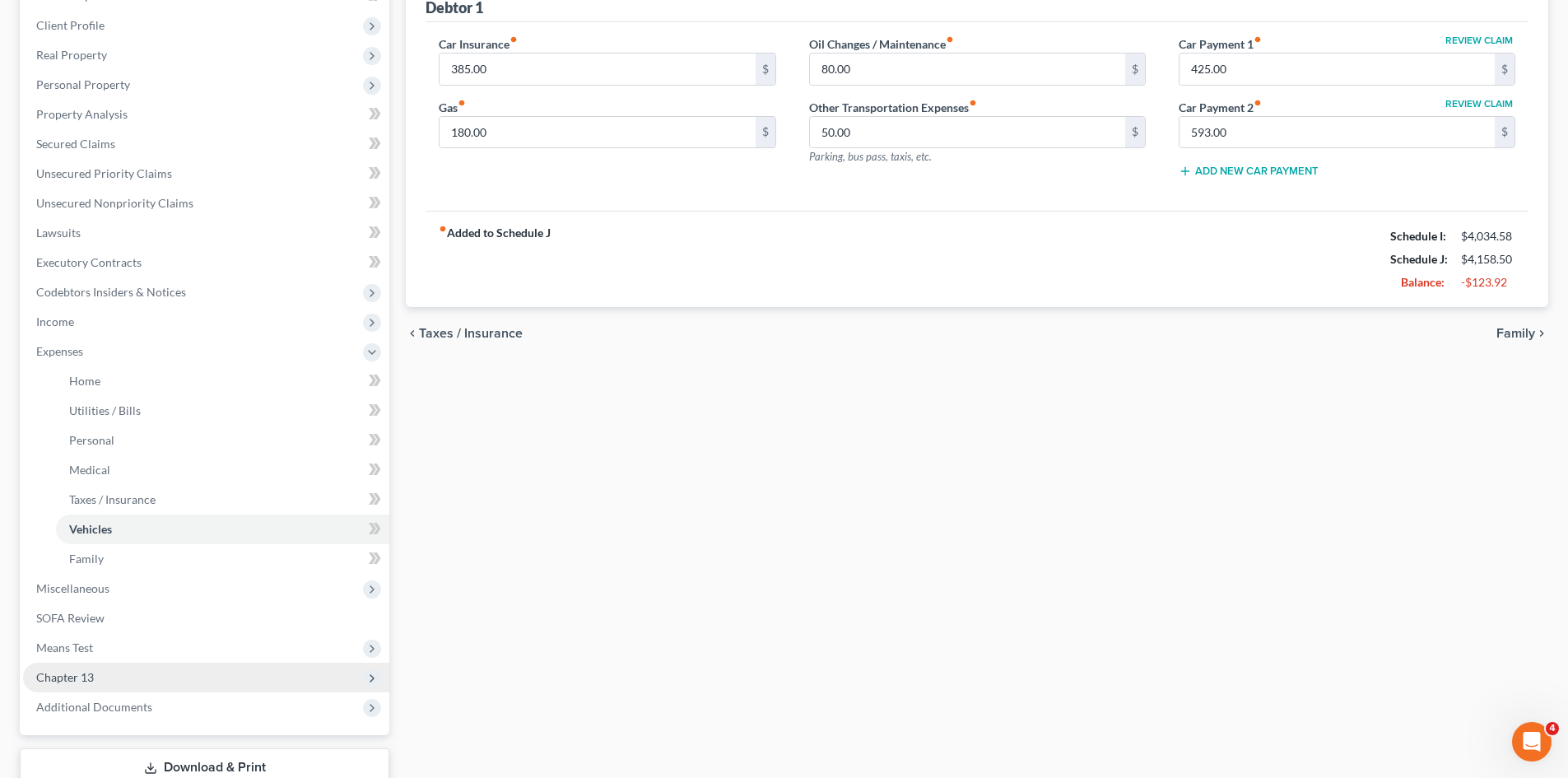
scroll to position [334, 0]
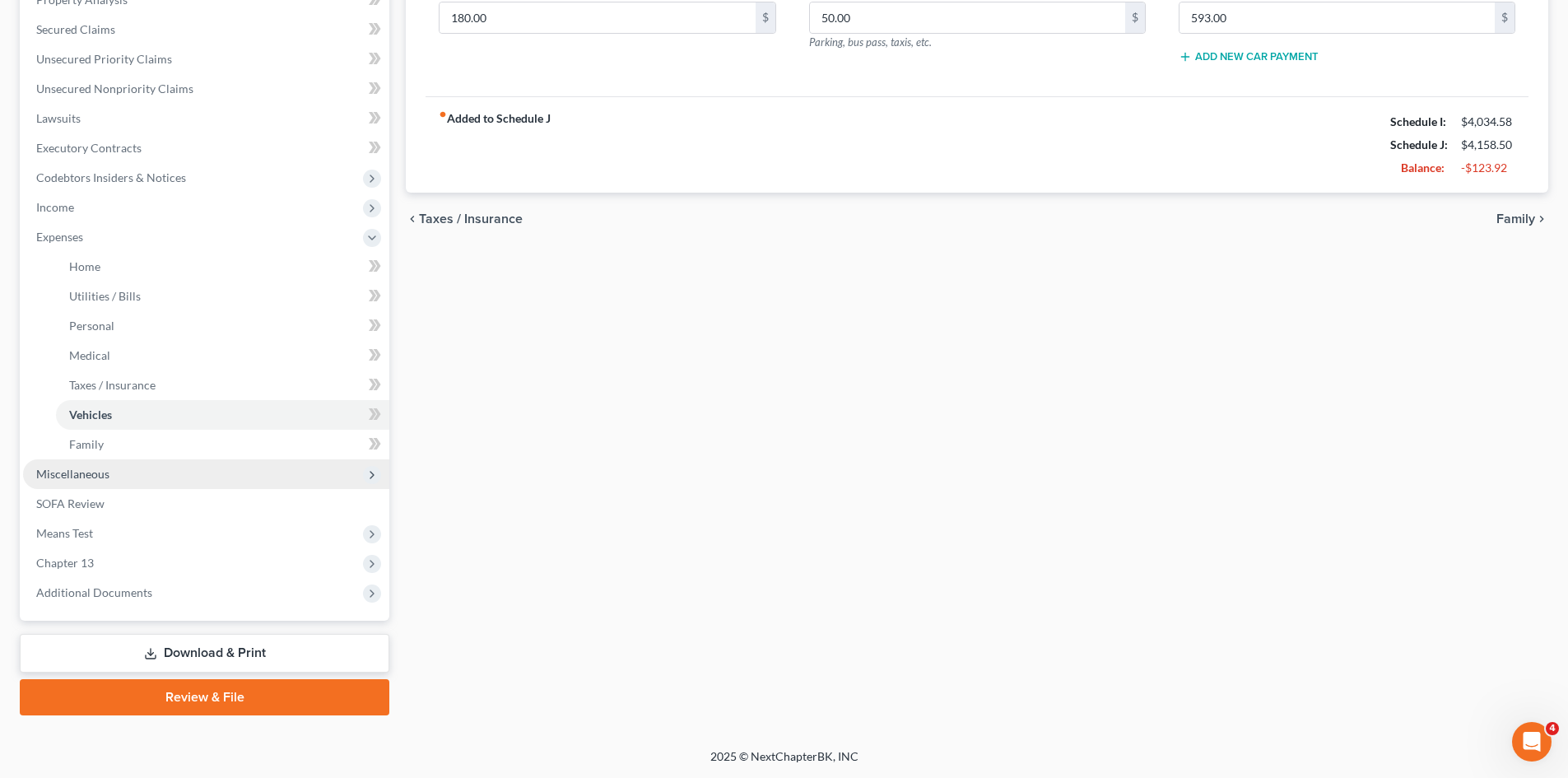
click at [139, 479] on span "Miscellaneous" at bounding box center [206, 474] width 366 height 30
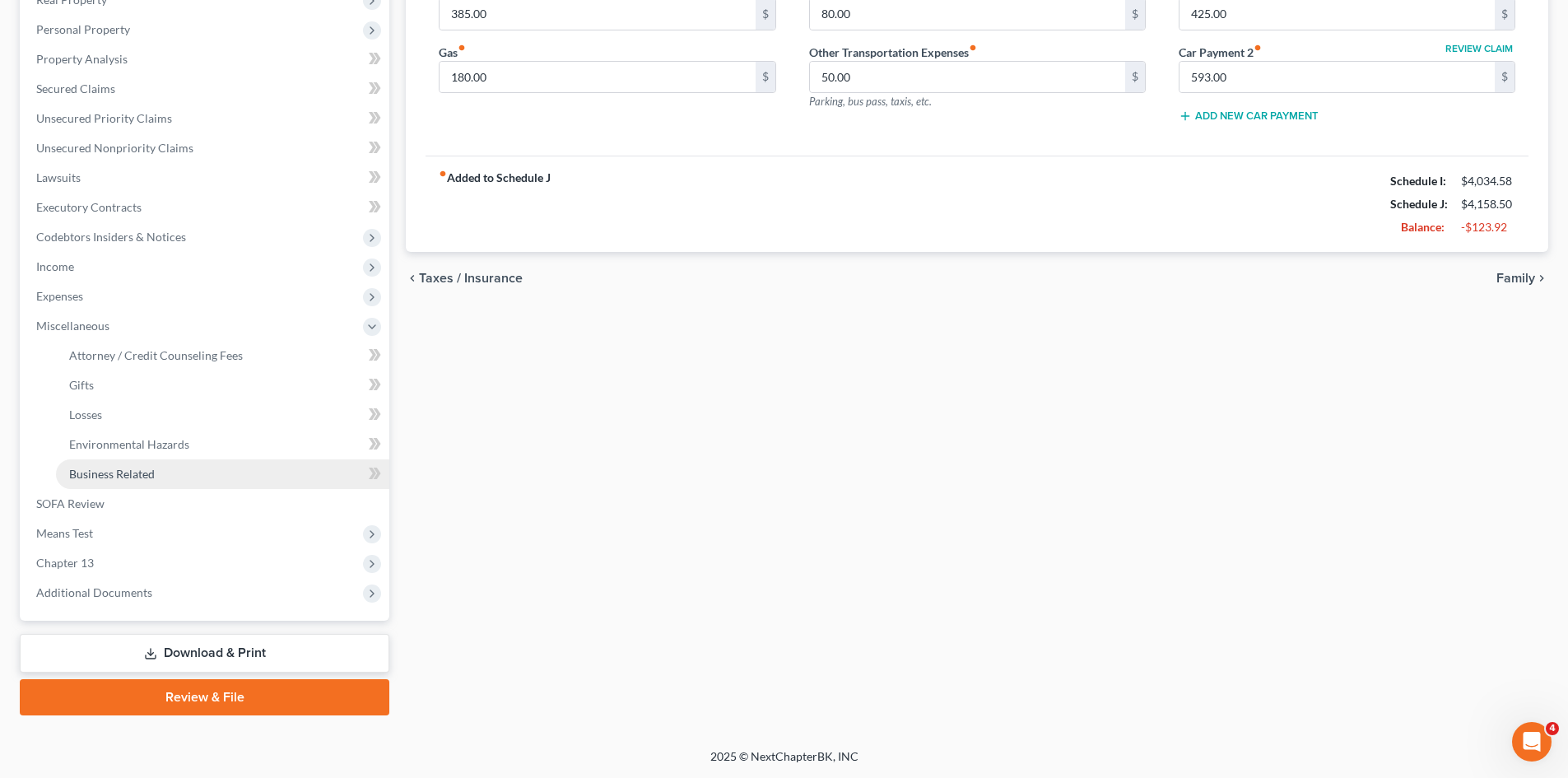
scroll to position [275, 0]
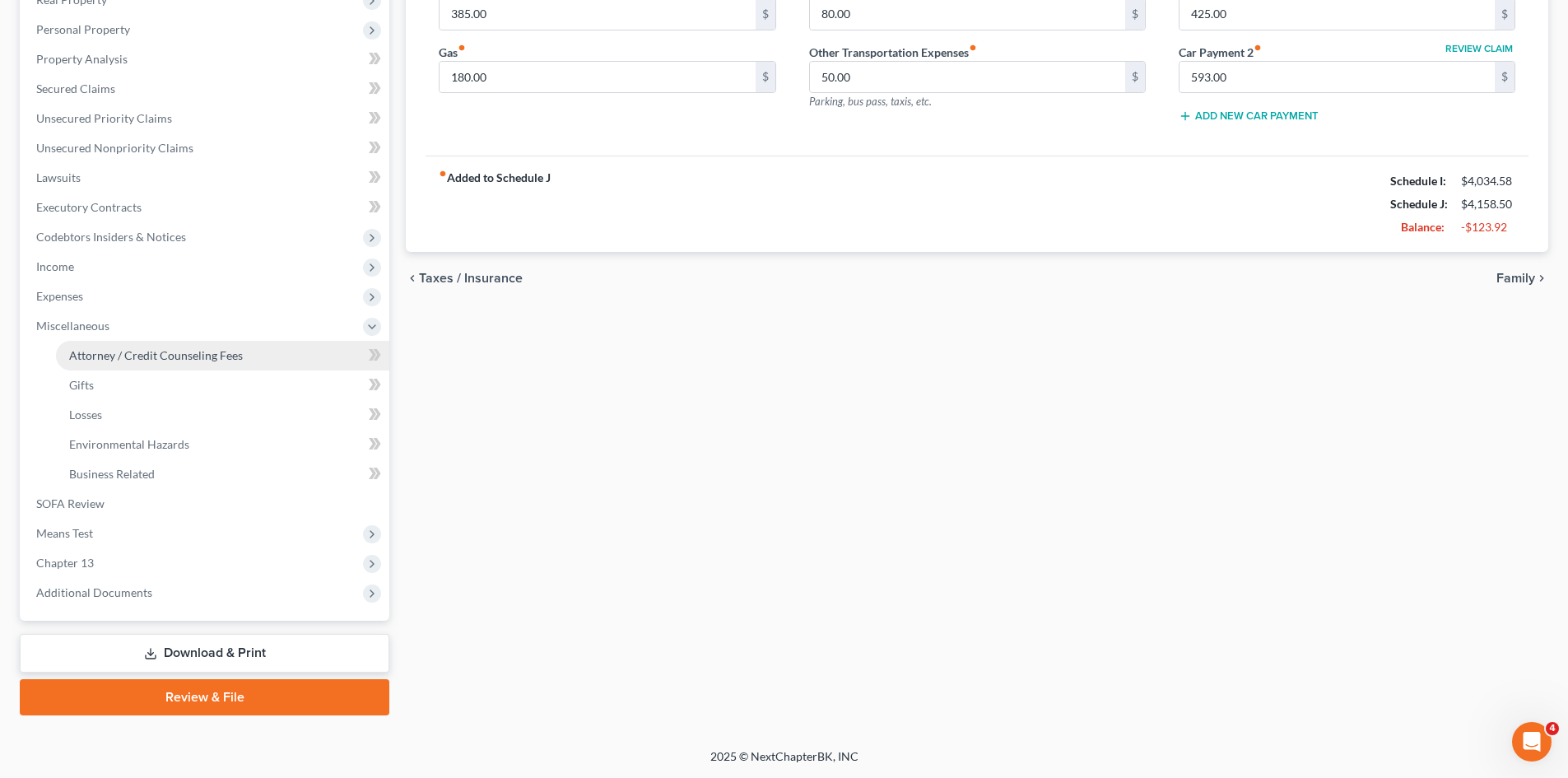
click at [173, 345] on link "Attorney / Credit Counseling Fees" at bounding box center [223, 356] width 334 height 30
select select "0"
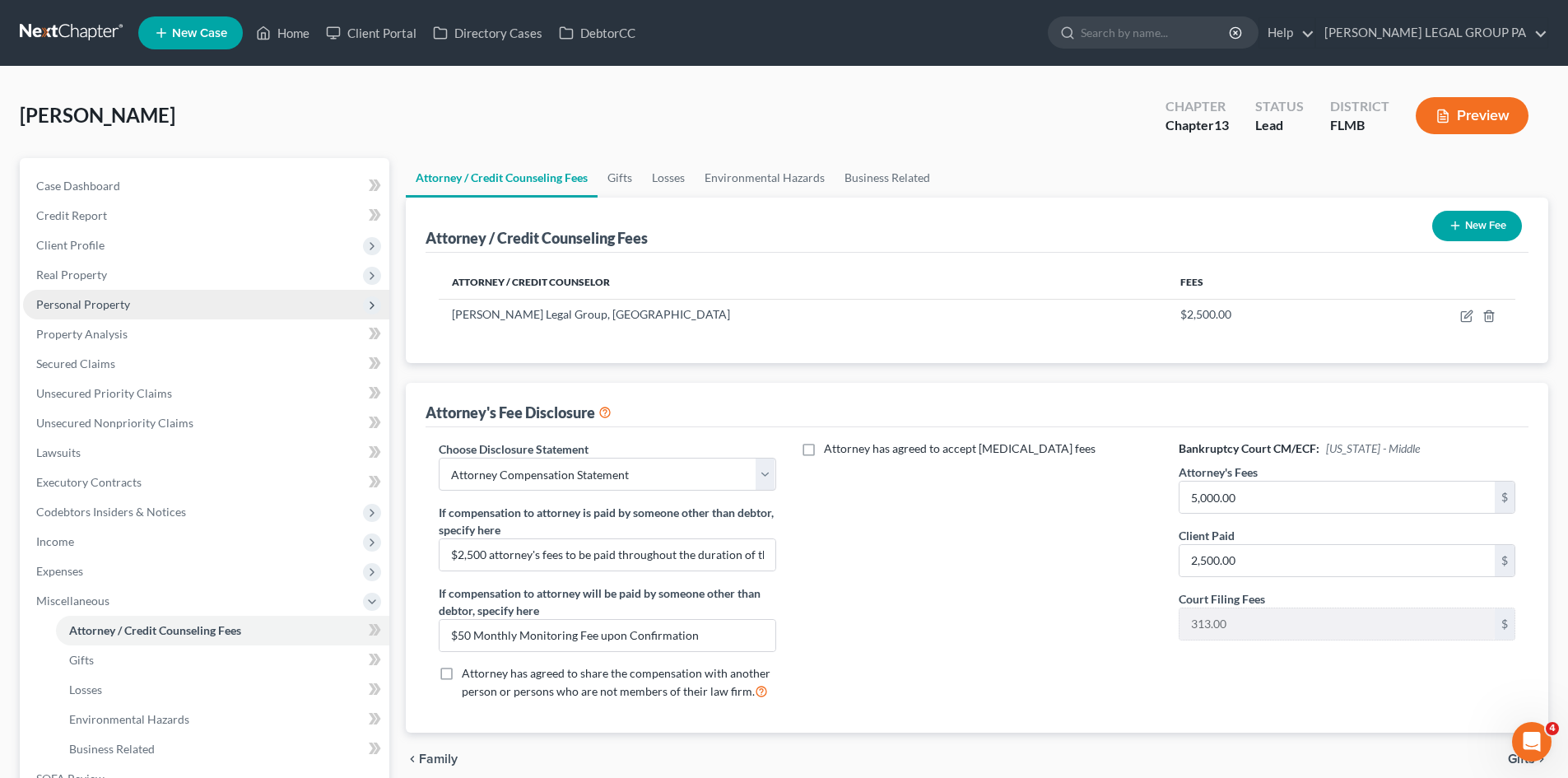
click at [95, 308] on span "Personal Property" at bounding box center [83, 304] width 94 height 14
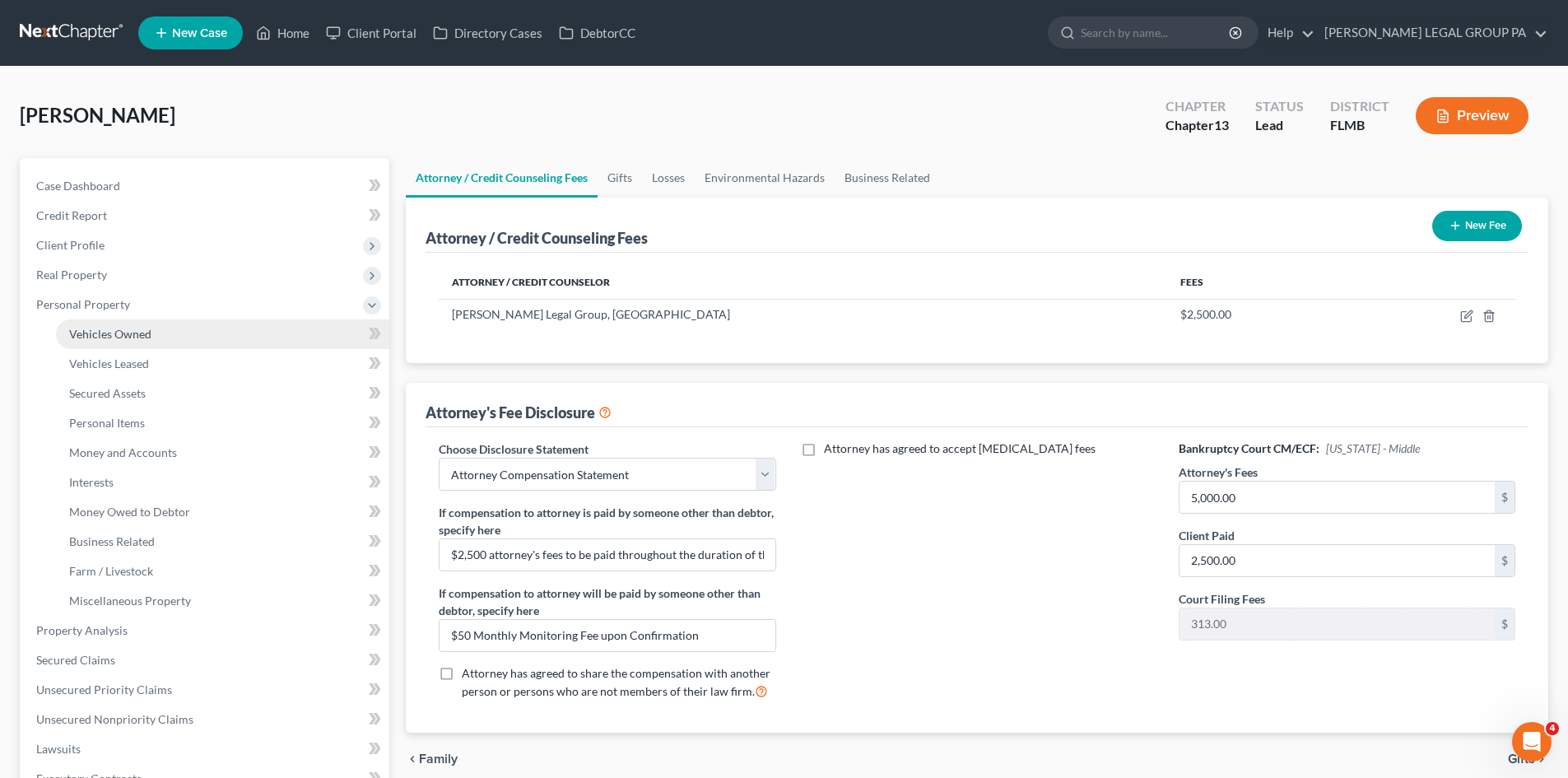
click at [115, 325] on link "Vehicles Owned" at bounding box center [223, 334] width 334 height 30
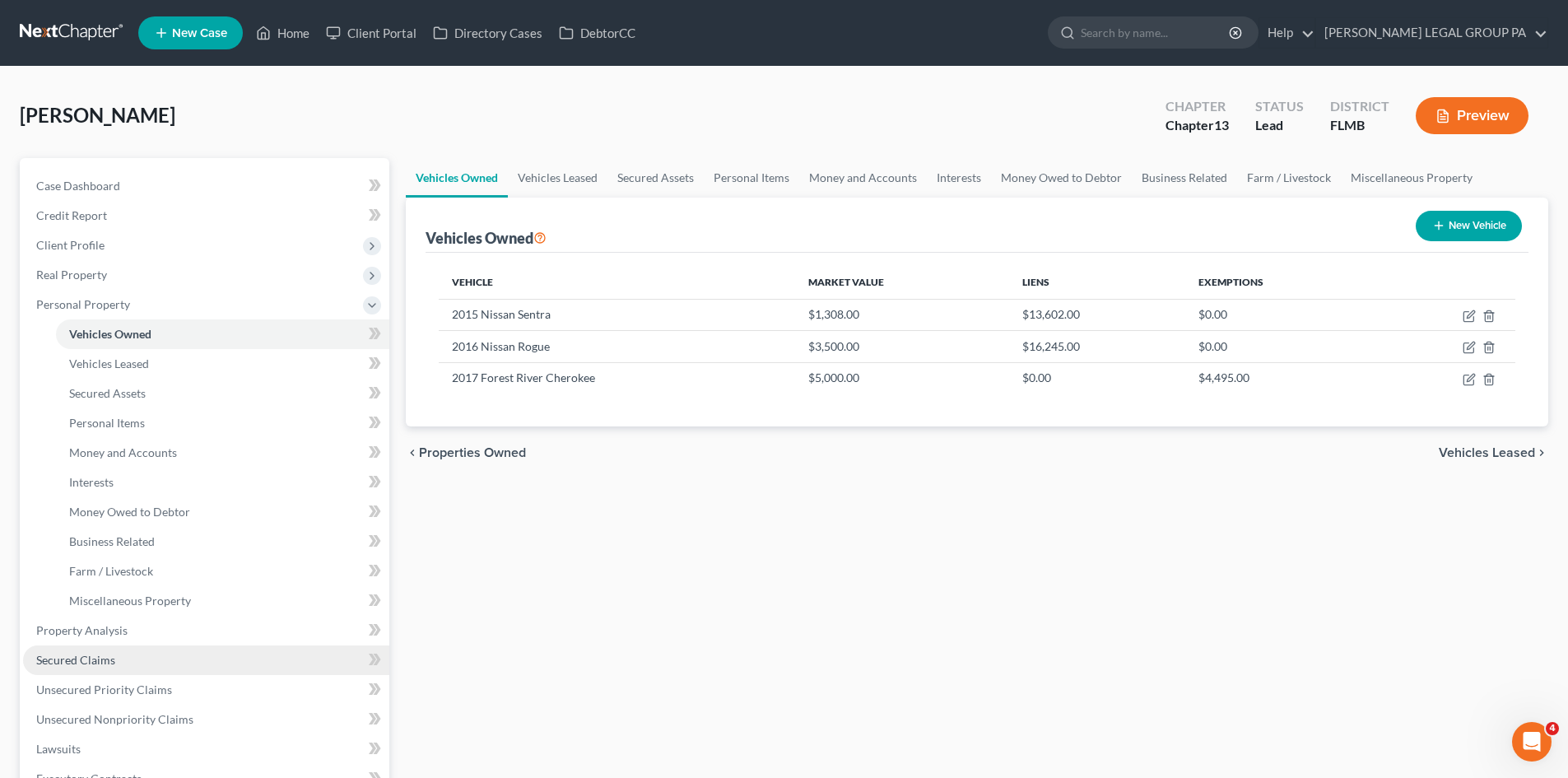
click at [123, 672] on link "Secured Claims" at bounding box center [206, 660] width 366 height 30
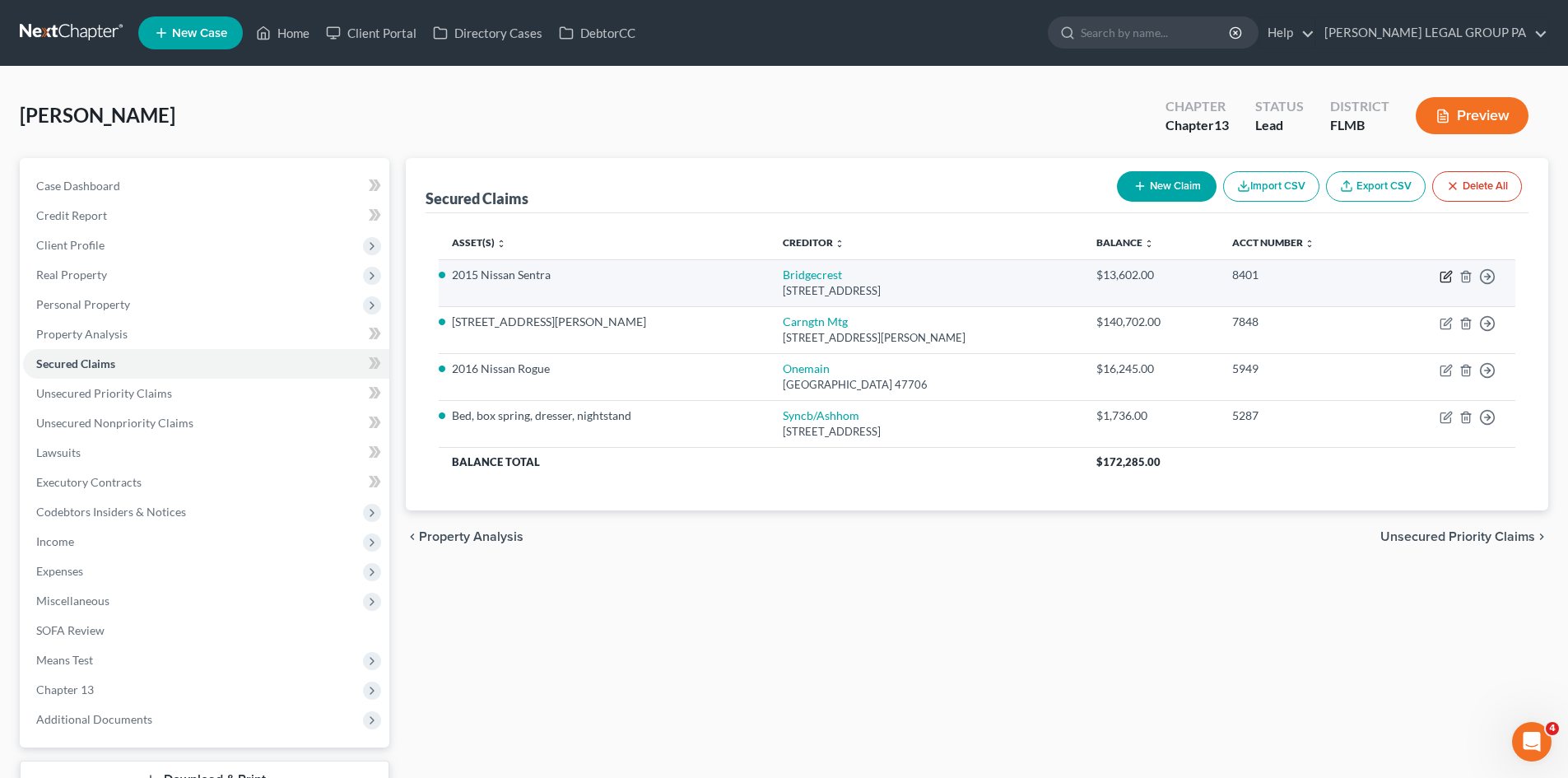
click at [1441, 275] on icon "button" at bounding box center [1445, 277] width 10 height 10
select select "3"
select select "2"
select select "0"
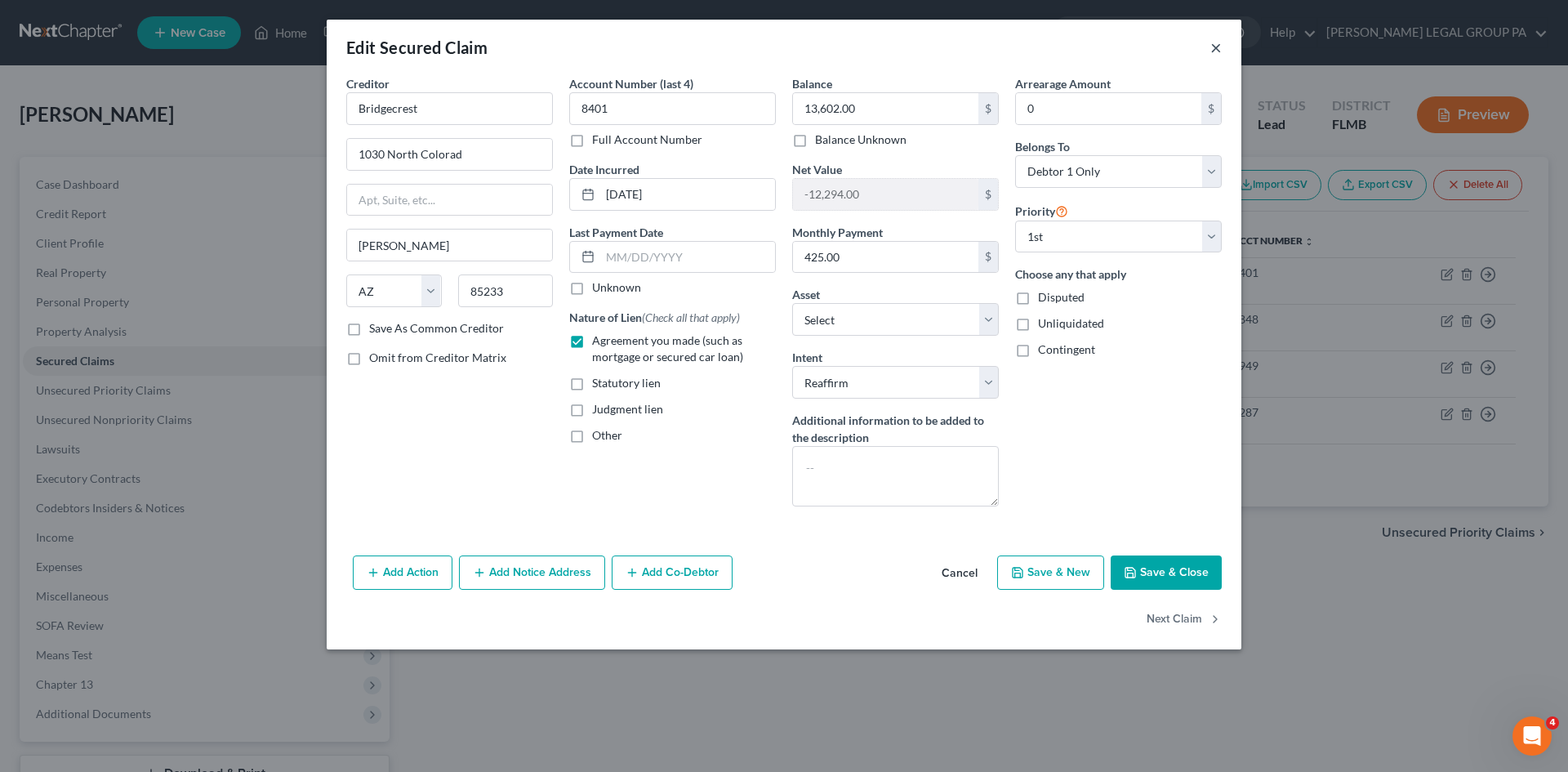
click at [1214, 46] on button "×" at bounding box center [1216, 47] width 11 height 19
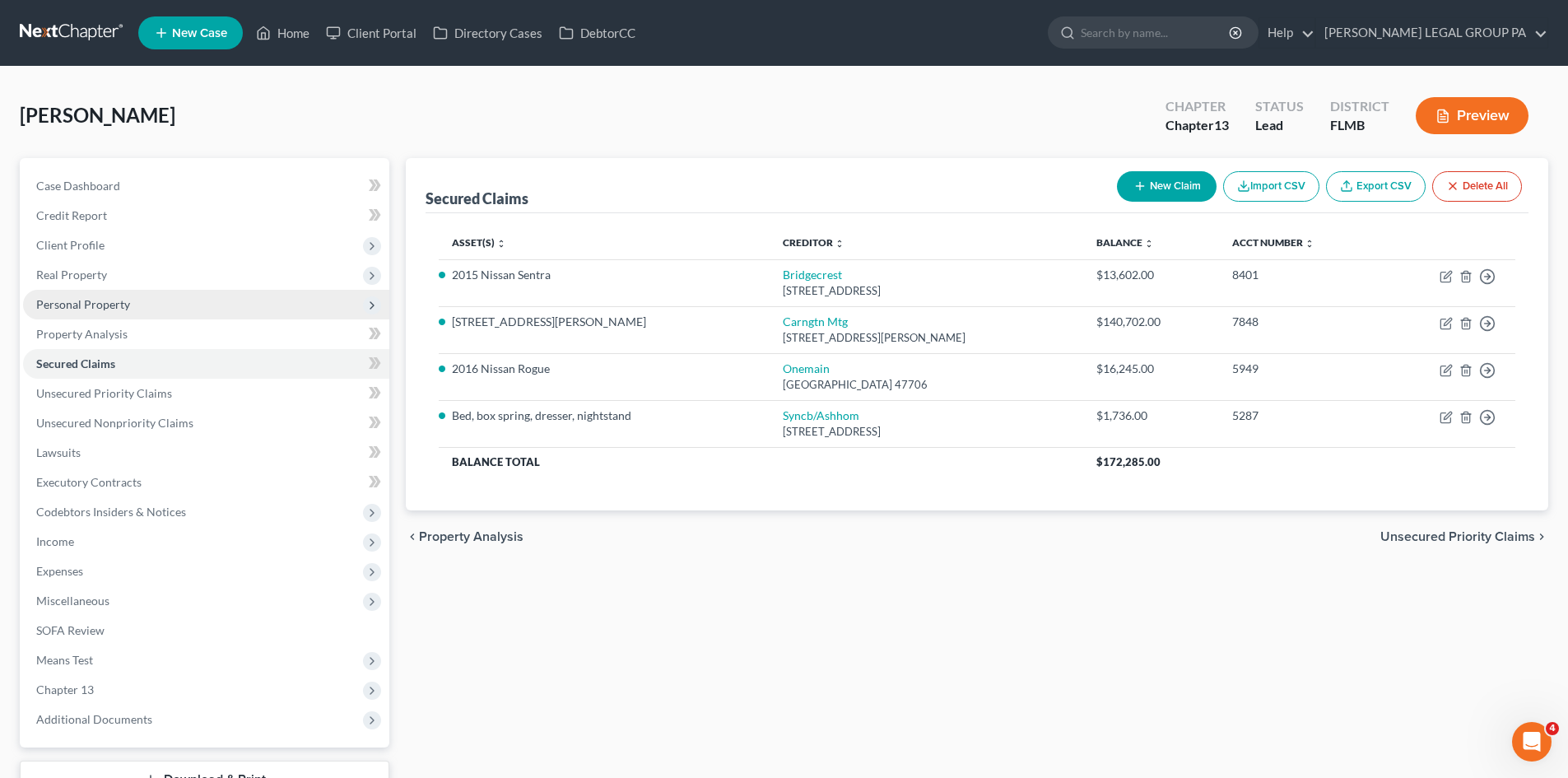
click at [94, 310] on span "Personal Property" at bounding box center [83, 304] width 94 height 14
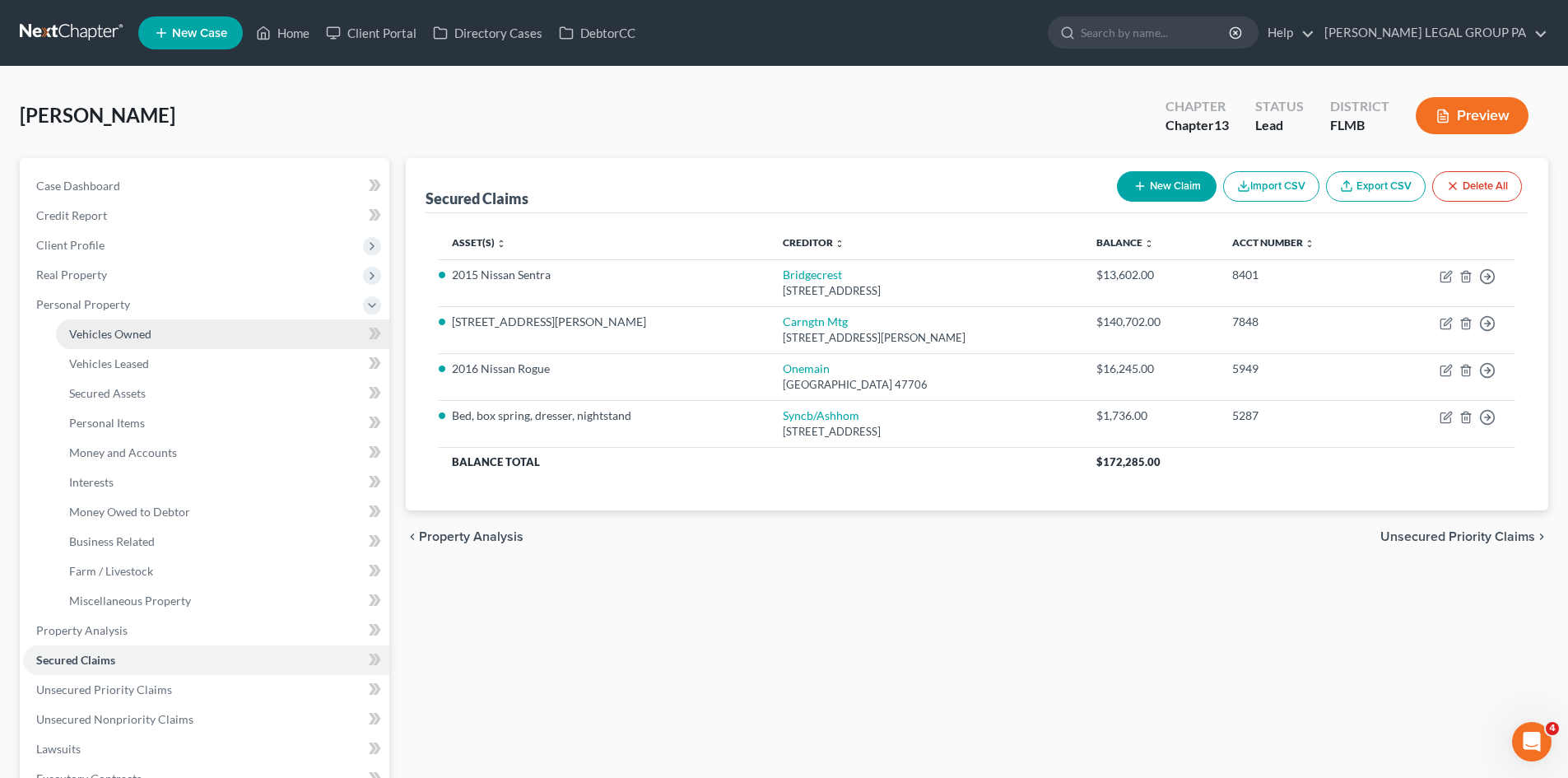
click at [103, 330] on span "Vehicles Owned" at bounding box center [110, 334] width 82 height 14
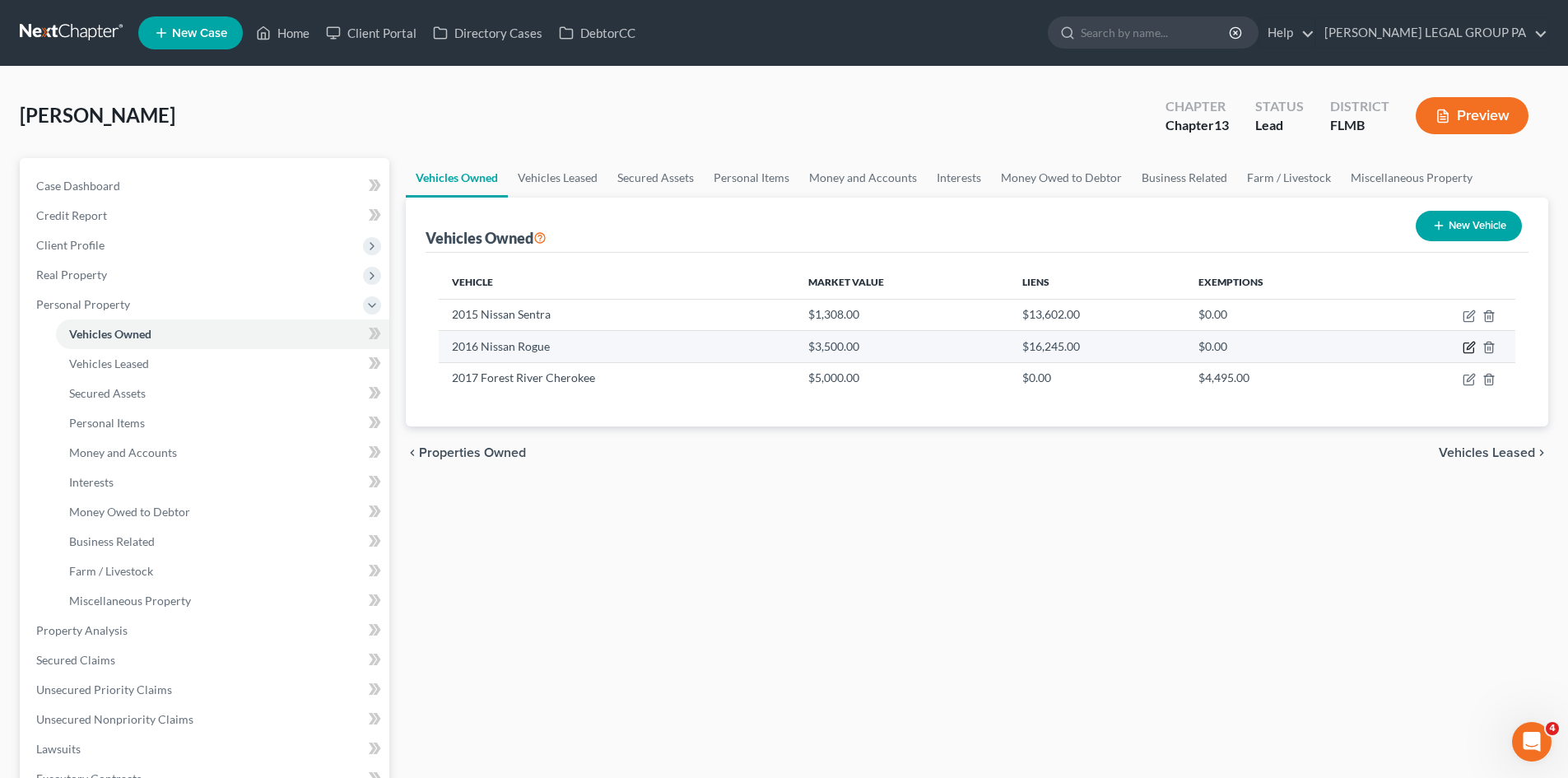
click at [1465, 347] on icon "button" at bounding box center [1469, 347] width 13 height 13
select select "0"
select select "10"
select select "2"
select select "0"
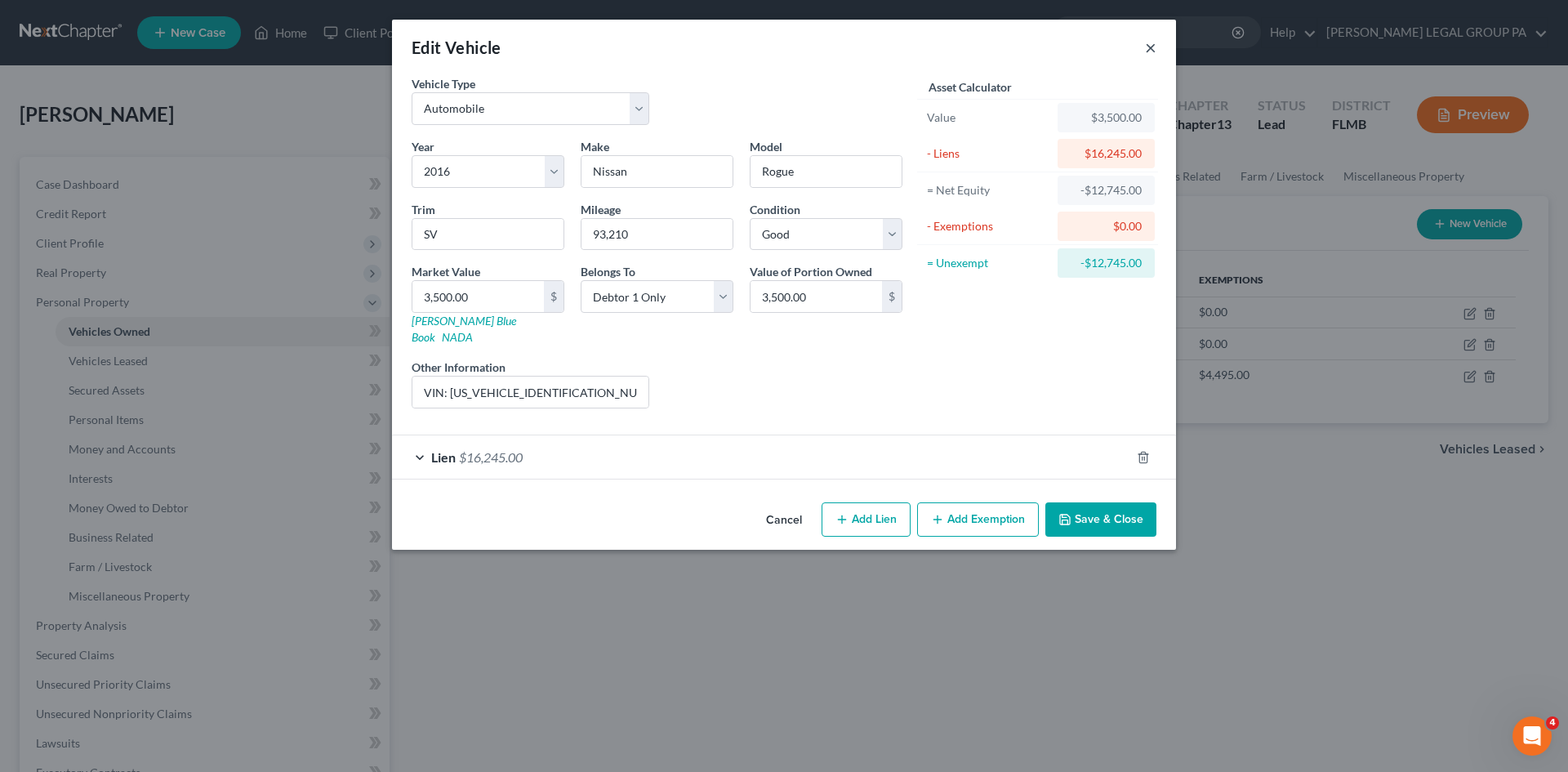
click at [1148, 44] on button "×" at bounding box center [1151, 47] width 11 height 19
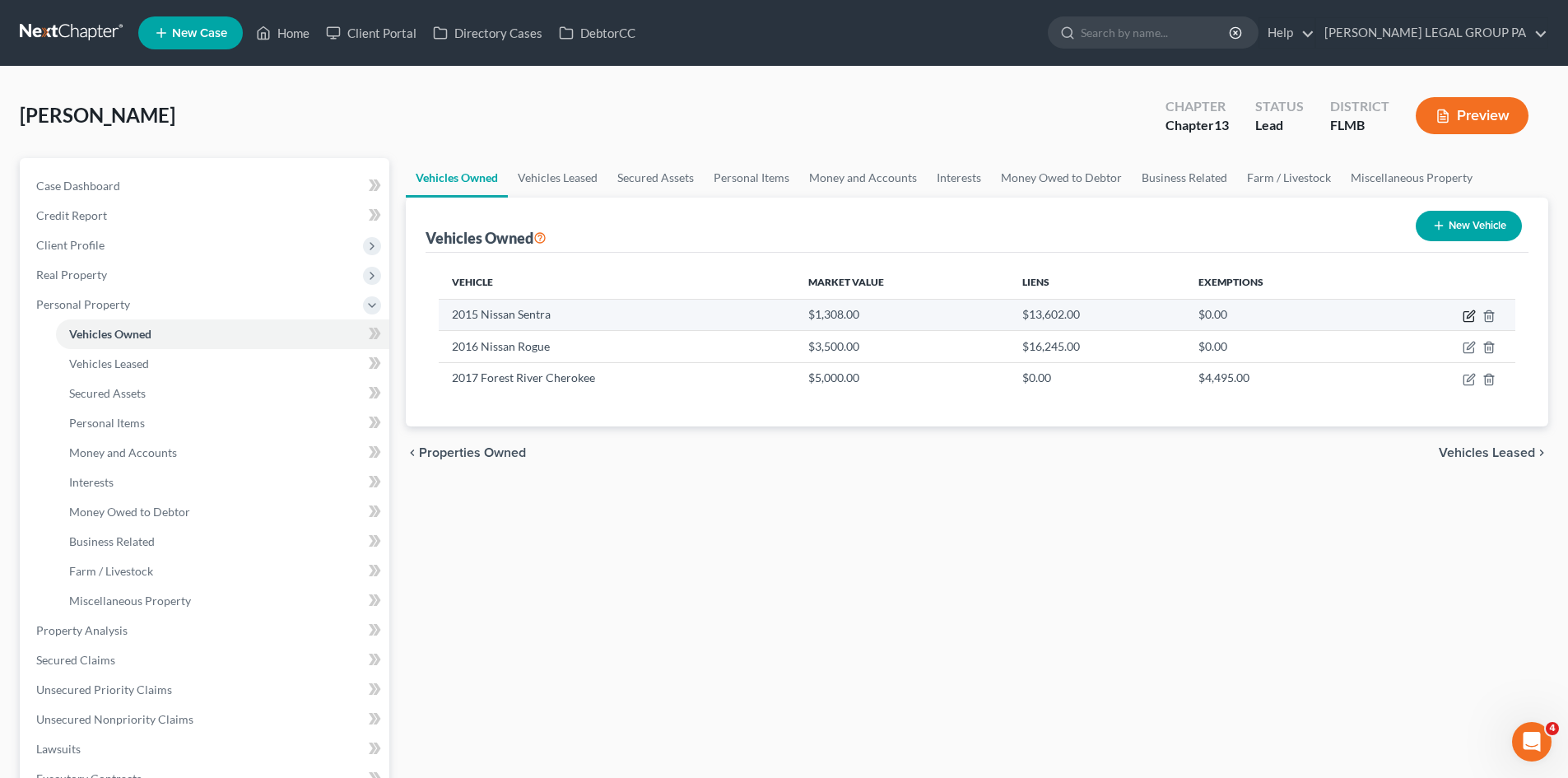
click at [1467, 318] on icon "button" at bounding box center [1470, 314] width 7 height 7
select select "0"
select select "11"
select select "2"
select select "0"
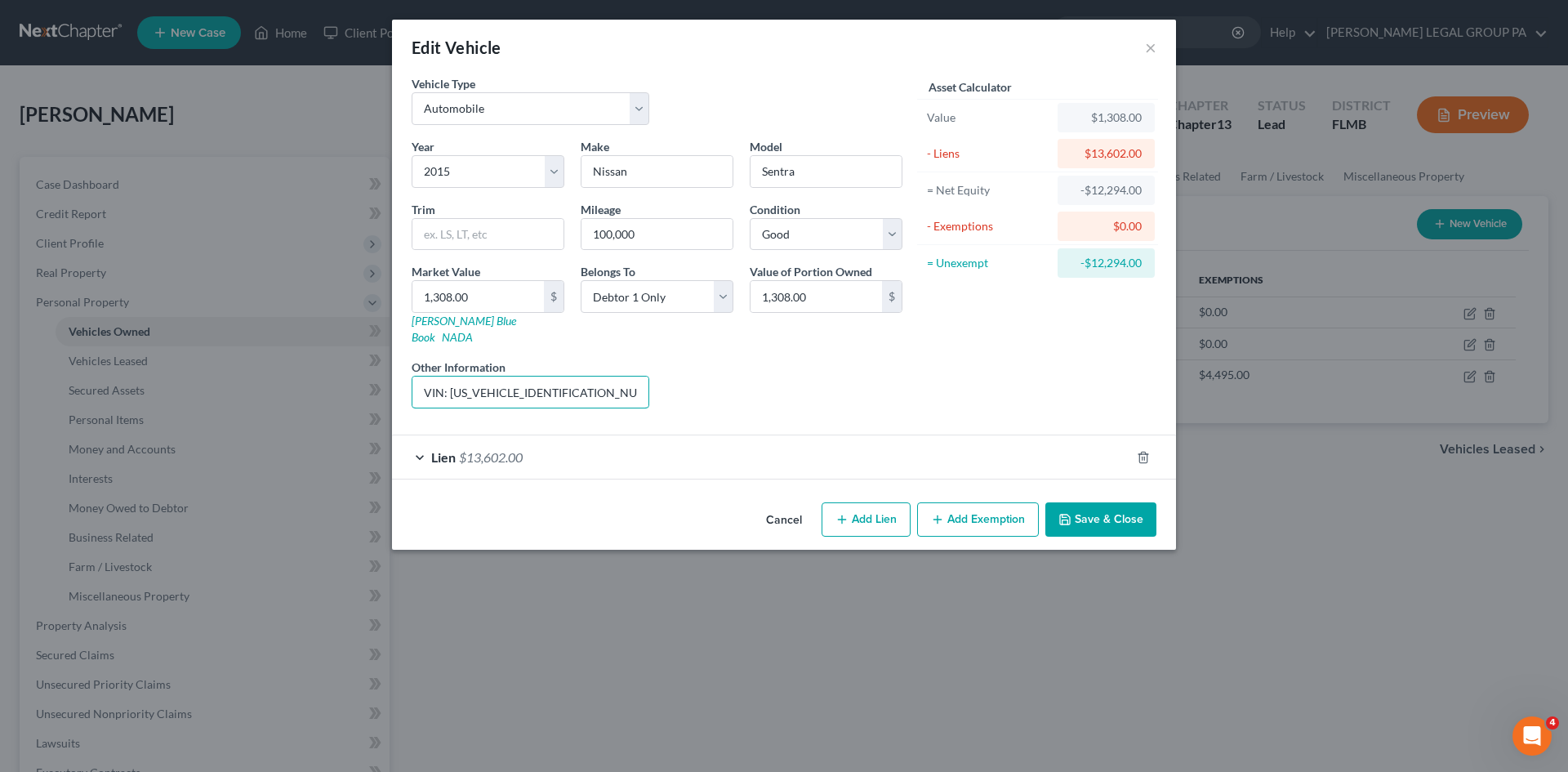
scroll to position [0, 111]
drag, startPoint x: 600, startPoint y: 369, endPoint x: 789, endPoint y: 357, distance: 189.4
click at [712, 369] on div "Year Select 2026 2025 2024 2023 2022 2021 2020 2019 2018 2017 2016 2015 2014 20…" at bounding box center [657, 280] width 507 height 283
click at [796, 358] on div "Liens Select" at bounding box center [784, 383] width 254 height 50
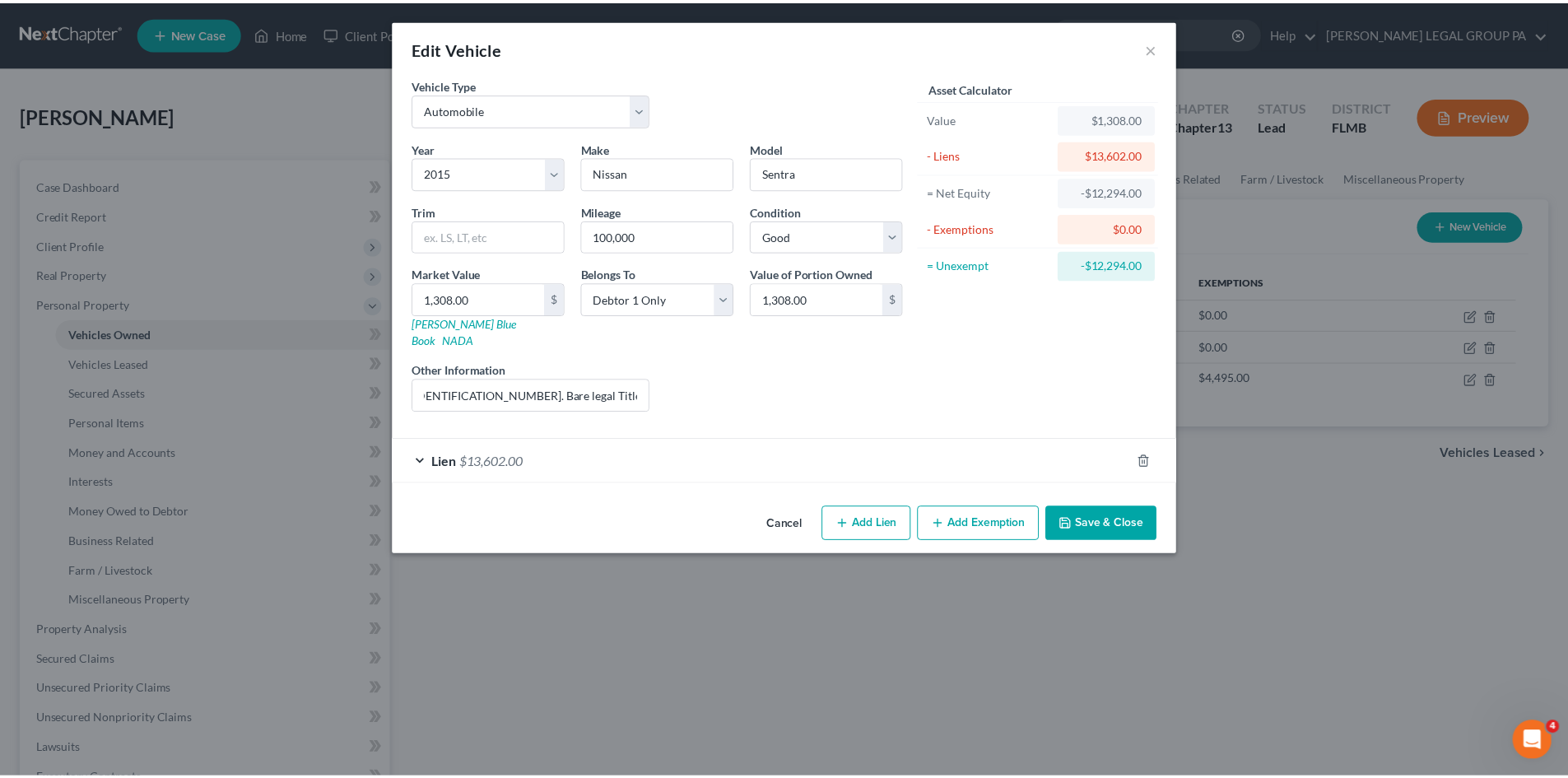
scroll to position [0, 0]
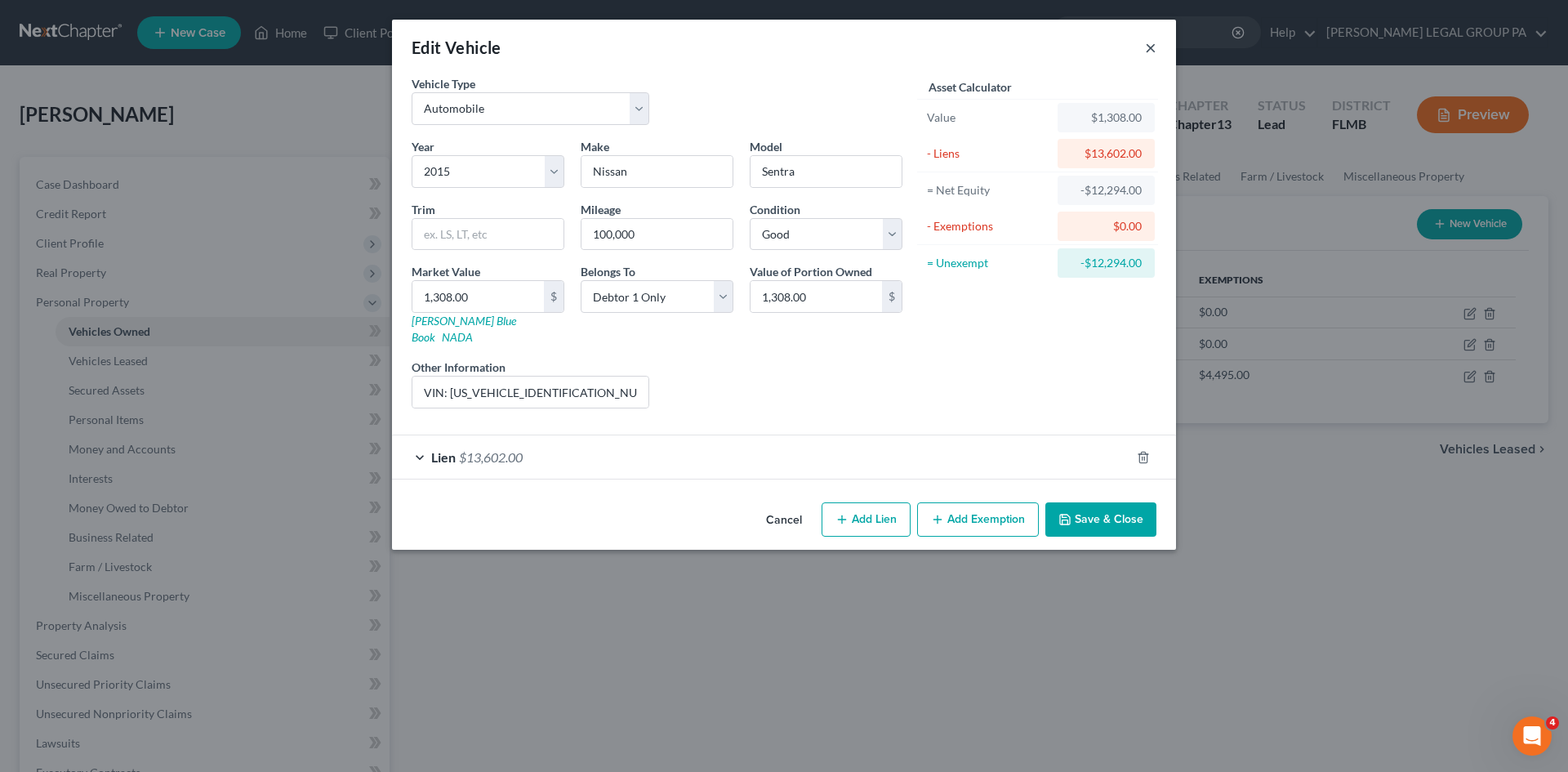
click at [1151, 43] on button "×" at bounding box center [1151, 47] width 11 height 19
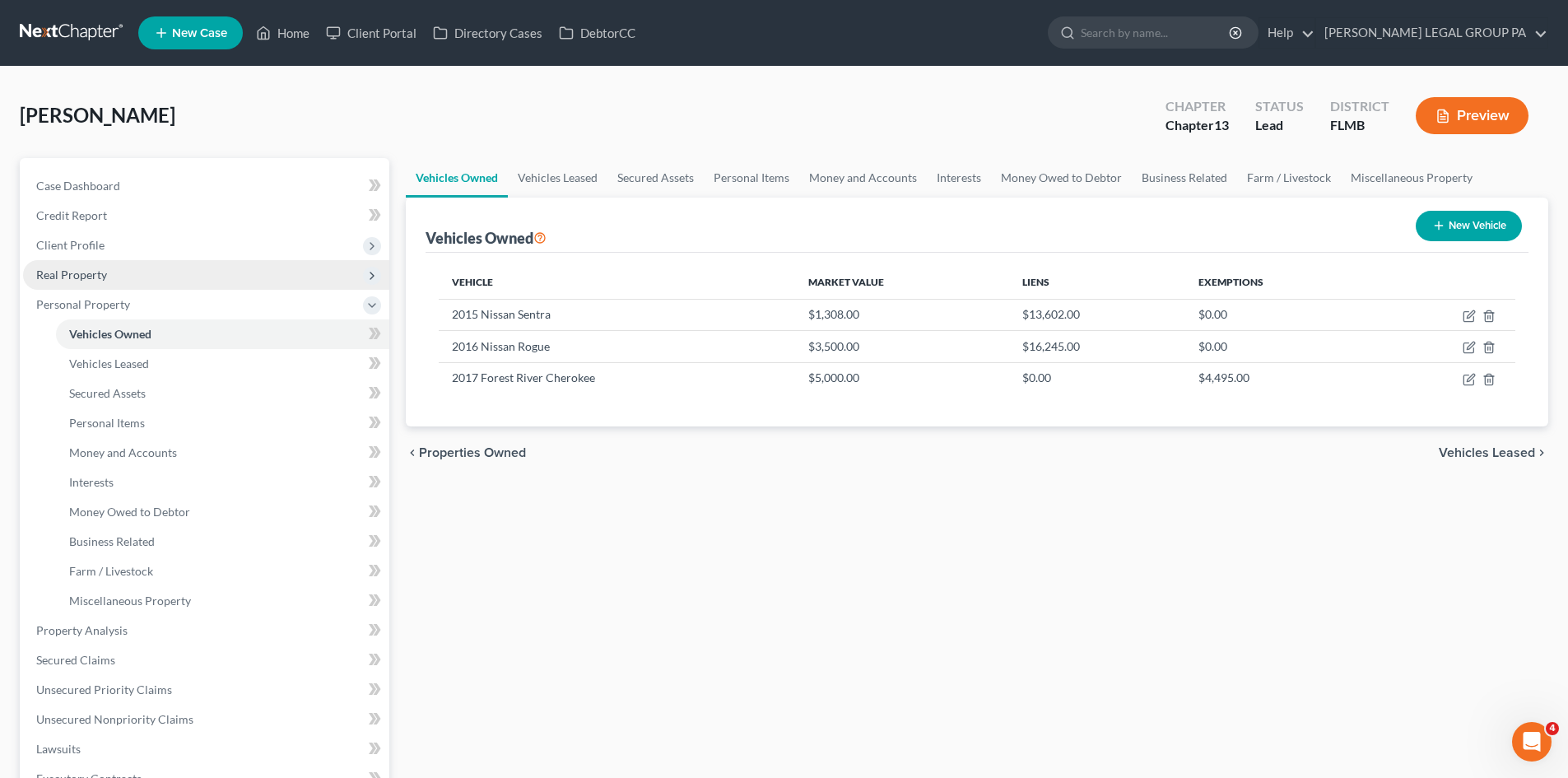
click at [124, 288] on span "Real Property" at bounding box center [206, 274] width 366 height 30
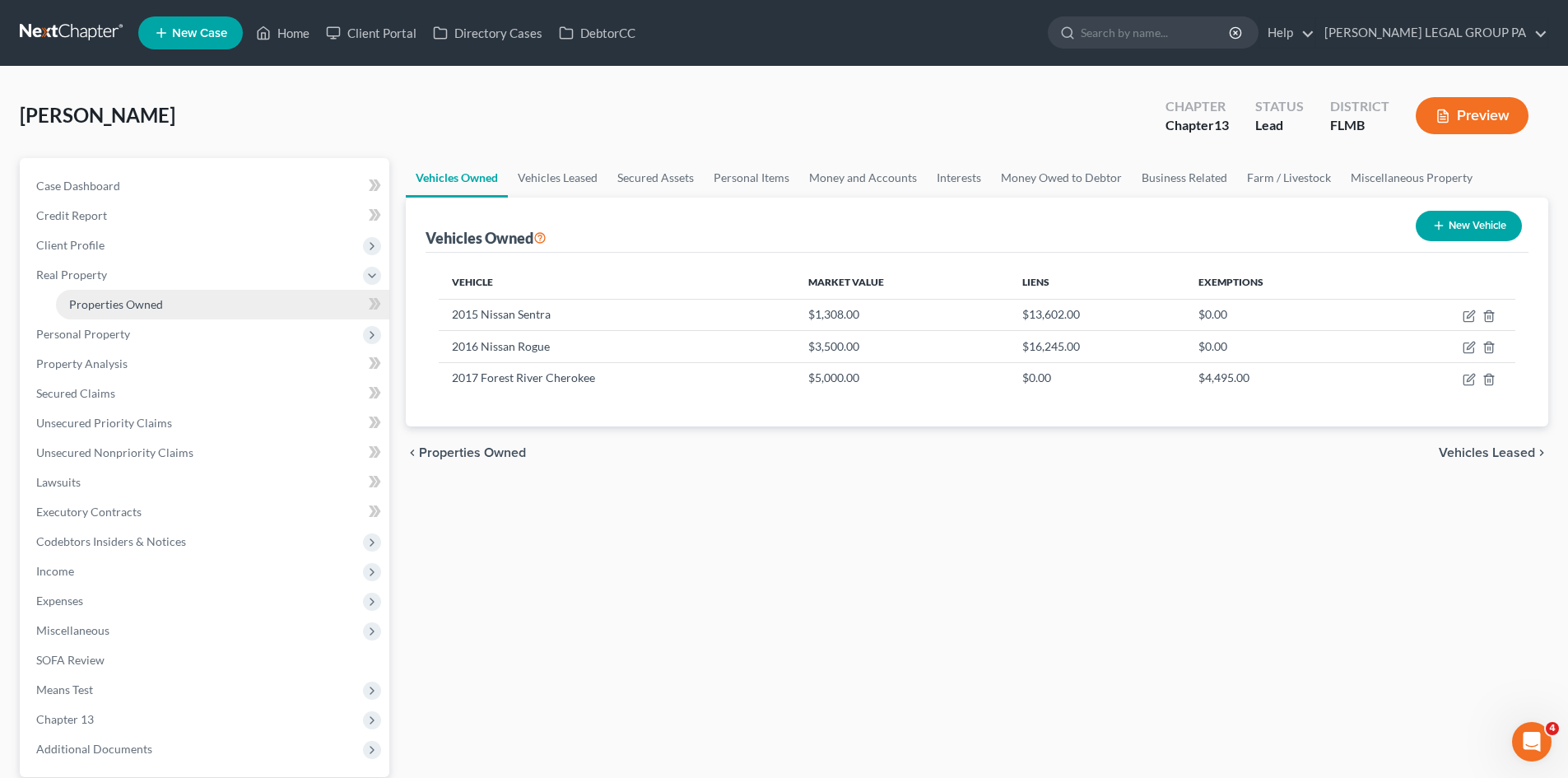
click at [125, 306] on span "Properties Owned" at bounding box center [116, 304] width 94 height 14
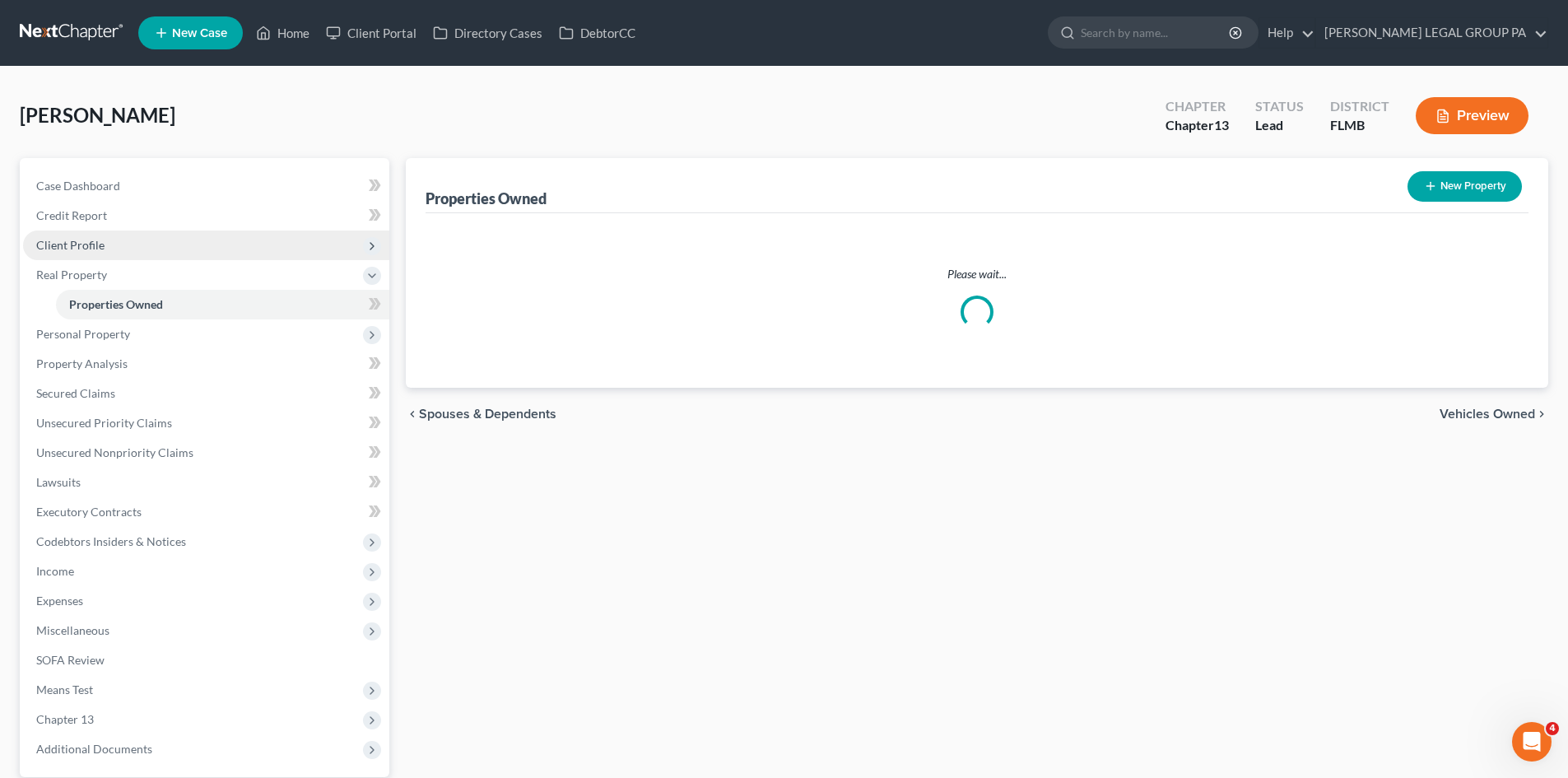
click at [116, 244] on span "Client Profile" at bounding box center [206, 245] width 366 height 30
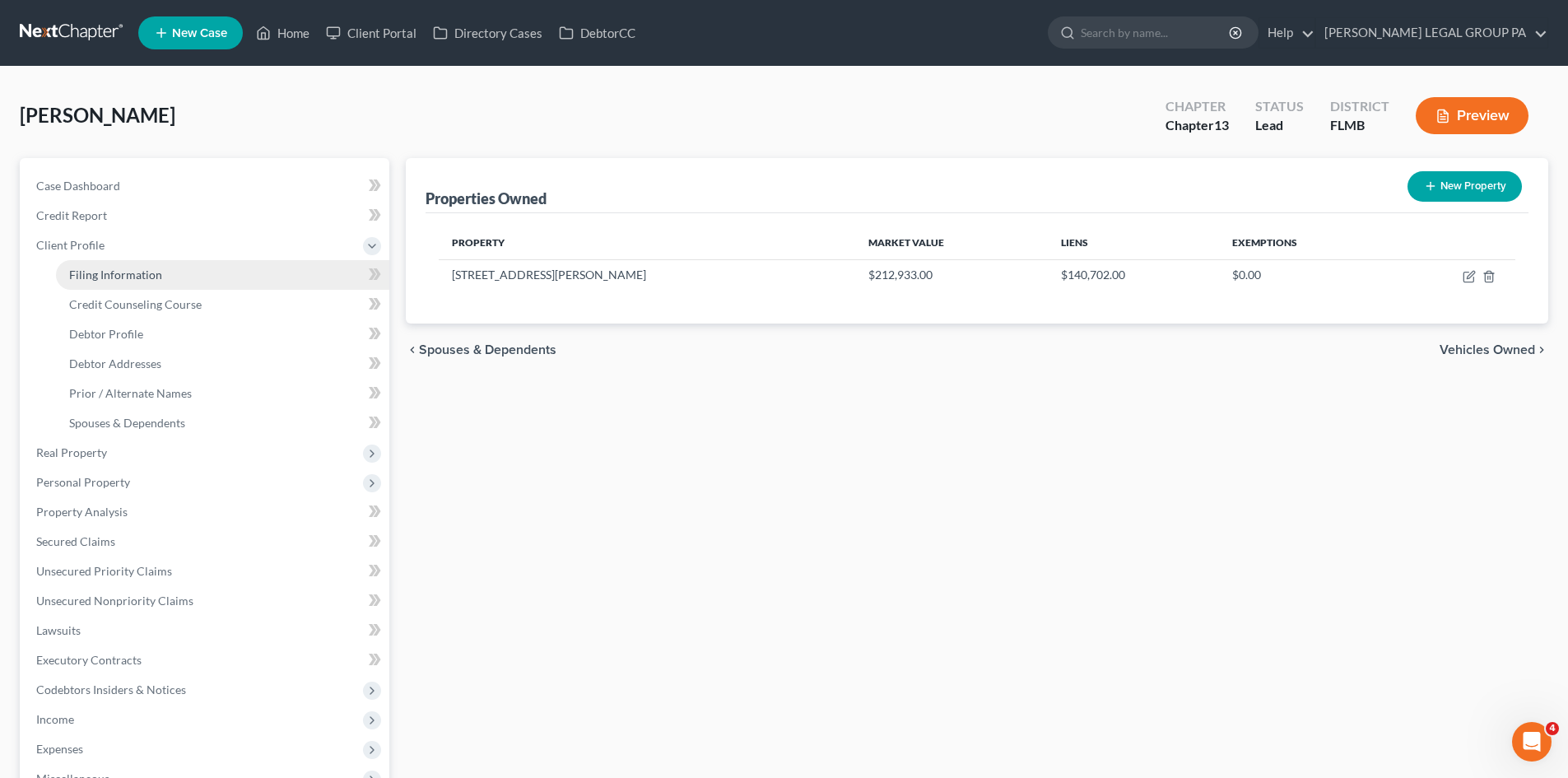
click at [182, 272] on link "Filing Information" at bounding box center [223, 274] width 334 height 30
select select "1"
select select "0"
select select "3"
select select "15"
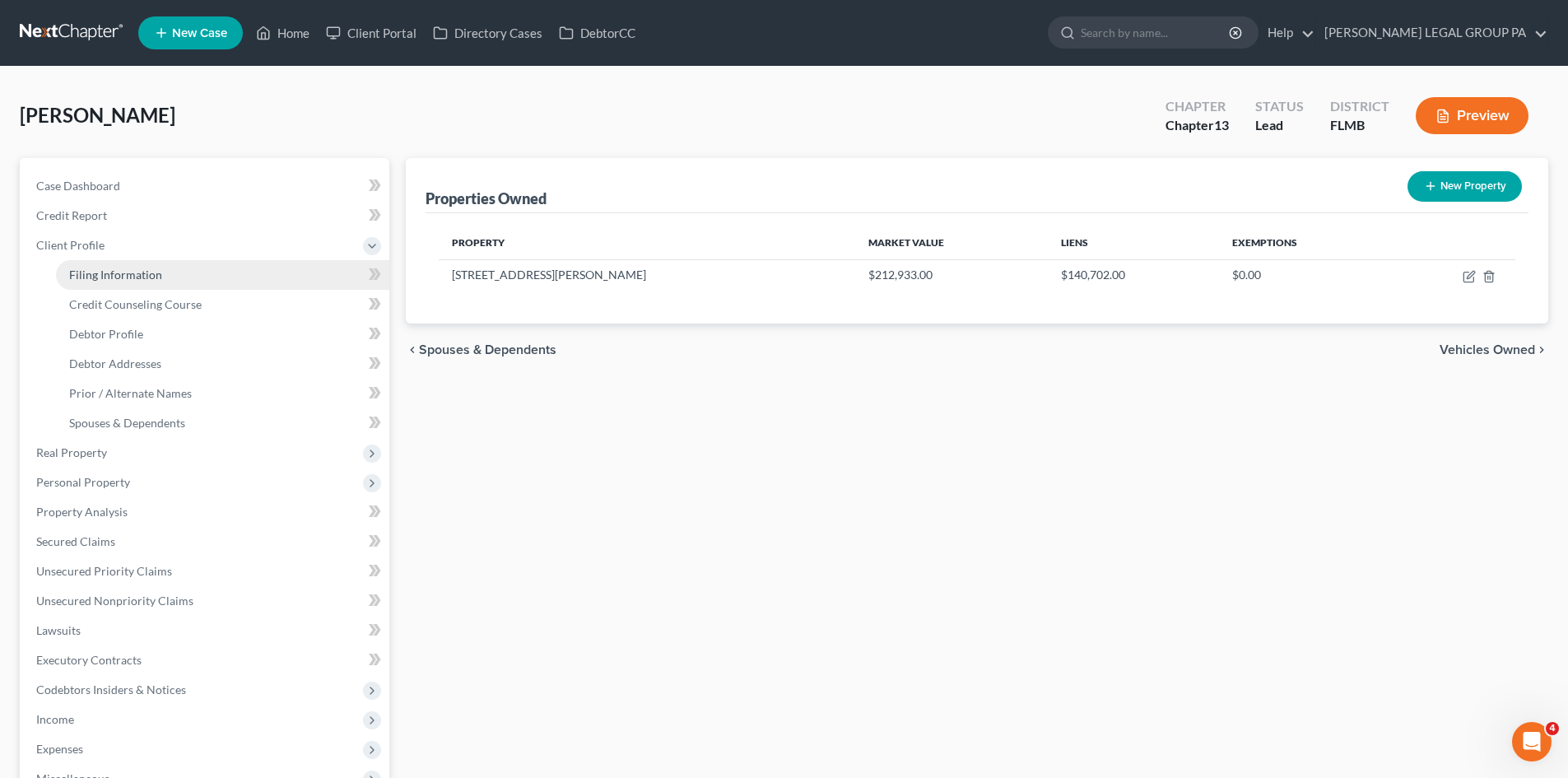
select select "0"
select select "9"
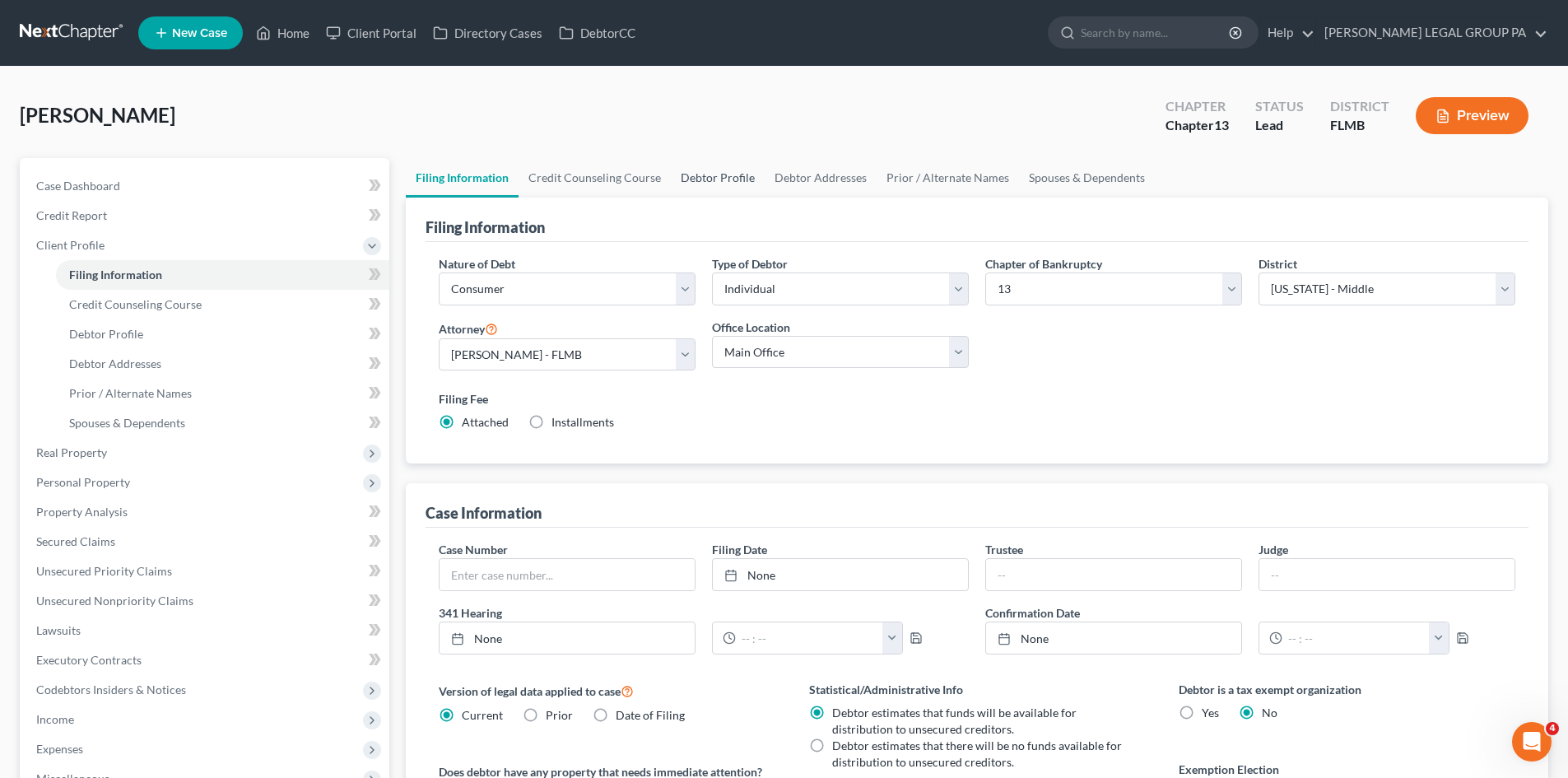
click at [716, 168] on link "Debtor Profile" at bounding box center [718, 177] width 94 height 40
select select "3"
select select "0"
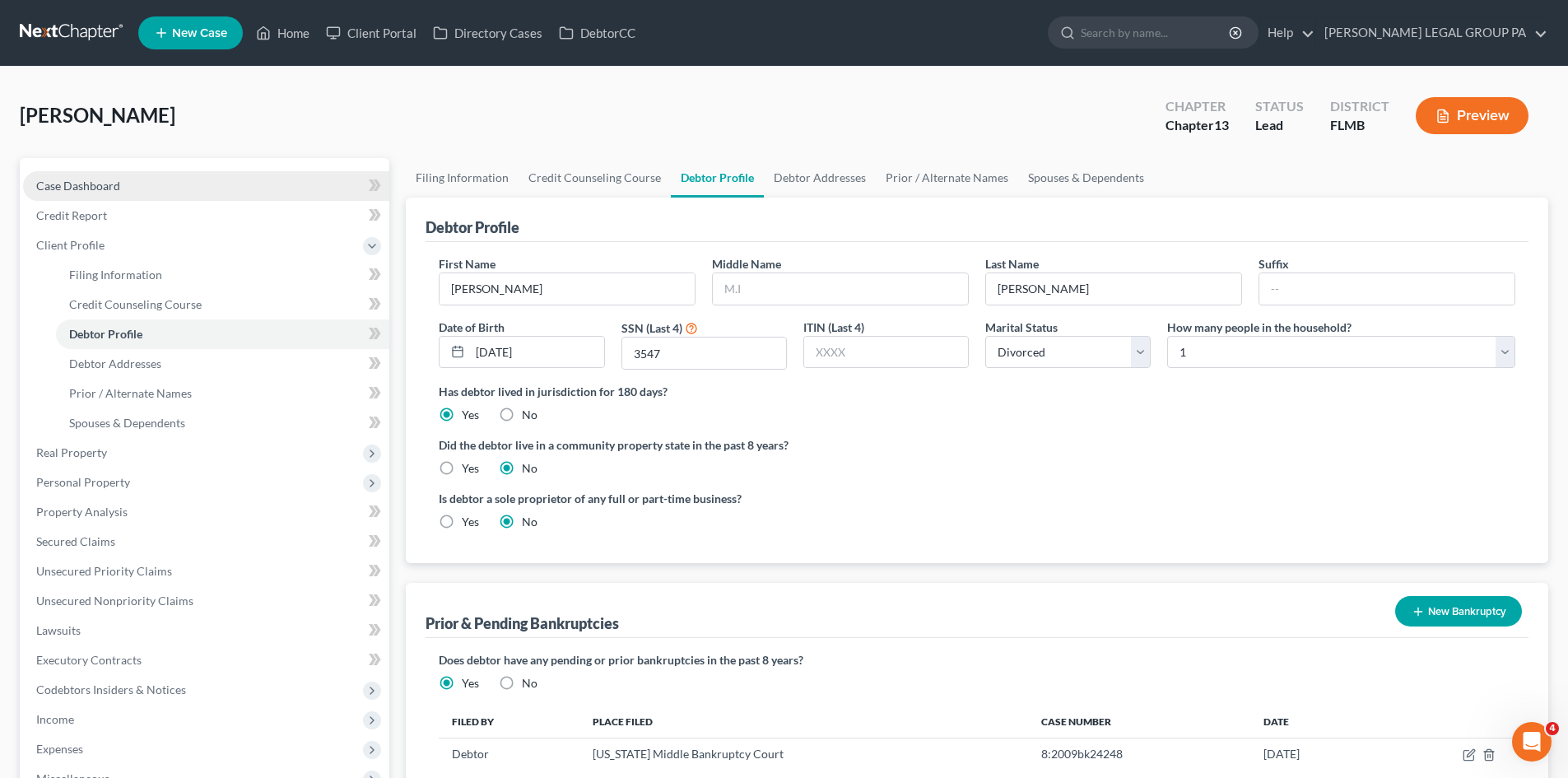
click at [146, 186] on link "Case Dashboard" at bounding box center [206, 186] width 366 height 30
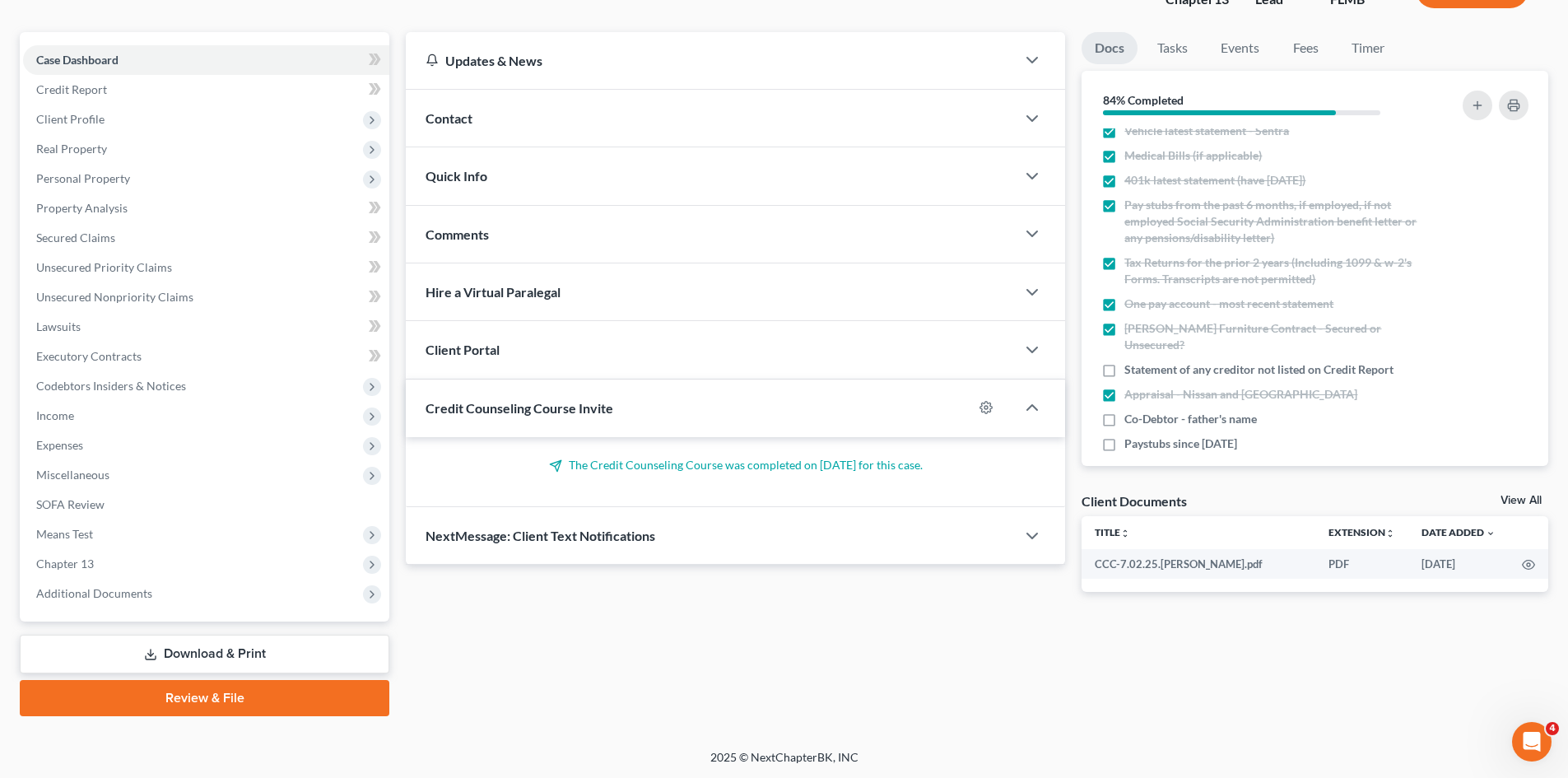
scroll to position [127, 0]
click at [1124, 434] on label "Paystubs since 6/27/25" at bounding box center [1181, 443] width 113 height 17
click at [1131, 434] on input "Paystubs since 6/27/25" at bounding box center [1136, 440] width 11 height 11
checkbox input "true"
click at [1124, 410] on label "Co-Debtor - father's name" at bounding box center [1190, 419] width 132 height 17
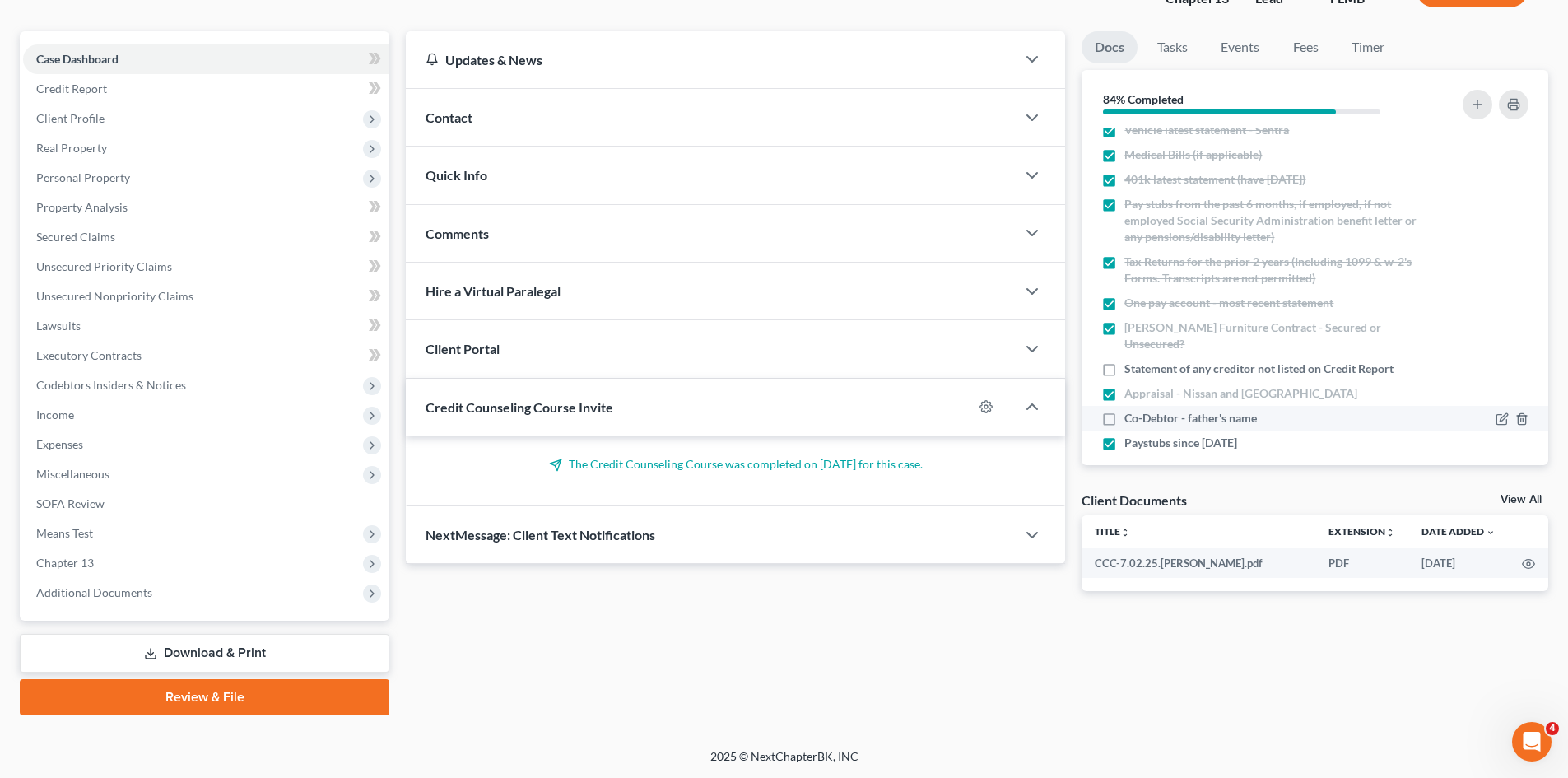
click at [1131, 410] on input "Co-Debtor - father's name" at bounding box center [1136, 416] width 11 height 11
checkbox input "true"
click at [1124, 360] on label "Statement of any creditor not listed on Credit Report" at bounding box center [1258, 369] width 269 height 17
click at [1131, 360] on input "Statement of any creditor not listed on Credit Report" at bounding box center [1136, 366] width 11 height 11
checkbox input "true"
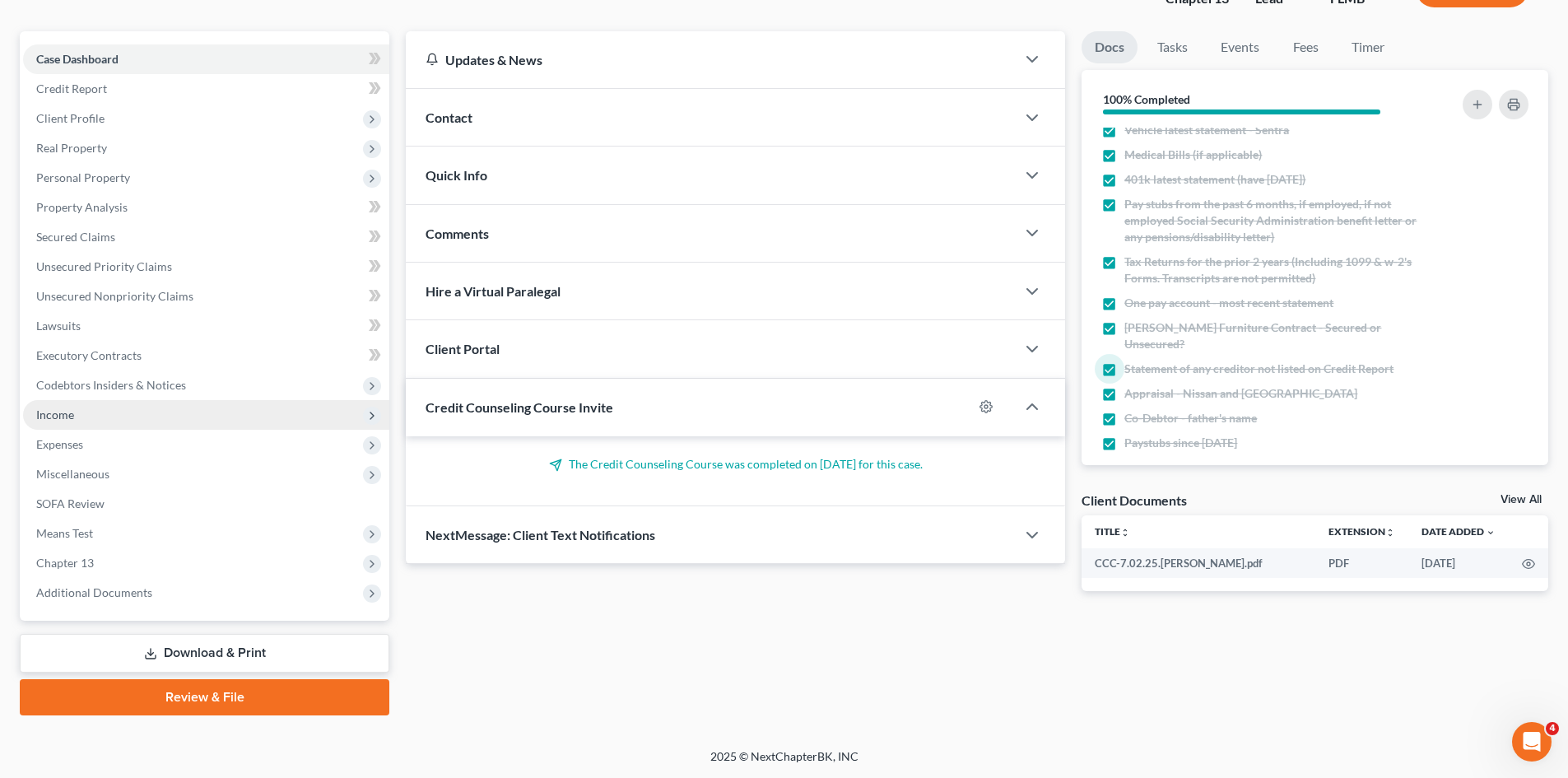
click at [89, 420] on span "Income" at bounding box center [206, 415] width 366 height 30
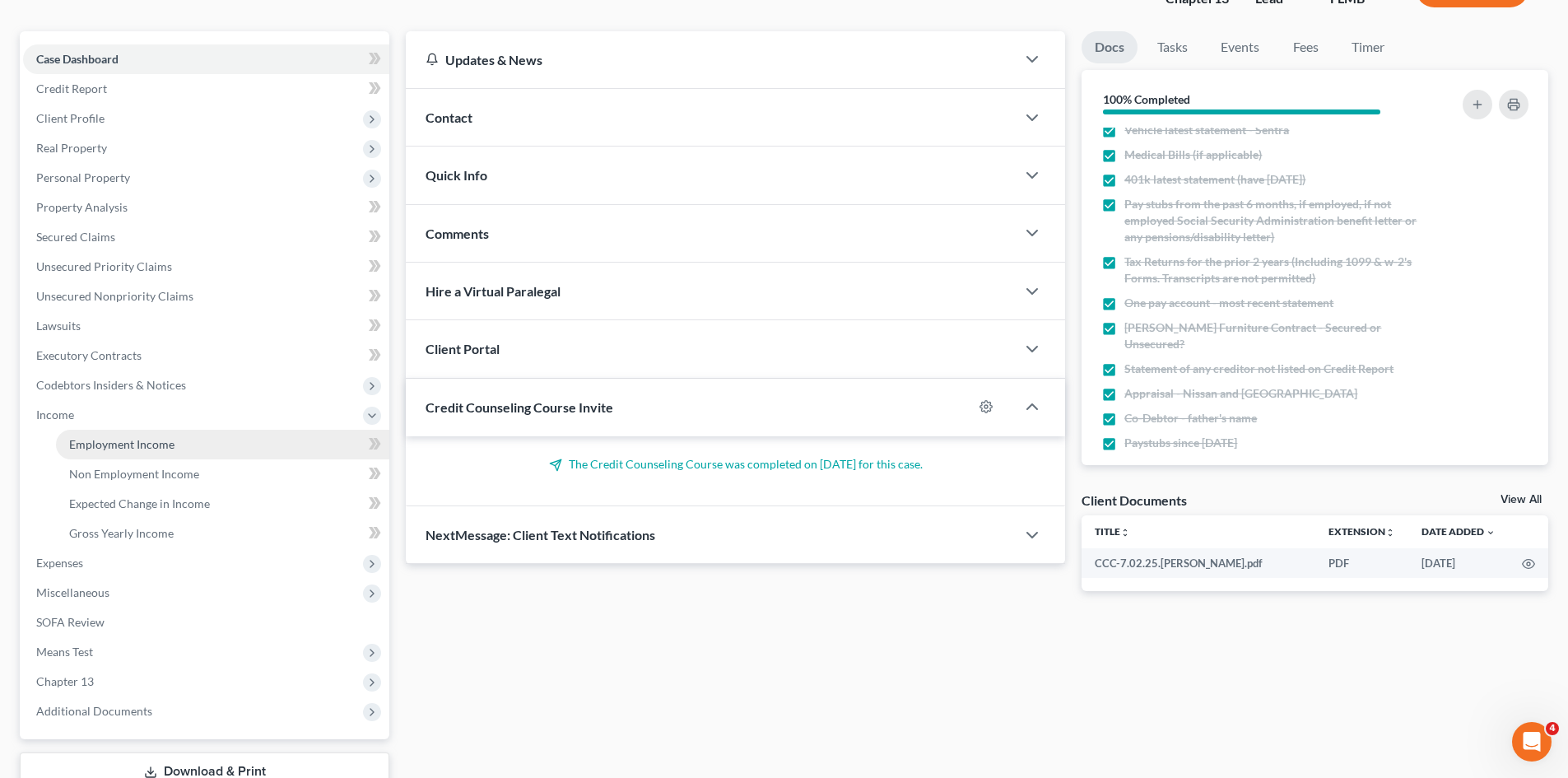
click at [115, 439] on span "Employment Income" at bounding box center [122, 444] width 105 height 14
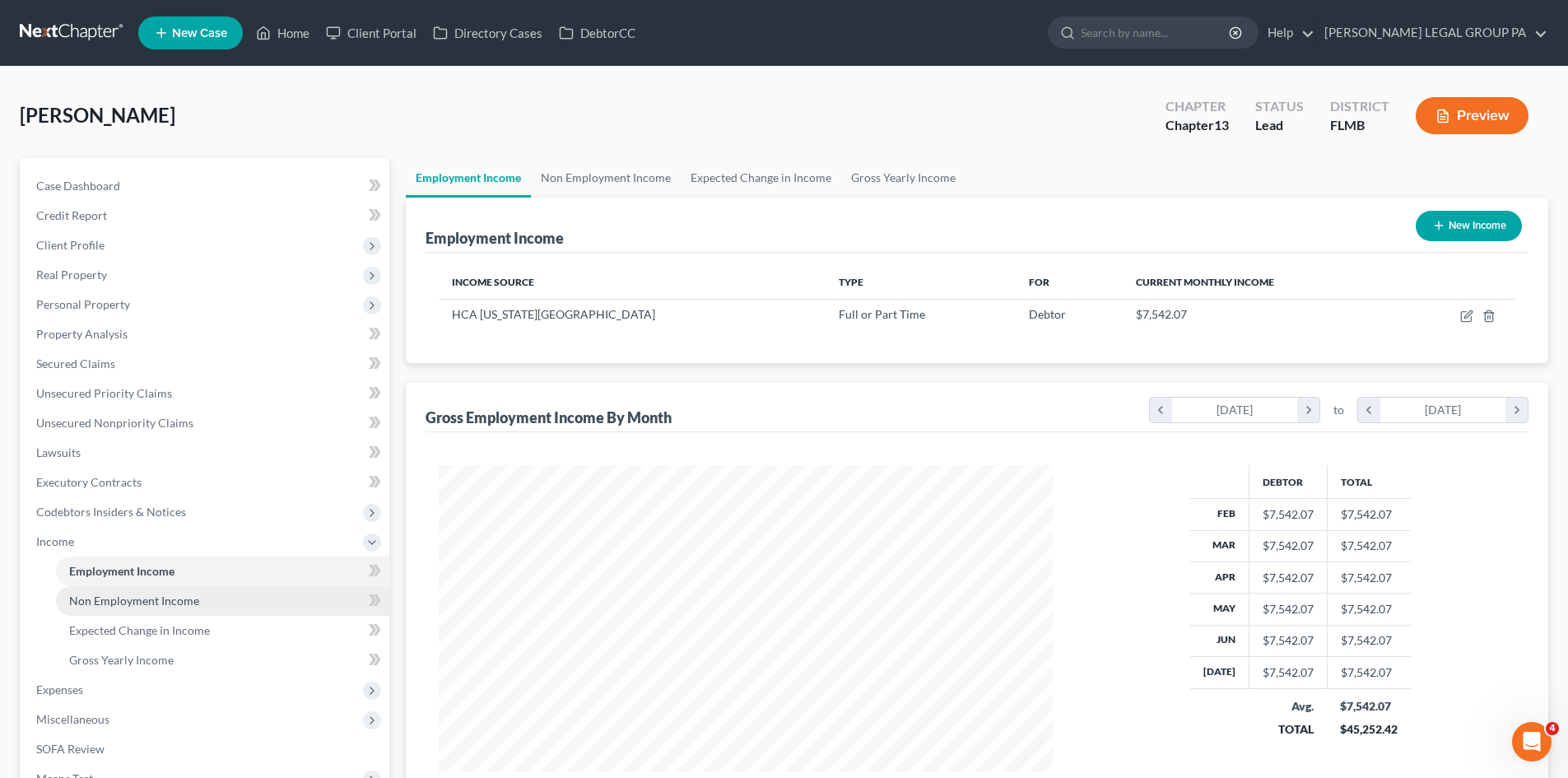
scroll to position [307, 647]
drag, startPoint x: 622, startPoint y: 185, endPoint x: 650, endPoint y: 180, distance: 28.4
click at [622, 185] on link "Non Employment Income" at bounding box center [606, 177] width 150 height 40
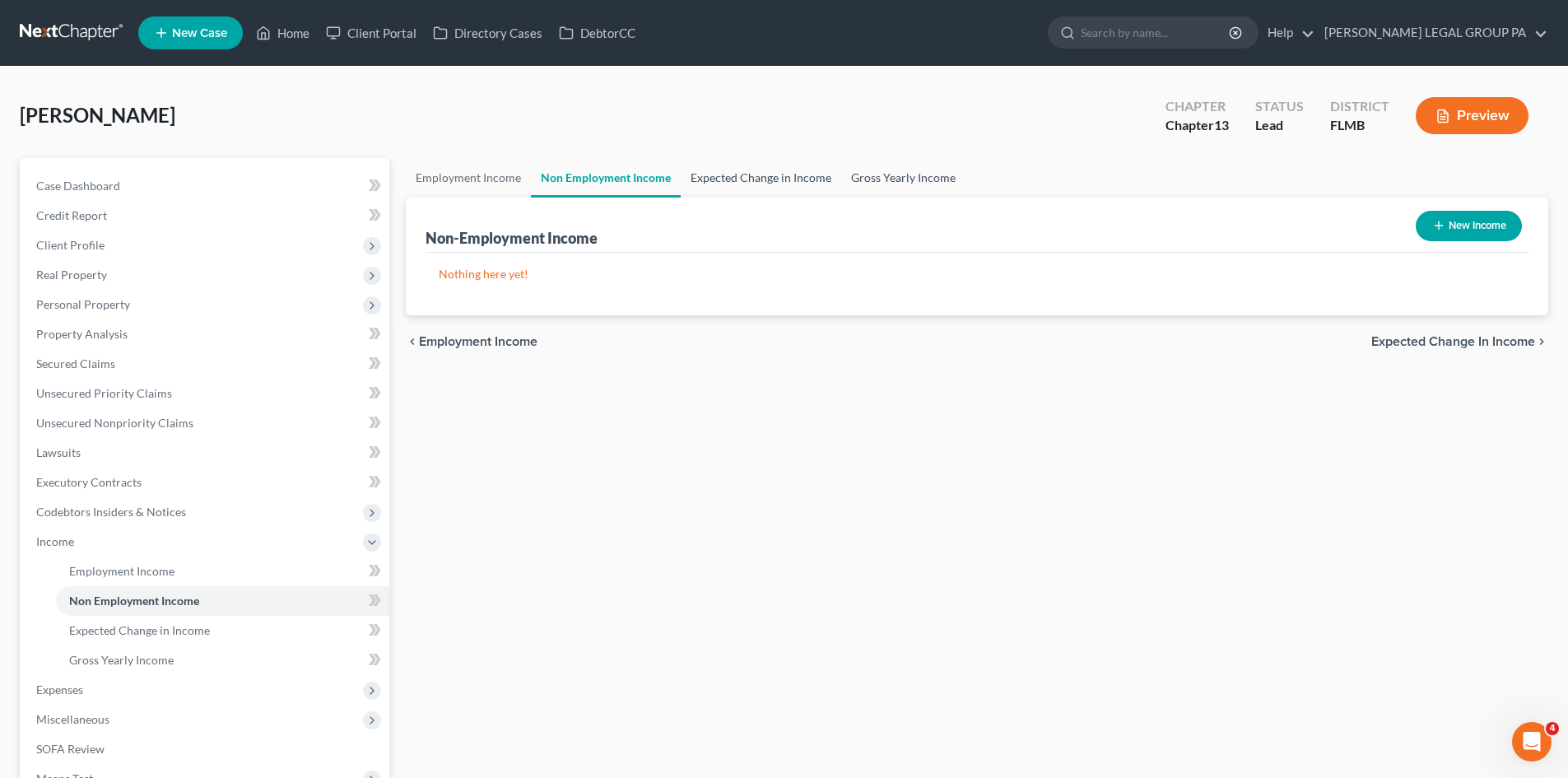
click at [867, 173] on link "Gross Yearly Income" at bounding box center [903, 177] width 125 height 40
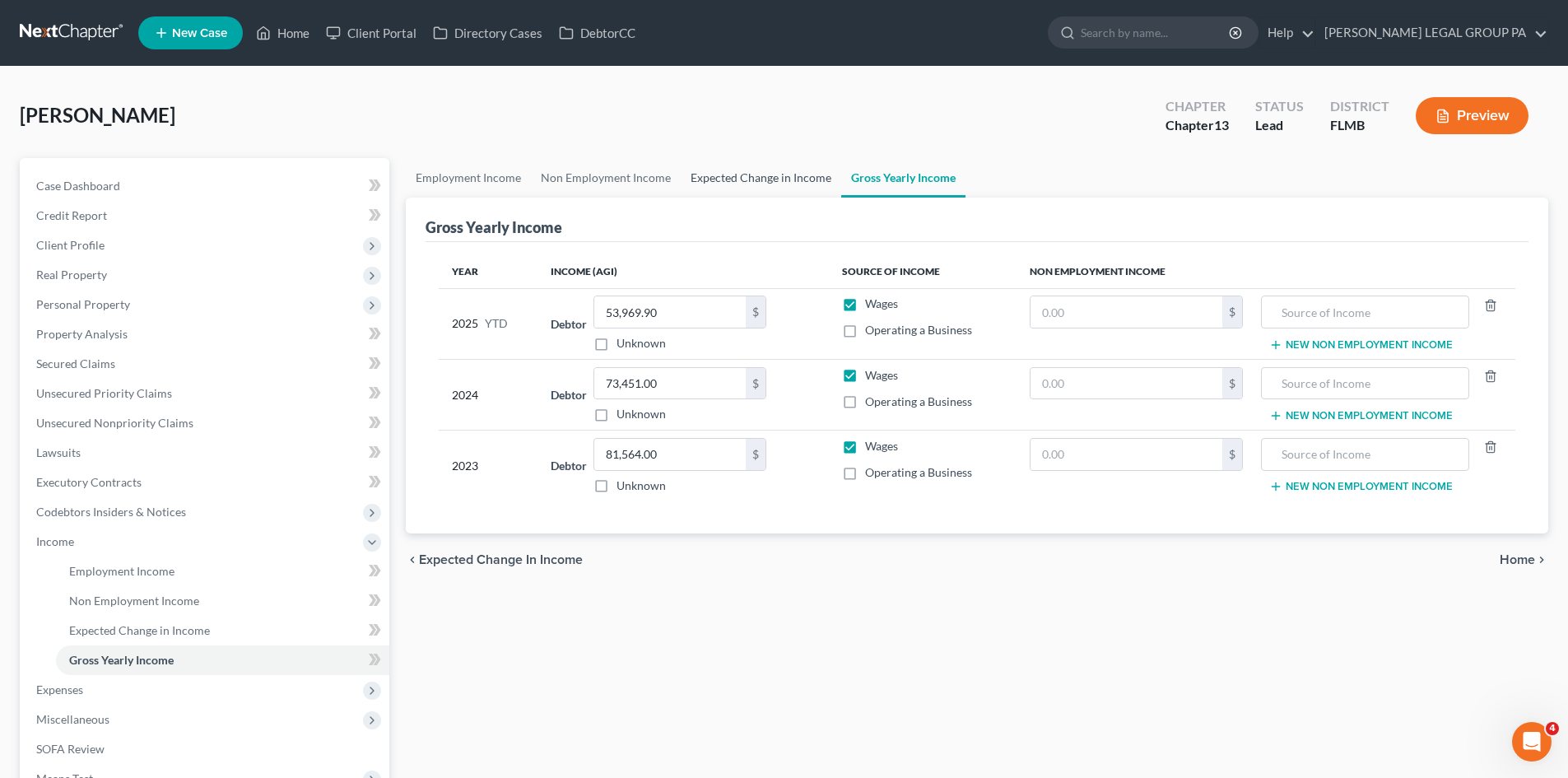
click at [779, 172] on link "Expected Change in Income" at bounding box center [761, 177] width 161 height 40
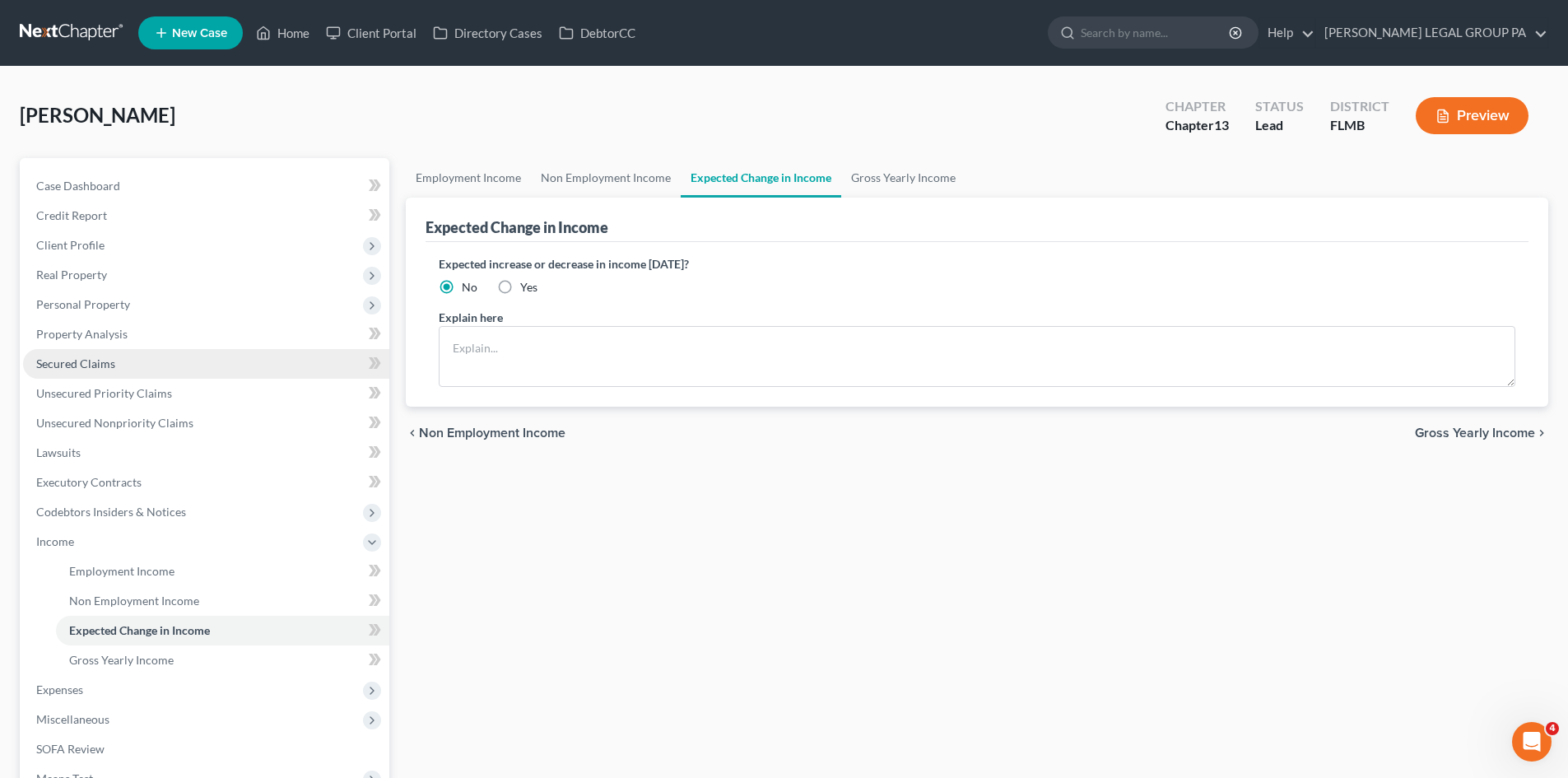
click at [87, 359] on span "Secured Claims" at bounding box center [76, 363] width 79 height 14
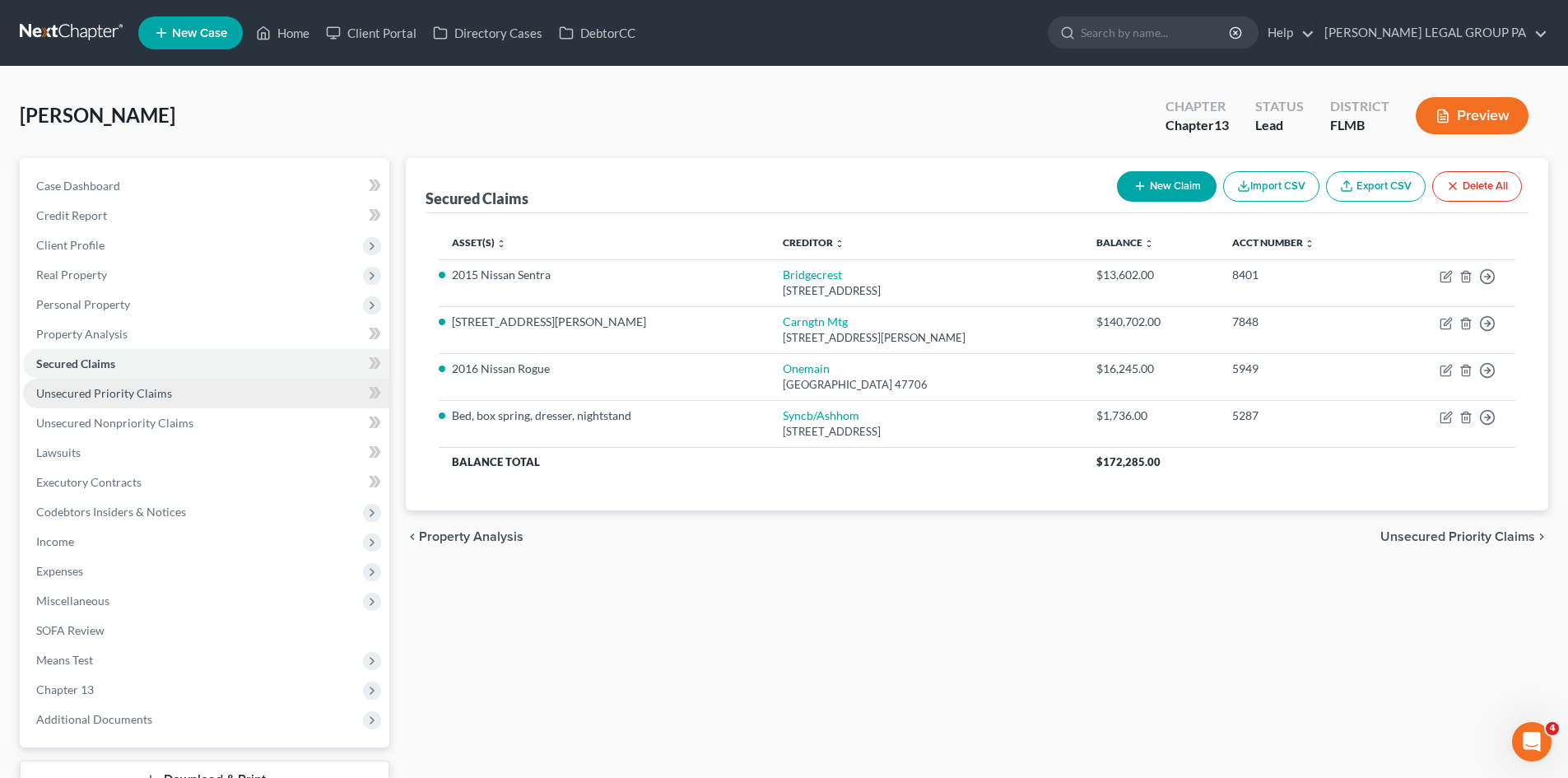
click at [147, 394] on span "Unsecured Priority Claims" at bounding box center [103, 393] width 136 height 14
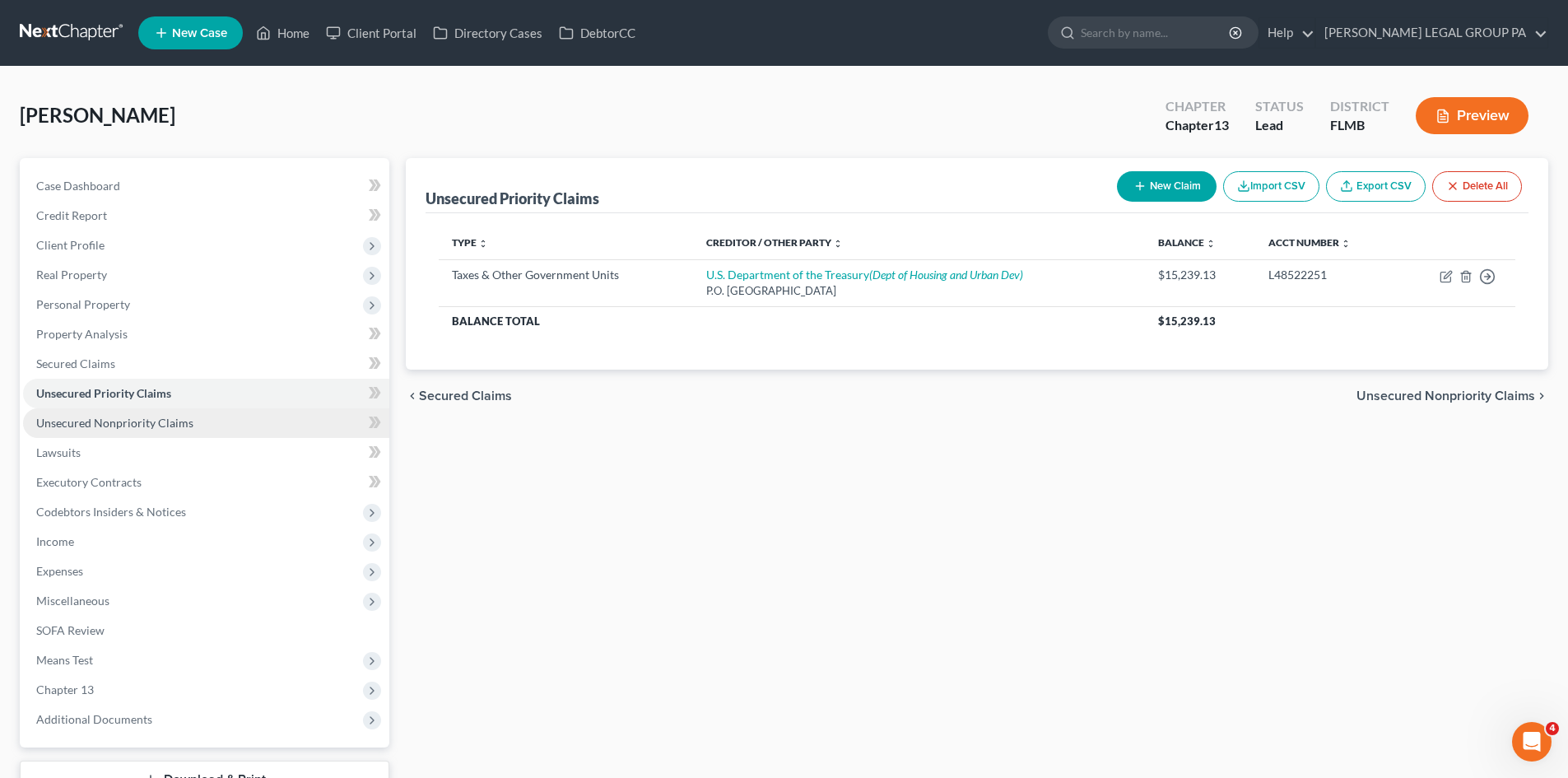
click at [161, 416] on span "Unsecured Nonpriority Claims" at bounding box center [115, 422] width 157 height 14
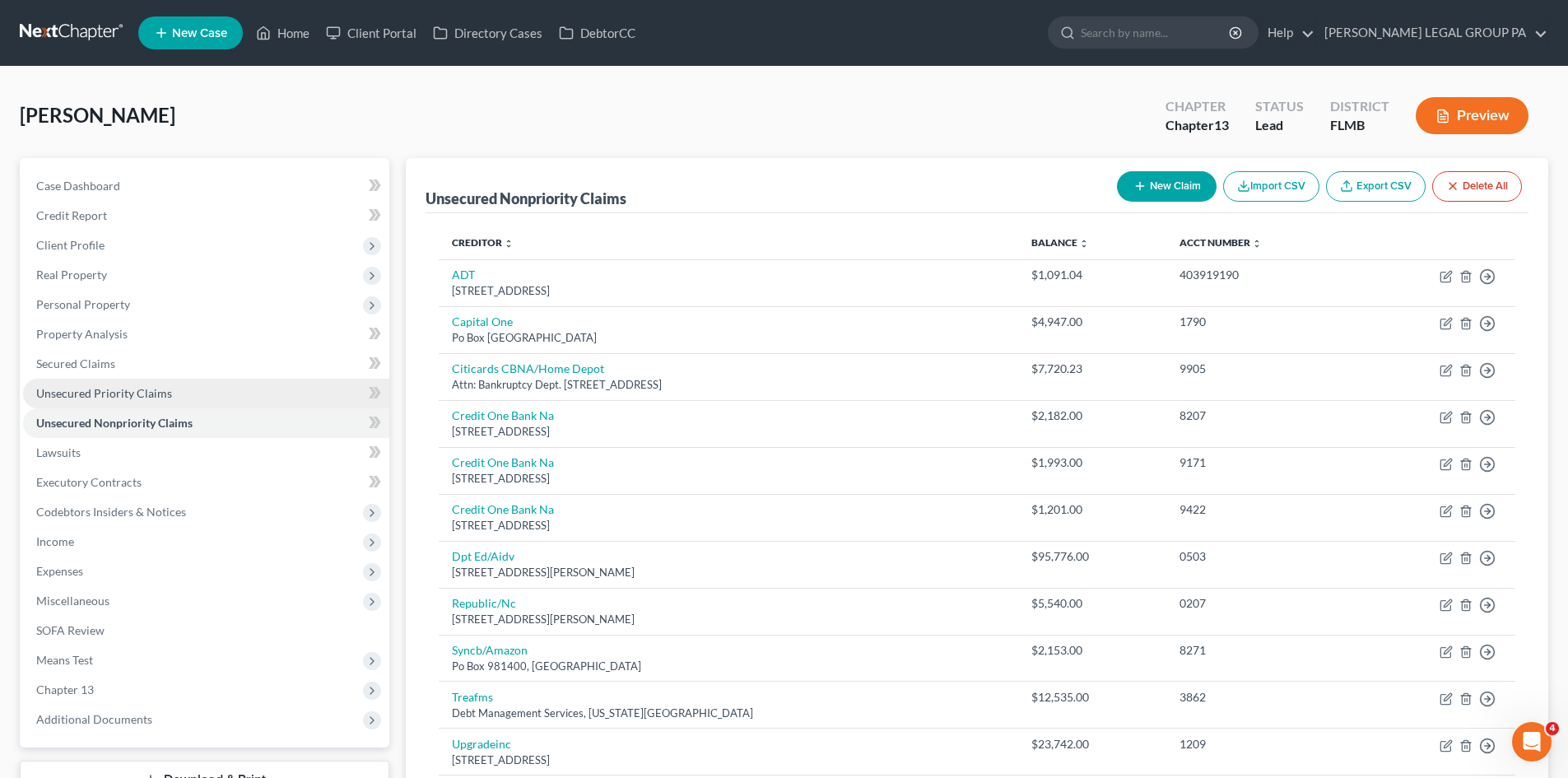
click at [114, 395] on span "Unsecured Priority Claims" at bounding box center [103, 393] width 136 height 14
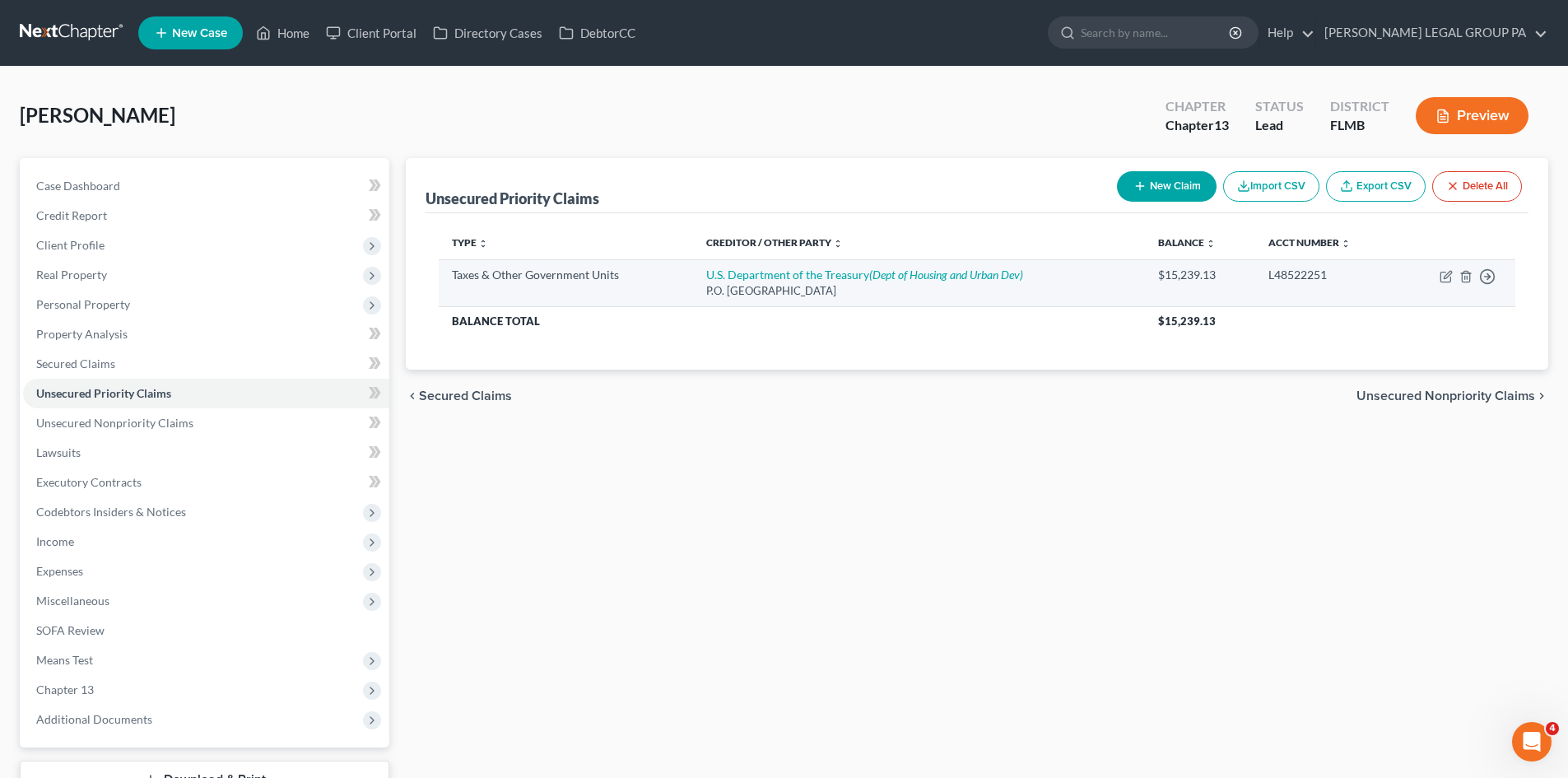
click at [1185, 275] on div "$15,239.13" at bounding box center [1199, 275] width 84 height 17
click at [1183, 275] on div "$15,239.13" at bounding box center [1199, 275] width 84 height 17
drag, startPoint x: 1183, startPoint y: 275, endPoint x: 1161, endPoint y: 277, distance: 22.1
click at [1161, 277] on div "$15,239.13" at bounding box center [1199, 275] width 84 height 17
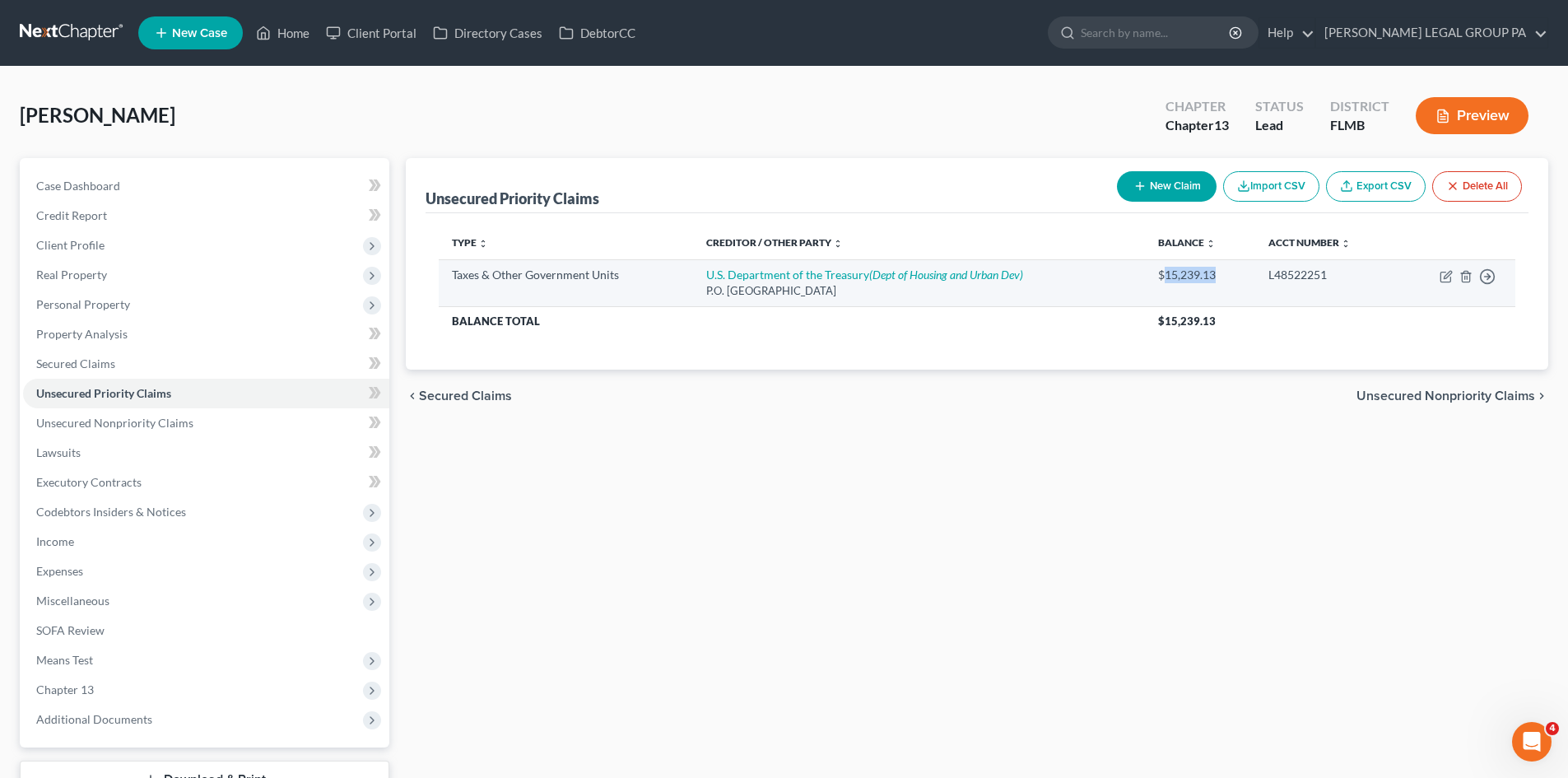
drag, startPoint x: 1162, startPoint y: 277, endPoint x: 1217, endPoint y: 276, distance: 55.0
click at [1217, 276] on div "$15,239.13" at bounding box center [1199, 275] width 84 height 17
copy div "15,239.13"
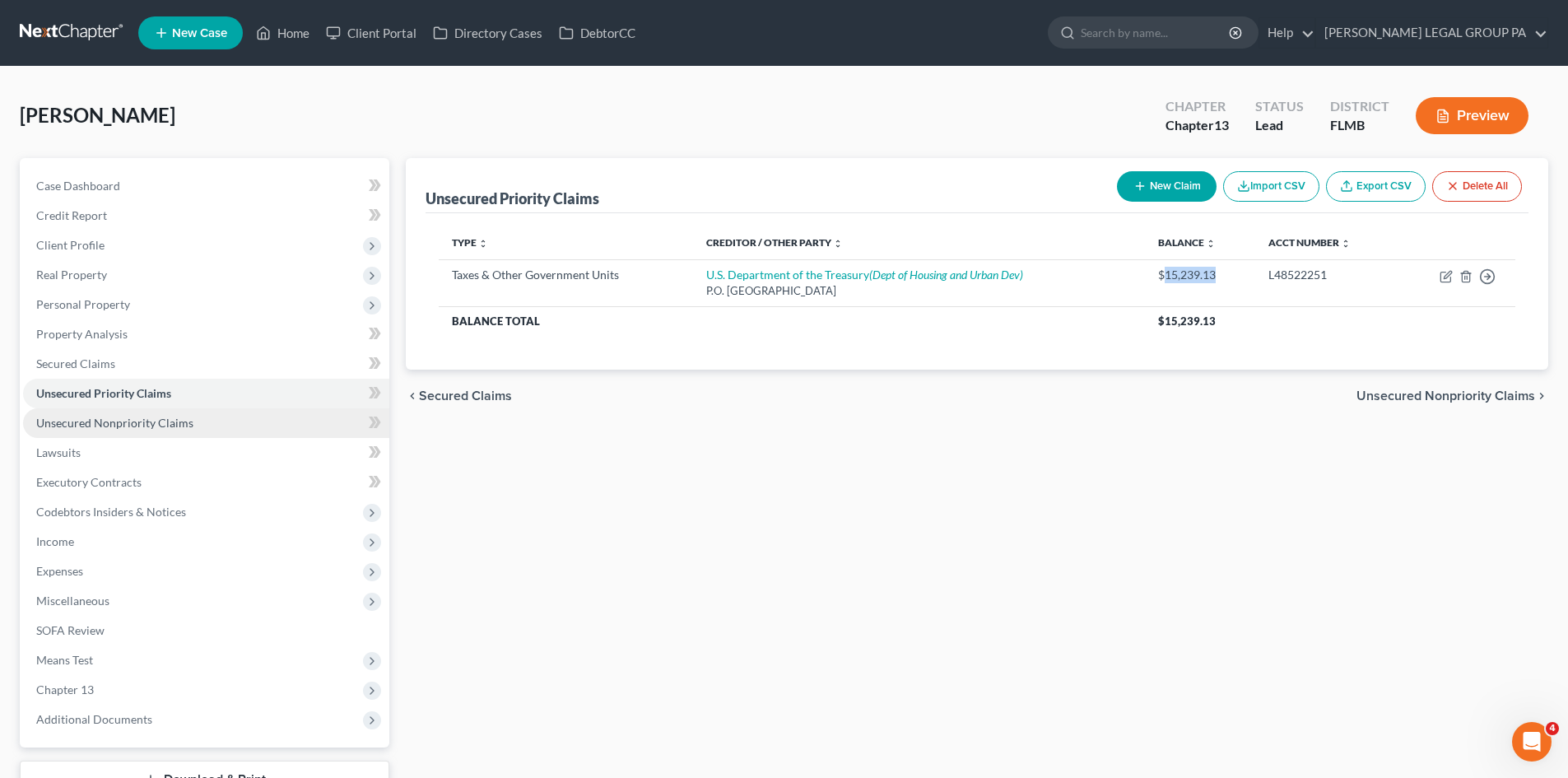
click at [140, 431] on link "Unsecured Nonpriority Claims" at bounding box center [206, 423] width 366 height 30
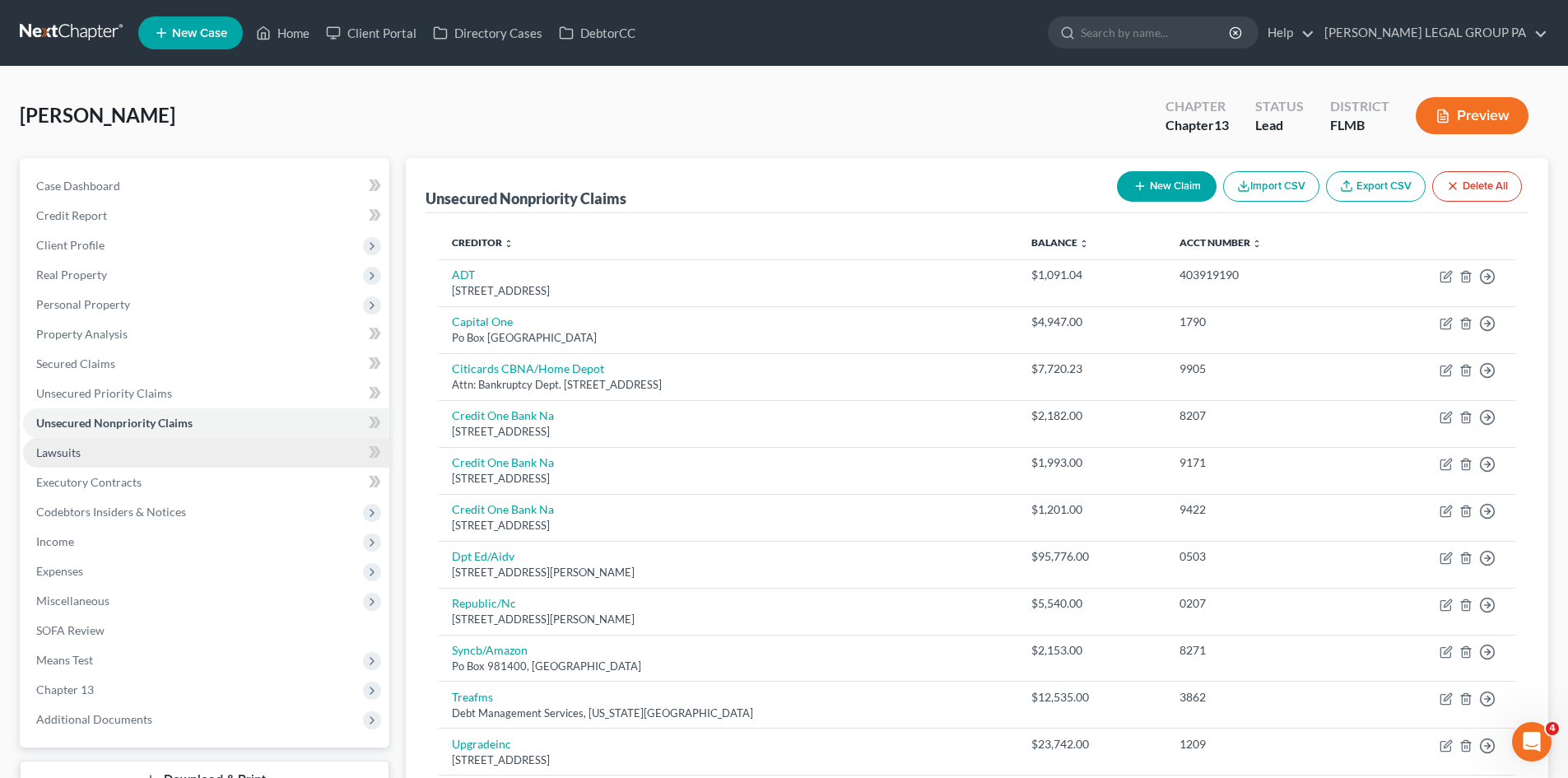
click at [80, 444] on link "Lawsuits" at bounding box center [206, 453] width 366 height 30
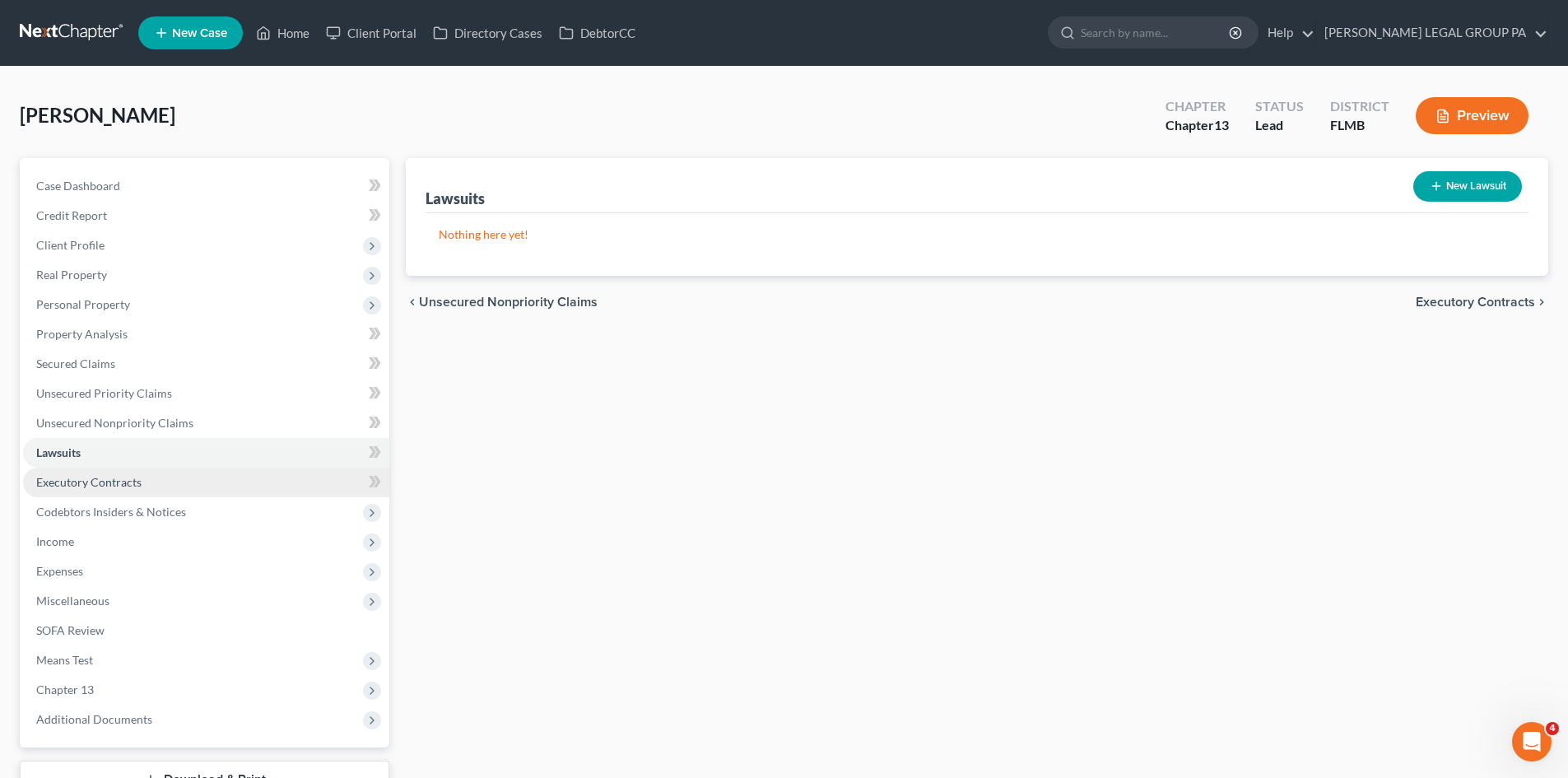
click at [100, 477] on span "Executory Contracts" at bounding box center [89, 481] width 105 height 14
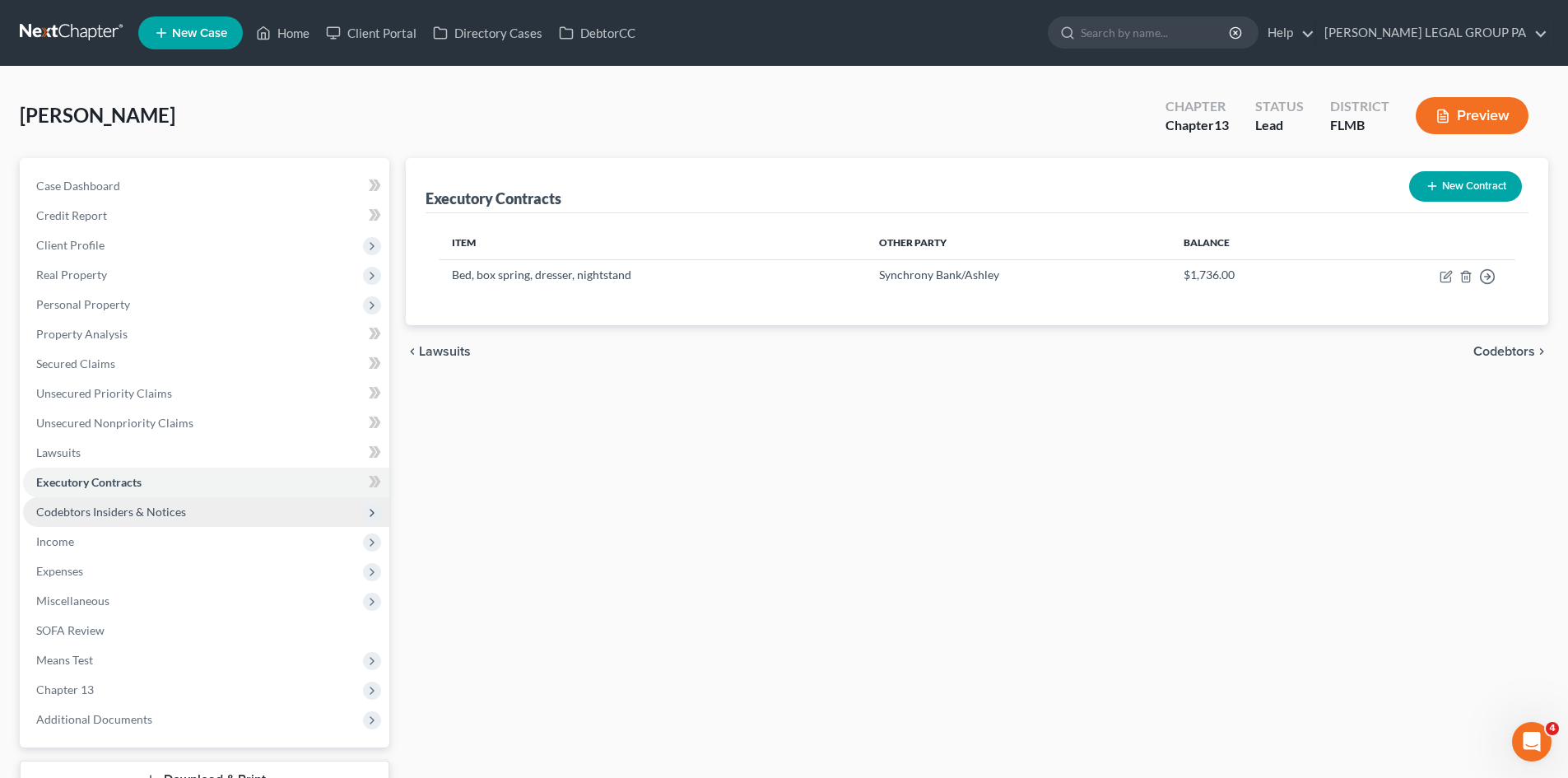
click at [137, 510] on span "Codebtors Insiders & Notices" at bounding box center [111, 511] width 150 height 14
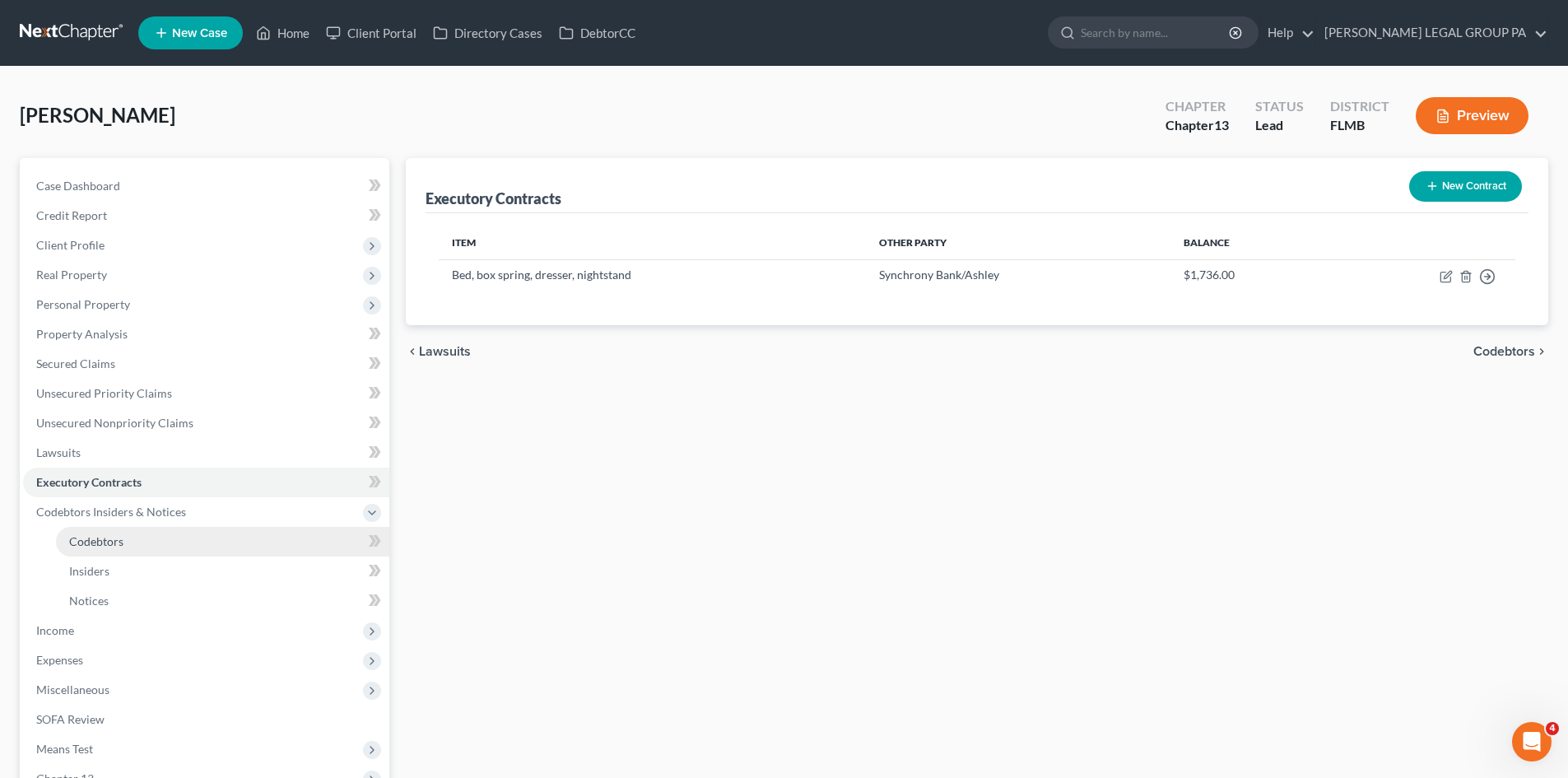
click at [177, 537] on link "Codebtors" at bounding box center [223, 541] width 334 height 30
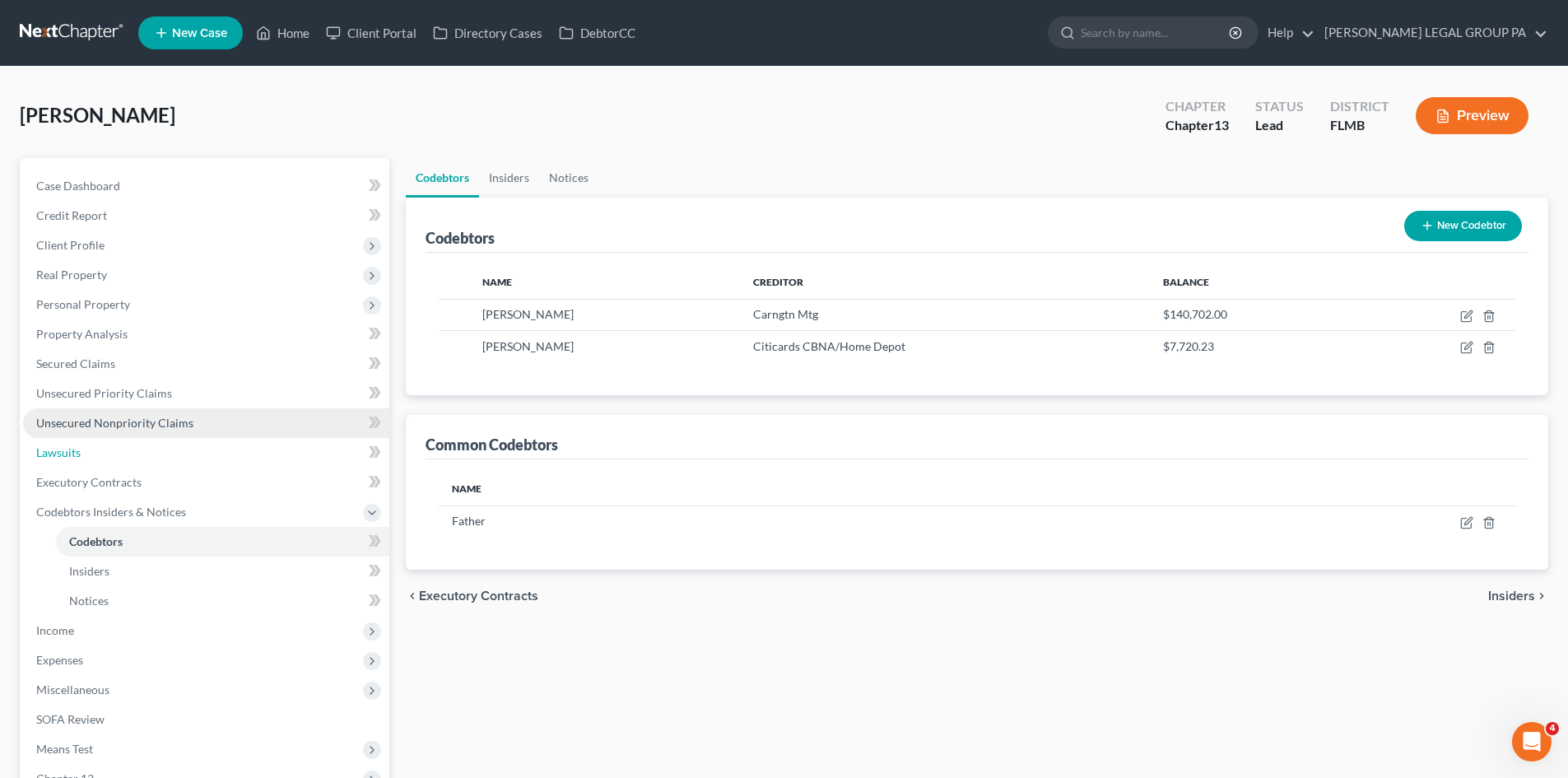
click at [136, 436] on ul "Case Dashboard Payments Invoices Payments Payments Credit Report Client Profile" at bounding box center [206, 496] width 366 height 651
click at [148, 419] on span "Unsecured Nonpriority Claims" at bounding box center [115, 422] width 157 height 14
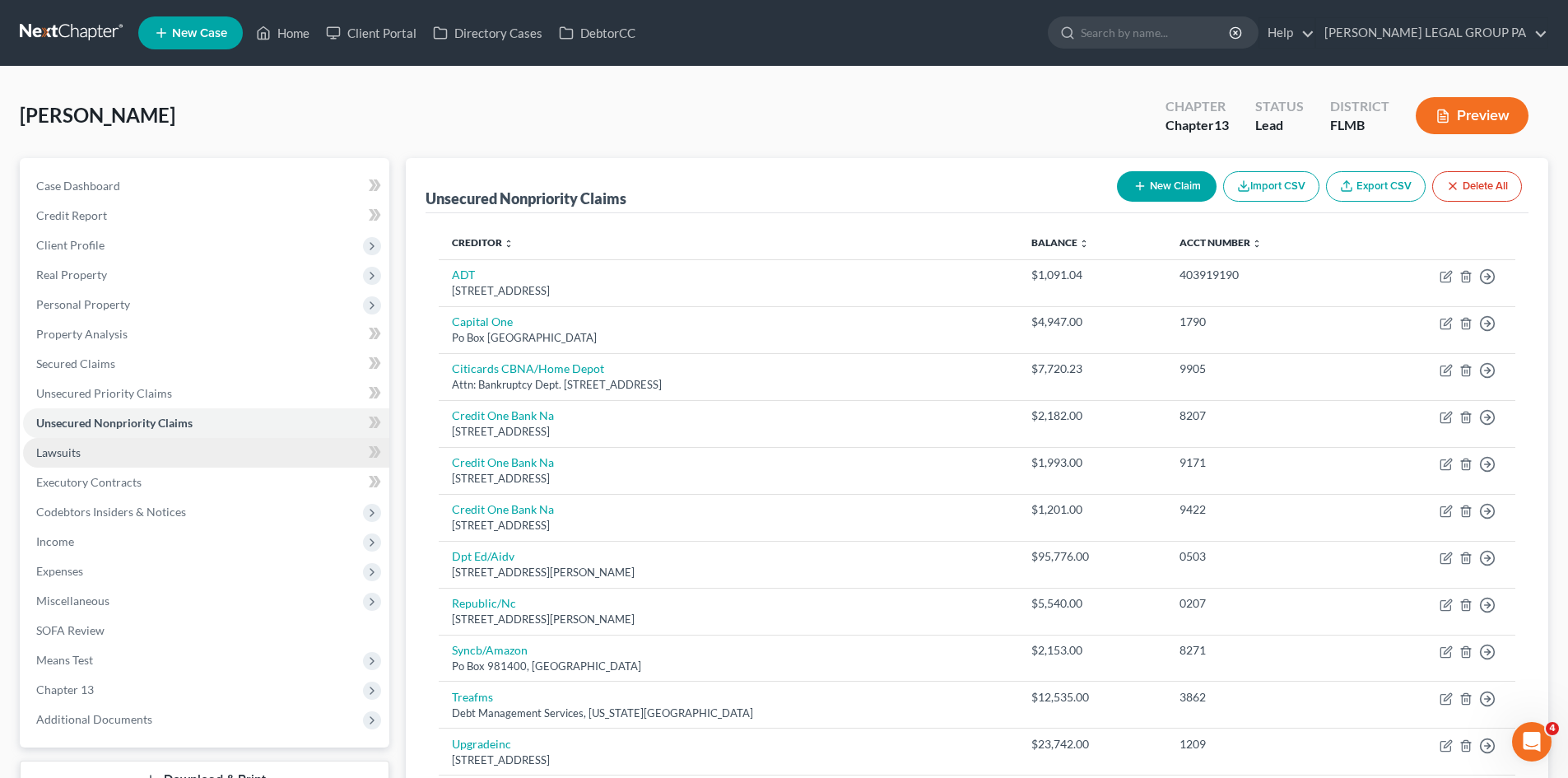
click at [148, 458] on link "Lawsuits" at bounding box center [206, 453] width 366 height 30
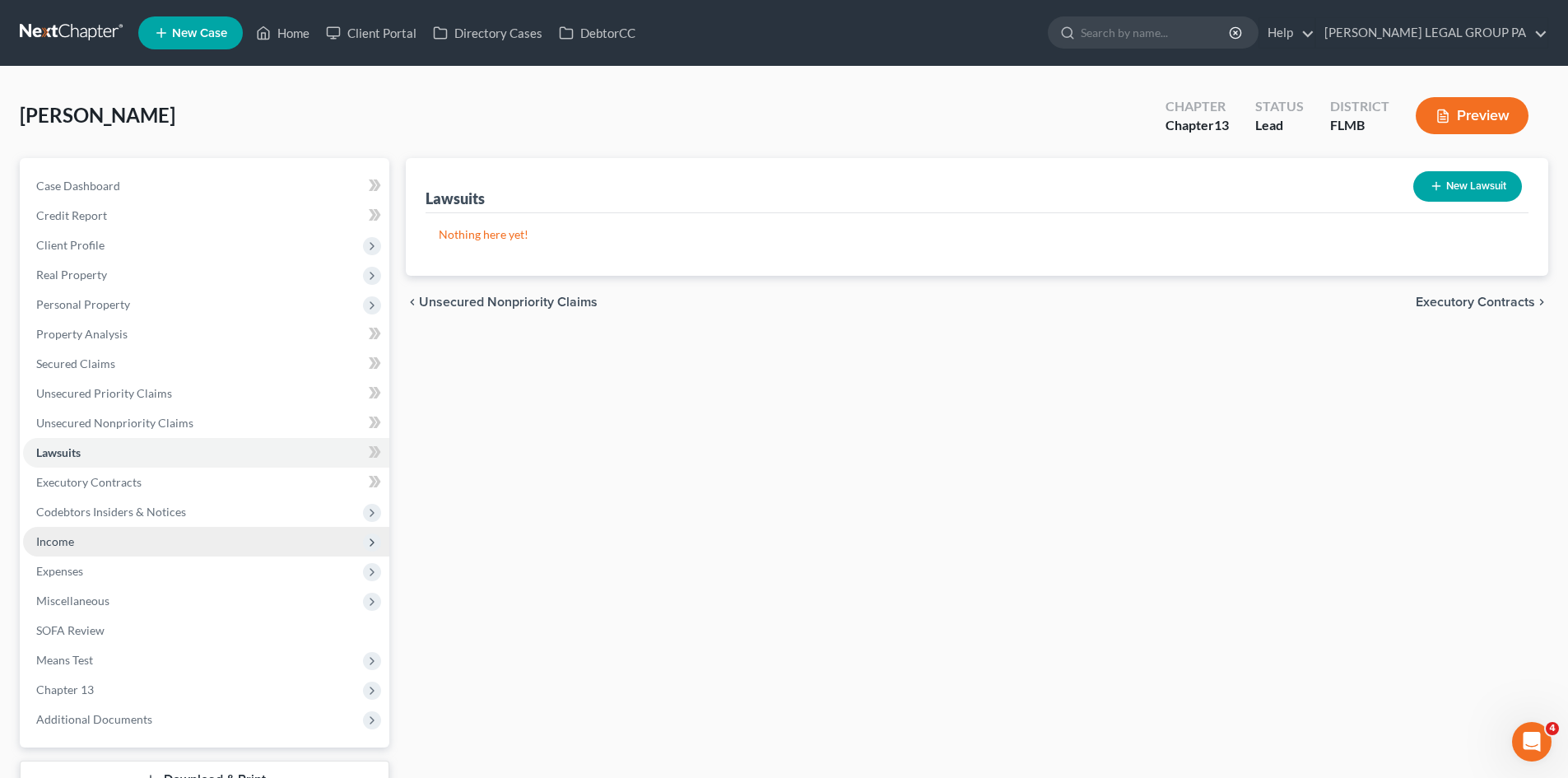
click at [87, 528] on span "Income" at bounding box center [206, 541] width 366 height 30
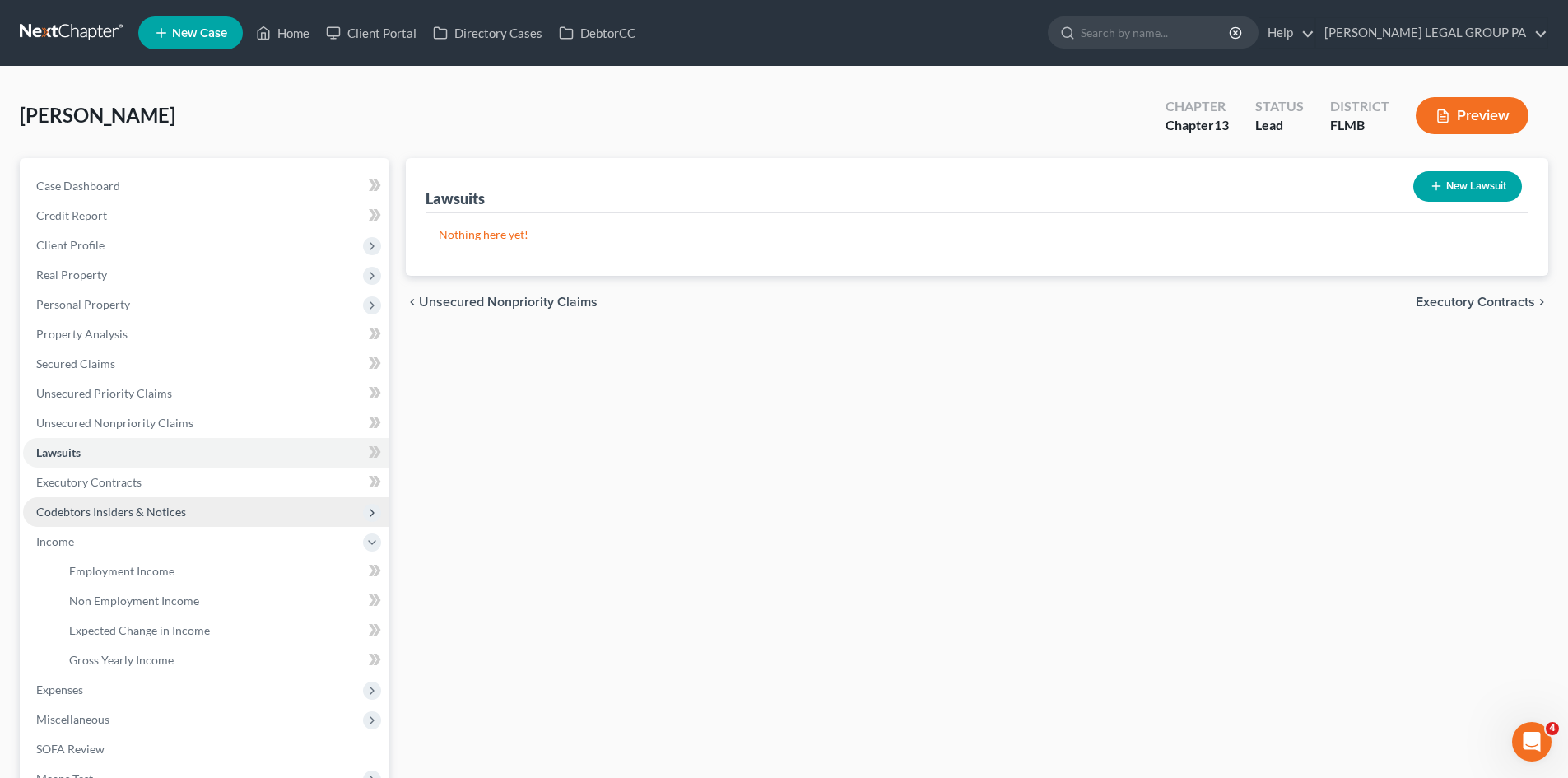
click at [105, 516] on span "Codebtors Insiders & Notices" at bounding box center [111, 511] width 150 height 14
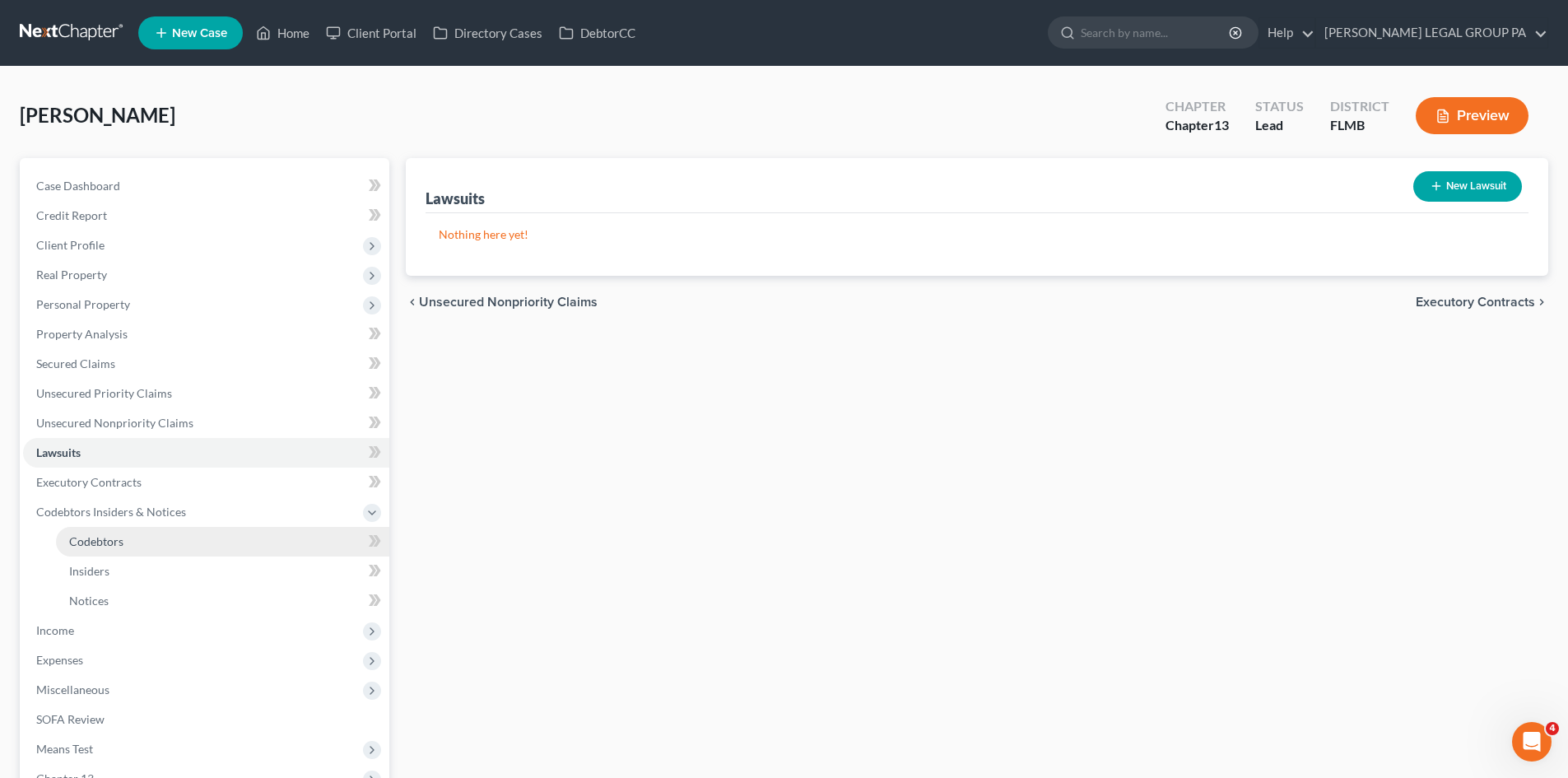
click at [123, 539] on span "Codebtors" at bounding box center [96, 541] width 55 height 14
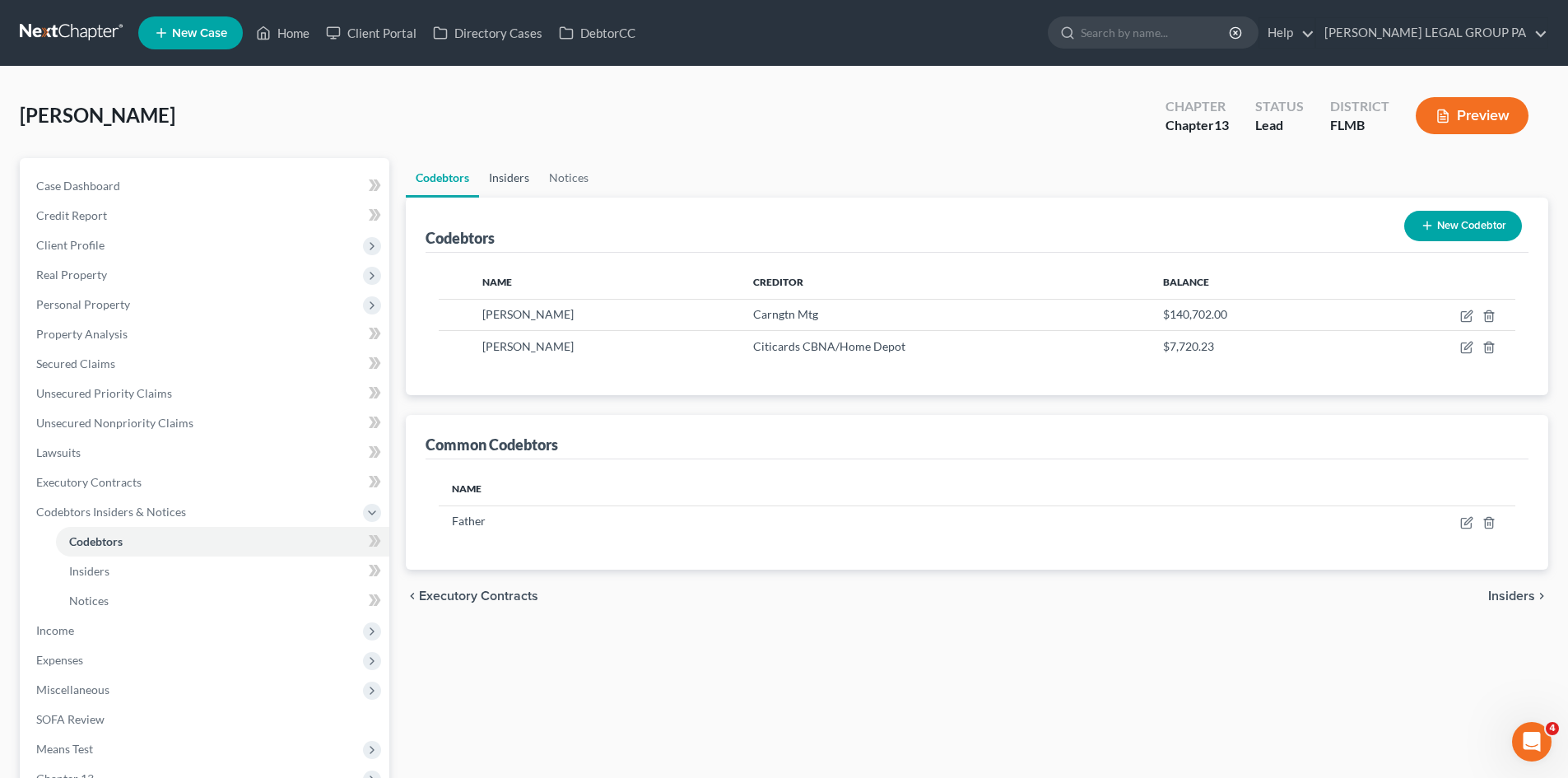
click at [496, 176] on link "Insiders" at bounding box center [508, 177] width 60 height 40
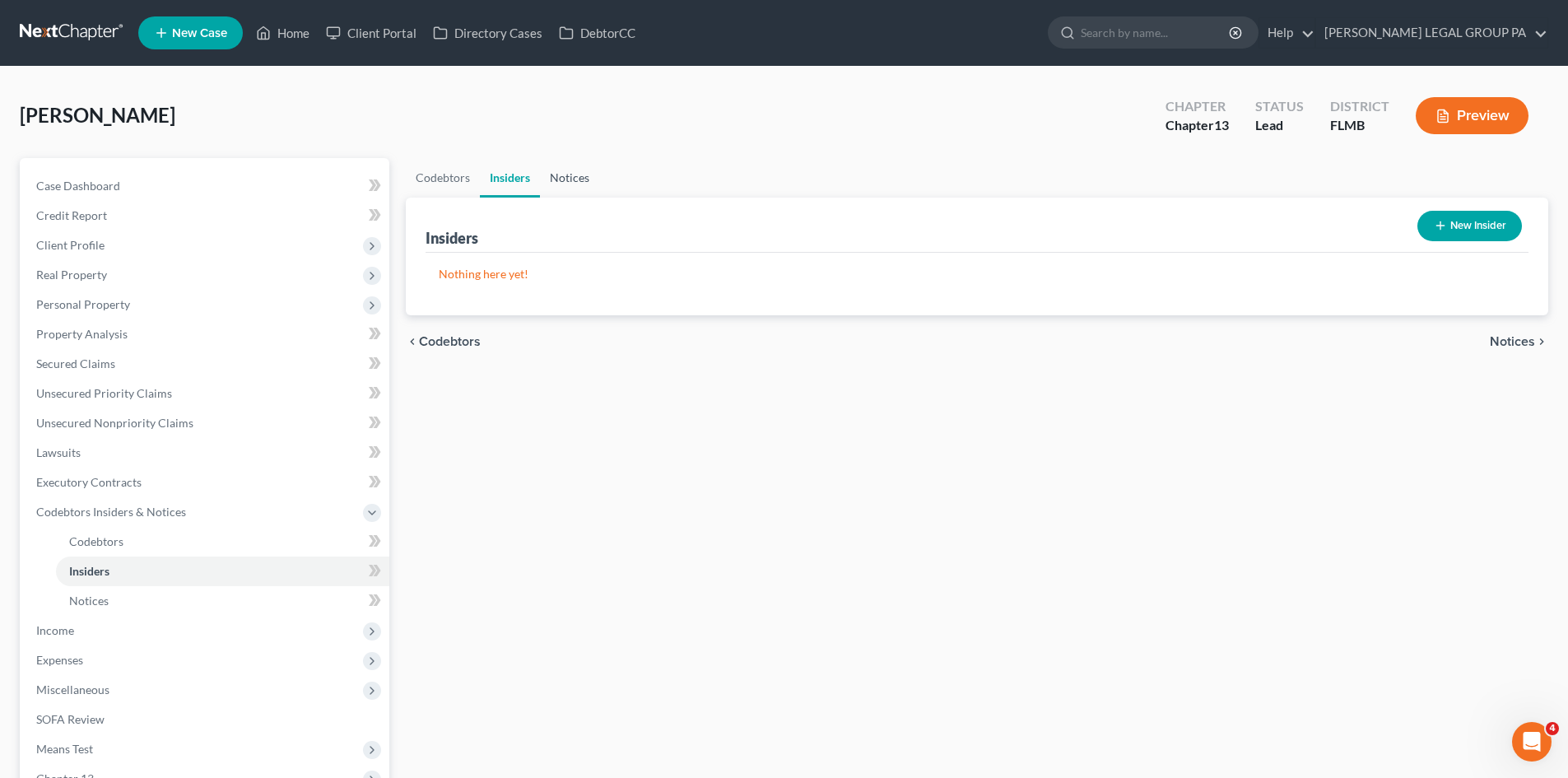
click at [589, 177] on link "Notices" at bounding box center [569, 177] width 59 height 40
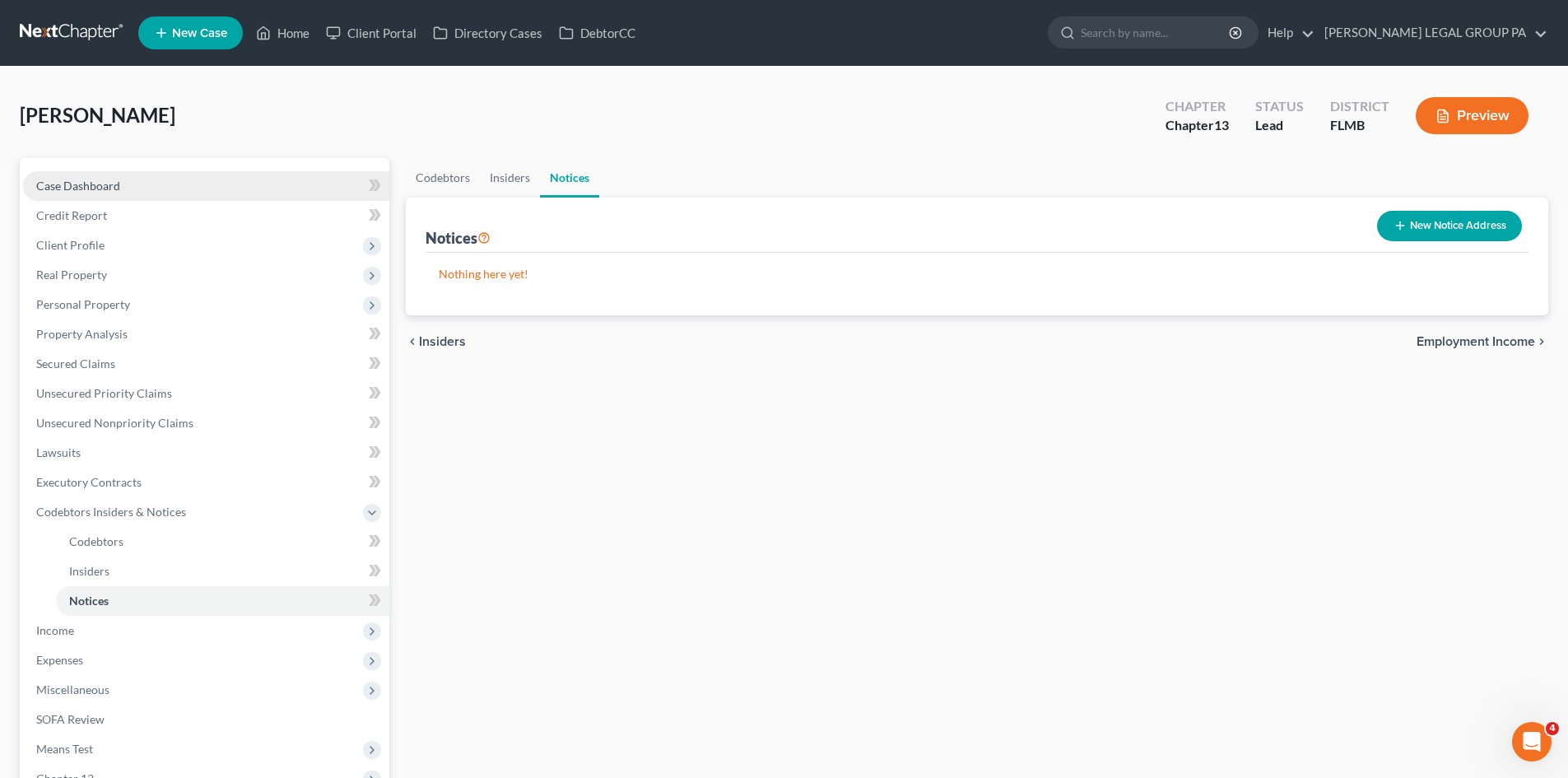
click at [144, 185] on link "Case Dashboard" at bounding box center [206, 186] width 366 height 30
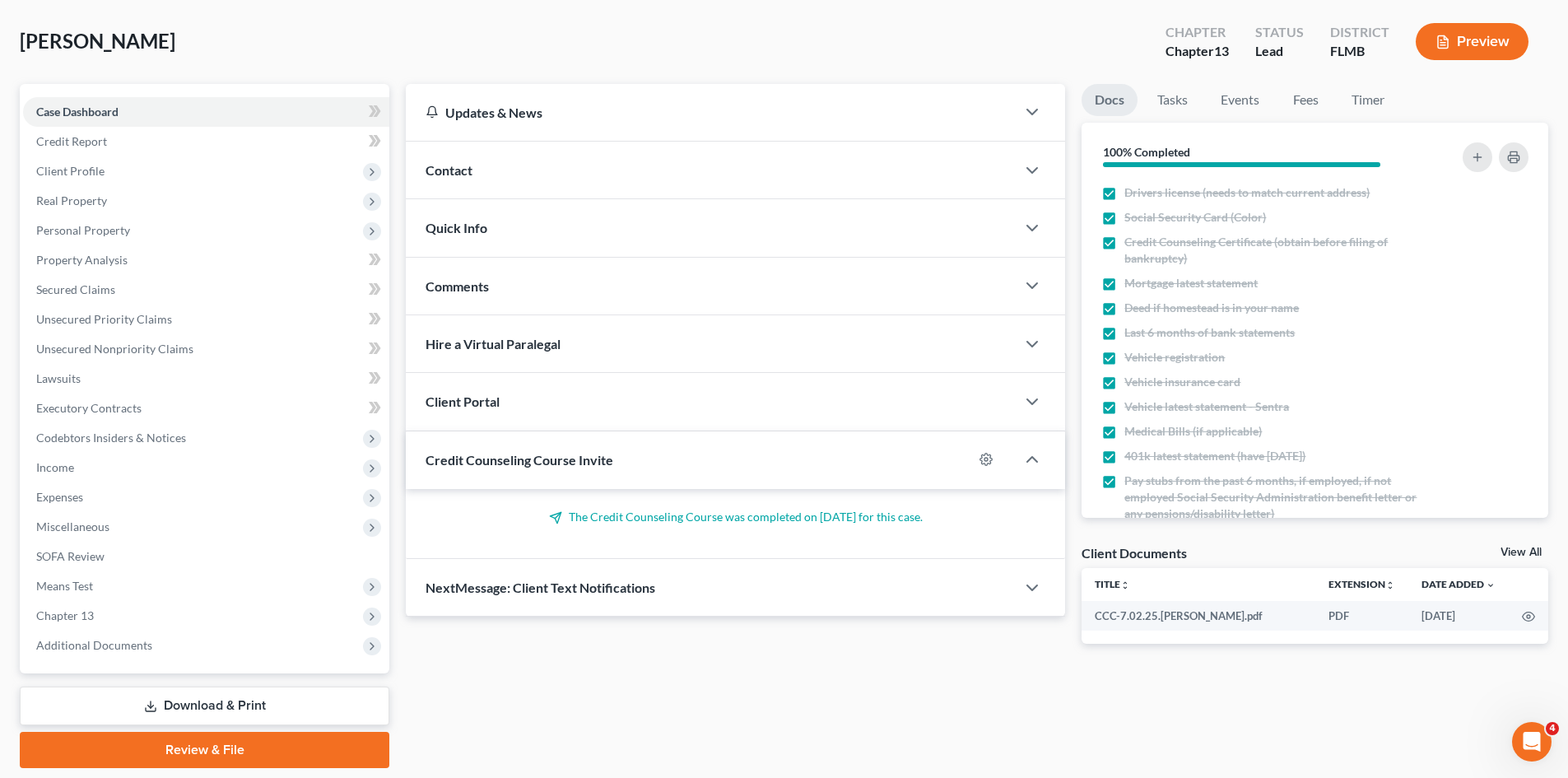
scroll to position [127, 0]
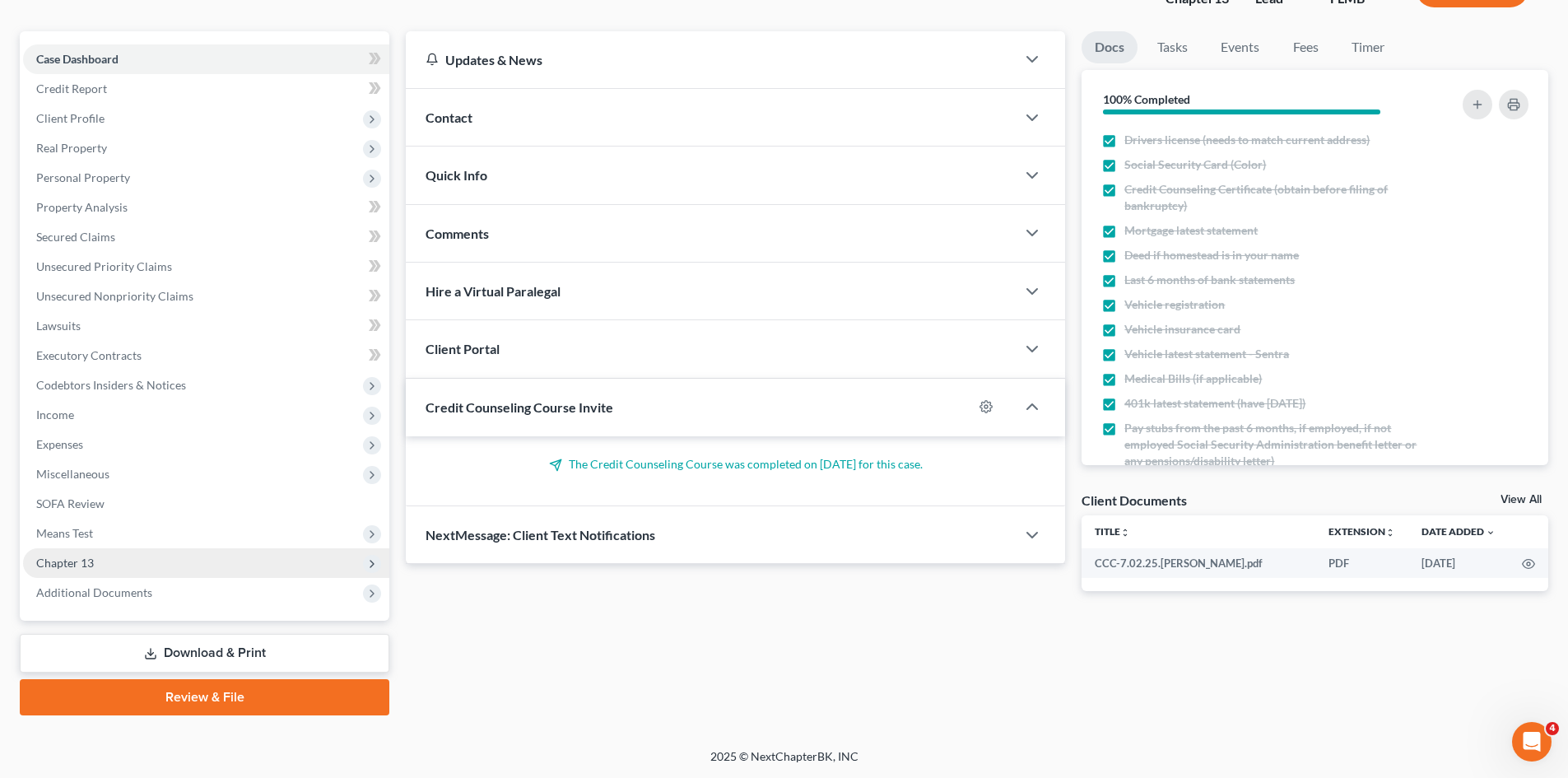
drag, startPoint x: 115, startPoint y: 546, endPoint x: 122, endPoint y: 561, distance: 16.6
click at [115, 546] on span "Means Test" at bounding box center [206, 533] width 366 height 30
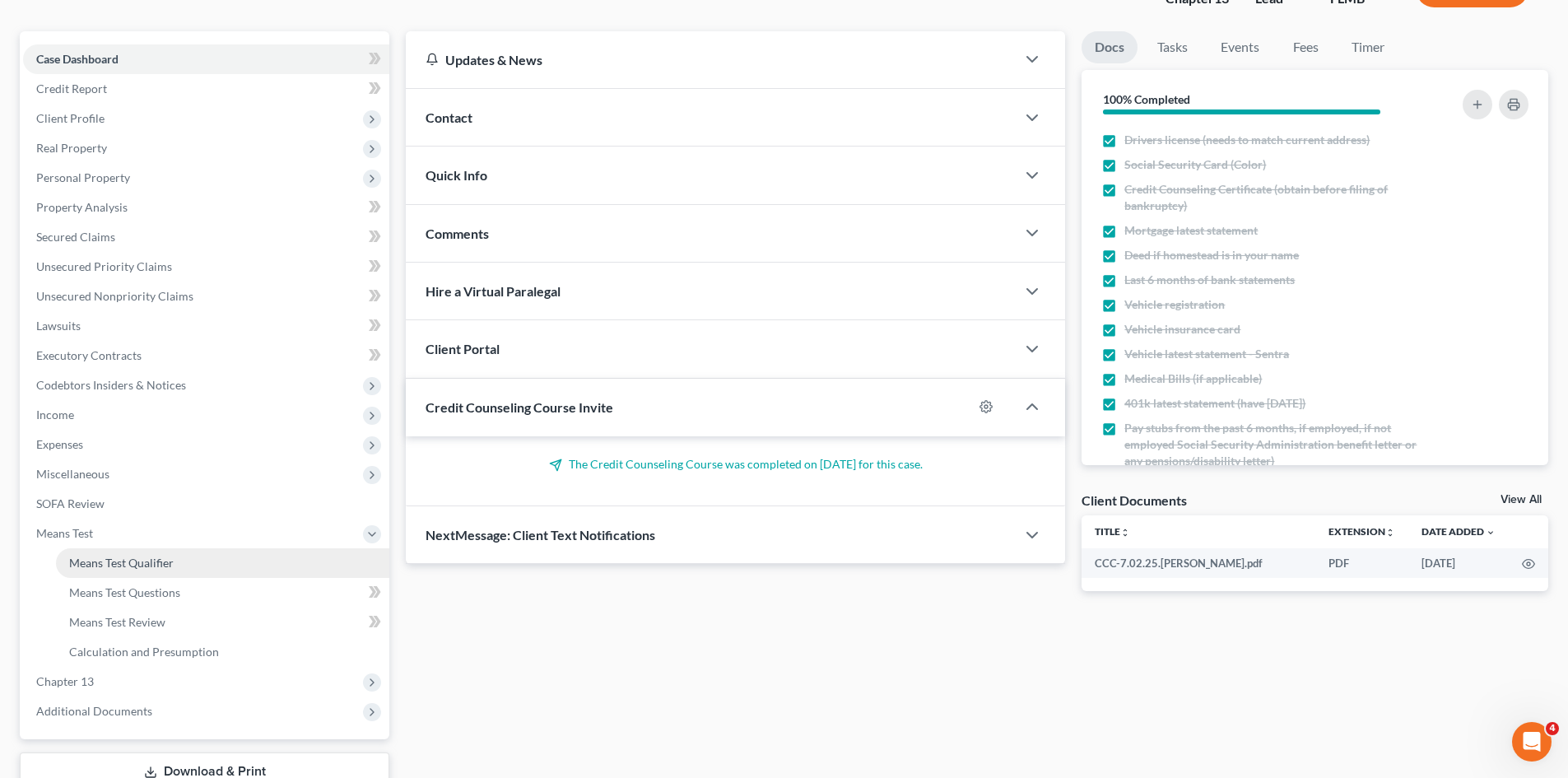
click at [121, 565] on span "Means Test Qualifier" at bounding box center [121, 562] width 104 height 14
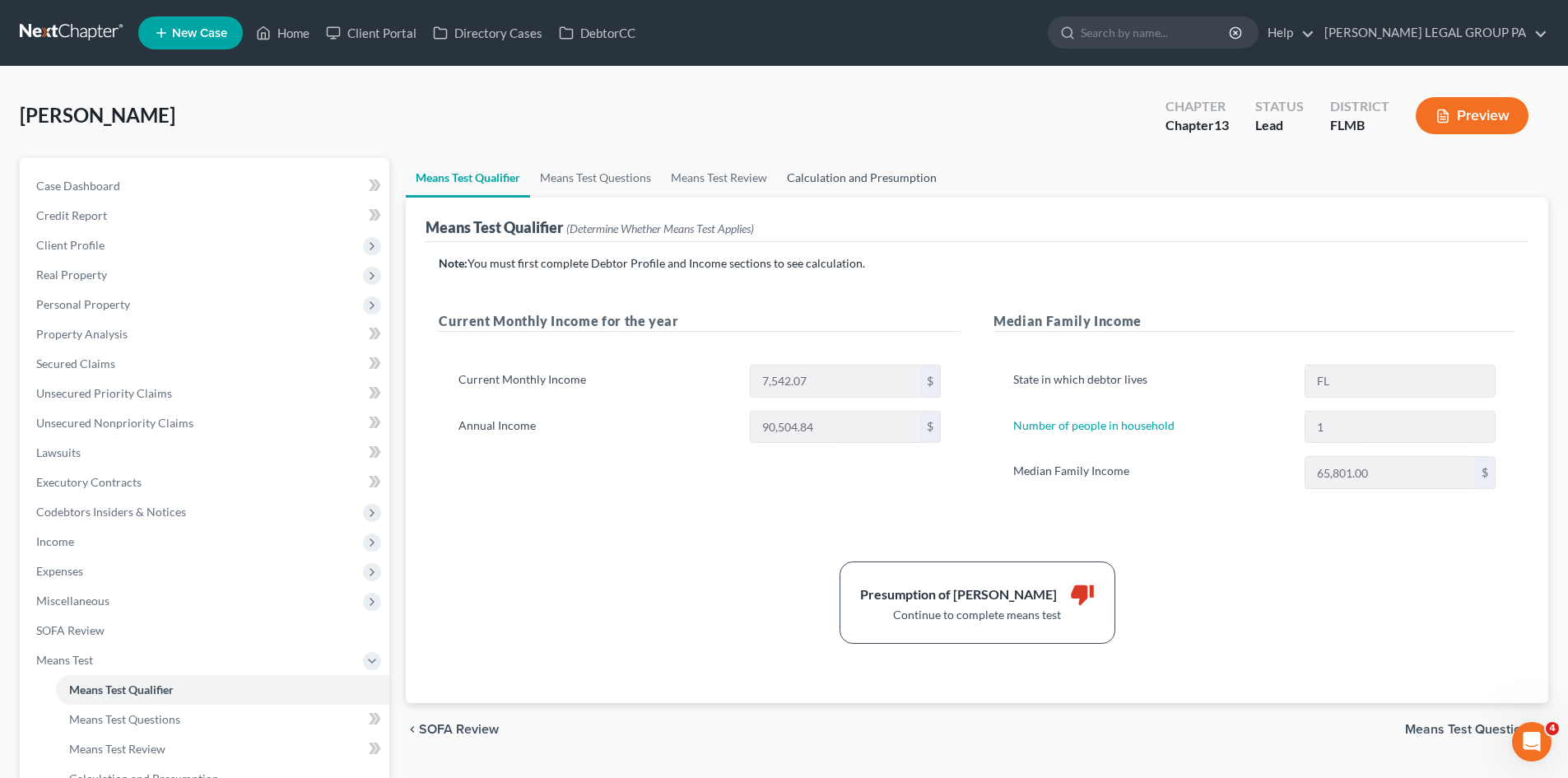
click at [823, 176] on link "Calculation and Presumption" at bounding box center [861, 177] width 169 height 40
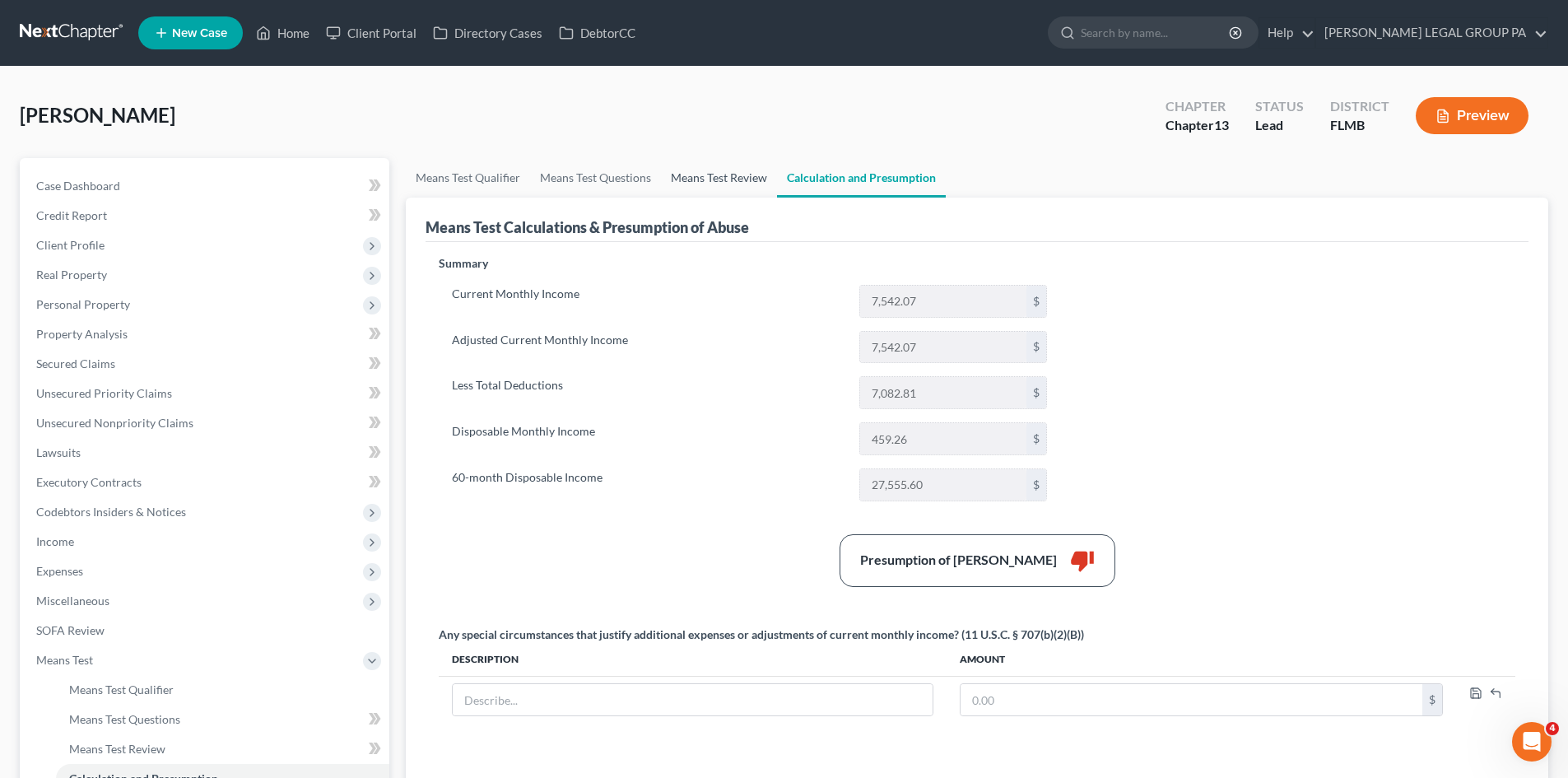
click at [725, 180] on link "Means Test Review" at bounding box center [719, 177] width 116 height 40
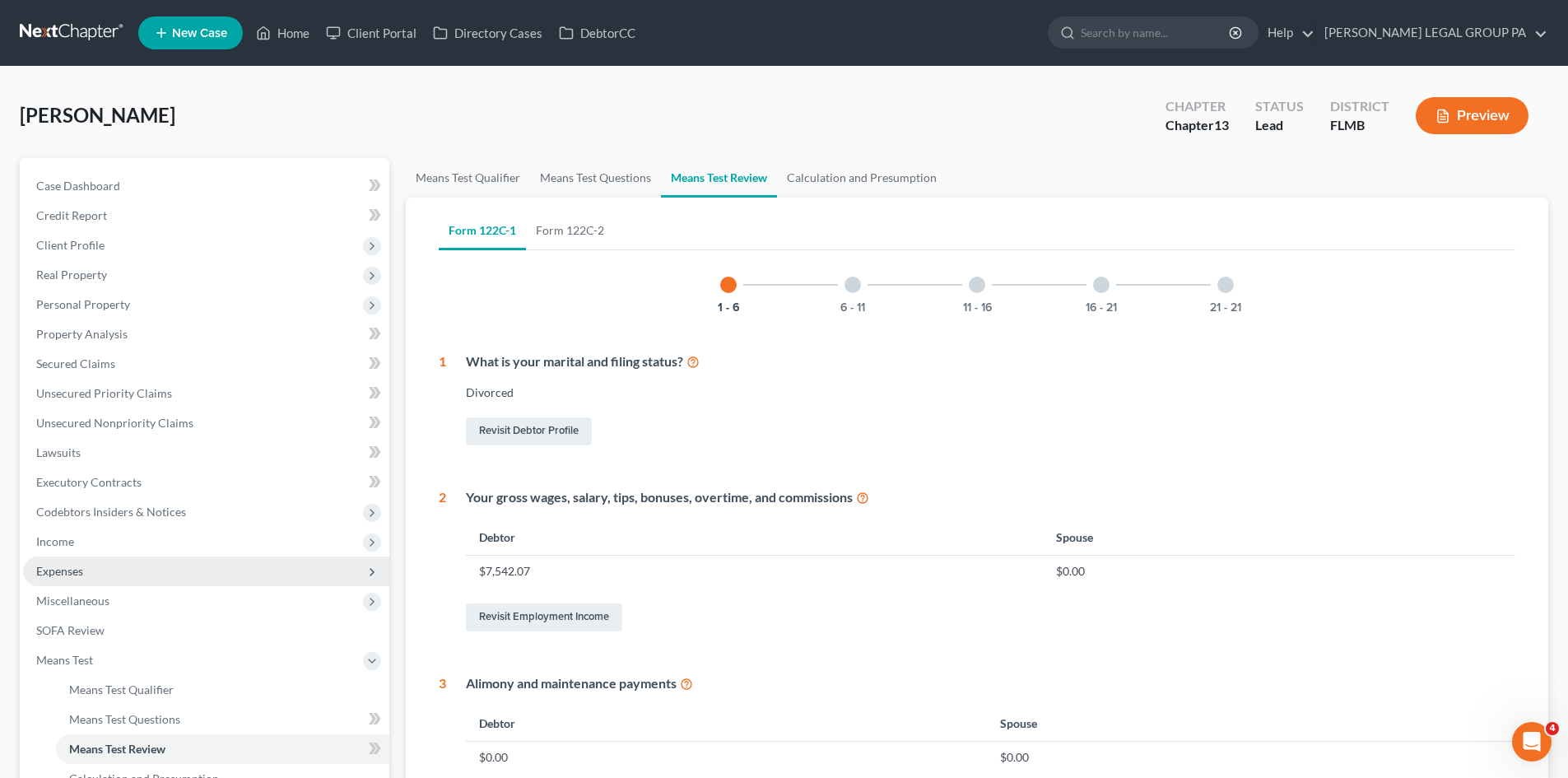
click at [76, 565] on span "Expenses" at bounding box center [59, 570] width 47 height 14
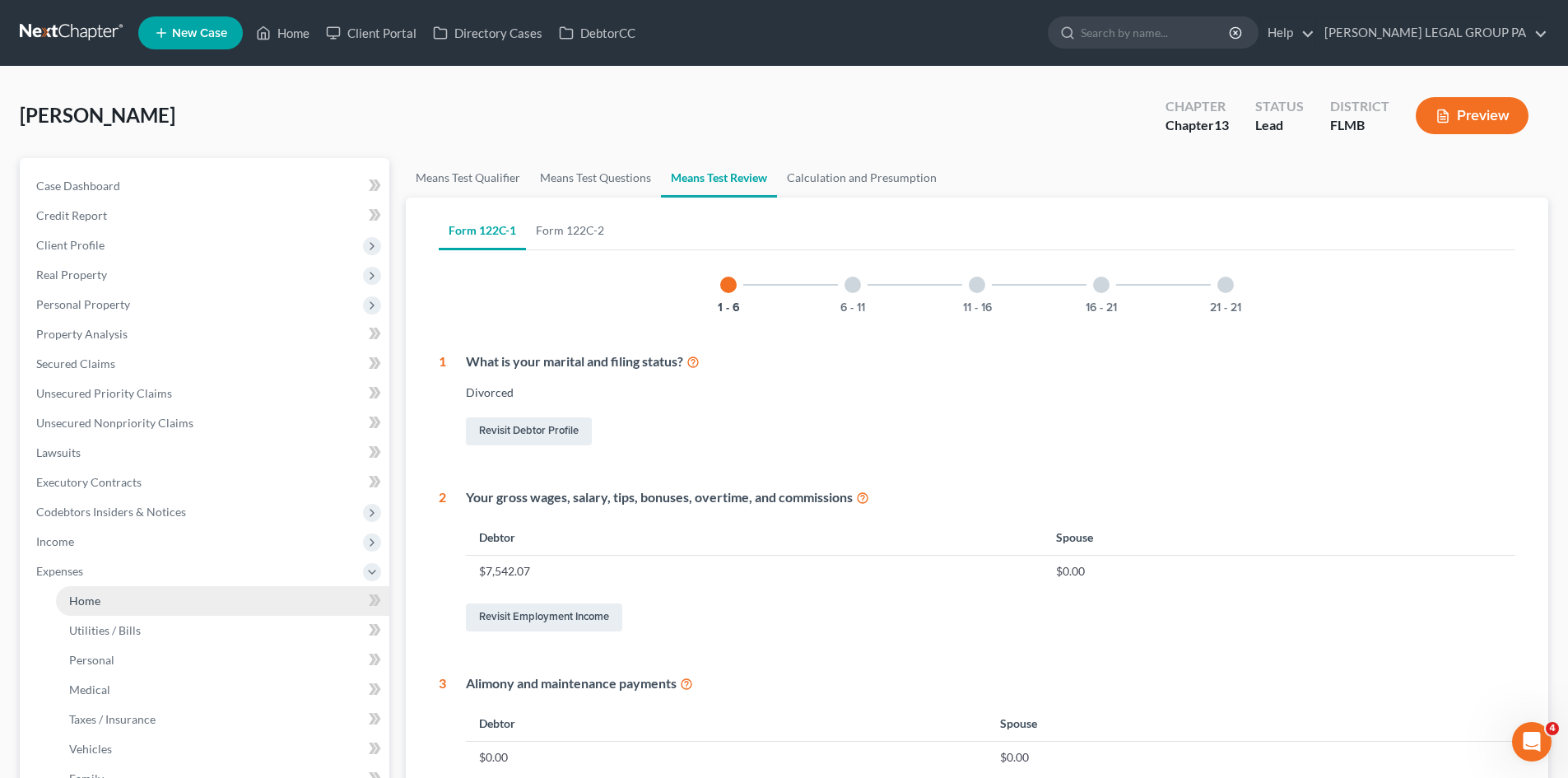
click at [89, 593] on span "Home" at bounding box center [85, 600] width 31 height 14
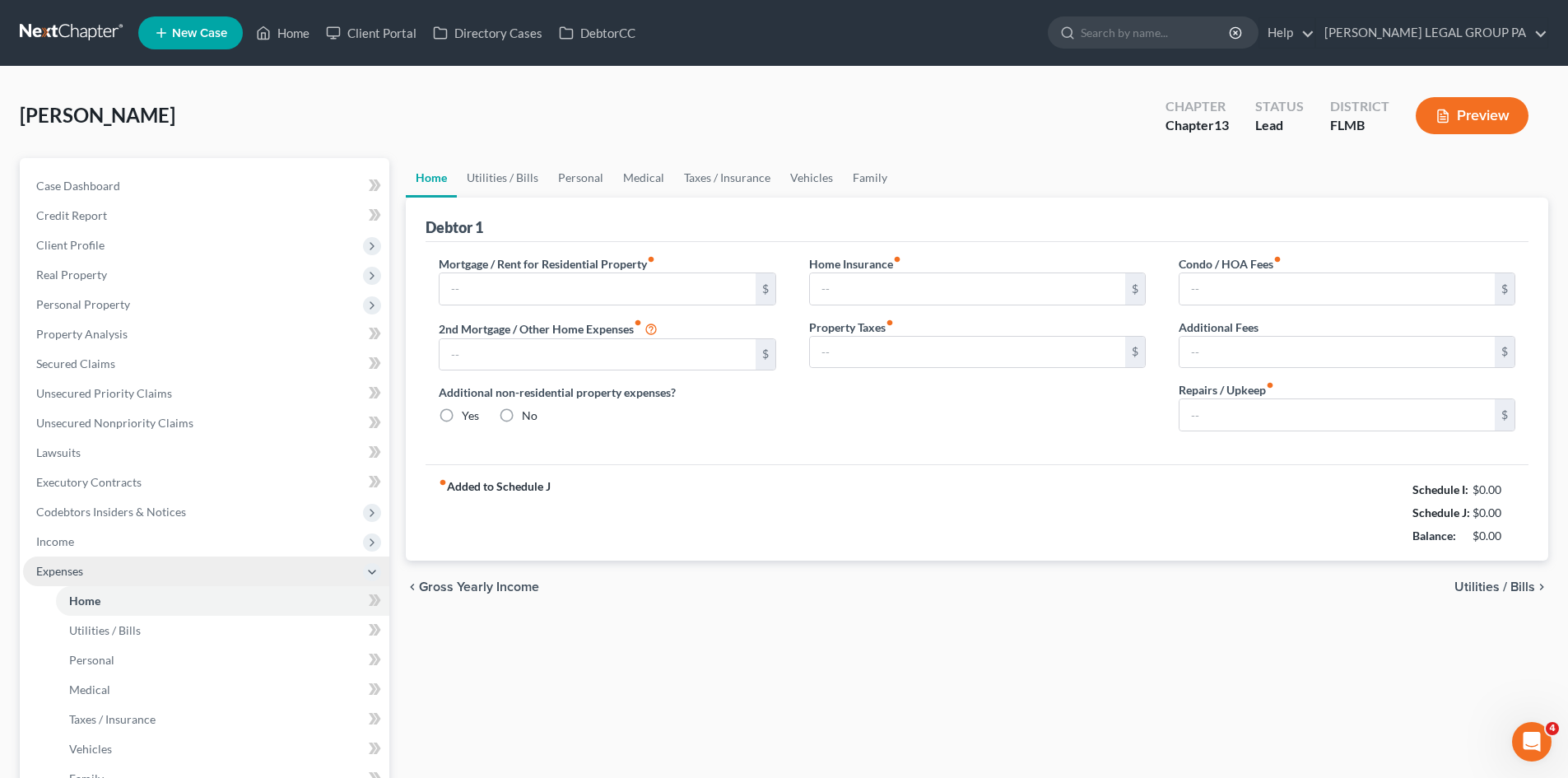
type input "1,081.00"
type input "0.00"
radio input "true"
type input "15.50"
type input "0.00"
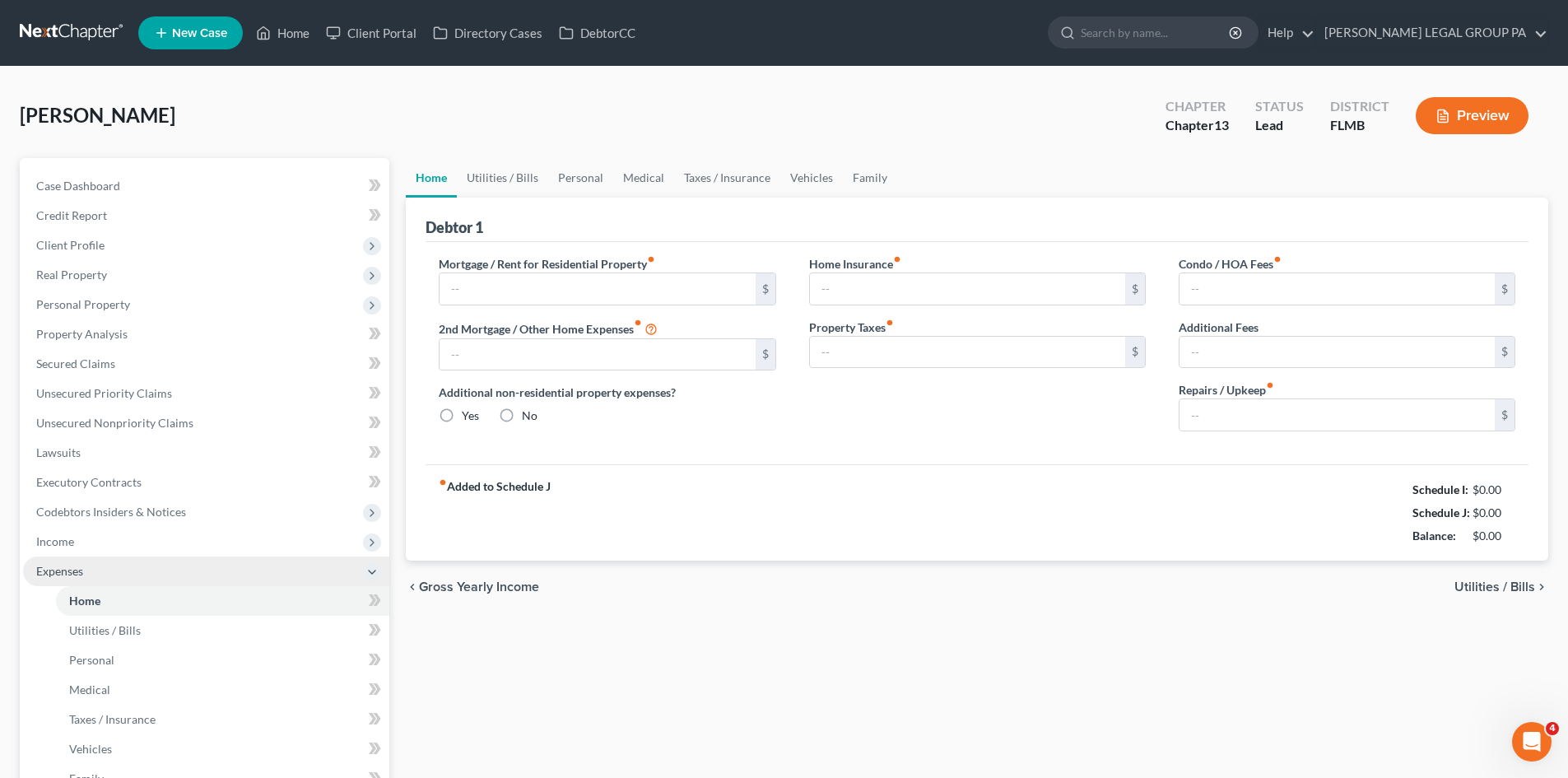
type input "0.00"
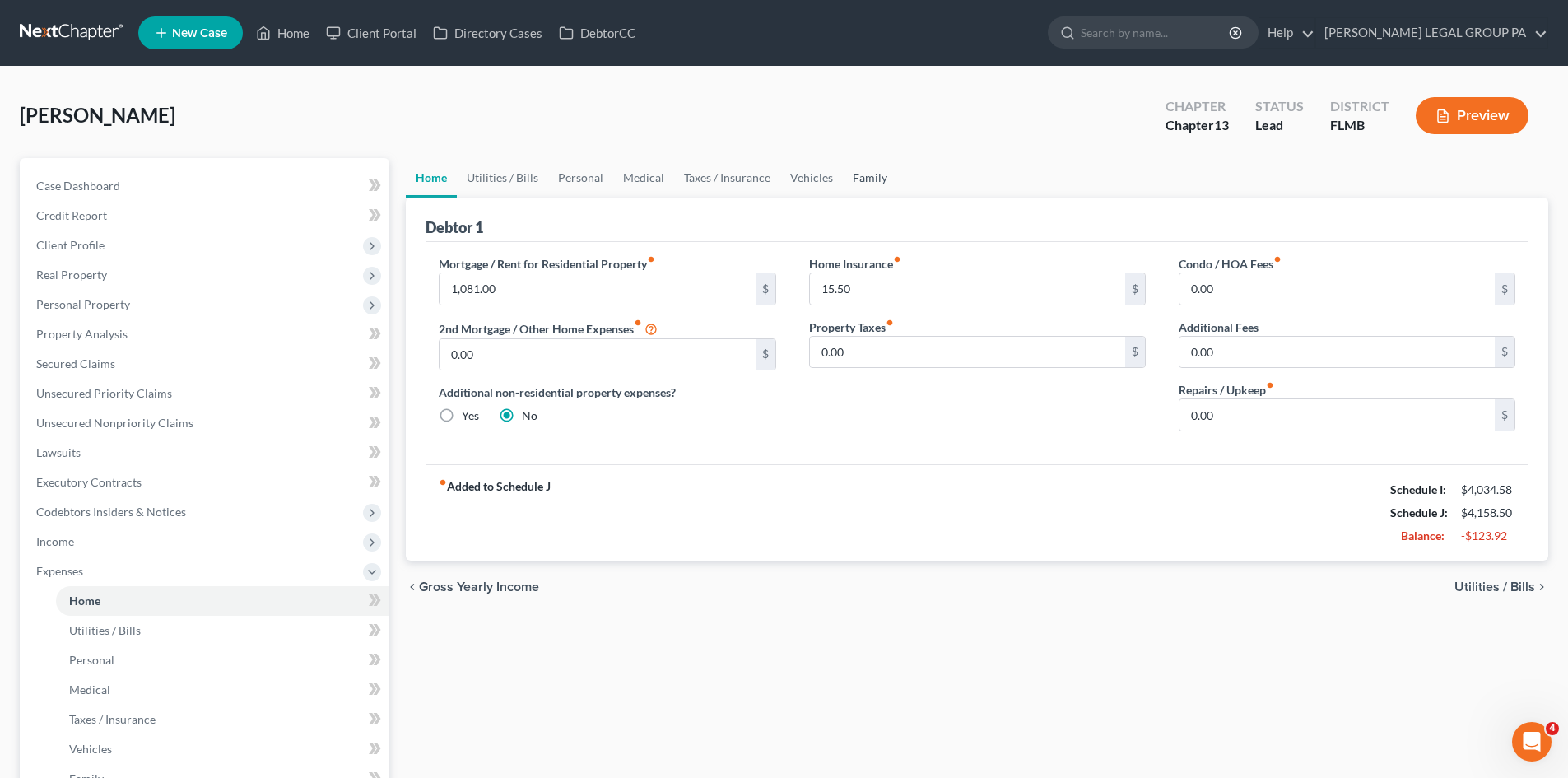
click at [869, 174] on link "Family" at bounding box center [869, 177] width 55 height 40
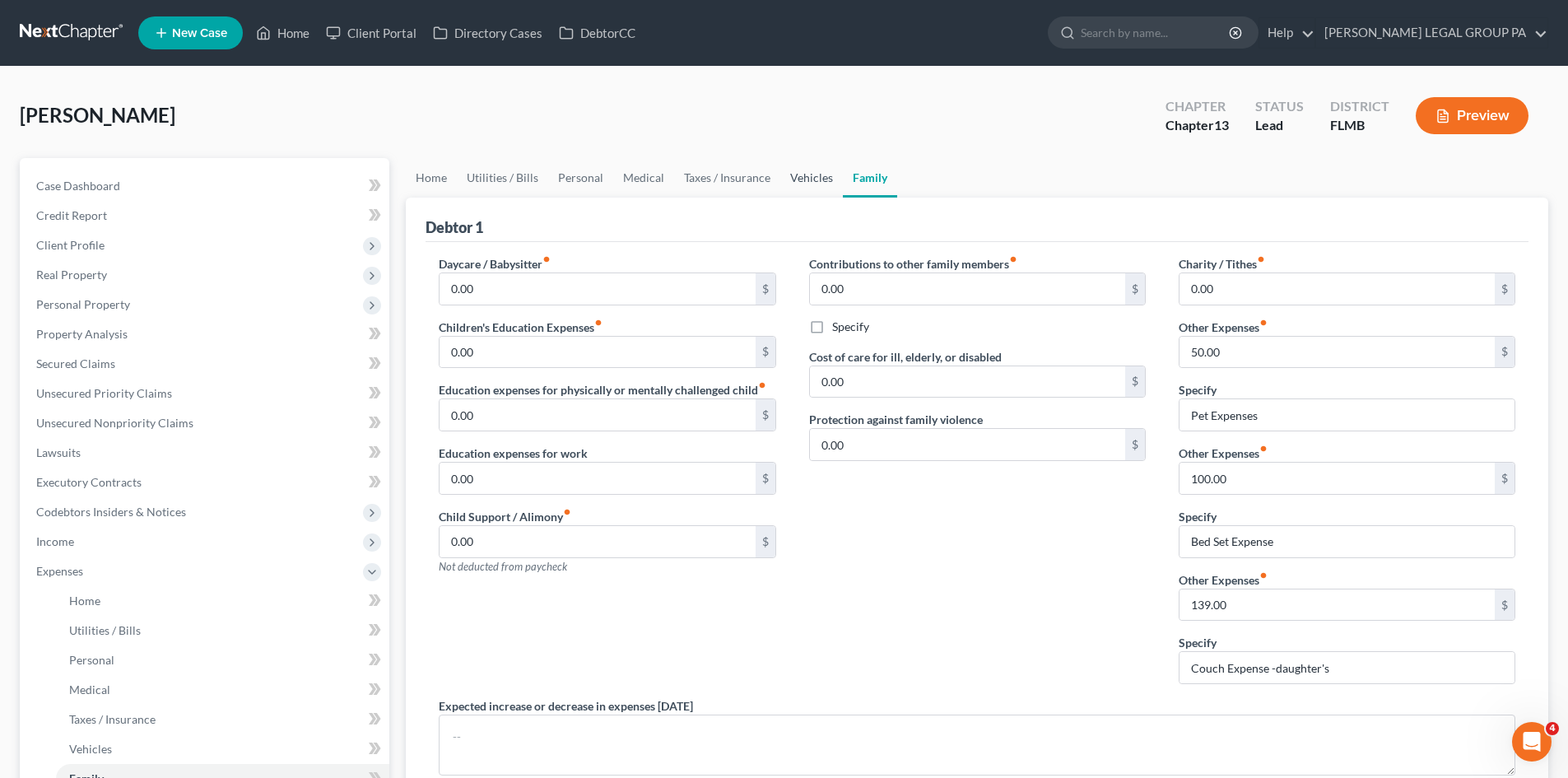
click at [811, 177] on link "Vehicles" at bounding box center [811, 177] width 63 height 40
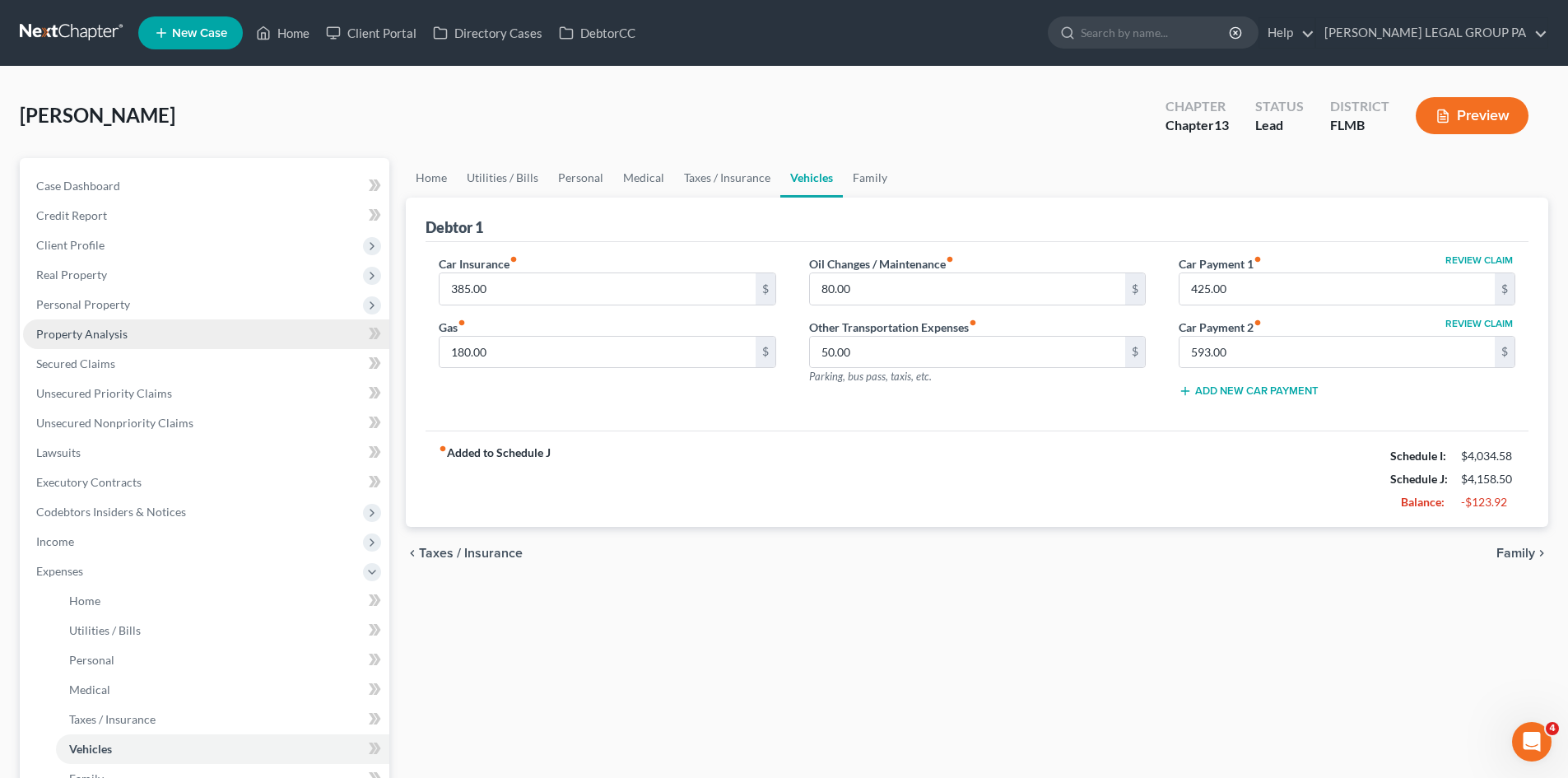
click at [152, 335] on link "Property Analysis" at bounding box center [206, 334] width 366 height 30
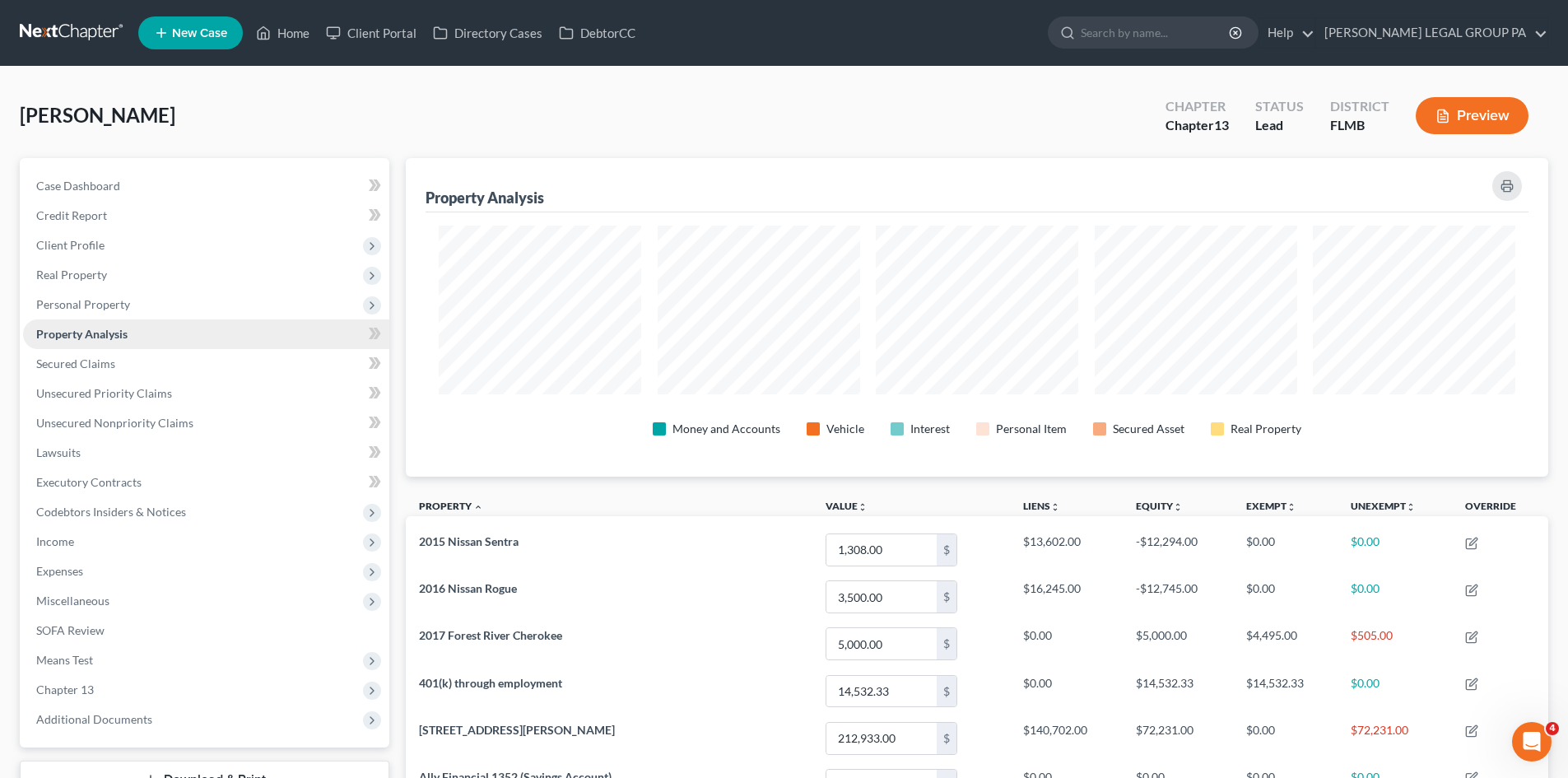
click at [128, 320] on link "Property Analysis" at bounding box center [206, 334] width 366 height 30
click at [142, 295] on span "Personal Property" at bounding box center [206, 305] width 366 height 30
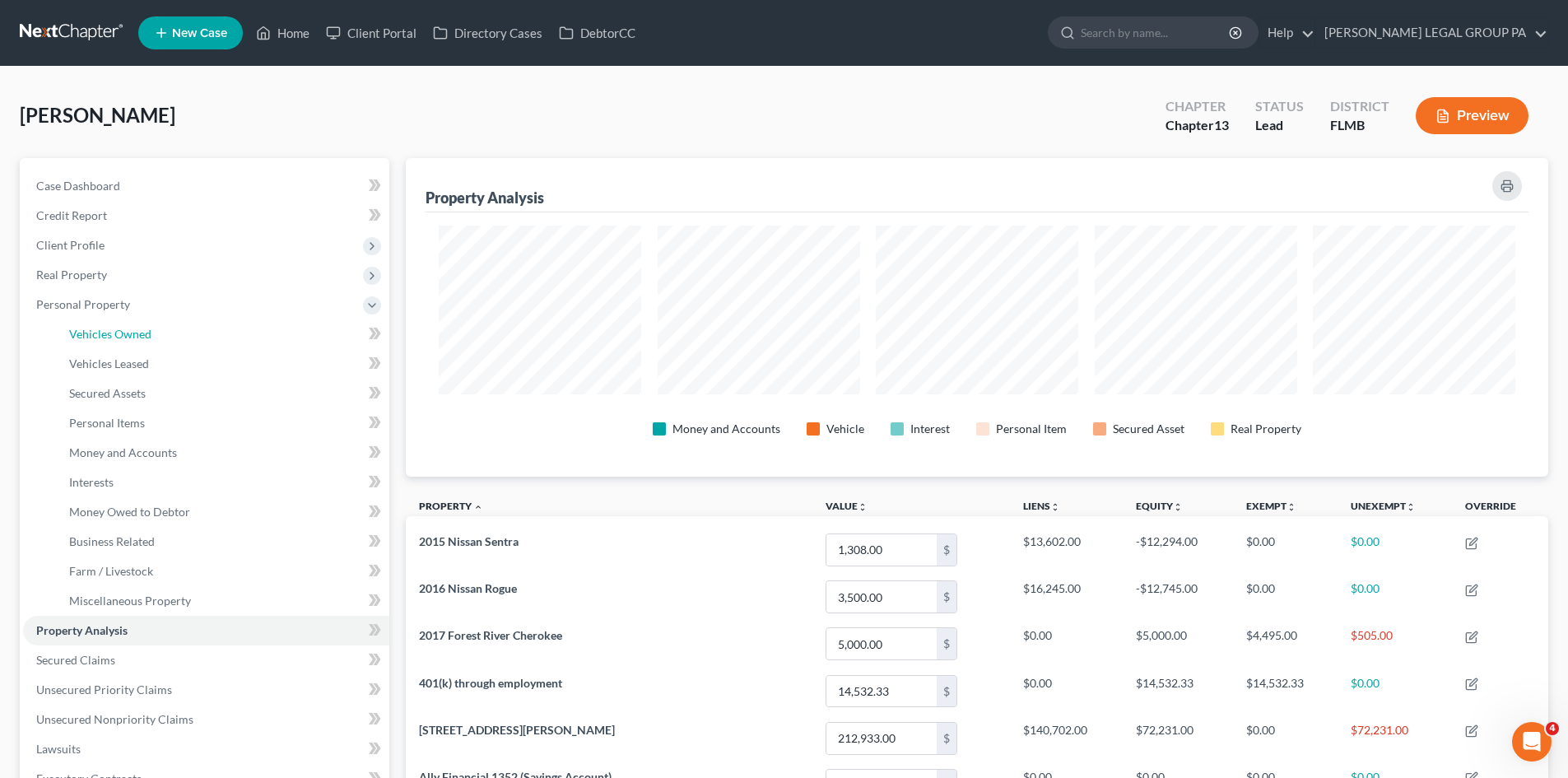
click at [141, 336] on span "Vehicles Owned" at bounding box center [110, 334] width 82 height 14
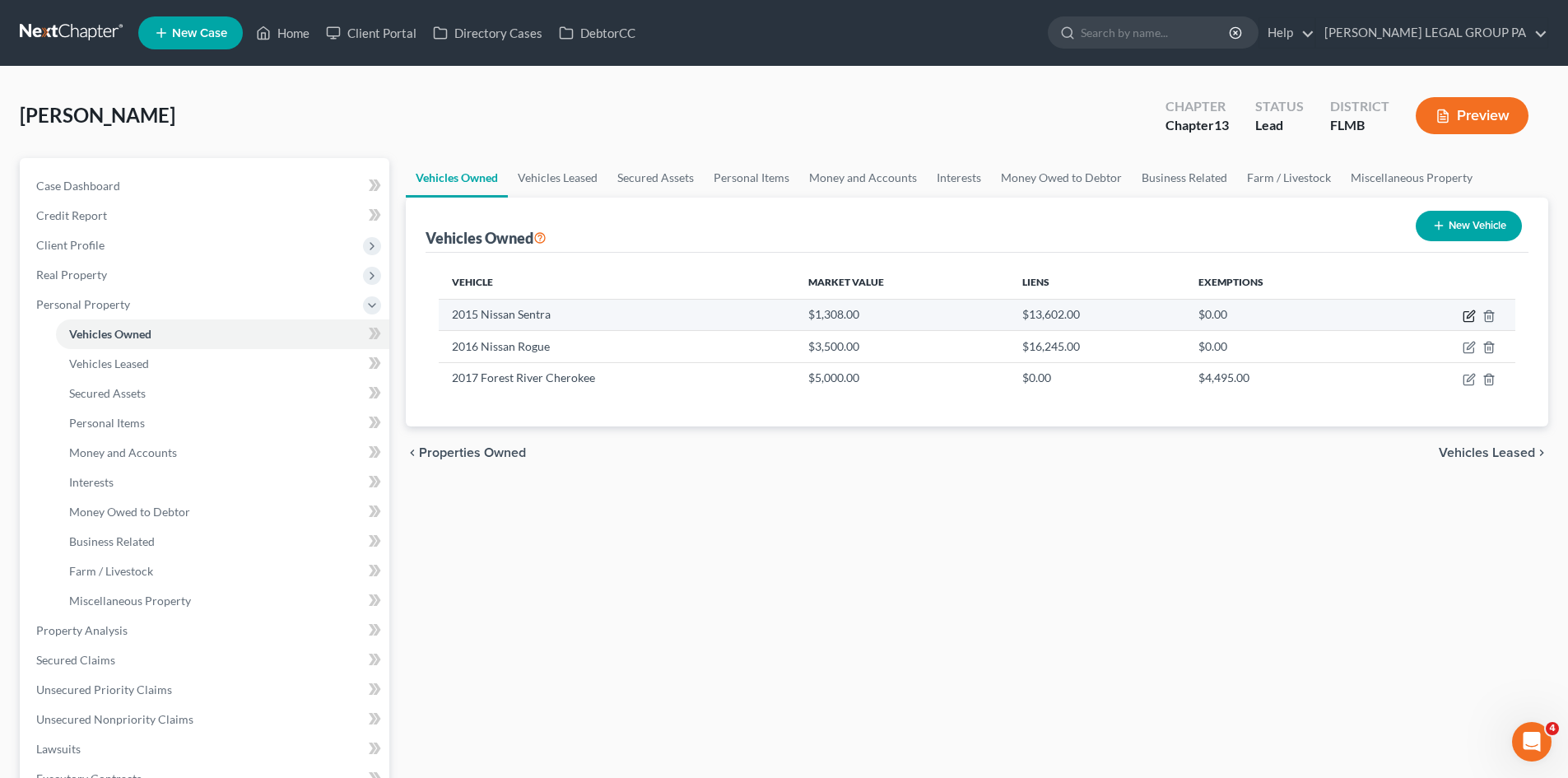
click at [1466, 318] on icon "button" at bounding box center [1470, 314] width 7 height 7
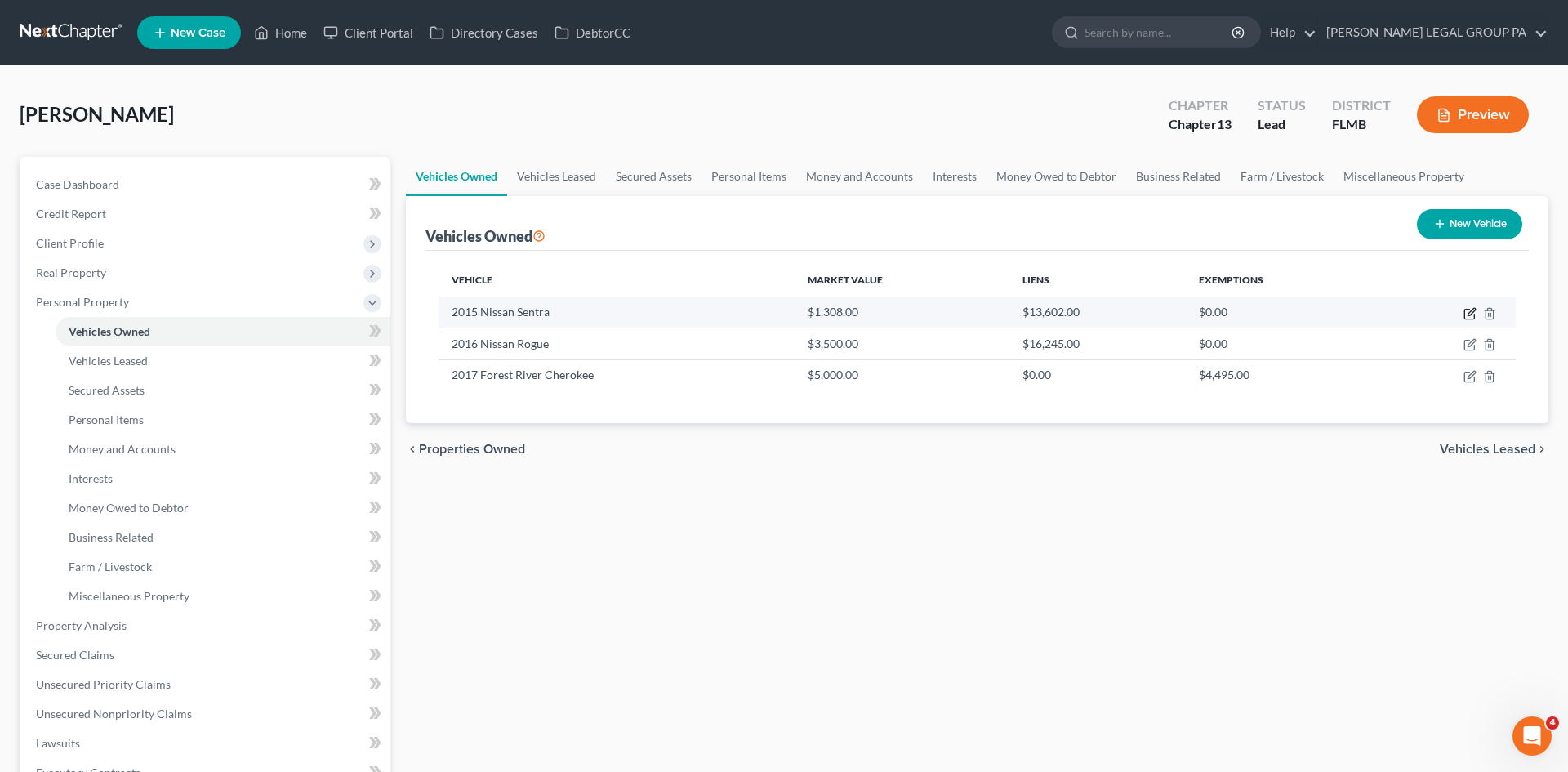
select select "0"
select select "11"
select select "2"
select select "0"
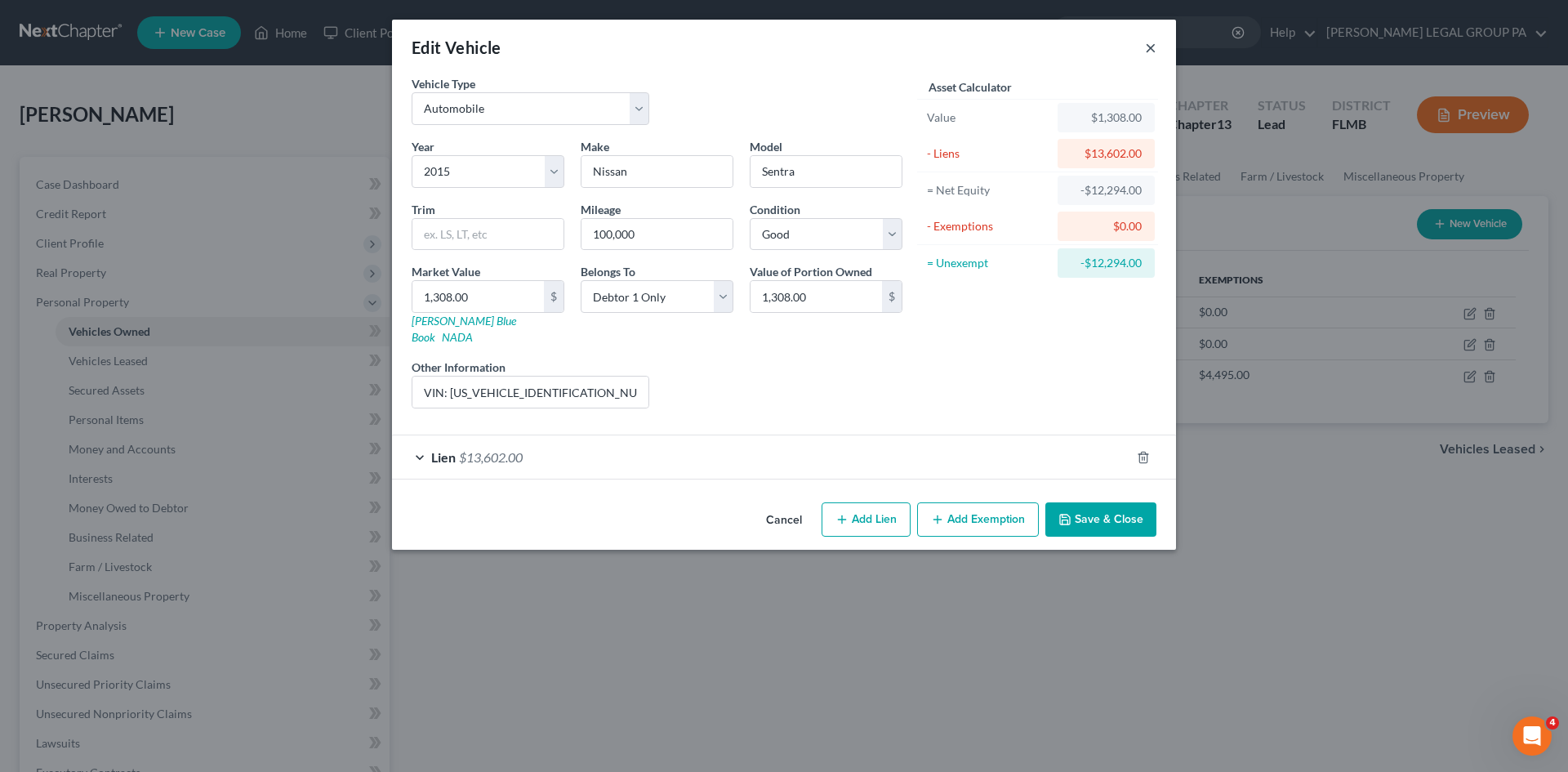
click at [1153, 44] on button "×" at bounding box center [1151, 47] width 11 height 19
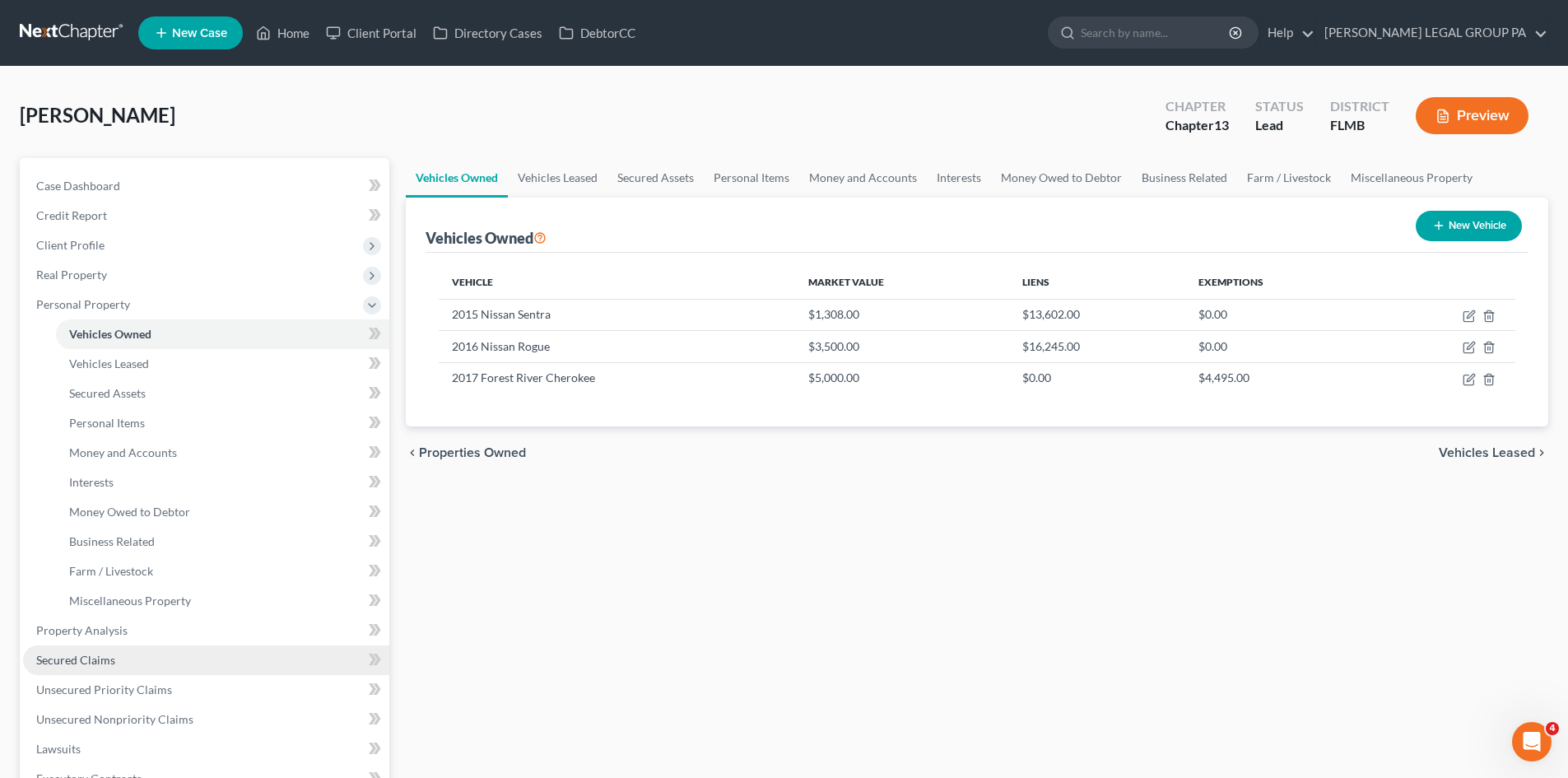
click at [109, 658] on span "Secured Claims" at bounding box center [76, 659] width 79 height 14
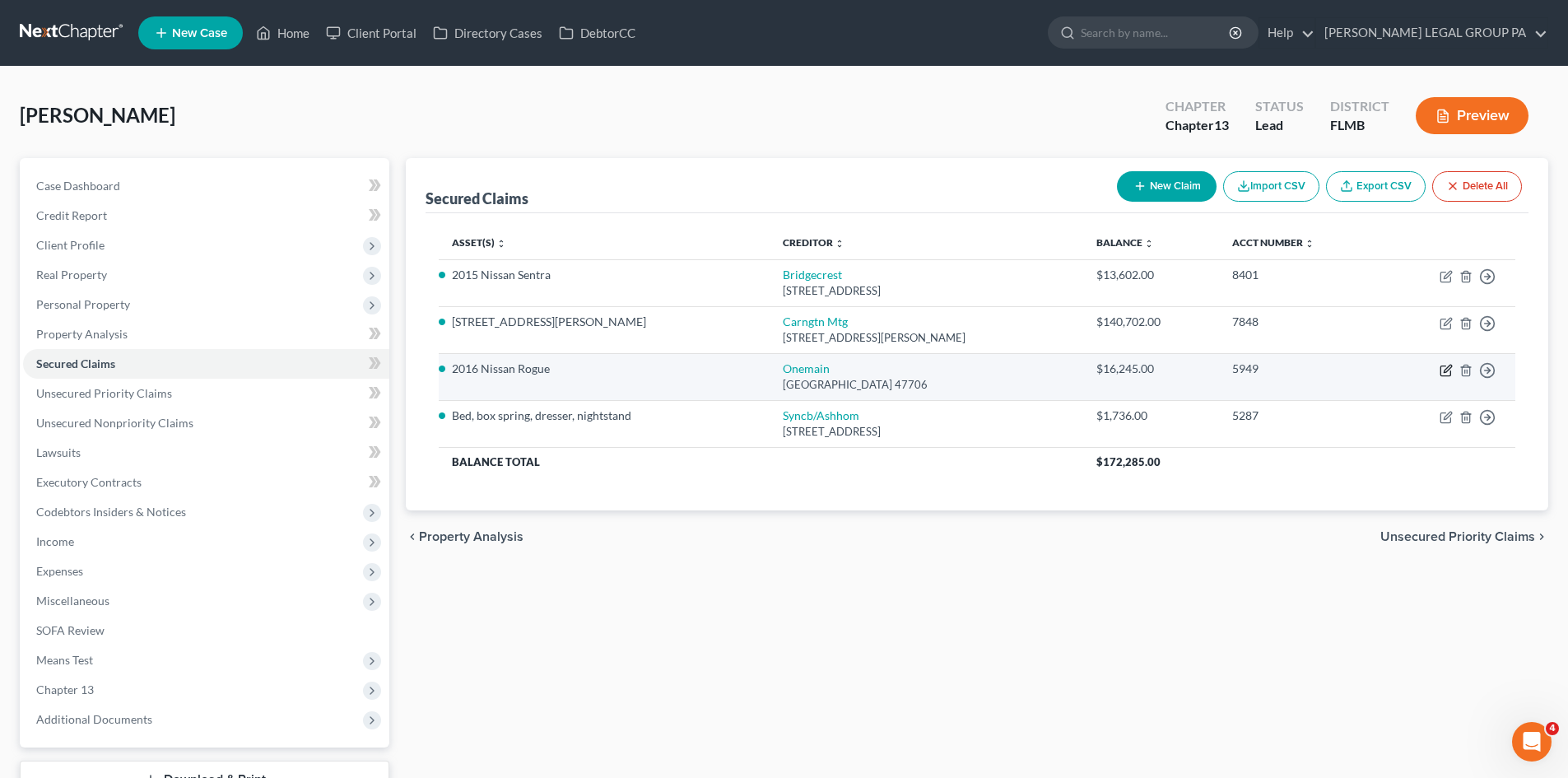
click at [1442, 373] on icon "button" at bounding box center [1446, 371] width 13 height 13
select select "15"
select select "19"
select select "4"
select select "0"
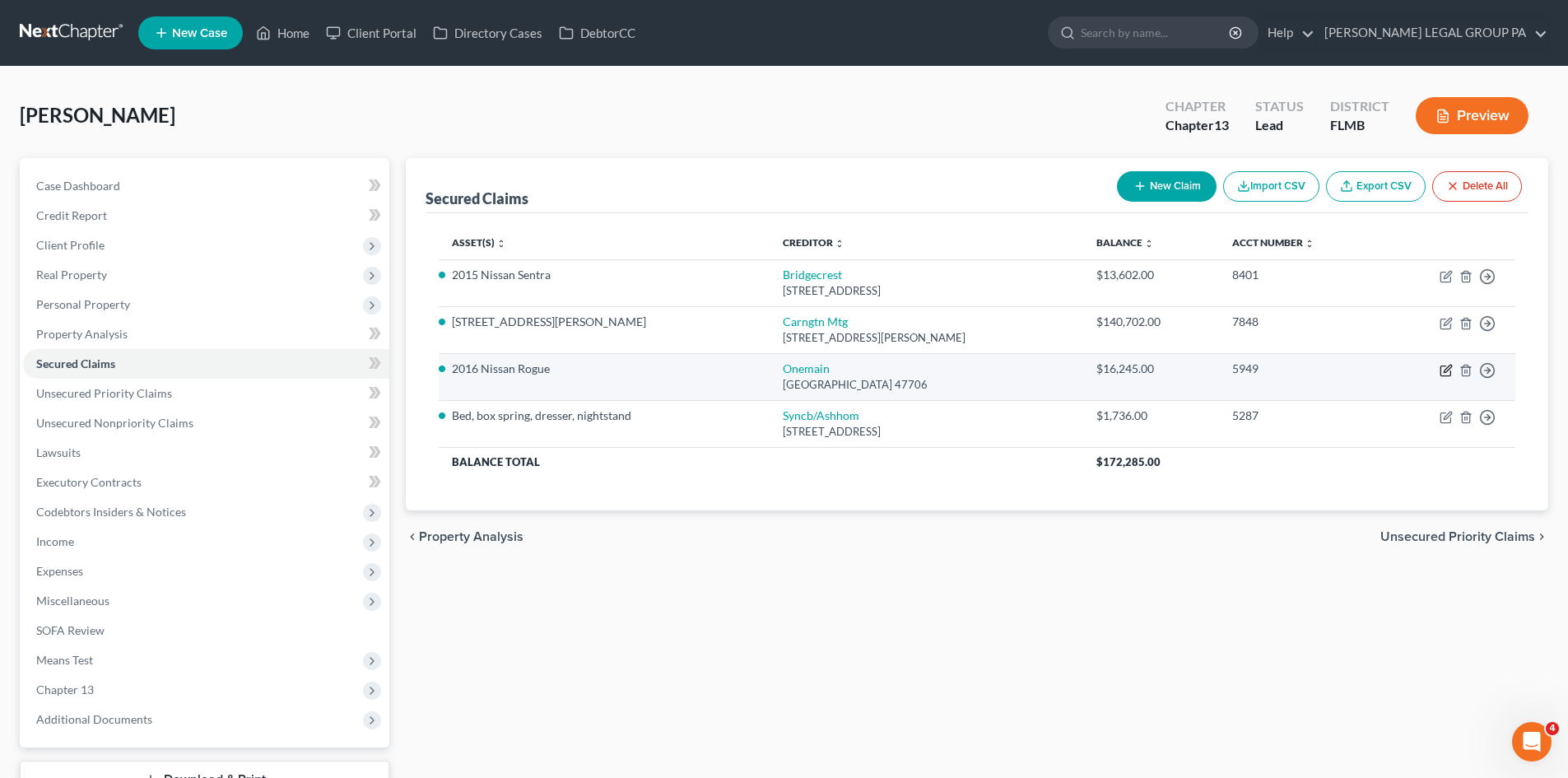
select select "0"
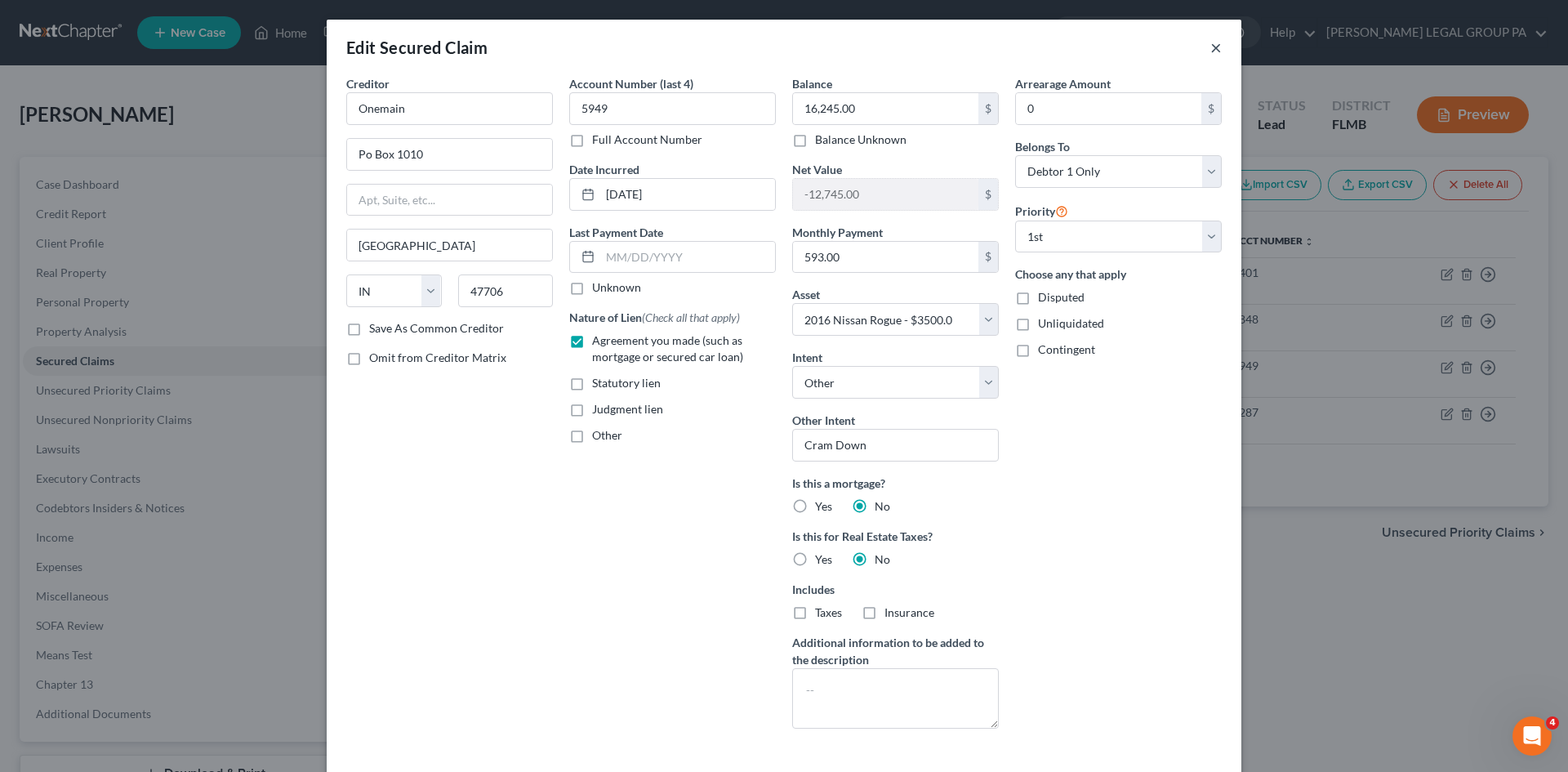
click at [1210, 40] on button "×" at bounding box center [1216, 47] width 11 height 19
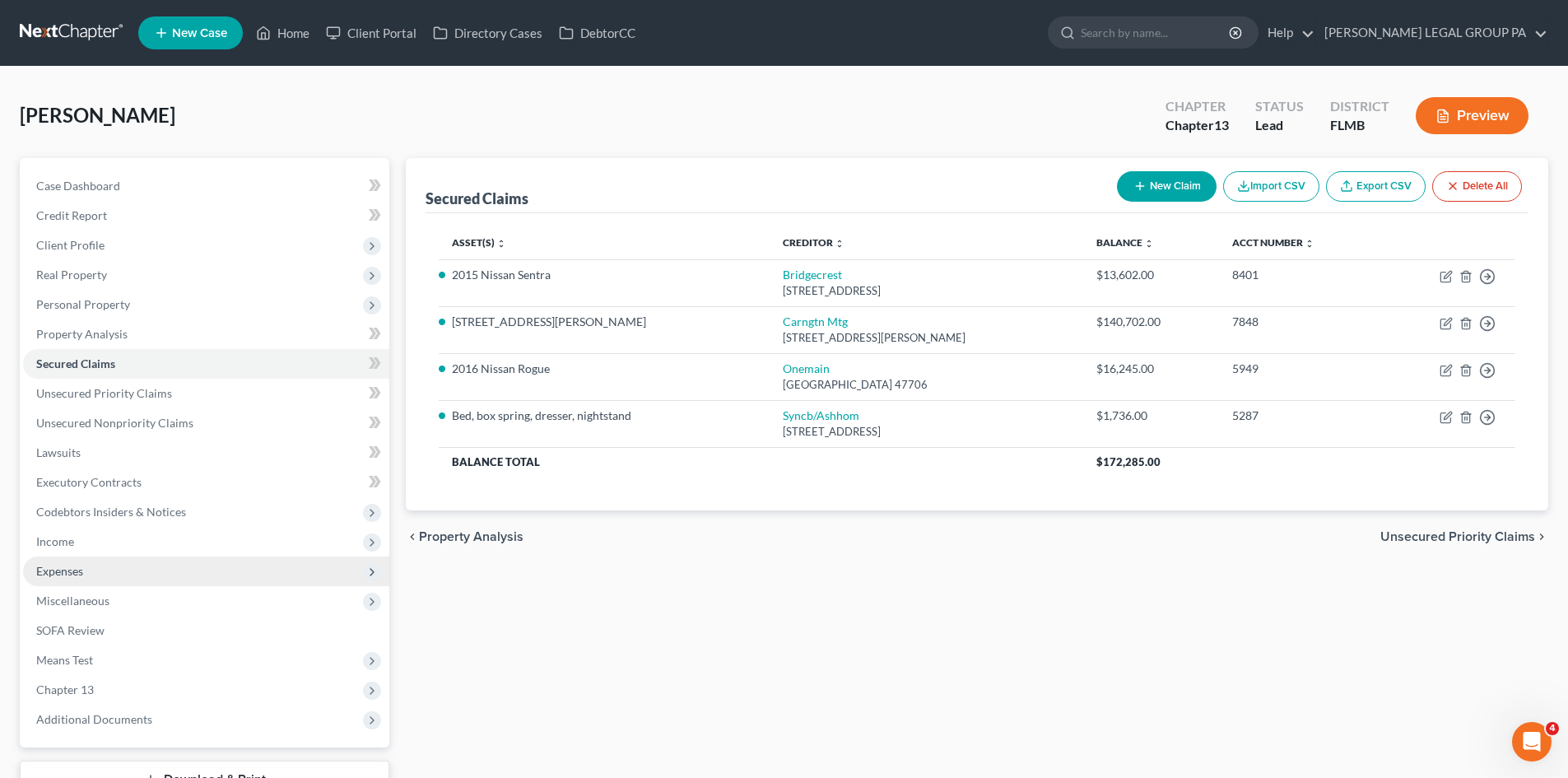
click at [135, 571] on span "Expenses" at bounding box center [206, 571] width 366 height 30
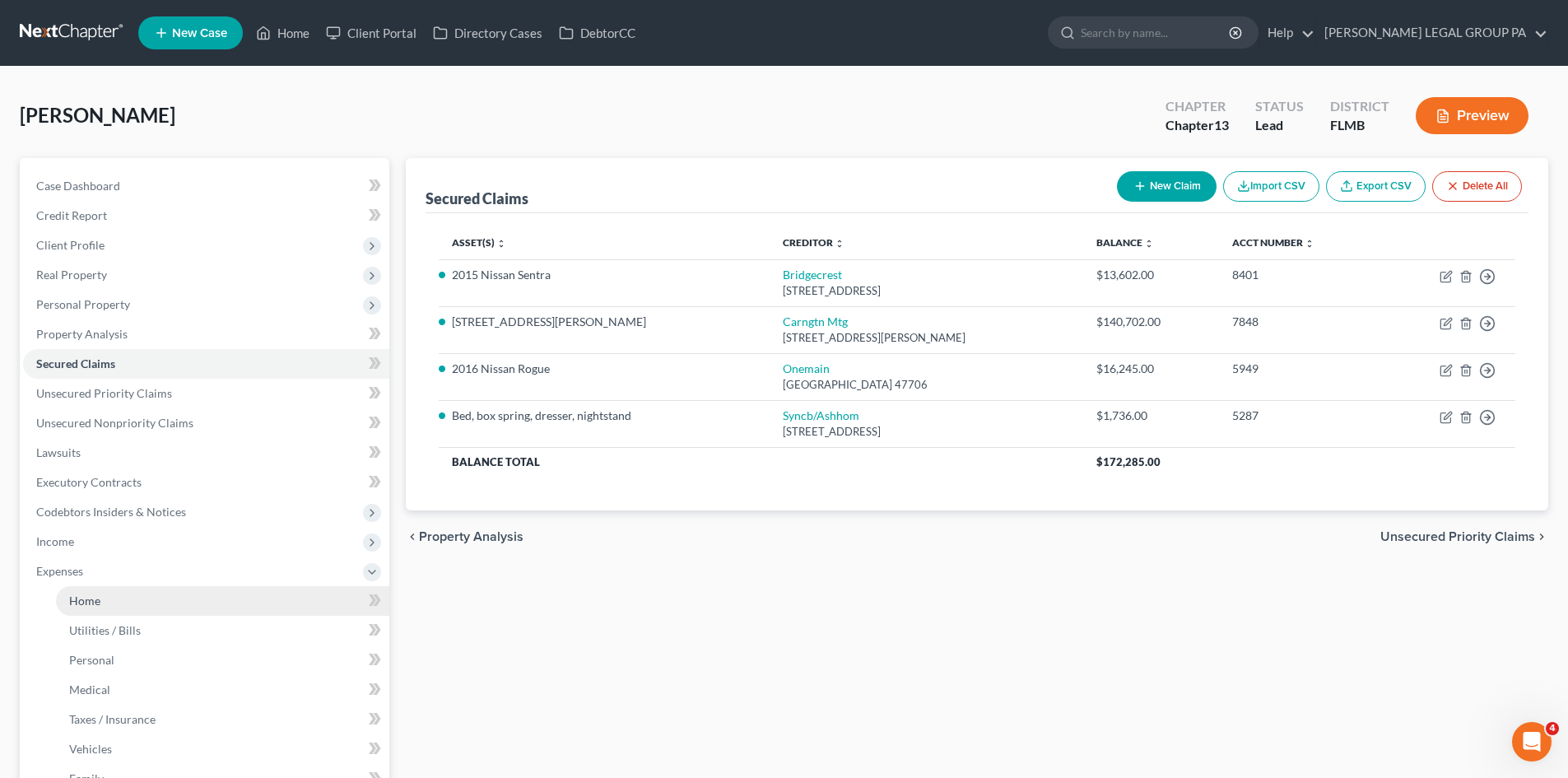
drag, startPoint x: 140, startPoint y: 596, endPoint x: 165, endPoint y: 594, distance: 25.1
click at [140, 597] on link "Home" at bounding box center [223, 601] width 334 height 30
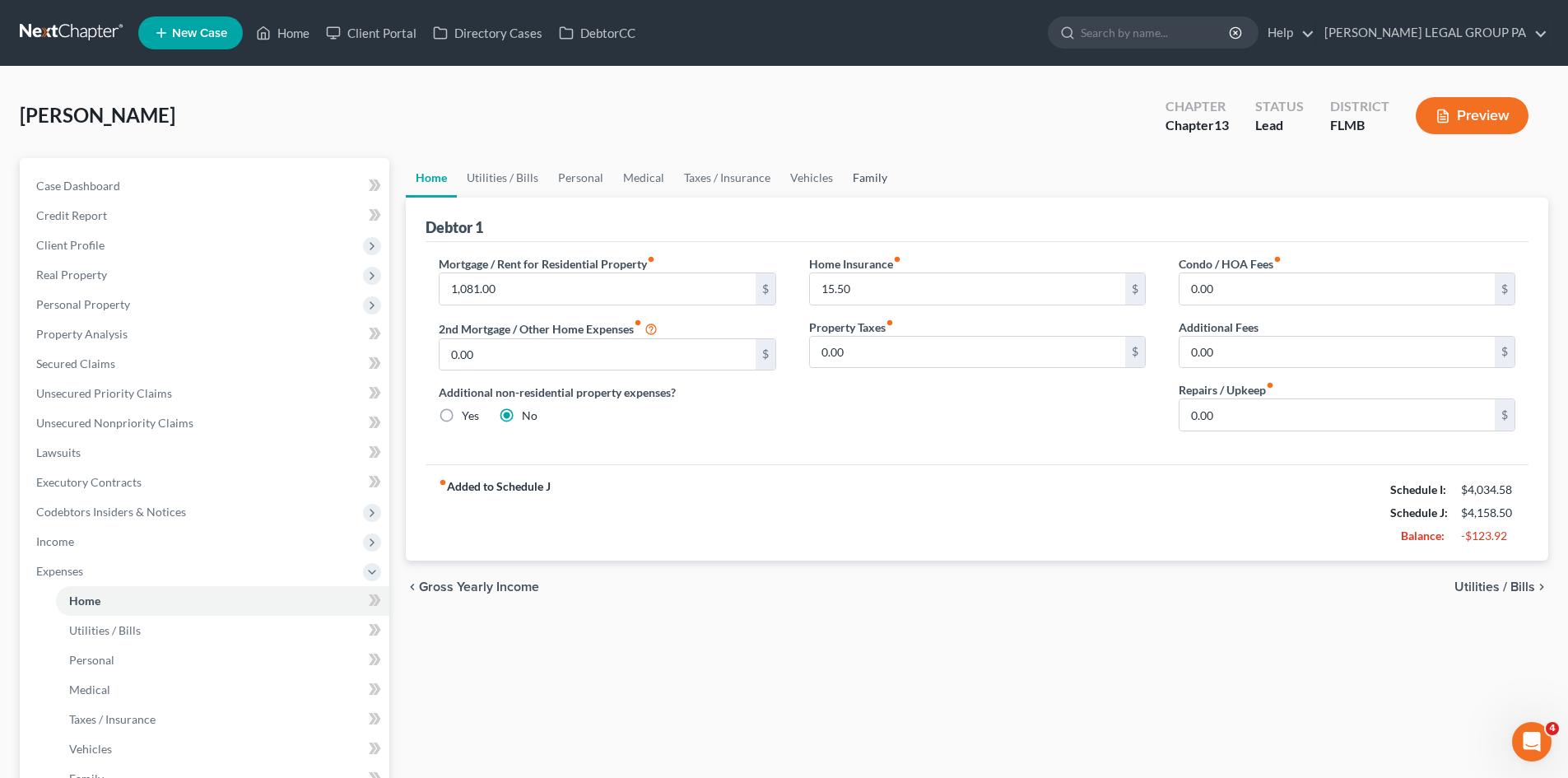
click at [870, 178] on link "Family" at bounding box center [869, 177] width 55 height 40
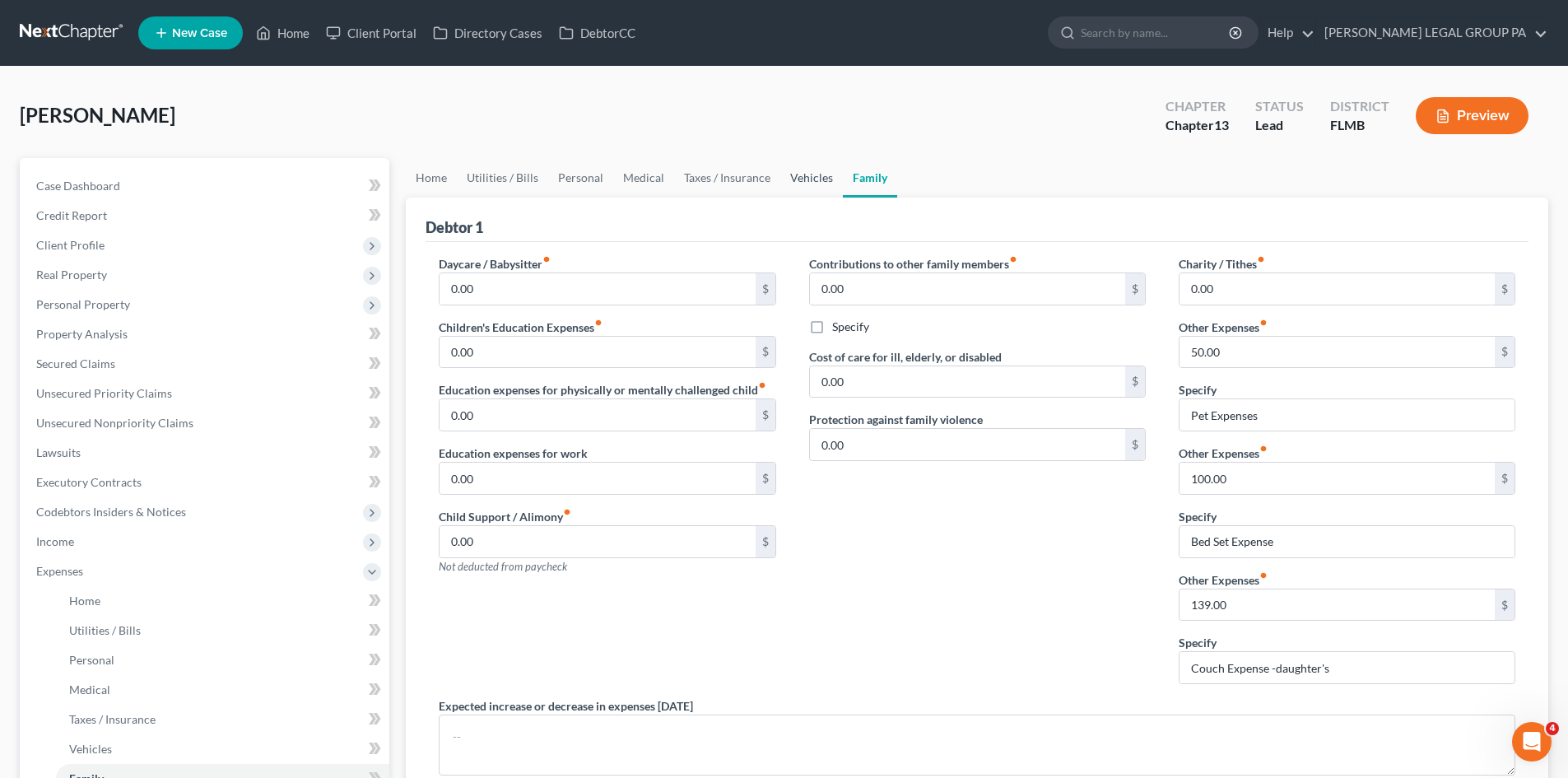
click at [812, 179] on link "Vehicles" at bounding box center [811, 177] width 63 height 40
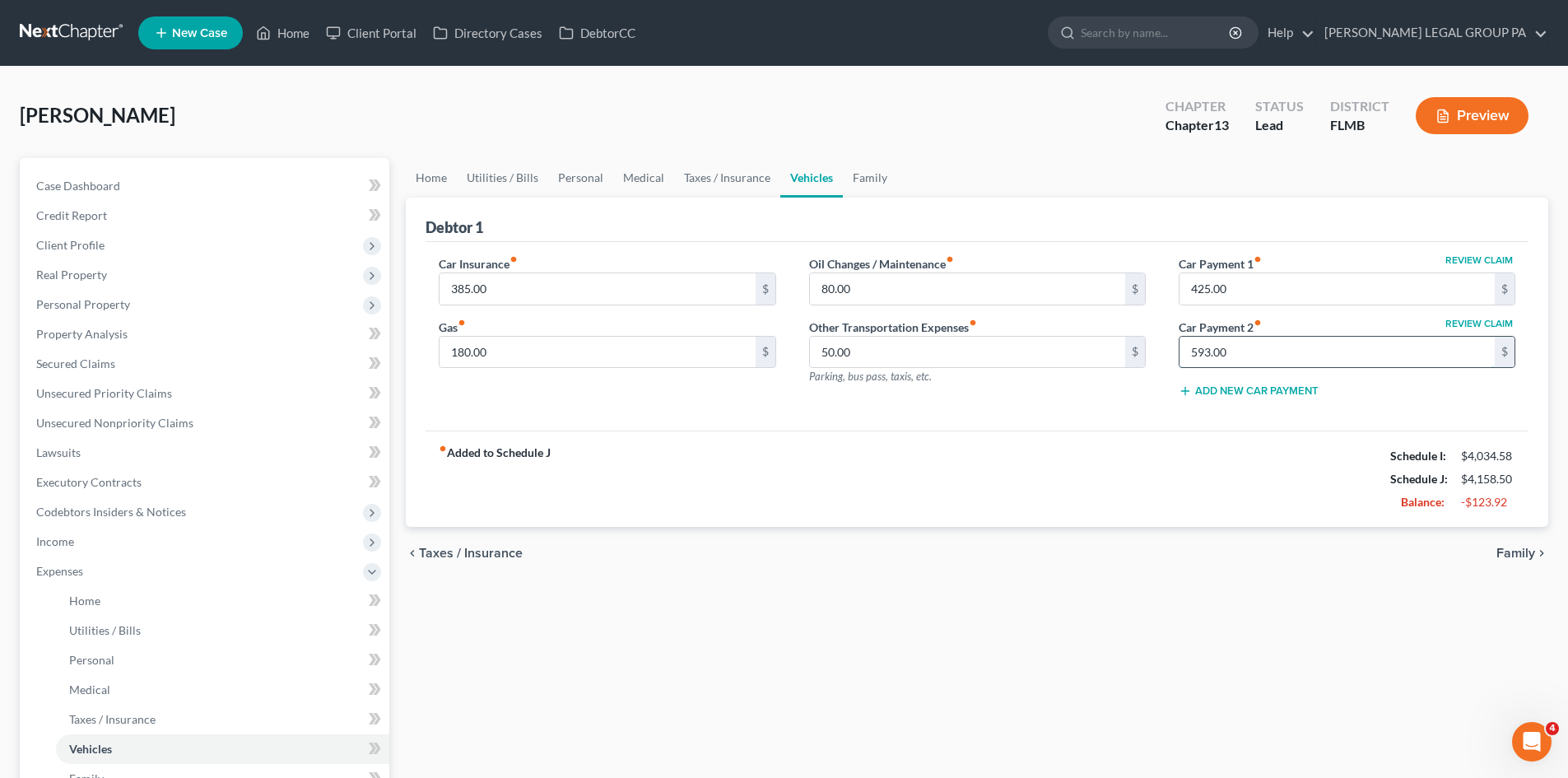
click at [1246, 353] on input "593.00" at bounding box center [1336, 352] width 315 height 31
type input "0.00"
click at [994, 649] on div "Home Utilities / Bills Personal Medical Taxes / Insurance Vehicles Family Debto…" at bounding box center [977, 603] width 1159 height 892
click at [580, 176] on link "Personal" at bounding box center [580, 177] width 65 height 40
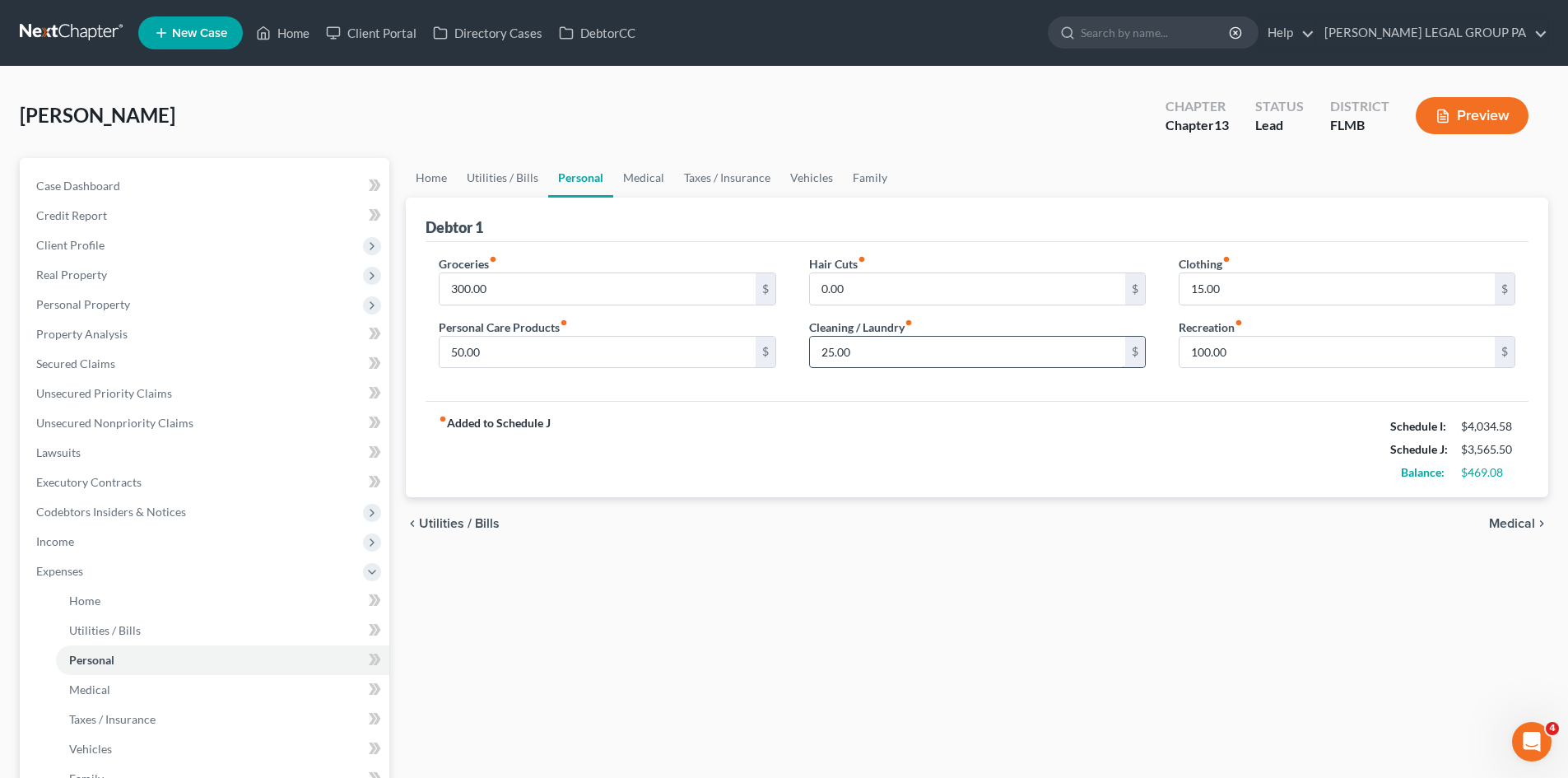
click at [906, 360] on input "25.00" at bounding box center [966, 352] width 315 height 31
type input "30.00"
click at [915, 626] on div "Home Utilities / Bills Personal Medical Taxes / Insurance Vehicles Family Debto…" at bounding box center [977, 603] width 1159 height 892
click at [871, 166] on link "Family" at bounding box center [869, 177] width 55 height 40
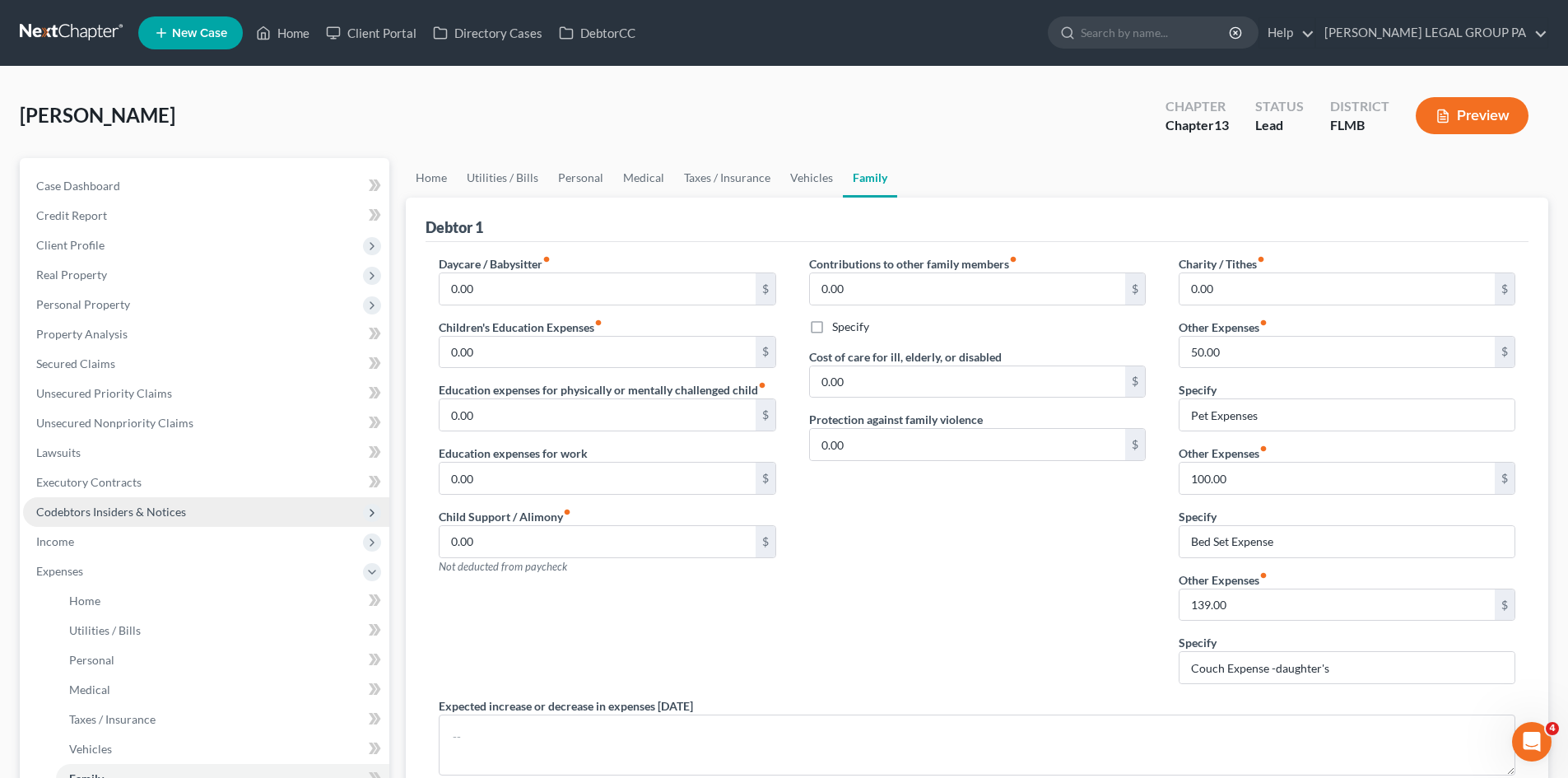
scroll to position [329, 0]
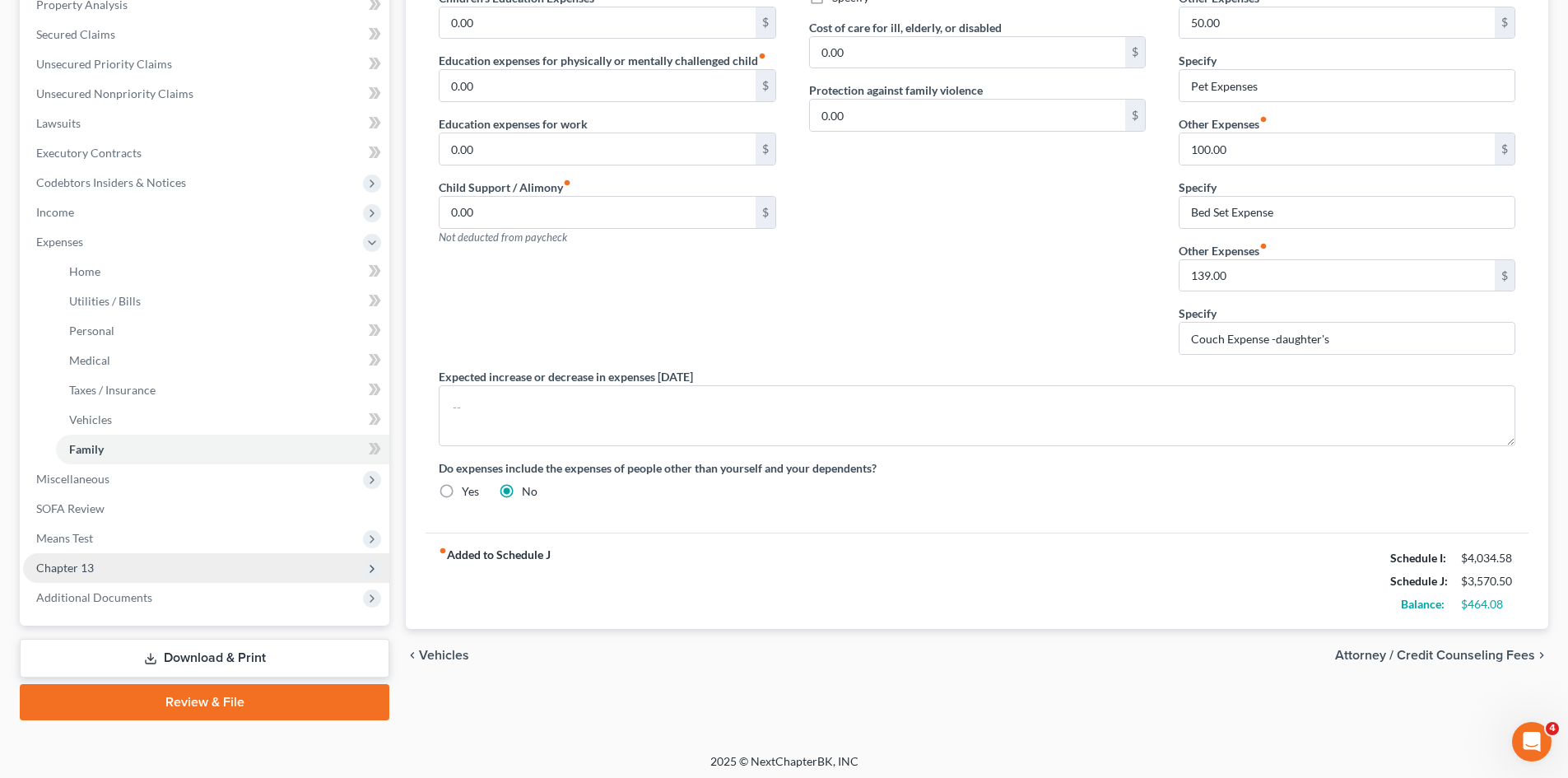
click at [125, 577] on span "Chapter 13" at bounding box center [206, 568] width 366 height 30
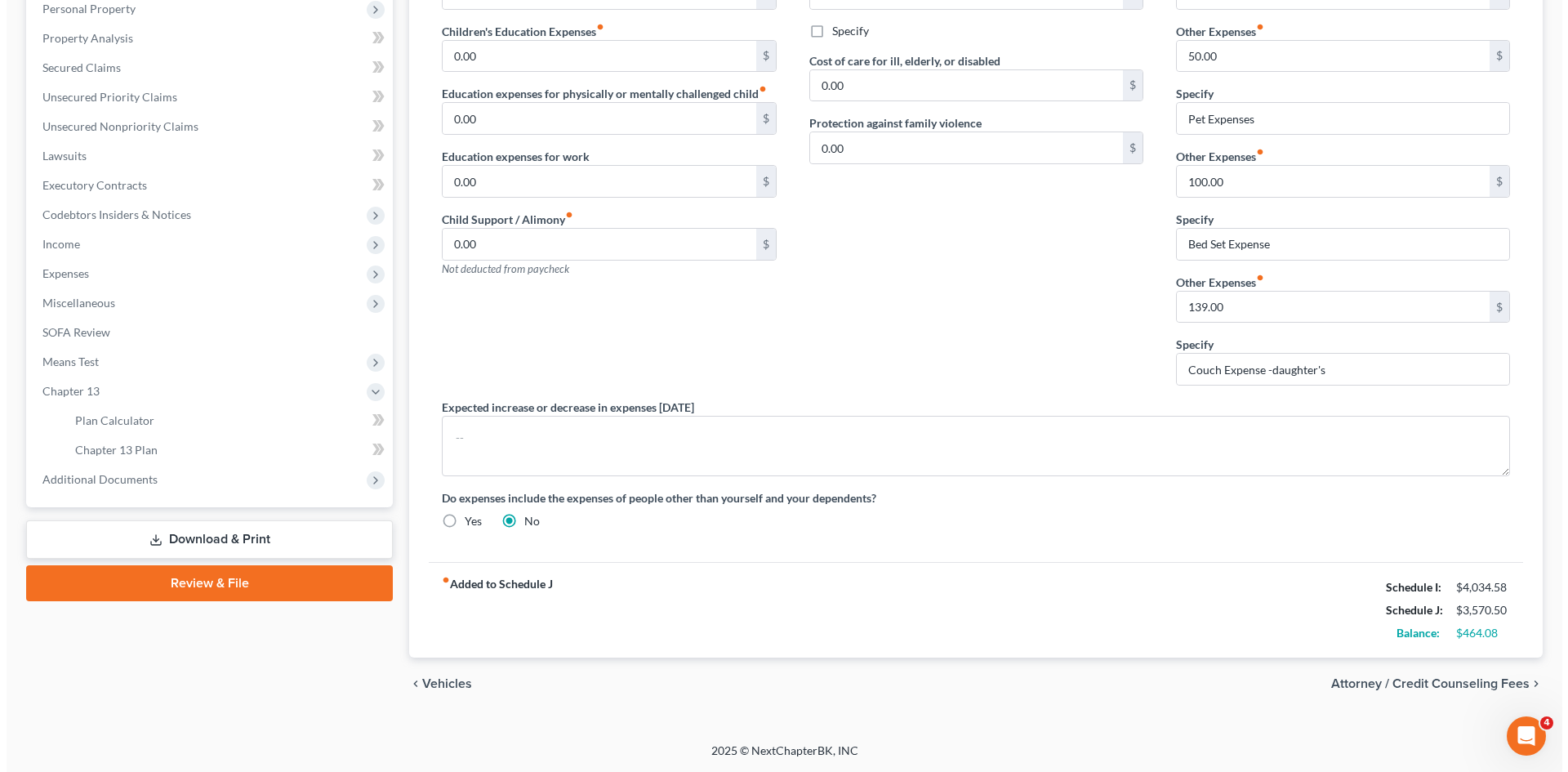
scroll to position [293, 0]
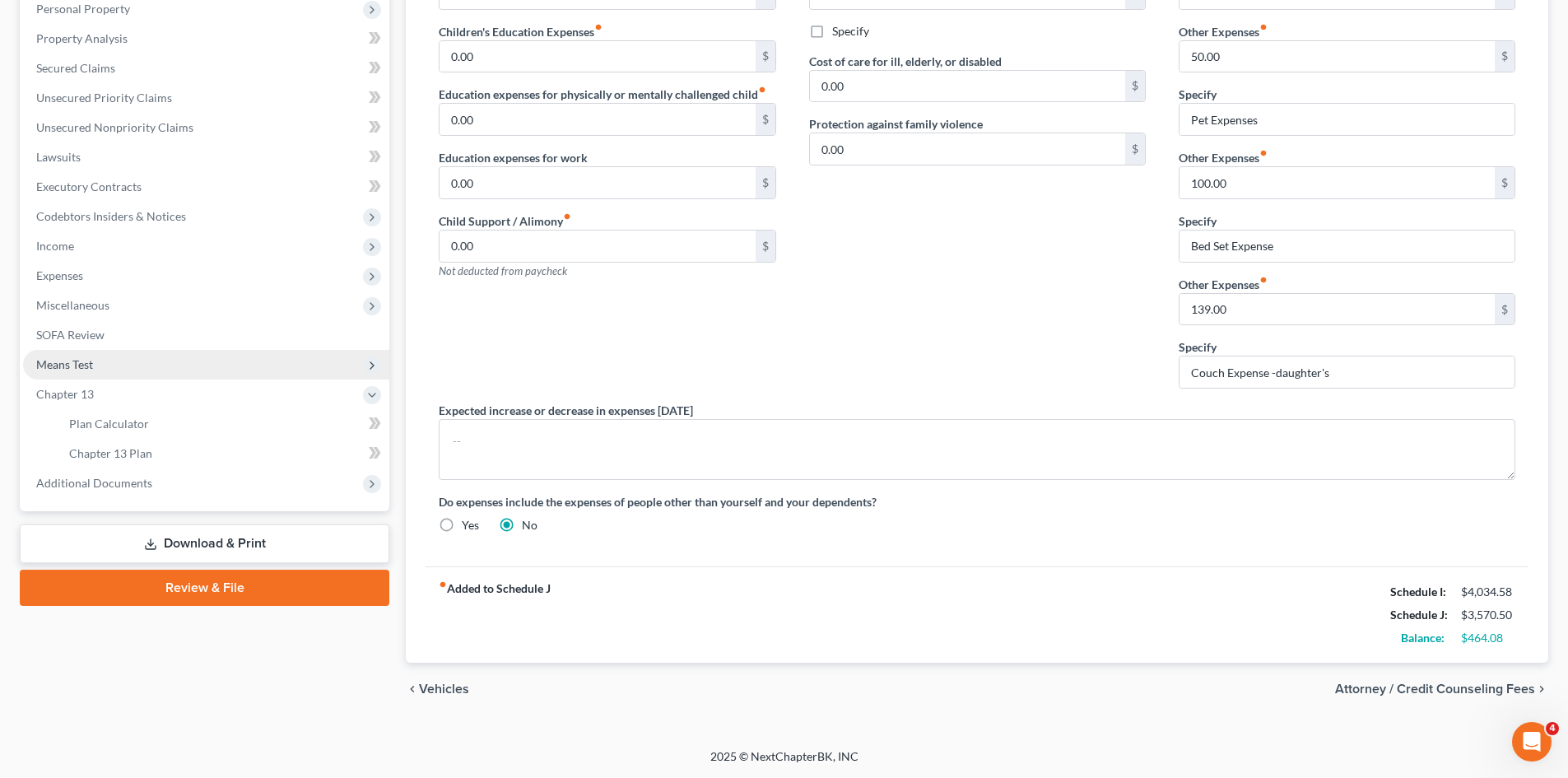
click at [153, 361] on span "Means Test" at bounding box center [206, 365] width 366 height 30
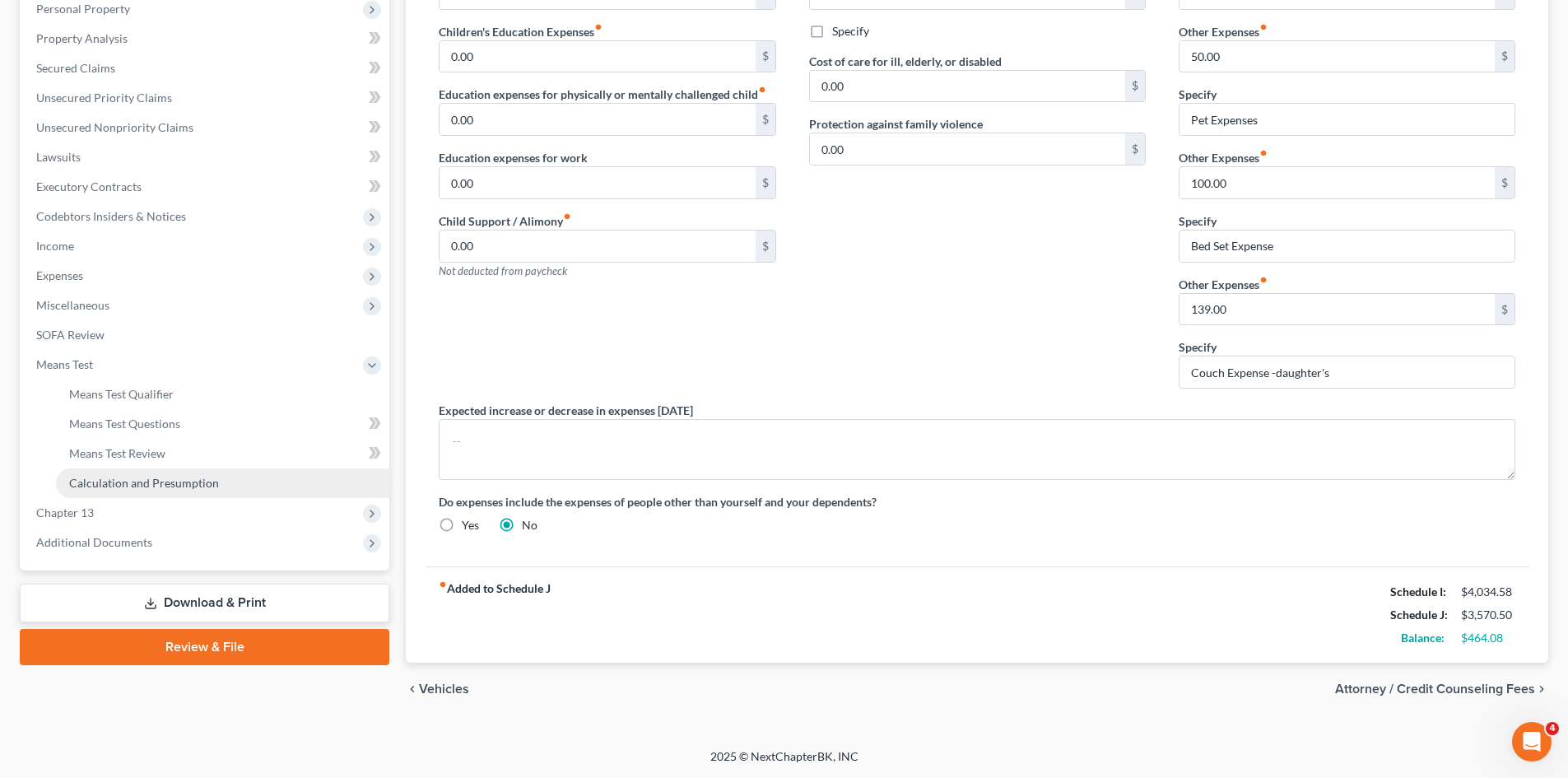
click at [191, 481] on span "Calculation and Presumption" at bounding box center [144, 482] width 150 height 14
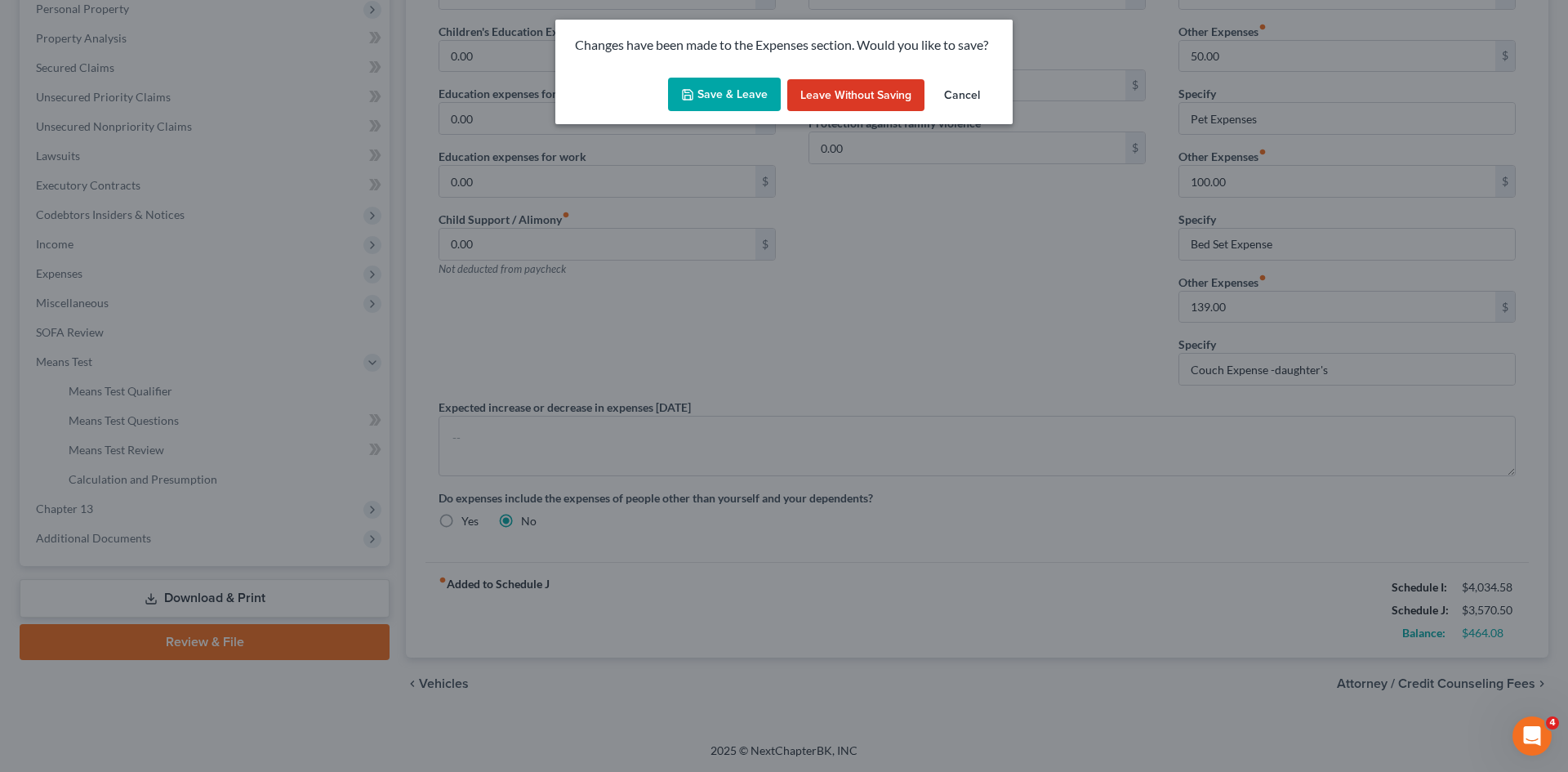
click at [706, 79] on button "Save & Leave" at bounding box center [724, 94] width 113 height 34
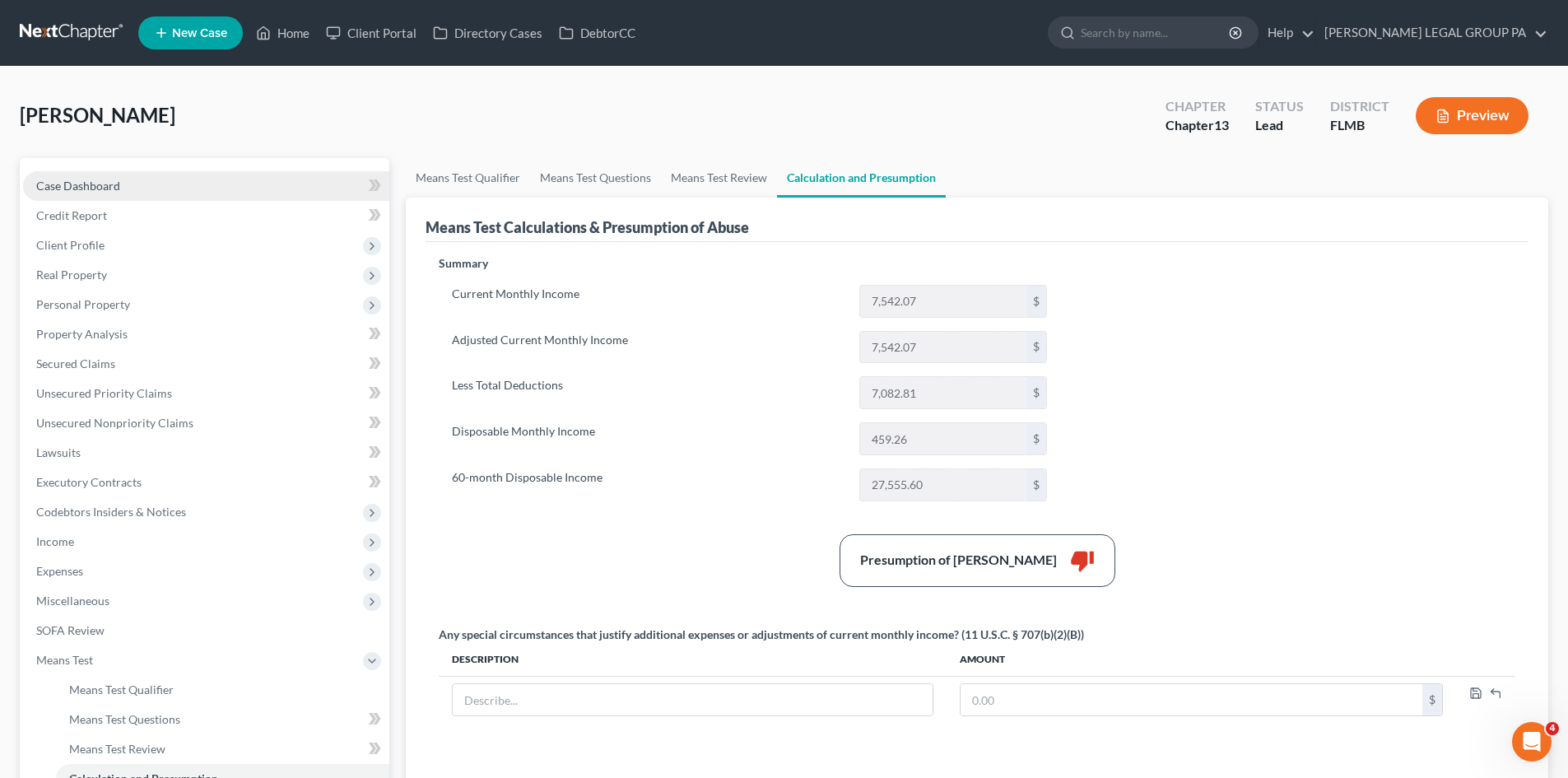
click at [145, 178] on link "Case Dashboard" at bounding box center [206, 186] width 366 height 30
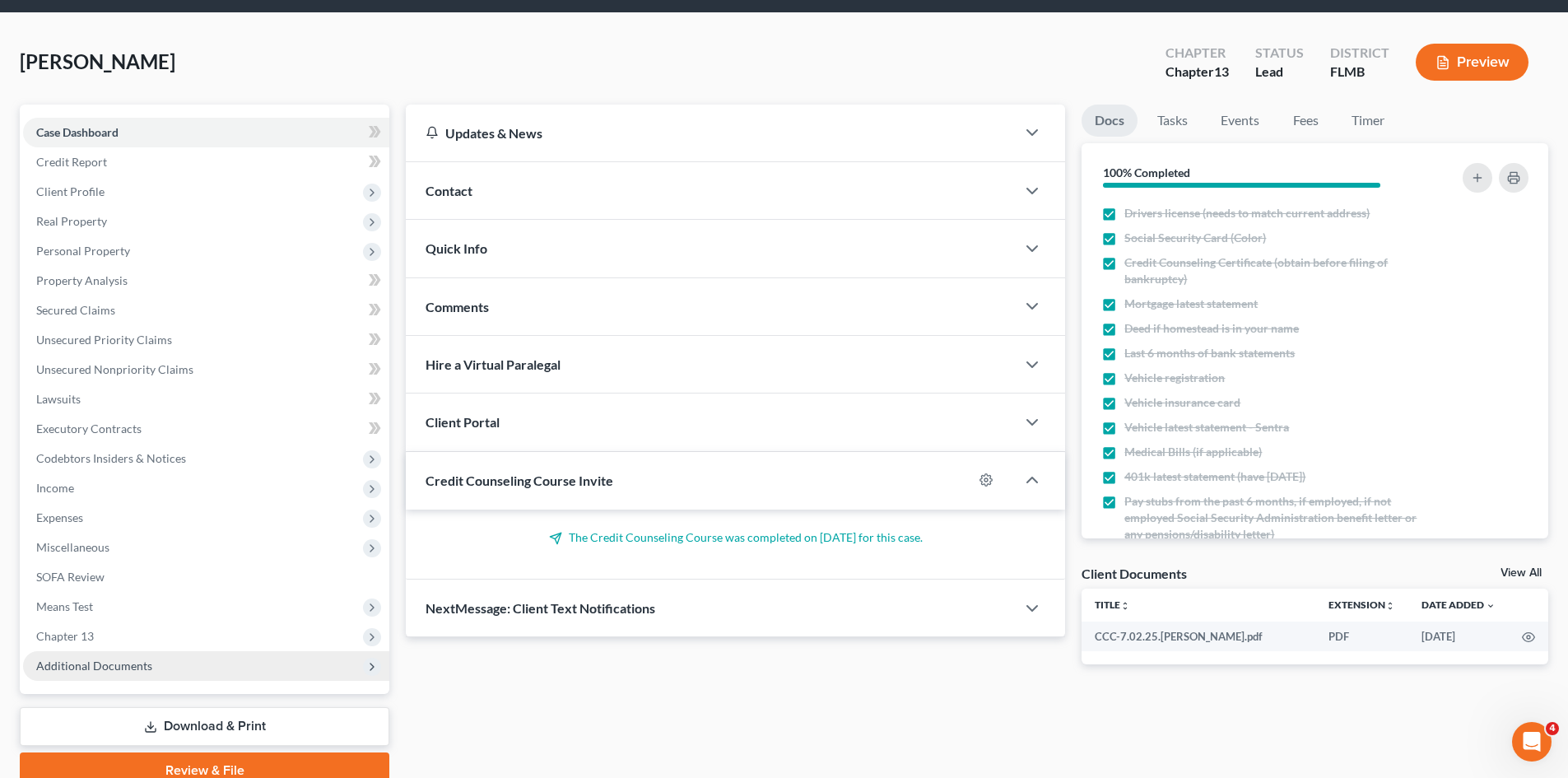
scroll to position [82, 0]
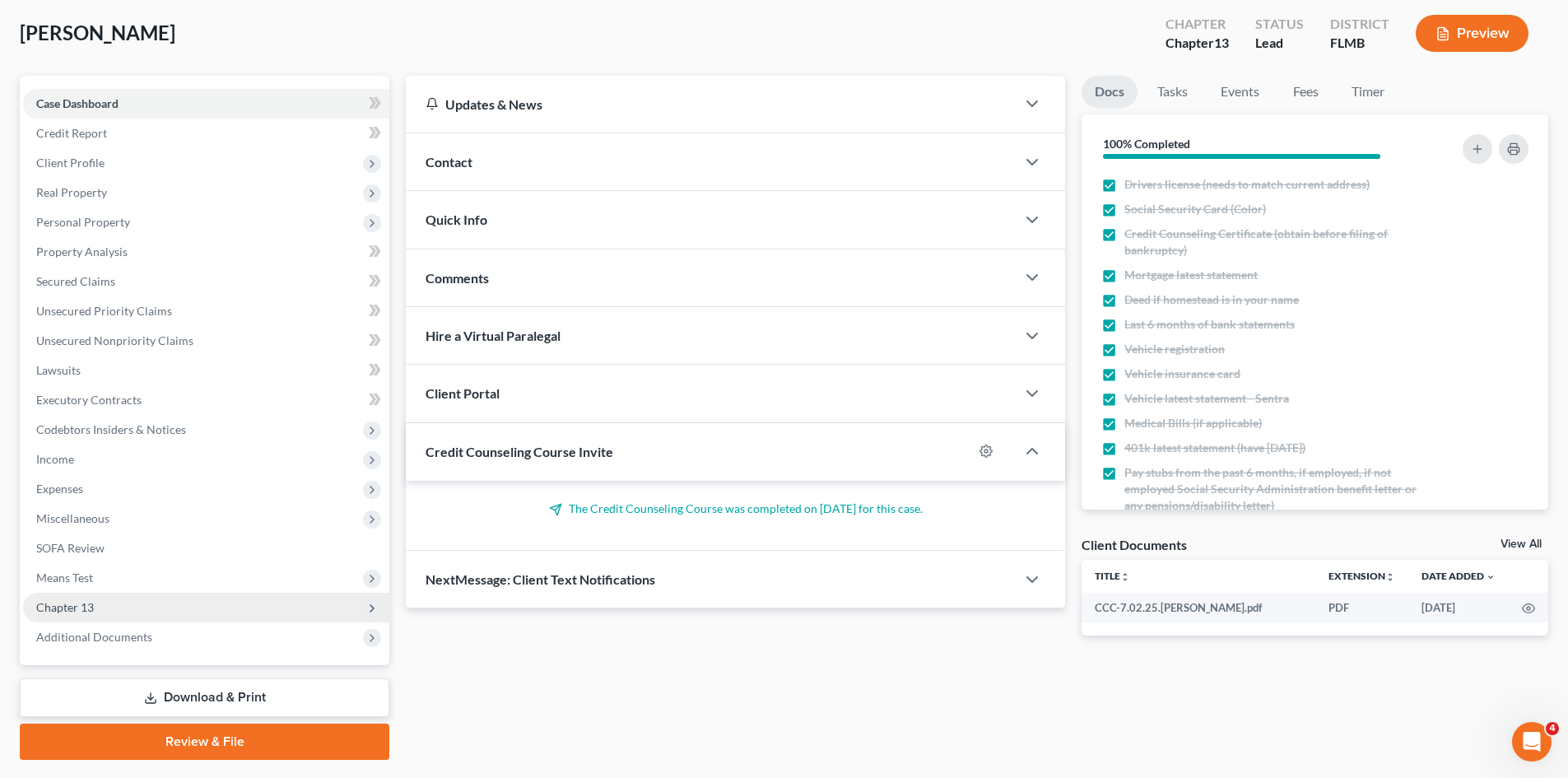
click at [60, 603] on span "Chapter 13" at bounding box center [65, 606] width 57 height 14
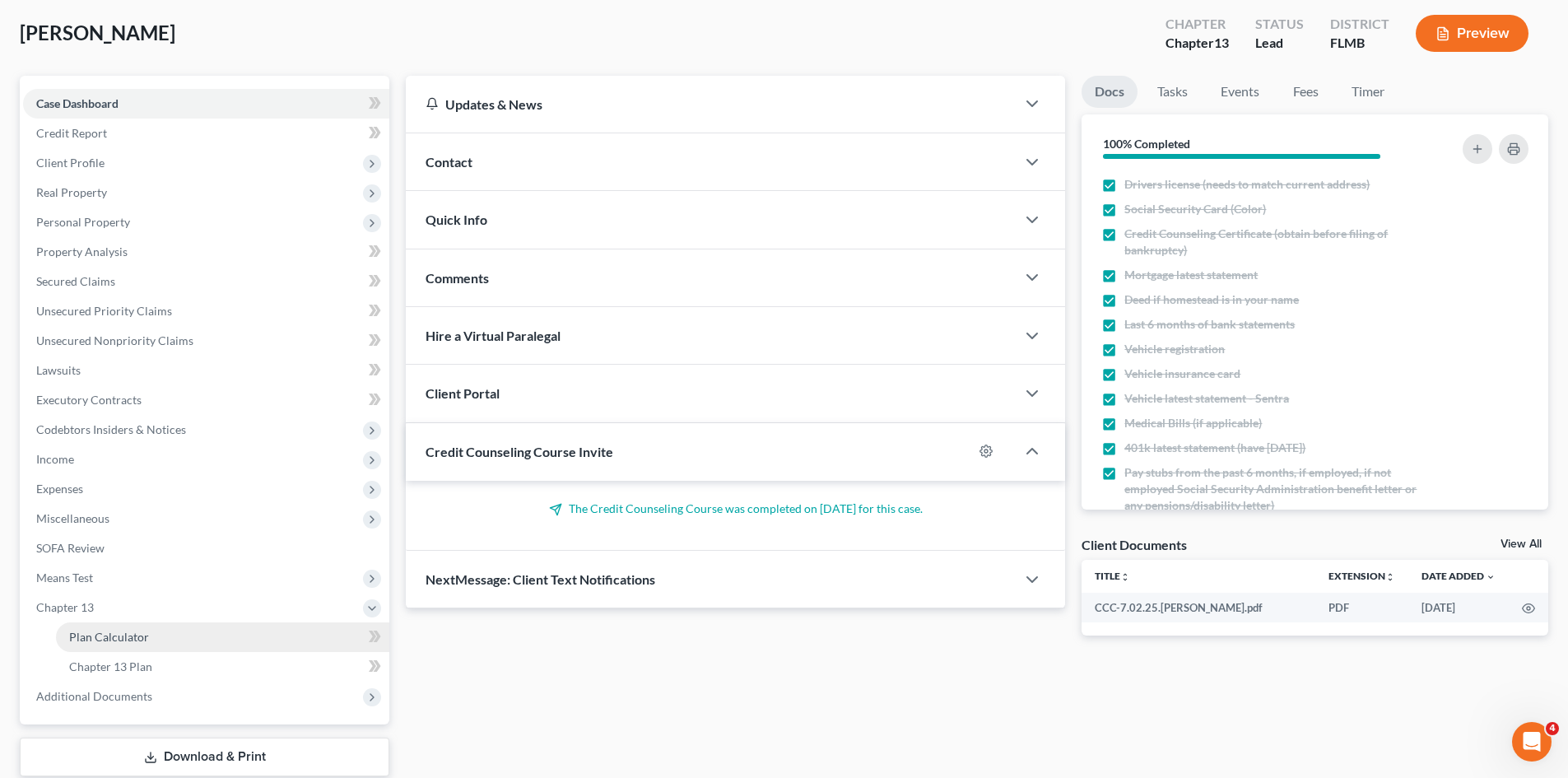
click at [115, 638] on span "Plan Calculator" at bounding box center [109, 636] width 79 height 14
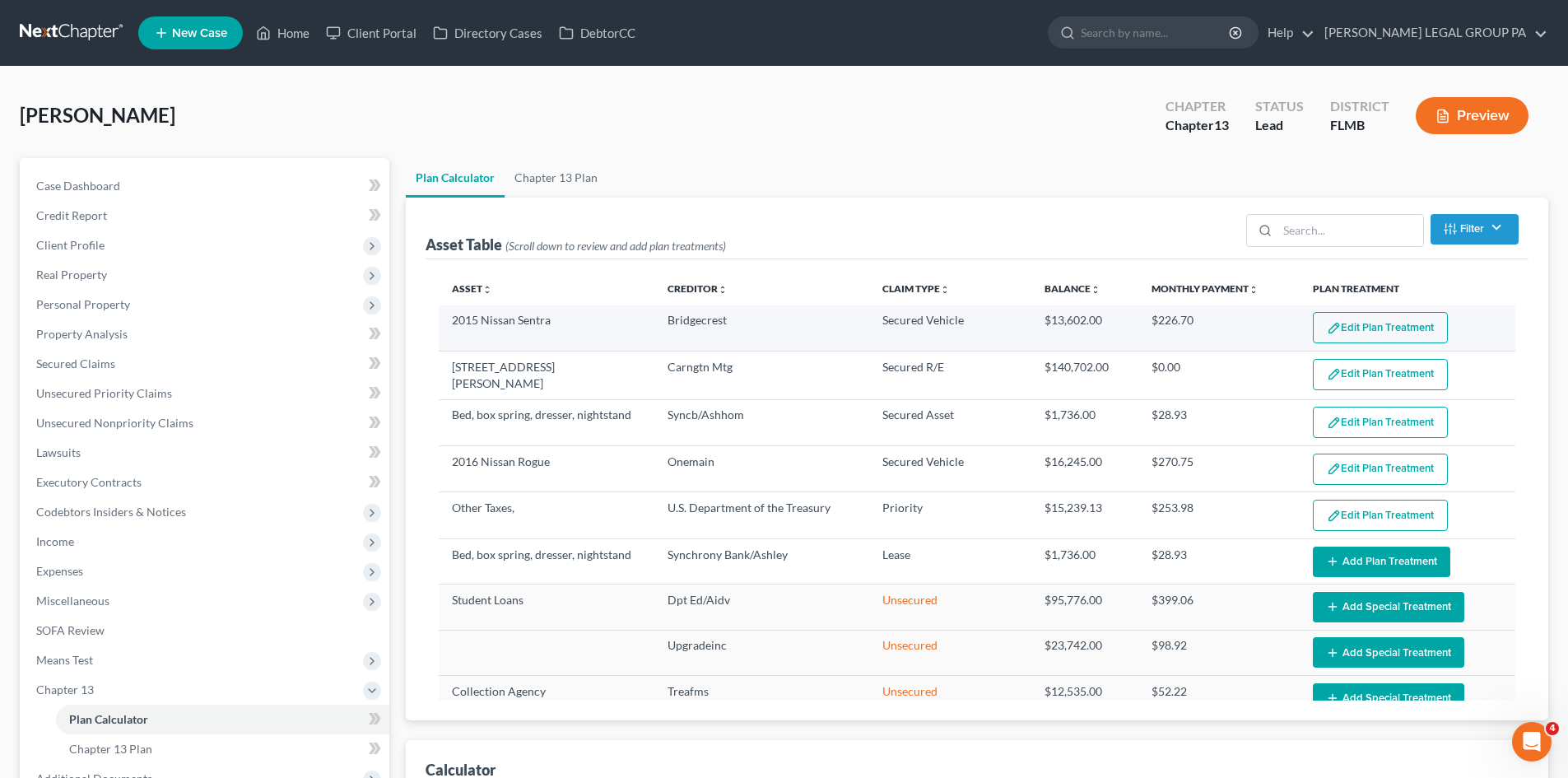
select select "59"
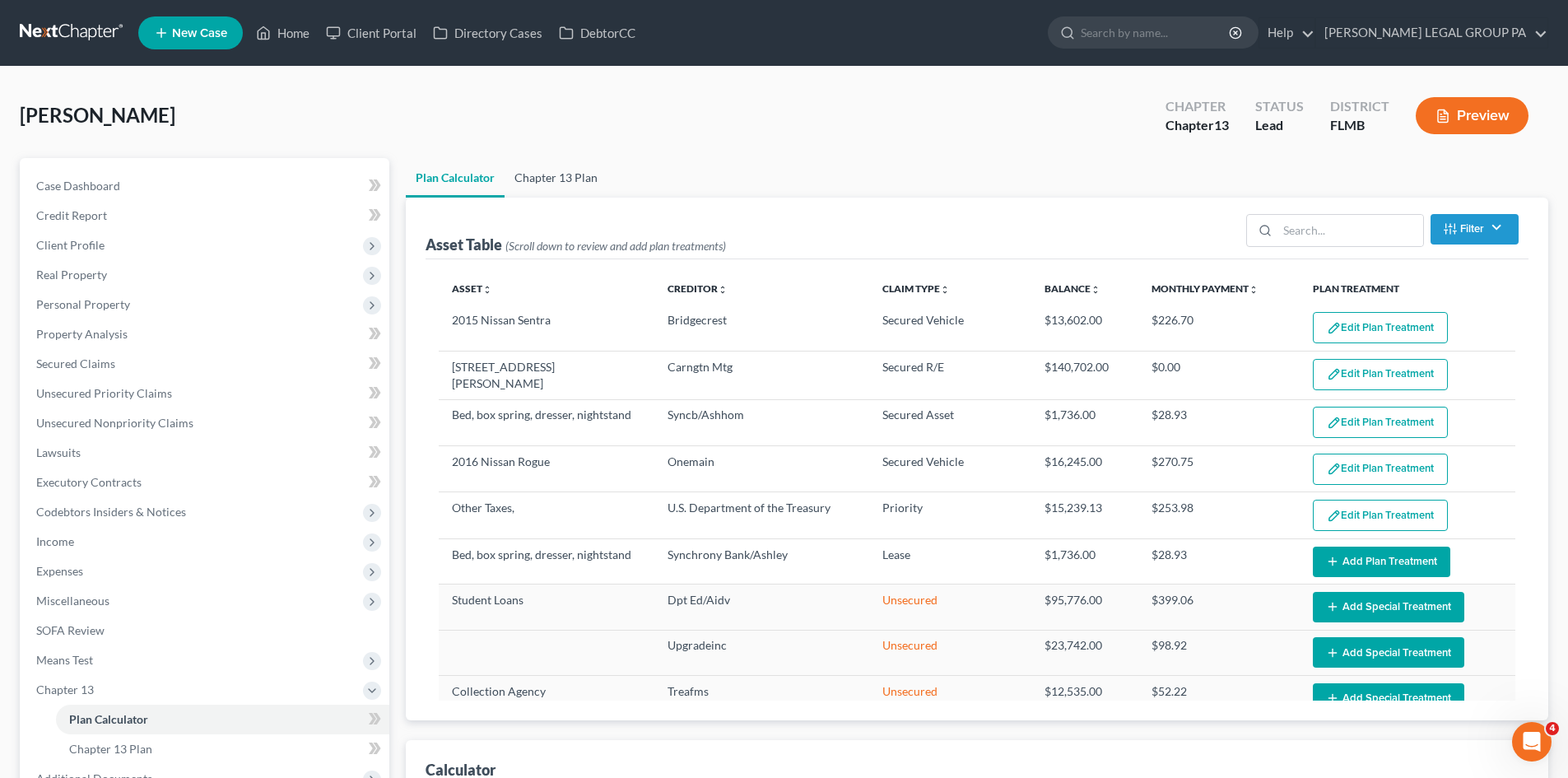
click at [548, 182] on link "Chapter 13 Plan" at bounding box center [555, 177] width 103 height 40
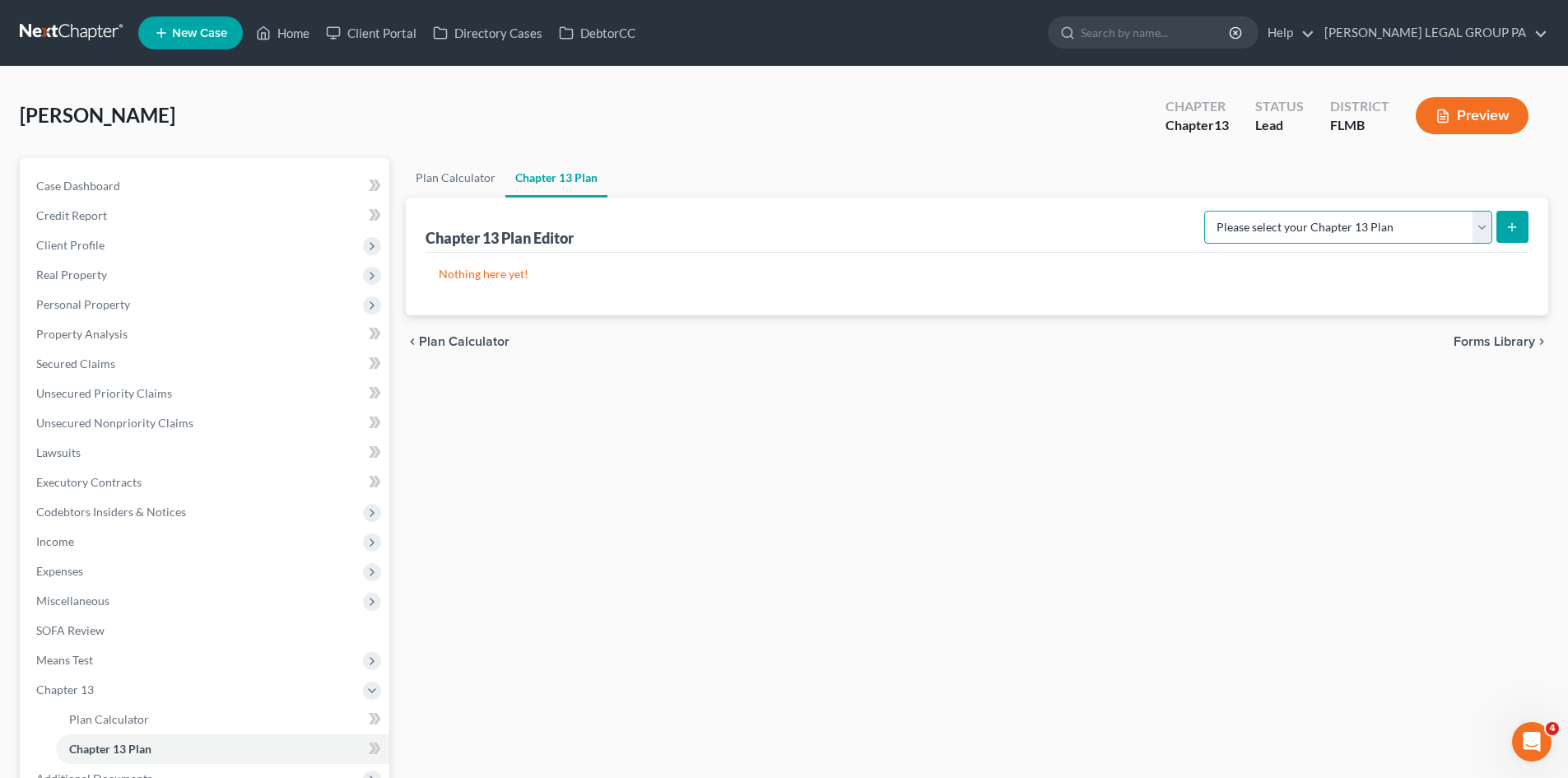
click at [1440, 239] on select "Please select your Chapter 13 Plan Middle District of Florida Middle District o…" at bounding box center [1348, 227] width 288 height 33
select select "2"
click at [1223, 211] on select "Please select your Chapter 13 Plan Middle District of Florida Middle District o…" at bounding box center [1348, 227] width 288 height 33
click at [1514, 232] on icon "submit" at bounding box center [1512, 227] width 13 height 13
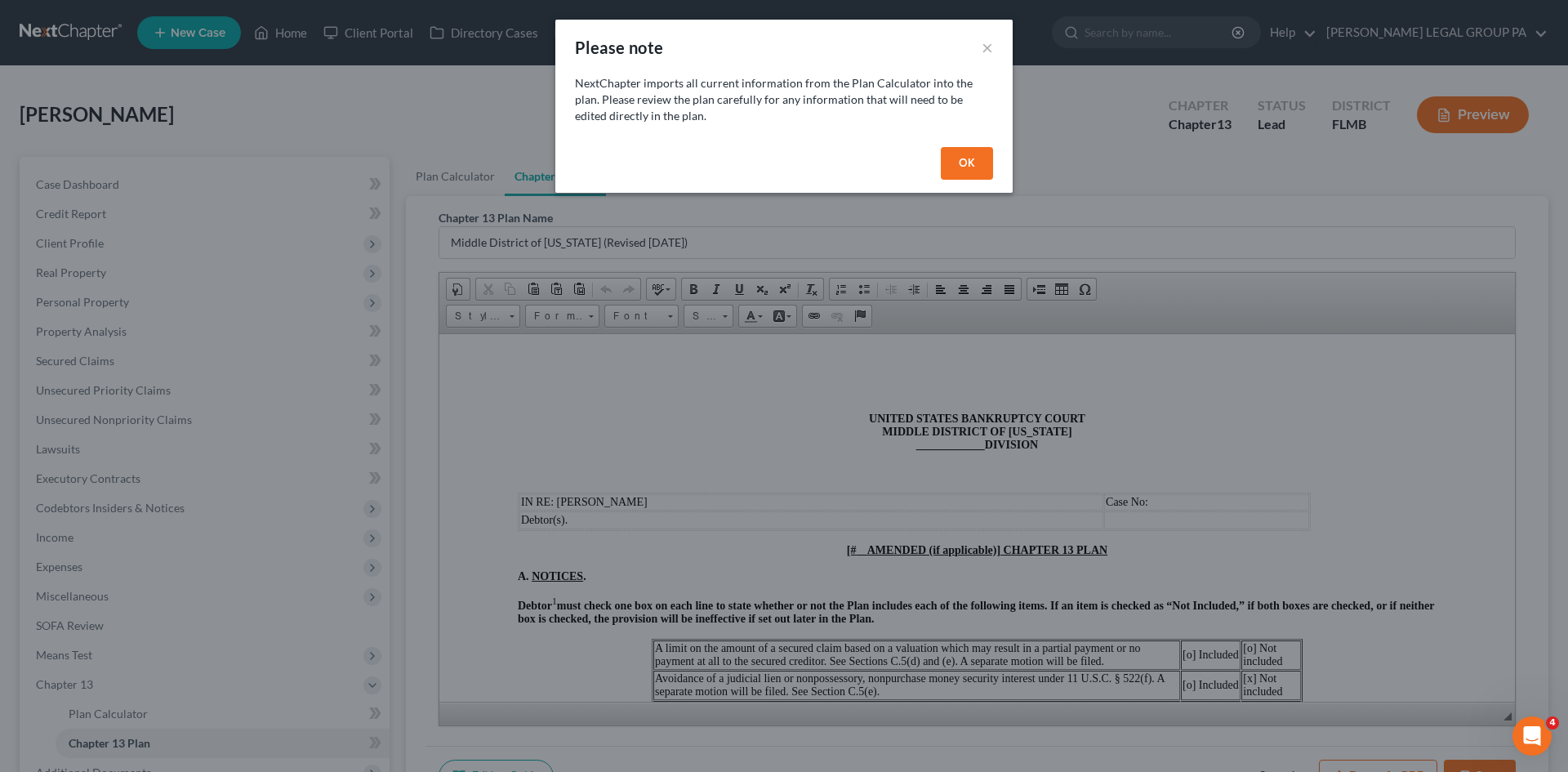
drag, startPoint x: 956, startPoint y: 164, endPoint x: 995, endPoint y: 182, distance: 43.0
click at [961, 163] on button "OK" at bounding box center [966, 163] width 52 height 33
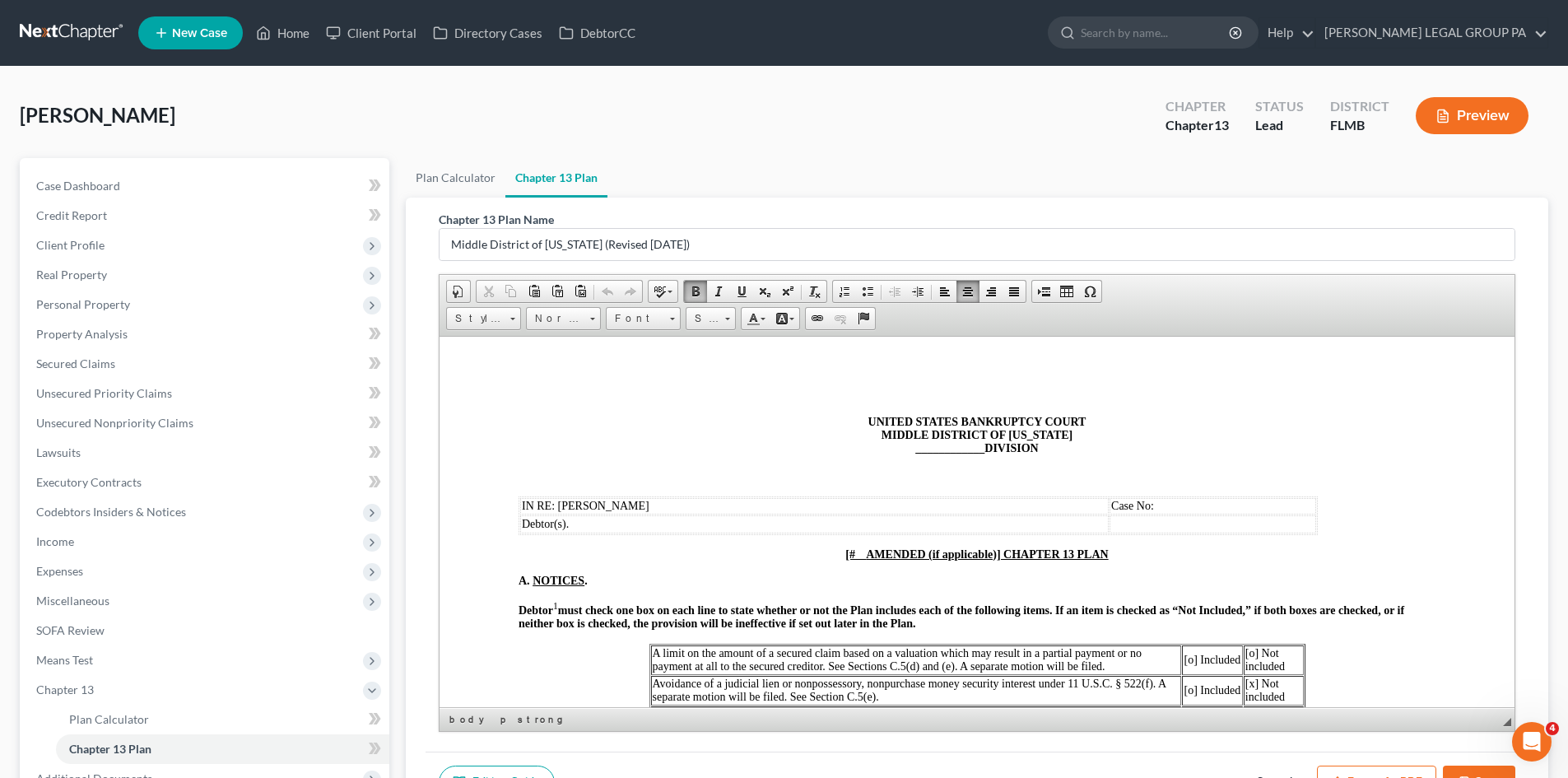
drag, startPoint x: 980, startPoint y: 445, endPoint x: 905, endPoint y: 444, distance: 75.0
click at [905, 444] on p "UNITED STATES BANKRUPTCY COURT MIDDLE DISTRICT OF FLORIDA ____________ DIVISION" at bounding box center [977, 434] width 917 height 40
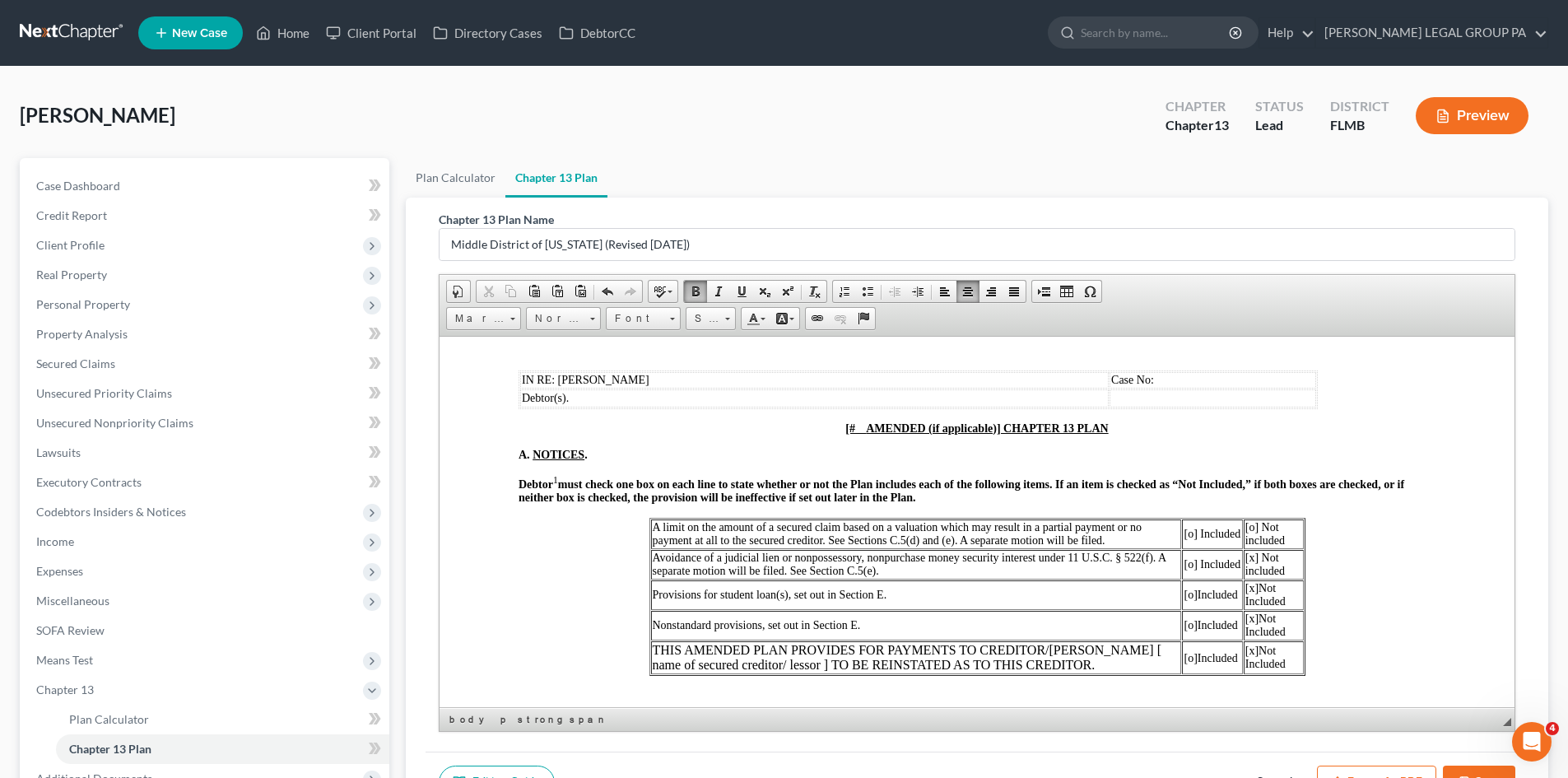
scroll to position [164, 0]
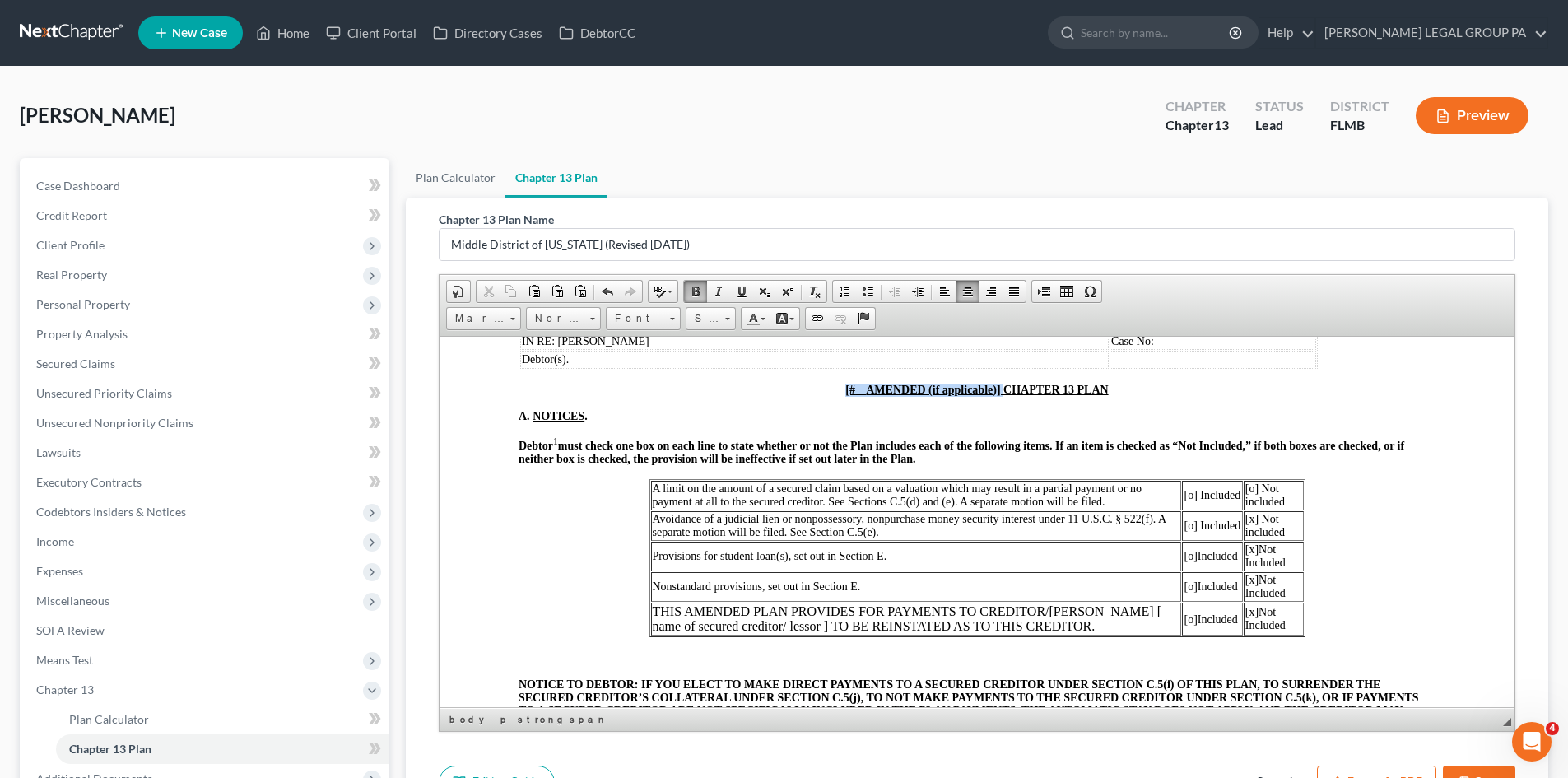
drag, startPoint x: 998, startPoint y: 386, endPoint x: 823, endPoint y: 395, distance: 175.2
click at [823, 395] on p "[# AMENDED (if applicable)] CHAPTER 13 PLAN" at bounding box center [977, 389] width 917 height 13
click at [1246, 484] on span "[o] Not included" at bounding box center [1265, 494] width 40 height 26
click at [1228, 546] on td "[o] Included" at bounding box center [1210, 555] width 60 height 30
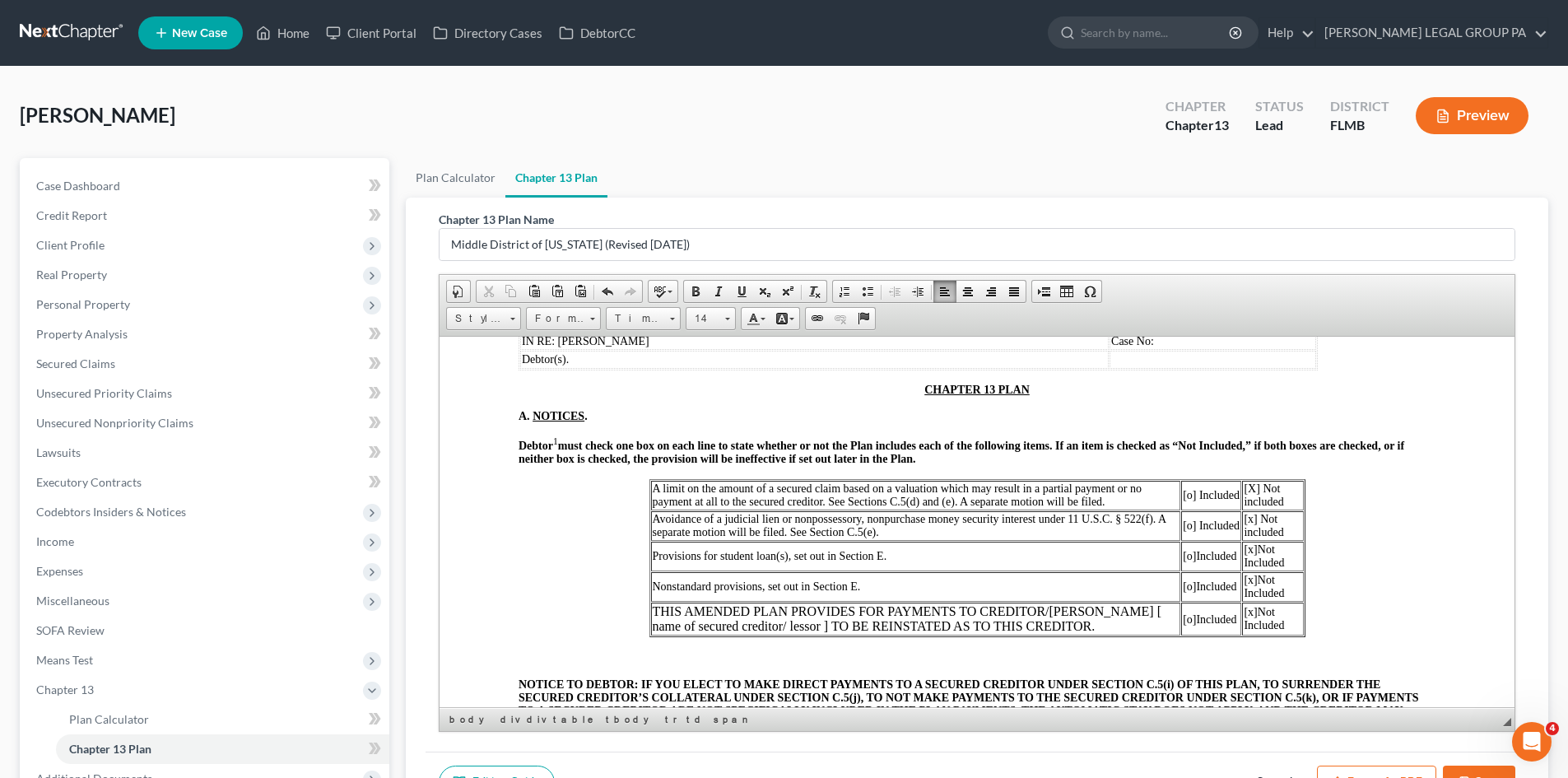
click at [1248, 481] on span "[X ] Not included" at bounding box center [1263, 494] width 40 height 26
click at [1215, 447] on strong "must check one box on each line to state whether or not the Plan includes each …" at bounding box center [961, 452] width 885 height 26
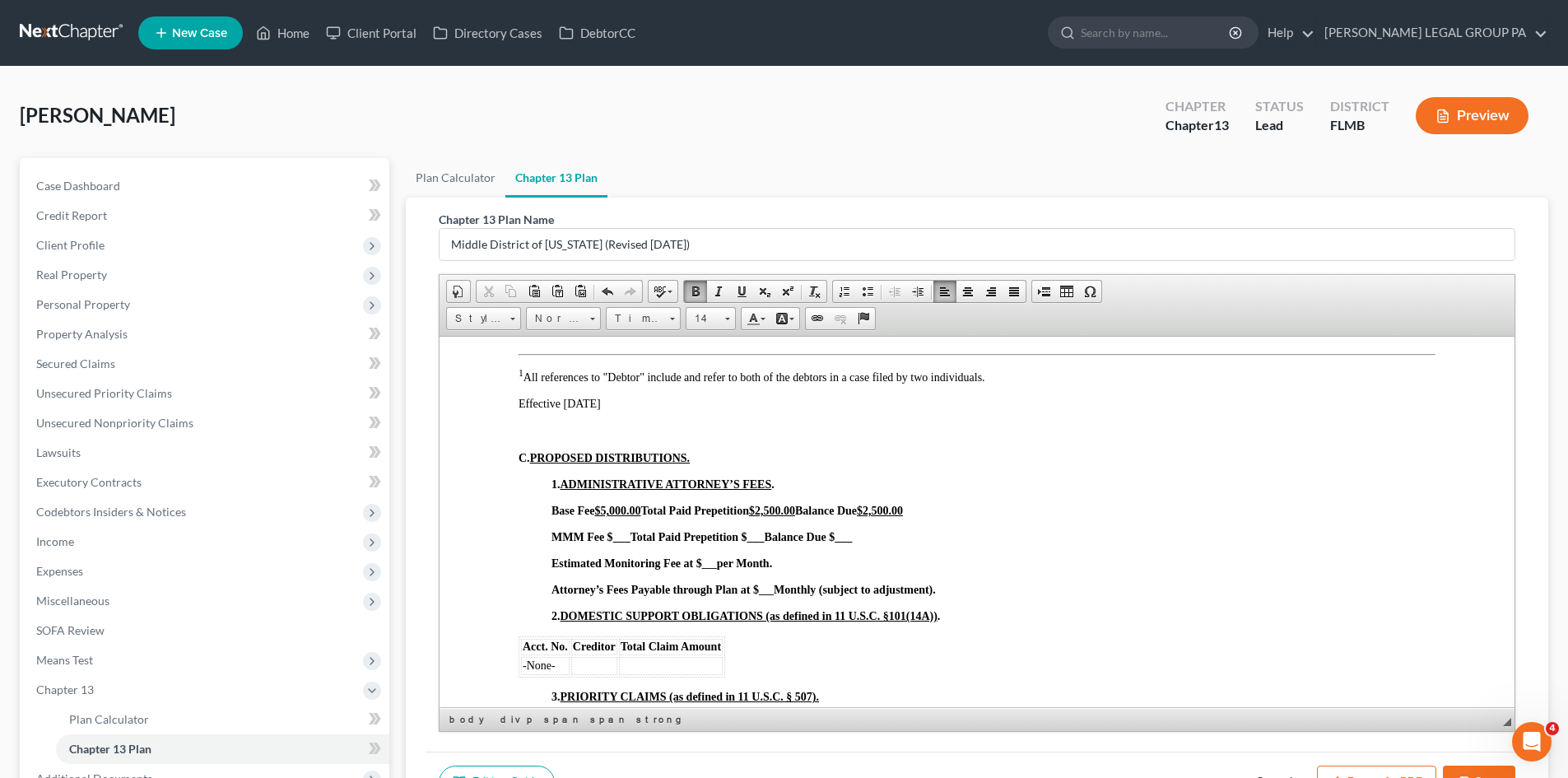
scroll to position [823, 0]
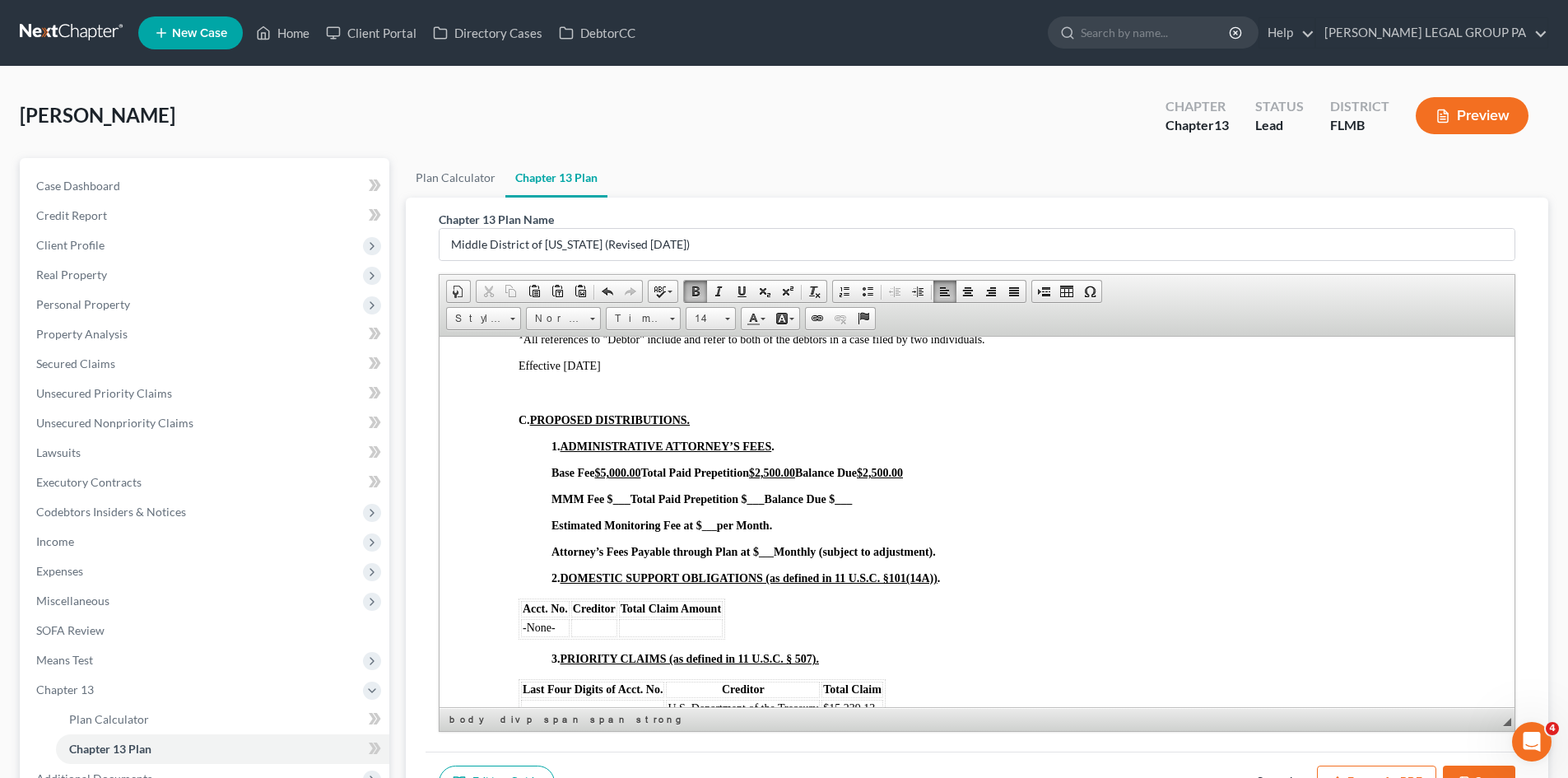
click at [718, 523] on strong "per Month." at bounding box center [745, 524] width 55 height 12
click at [772, 553] on strong "___" at bounding box center [766, 552] width 15 height 11
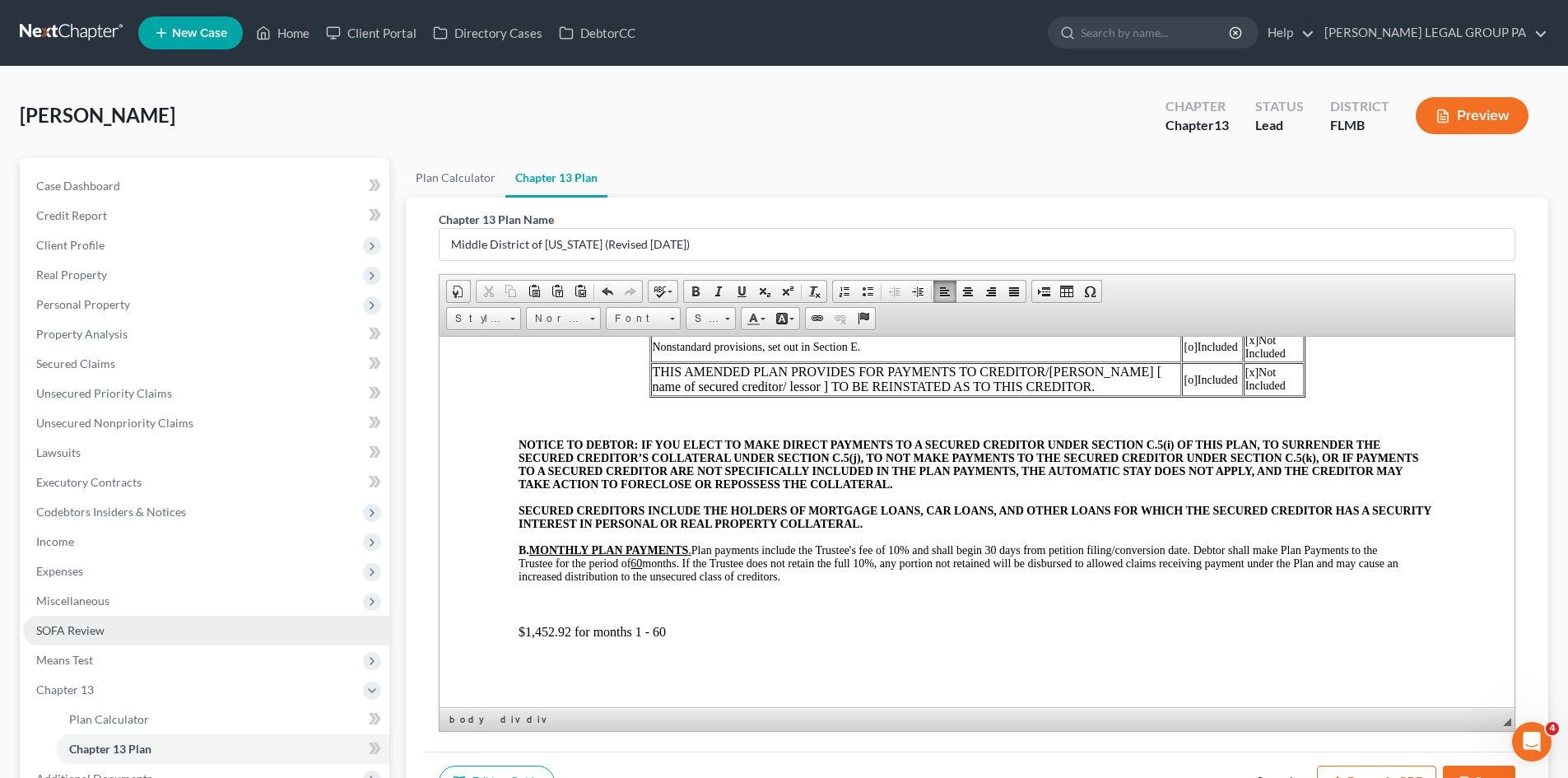
scroll to position [493, 0]
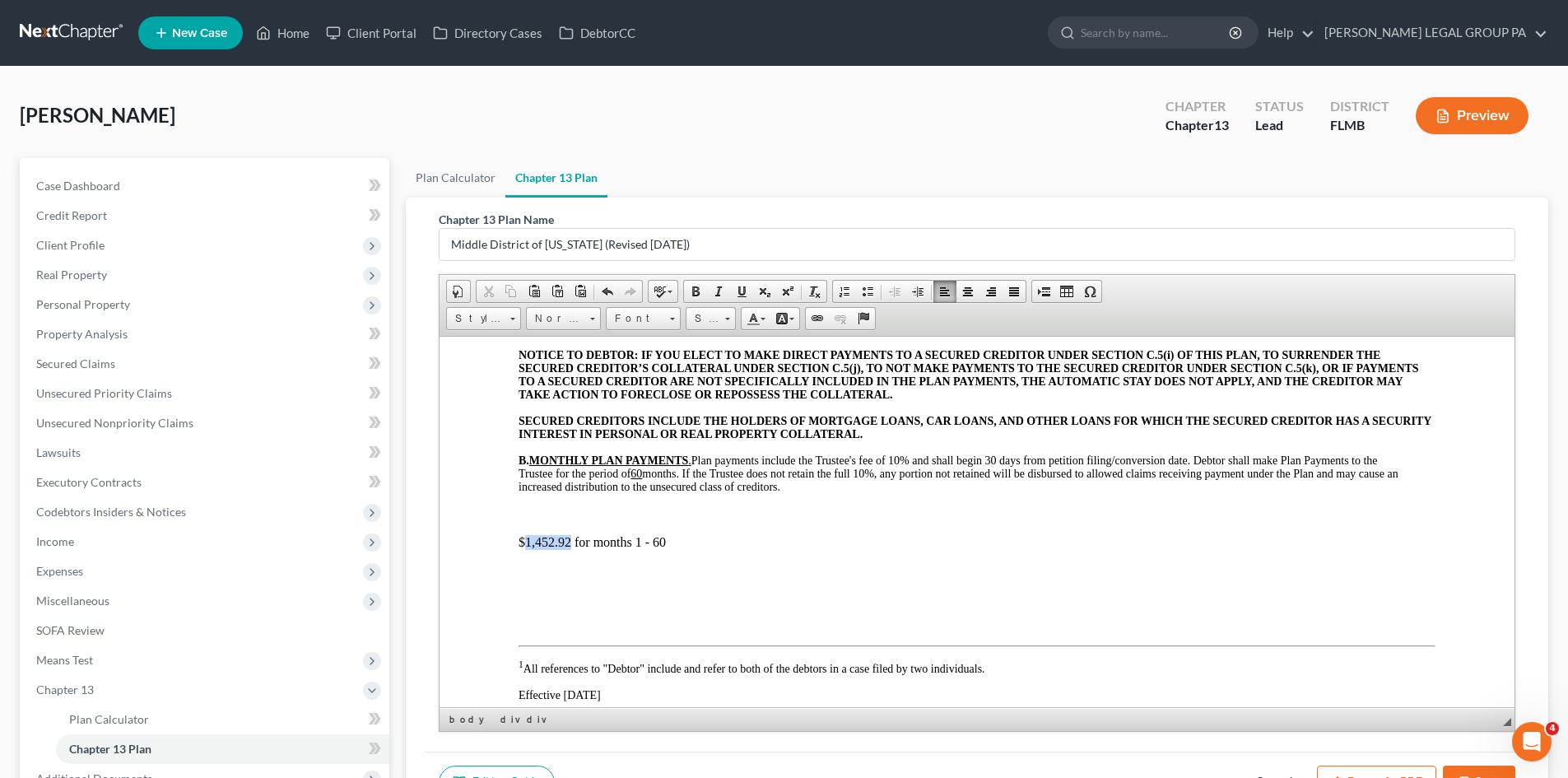
drag, startPoint x: 569, startPoint y: 541, endPoint x: 524, endPoint y: 534, distance: 45.5
click at [524, 534] on p "$1,452.92 for months 1 - 60" at bounding box center [977, 541] width 917 height 15
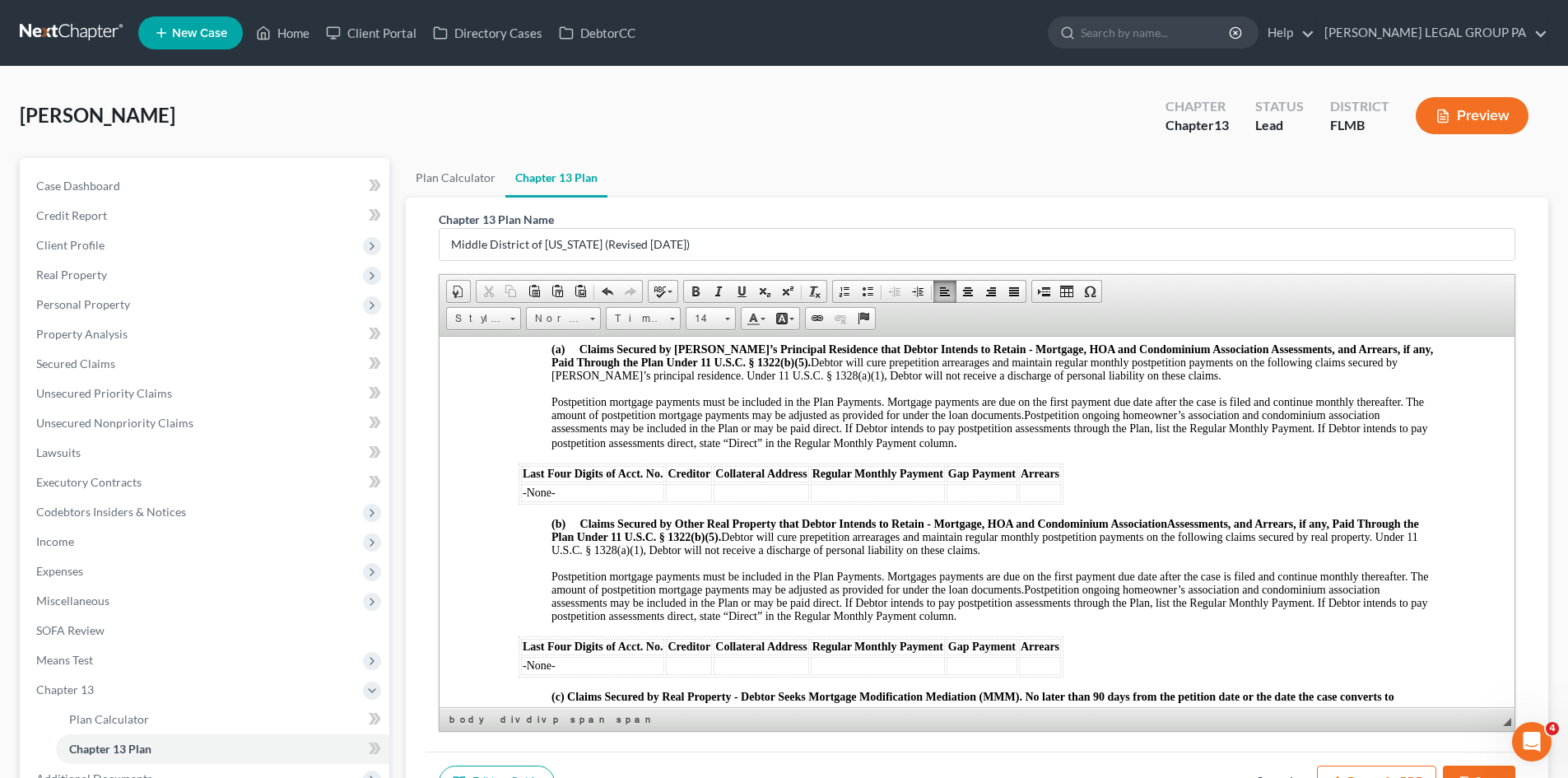
scroll to position [1070, 0]
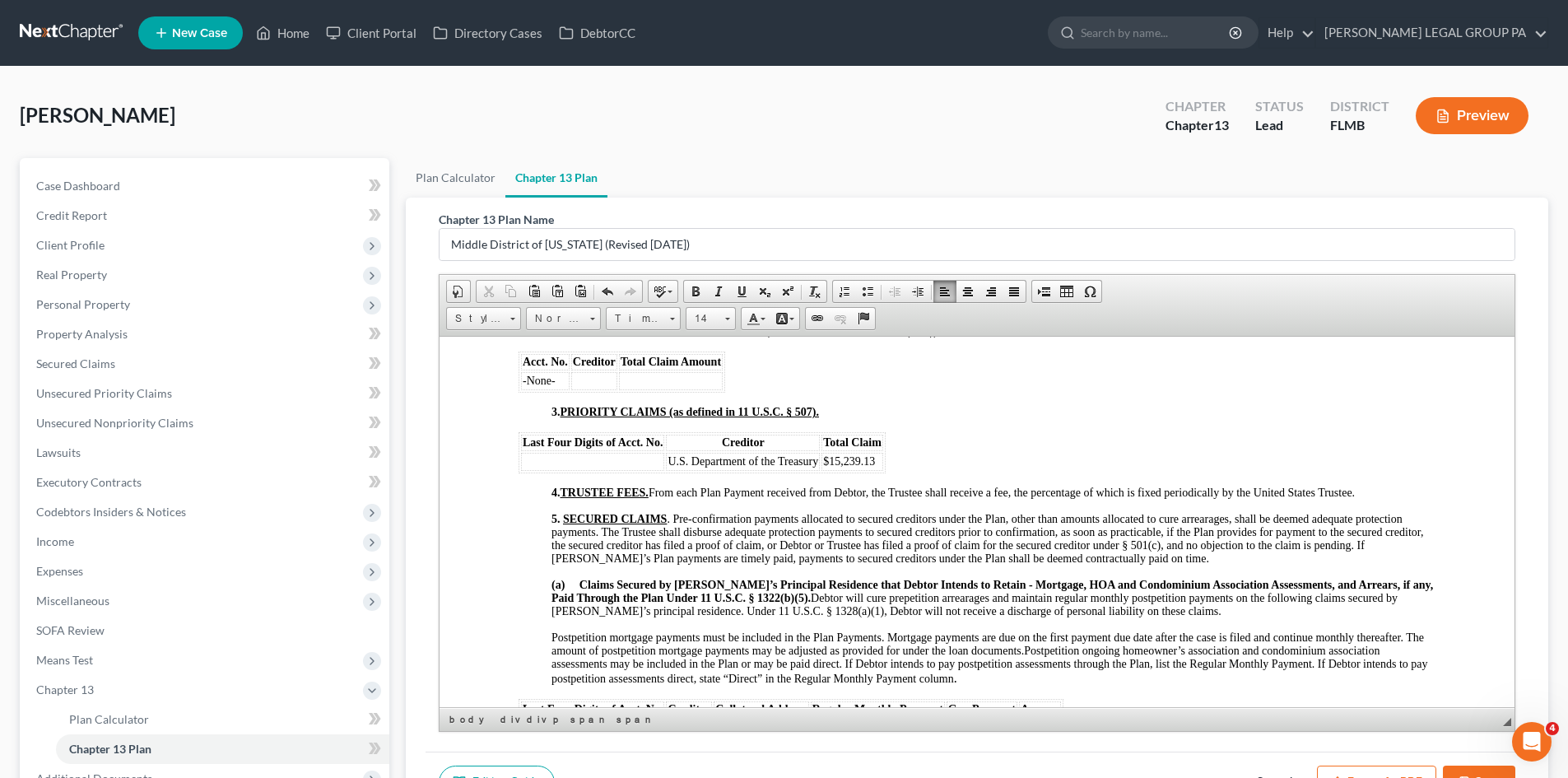
click at [606, 465] on td at bounding box center [592, 461] width 143 height 18
click at [942, 539] on span "5. SECURED CLAIMS . Pre-confirmation payments allocated to secured creditors un…" at bounding box center [987, 538] width 871 height 52
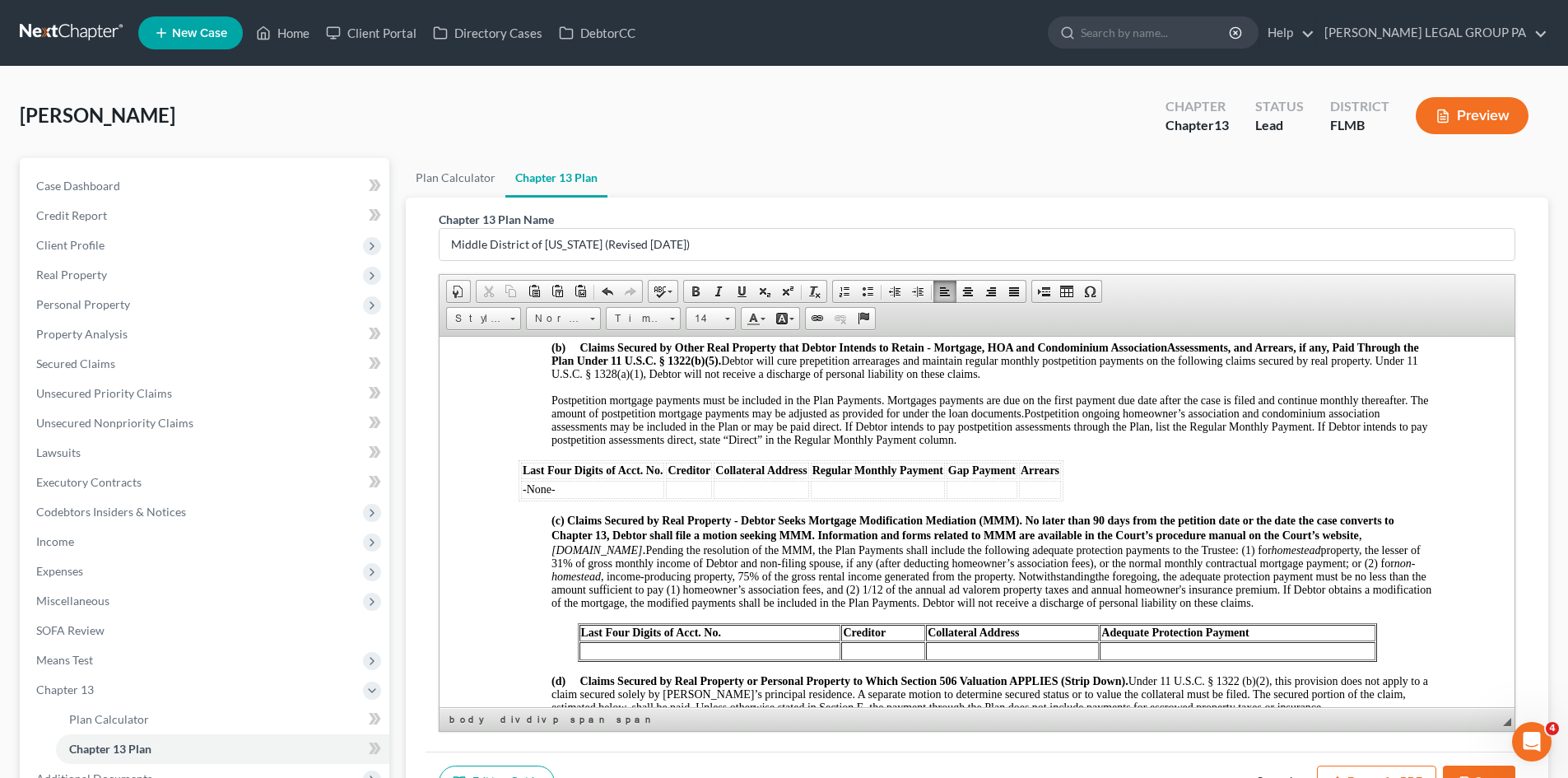
scroll to position [1563, 0]
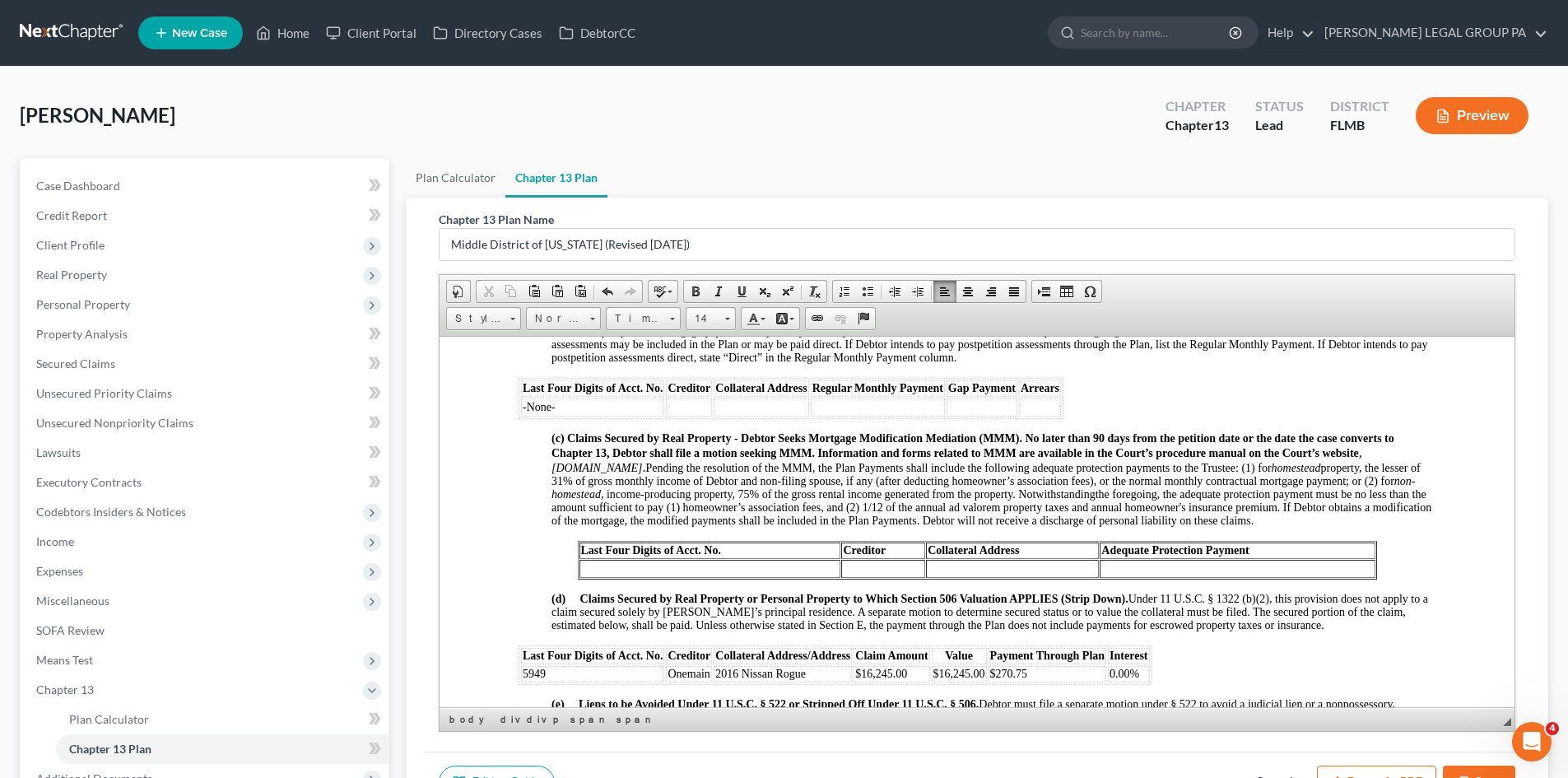
click at [716, 577] on td at bounding box center [710, 568] width 261 height 18
click at [636, 461] on span "www.flmb.uscourts.gov" at bounding box center [597, 467] width 91 height 12
drag, startPoint x: 561, startPoint y: 403, endPoint x: 530, endPoint y: 407, distance: 31.3
click at [518, 407] on table "Last Four Digits of Acct. No. Creditor Collateral Address Regular Monthly Payme…" at bounding box center [791, 397] width 545 height 42
click at [642, 471] on span "www.flmb.uscourts.gov" at bounding box center [597, 467] width 91 height 12
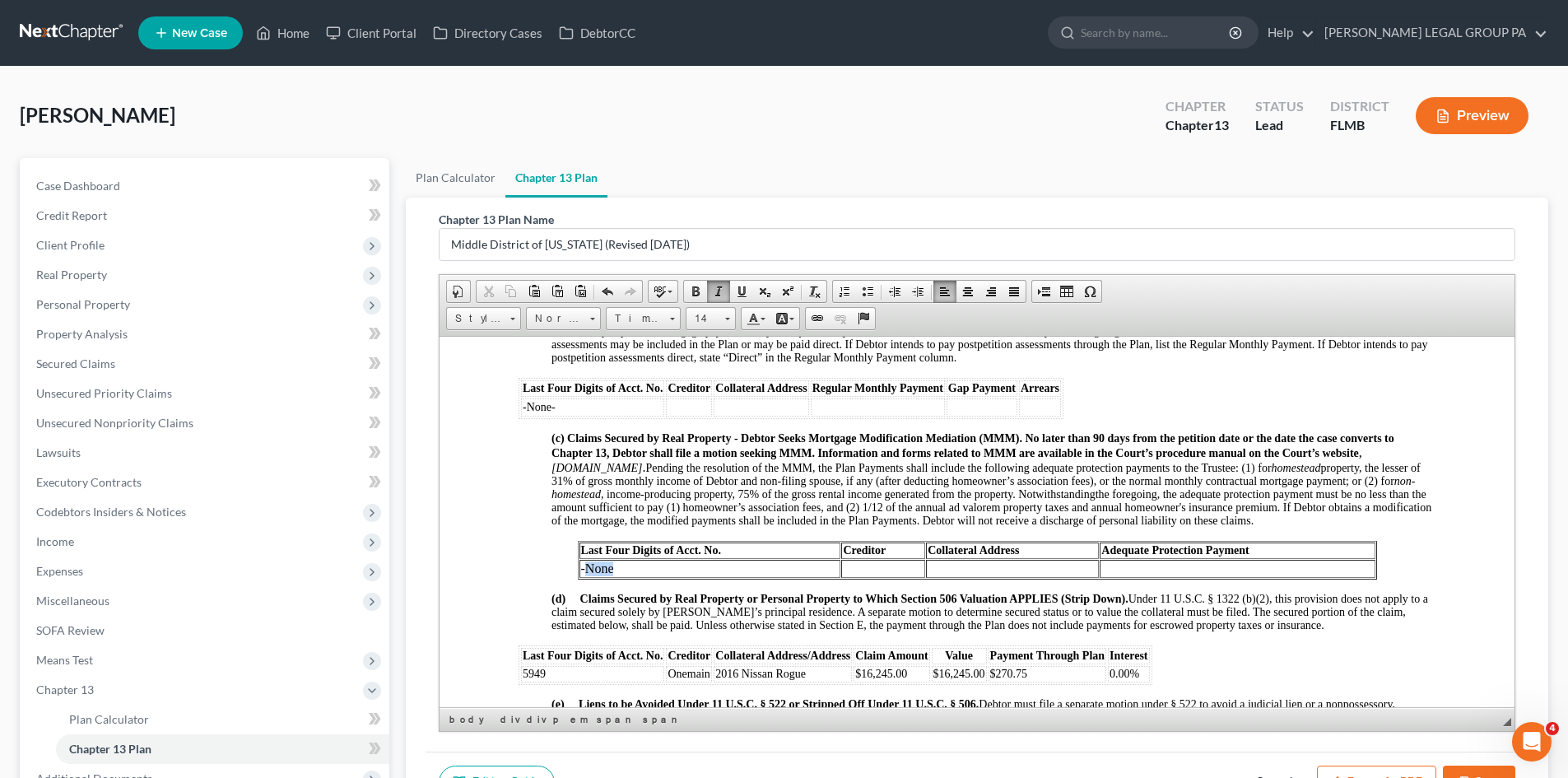
drag, startPoint x: 633, startPoint y: 585, endPoint x: 577, endPoint y: 582, distance: 56.1
click at [579, 577] on td "-None" at bounding box center [710, 568] width 261 height 18
click at [631, 575] on td "-None" at bounding box center [710, 568] width 261 height 18
click at [728, 520] on span "Pending the resolution of the MMM, the Plan Payments shall include the followin…" at bounding box center [991, 493] width 880 height 65
drag, startPoint x: 613, startPoint y: 581, endPoint x: 573, endPoint y: 576, distance: 40.3
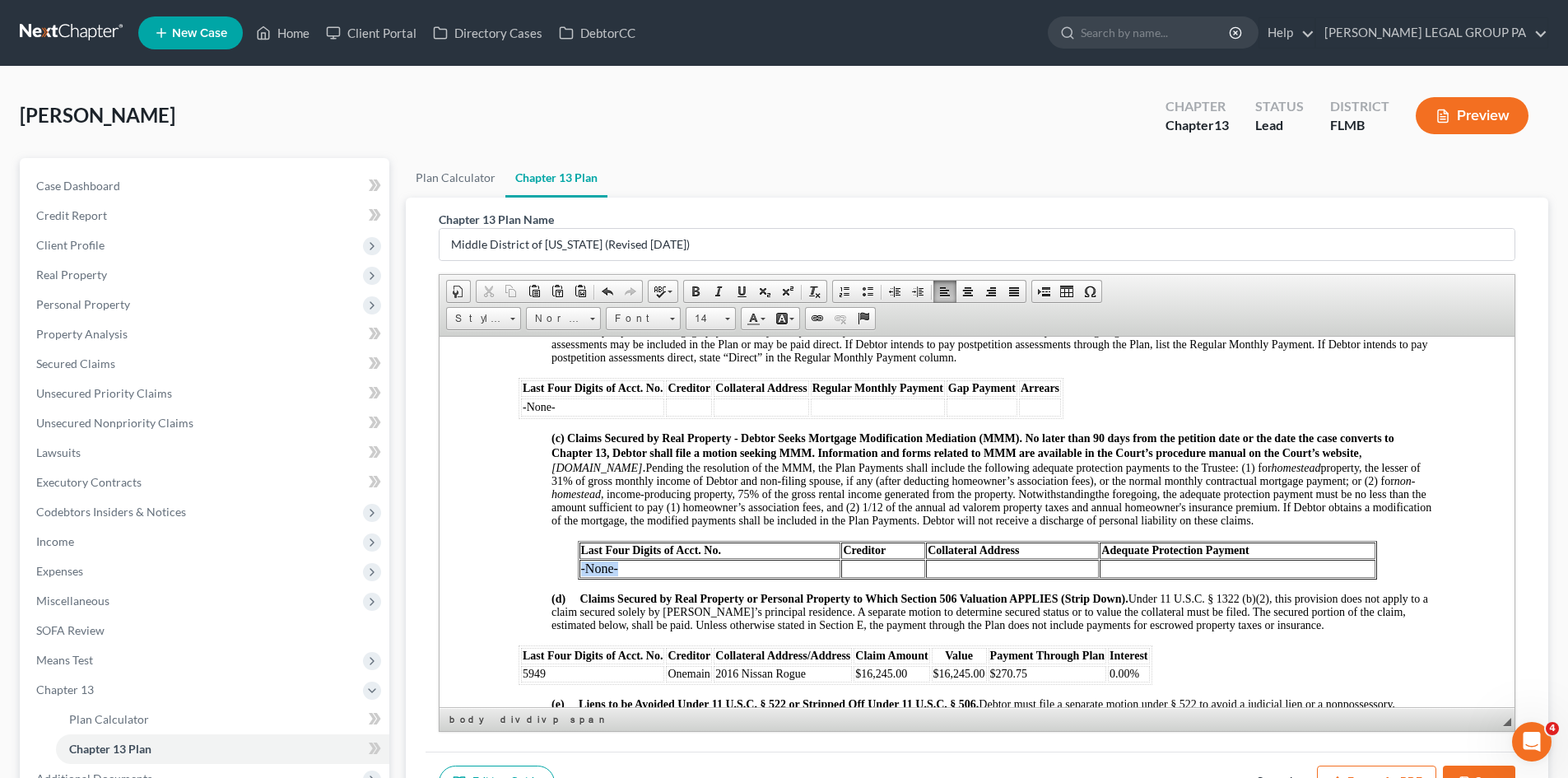
click at [579, 576] on td "-None-" at bounding box center [710, 568] width 261 height 18
click at [712, 309] on span "Size" at bounding box center [703, 318] width 33 height 21
click at [718, 461] on link "14" at bounding box center [736, 470] width 94 height 21
click at [585, 318] on link "Format" at bounding box center [563, 318] width 75 height 23
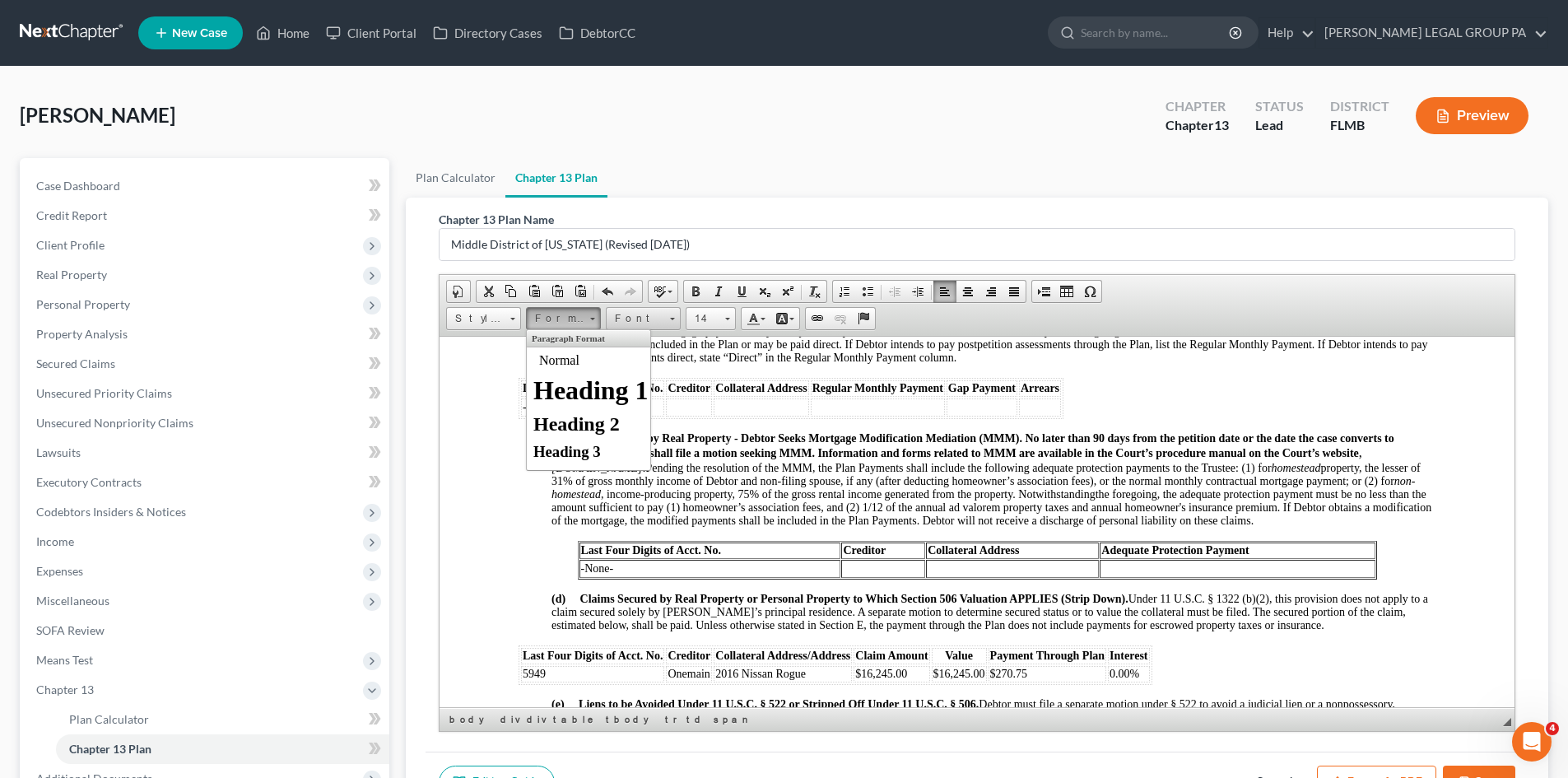
click at [629, 321] on span "Font" at bounding box center [635, 318] width 57 height 21
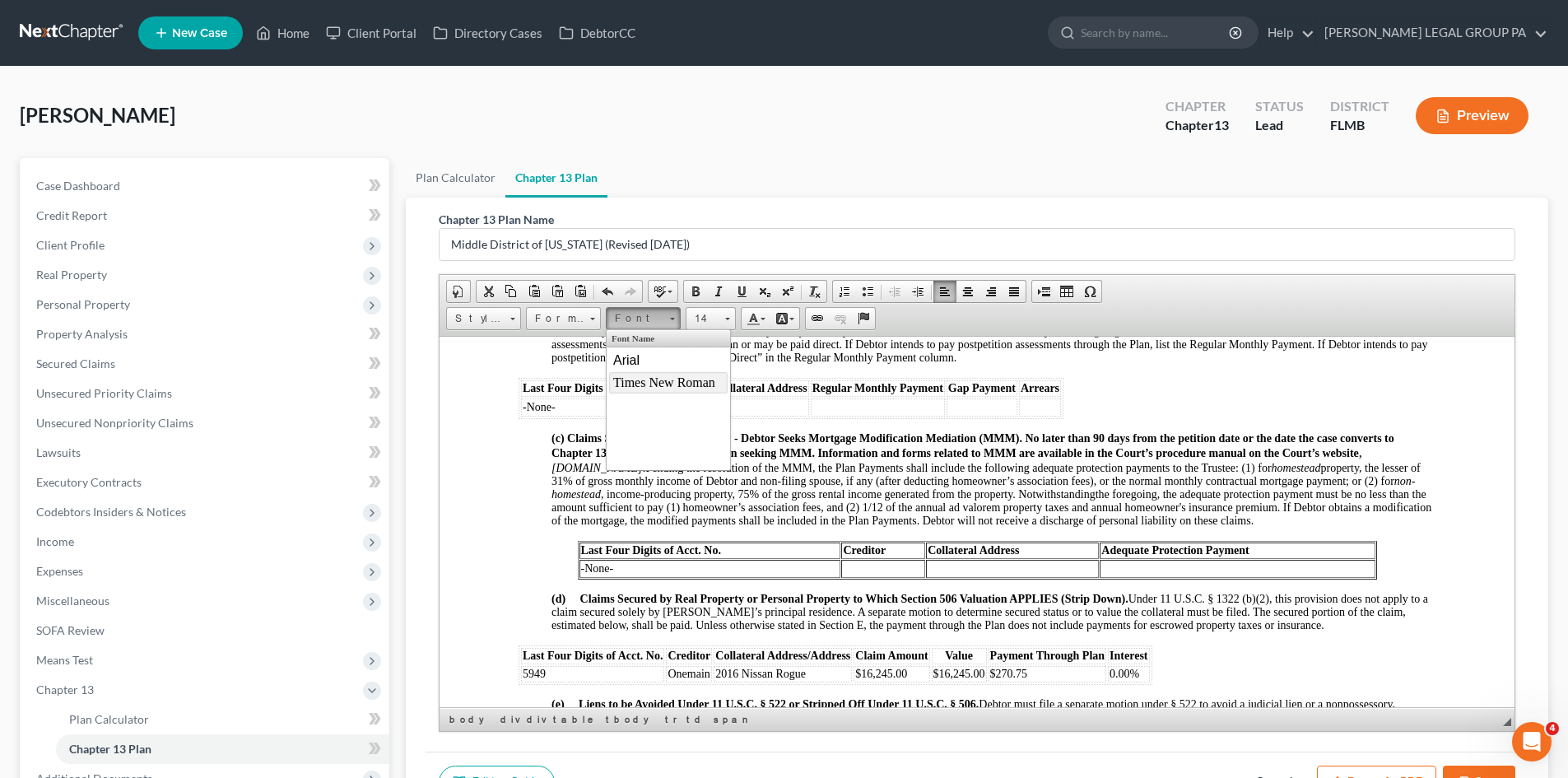
click at [657, 381] on span "Times New Roman" at bounding box center [664, 381] width 102 height 14
click at [690, 454] on strong "(c) Claims Secured by Real Property - Debtor Seeks Mortgage Modification Mediat…" at bounding box center [973, 444] width 843 height 27
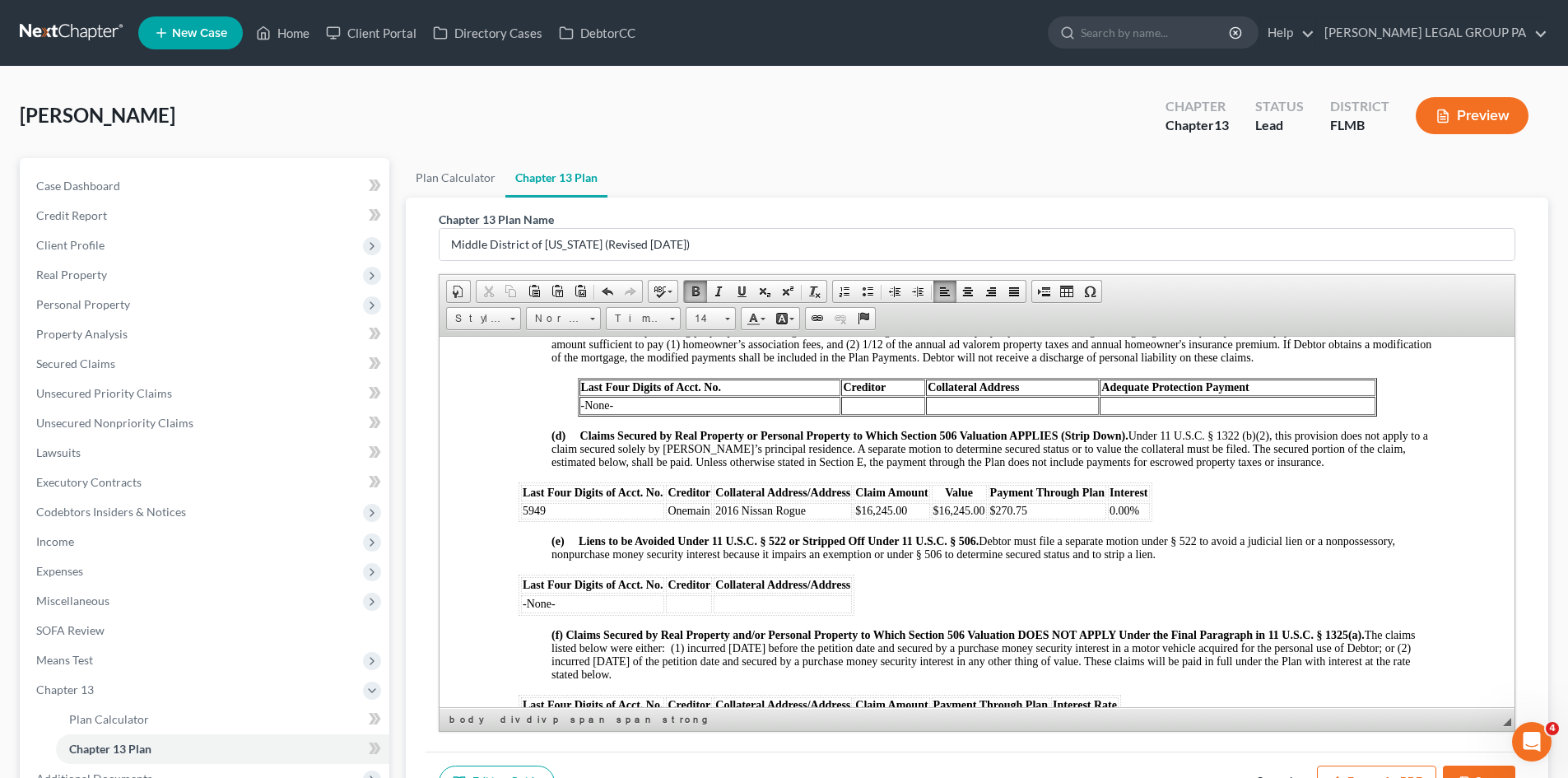
scroll to position [1729, 0]
drag, startPoint x: 939, startPoint y: 518, endPoint x: 984, endPoint y: 520, distance: 45.0
click at [984, 517] on td "$16,245.00" at bounding box center [959, 509] width 55 height 17
click at [1049, 558] on span "(e) Liens to be Avoided Under 11 U.S.C. § 522 or Stripped Off Under 11 U.S.C. §…" at bounding box center [973, 545] width 844 height 26
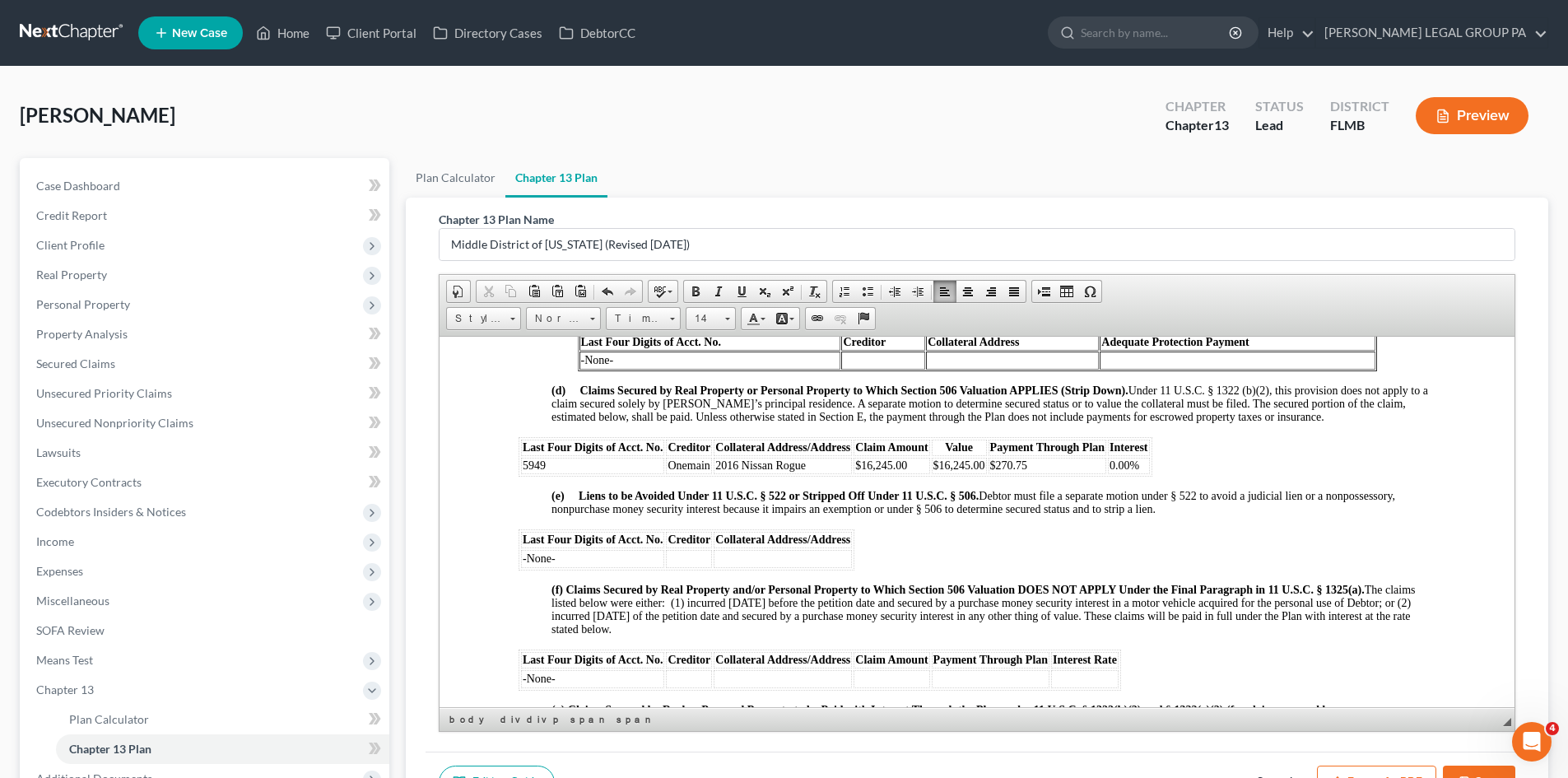
scroll to position [1811, 0]
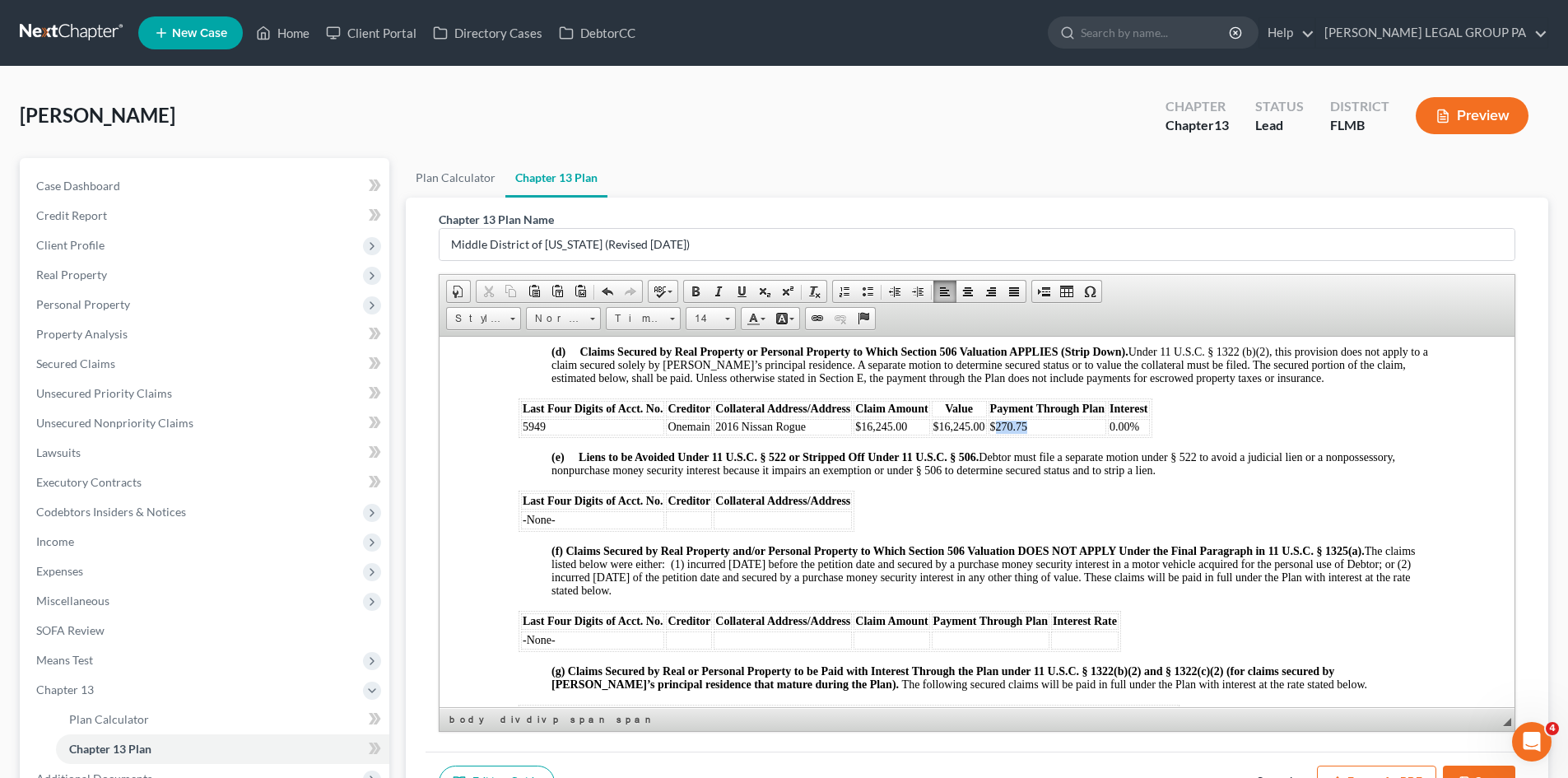
drag, startPoint x: 1047, startPoint y: 436, endPoint x: 995, endPoint y: 441, distance: 52.2
click at [995, 434] on td "$270.75" at bounding box center [1048, 426] width 118 height 17
drag, startPoint x: 937, startPoint y: 440, endPoint x: 999, endPoint y: 439, distance: 62.0
click at [999, 434] on tr "5949 Onemain 2016 Nissan Rogue $16,245.00 $16,245.00 $270.75 0.00%" at bounding box center [835, 426] width 629 height 17
click at [979, 432] on span "$16,245.00" at bounding box center [959, 425] width 52 height 12
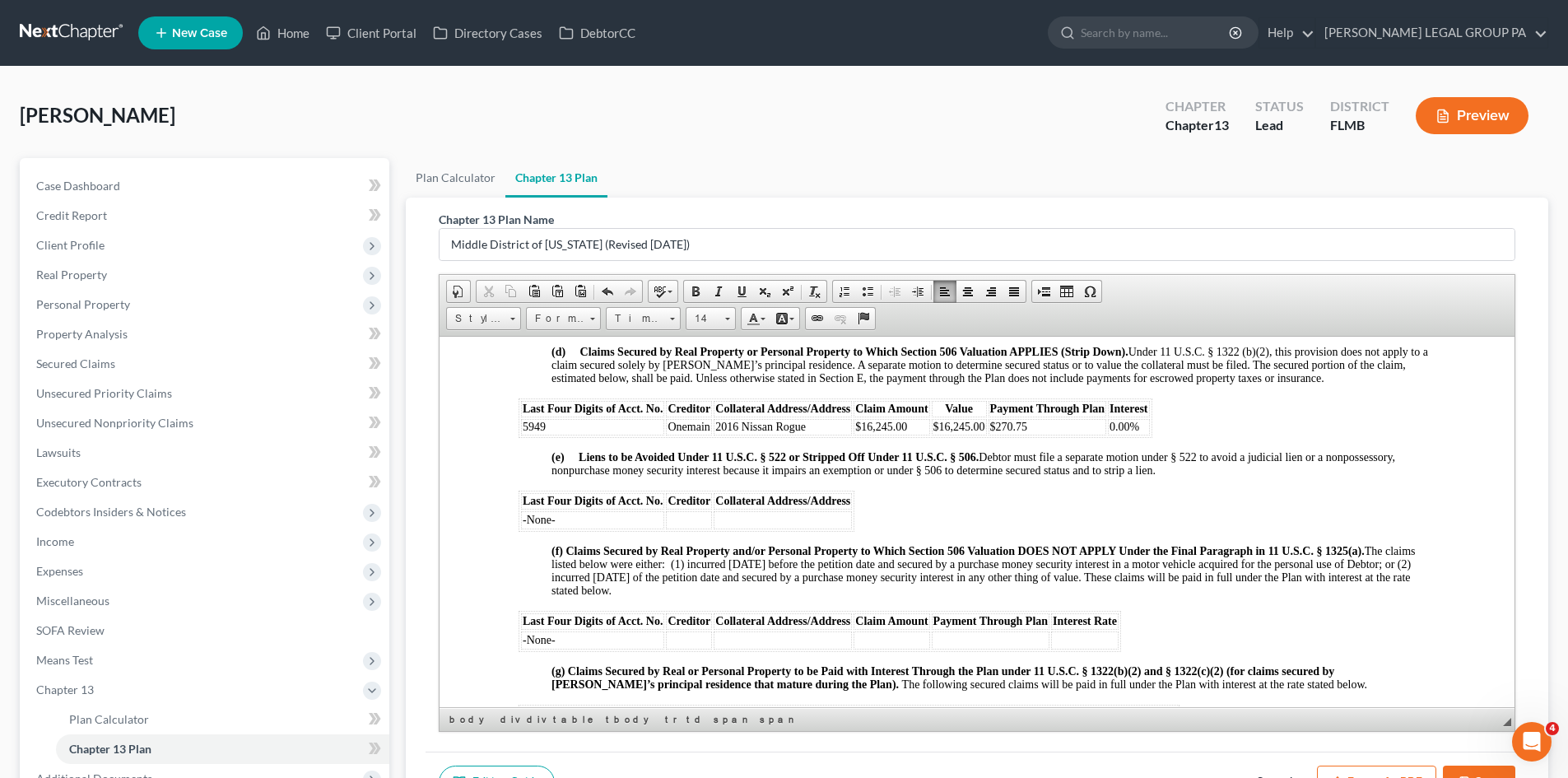
click at [977, 432] on span "$16,245.00" at bounding box center [959, 425] width 52 height 12
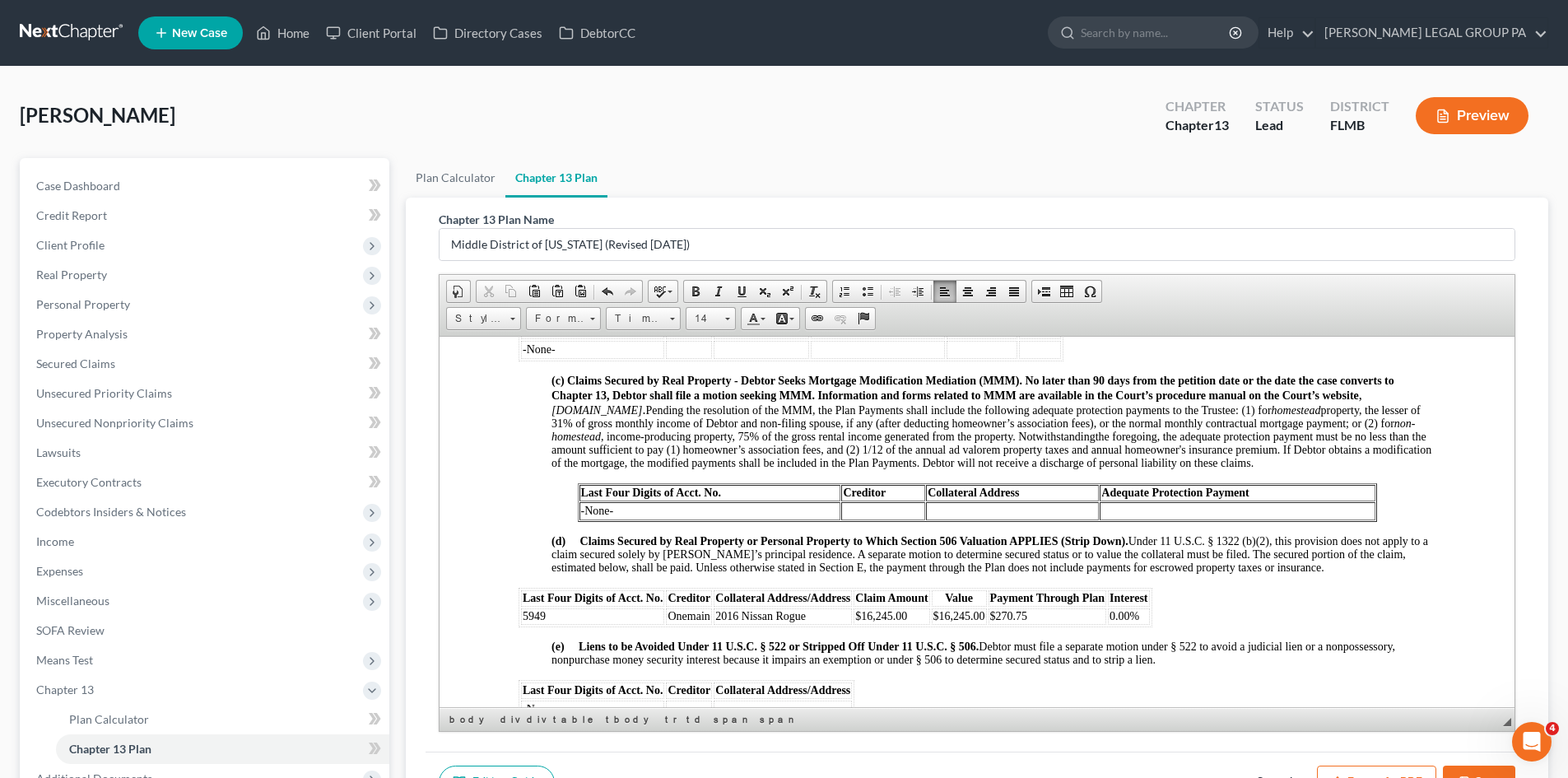
scroll to position [1646, 0]
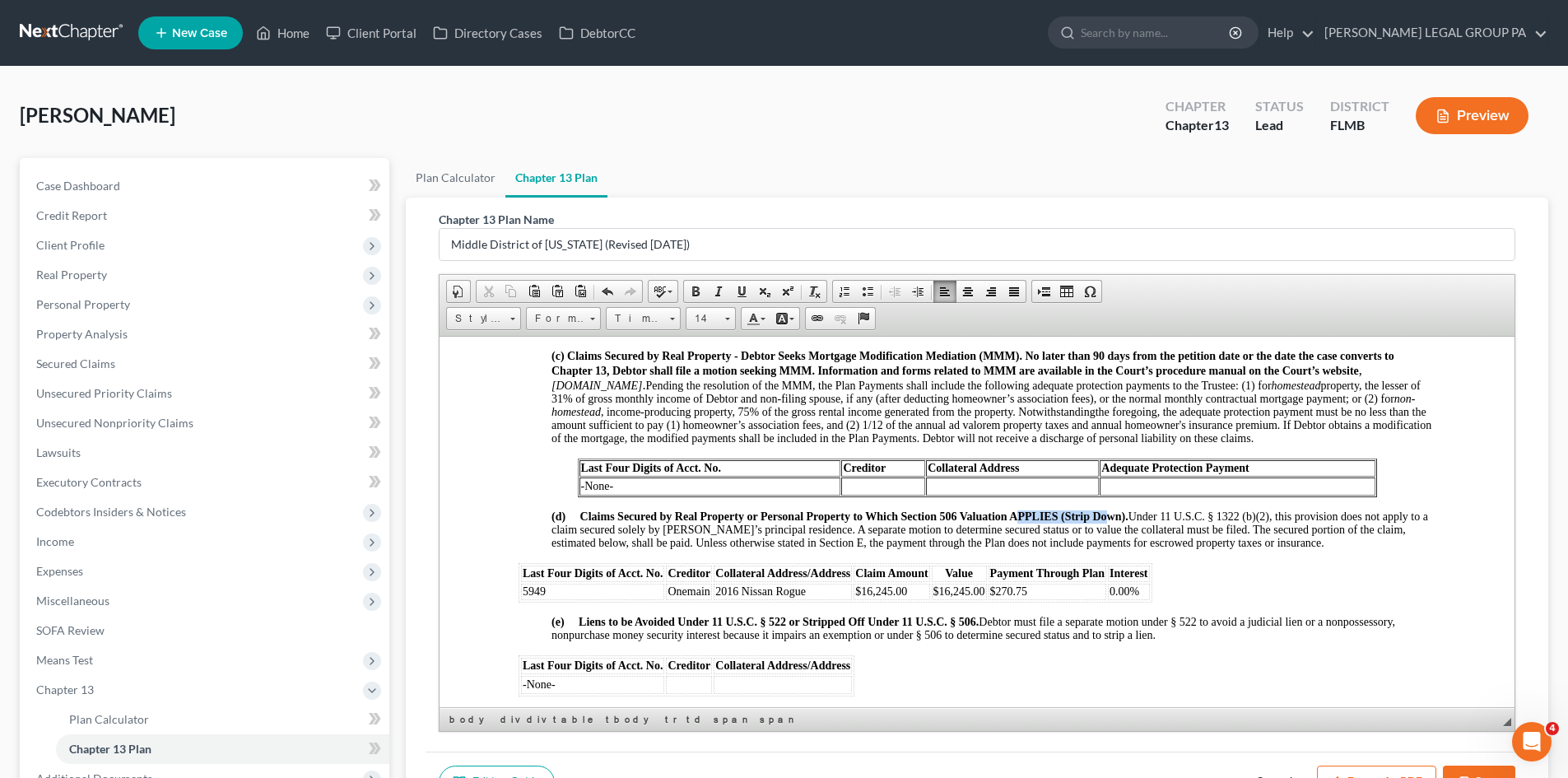
drag, startPoint x: 1053, startPoint y: 524, endPoint x: 1103, endPoint y: 524, distance: 50.0
click at [1103, 522] on strong "(d) Claims Secured by Real Property or Personal Property to Which Section 506 V…" at bounding box center [840, 515] width 577 height 12
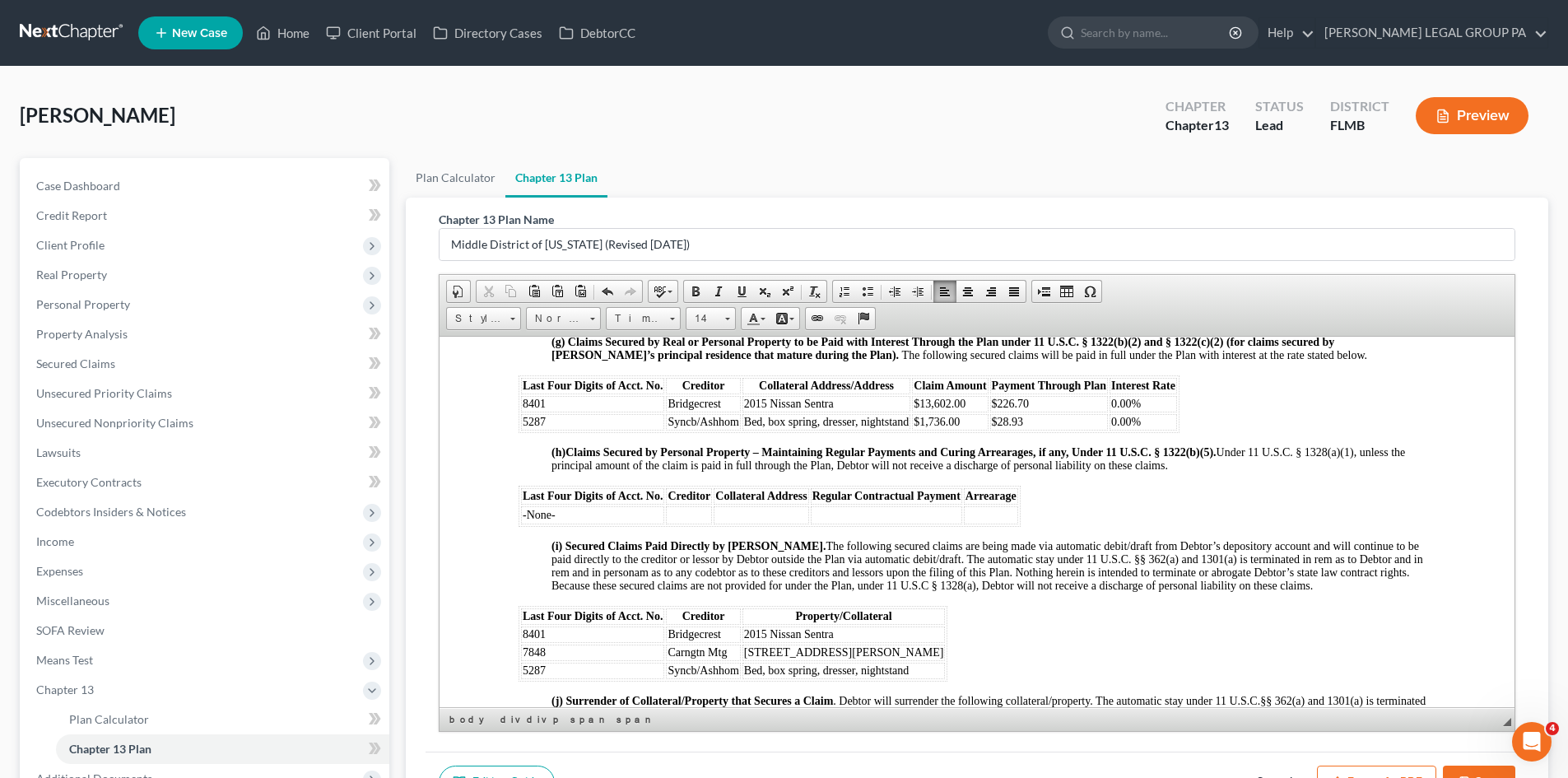
scroll to position [1811, 0]
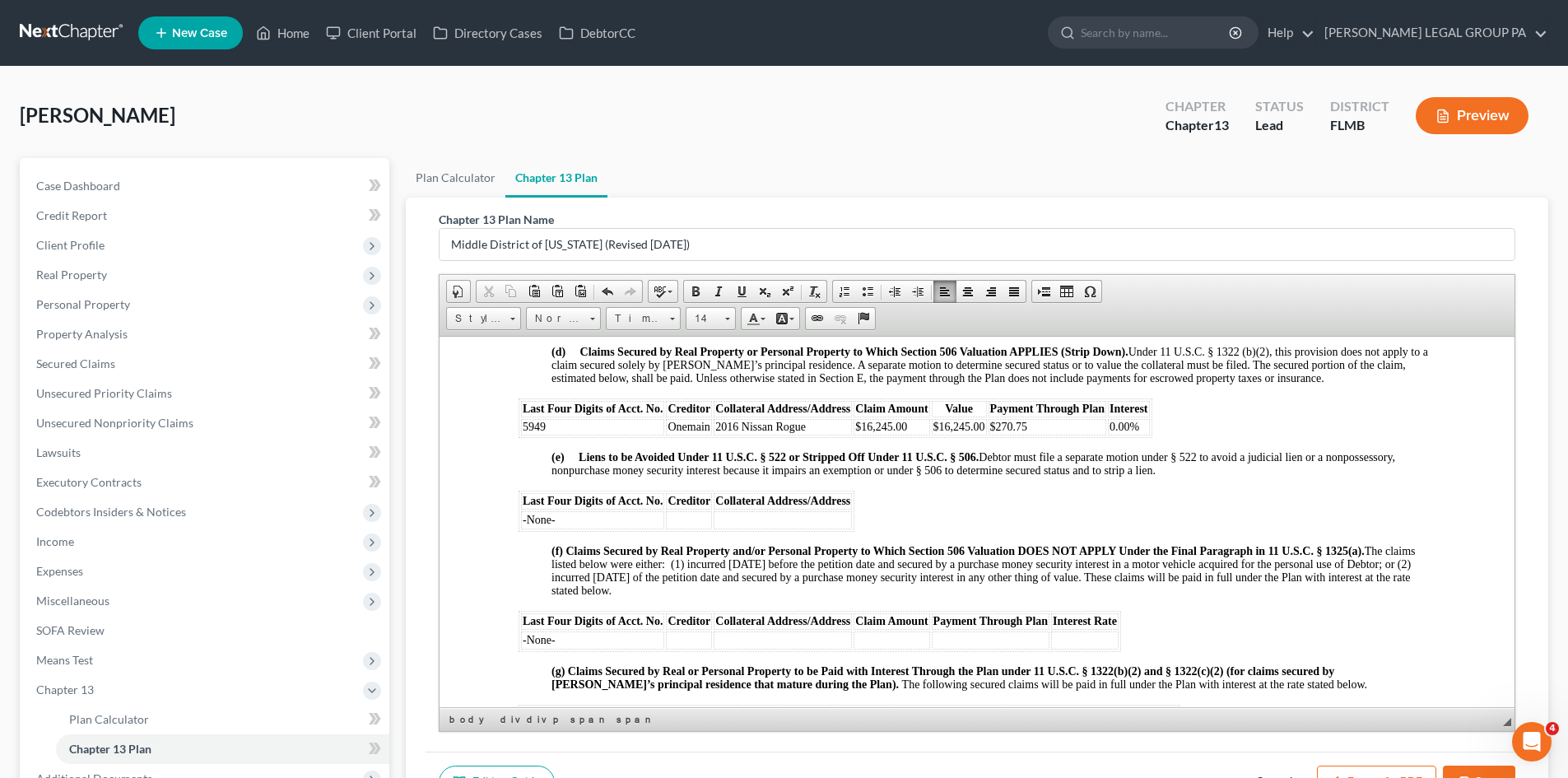
click at [1114, 432] on span "0.00%" at bounding box center [1124, 425] width 30 height 12
click at [1238, 509] on div "NOTICE TO DEBTOR: IF YOU ELECT TO MAKE DIRECT PAYMENTS TO A SECURED CREDITOR UN…" at bounding box center [977, 668] width 917 height 3273
click at [1039, 434] on td "$270.75" at bounding box center [1048, 426] width 118 height 17
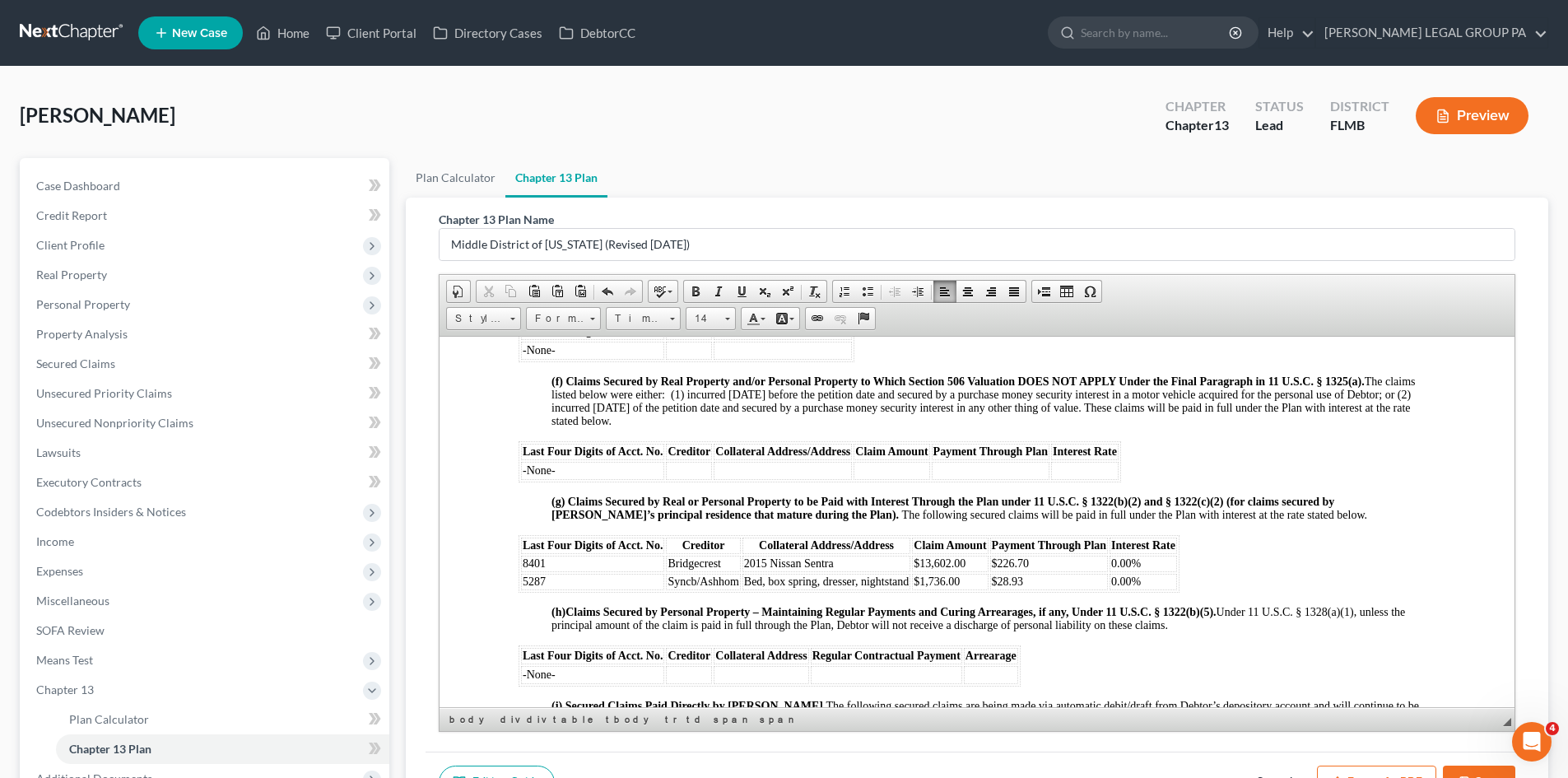
scroll to position [1975, 0]
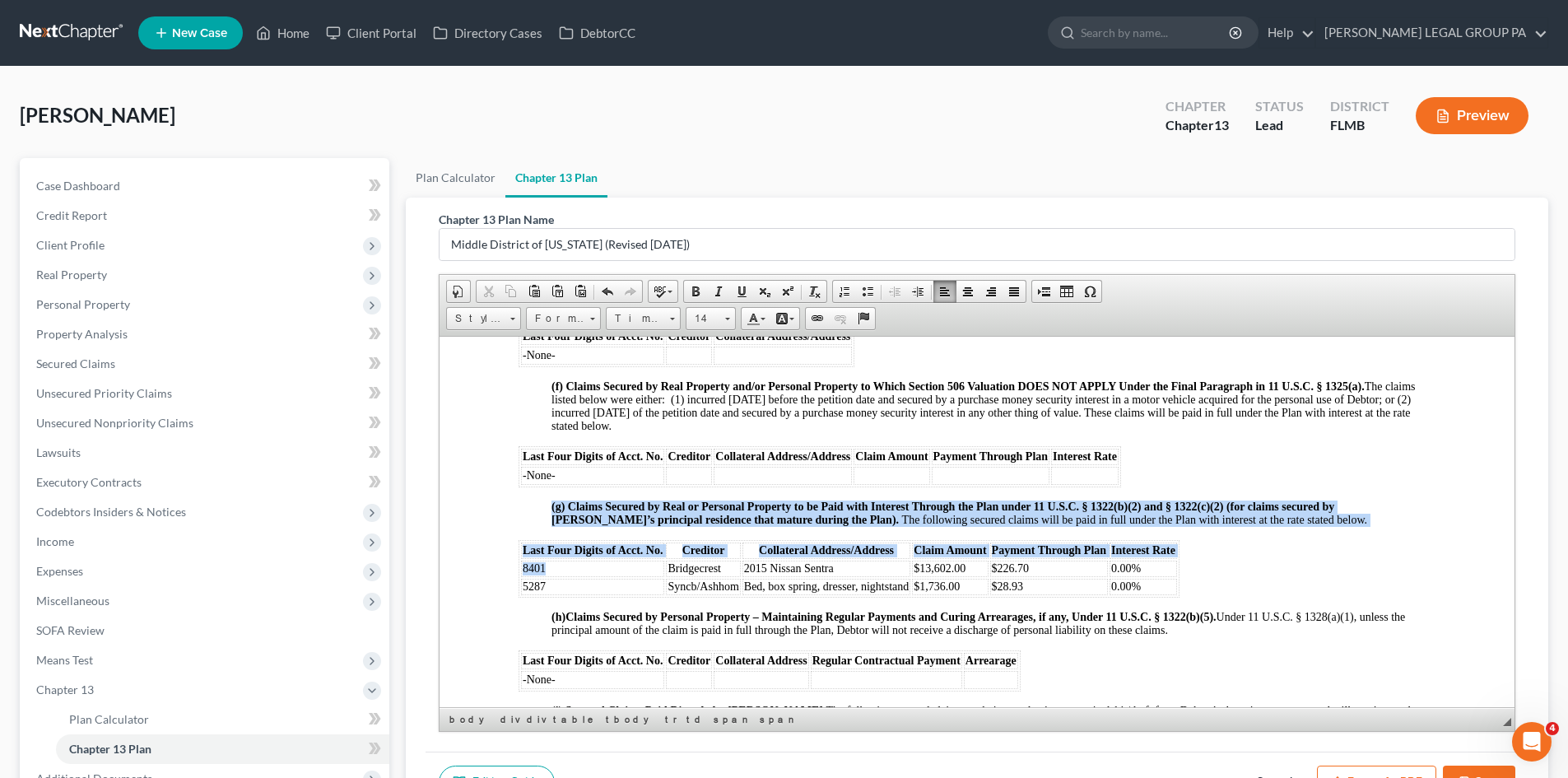
drag, startPoint x: 559, startPoint y: 580, endPoint x: 476, endPoint y: 579, distance: 83.0
click at [478, 579] on html "UNITED STATES BANKRUPTCY COURT MIDDLE DISTRICT OF FLORIDA TAMPA DIVISION IN RE:…" at bounding box center [977, 289] width 1075 height 3858
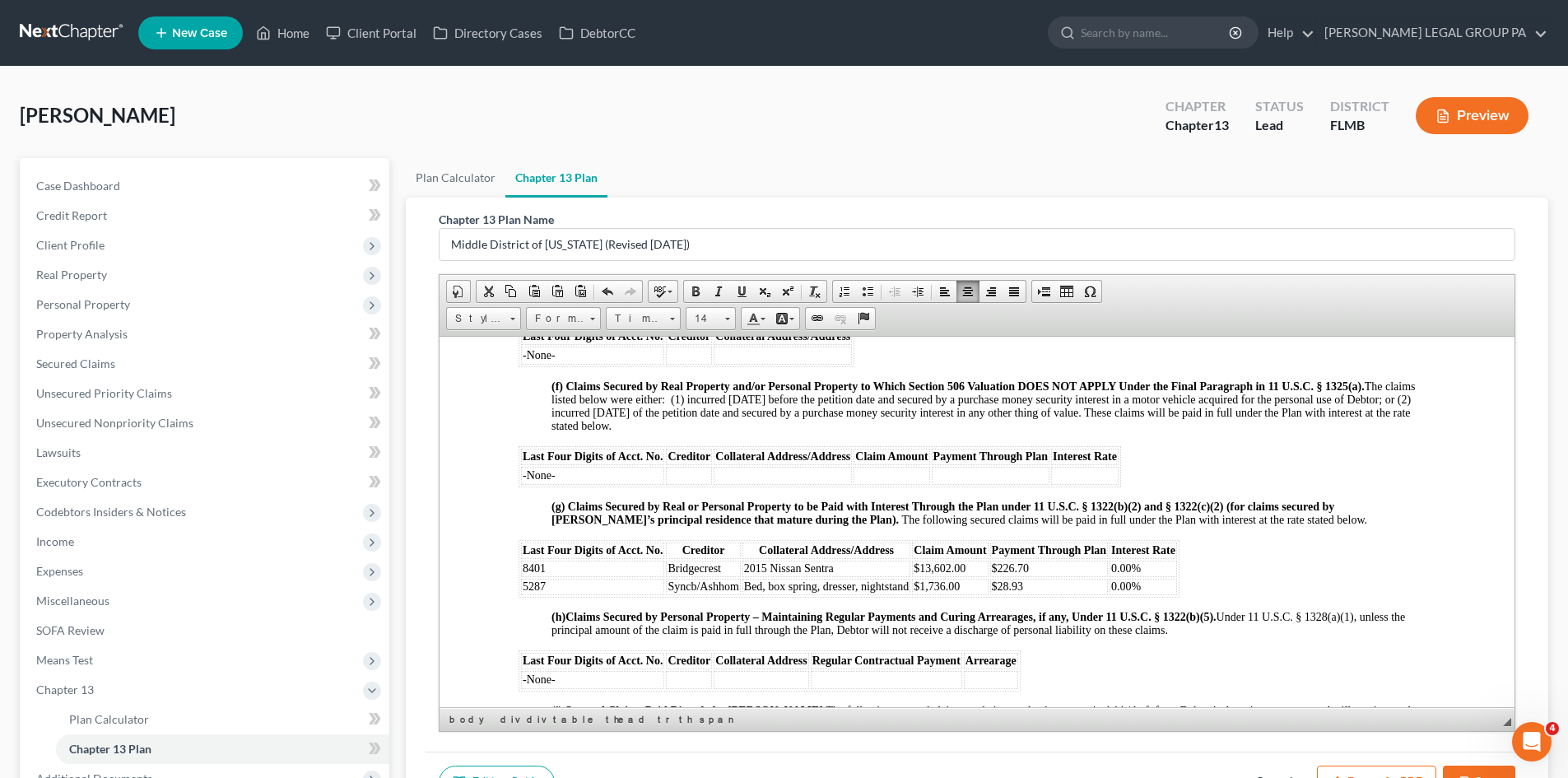
click at [597, 594] on td "5287" at bounding box center [592, 586] width 143 height 17
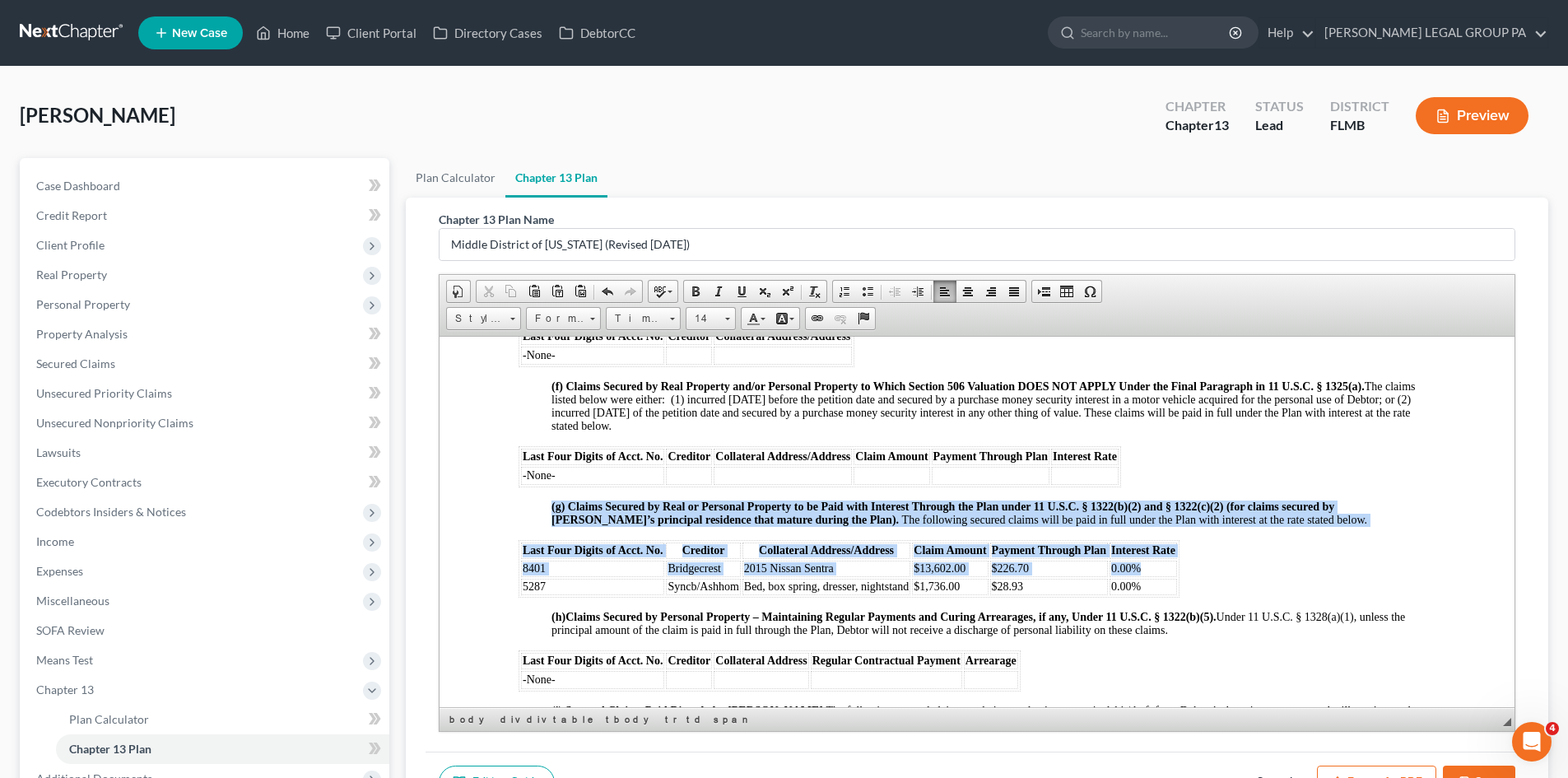
drag, startPoint x: 1147, startPoint y: 577, endPoint x: 487, endPoint y: 586, distance: 660.1
click at [487, 586] on html "UNITED STATES BANKRUPTCY COURT MIDDLE DISTRICT OF FLORIDA TAMPA DIVISION IN RE:…" at bounding box center [977, 289] width 1075 height 3858
click at [1059, 577] on td "$226.70" at bounding box center [1050, 568] width 118 height 17
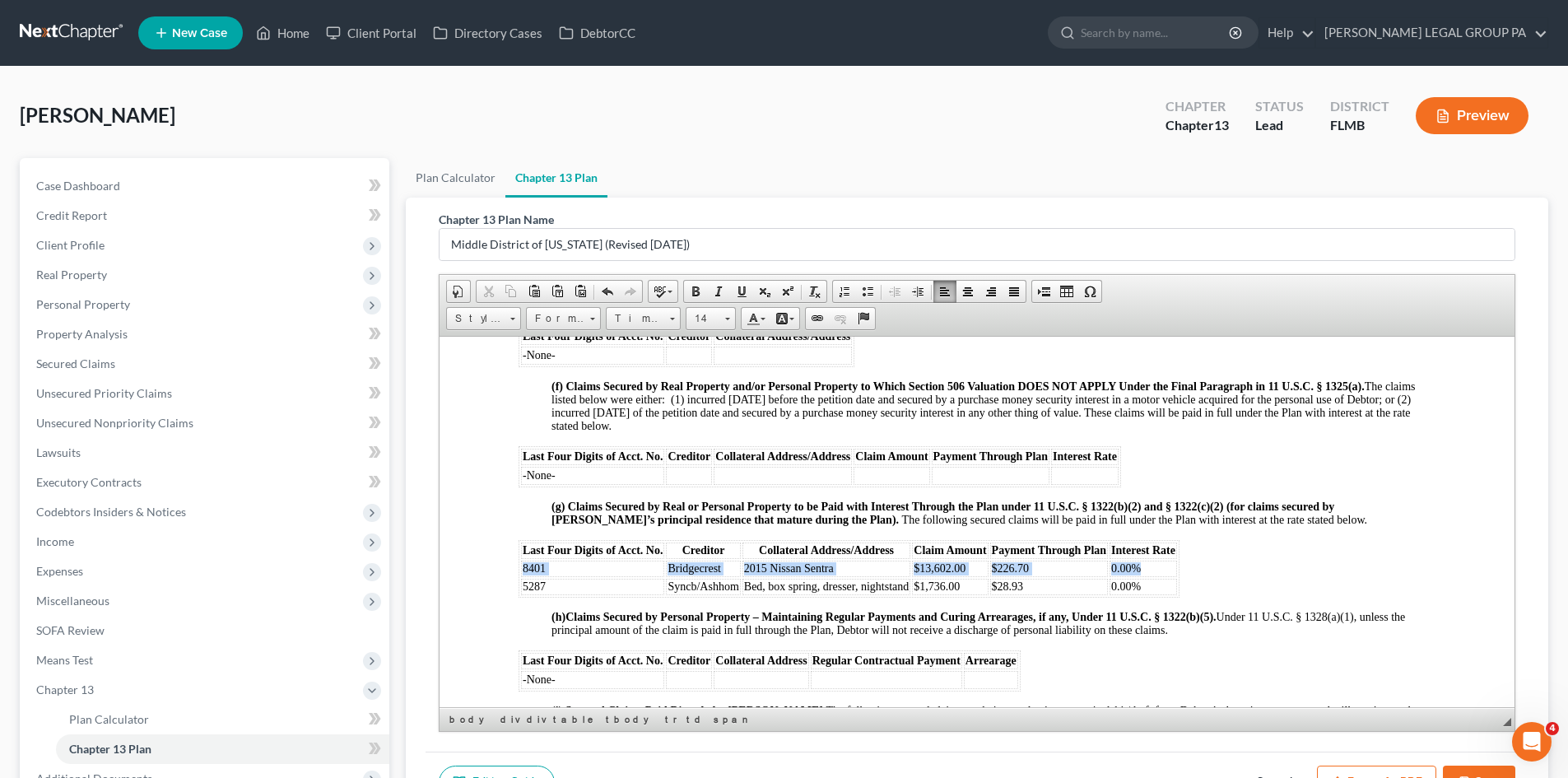
drag, startPoint x: 1140, startPoint y: 579, endPoint x: 522, endPoint y: 580, distance: 618.0
click at [522, 577] on tr "8401 Bridgecrest 2015 Nissan Sentra $13,602.00 $226.70 0.00%" at bounding box center [849, 568] width 656 height 17
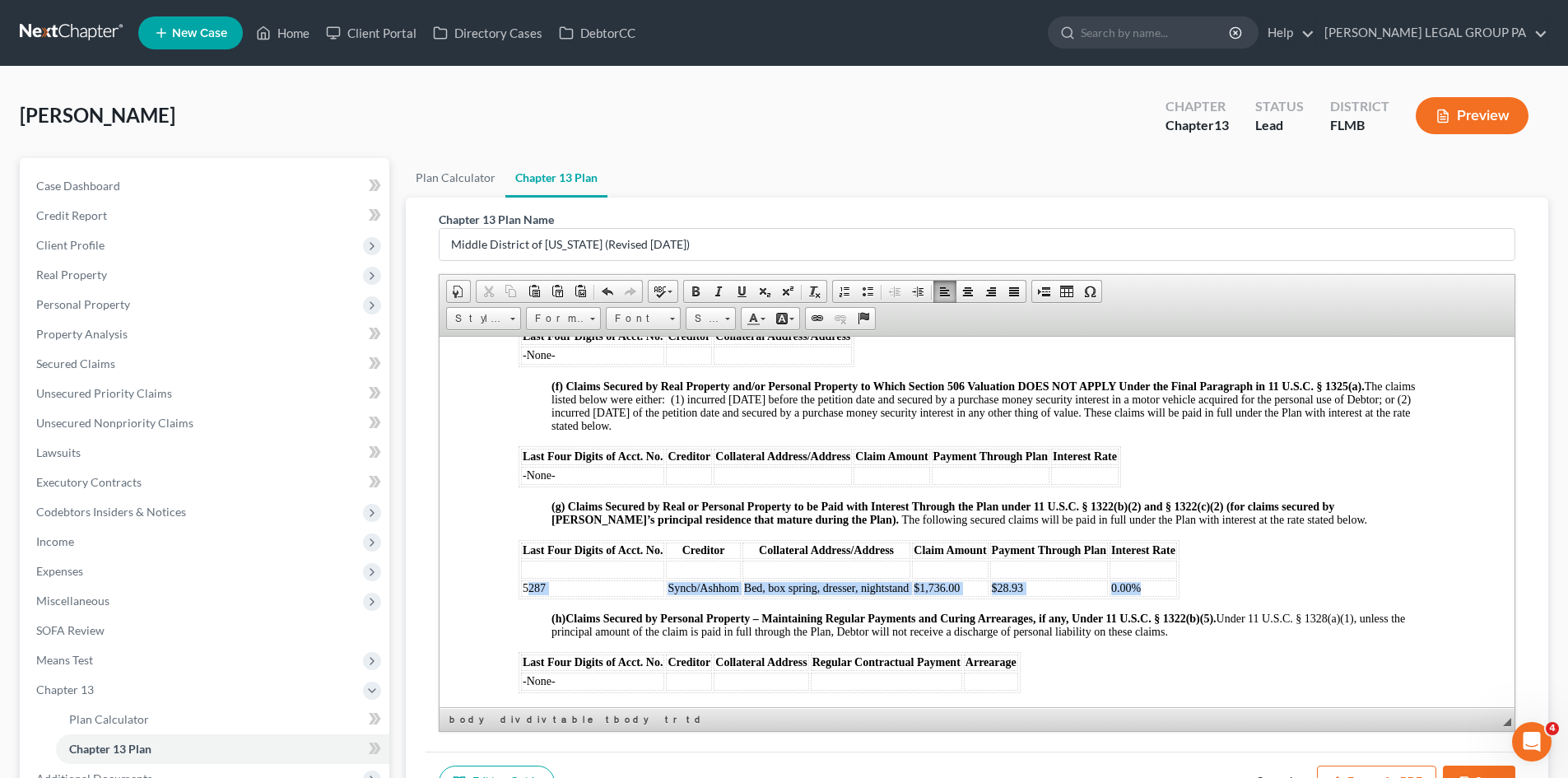
drag, startPoint x: 981, startPoint y: 599, endPoint x: 527, endPoint y: 605, distance: 454.0
click at [527, 596] on tr "5287 Syncb/Ashhom Bed, box spring, dresser, nightstand $1,736.00 $28.93 0.00%" at bounding box center [849, 588] width 656 height 17
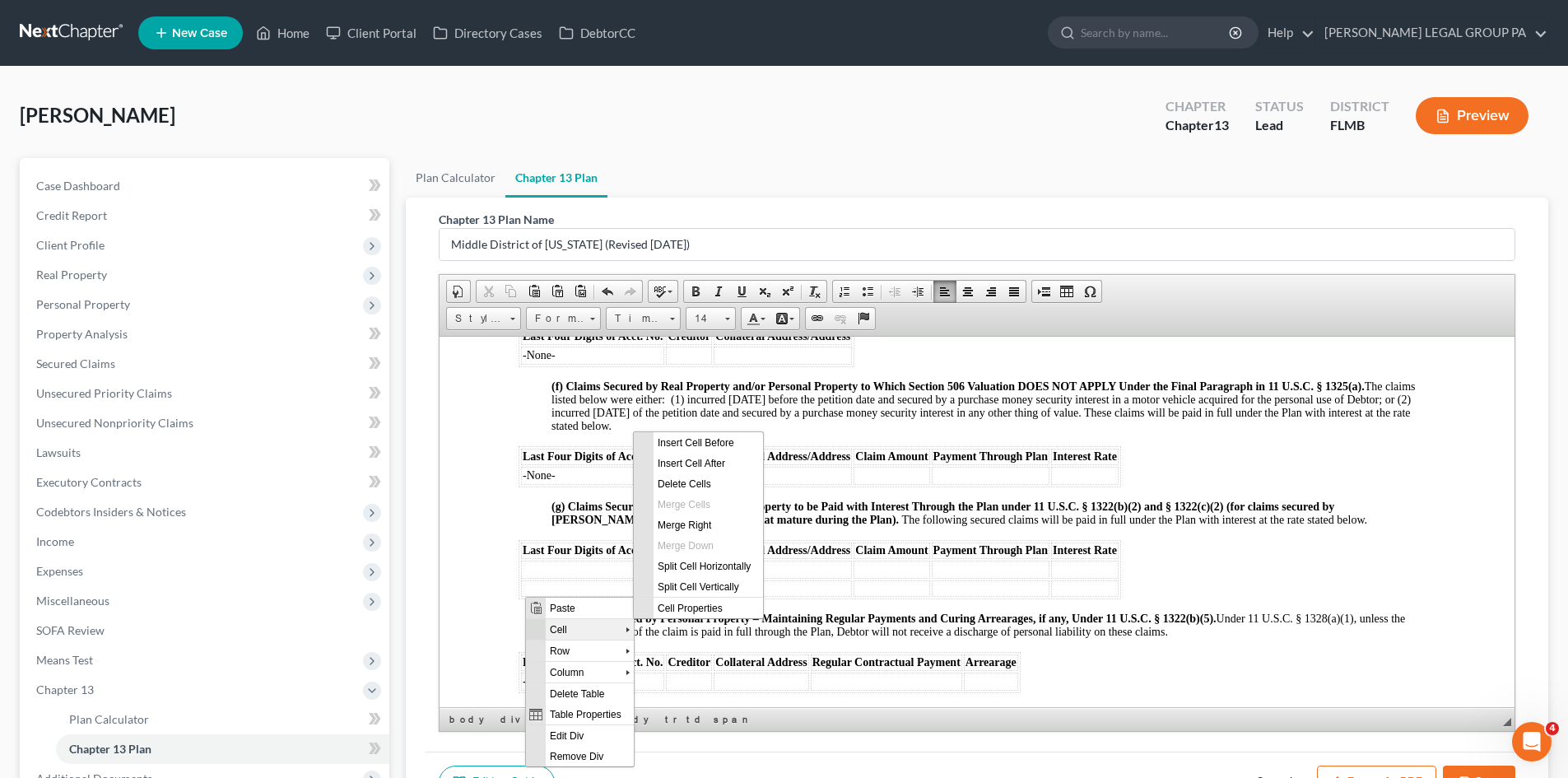
scroll to position [0, 0]
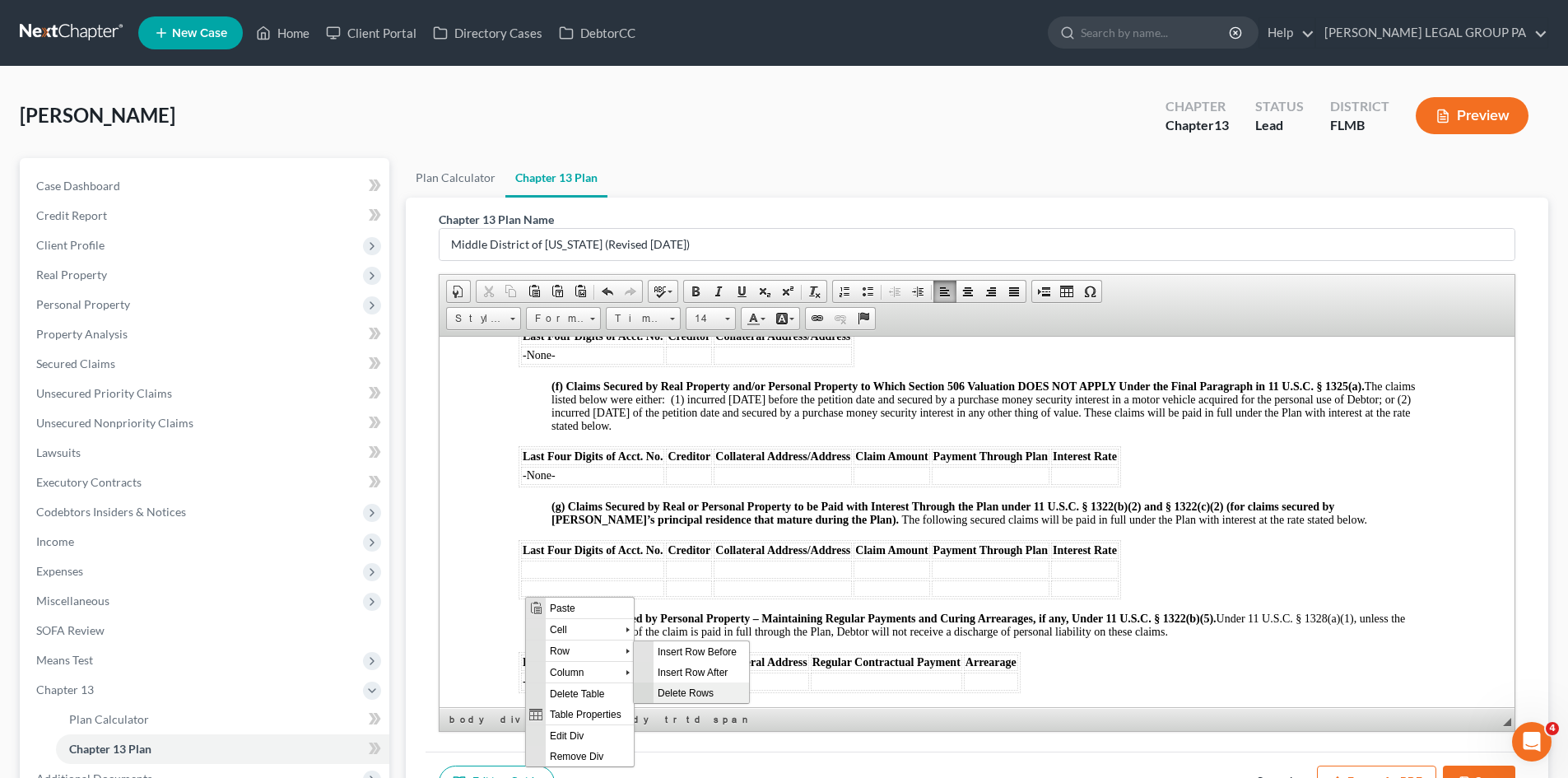
click at [705, 689] on span "Delete Rows" at bounding box center [700, 692] width 95 height 20
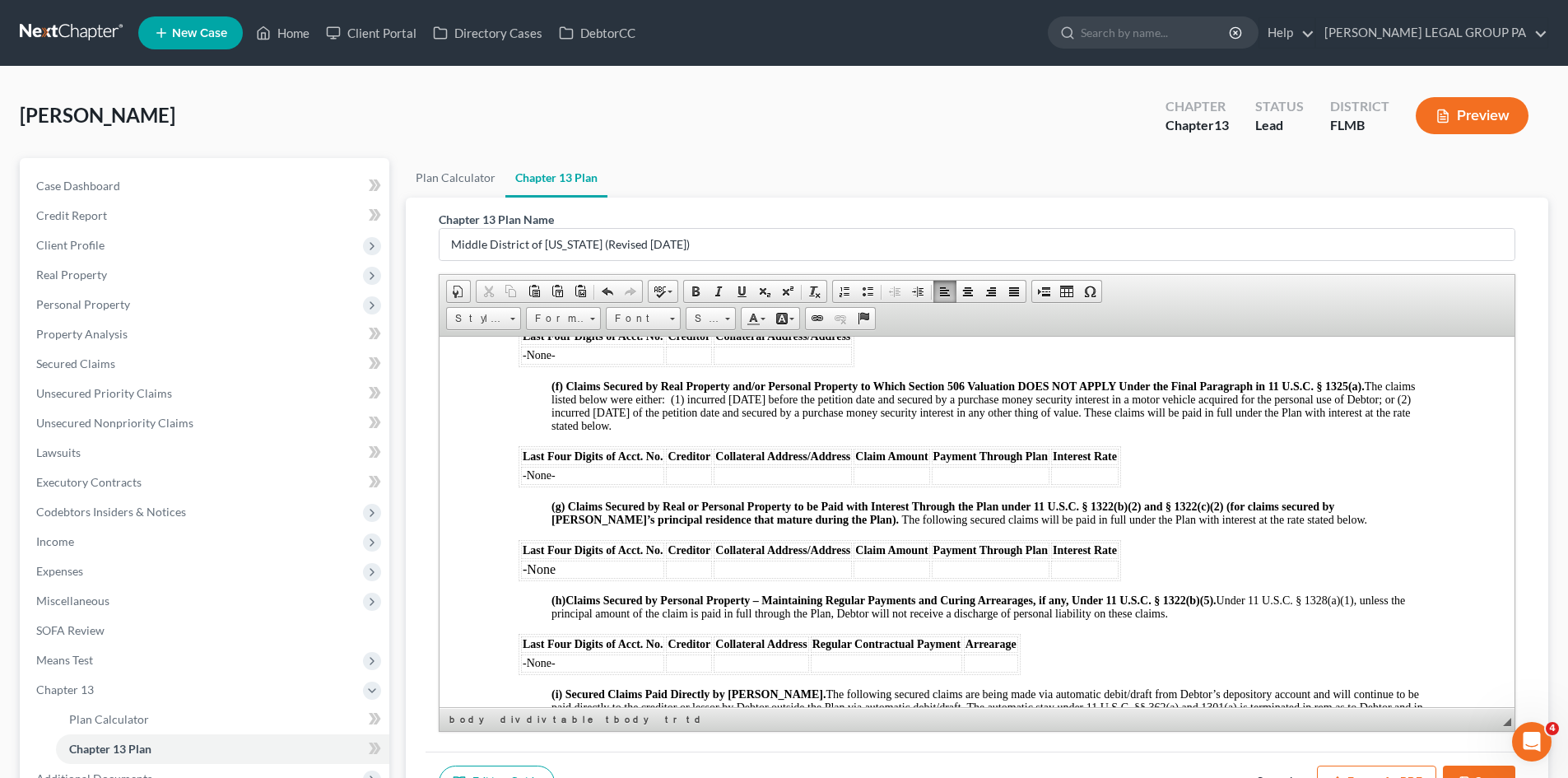
click at [641, 555] on span "Last Four Digits of Acct. No." at bounding box center [592, 549] width 140 height 12
drag, startPoint x: 544, startPoint y: 584, endPoint x: 522, endPoint y: 583, distance: 22.0
click at [522, 577] on td "-None" at bounding box center [592, 569] width 143 height 18
click at [568, 577] on td "-None" at bounding box center [592, 569] width 143 height 18
drag, startPoint x: 572, startPoint y: 581, endPoint x: 518, endPoint y: 578, distance: 54.1
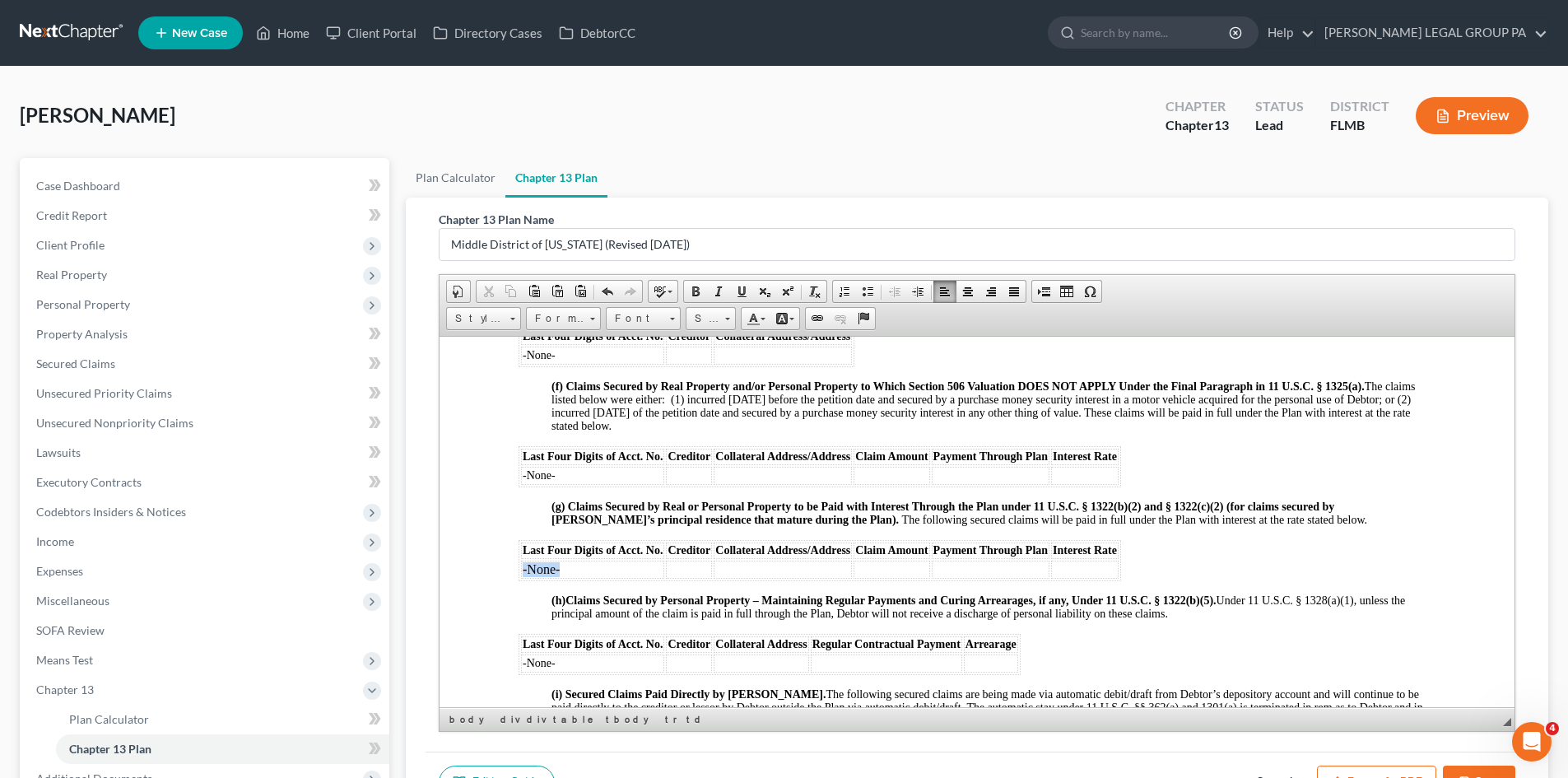
click at [518, 578] on table "Last Four Digits of Acct. No. Creditor Collateral Address/Address Claim Amount …" at bounding box center [820, 559] width 602 height 42
click at [625, 320] on span "Font" at bounding box center [635, 318] width 57 height 21
click at [664, 382] on span "Times New Roman" at bounding box center [664, 381] width 102 height 14
click at [699, 328] on span "Size" at bounding box center [703, 318] width 33 height 21
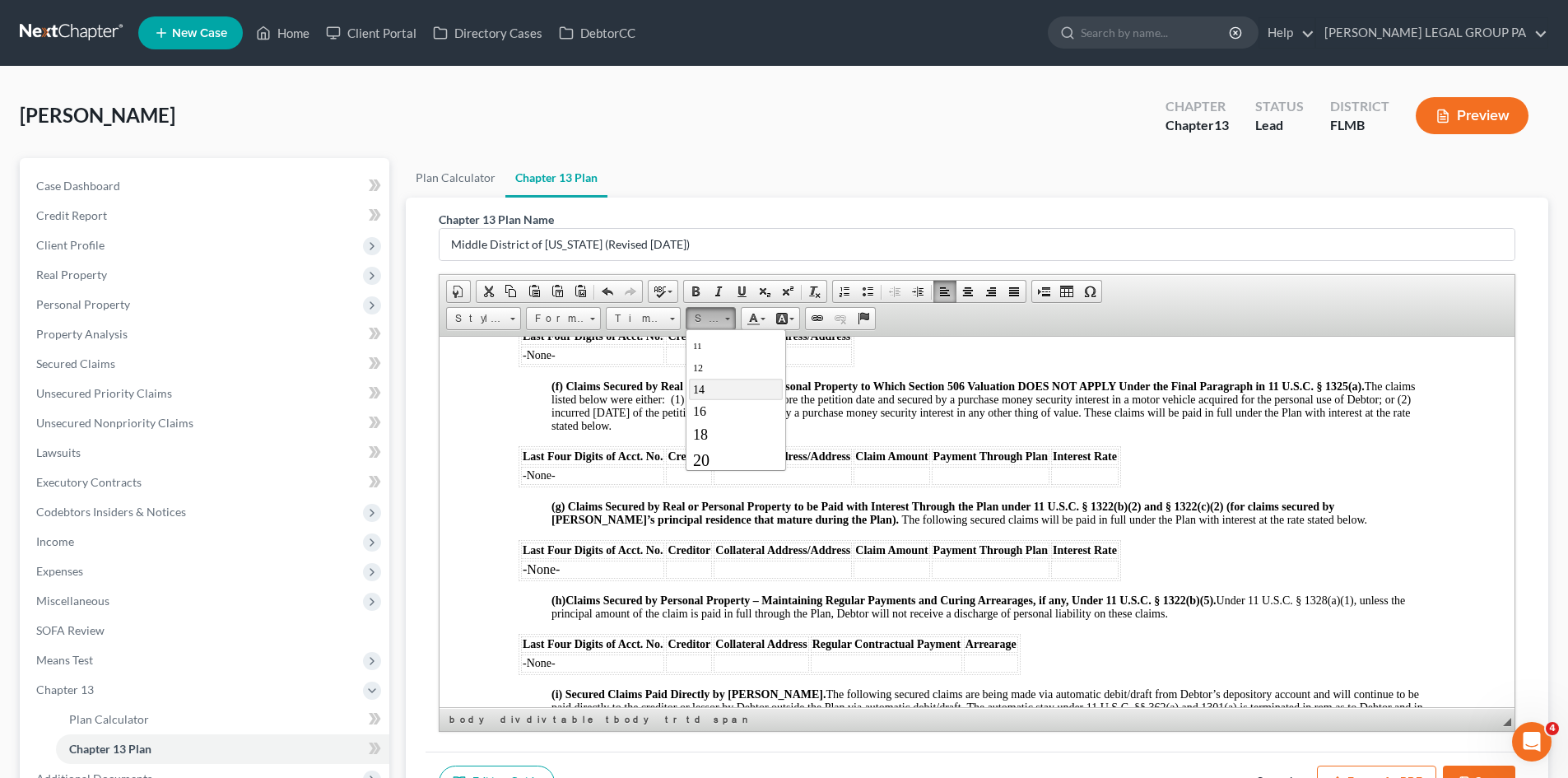
drag, startPoint x: 723, startPoint y: 388, endPoint x: 983, endPoint y: 387, distance: 260.0
click at [723, 388] on link "14" at bounding box center [736, 388] width 94 height 21
click at [776, 417] on span "(f) Claims Secured by Real Property and/or Personal Property to Which Section 5…" at bounding box center [983, 406] width 864 height 52
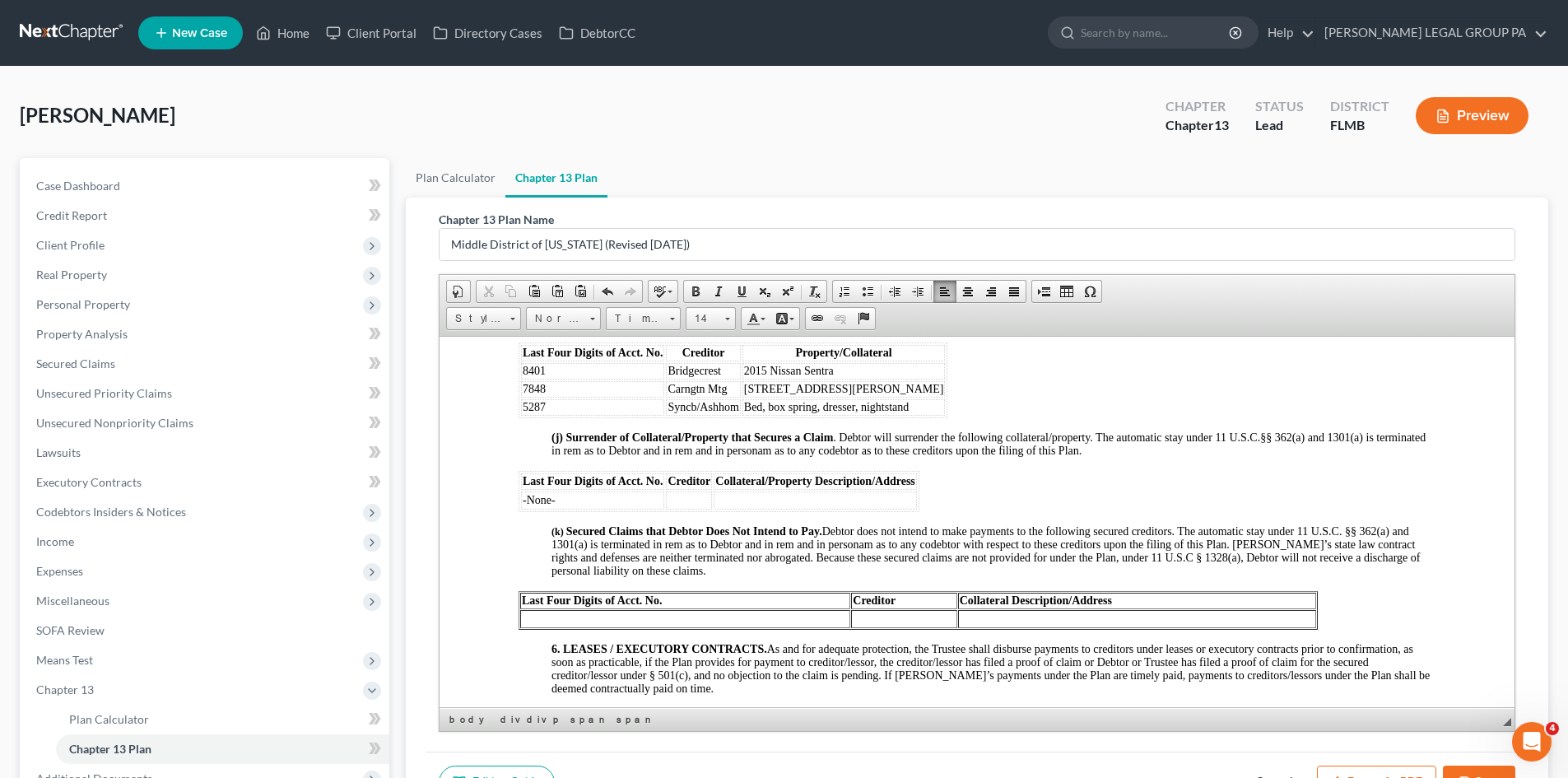
scroll to position [2469, 0]
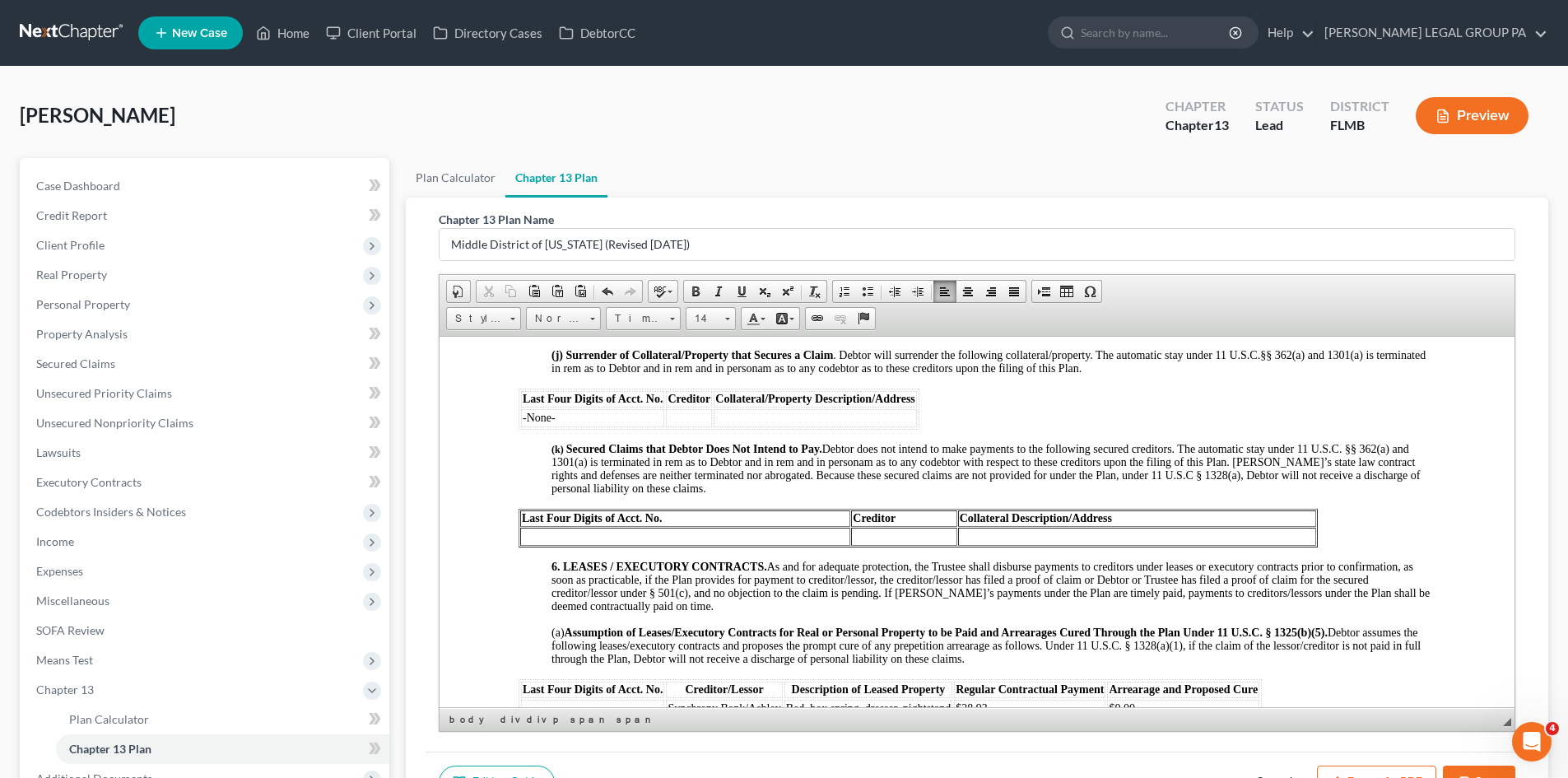
click at [709, 545] on td at bounding box center [685, 536] width 330 height 18
click at [707, 545] on td at bounding box center [685, 536] width 330 height 18
click at [768, 492] on span "Secured Claims that Debtor Does Not Intend to Pay. Debtor does not intend to ma…" at bounding box center [986, 468] width 869 height 52
click at [565, 545] on td "-None" at bounding box center [685, 536] width 330 height 18
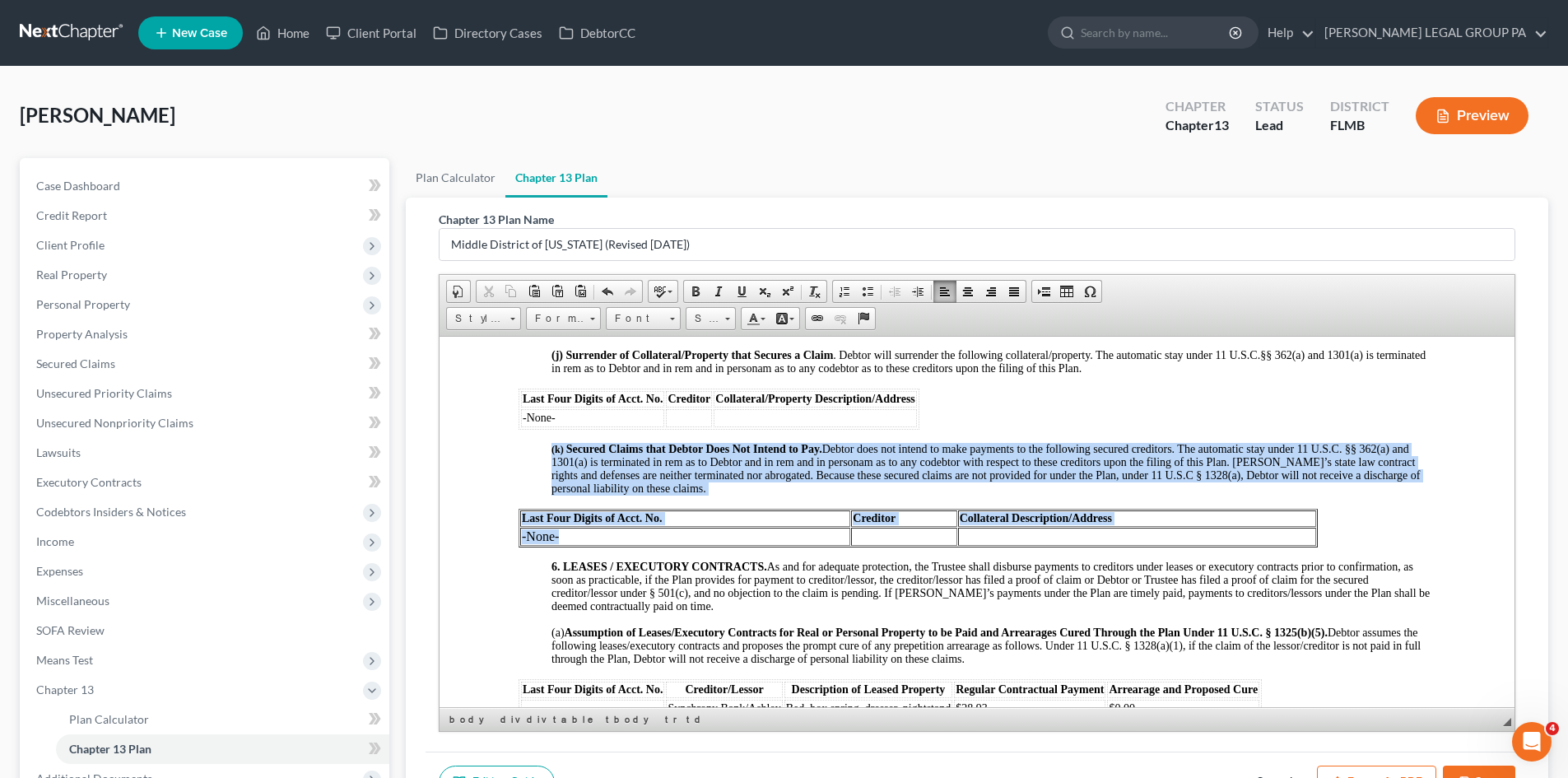
drag, startPoint x: 572, startPoint y: 545, endPoint x: 516, endPoint y: 543, distance: 56.0
click at [608, 545] on td "-None-" at bounding box center [685, 536] width 330 height 18
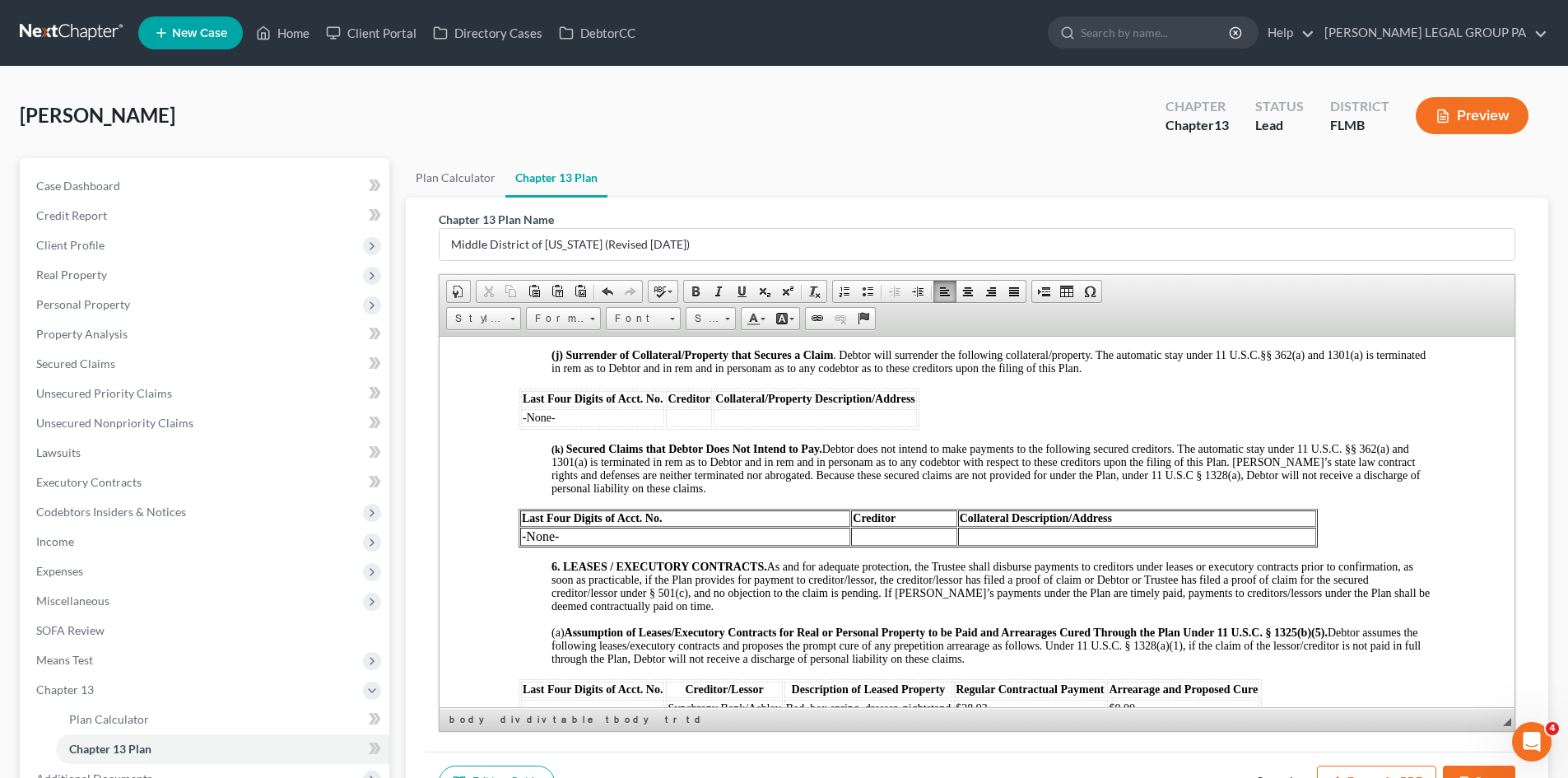
click at [594, 588] on span "6. LEASES / EXECUTORY CONTRACTS. As and for adequate protection, the Trustee sh…" at bounding box center [991, 586] width 878 height 52
drag, startPoint x: 577, startPoint y: 550, endPoint x: 523, endPoint y: 549, distance: 54.0
click at [523, 545] on td "-None-" at bounding box center [685, 536] width 330 height 18
drag, startPoint x: 635, startPoint y: 320, endPoint x: 651, endPoint y: 320, distance: 16.0
click at [635, 320] on span "Font" at bounding box center [635, 318] width 57 height 21
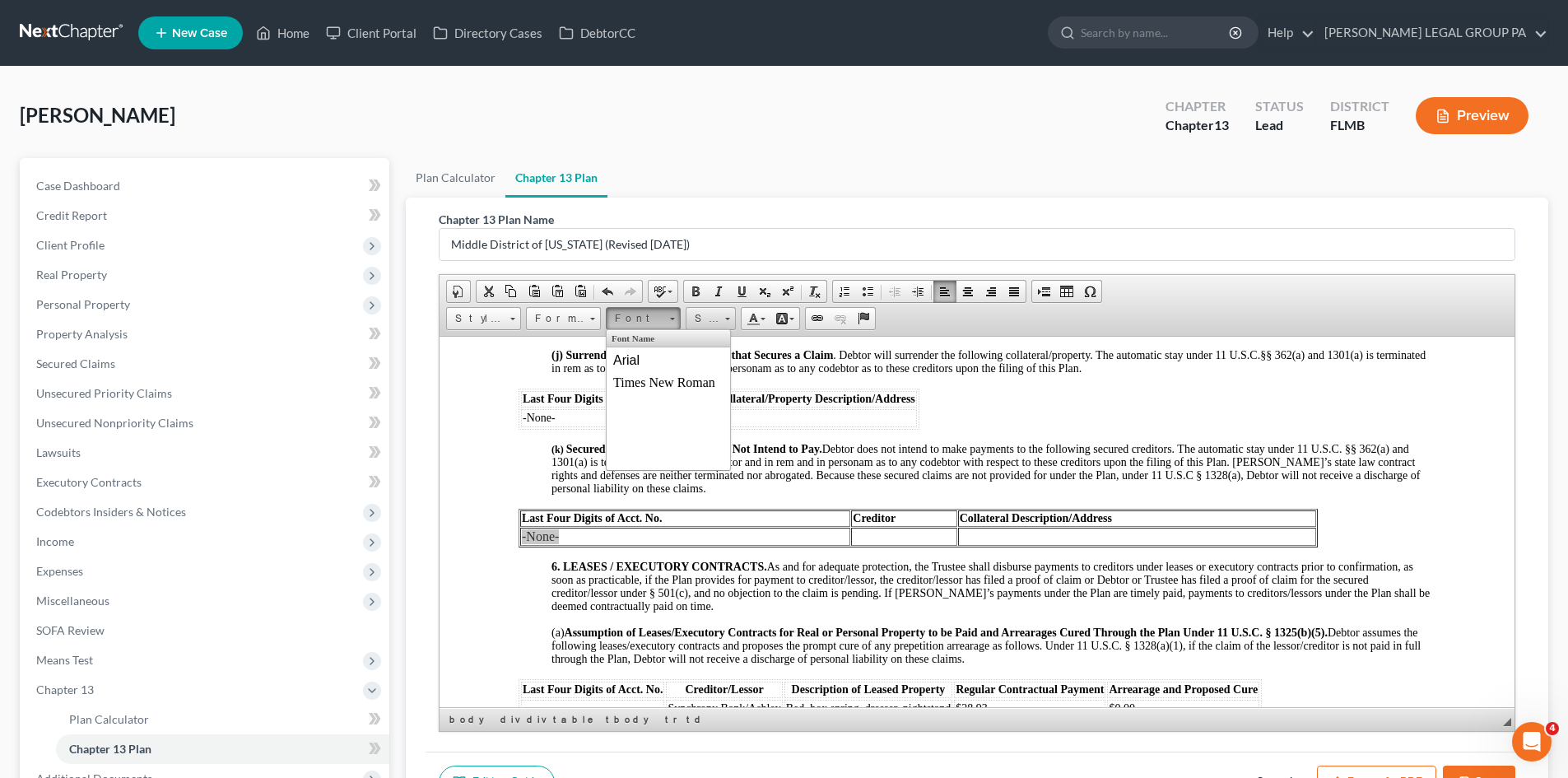
click at [718, 325] on span "Size" at bounding box center [703, 318] width 33 height 21
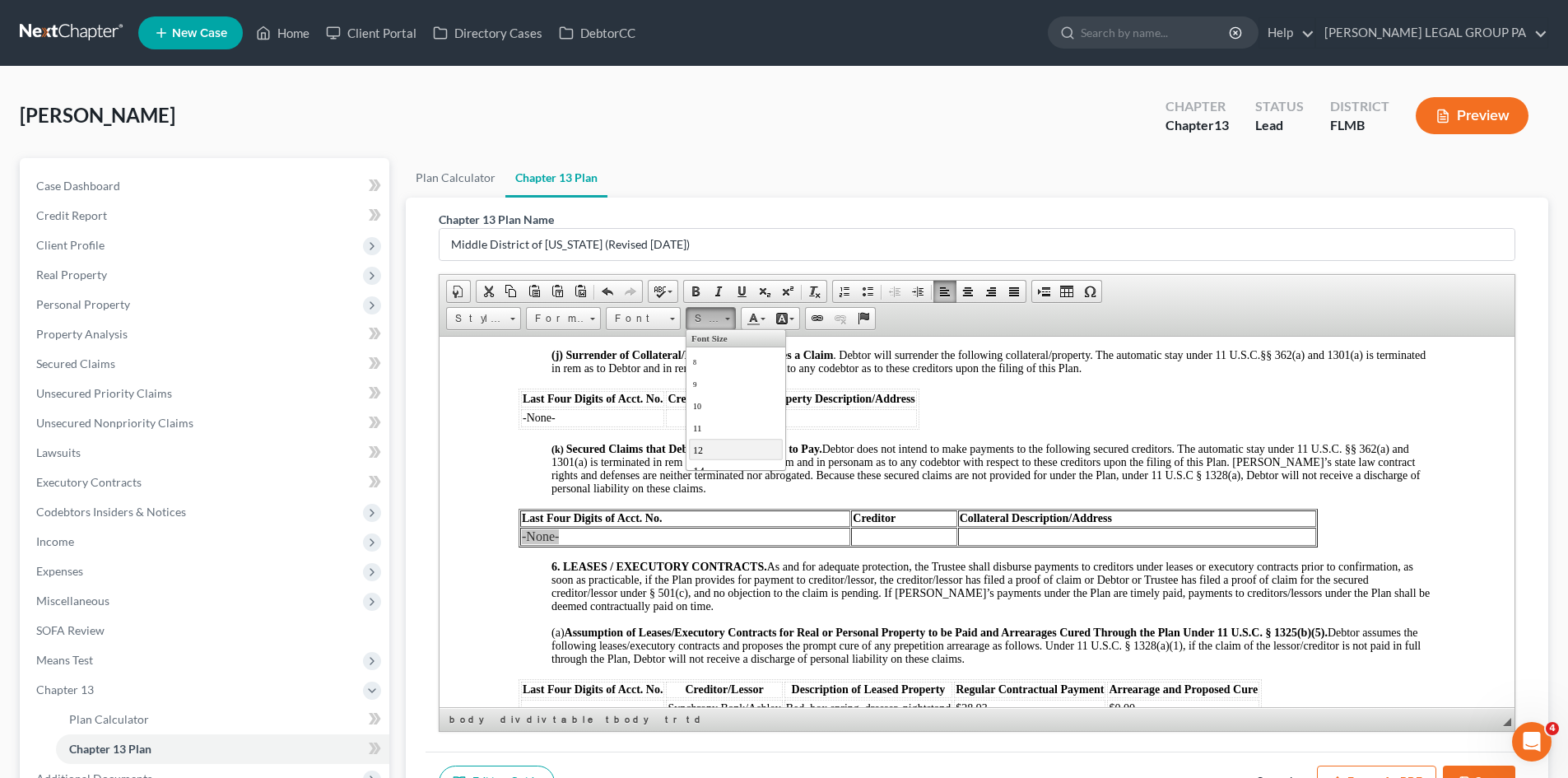
scroll to position [82, 0]
click at [720, 390] on link "14" at bounding box center [736, 388] width 94 height 21
click at [661, 320] on span "Font" at bounding box center [635, 318] width 57 height 21
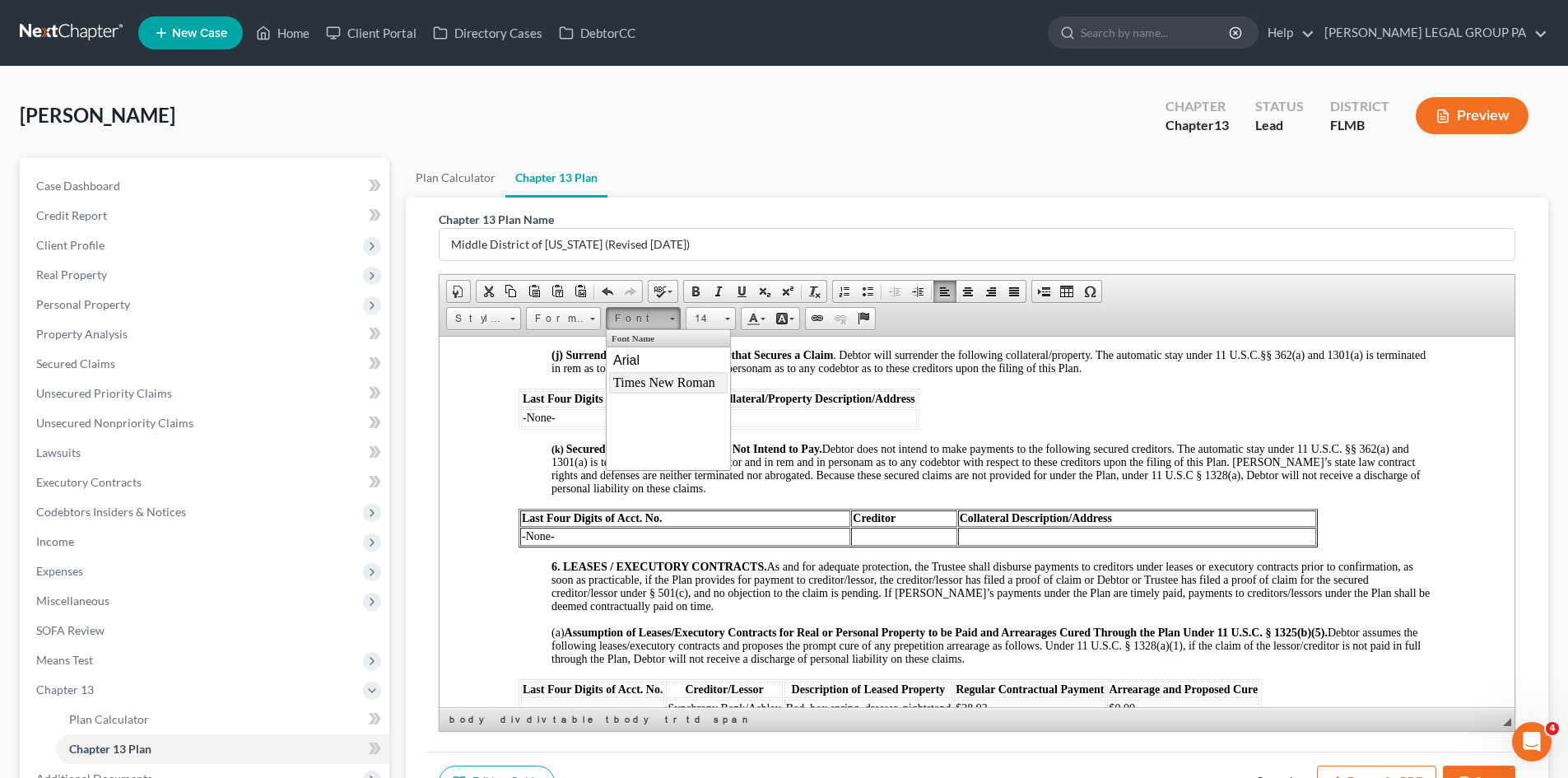
click at [662, 383] on span "Times New Roman" at bounding box center [664, 381] width 102 height 14
click at [699, 472] on span "Secured Claims that Debtor Does Not Intend to Pay. Debtor does not intend to ma…" at bounding box center [986, 468] width 869 height 52
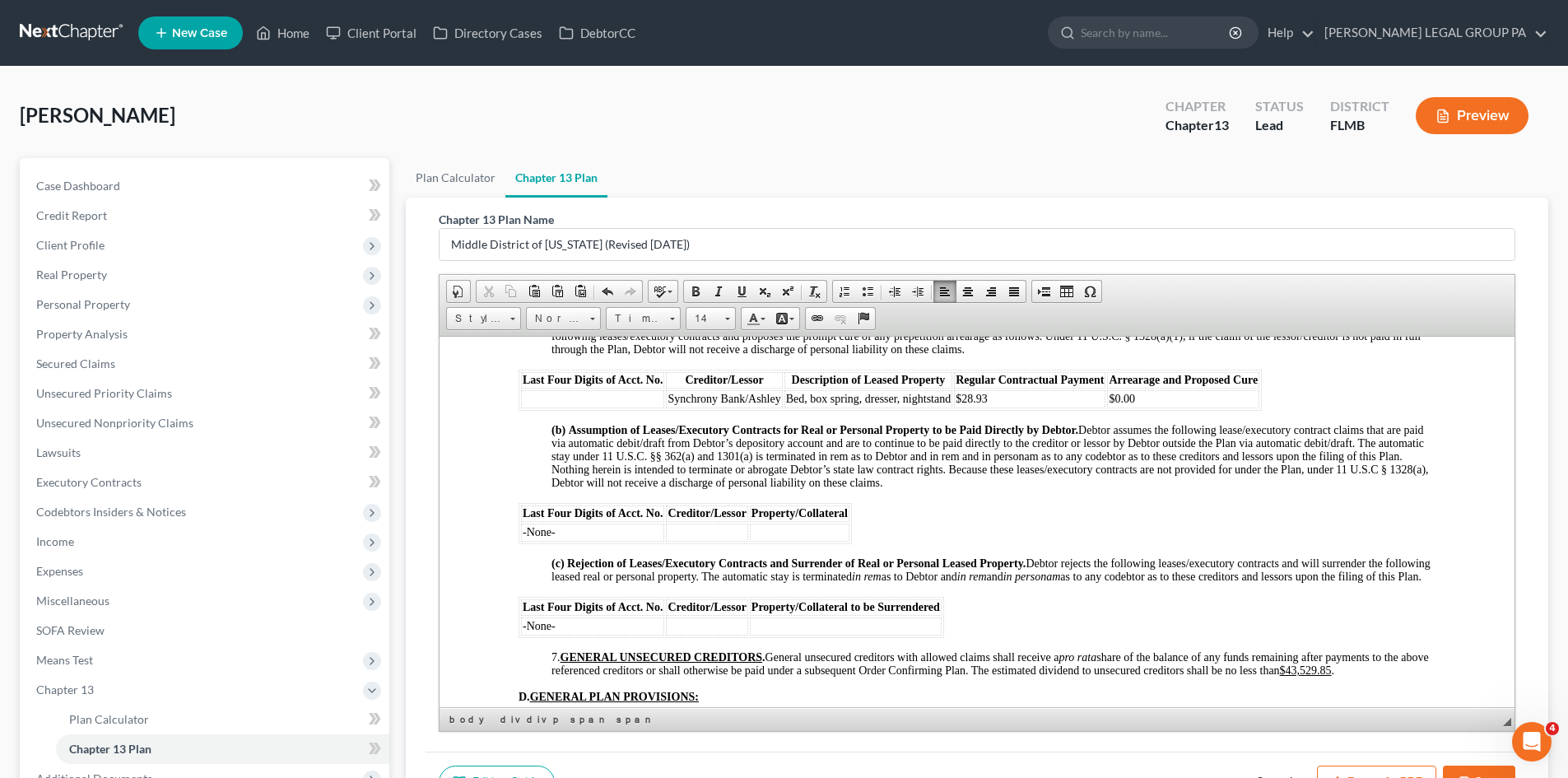
scroll to position [2798, 0]
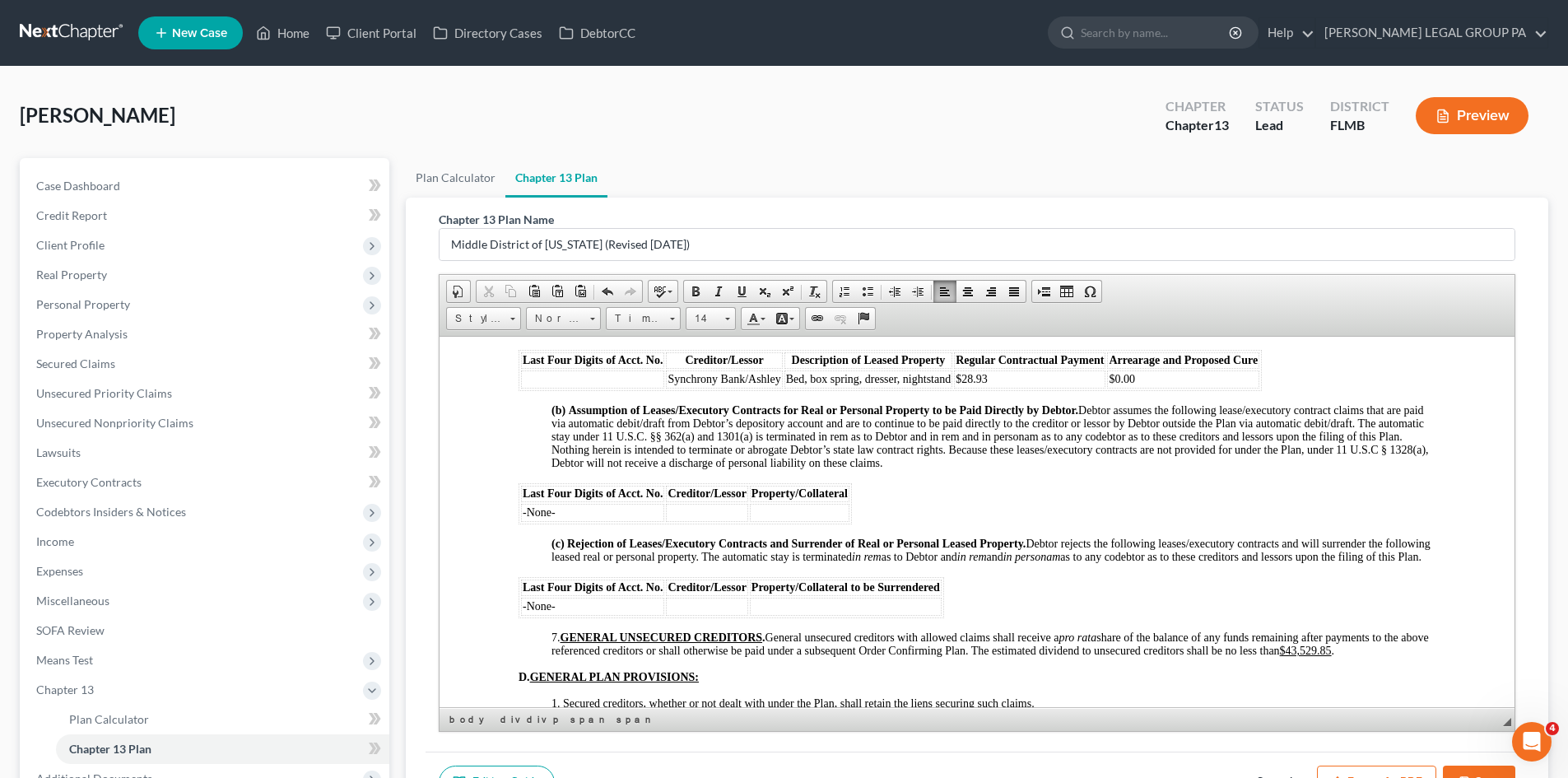
click at [558, 384] on td at bounding box center [592, 379] width 143 height 18
click at [968, 462] on span "(b) Assumption of Leases/Executory Contracts for Real or Personal Property to b…" at bounding box center [991, 435] width 878 height 65
click at [963, 468] on span "(b) Assumption of Leases/Executory Contracts for Real or Personal Property to b…" at bounding box center [991, 435] width 878 height 65
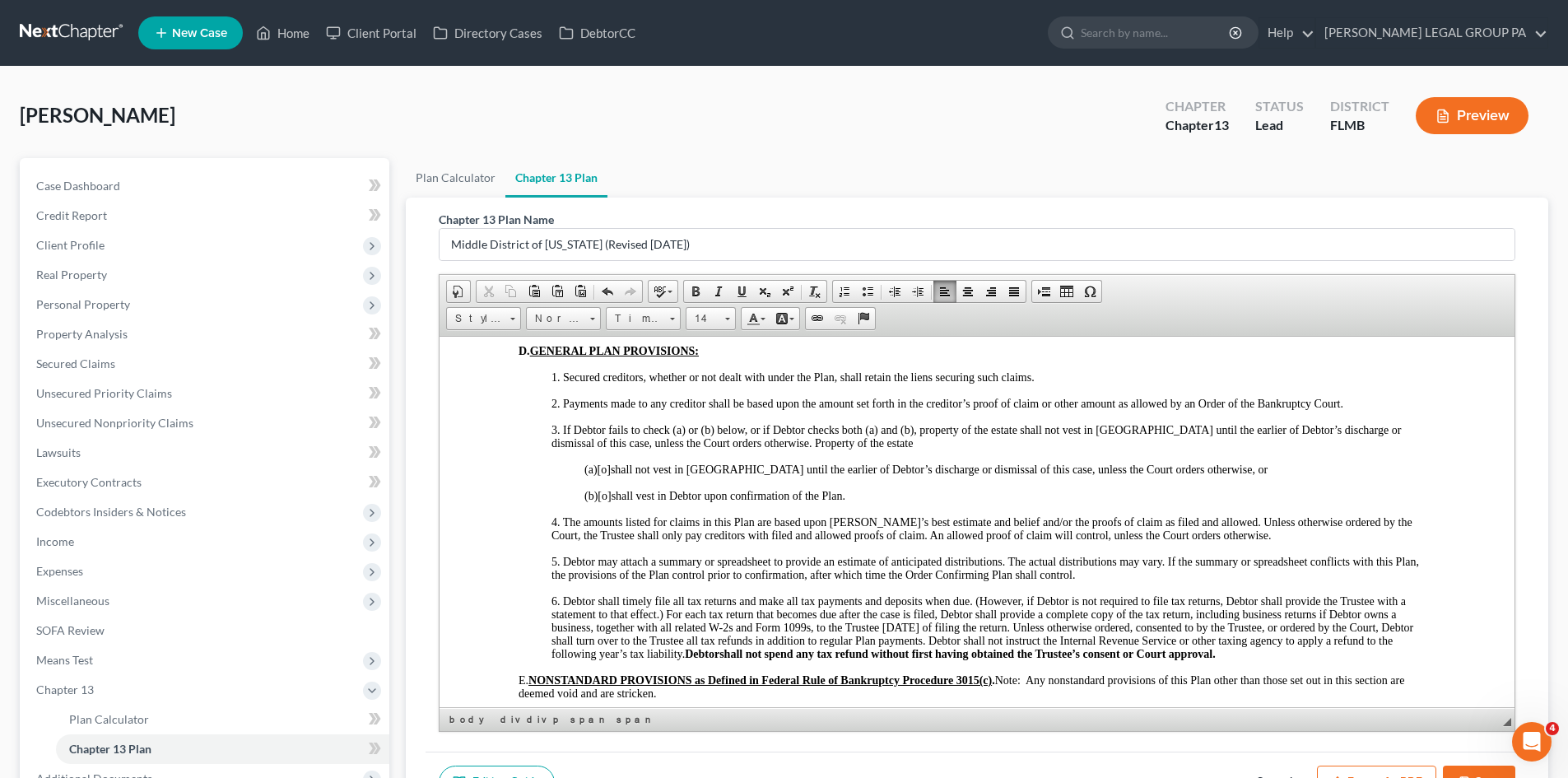
scroll to position [3128, 0]
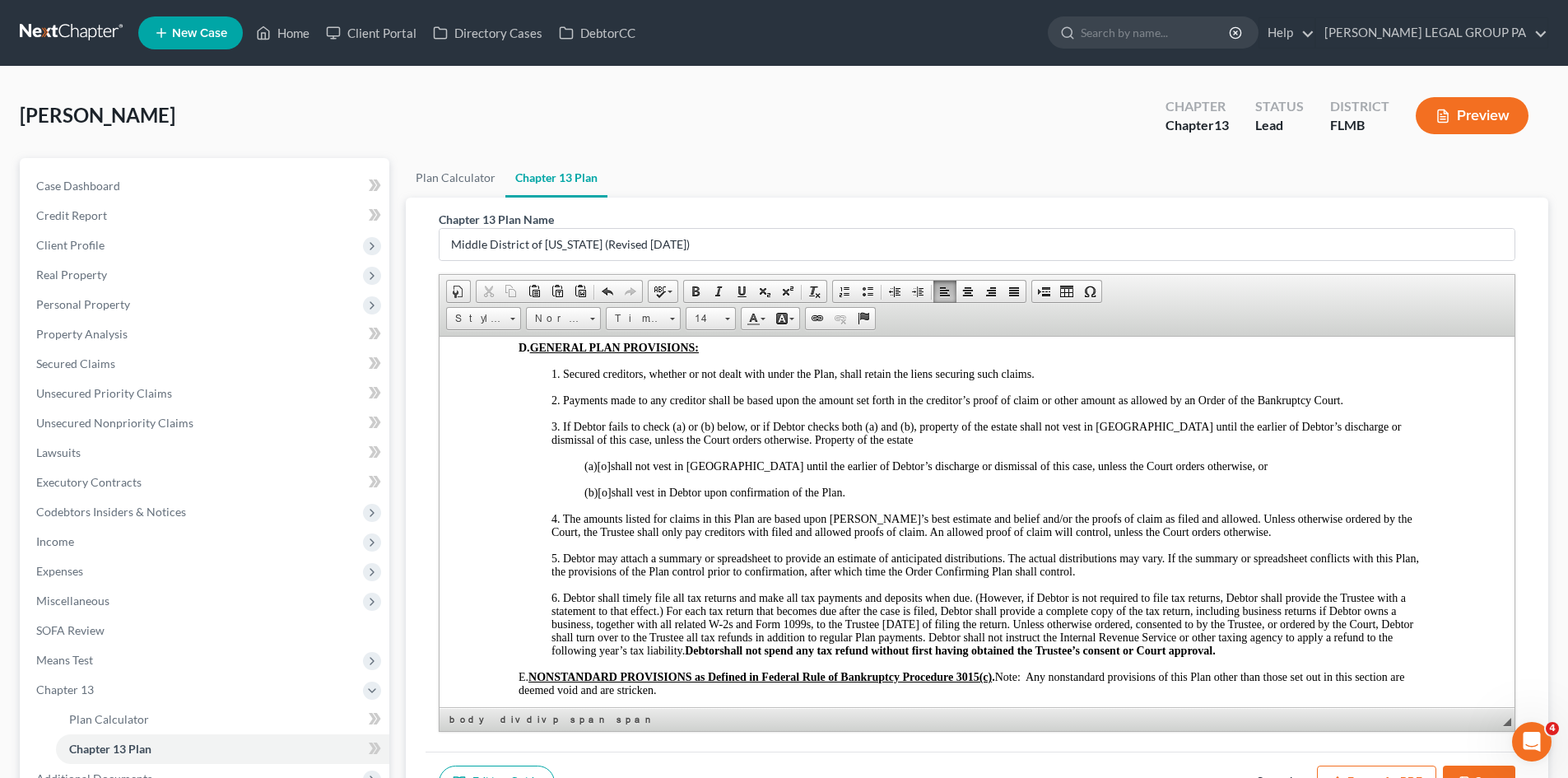
click at [611, 498] on span "[o]" at bounding box center [604, 492] width 13 height 12
click at [796, 538] on span "4. The amounts listed for claims in this Plan are based upon Debtor’s best esti…" at bounding box center [982, 525] width 861 height 26
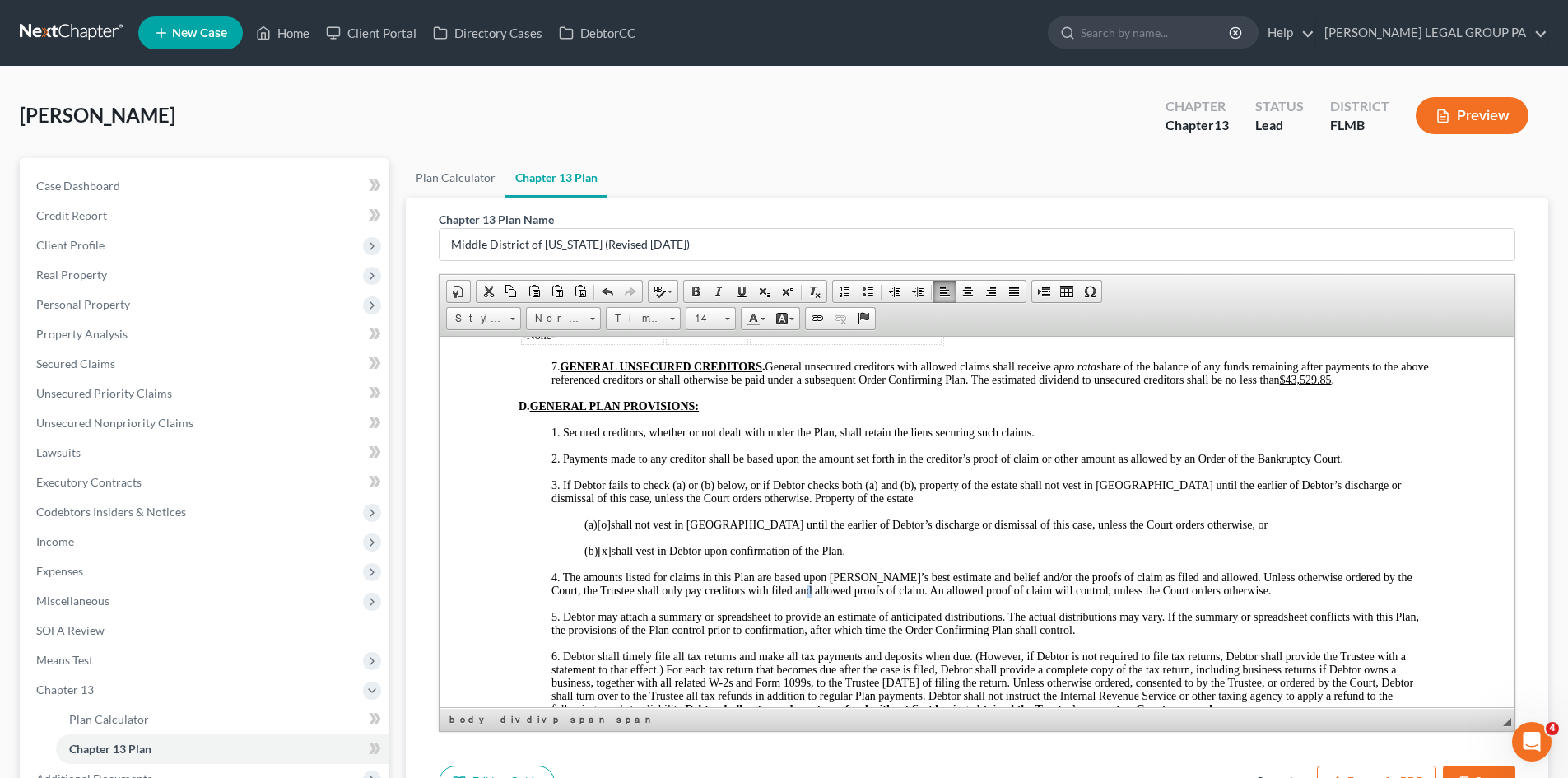
scroll to position [3045, 0]
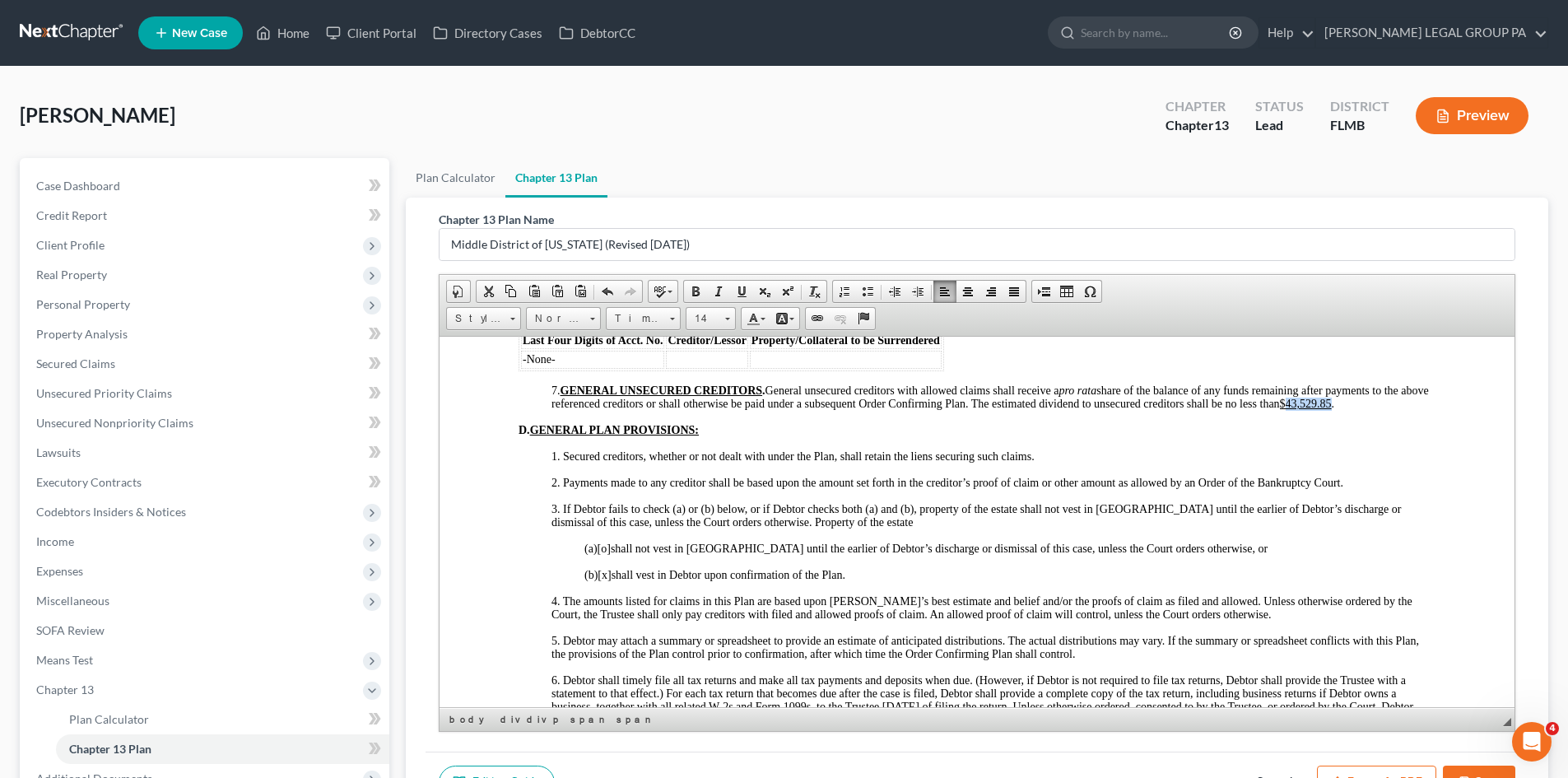
drag, startPoint x: 1335, startPoint y: 426, endPoint x: 1380, endPoint y: 426, distance: 45.0
click at [1331, 409] on u "$43,529.85" at bounding box center [1306, 402] width 52 height 12
click at [989, 526] on span "3. If Debtor fails to check (a) or (b) below, or if Debtor checks both (a) and …" at bounding box center [976, 515] width 849 height 26
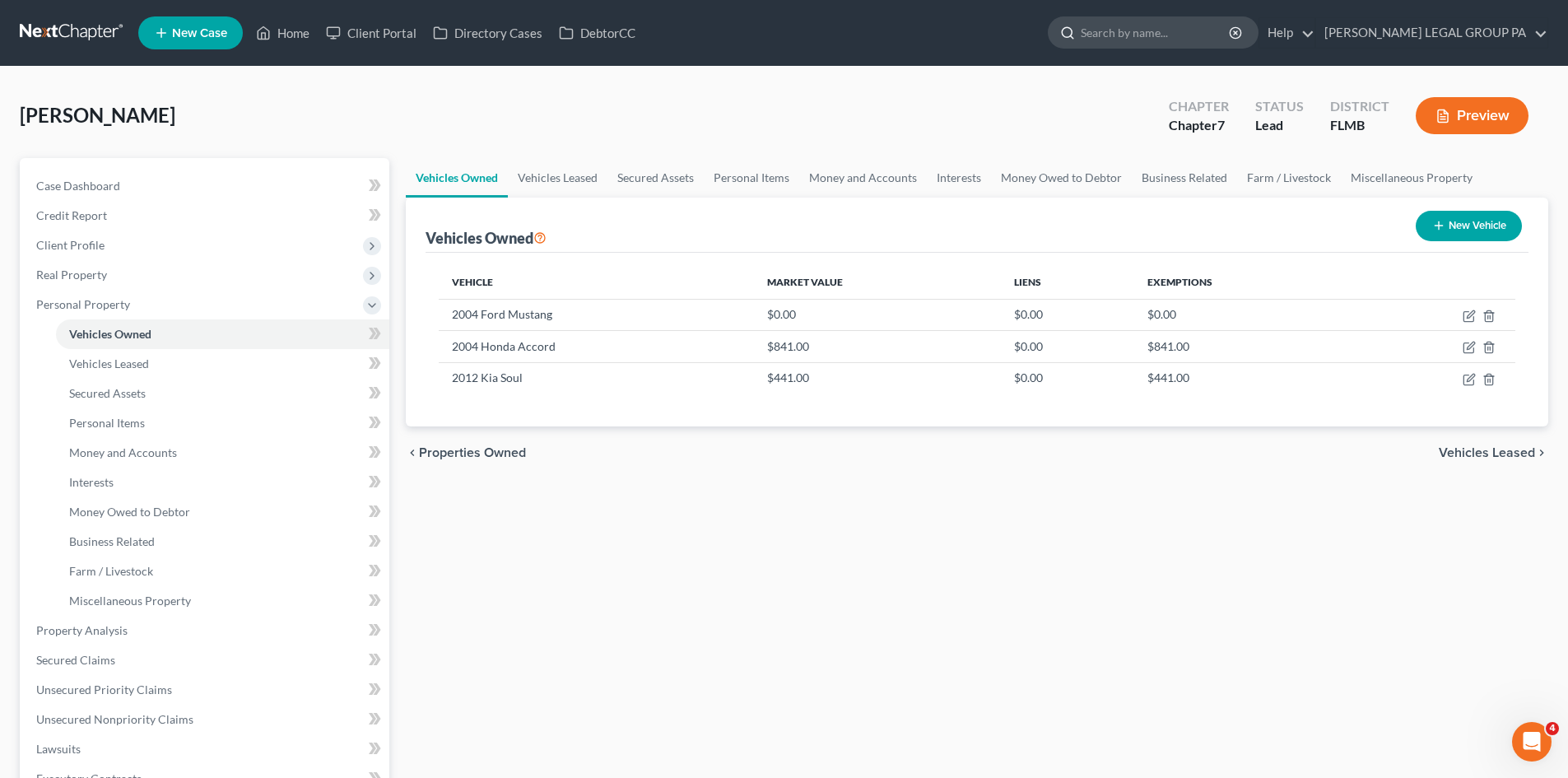
click at [1179, 30] on input "search" at bounding box center [1156, 32] width 151 height 30
click at [53, 174] on link "Case Dashboard" at bounding box center [206, 186] width 366 height 30
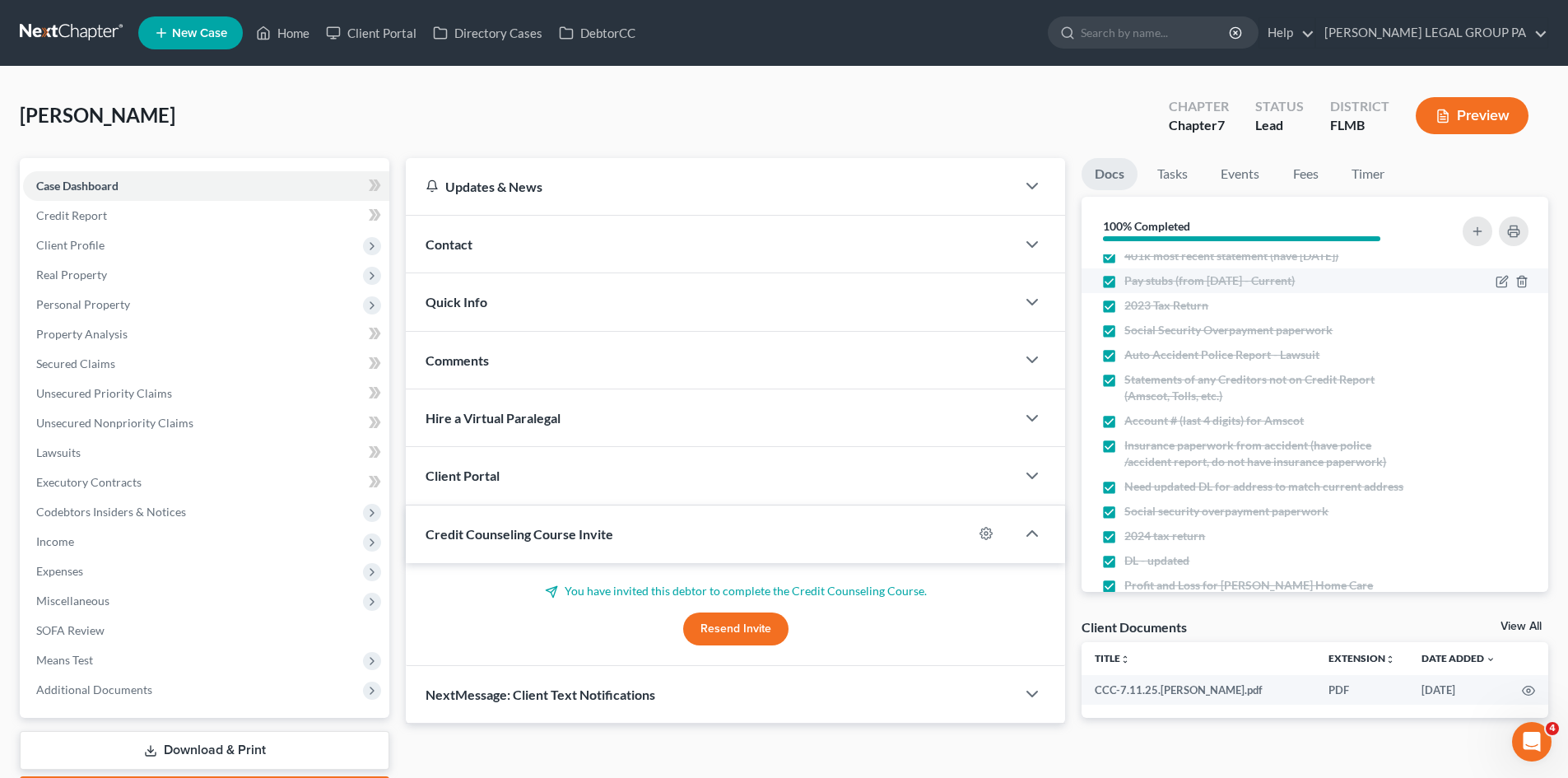
scroll to position [158, 0]
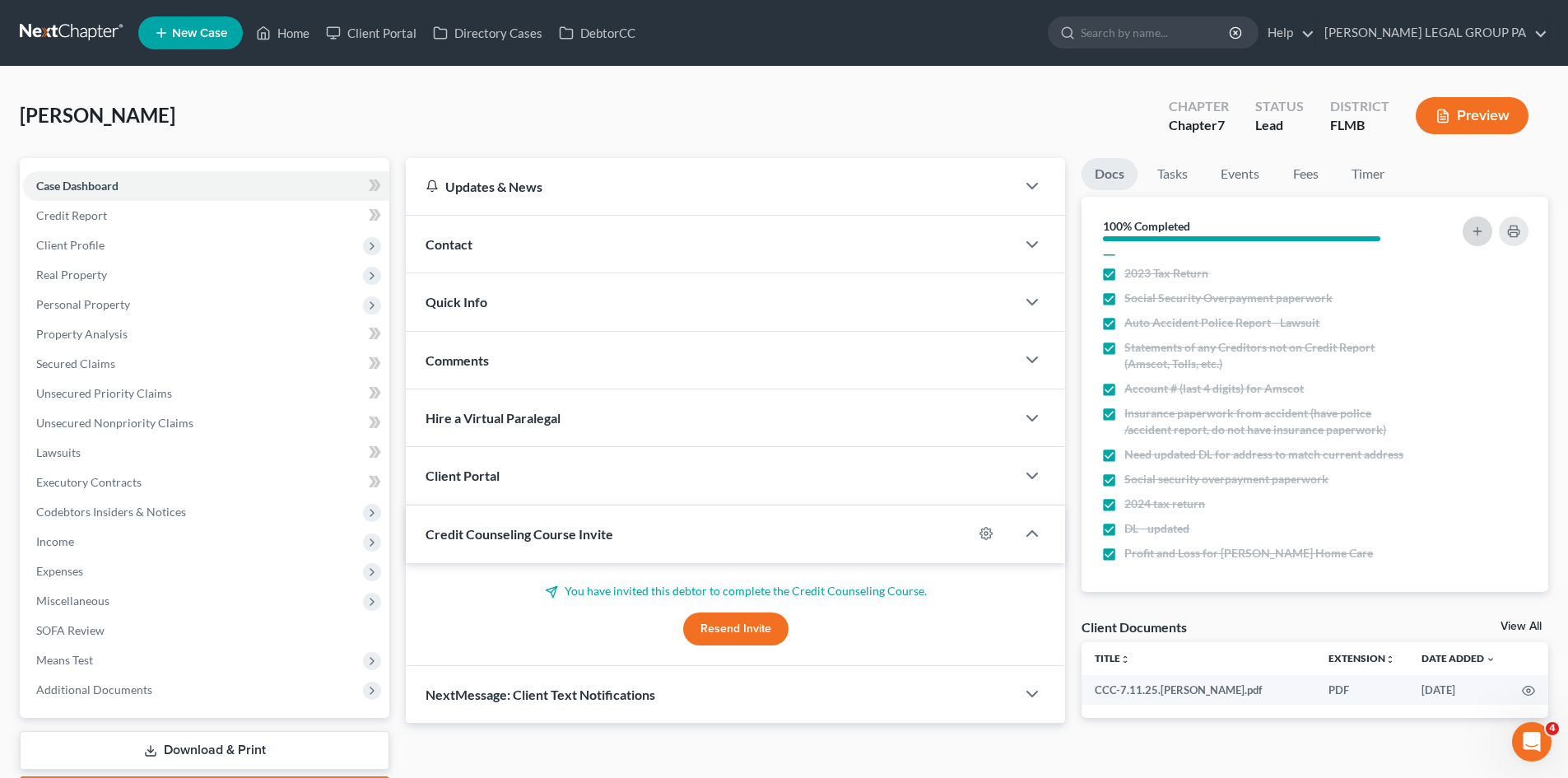
click at [1493, 230] on div at bounding box center [1462, 232] width 147 height 44
click at [1478, 233] on icon "button" at bounding box center [1477, 231] width 13 height 13
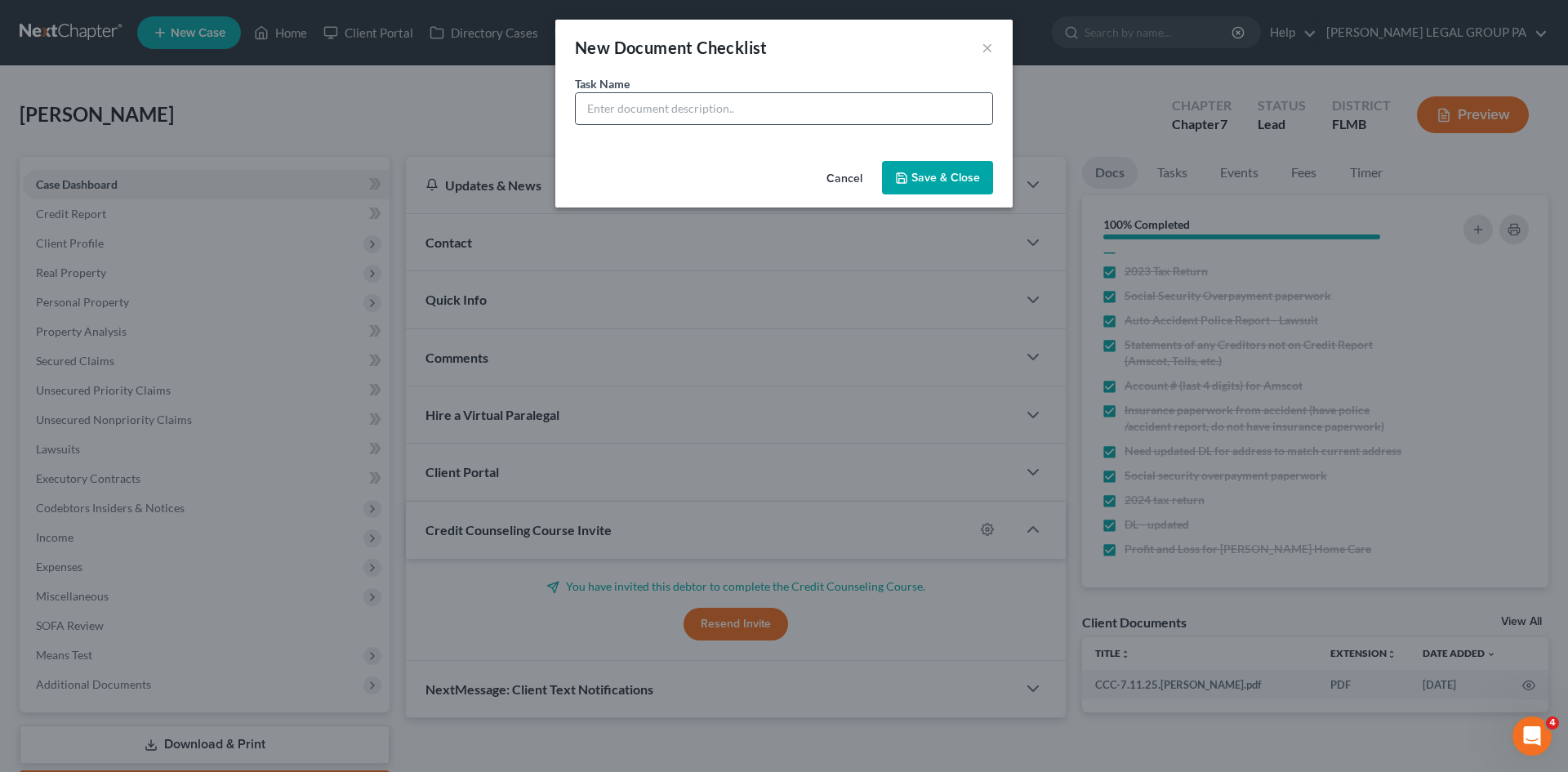
click at [858, 116] on input "text" at bounding box center [784, 109] width 416 height 31
type input "M"
type input "Registration - Mustang"
click at [936, 188] on button "Save & Close" at bounding box center [937, 177] width 111 height 34
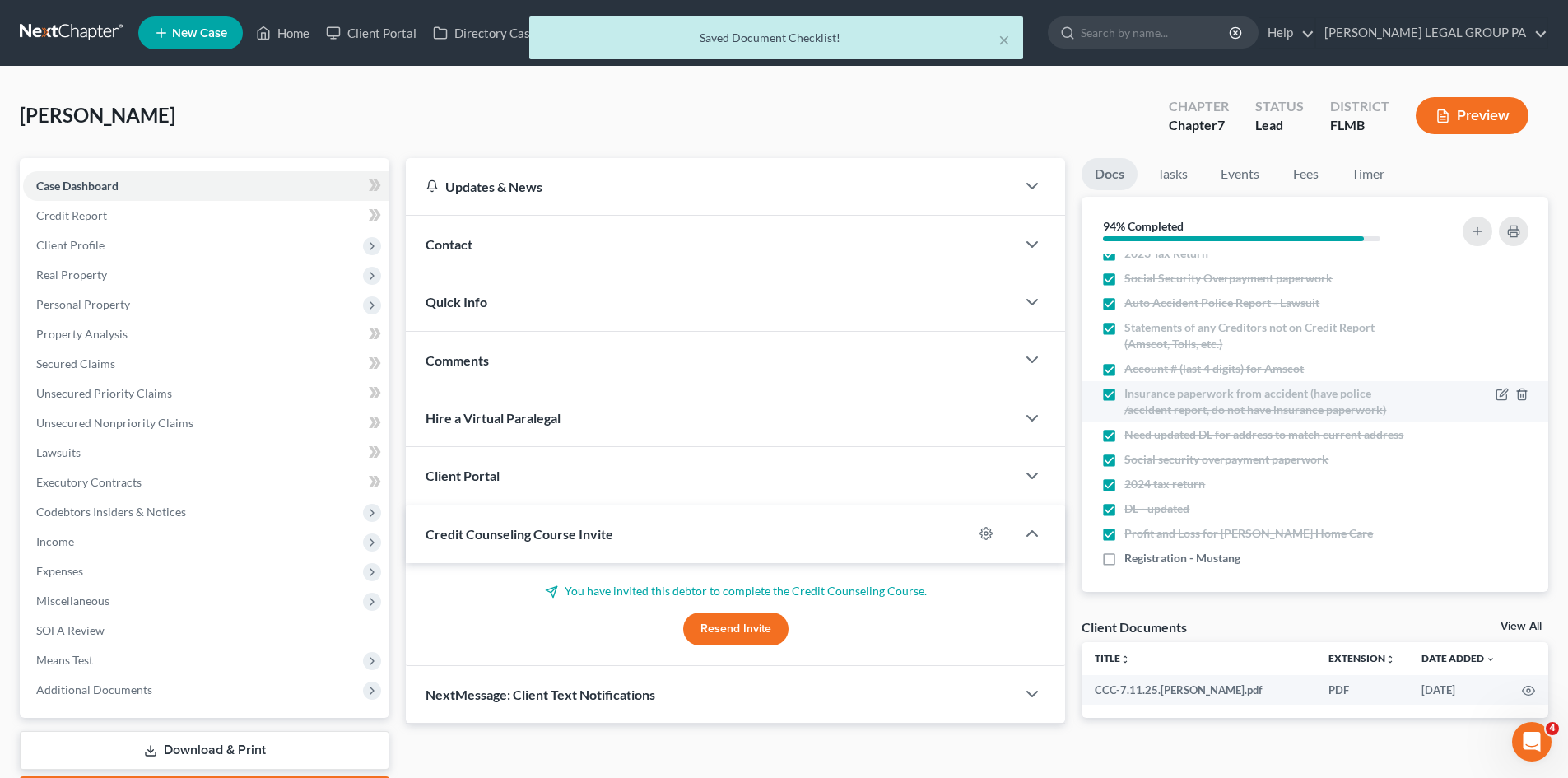
scroll to position [183, 0]
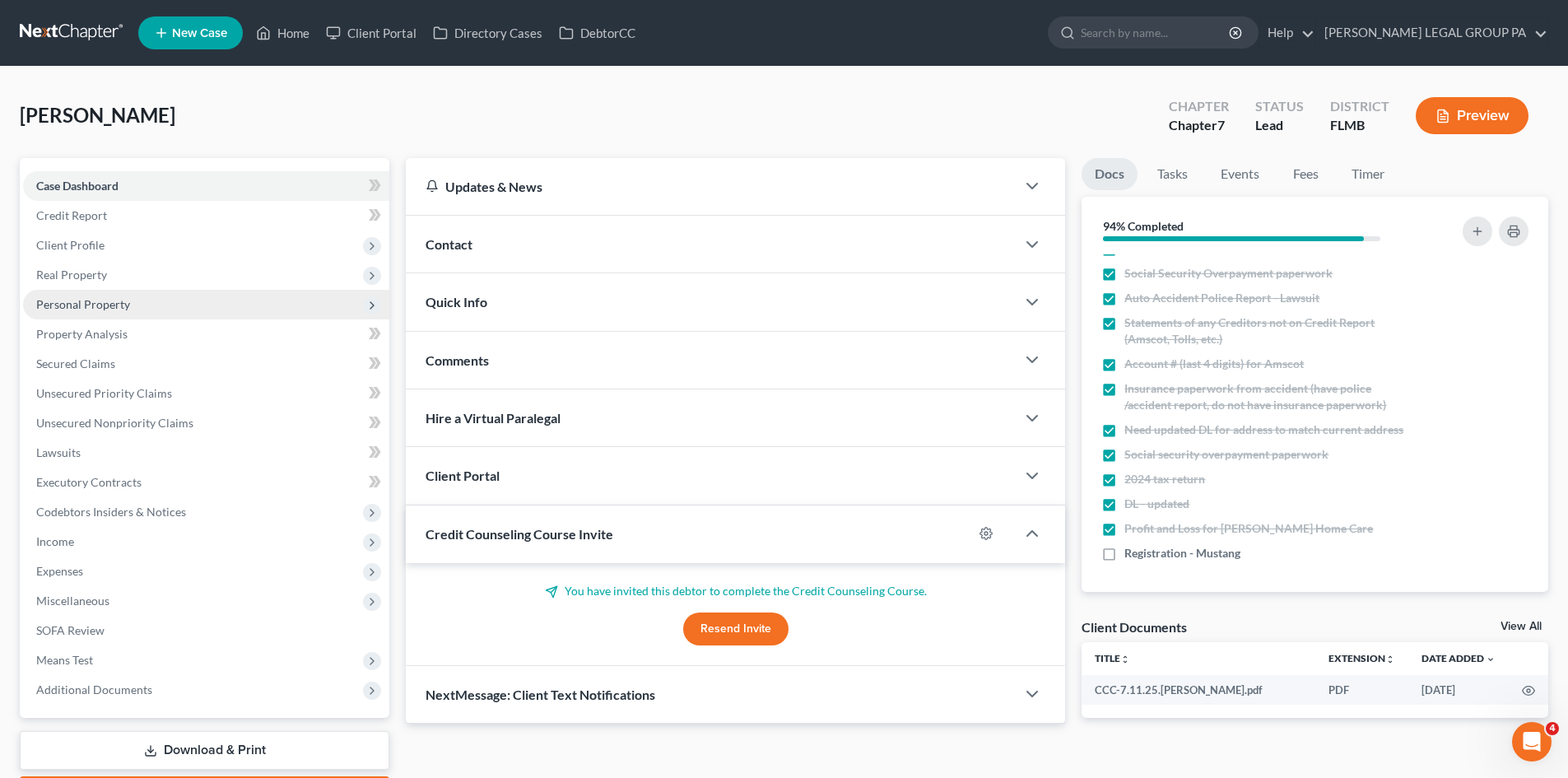
click at [135, 305] on span "Personal Property" at bounding box center [206, 305] width 366 height 30
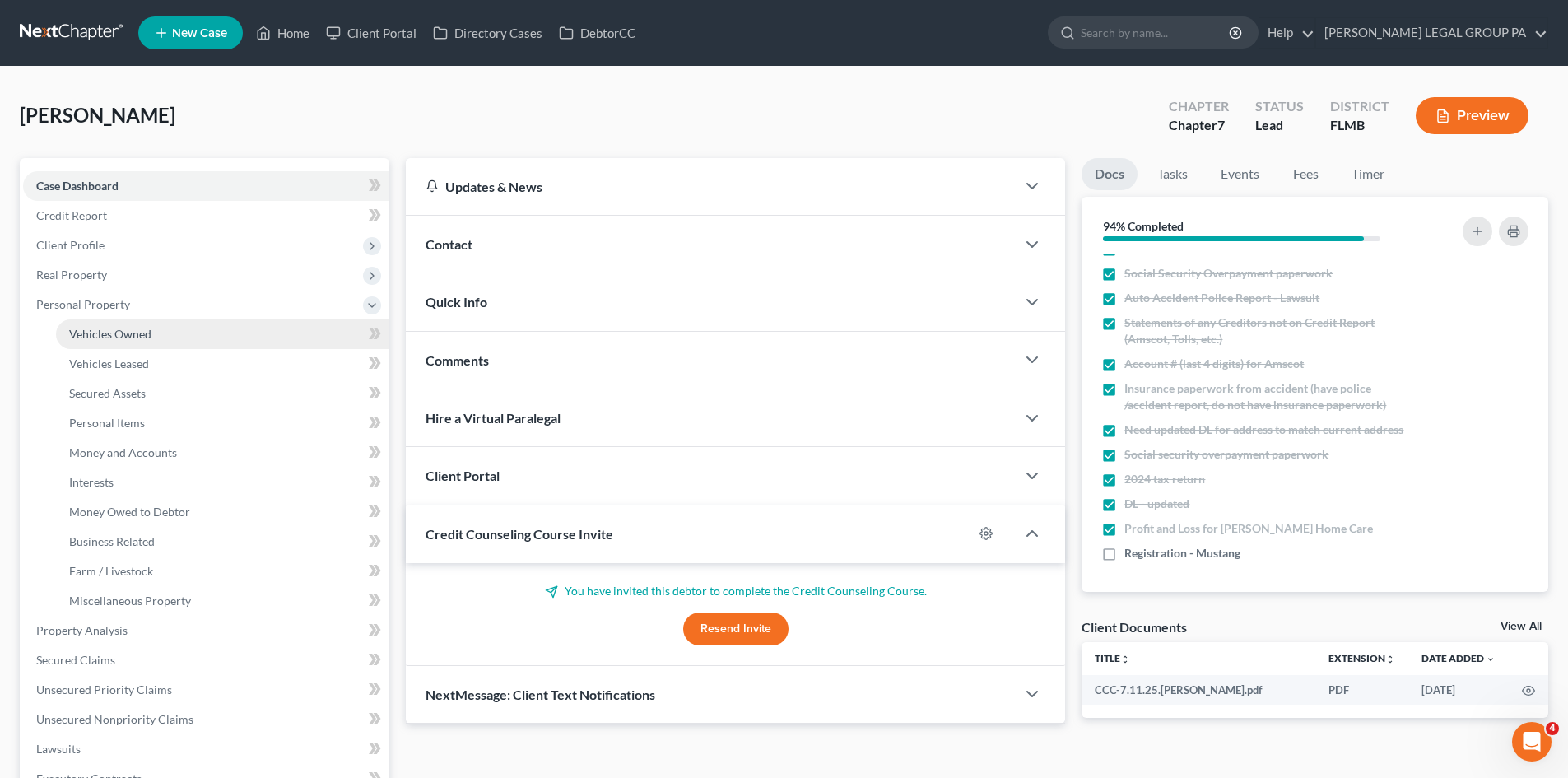
click at [135, 328] on span "Vehicles Owned" at bounding box center [110, 334] width 82 height 14
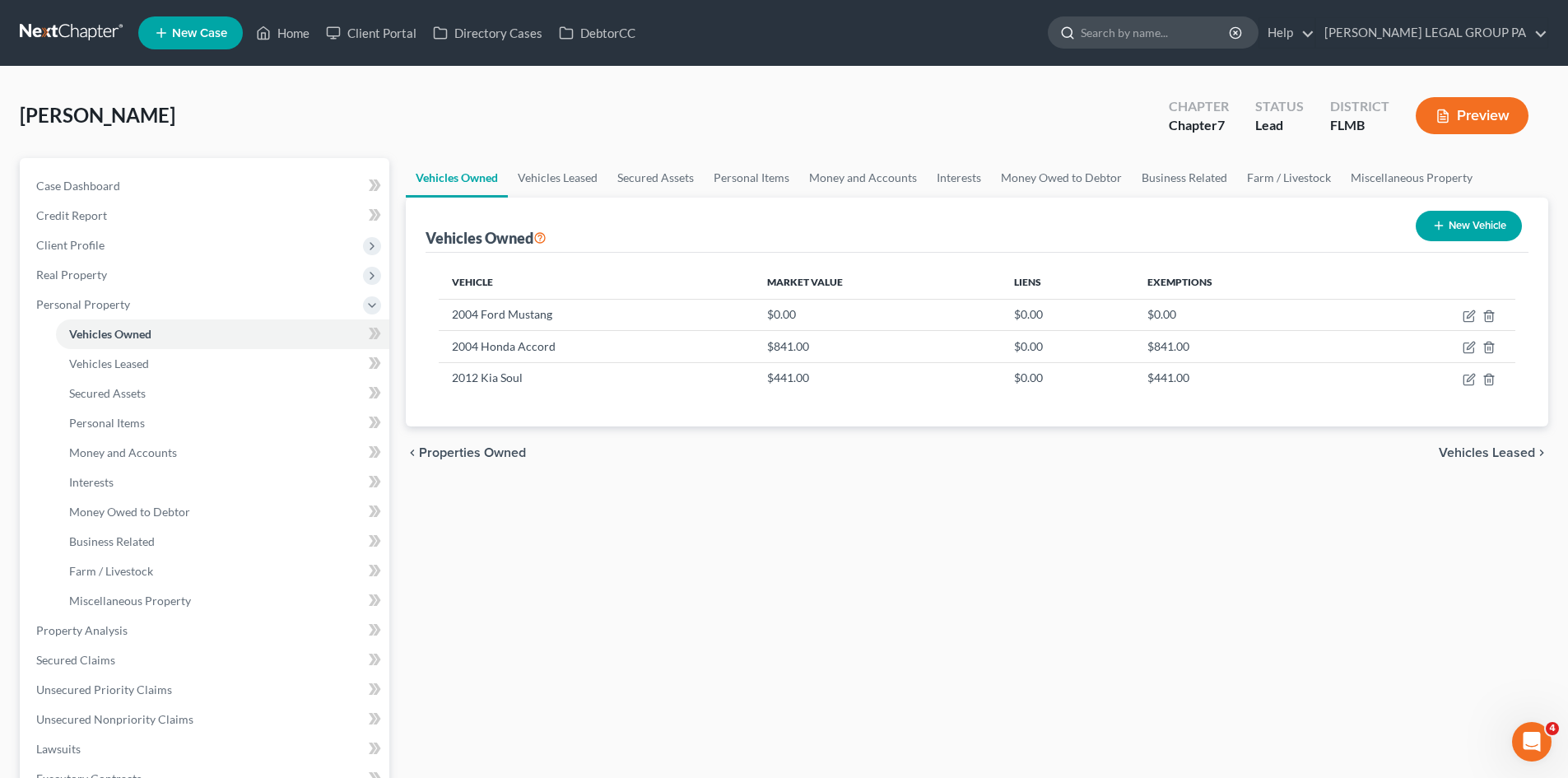
click at [1216, 38] on input "search" at bounding box center [1156, 32] width 151 height 30
type input "mahland"
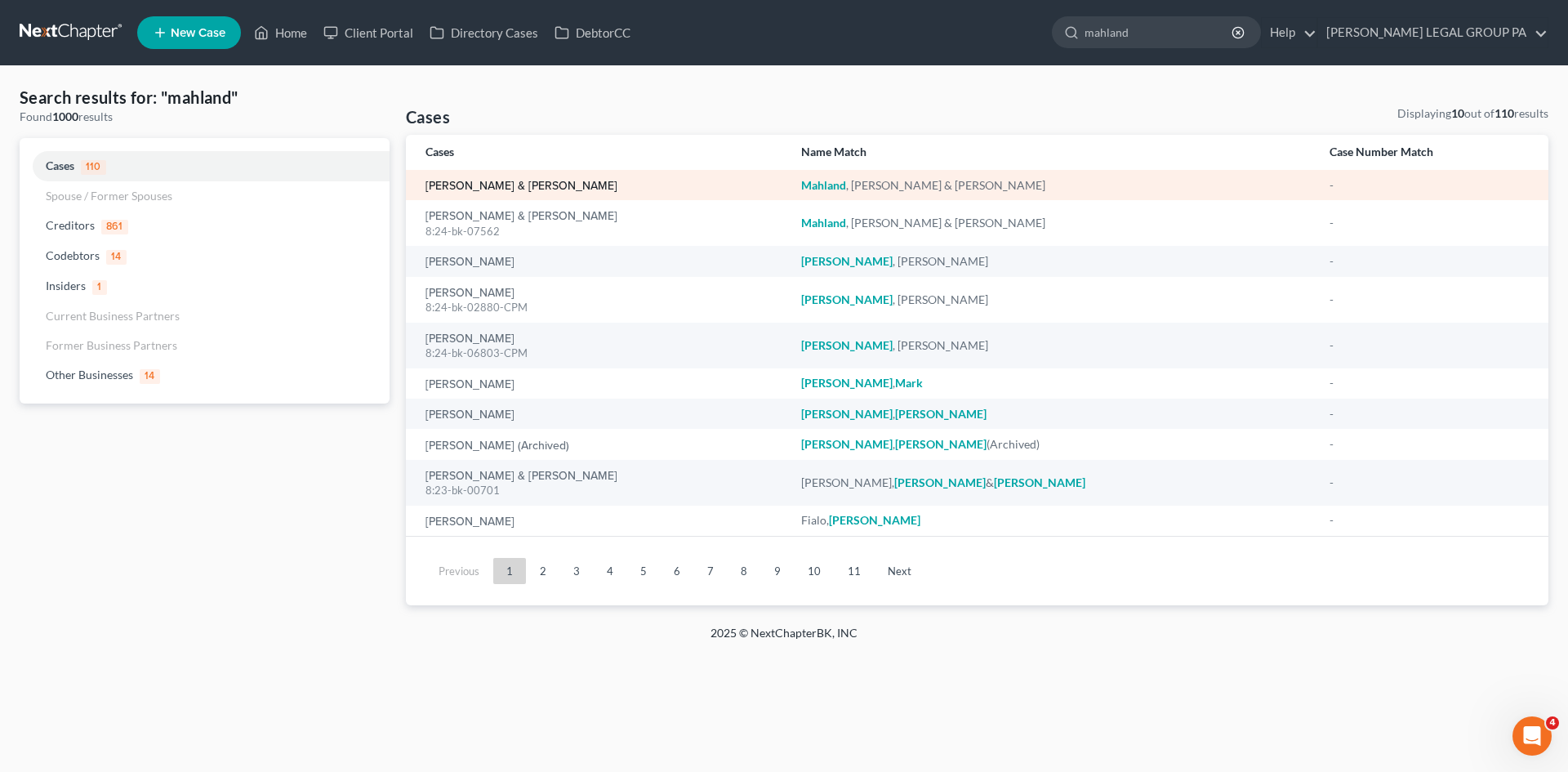
click at [539, 182] on link "[PERSON_NAME] & [PERSON_NAME]" at bounding box center [521, 186] width 192 height 11
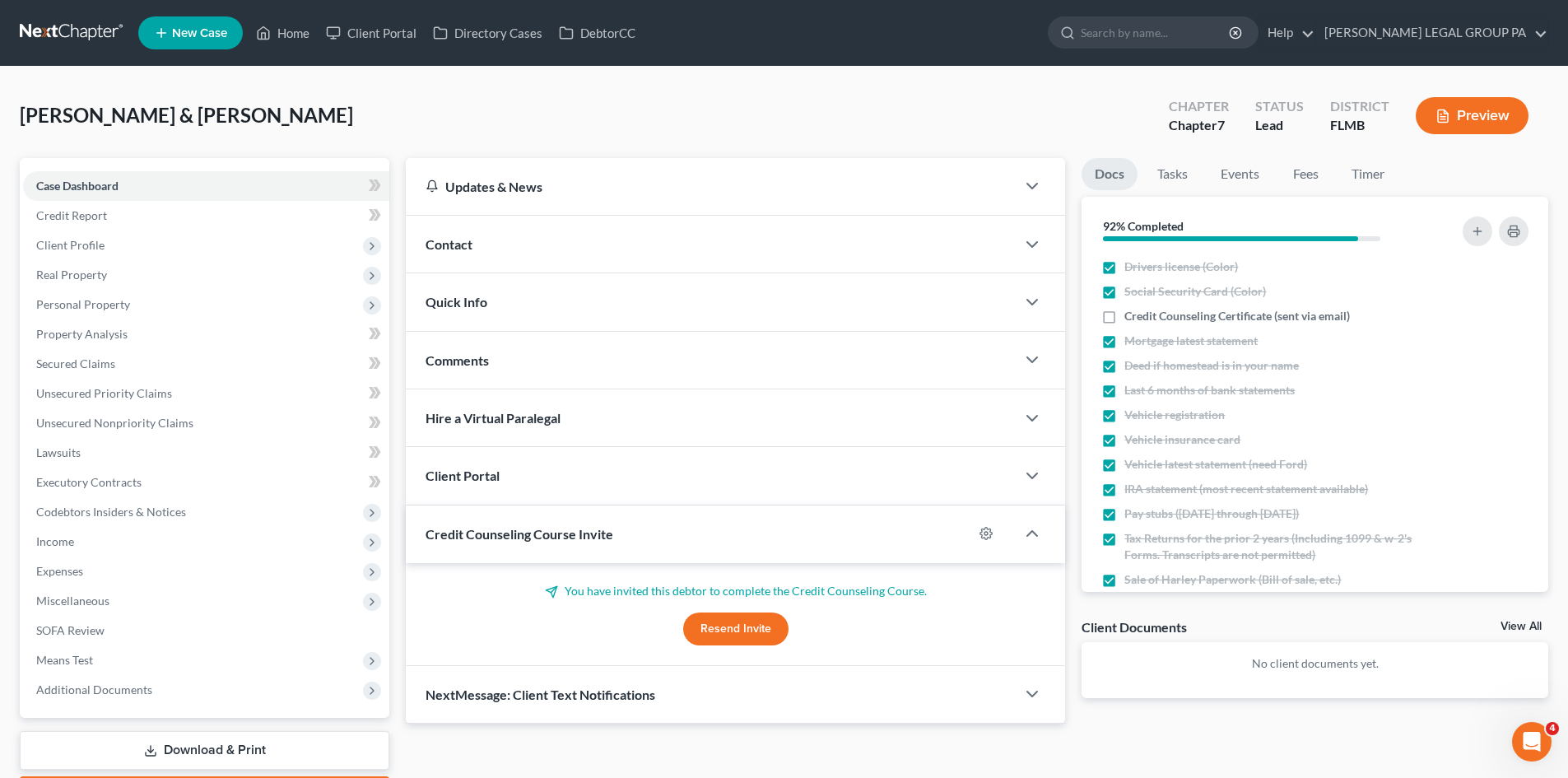
click at [1521, 618] on div "Client Documents View All" at bounding box center [1314, 630] width 467 height 24
click at [1522, 629] on link "View All" at bounding box center [1521, 626] width 42 height 11
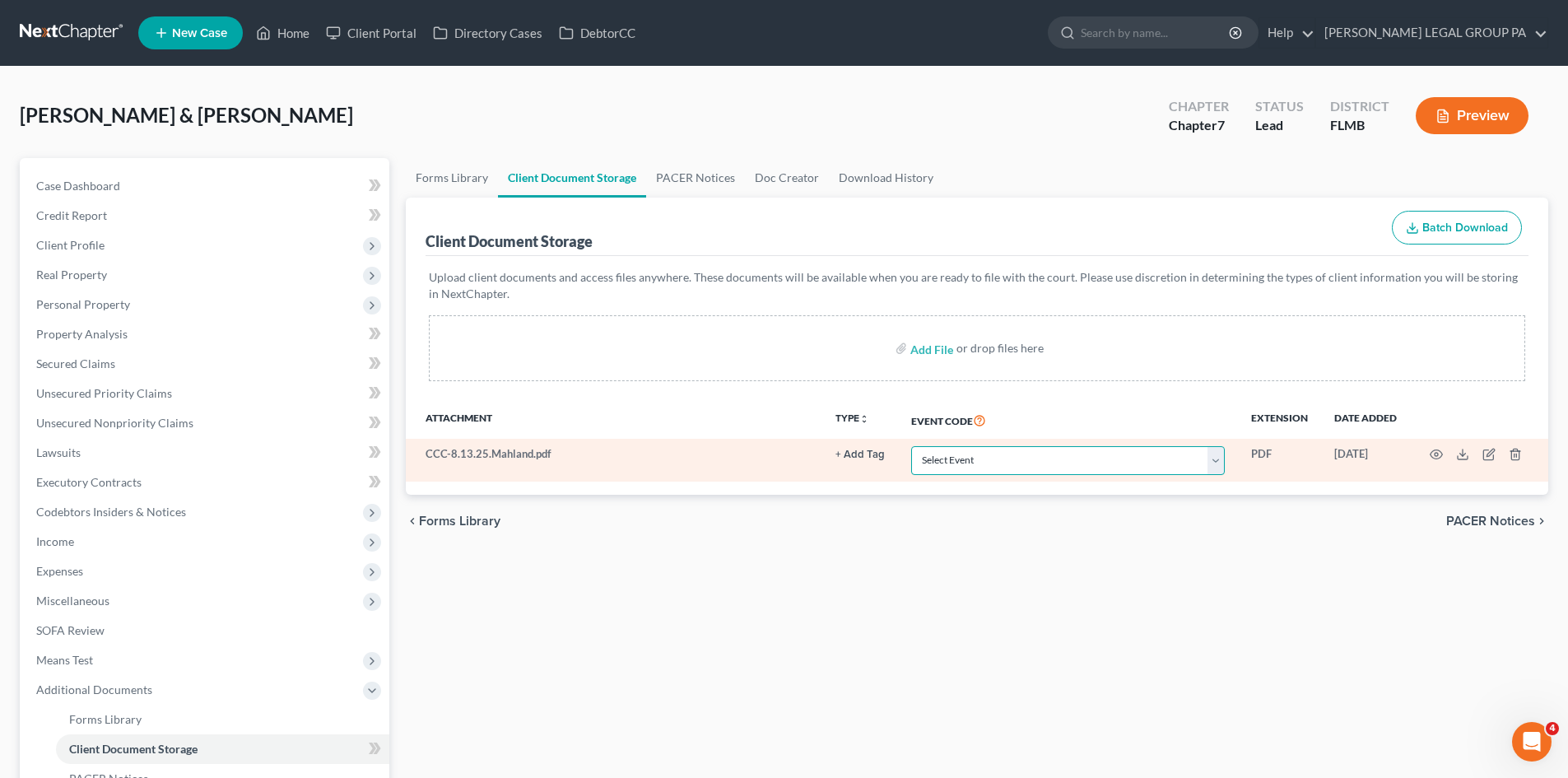
click at [960, 470] on select "Select Event 20 Largest Unsecured Creditors Amended Chapter 13 Plan Amended Cre…" at bounding box center [1067, 460] width 313 height 29
select select "9"
click at [911, 446] on select "Select Event 20 Largest Unsecured Creditors Amended Chapter 13 Plan Amended Cre…" at bounding box center [1067, 460] width 313 height 29
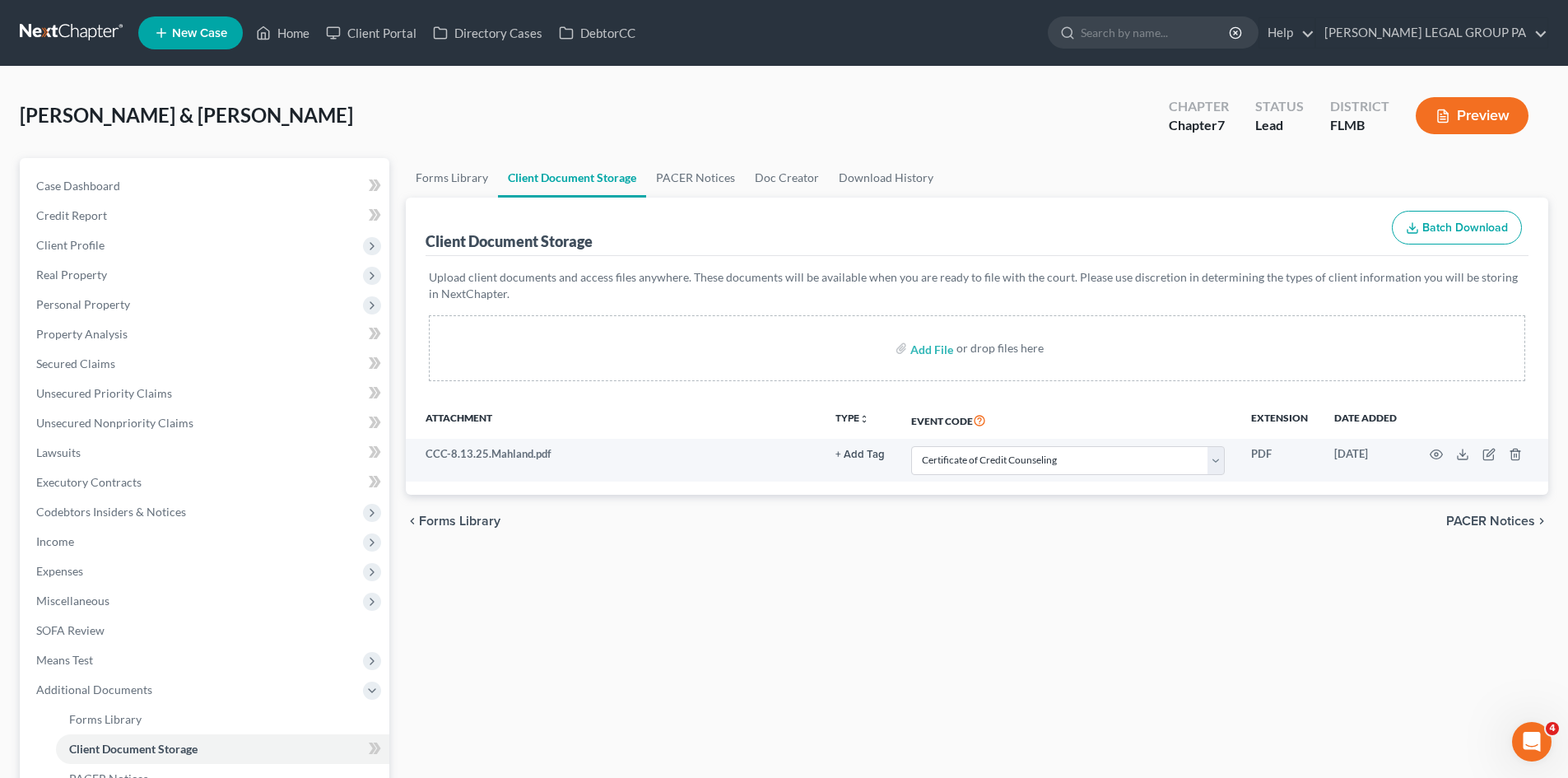
click at [1001, 541] on div "chevron_left Forms Library PACER Notices chevron_right" at bounding box center [977, 520] width 1142 height 53
click at [130, 188] on link "Case Dashboard" at bounding box center [206, 186] width 366 height 30
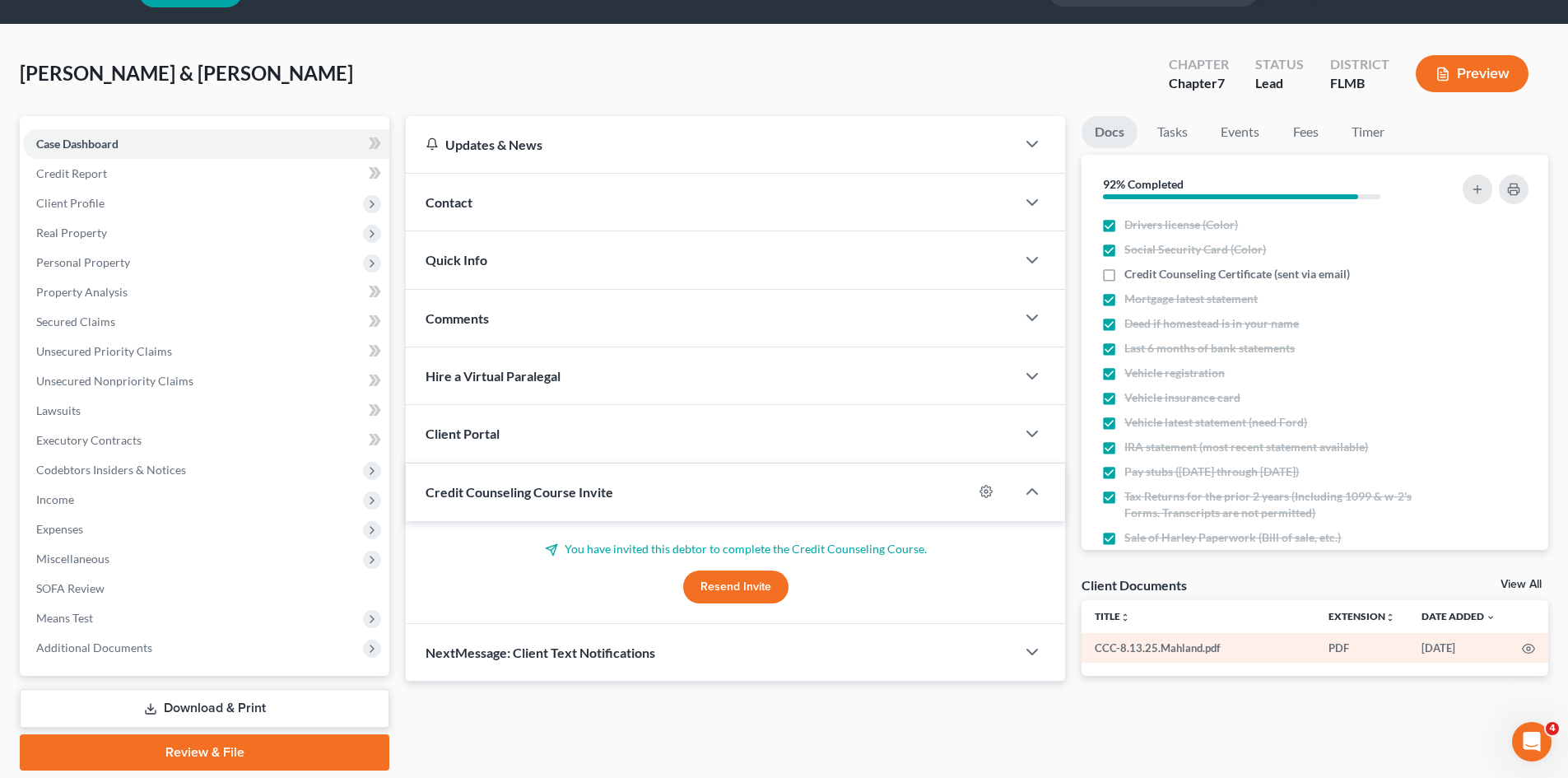
scroll to position [97, 0]
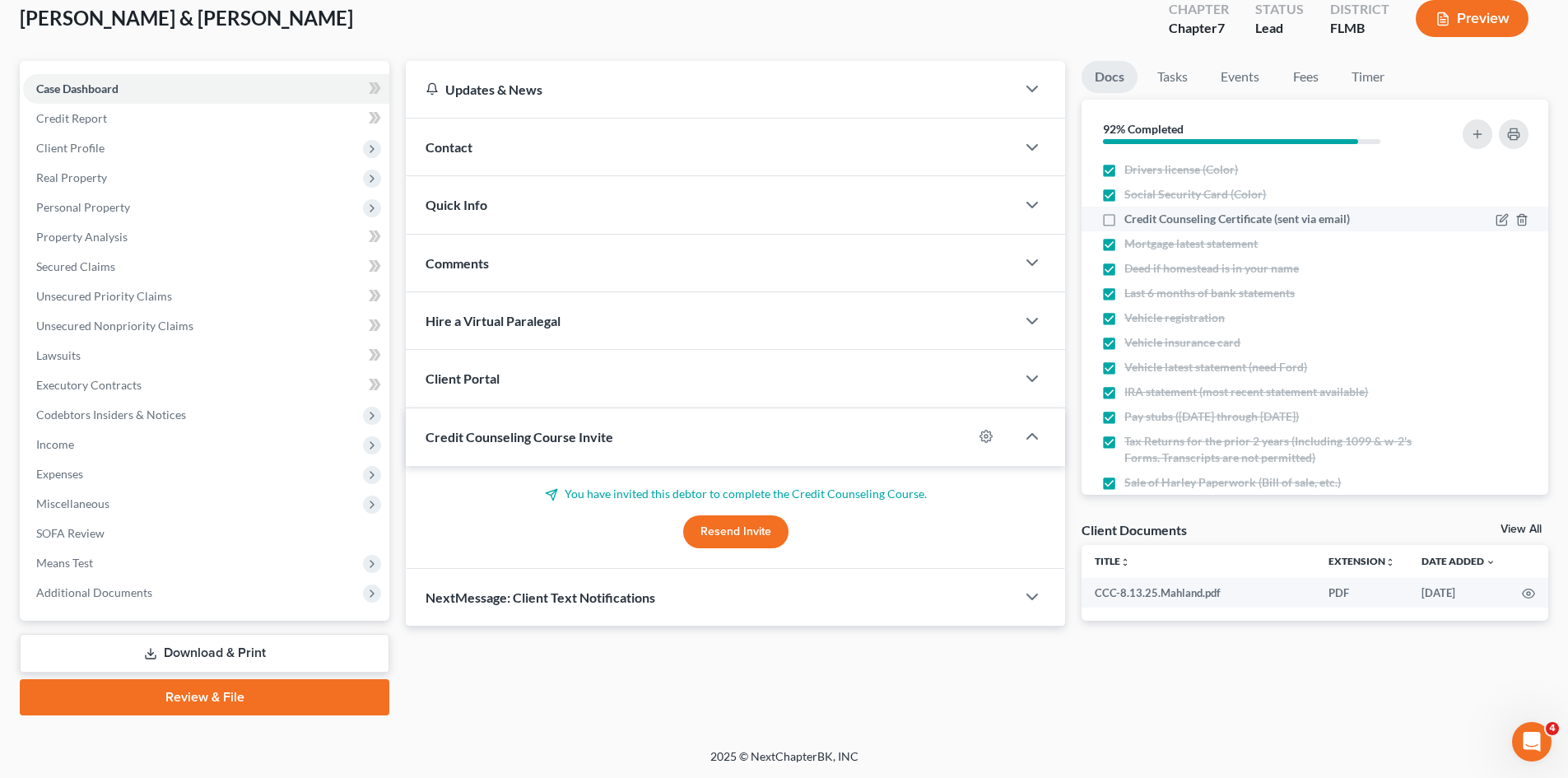
click at [1124, 222] on label "Credit Counseling Certificate (sent via email)" at bounding box center [1237, 219] width 225 height 17
click at [1131, 222] on input "Credit Counseling Certificate (sent via email)" at bounding box center [1136, 216] width 11 height 11
checkbox input "true"
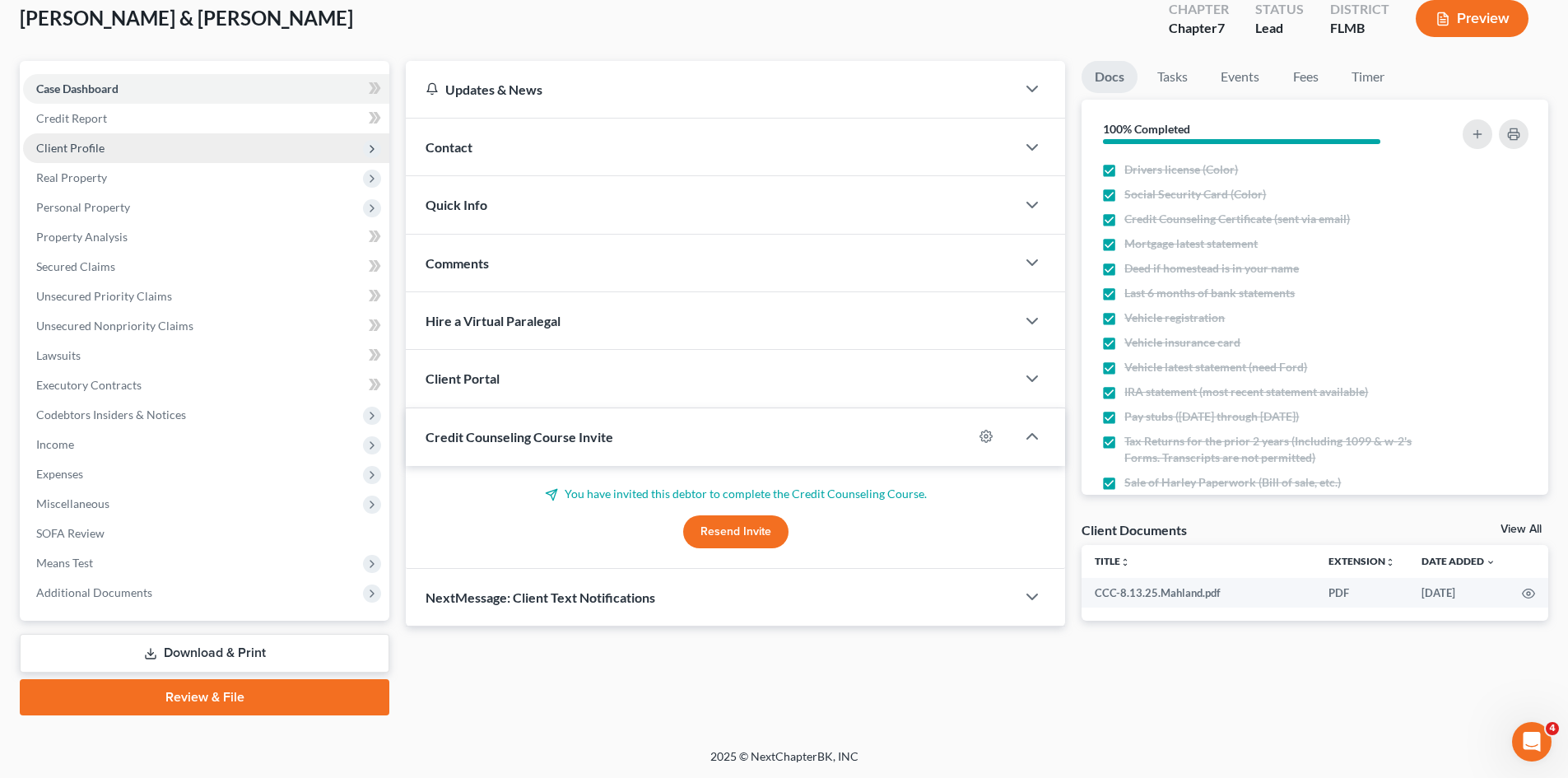
click at [116, 140] on span "Client Profile" at bounding box center [206, 148] width 366 height 30
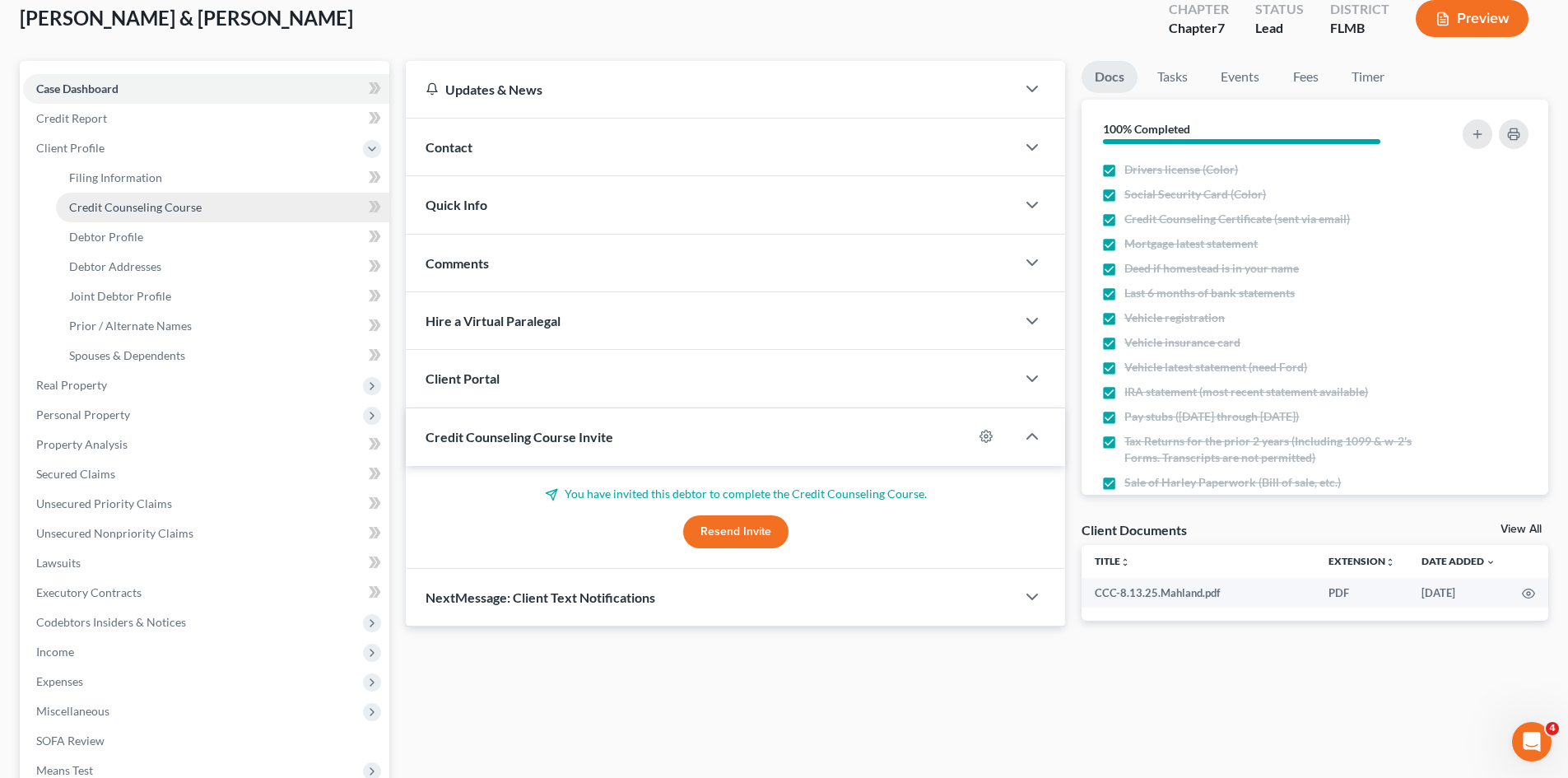
click at [119, 208] on span "Credit Counseling Course" at bounding box center [135, 206] width 132 height 14
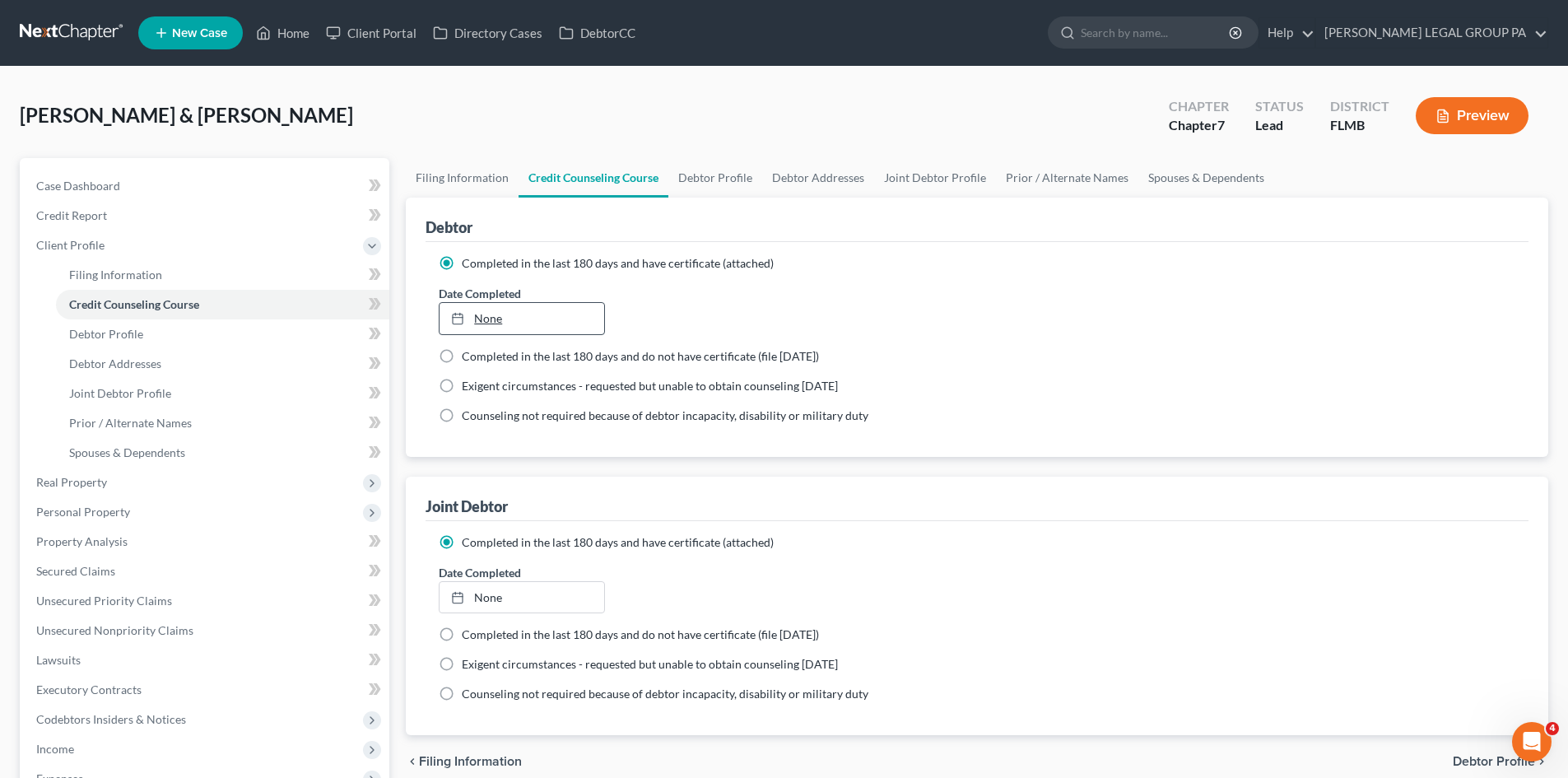
click at [497, 315] on link "None" at bounding box center [521, 319] width 164 height 31
type input "8/13/2025"
click at [504, 604] on link "None" at bounding box center [521, 598] width 164 height 31
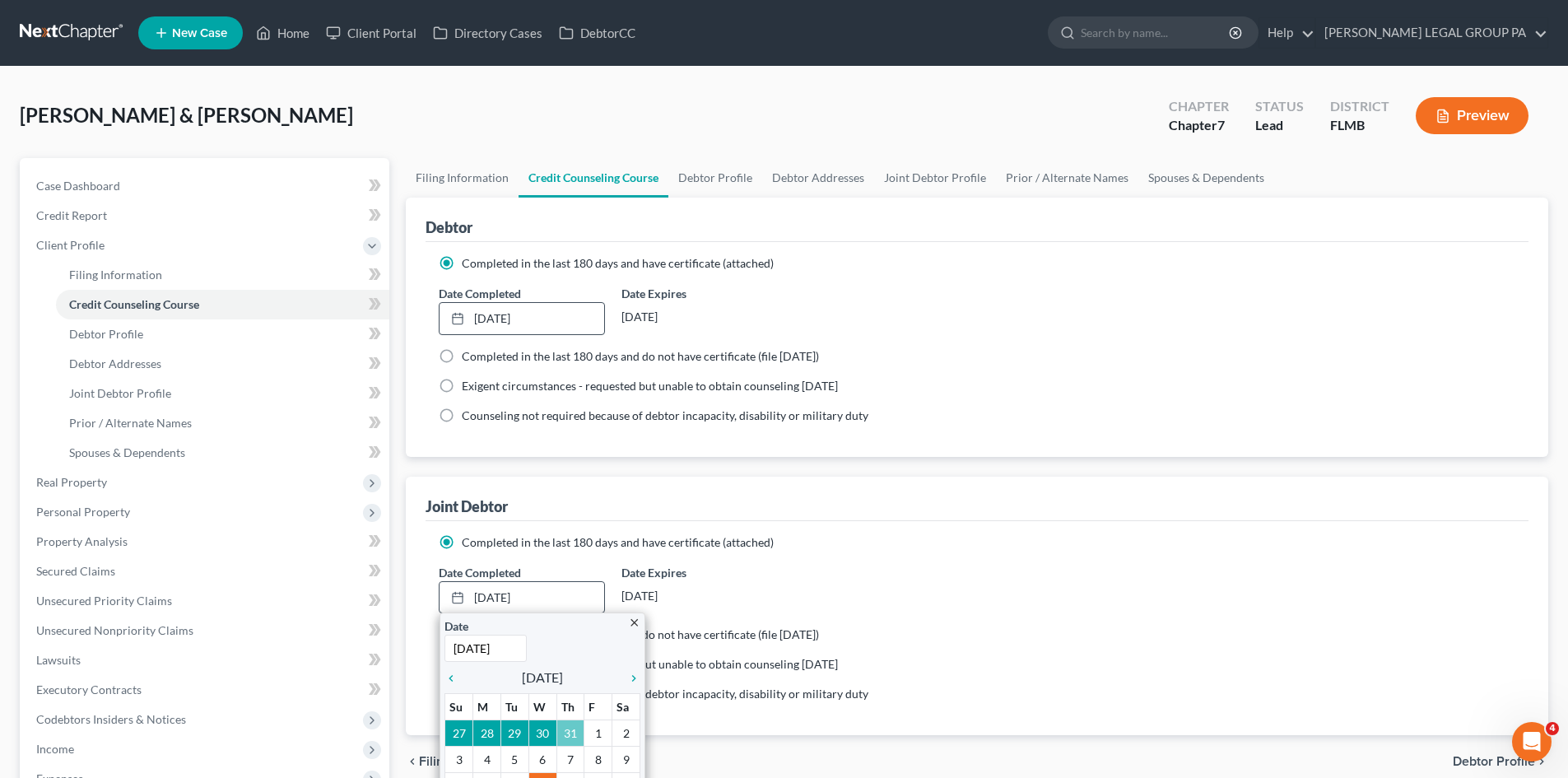
scroll to position [164, 0]
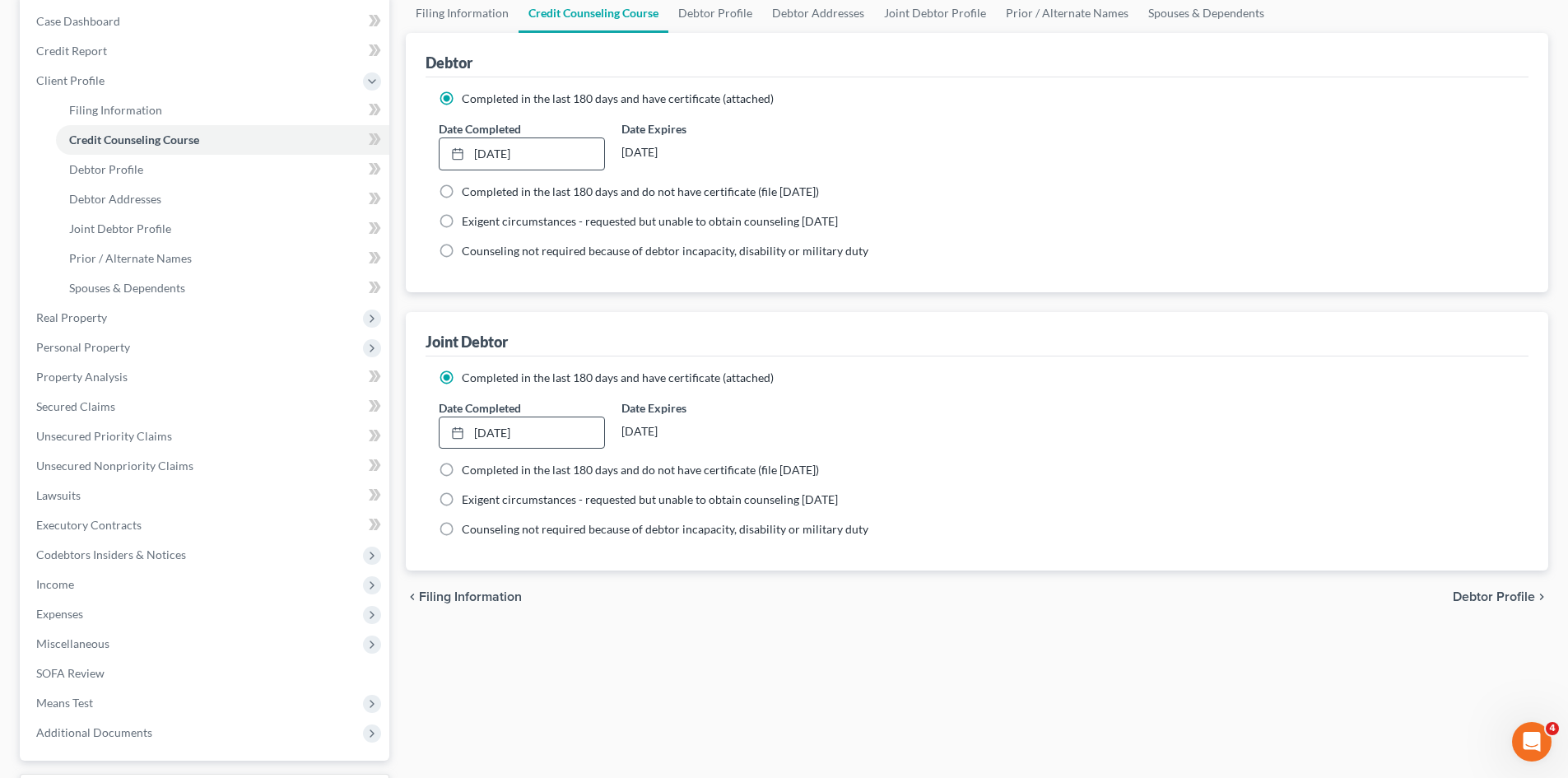
click at [821, 666] on div "Filing Information Credit Counseling Course Debtor Profile Debtor Addresses Joi…" at bounding box center [977, 424] width 1159 height 862
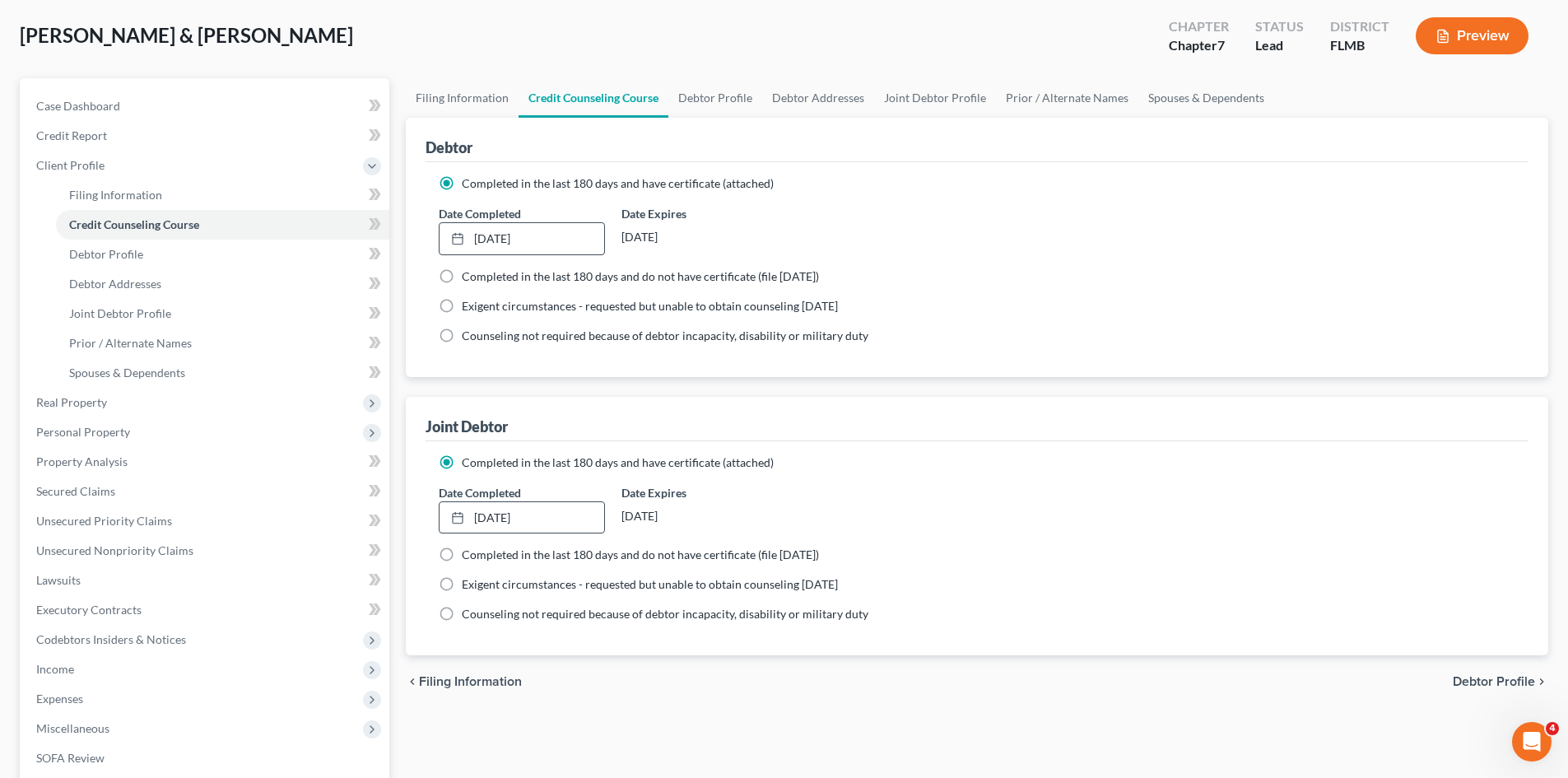
scroll to position [0, 0]
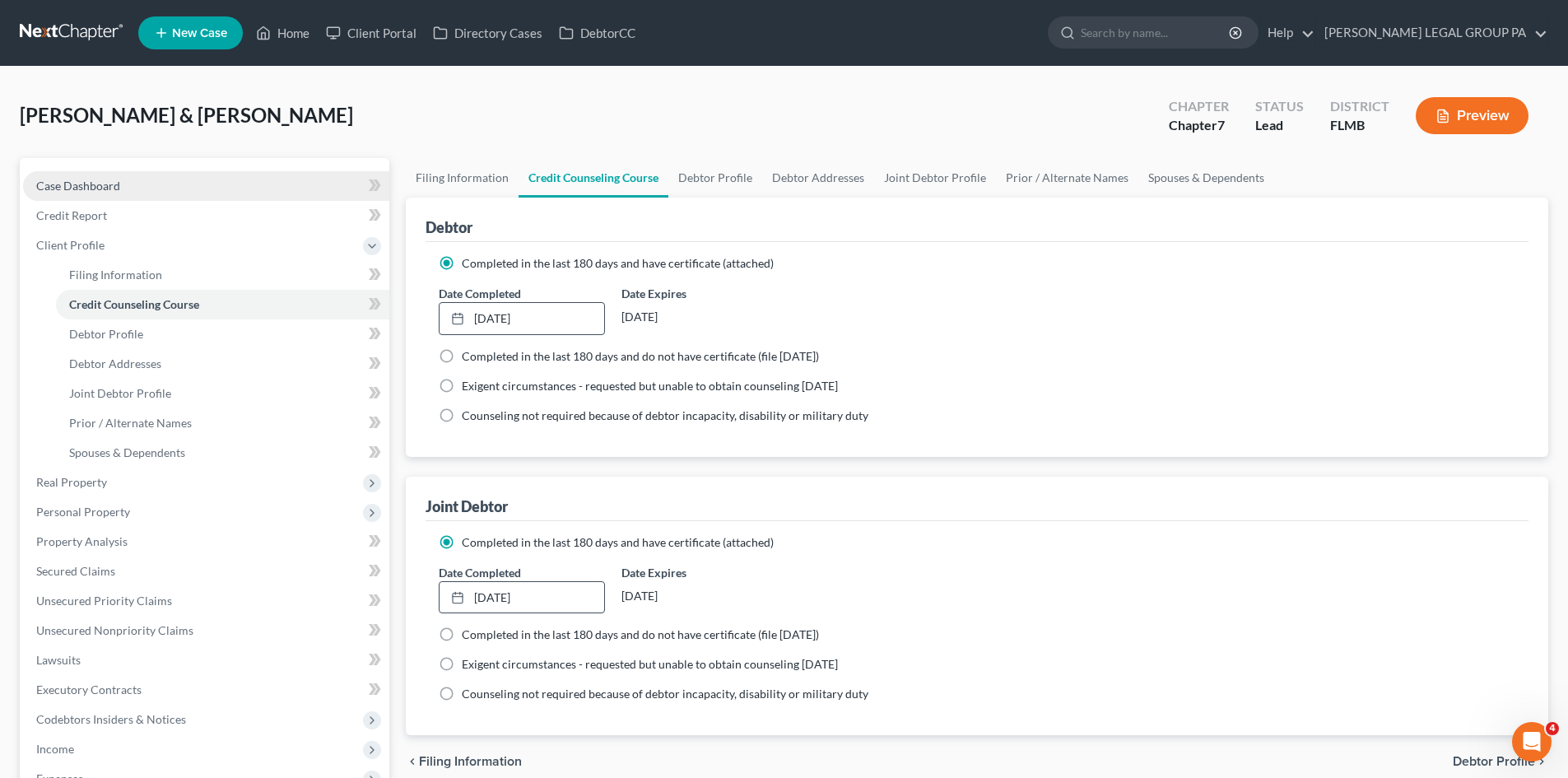
click at [119, 192] on link "Case Dashboard" at bounding box center [206, 186] width 366 height 30
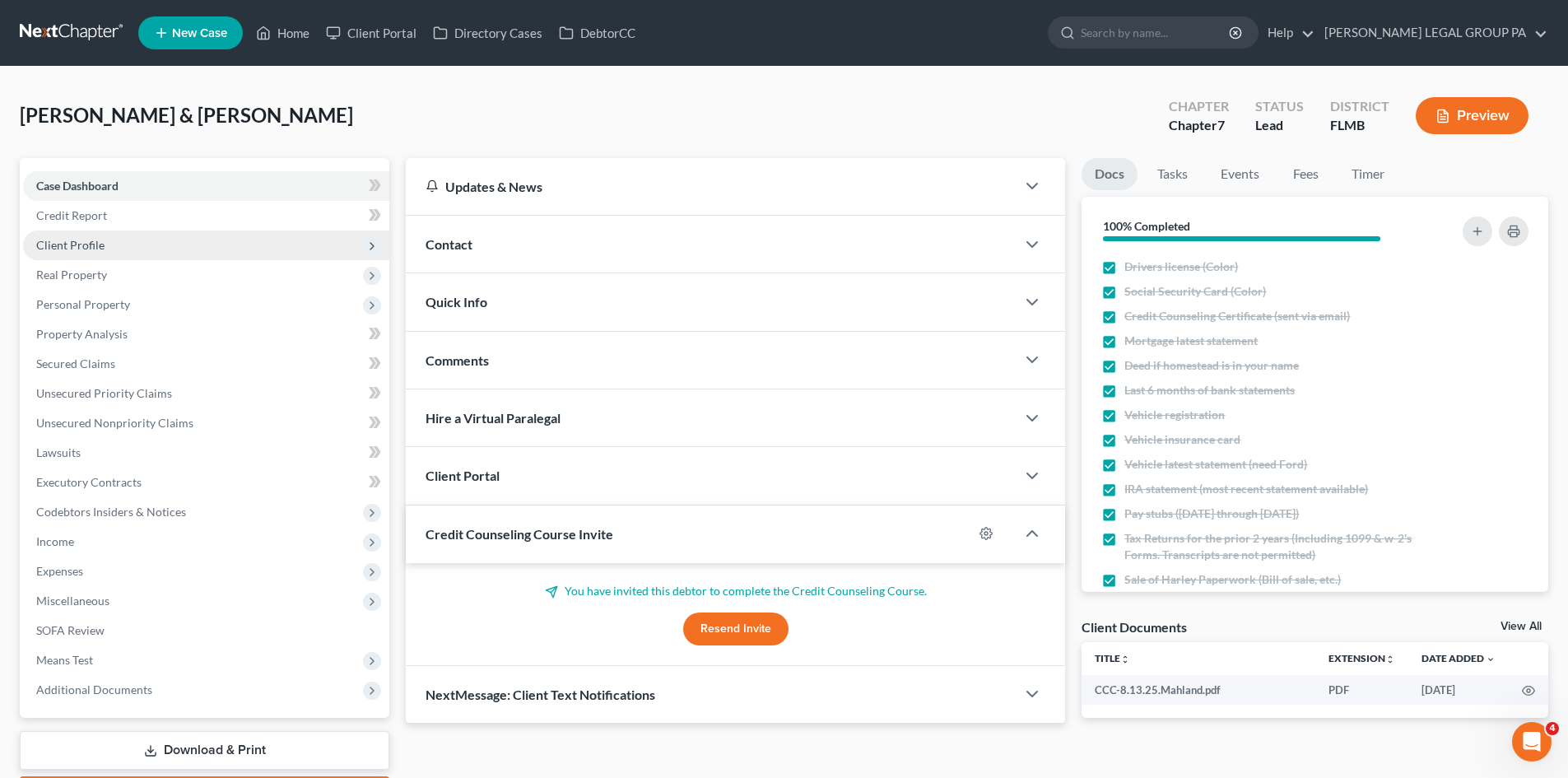
click at [47, 236] on span "Client Profile" at bounding box center [206, 245] width 366 height 30
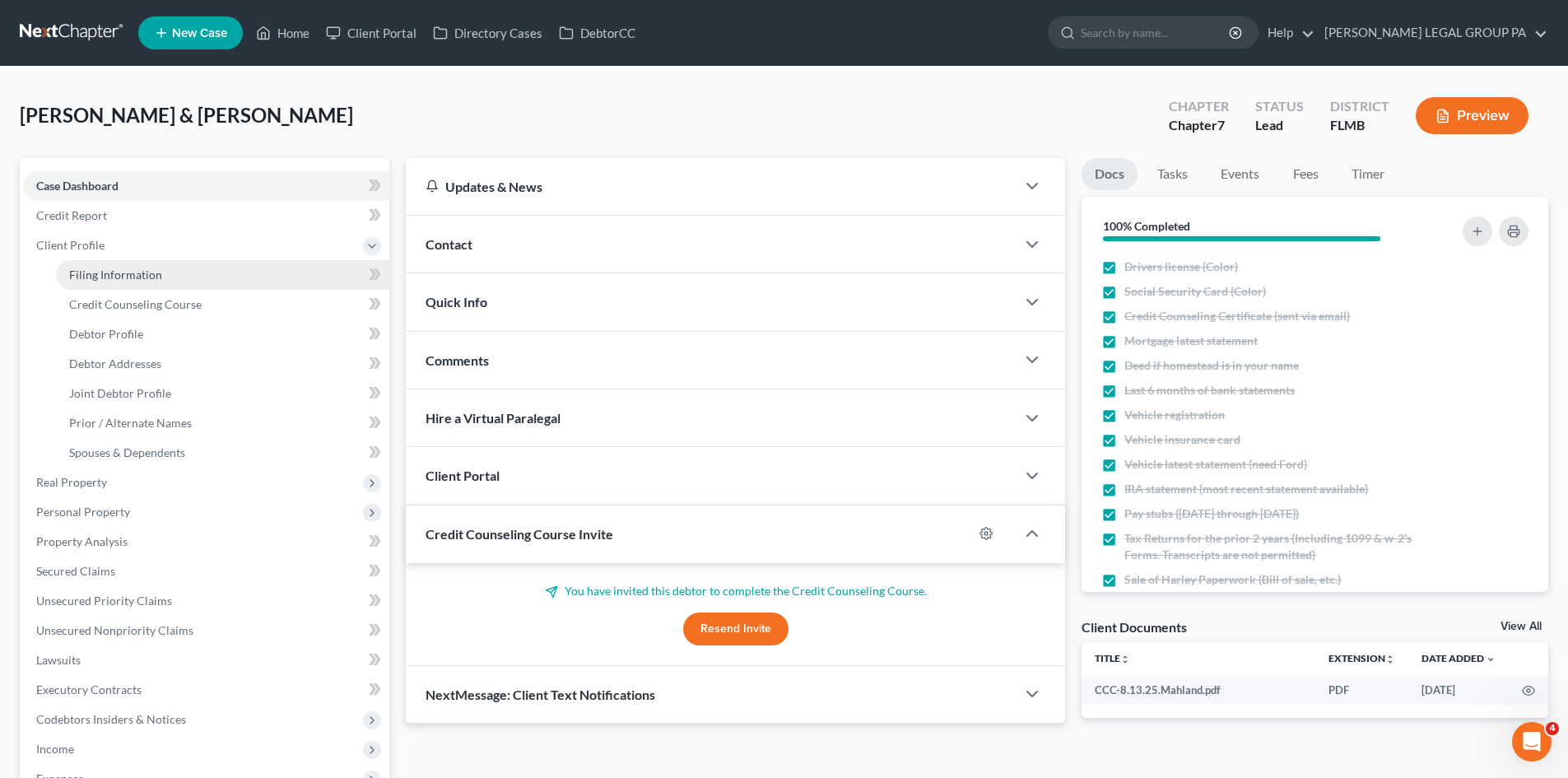
click at [138, 283] on link "Filing Information" at bounding box center [223, 274] width 334 height 30
select select "2"
select select "1"
select select "0"
select select "9"
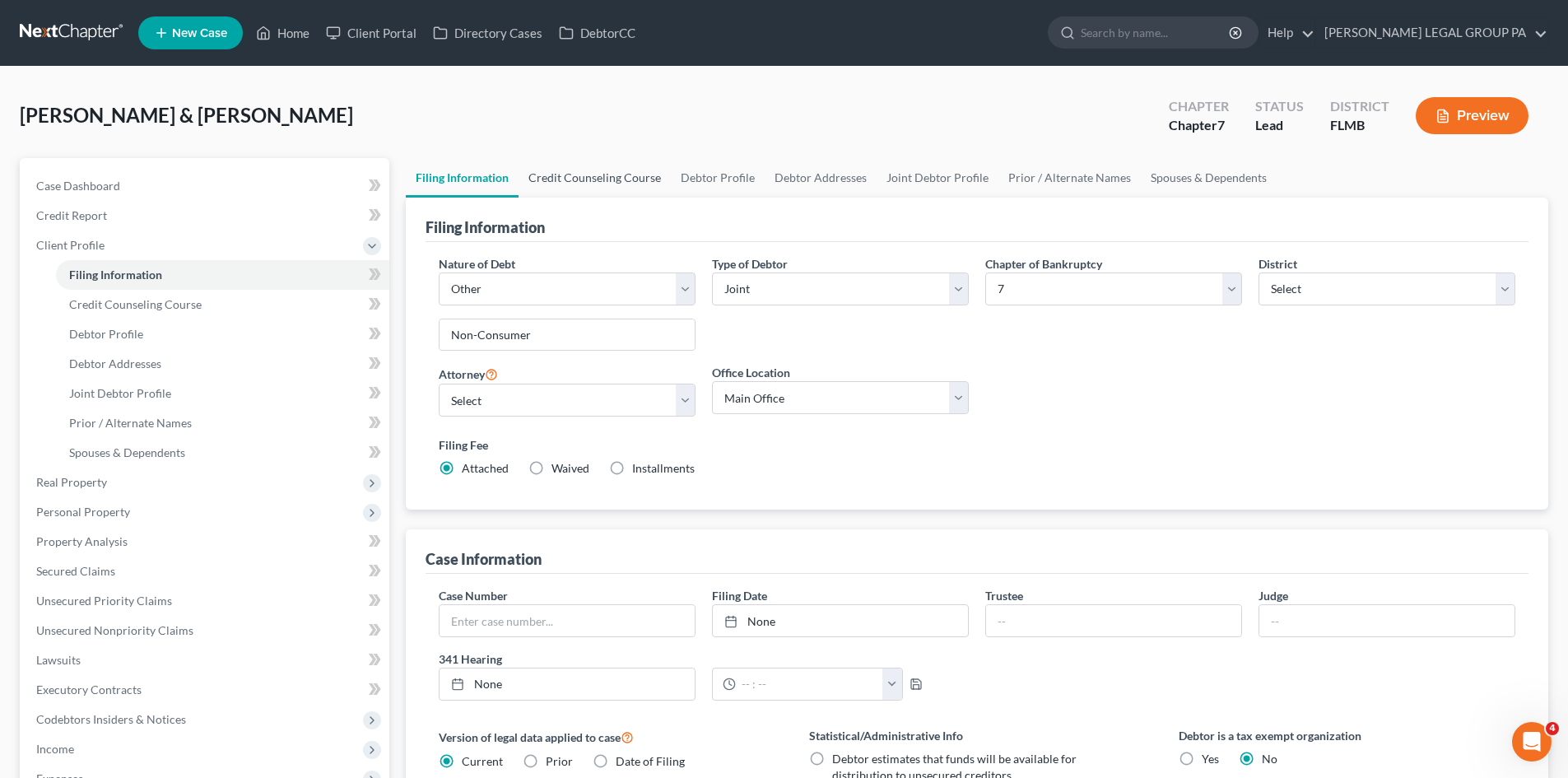
click at [565, 174] on link "Credit Counseling Course" at bounding box center [594, 177] width 152 height 40
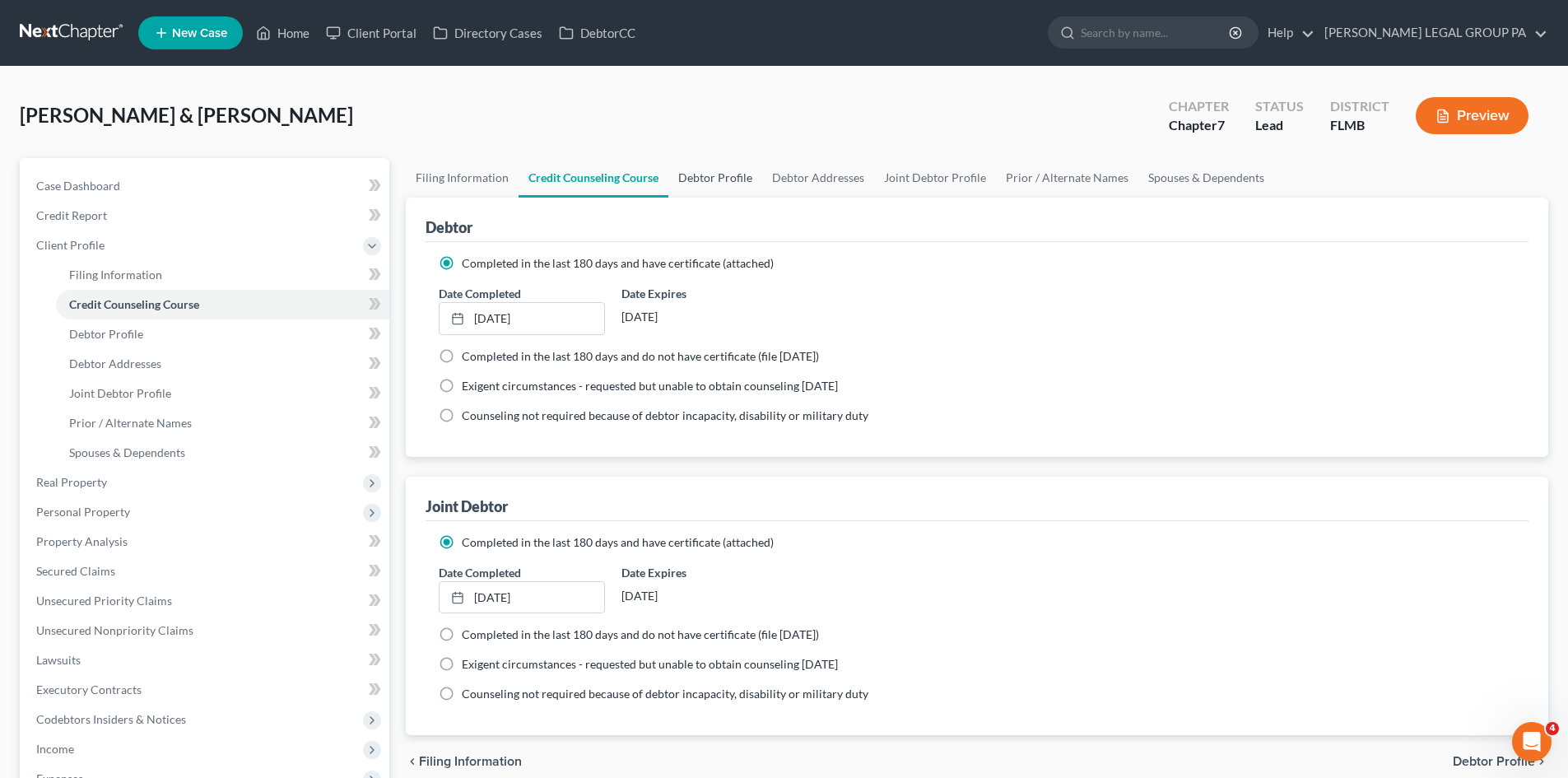
click at [701, 175] on link "Debtor Profile" at bounding box center [715, 177] width 94 height 40
select select "1"
select select "3"
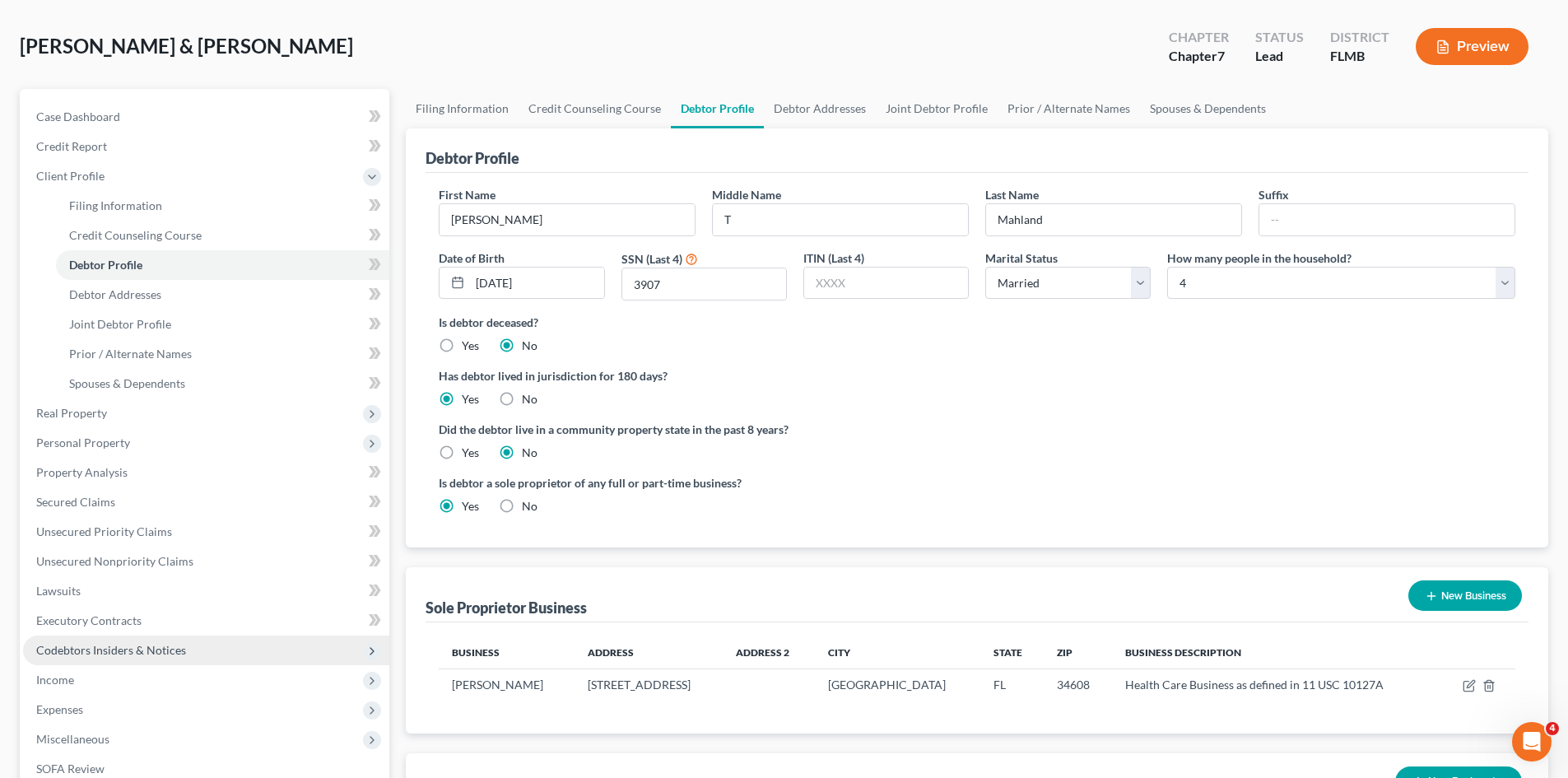
scroll to position [164, 0]
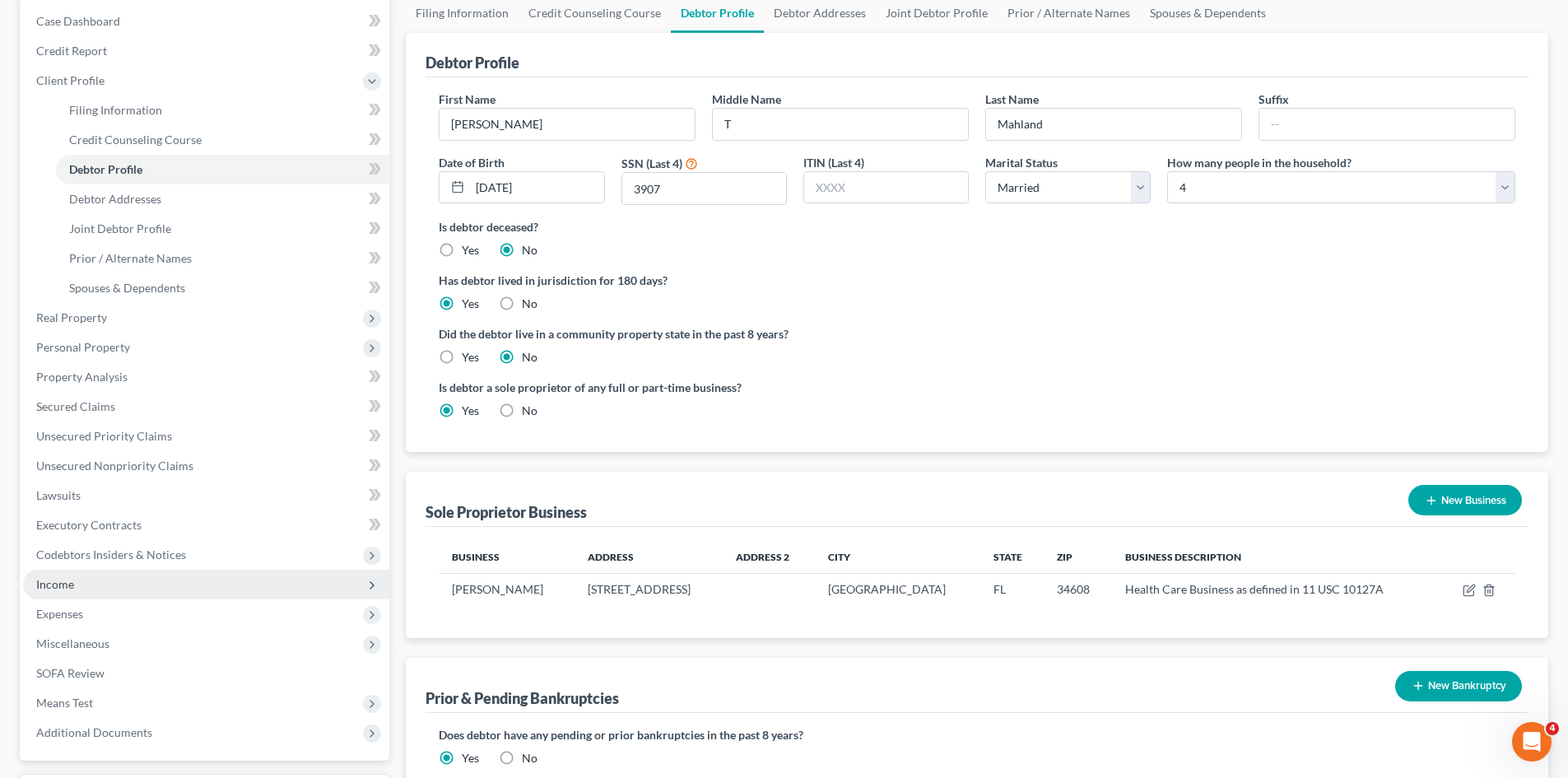
click at [97, 586] on span "Income" at bounding box center [206, 584] width 366 height 30
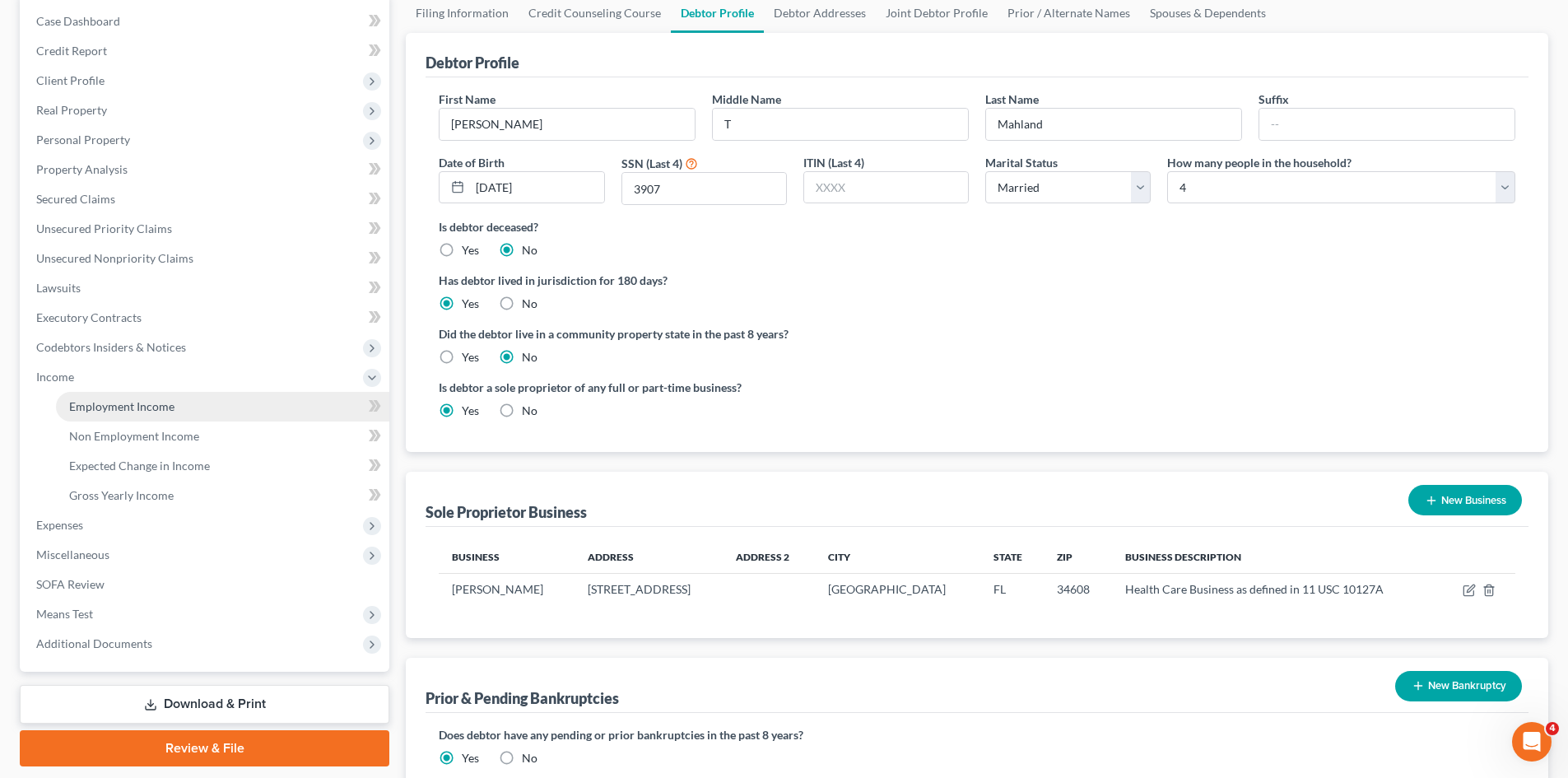
click at [145, 395] on link "Employment Income" at bounding box center [223, 407] width 334 height 30
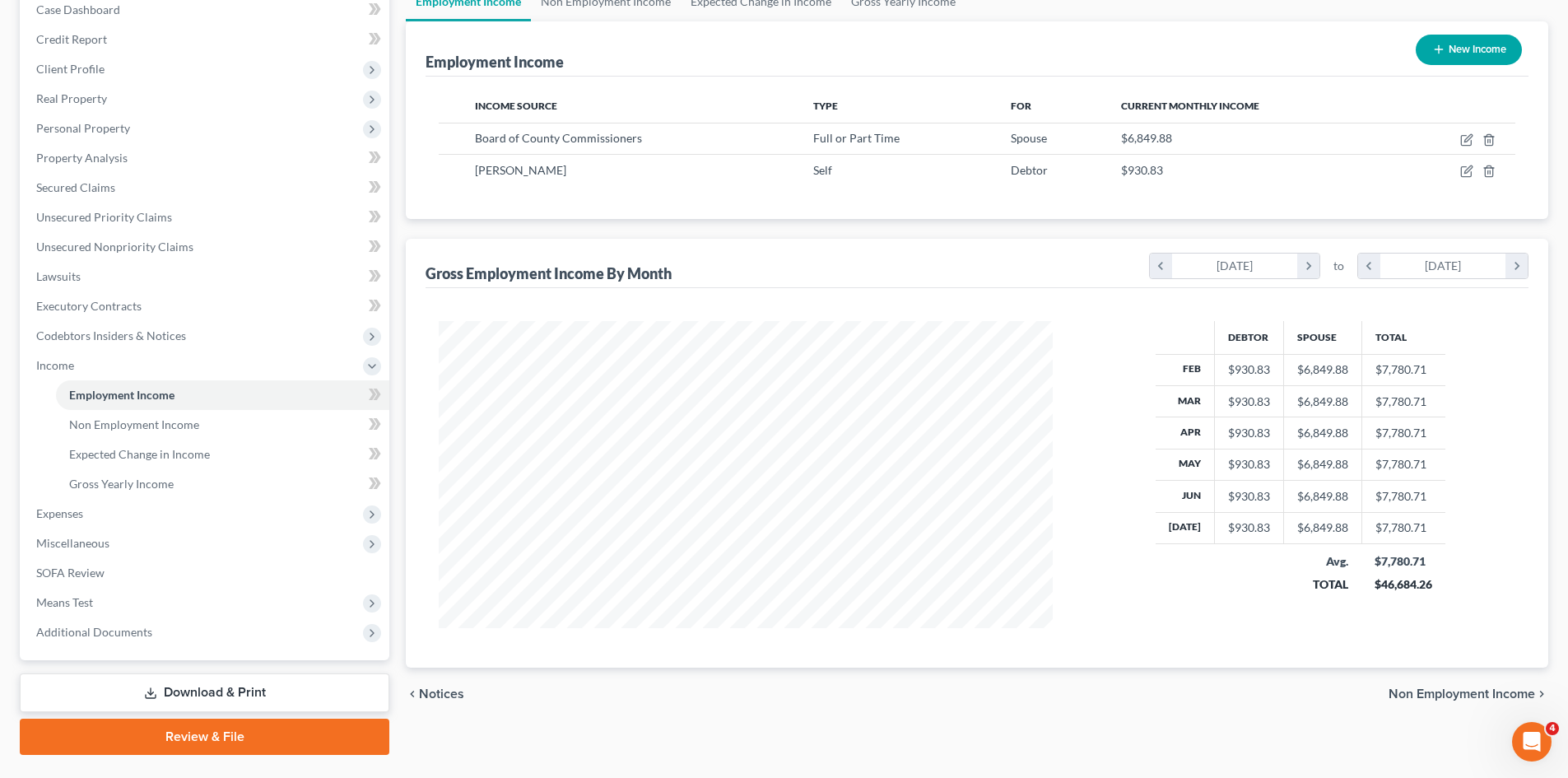
scroll to position [215, 0]
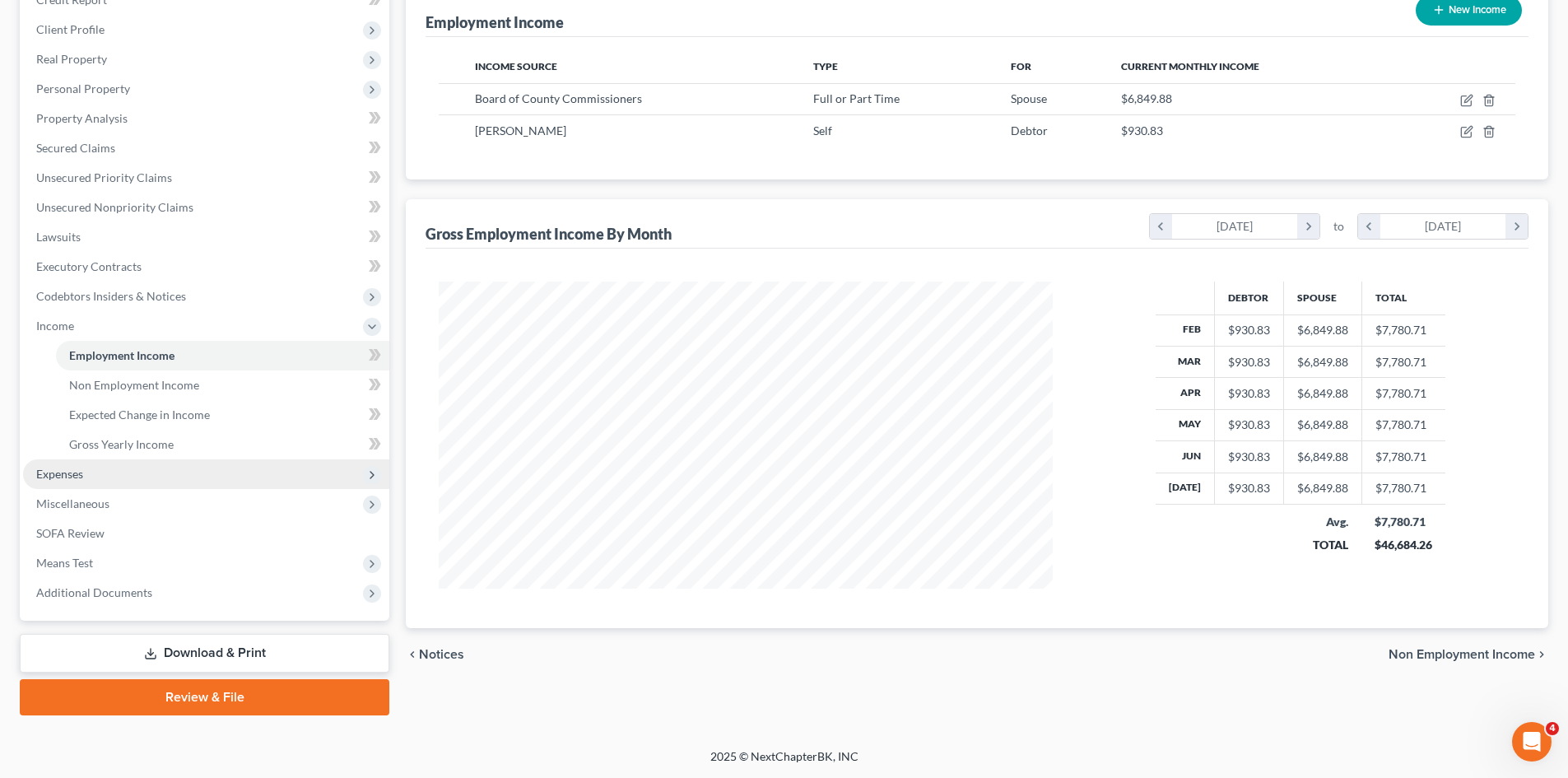
click at [134, 468] on span "Expenses" at bounding box center [206, 474] width 366 height 30
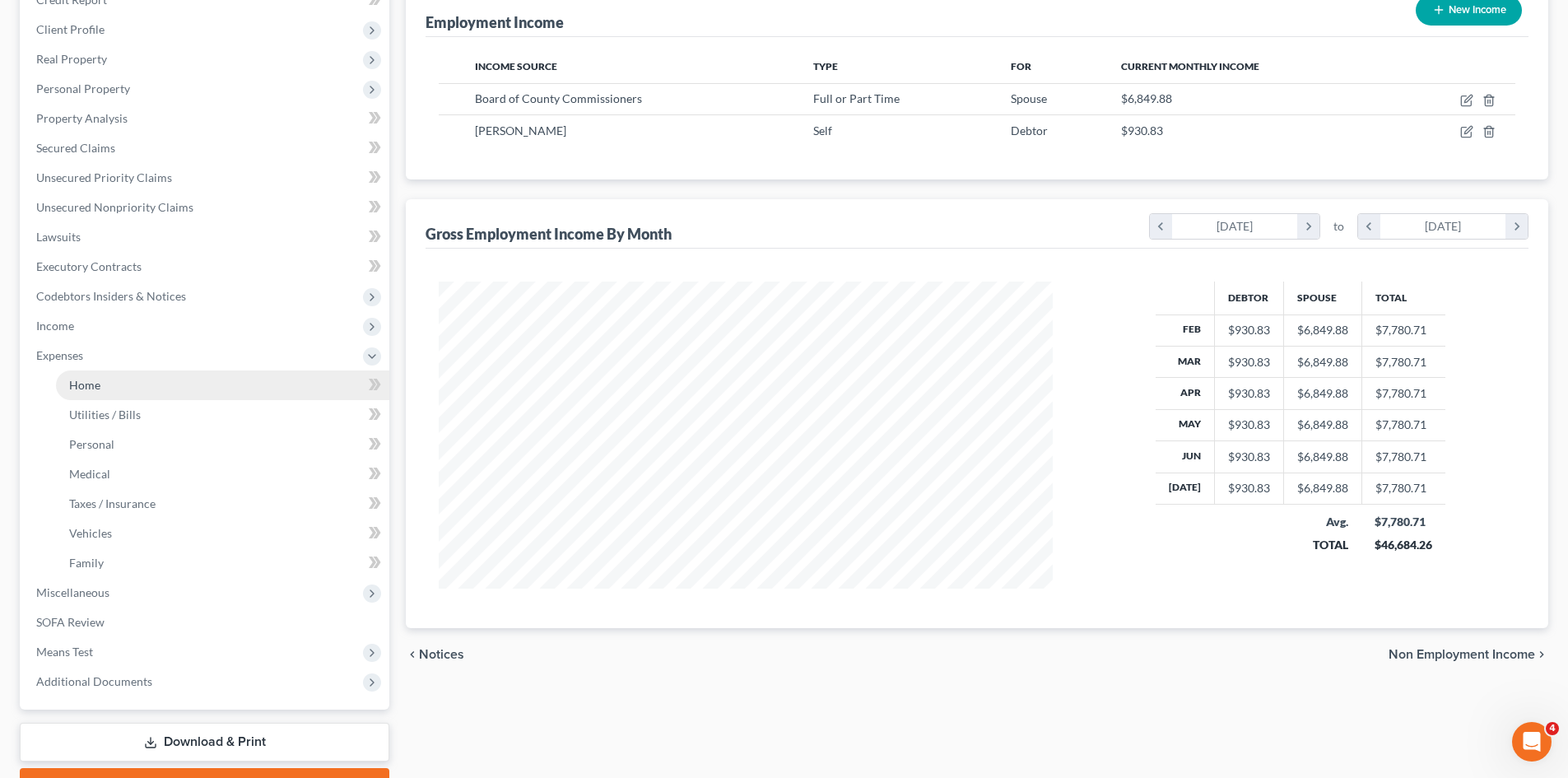
drag, startPoint x: 133, startPoint y: 392, endPoint x: 146, endPoint y: 392, distance: 13.0
click at [132, 392] on link "Home" at bounding box center [223, 385] width 334 height 30
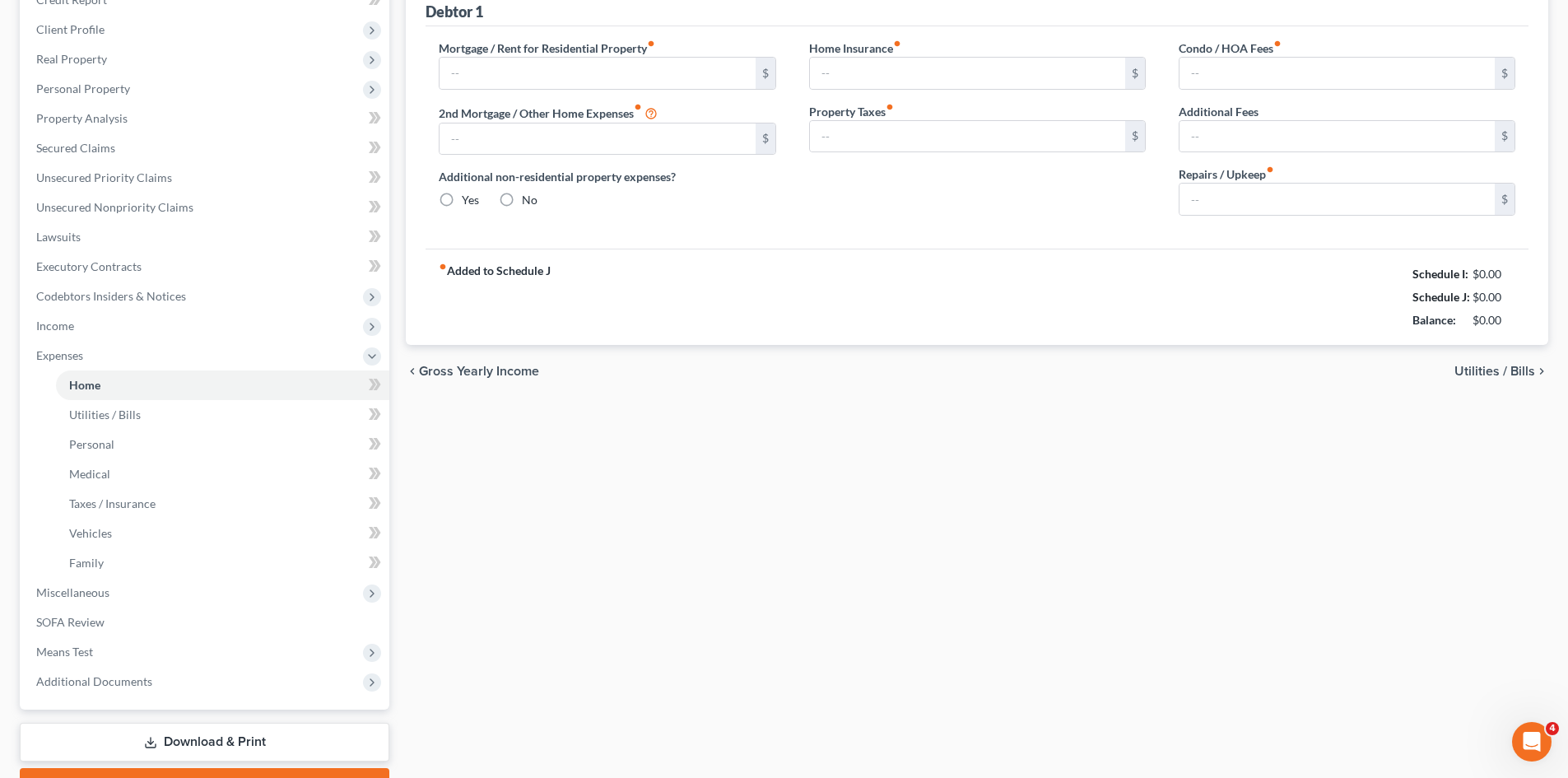
type input "1,044.00"
type input "675.00"
radio input "true"
type input "0.00"
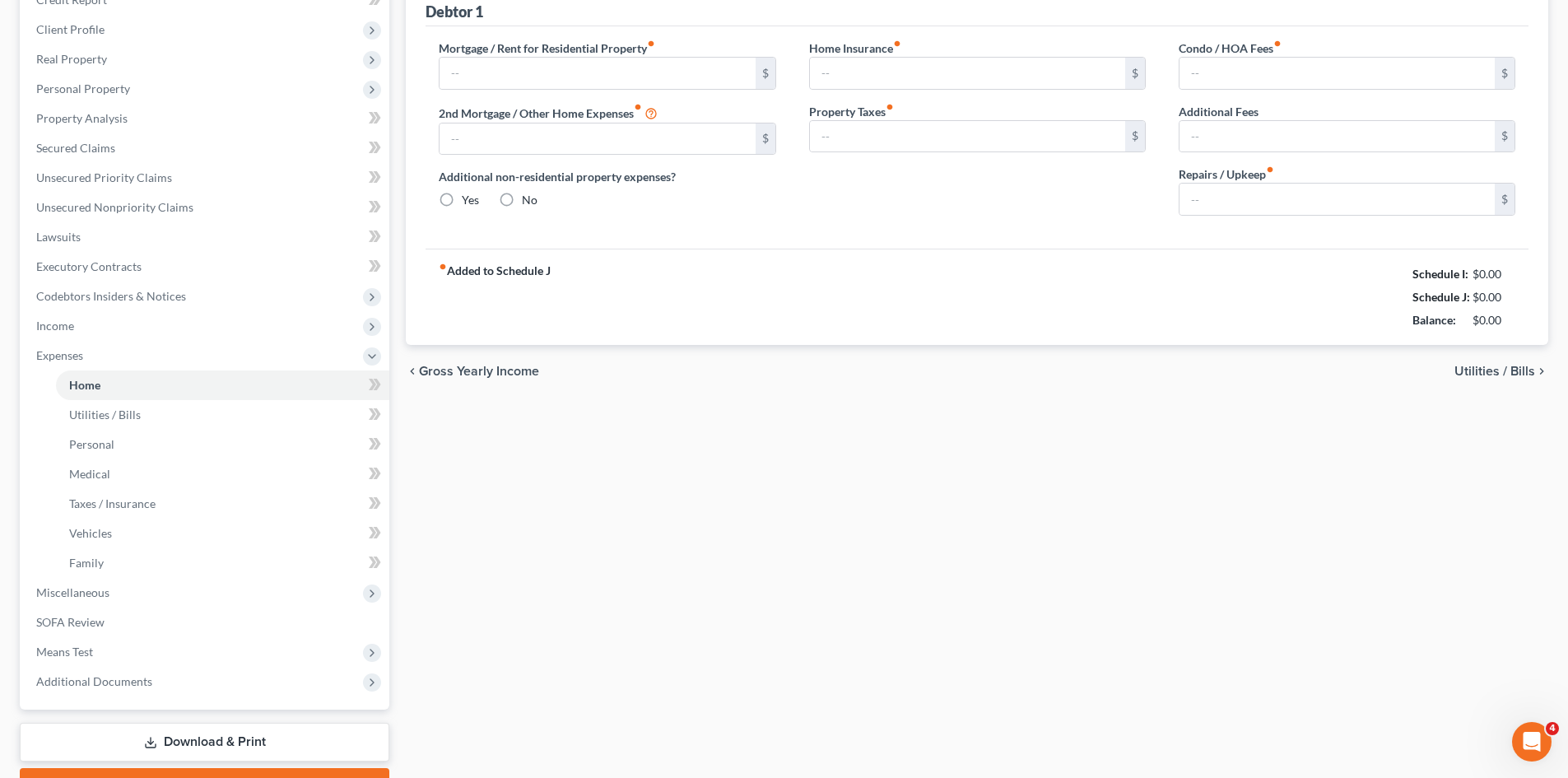
type input "0.00"
type input "225.00"
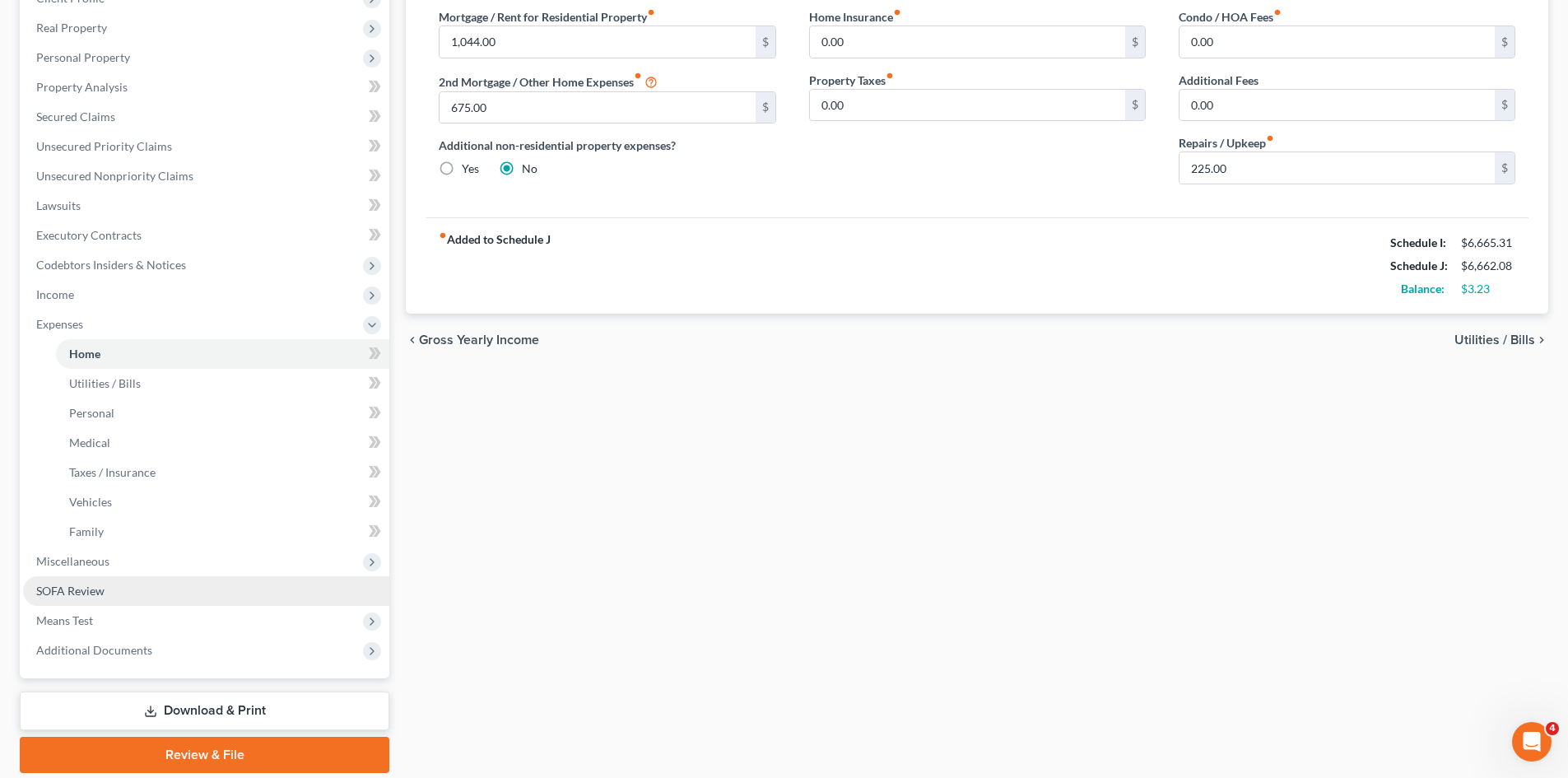
scroll to position [305, 0]
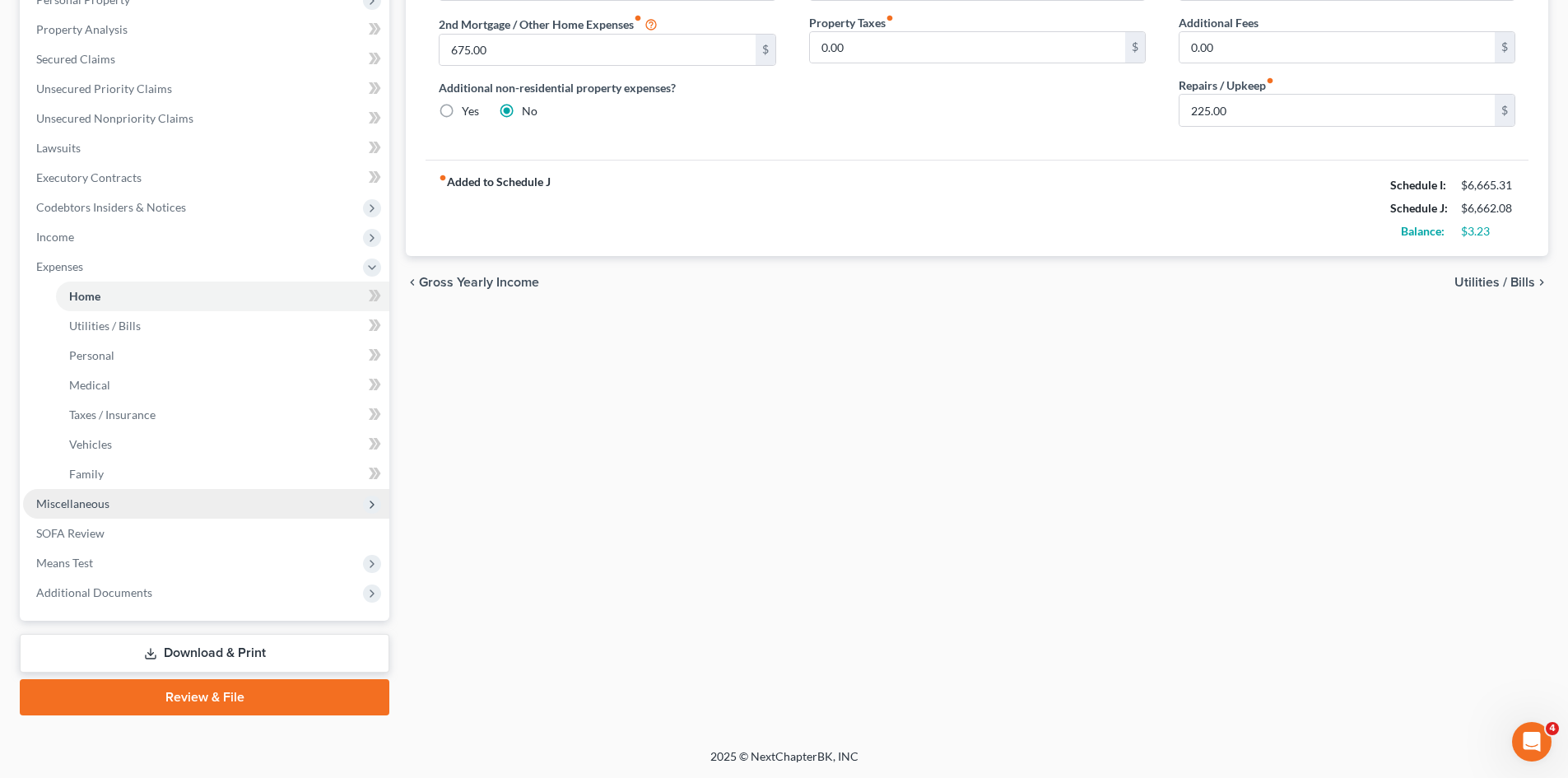
click at [105, 507] on span "Miscellaneous" at bounding box center [72, 503] width 73 height 14
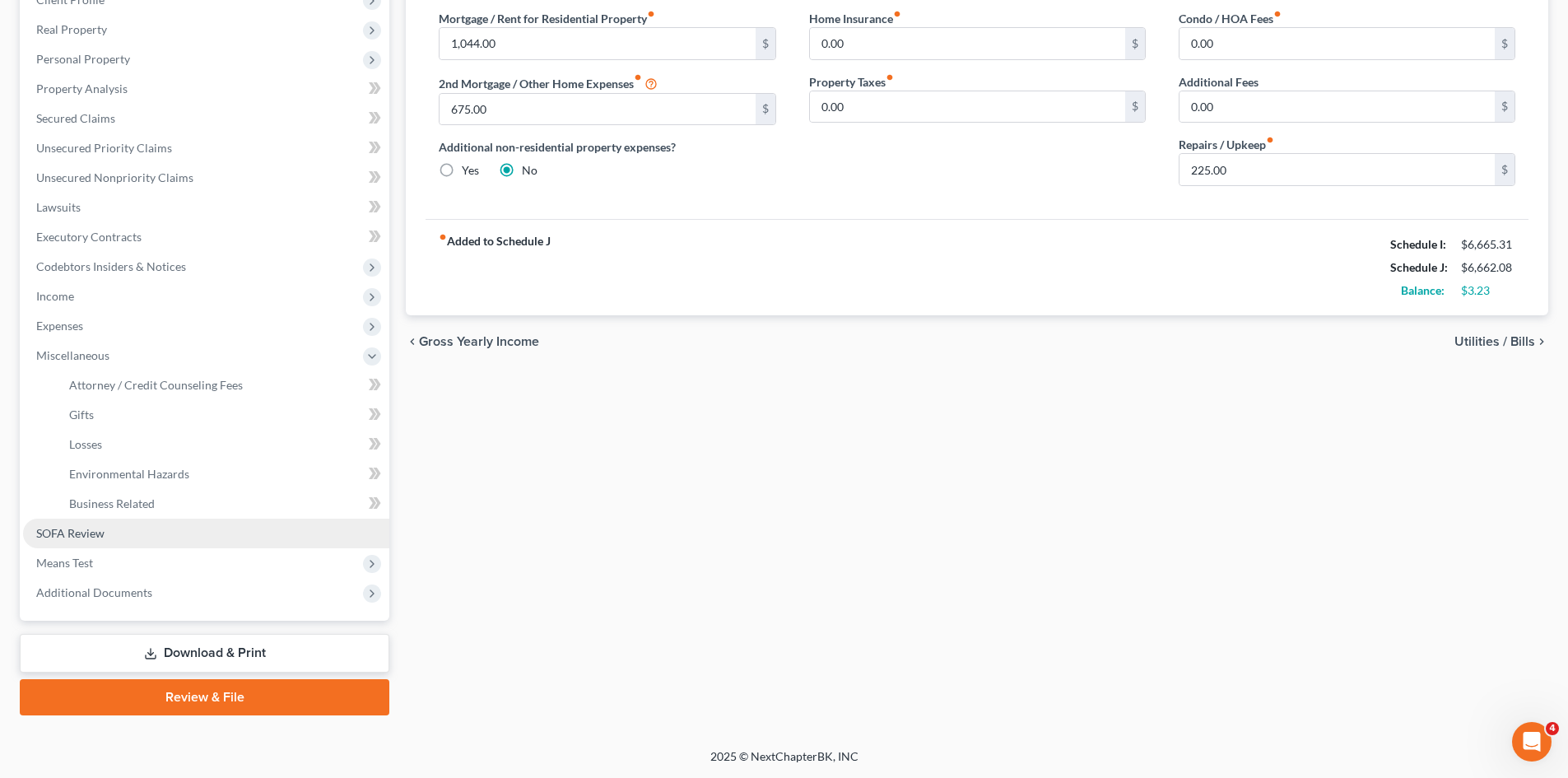
scroll to position [245, 0]
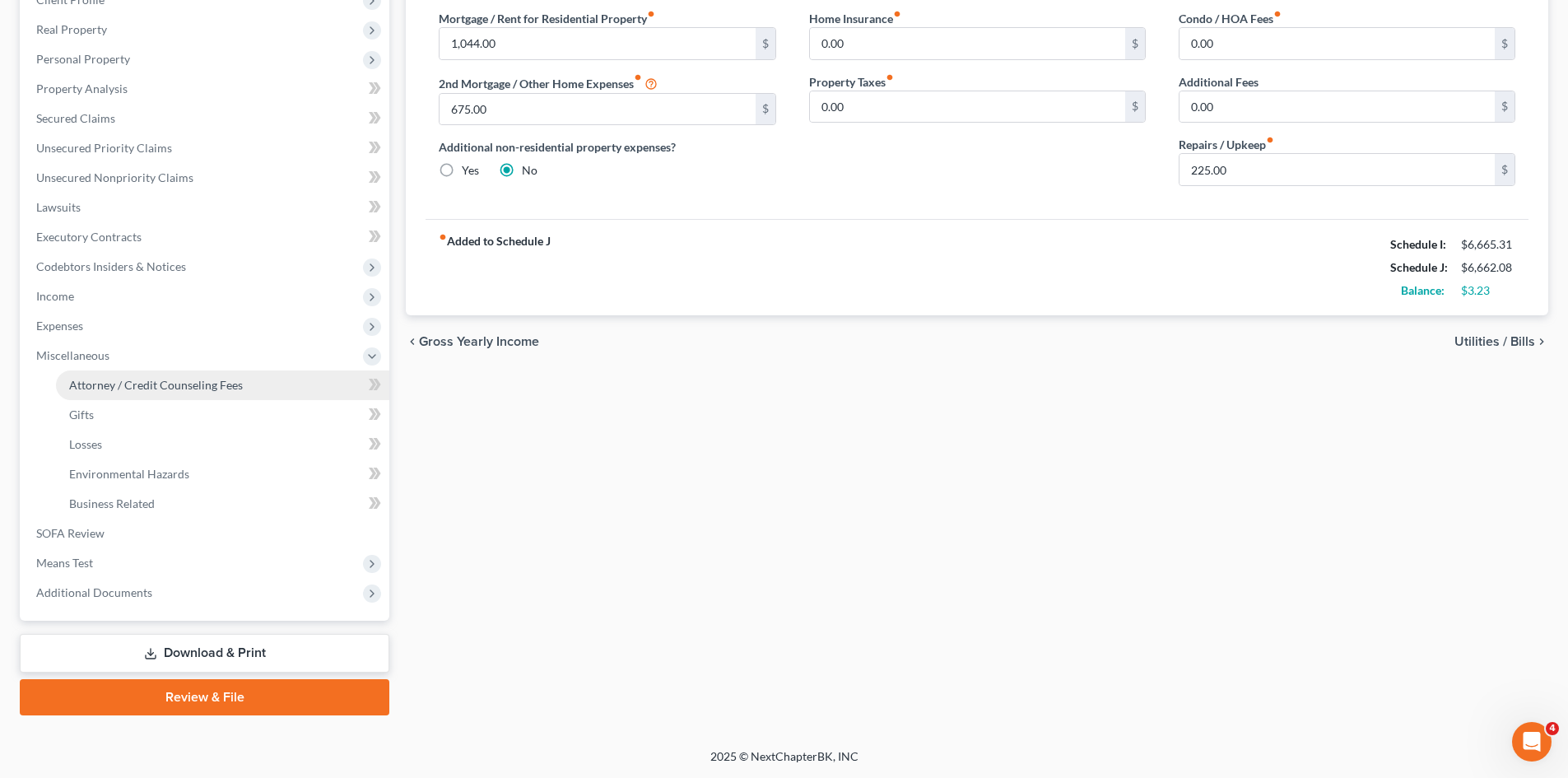
click at [133, 386] on span "Attorney / Credit Counseling Fees" at bounding box center [156, 384] width 174 height 14
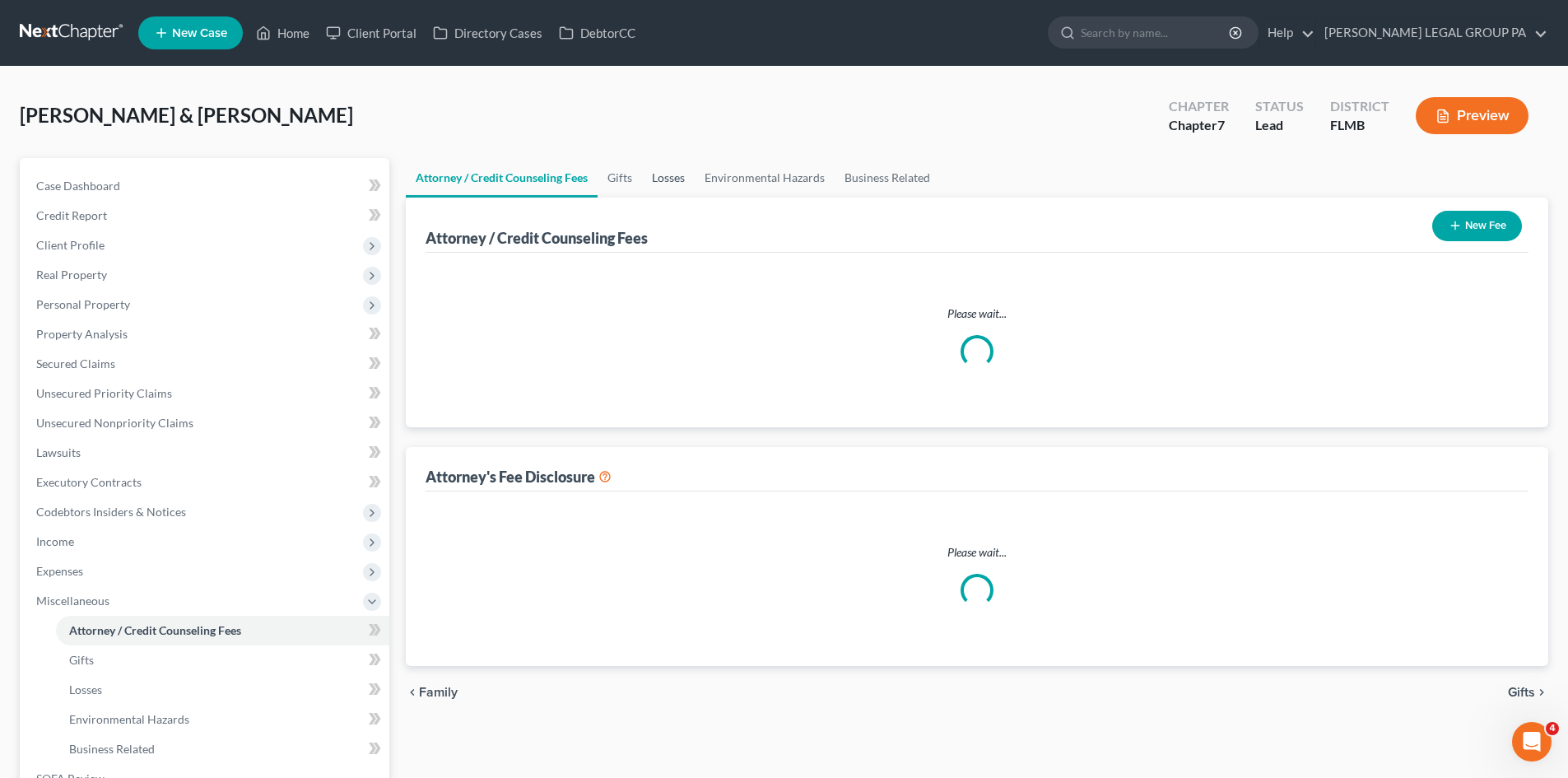
select select "0"
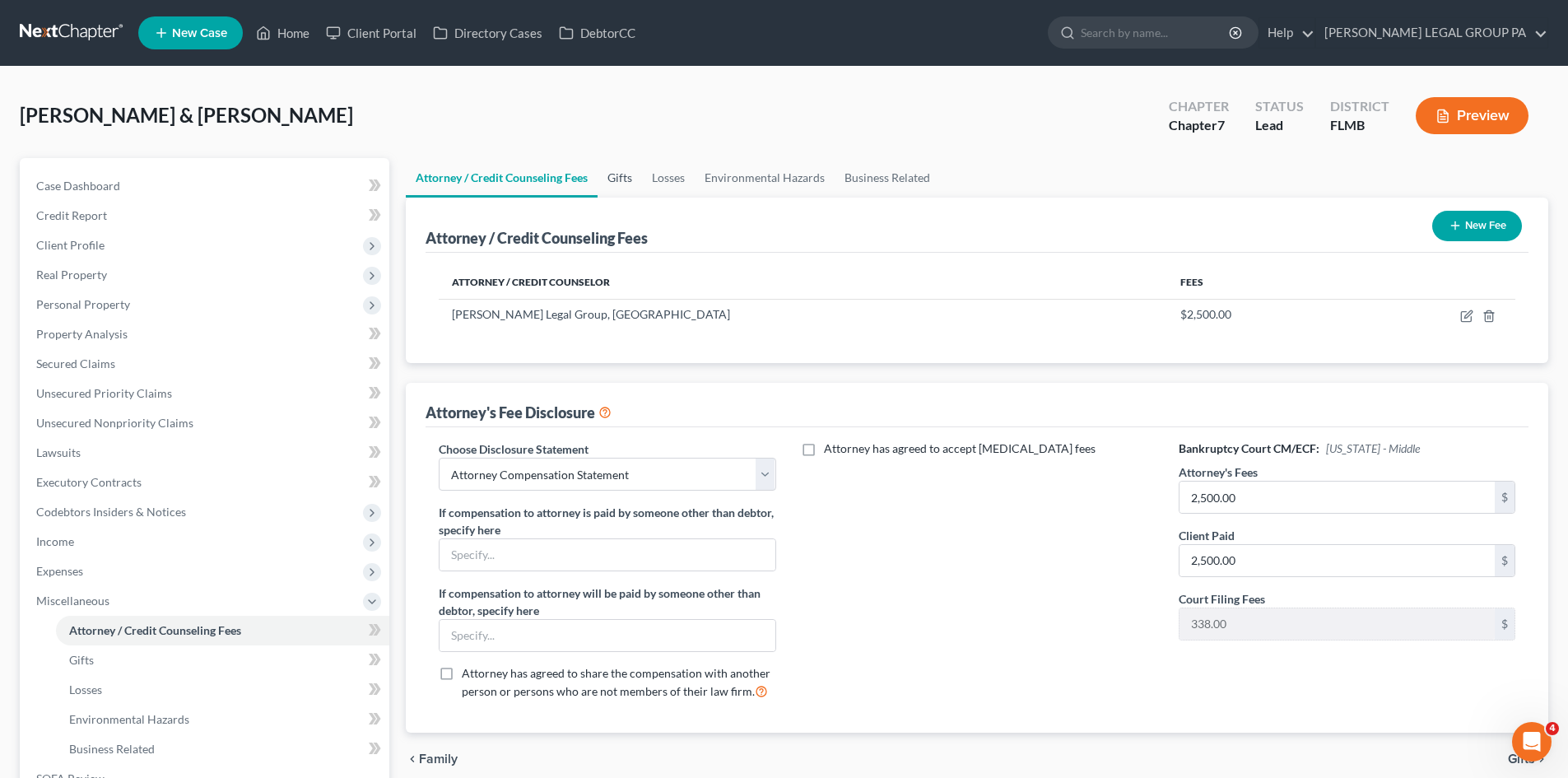
click at [626, 178] on link "Gifts" at bounding box center [620, 177] width 44 height 40
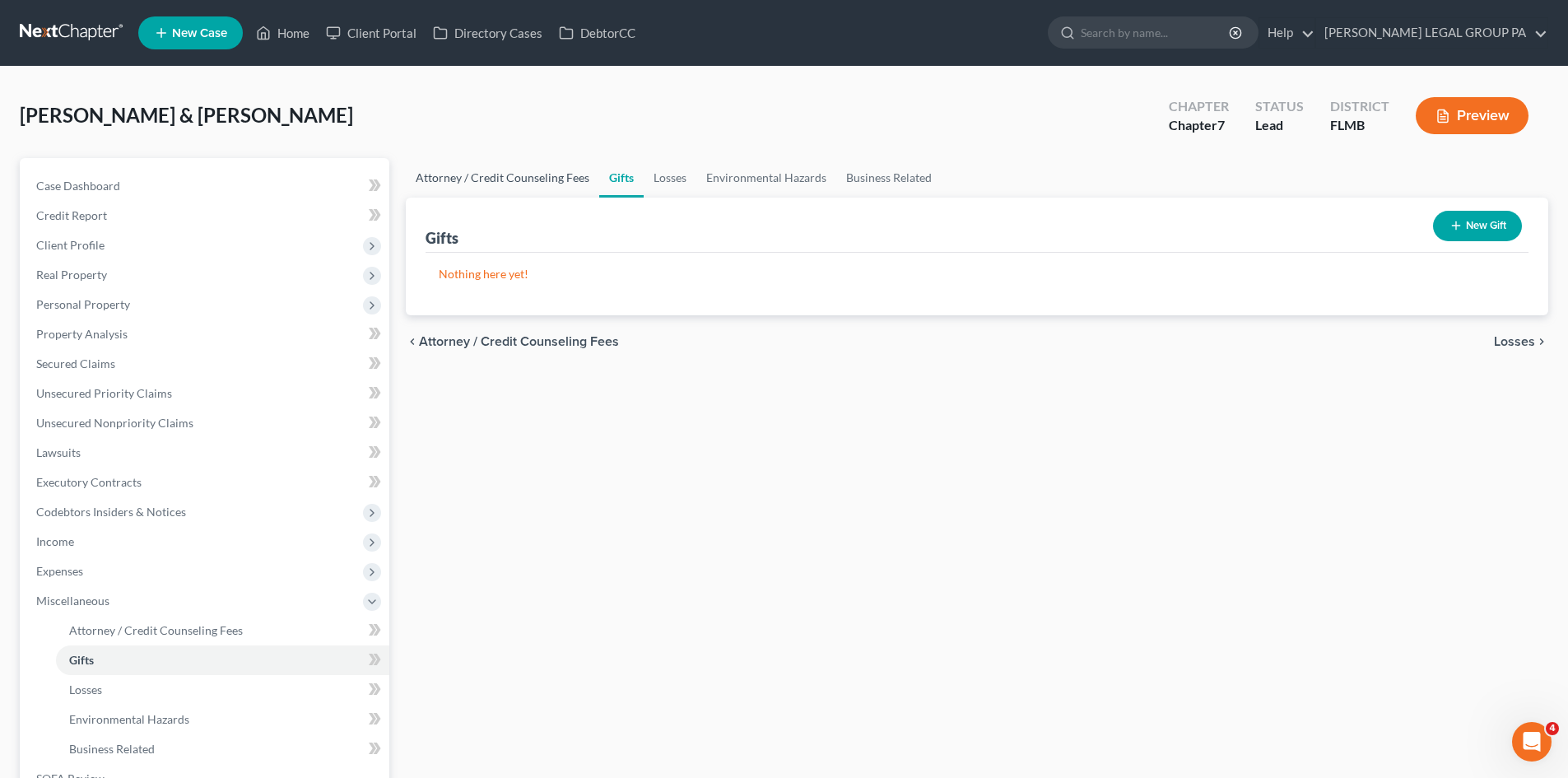
click at [470, 176] on link "Attorney / Credit Counseling Fees" at bounding box center [502, 177] width 193 height 40
select select "0"
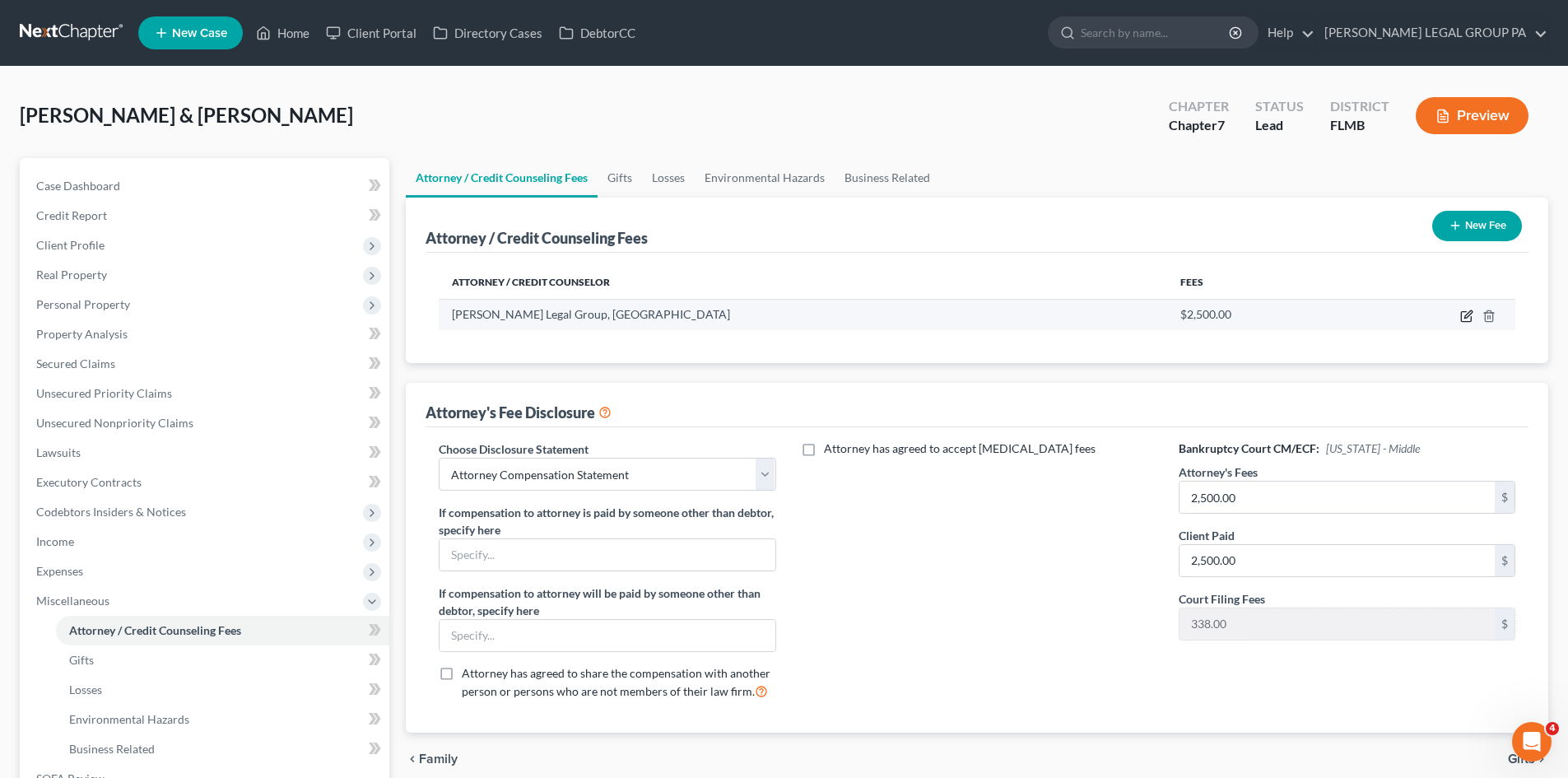
click at [1468, 317] on icon "button" at bounding box center [1468, 314] width 7 height 7
select select "9"
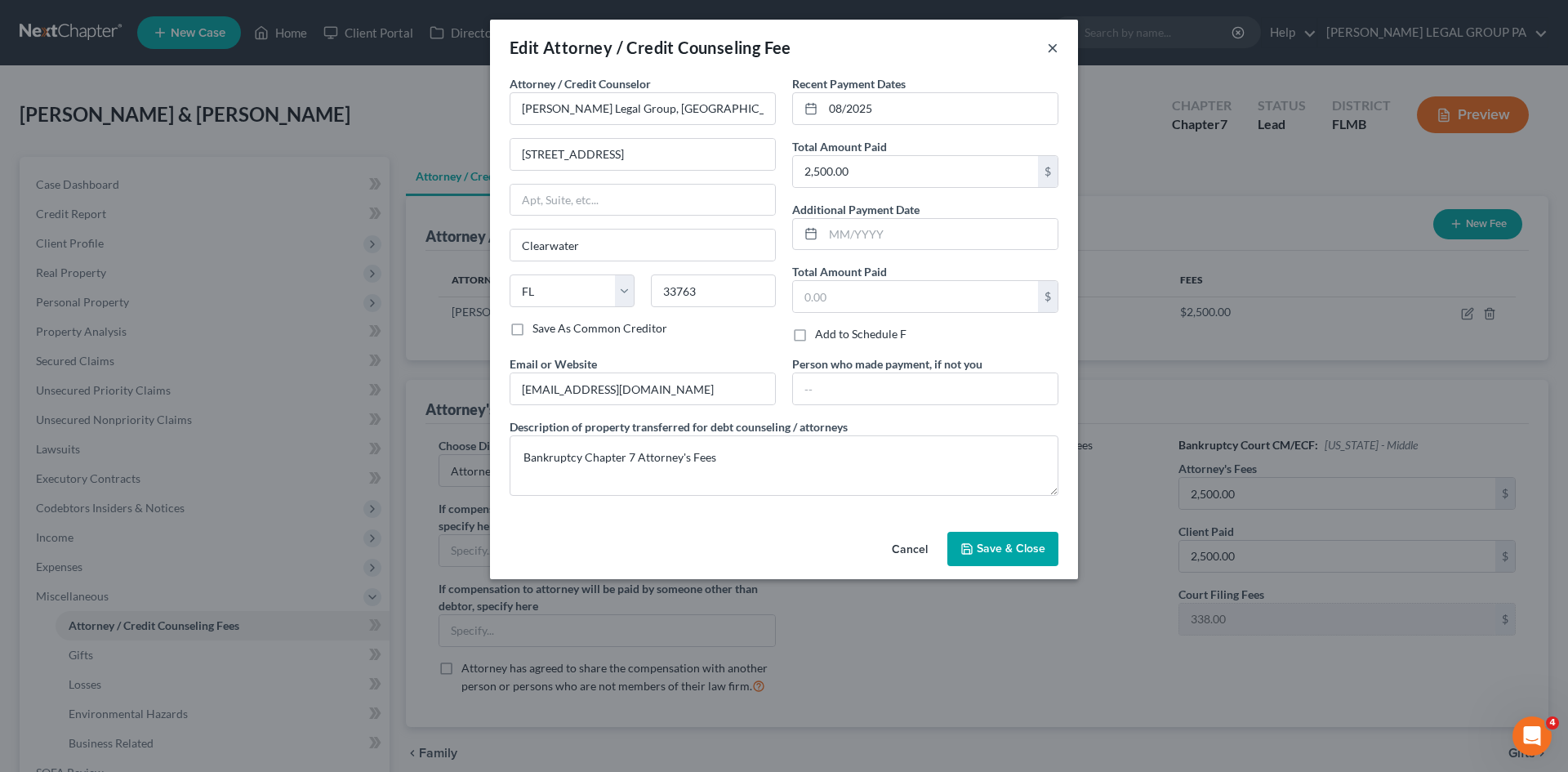
click at [1058, 43] on button "×" at bounding box center [1053, 47] width 11 height 19
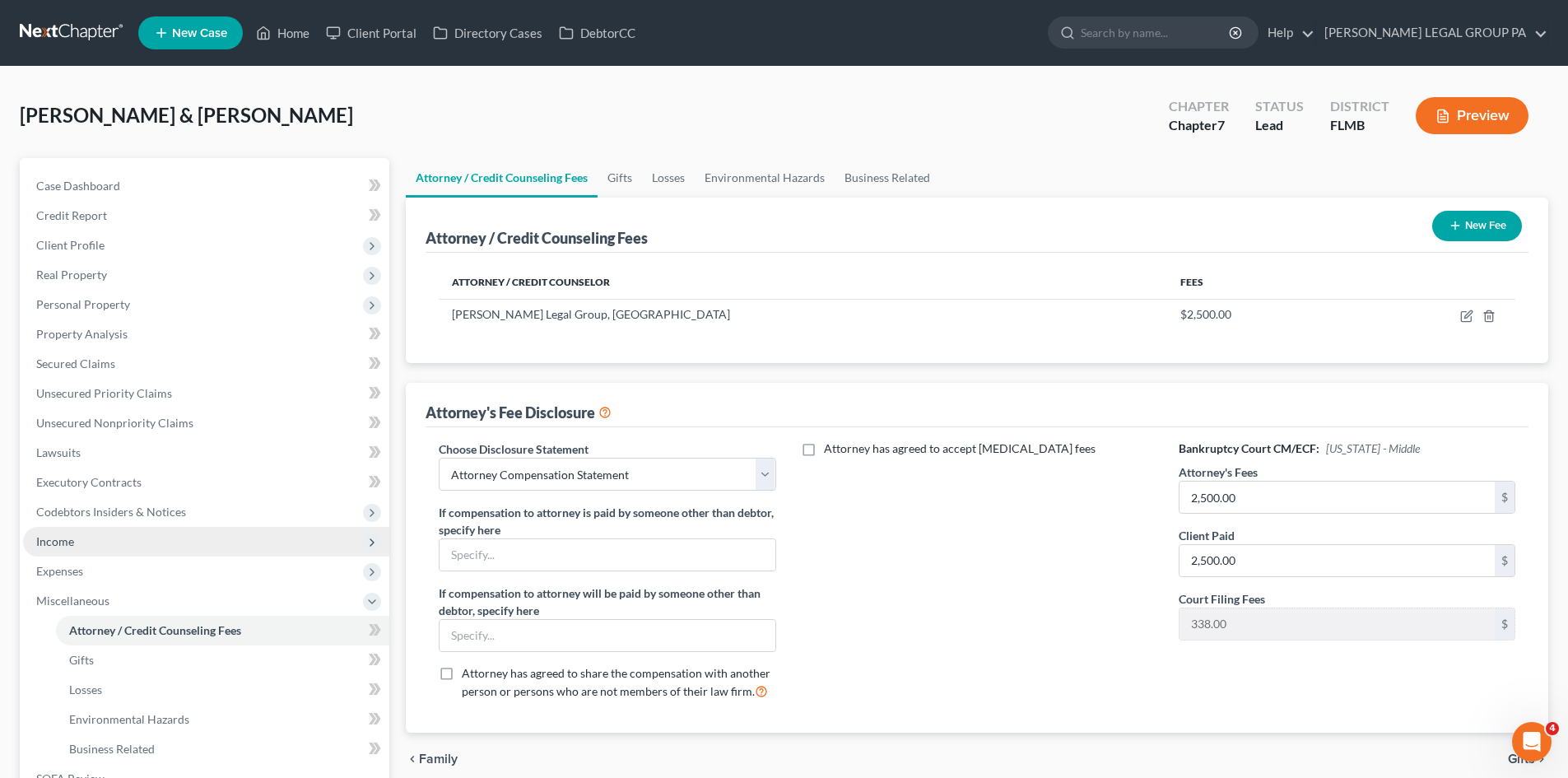
click at [74, 547] on span "Income" at bounding box center [206, 541] width 366 height 30
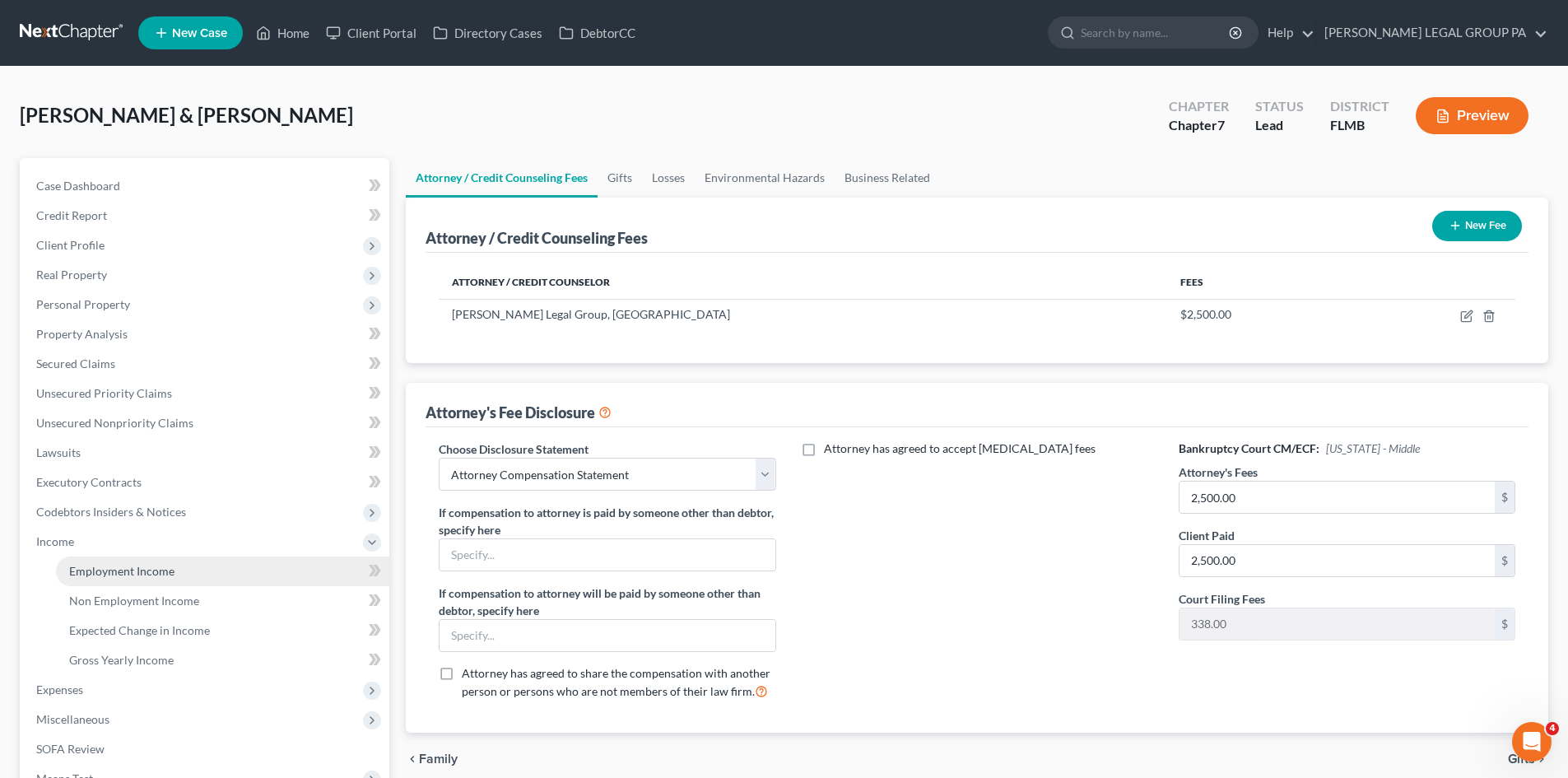
click at [109, 568] on span "Employment Income" at bounding box center [122, 570] width 105 height 14
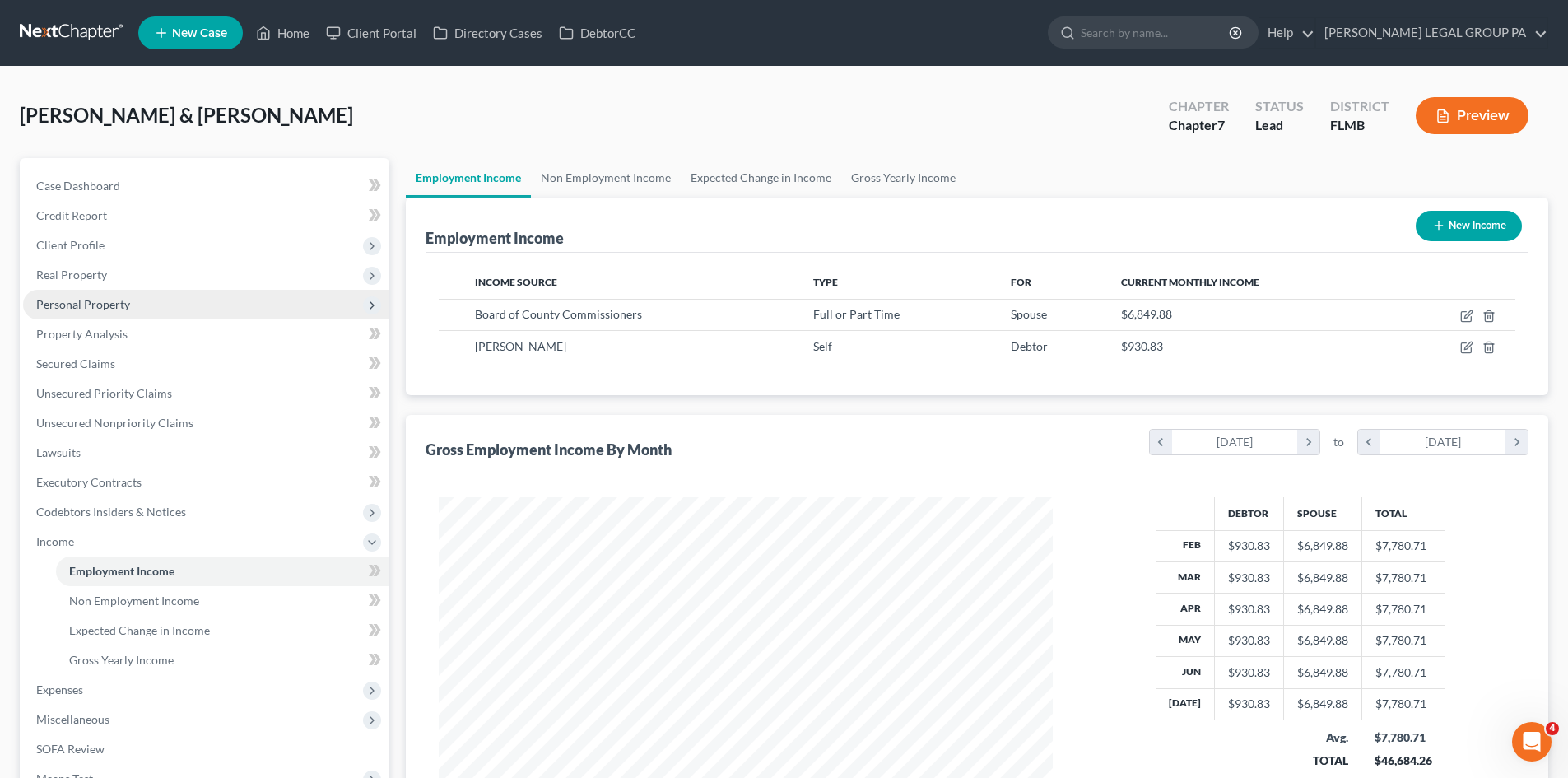
scroll to position [307, 647]
click at [99, 300] on span "Personal Property" at bounding box center [83, 304] width 94 height 14
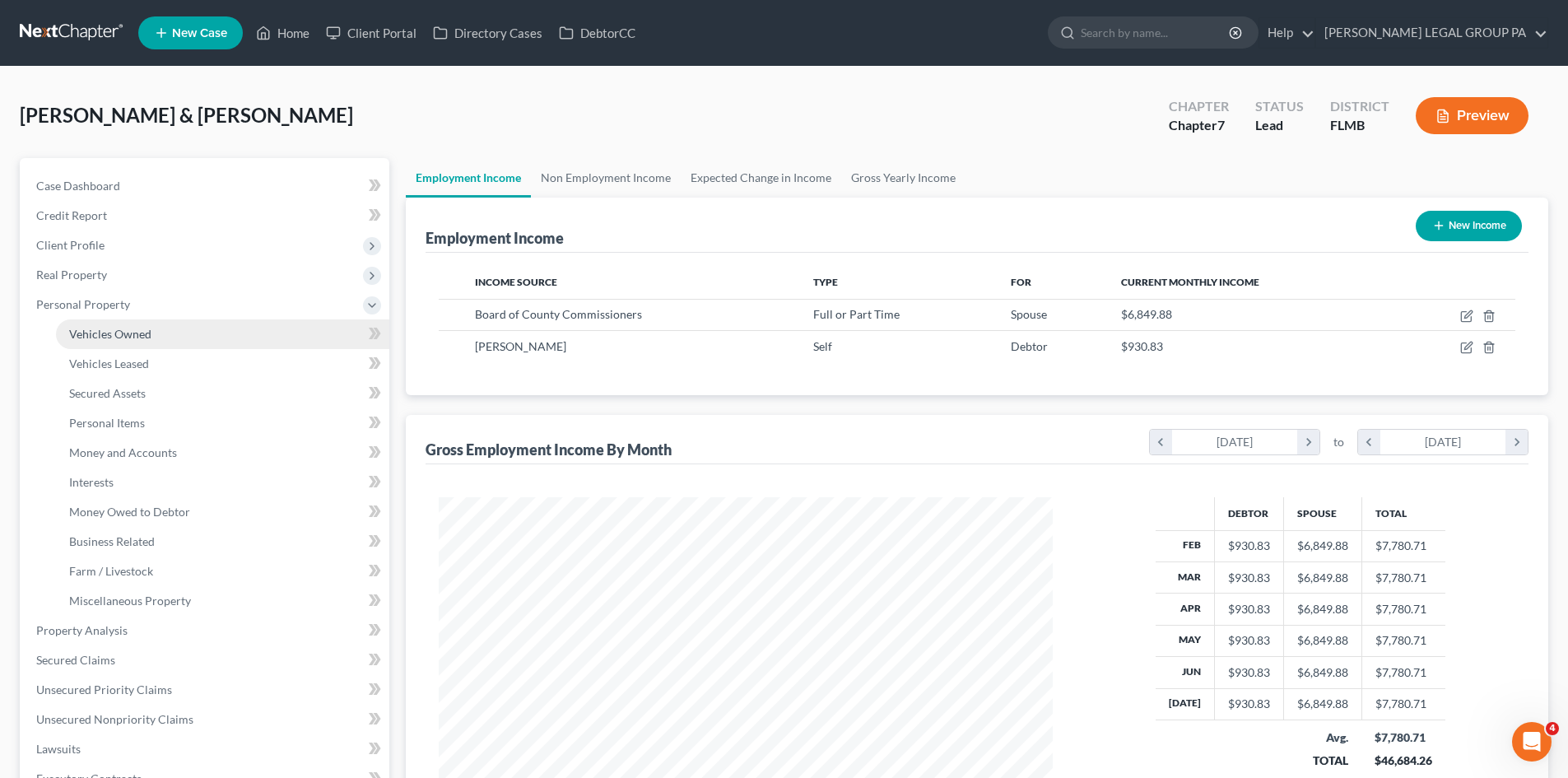
click at [111, 327] on span "Vehicles Owned" at bounding box center [110, 334] width 82 height 14
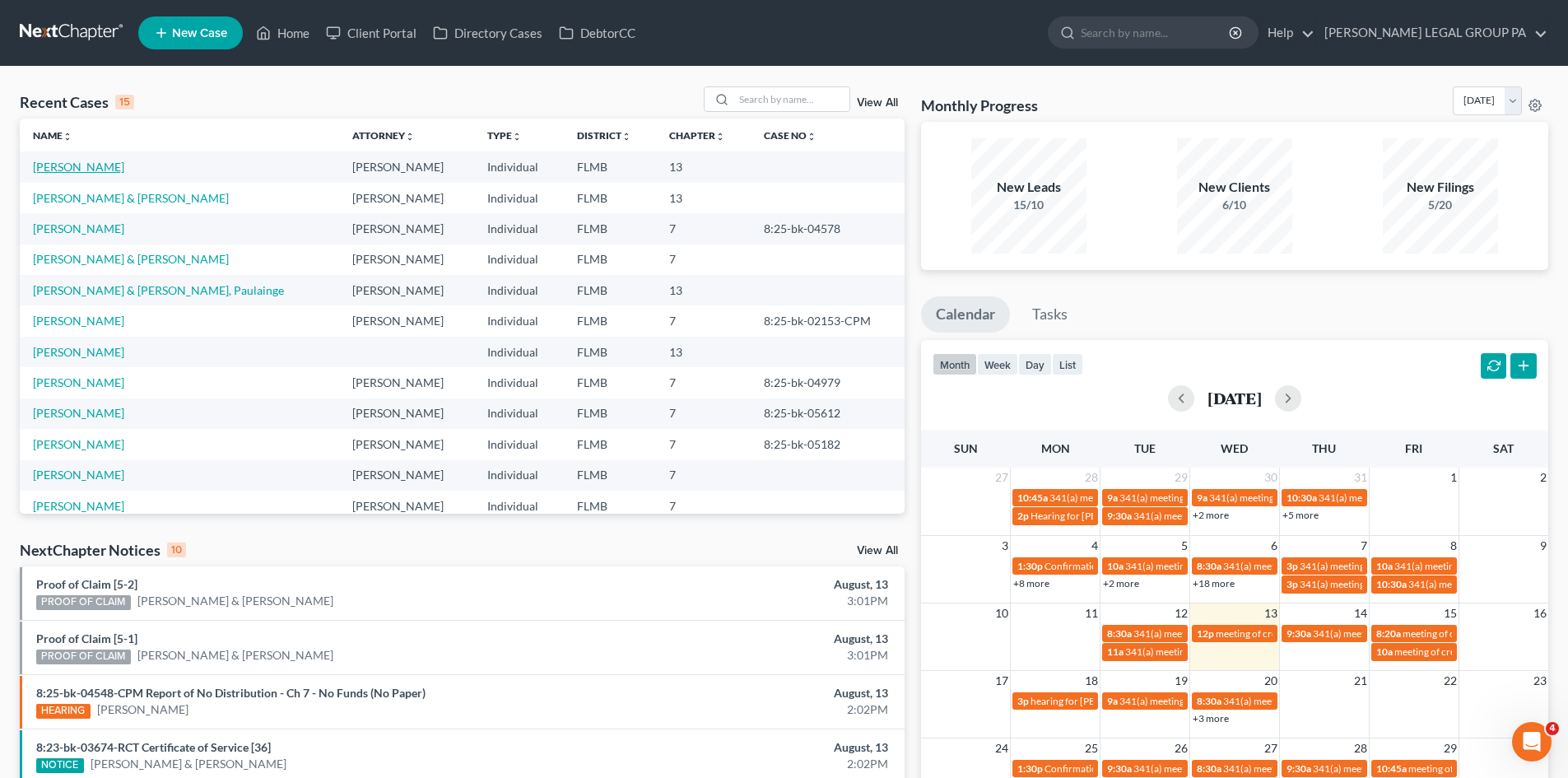
drag, startPoint x: 103, startPoint y: 168, endPoint x: 119, endPoint y: 164, distance: 16.5
click at [103, 168] on link "Mendoza, Liza" at bounding box center [79, 166] width 91 height 14
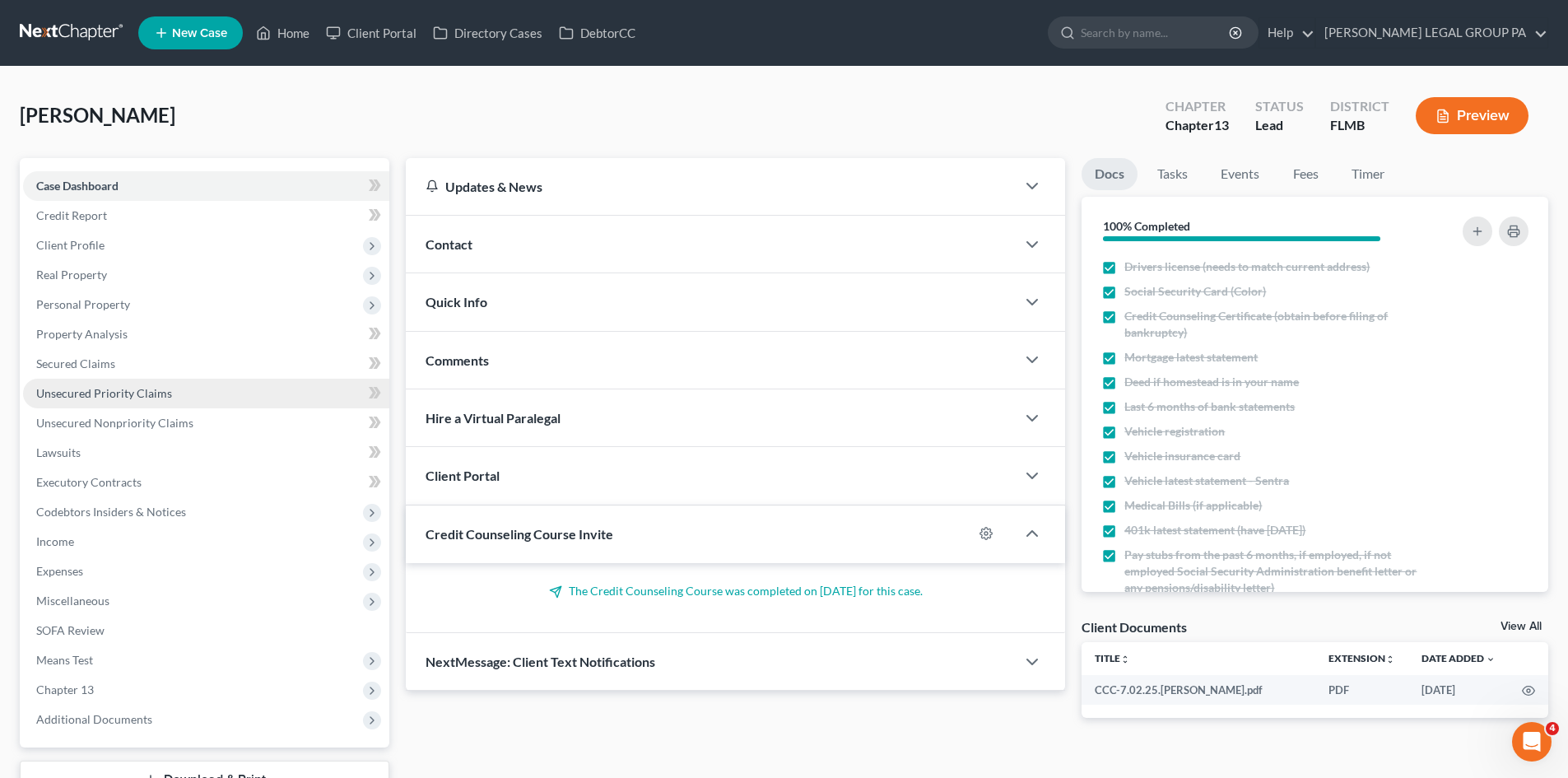
click at [128, 386] on span "Unsecured Priority Claims" at bounding box center [103, 393] width 136 height 14
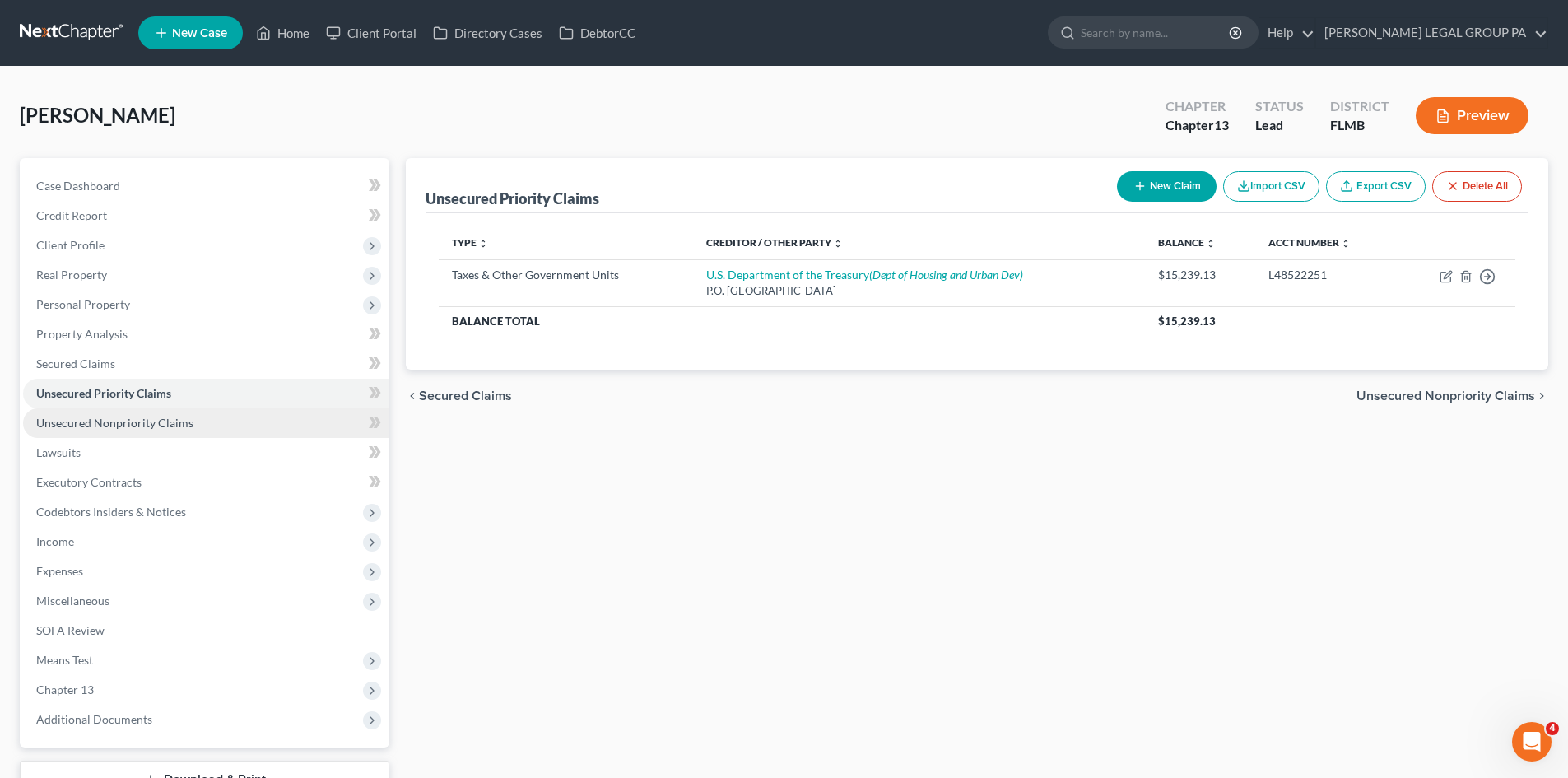
click at [191, 420] on link "Unsecured Nonpriority Claims" at bounding box center [206, 423] width 366 height 30
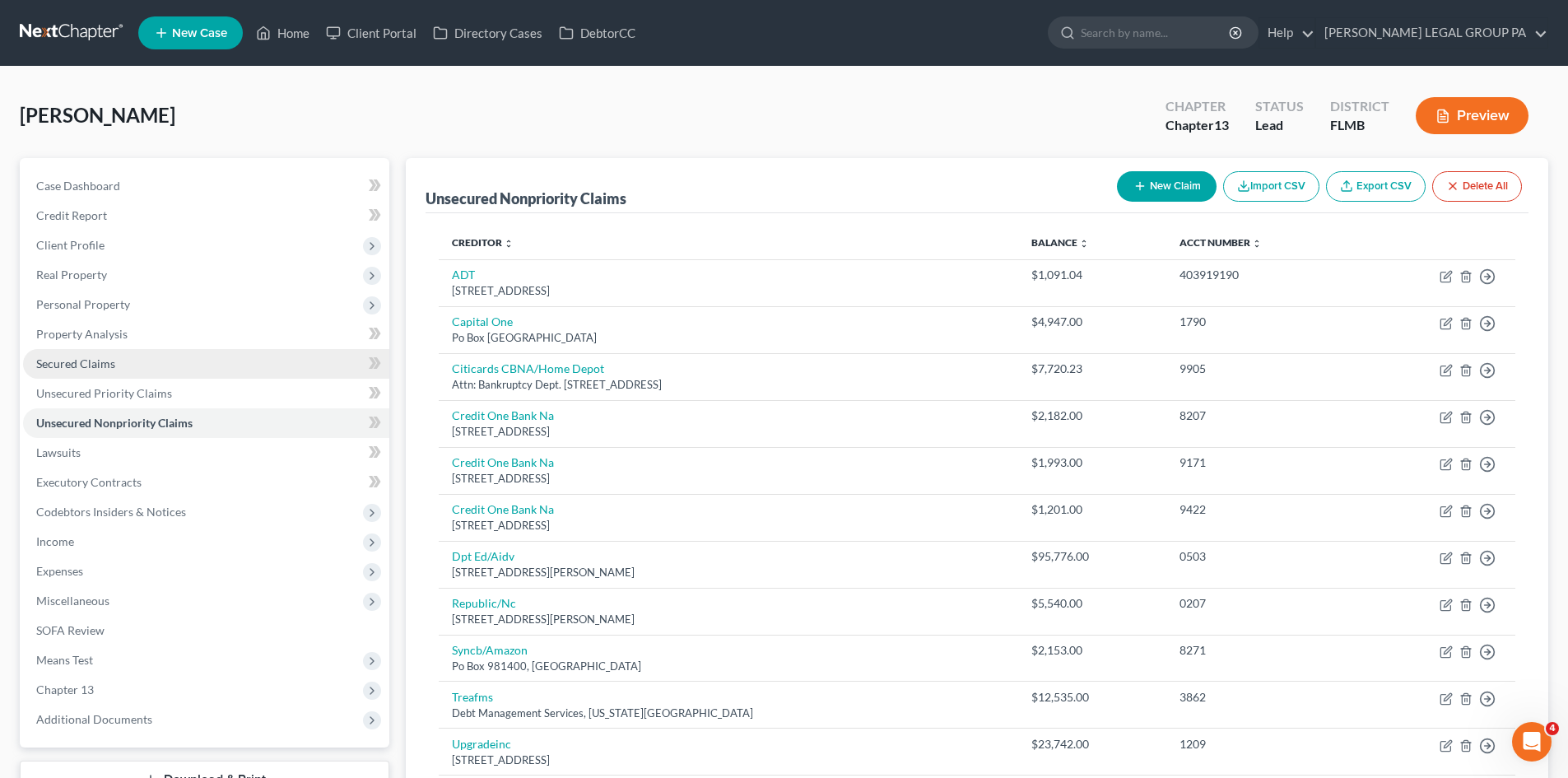
click at [80, 362] on span "Secured Claims" at bounding box center [76, 363] width 79 height 14
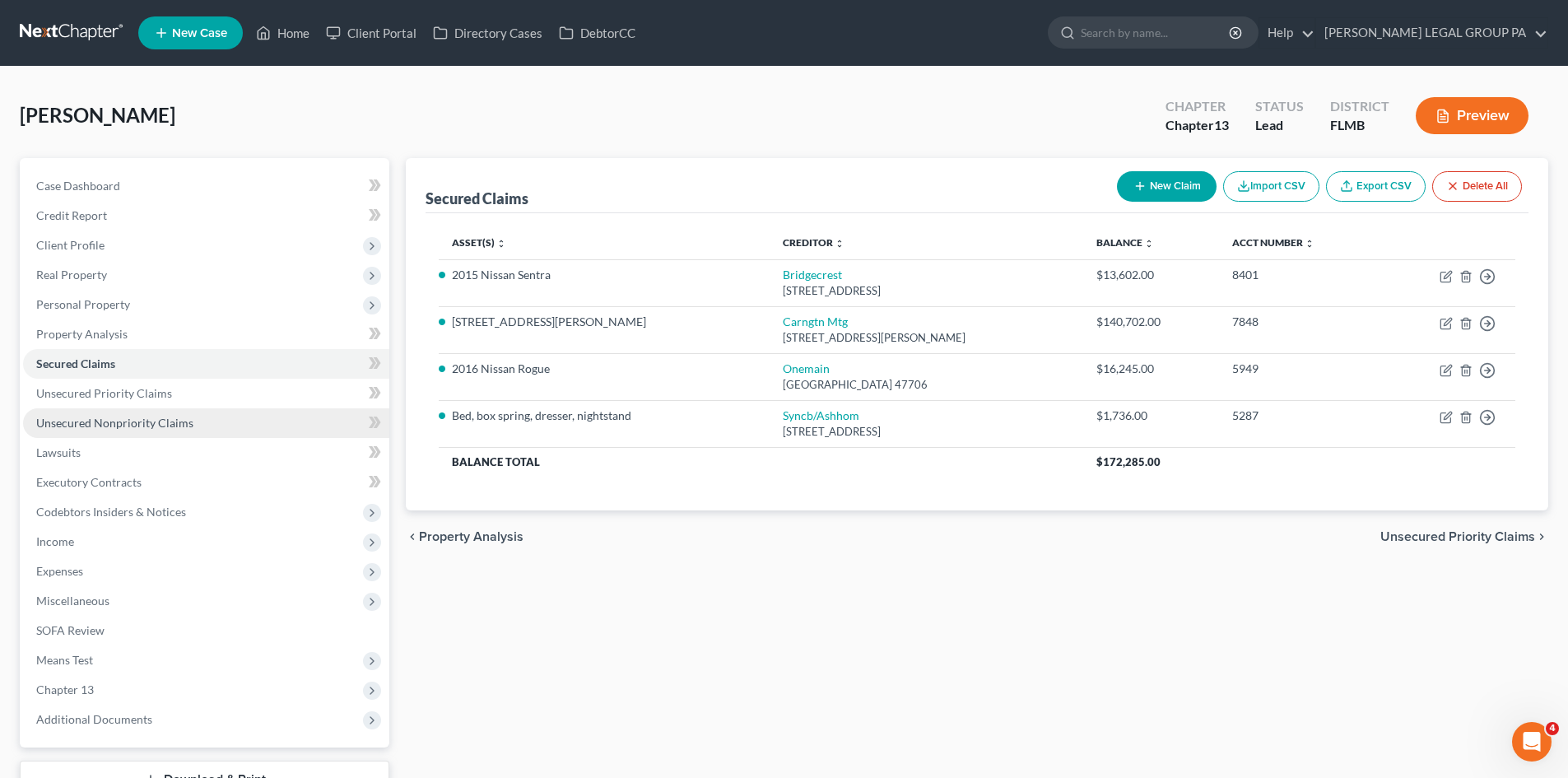
click at [149, 414] on link "Unsecured Nonpriority Claims" at bounding box center [206, 423] width 366 height 30
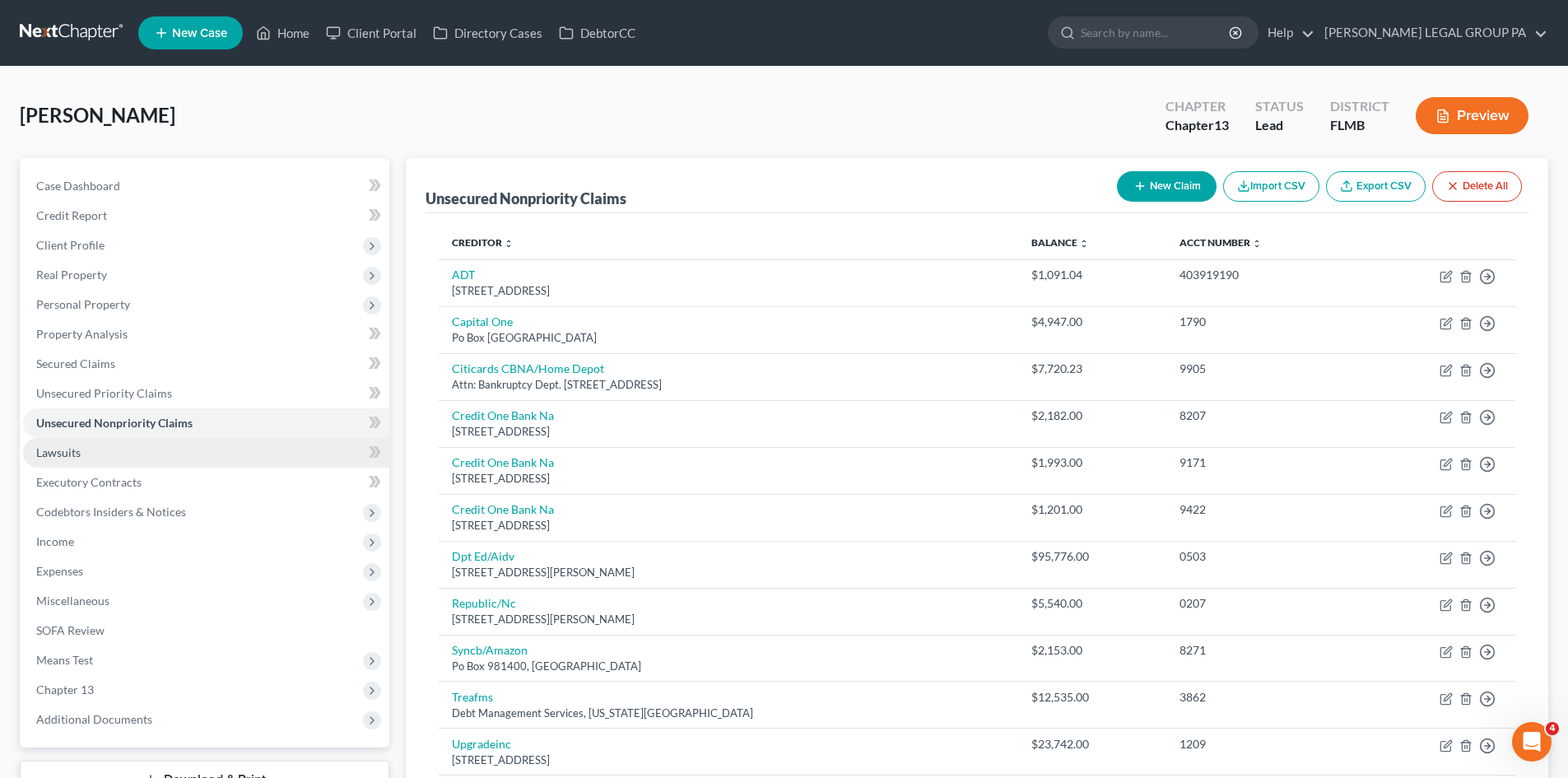
click at [131, 456] on link "Lawsuits" at bounding box center [206, 453] width 366 height 30
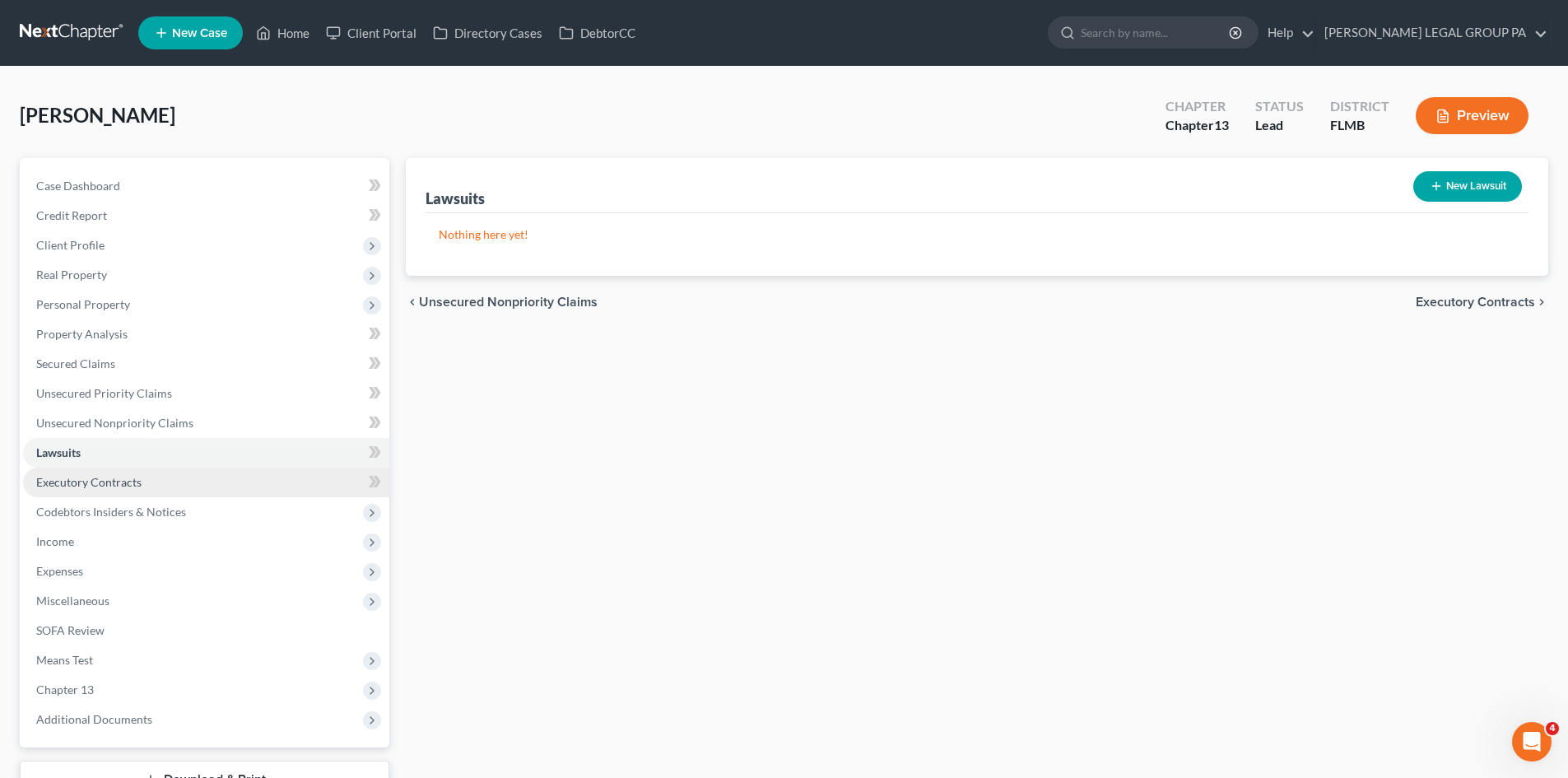
click at [139, 477] on span "Executory Contracts" at bounding box center [89, 481] width 105 height 14
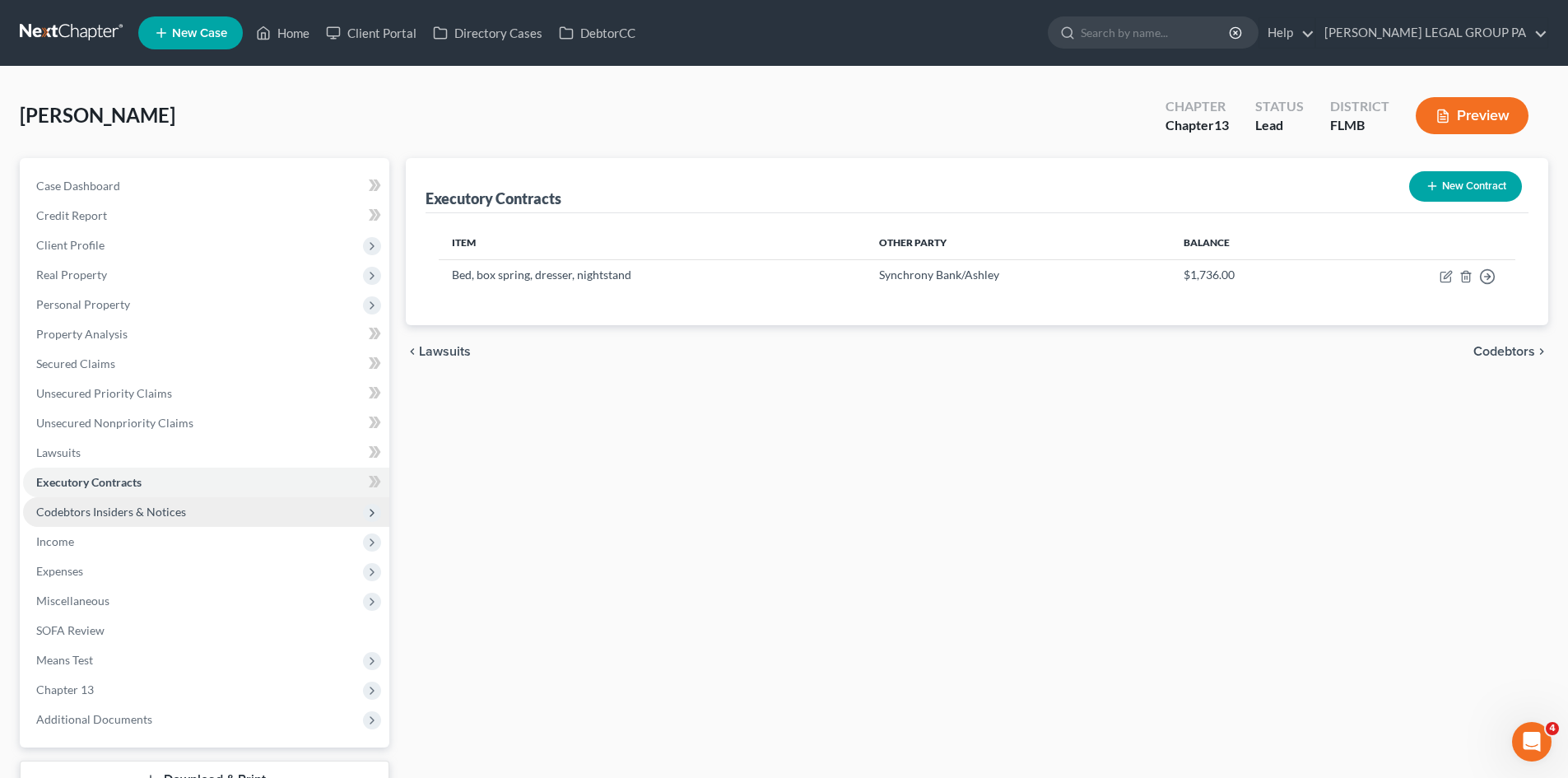
click at [152, 510] on span "Codebtors Insiders & Notices" at bounding box center [111, 511] width 150 height 14
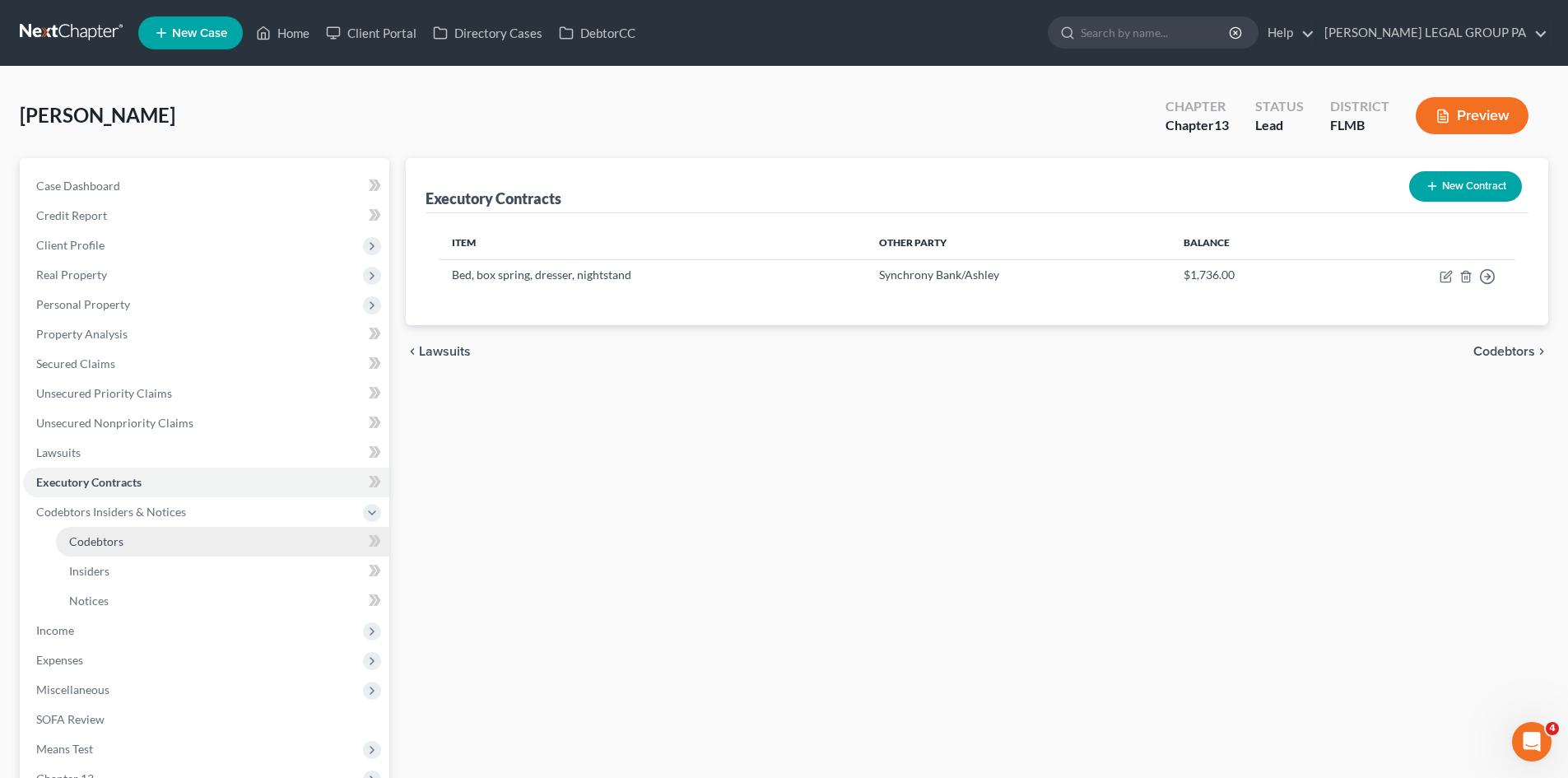
click at [158, 542] on link "Codebtors" at bounding box center [223, 541] width 334 height 30
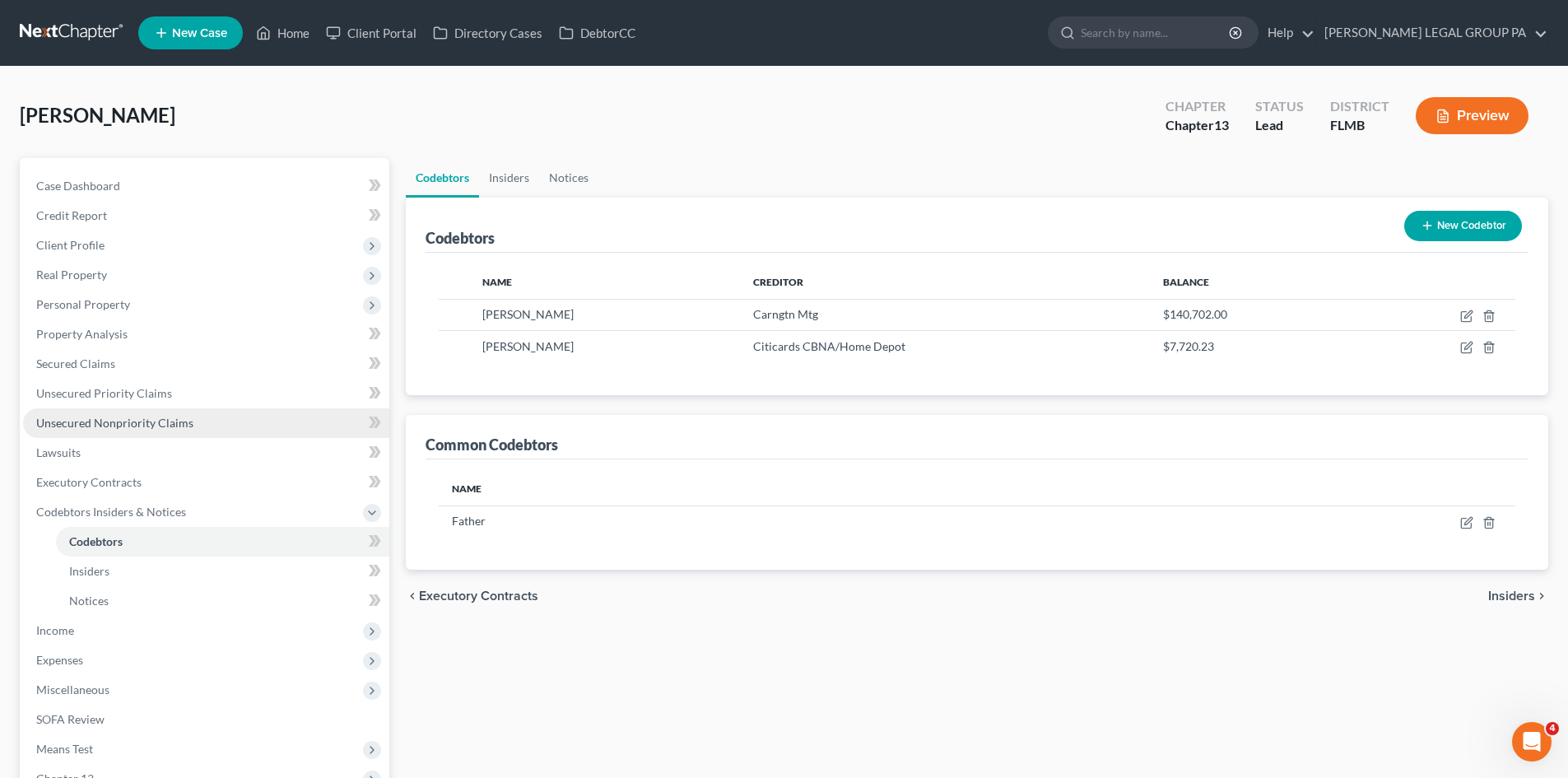
click at [137, 432] on link "Unsecured Nonpriority Claims" at bounding box center [206, 423] width 366 height 30
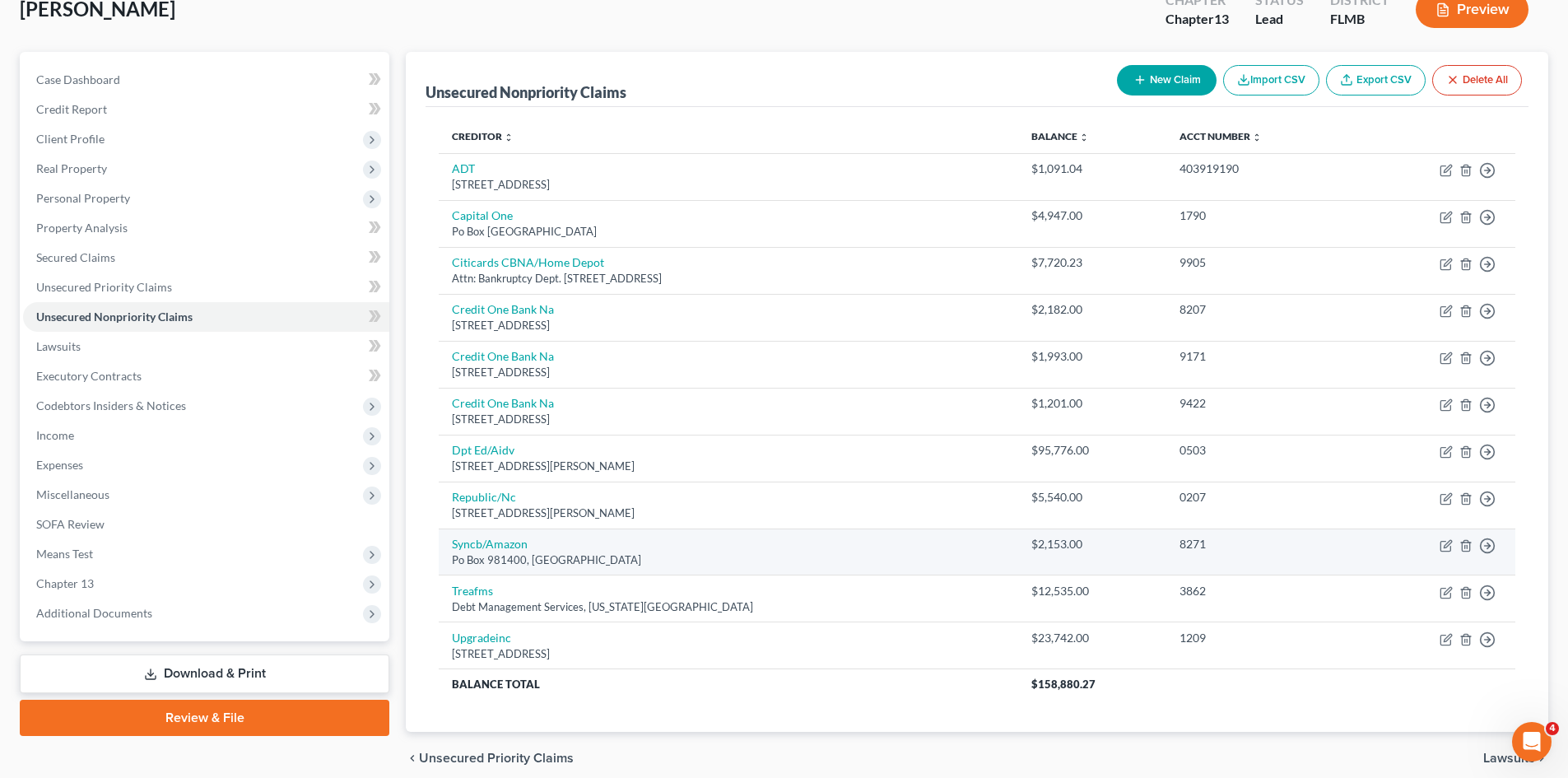
scroll to position [11, 0]
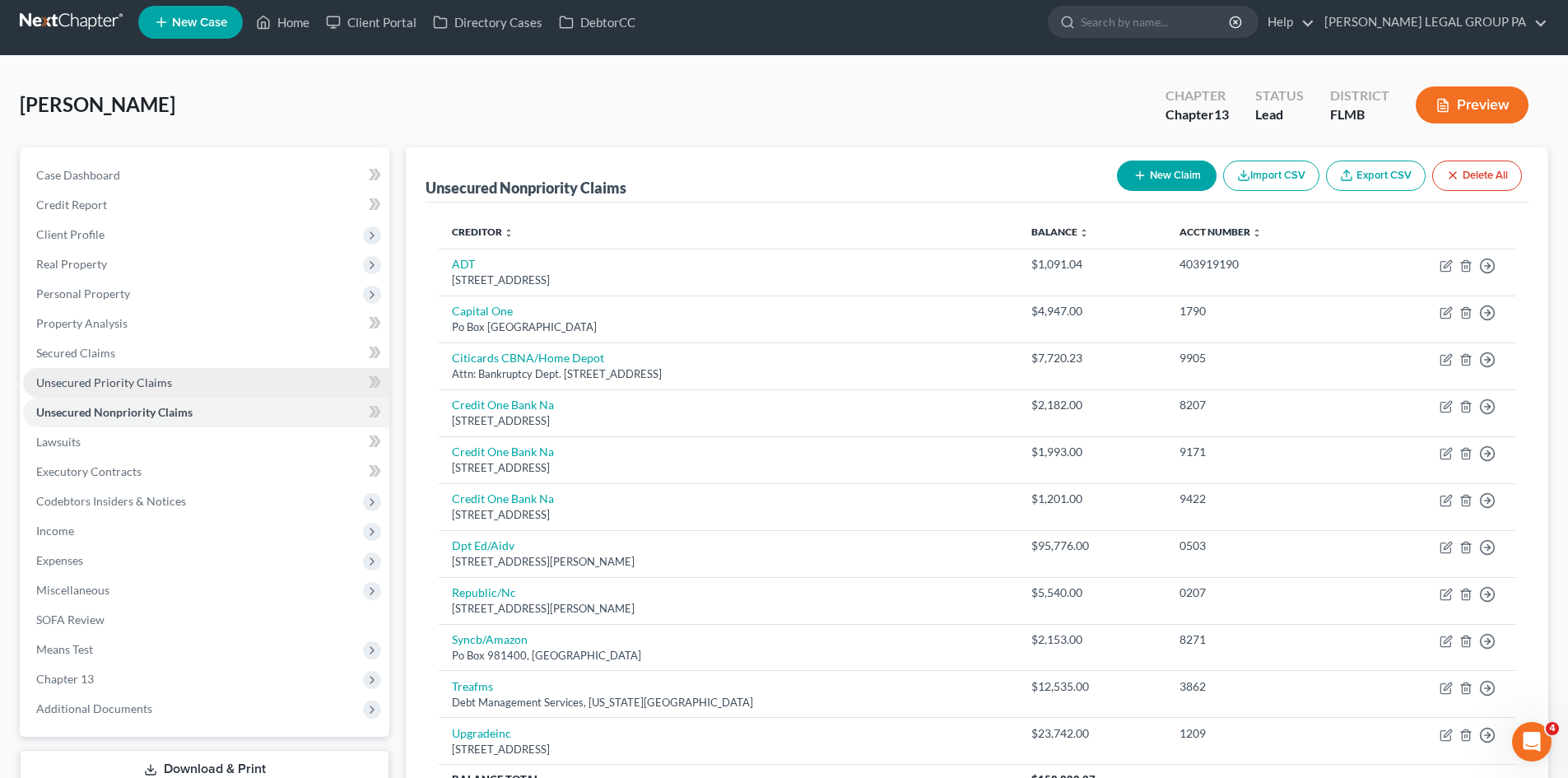
click at [150, 390] on link "Unsecured Priority Claims" at bounding box center [206, 383] width 366 height 30
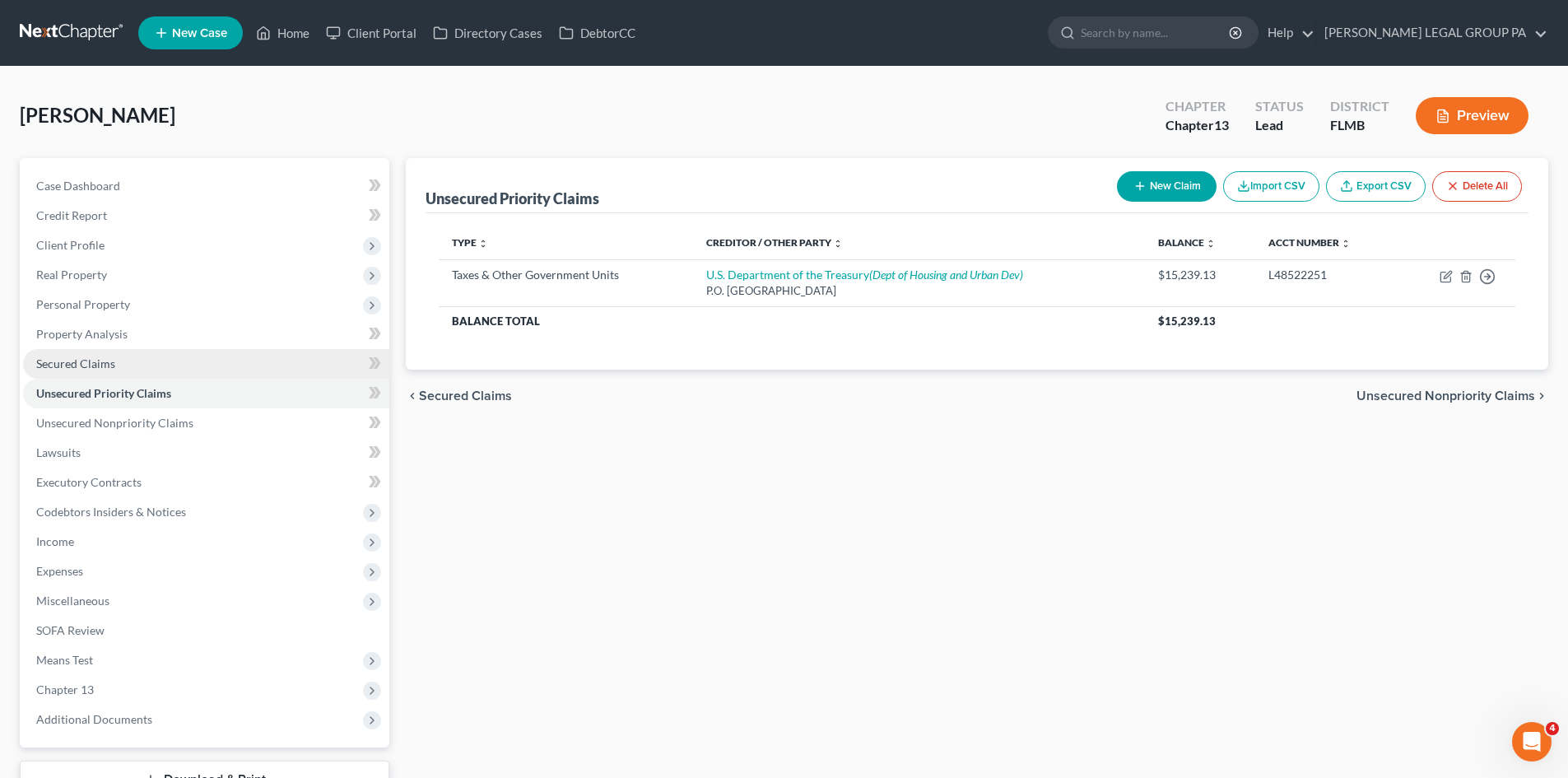
click at [139, 359] on link "Secured Claims" at bounding box center [206, 364] width 366 height 30
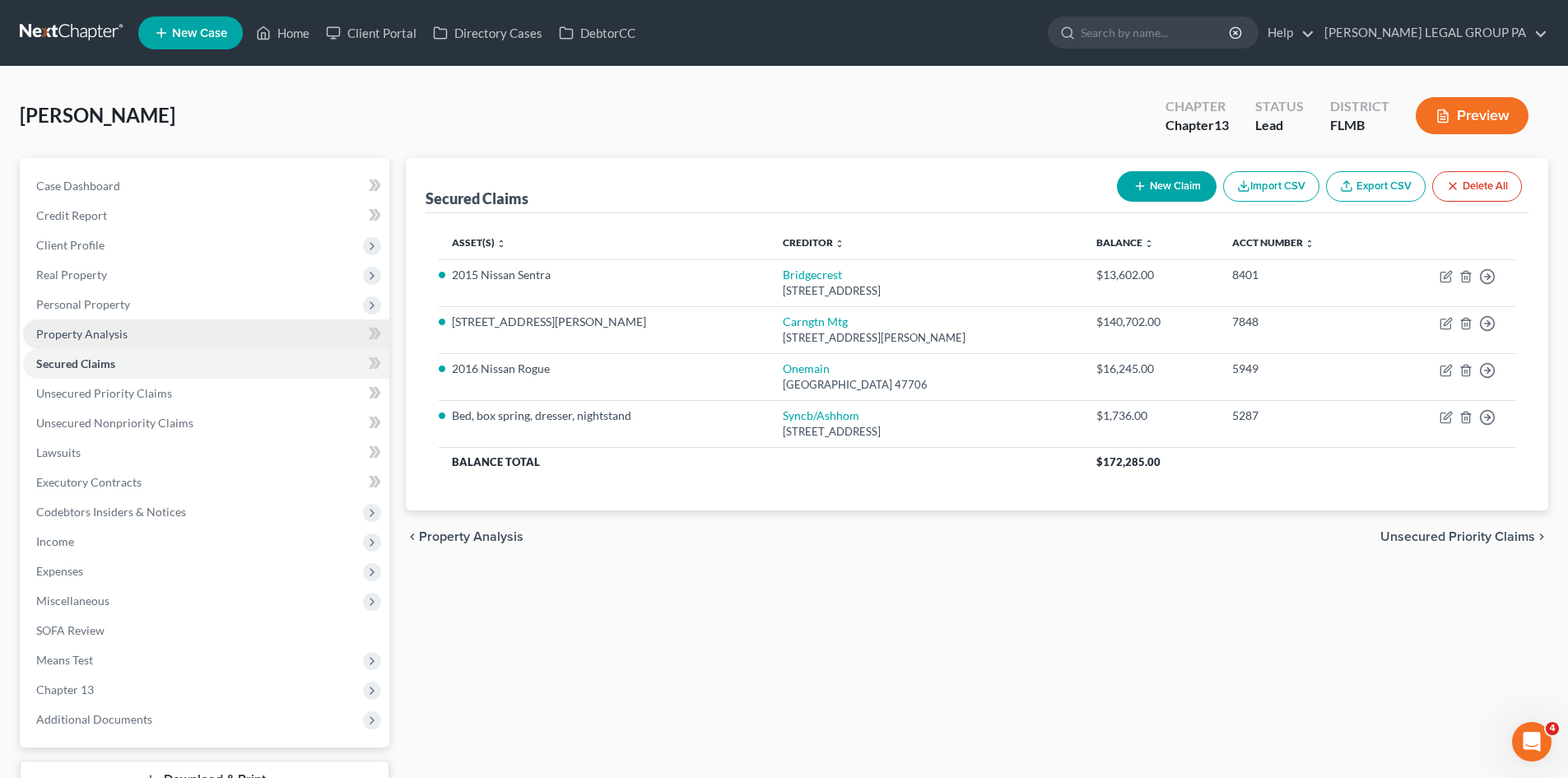
click at [111, 328] on span "Property Analysis" at bounding box center [81, 334] width 91 height 14
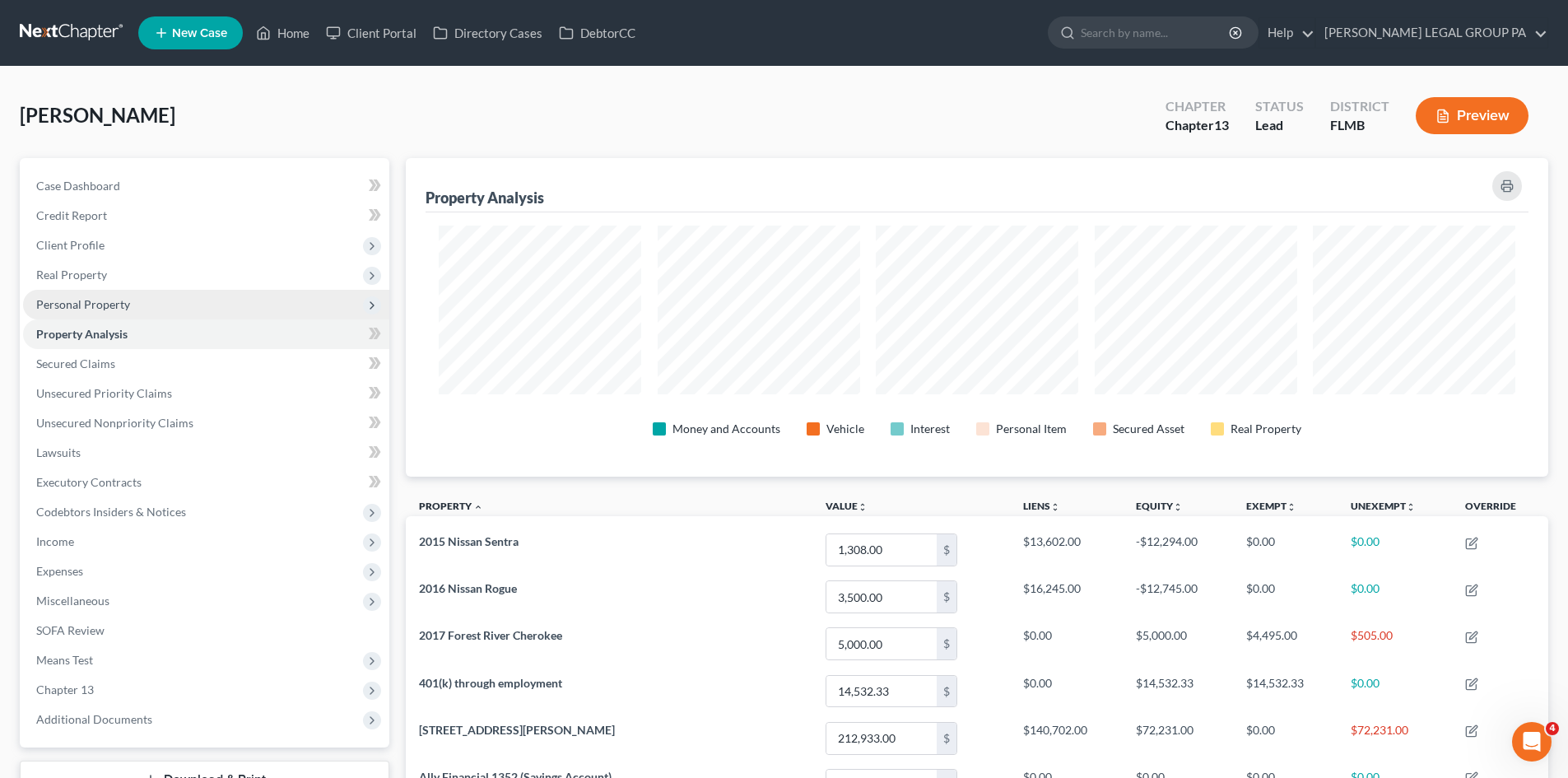
click at [155, 306] on span "Personal Property" at bounding box center [206, 305] width 366 height 30
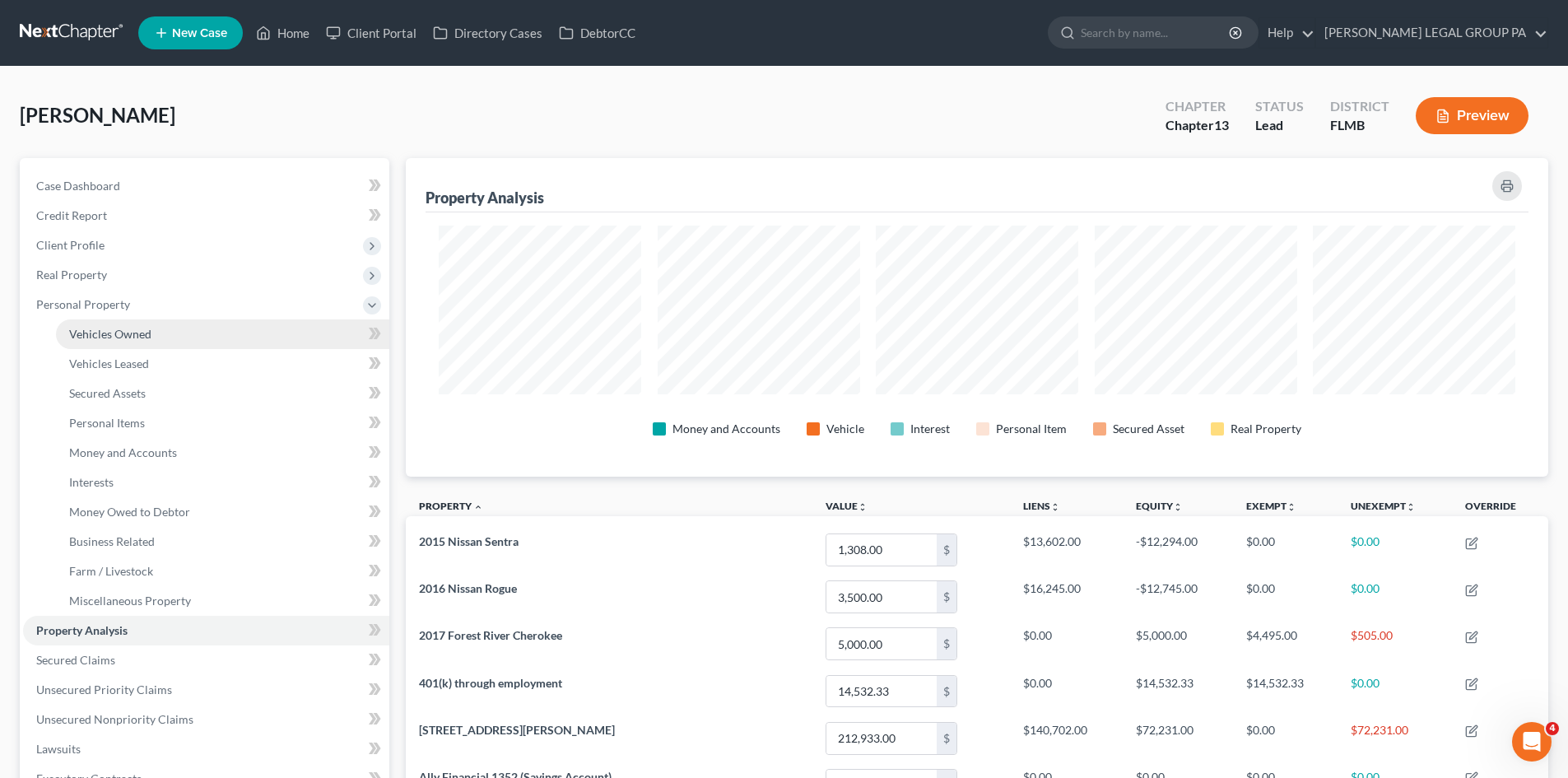
click at [228, 343] on link "Vehicles Owned" at bounding box center [223, 334] width 334 height 30
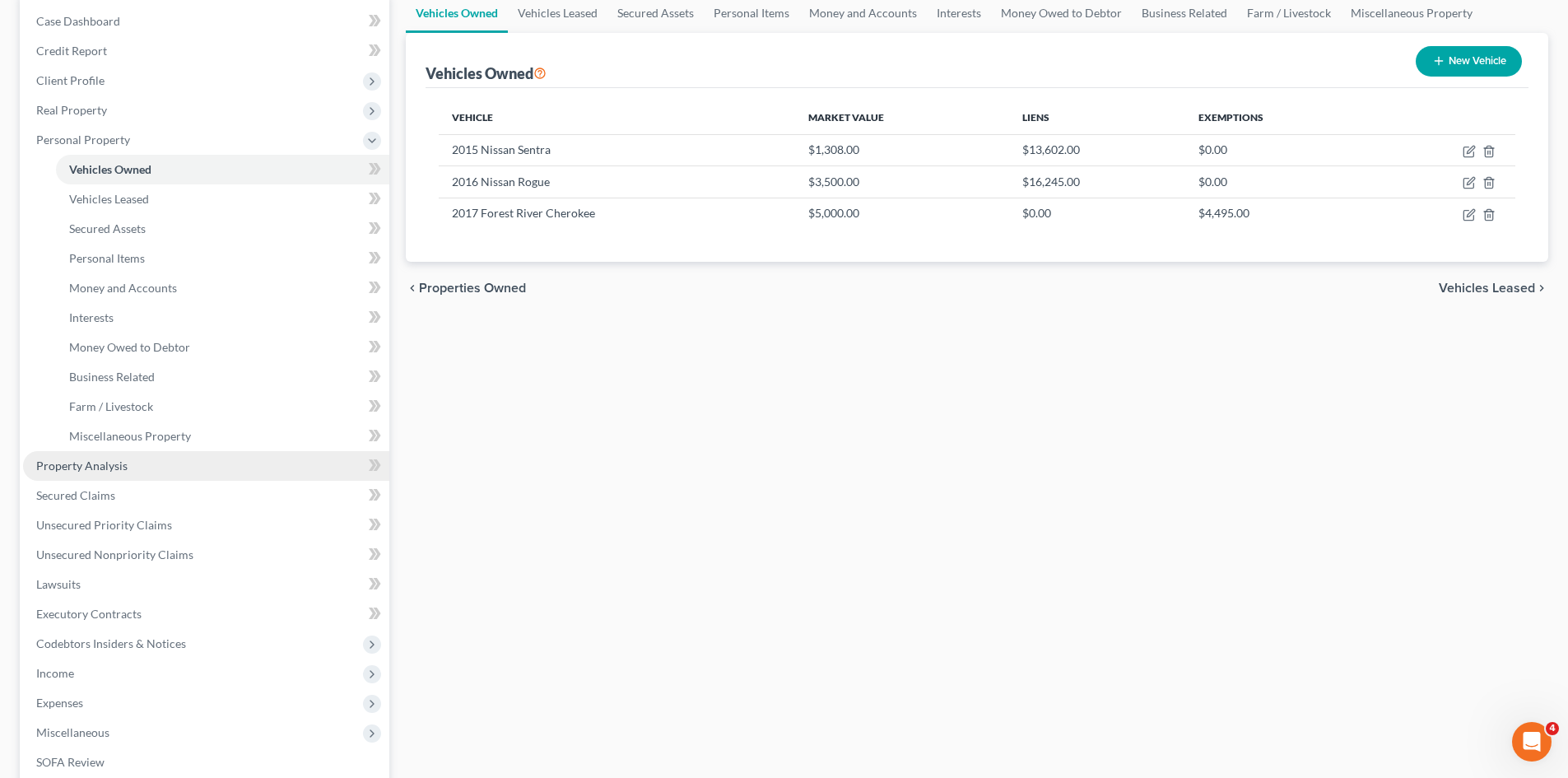
click at [186, 465] on link "Property Analysis" at bounding box center [206, 466] width 366 height 30
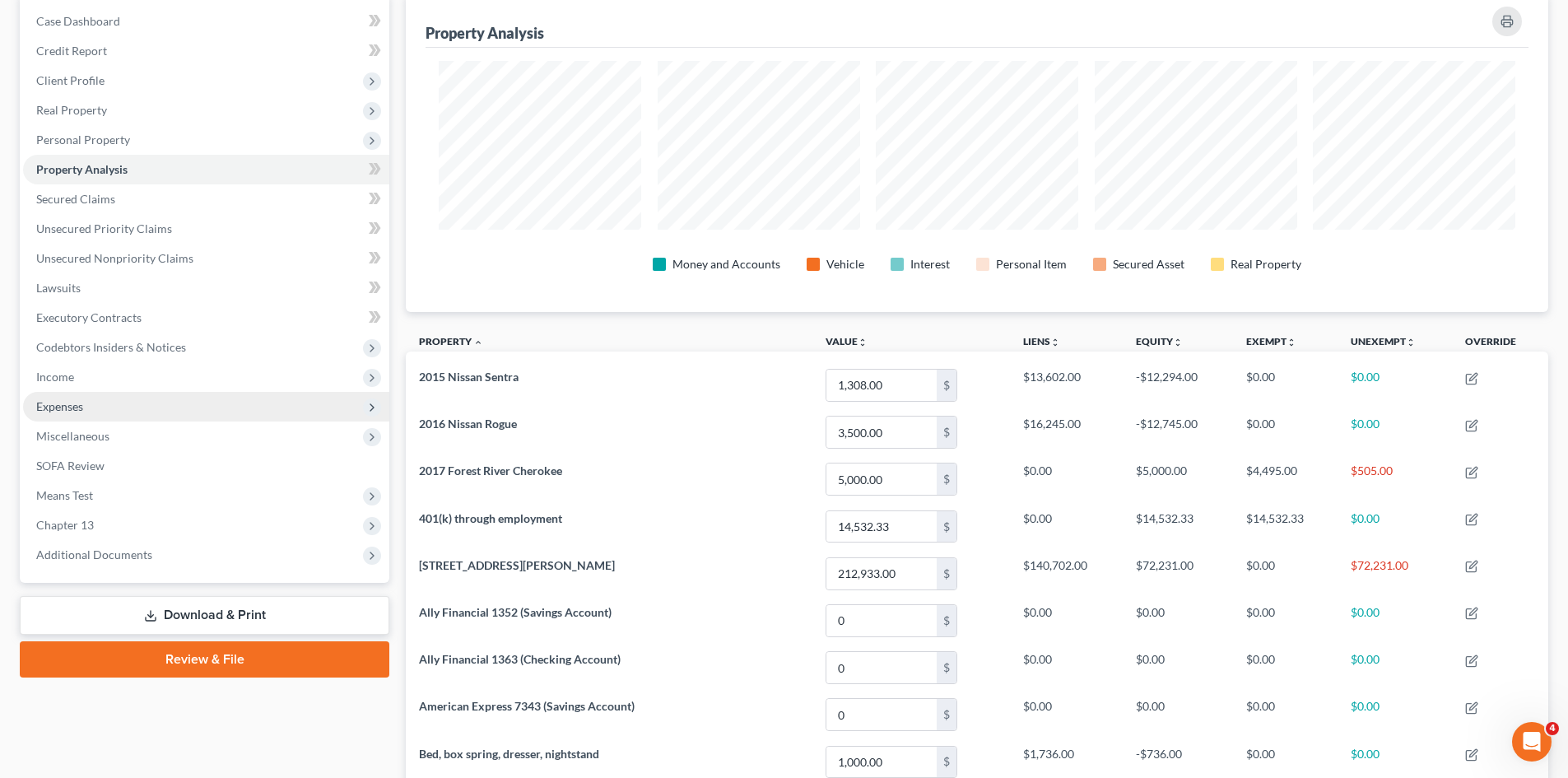
click at [169, 407] on span "Expenses" at bounding box center [206, 407] width 366 height 30
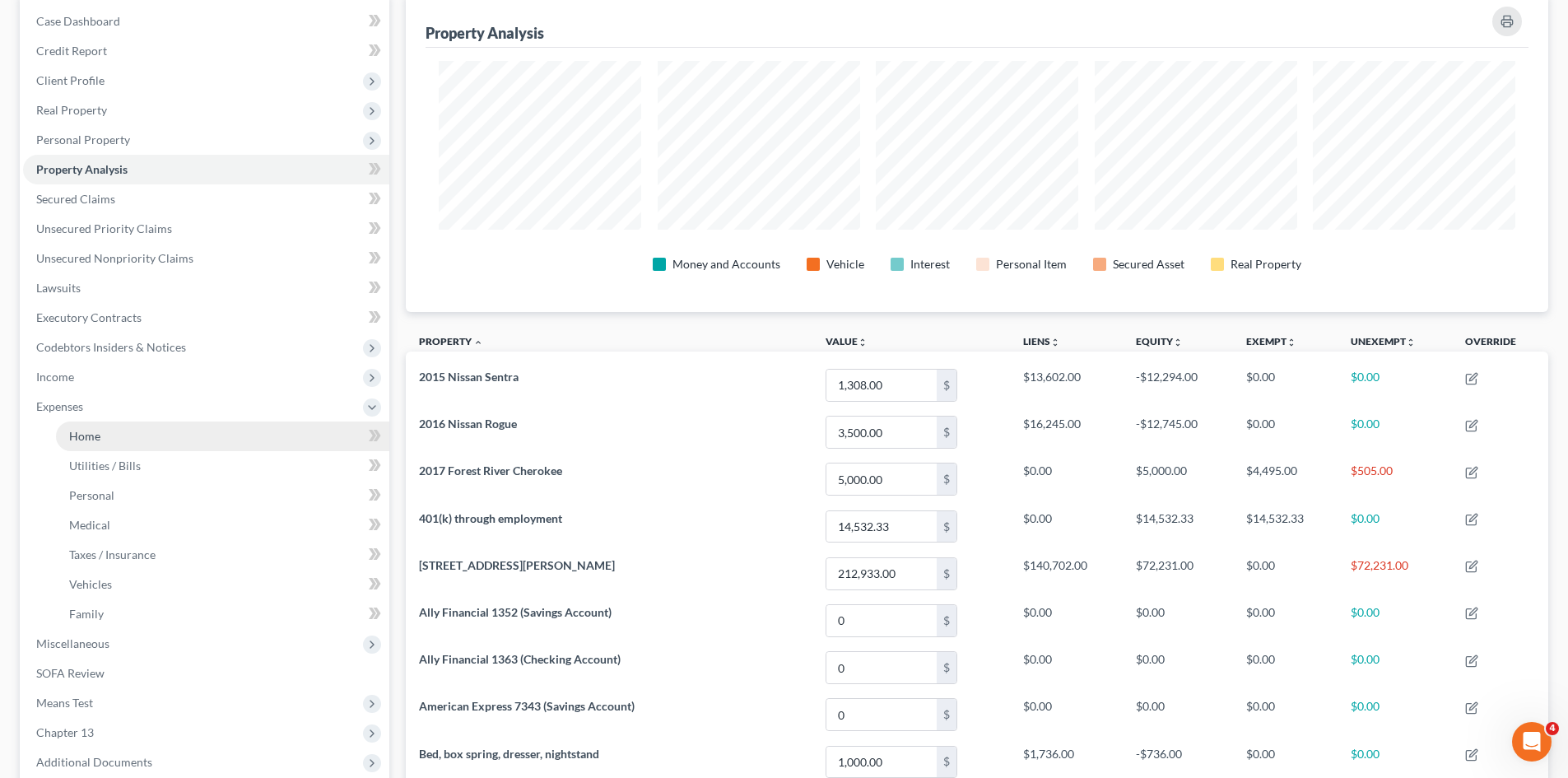
click at [190, 435] on link "Home" at bounding box center [223, 436] width 334 height 30
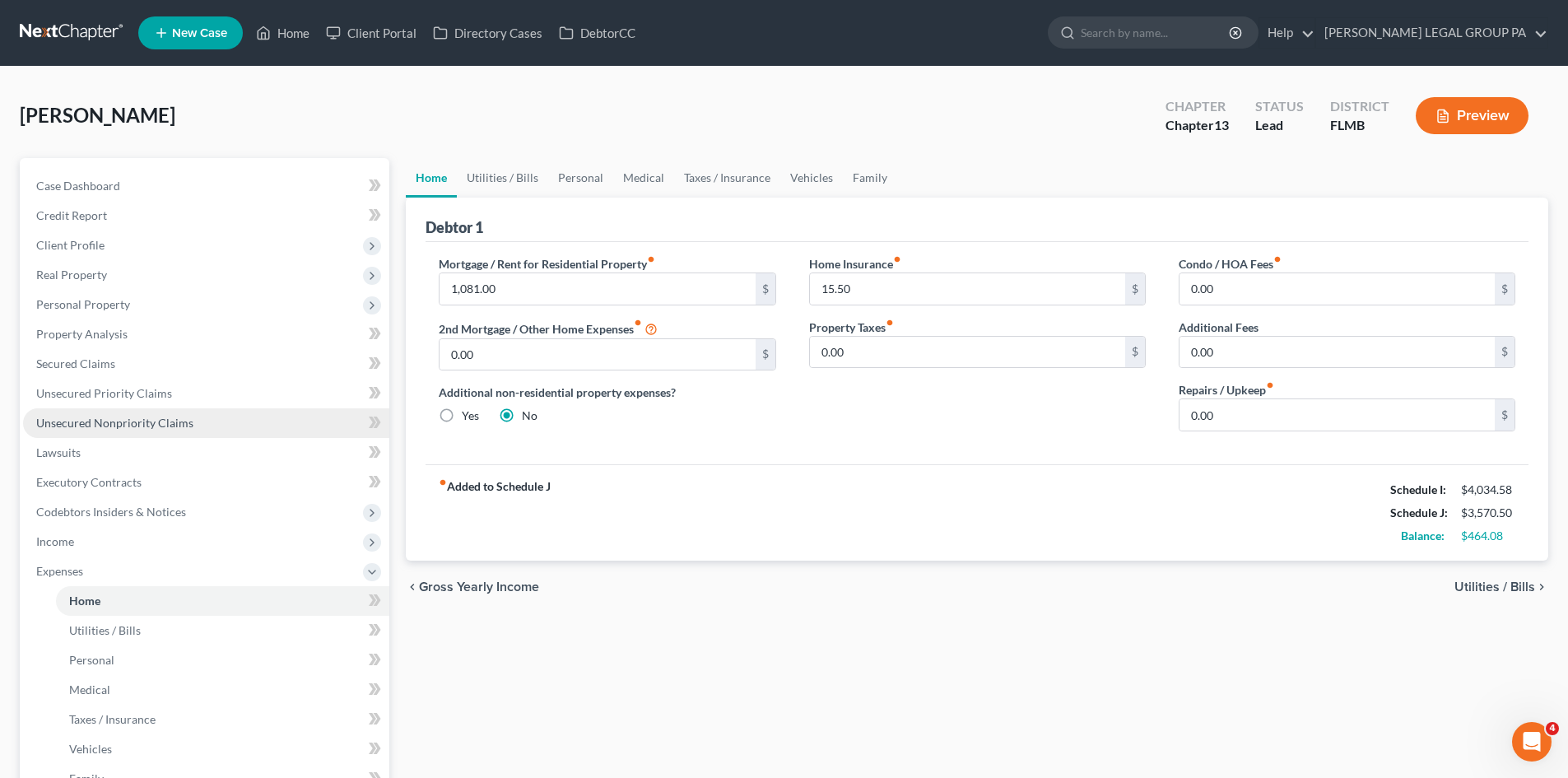
click at [184, 433] on link "Unsecured Nonpriority Claims" at bounding box center [206, 423] width 366 height 30
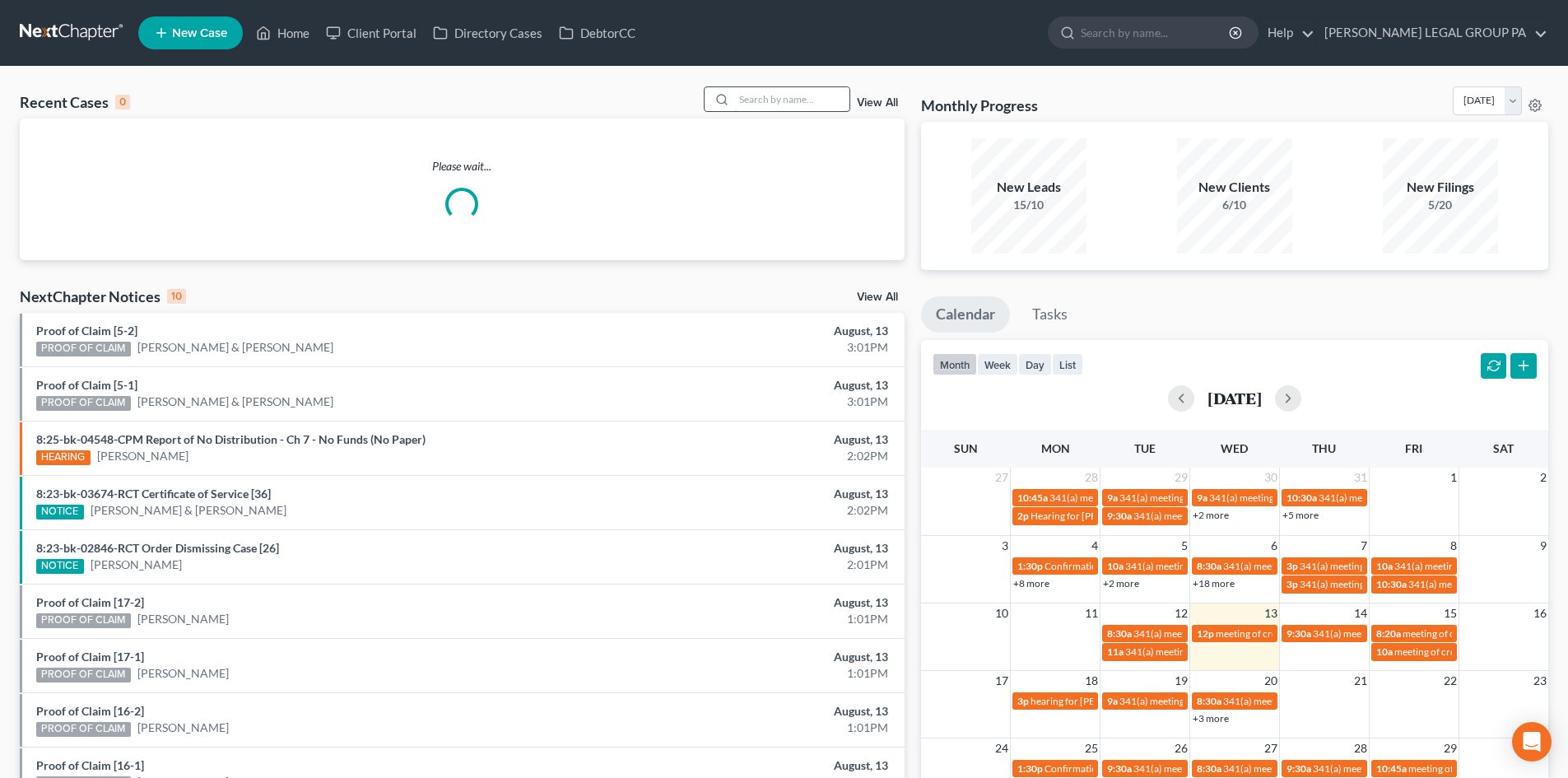
click at [754, 96] on input "search" at bounding box center [792, 99] width 115 height 24
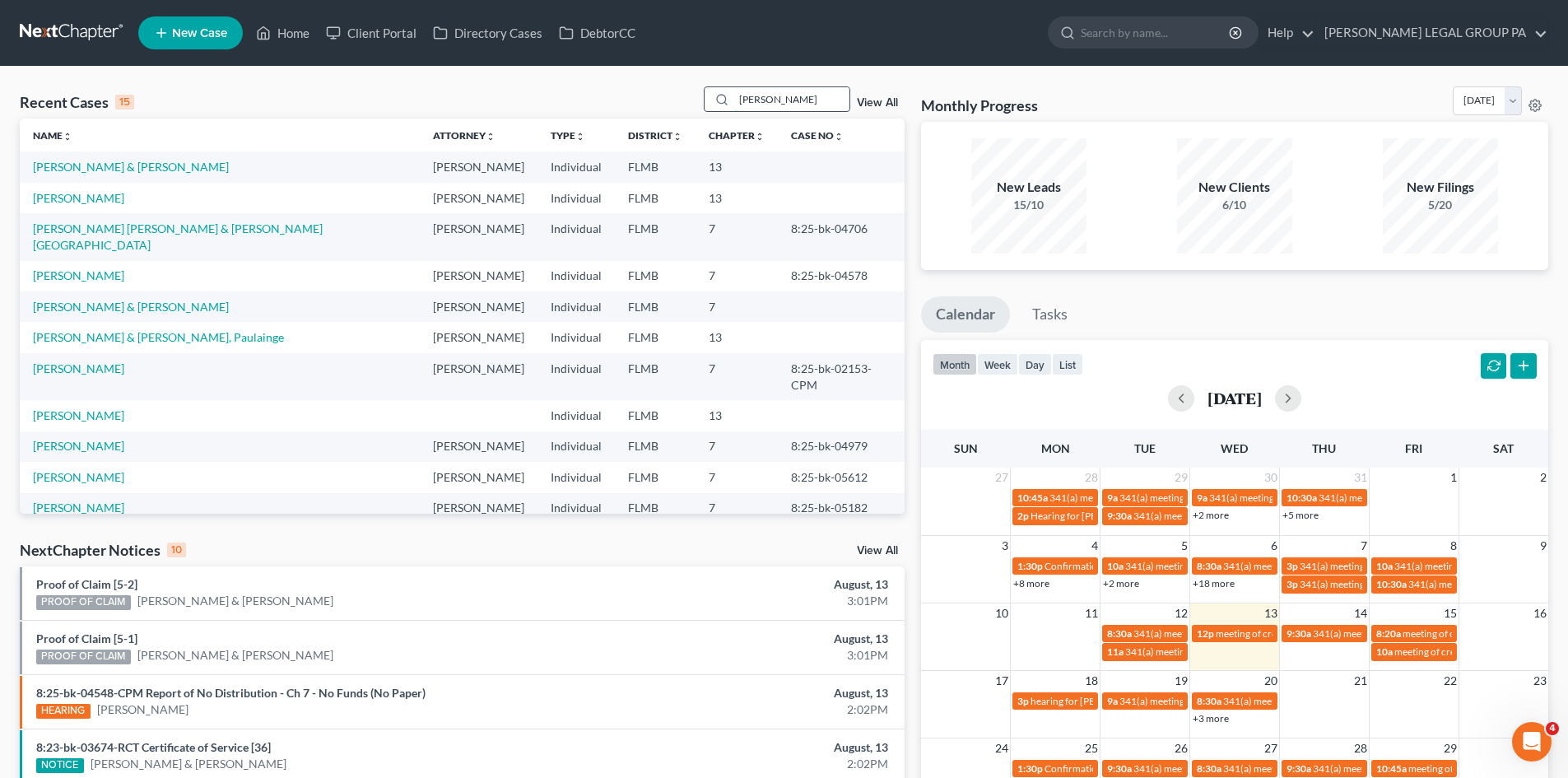
type input "[PERSON_NAME]"
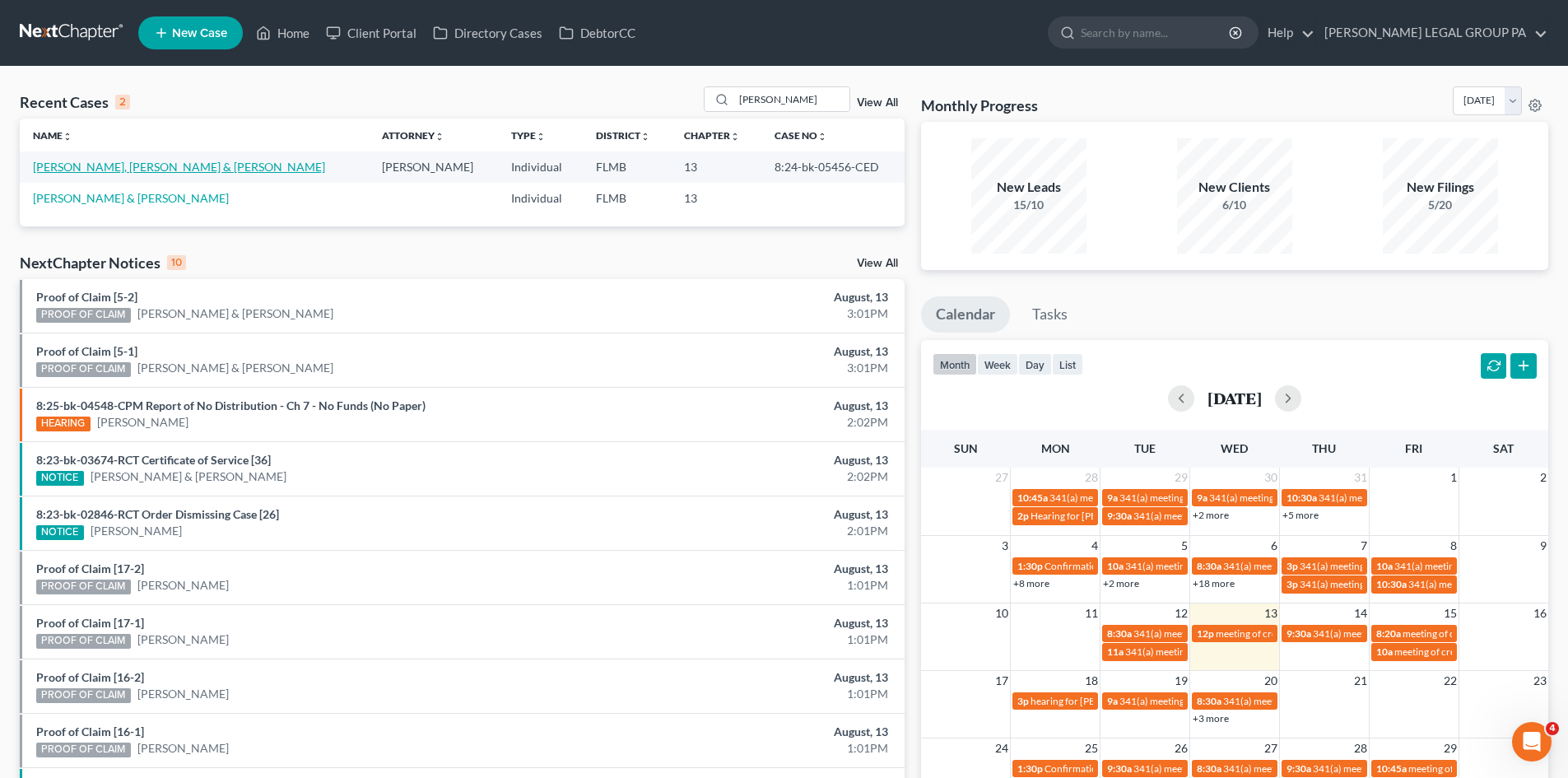
click at [121, 162] on link "[PERSON_NAME], [PERSON_NAME] & [PERSON_NAME]" at bounding box center [179, 166] width 292 height 14
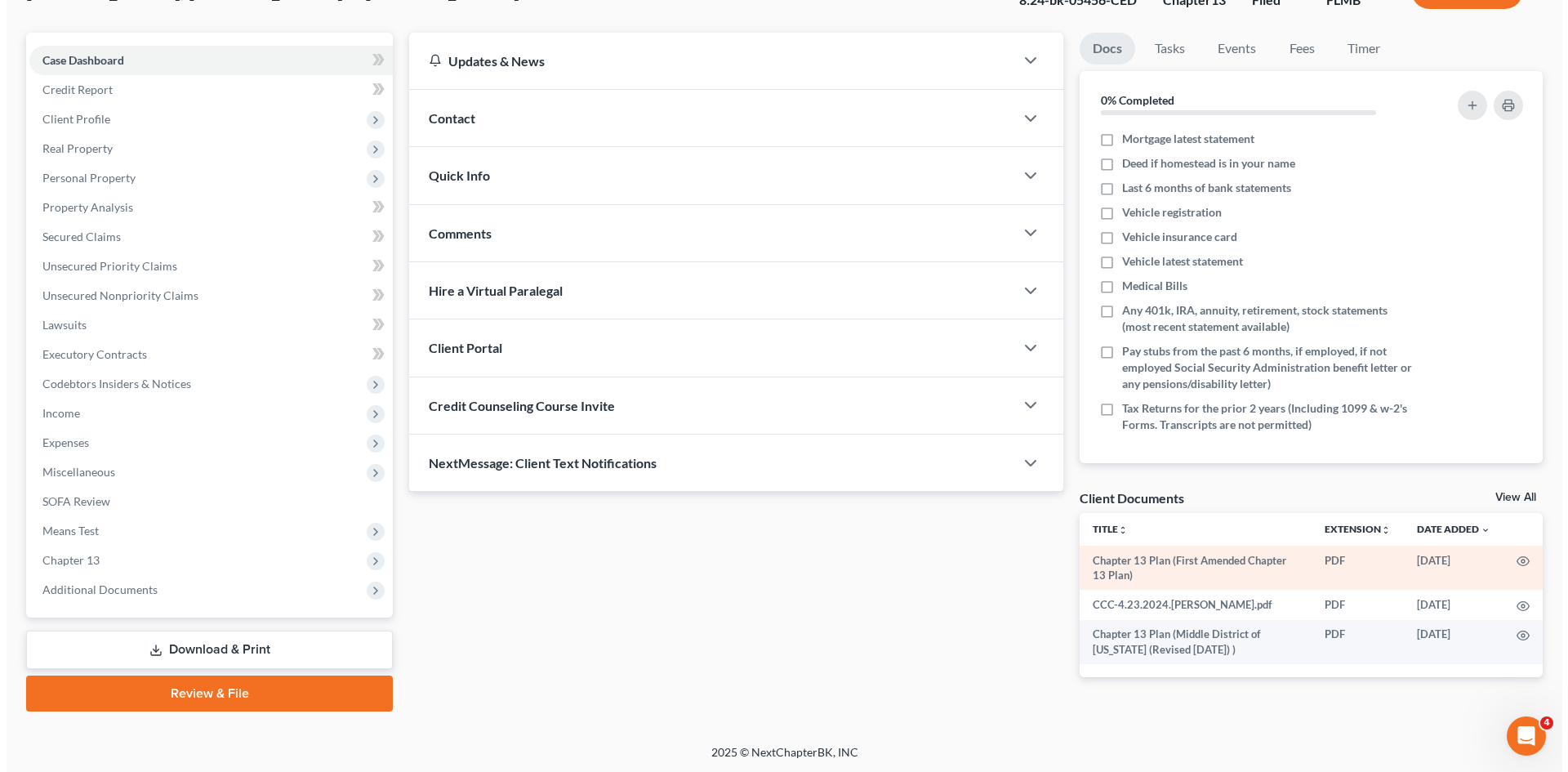
scroll to position [126, 0]
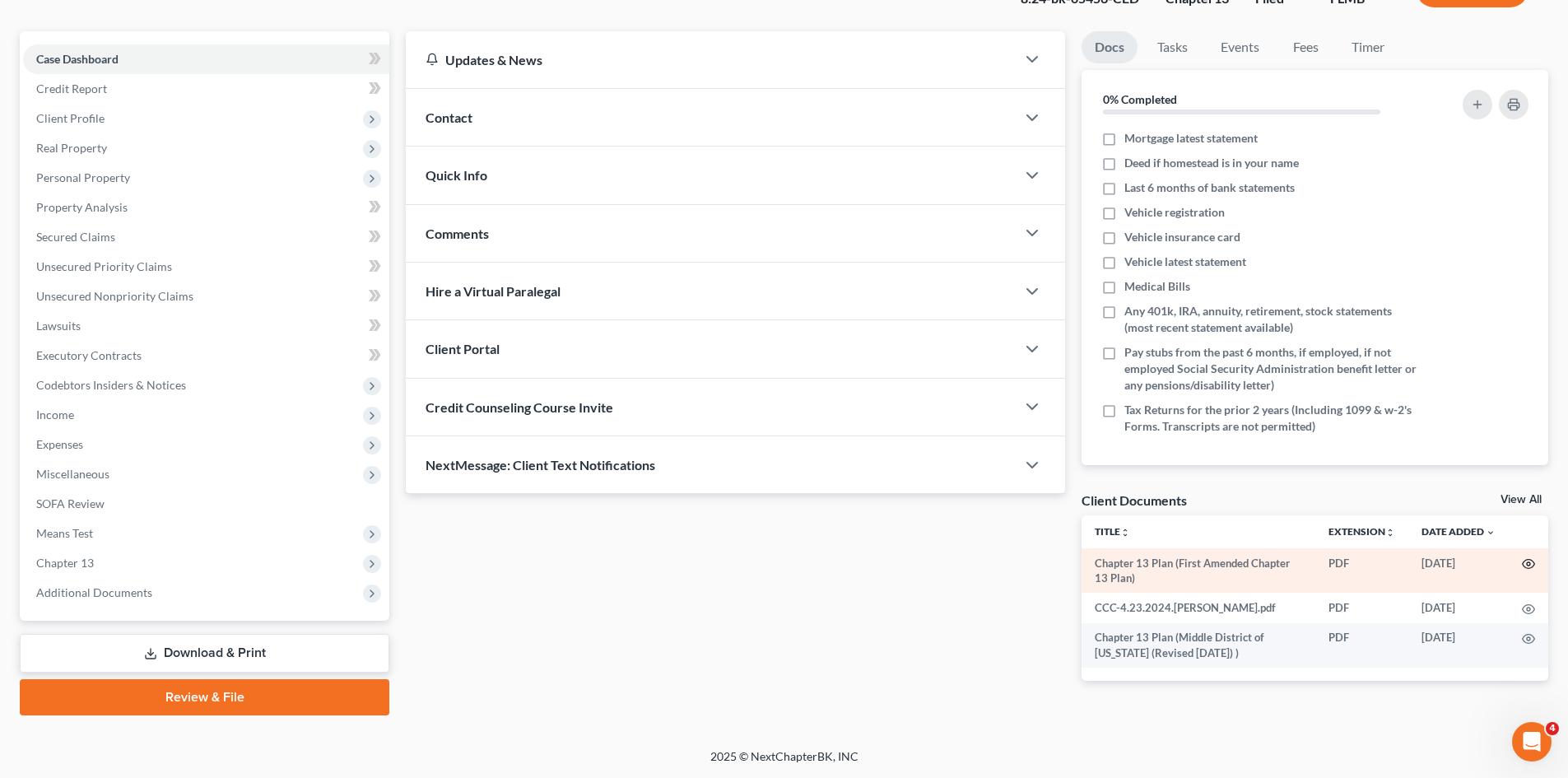
click at [1532, 565] on icon "button" at bounding box center [1528, 564] width 13 height 13
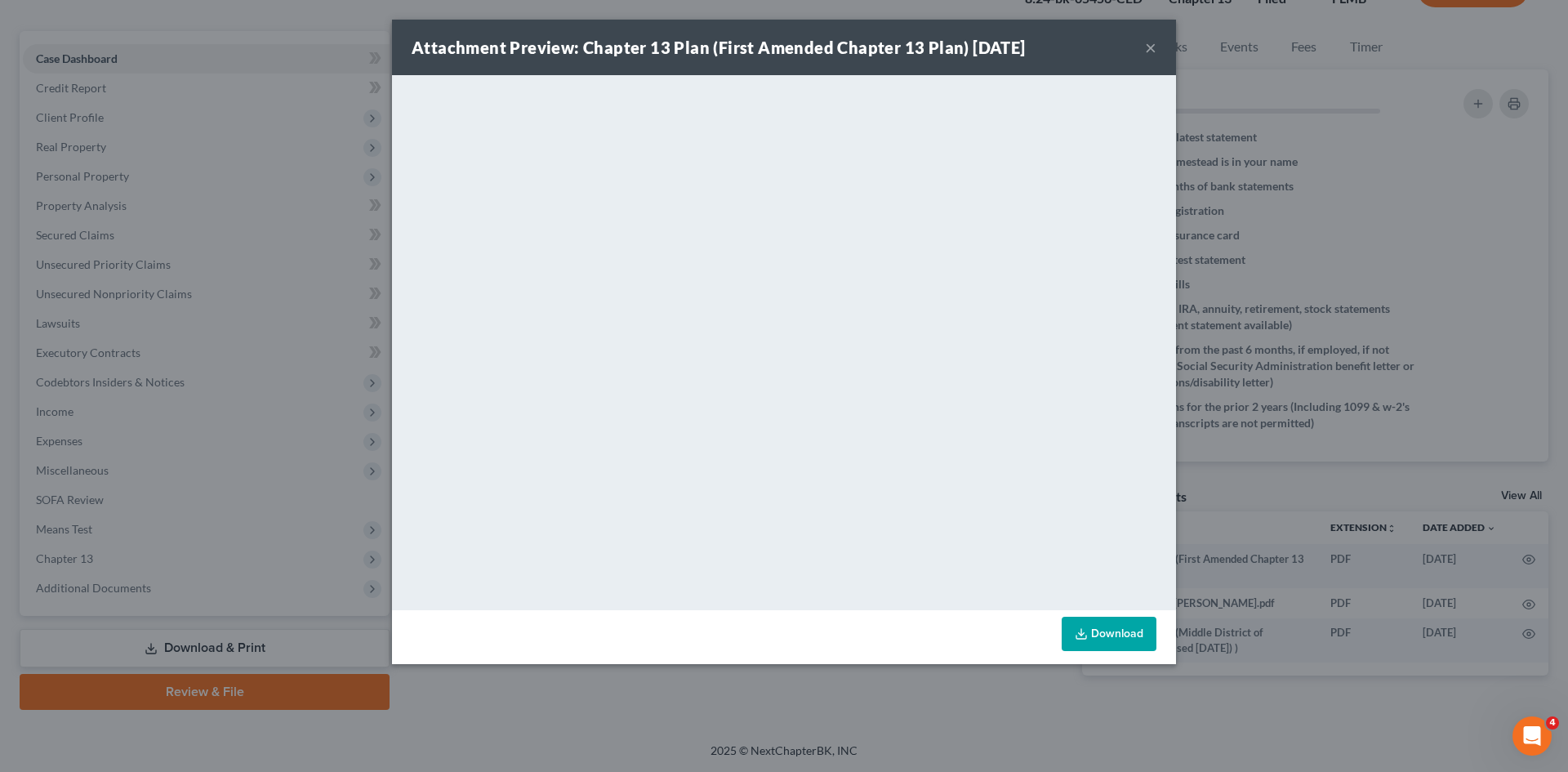
click at [1534, 374] on div "Attachment Preview: Chapter 13 Plan (First Amended Chapter 13 Plan) [DATE] × Do…" at bounding box center [784, 386] width 1568 height 772
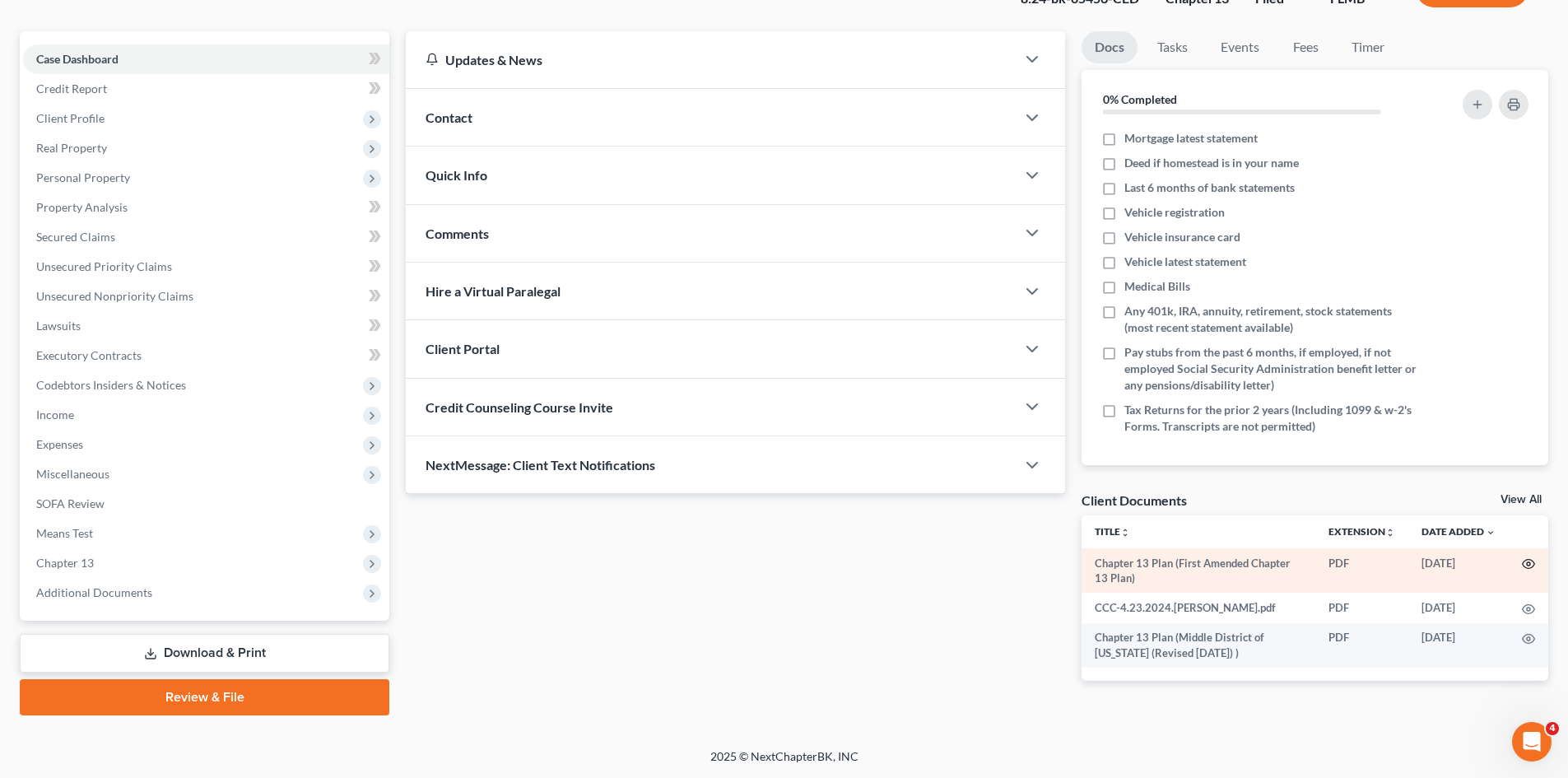
click at [1522, 565] on icon "button" at bounding box center [1528, 564] width 13 height 13
